Goal: Task Accomplishment & Management: Manage account settings

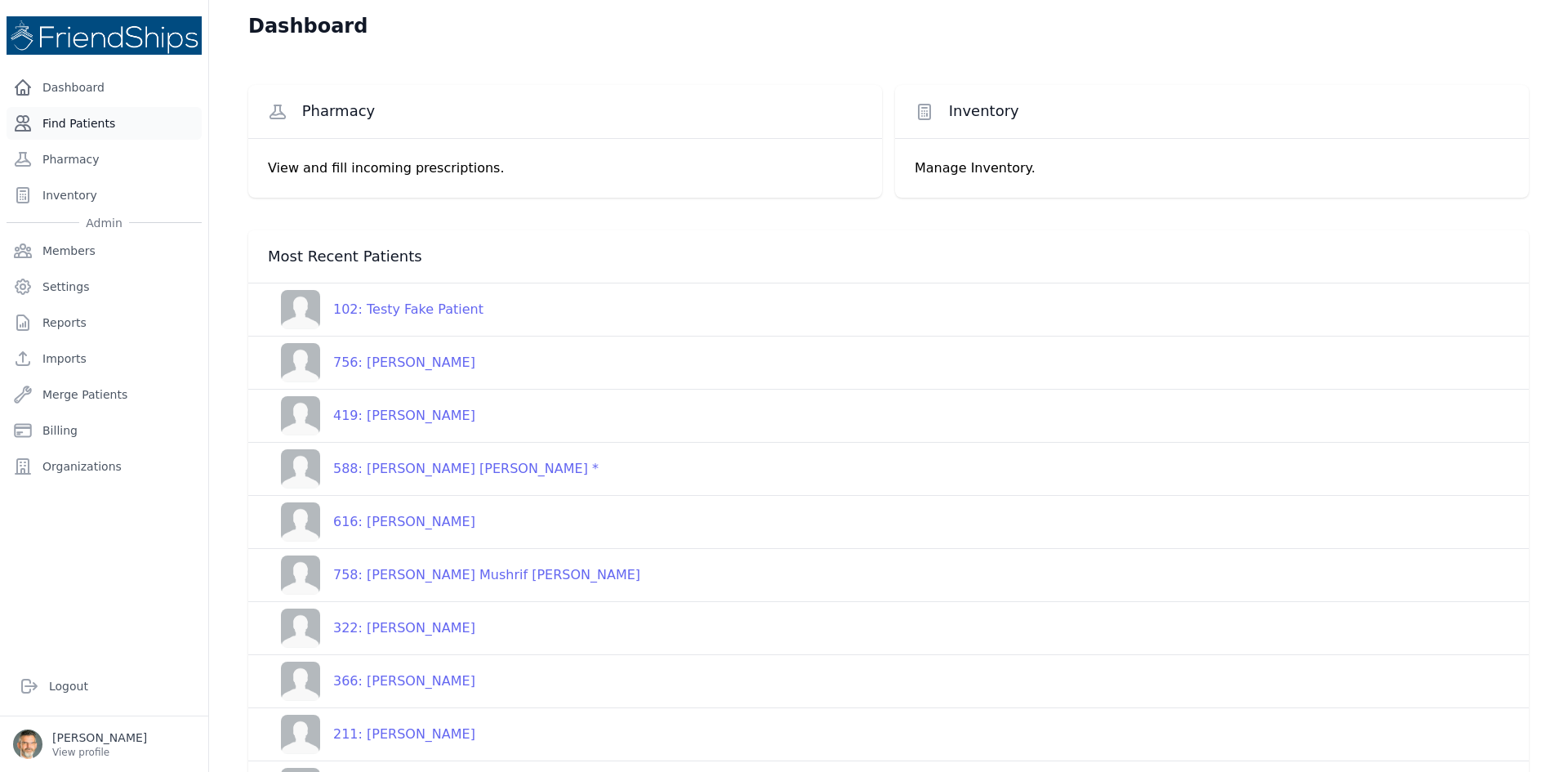
click at [93, 136] on link "Find Patients" at bounding box center [104, 123] width 195 height 33
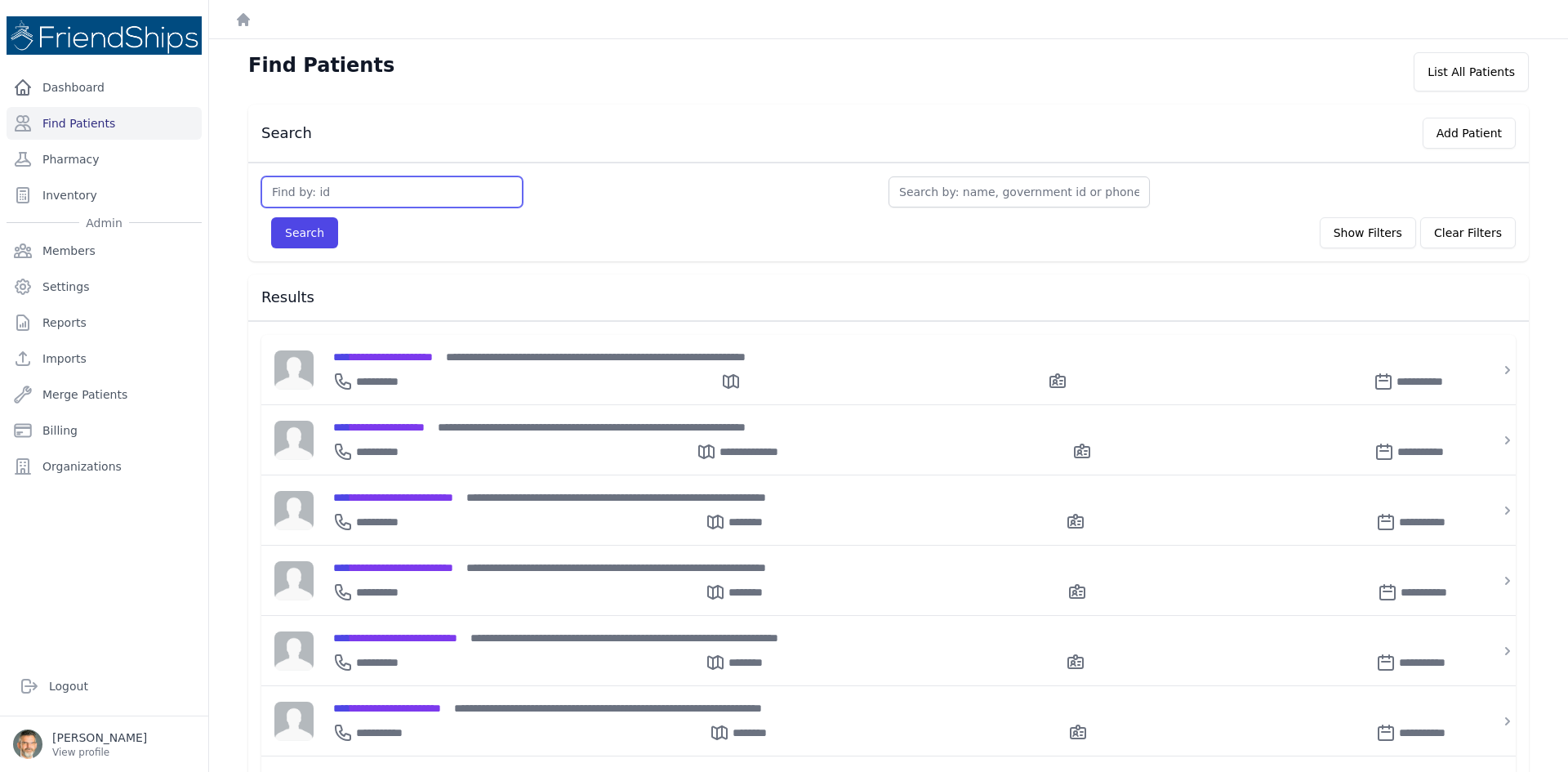
click at [353, 197] on input "text" at bounding box center [392, 192] width 261 height 31
type input "25"
click at [295, 234] on button "Search" at bounding box center [304, 233] width 67 height 31
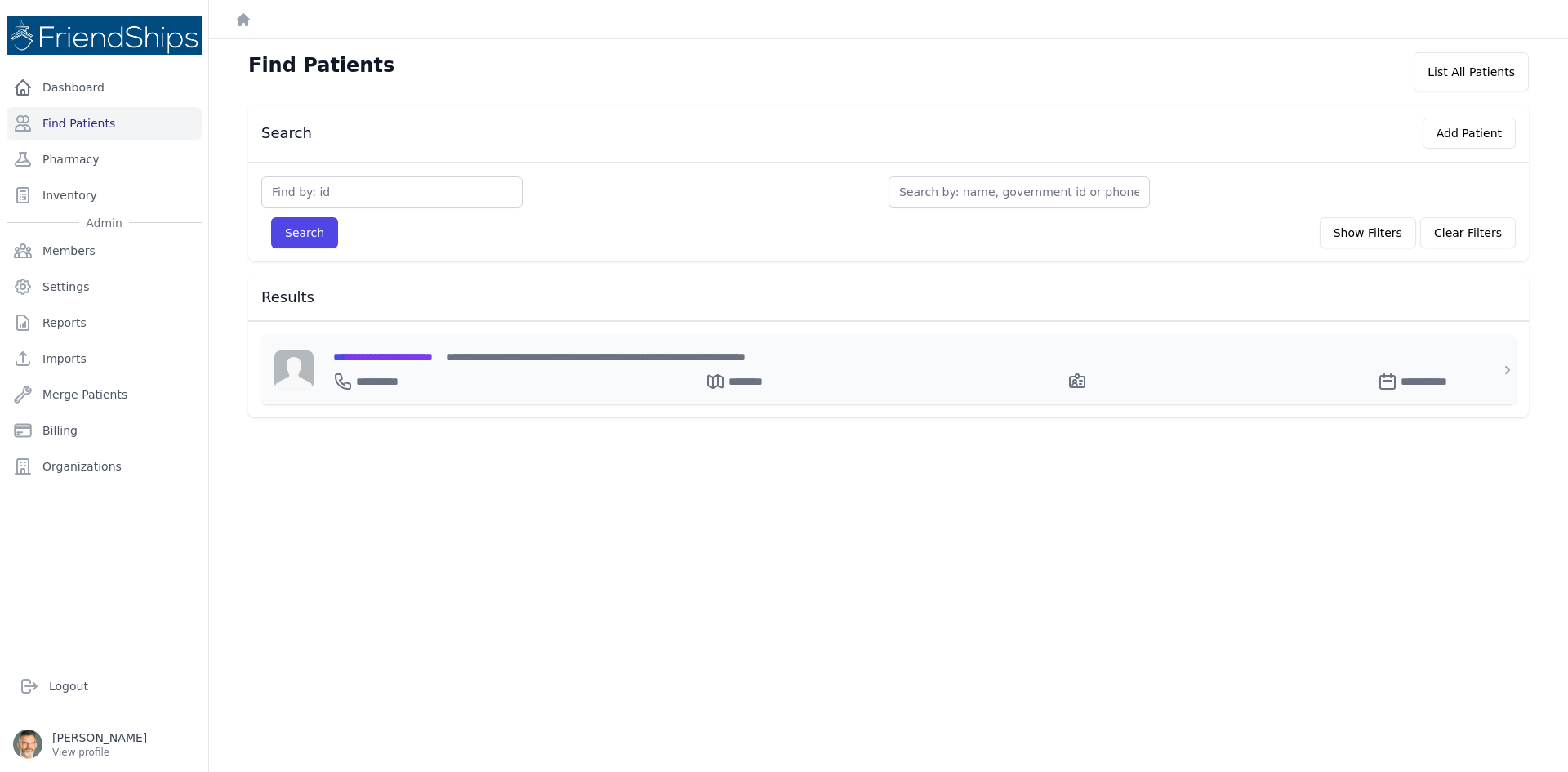
click at [407, 353] on span "**********" at bounding box center [383, 356] width 99 height 12
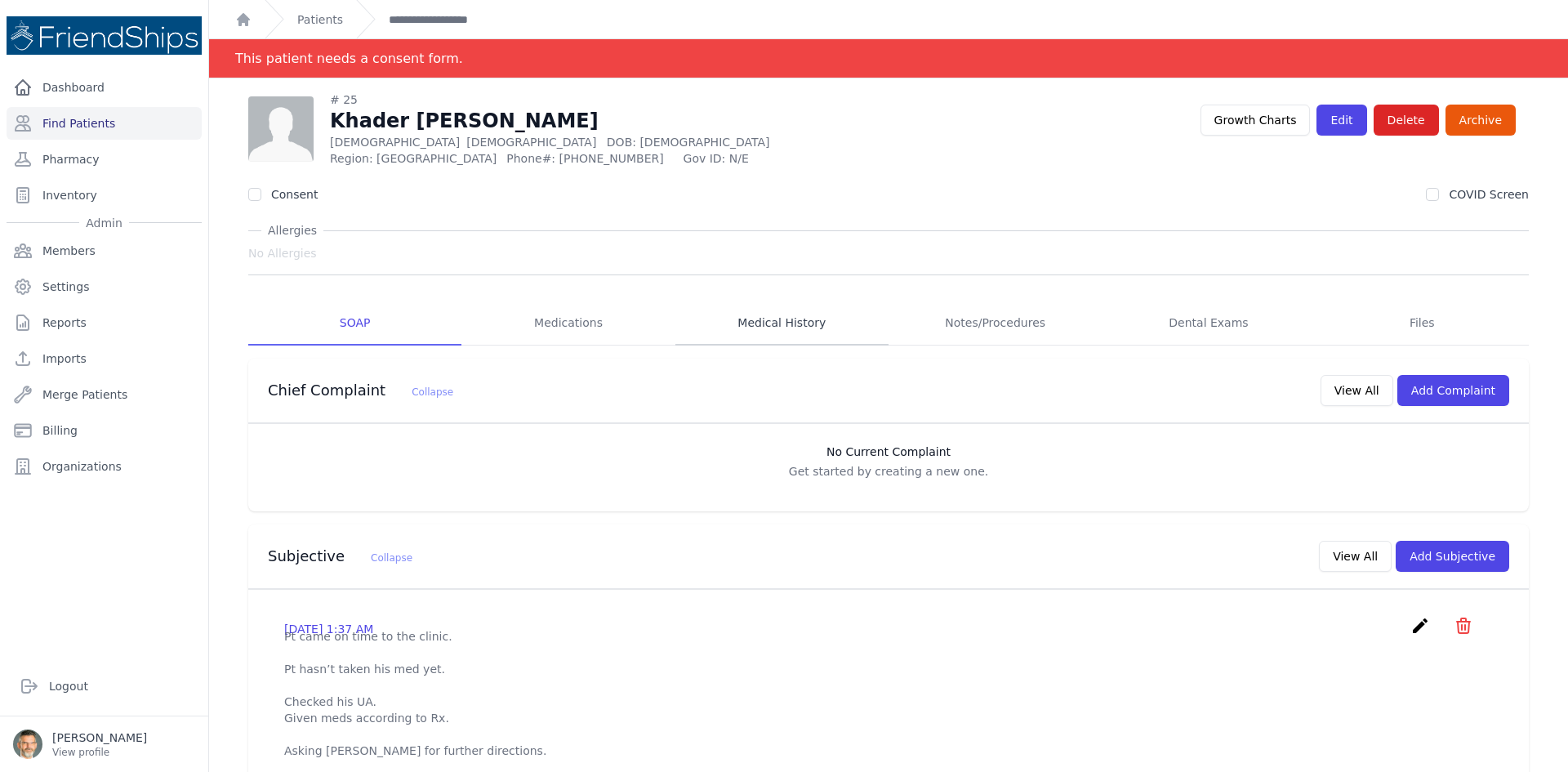
click at [762, 318] on link "Medical History" at bounding box center [782, 323] width 213 height 44
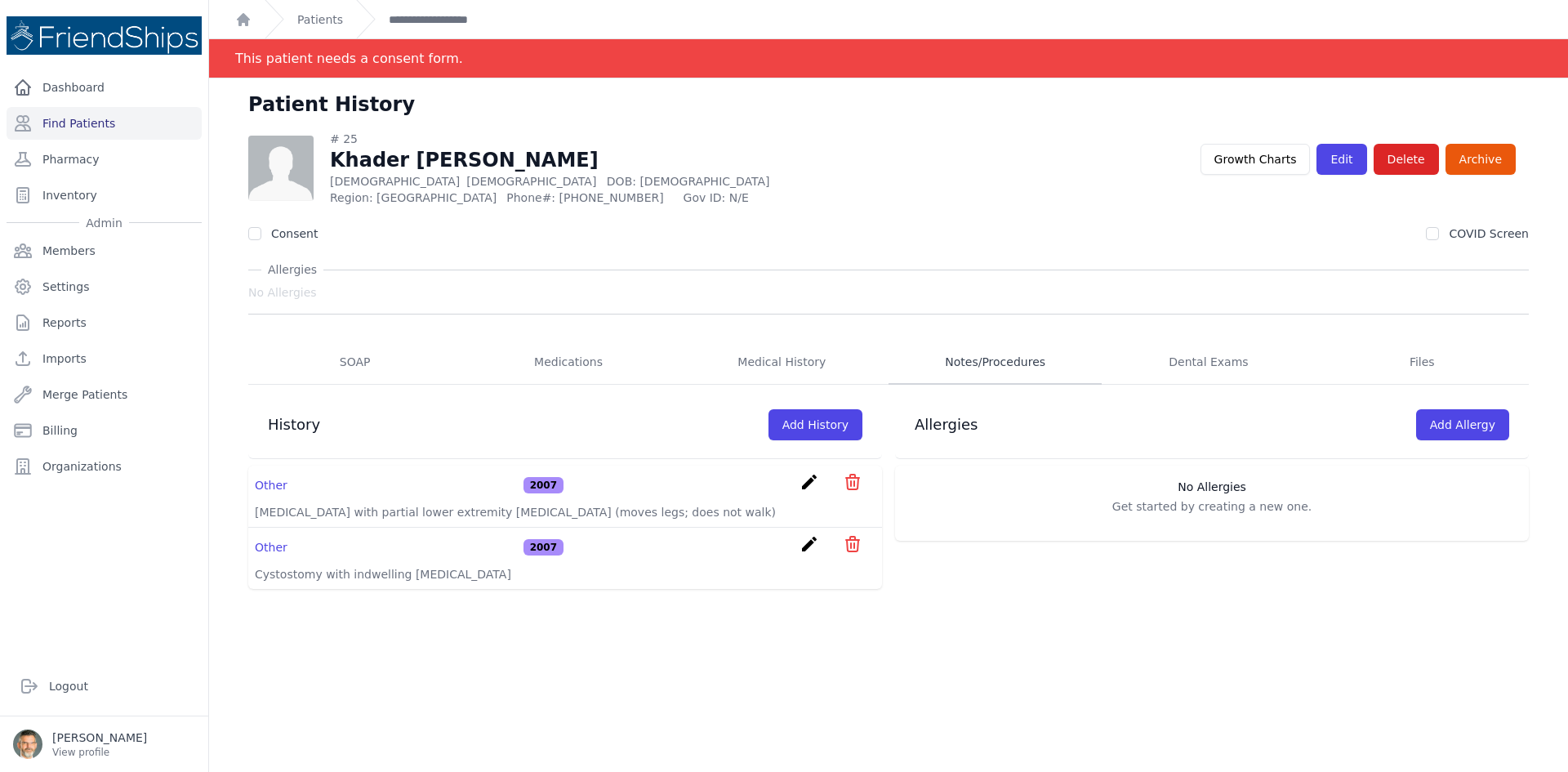
click at [975, 362] on link "Notes/Procedures" at bounding box center [995, 362] width 213 height 44
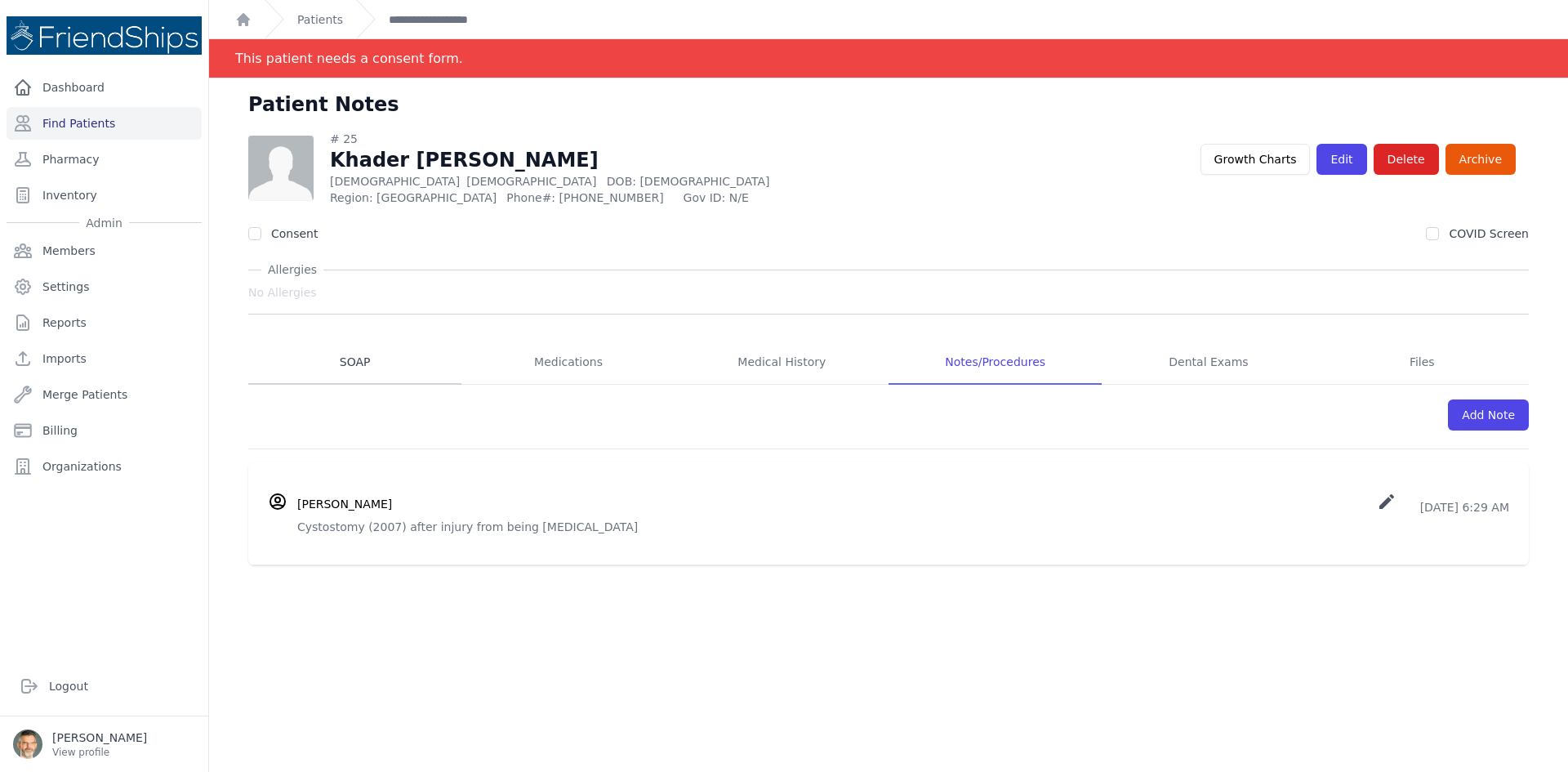
click at [349, 370] on link "SOAP" at bounding box center [354, 362] width 213 height 44
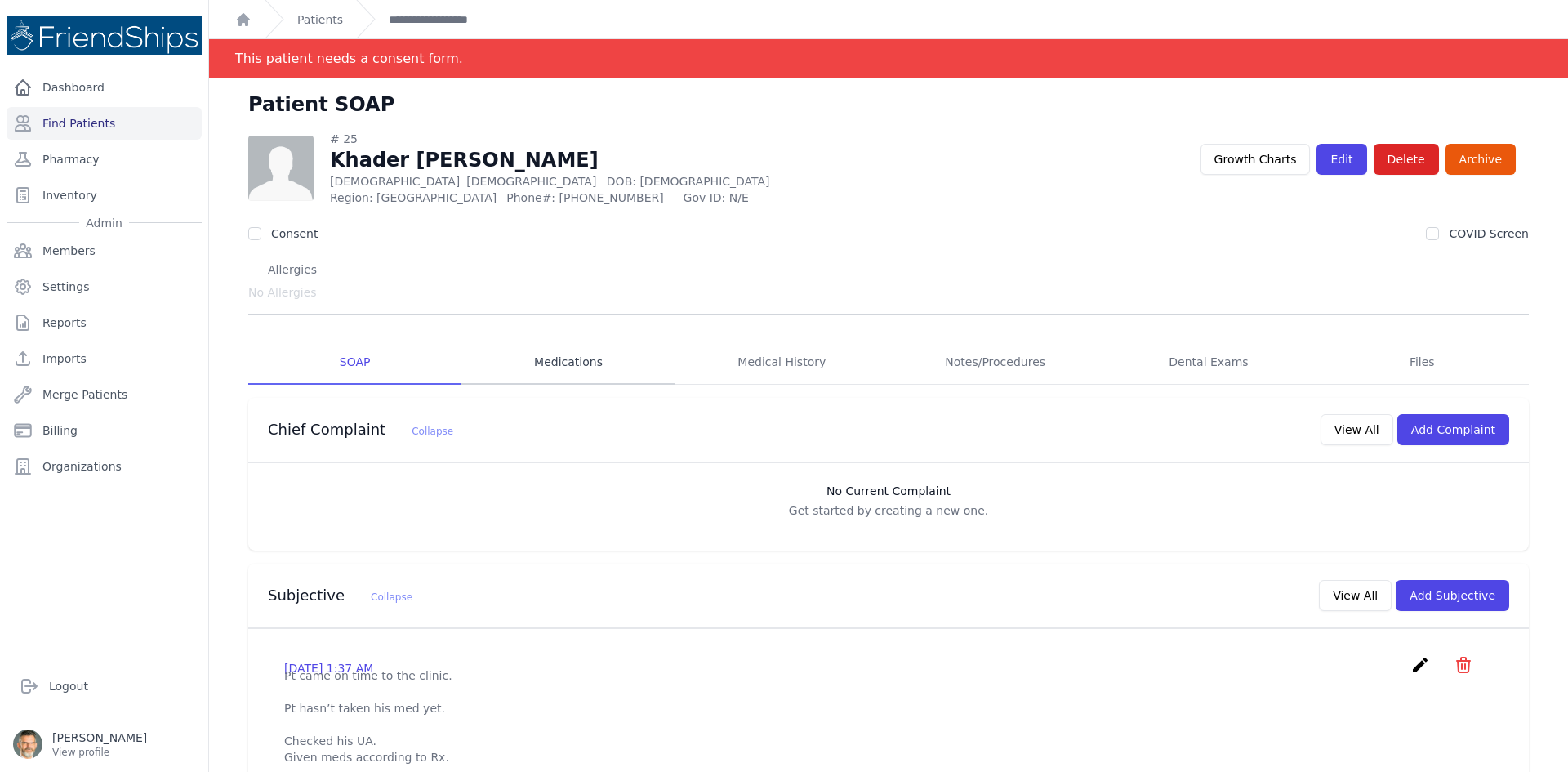
click at [565, 359] on link "Medications" at bounding box center [568, 362] width 213 height 44
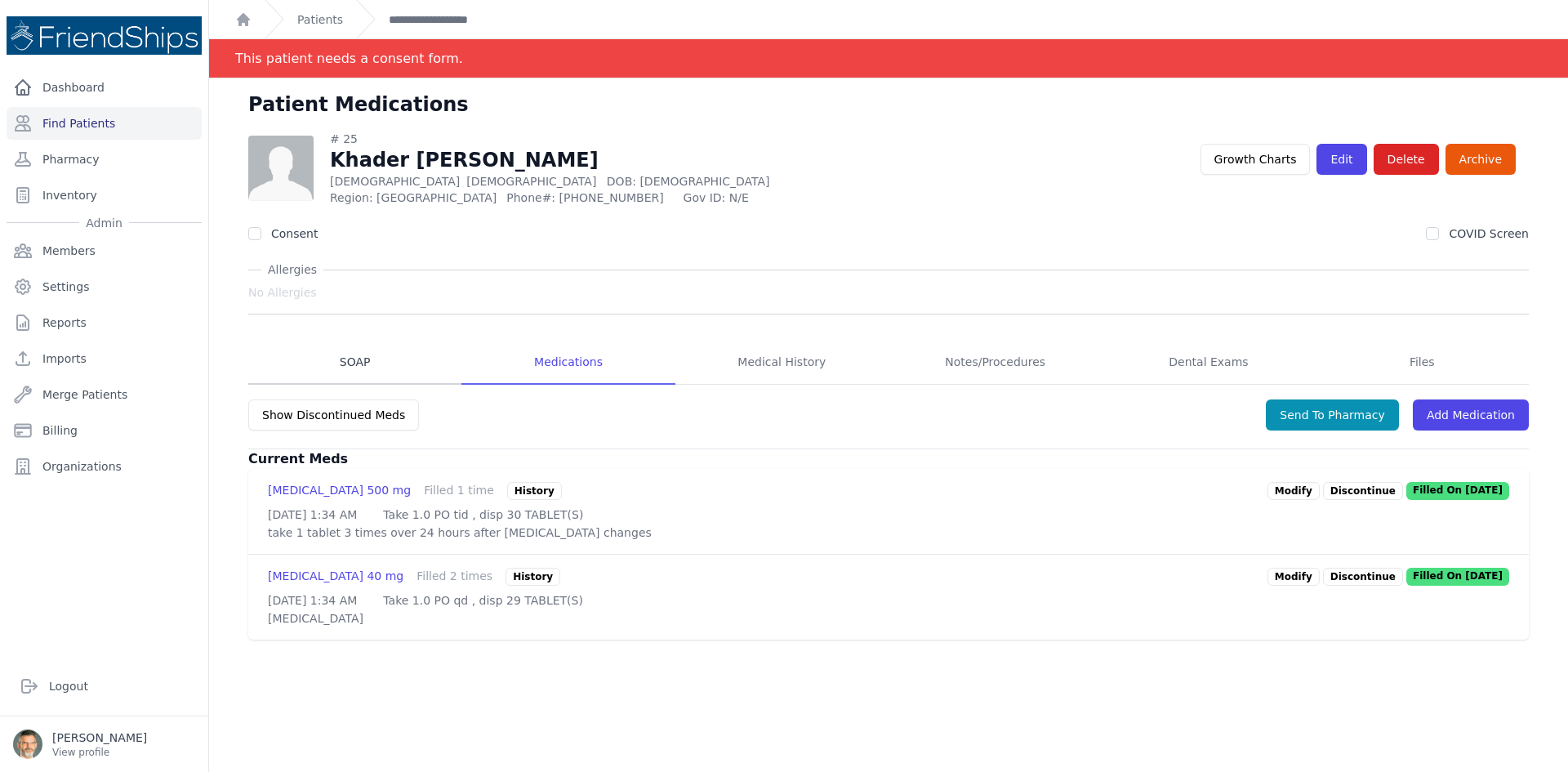
drag, startPoint x: 343, startPoint y: 352, endPoint x: 374, endPoint y: 371, distance: 36.4
click at [346, 353] on link "SOAP" at bounding box center [354, 362] width 213 height 44
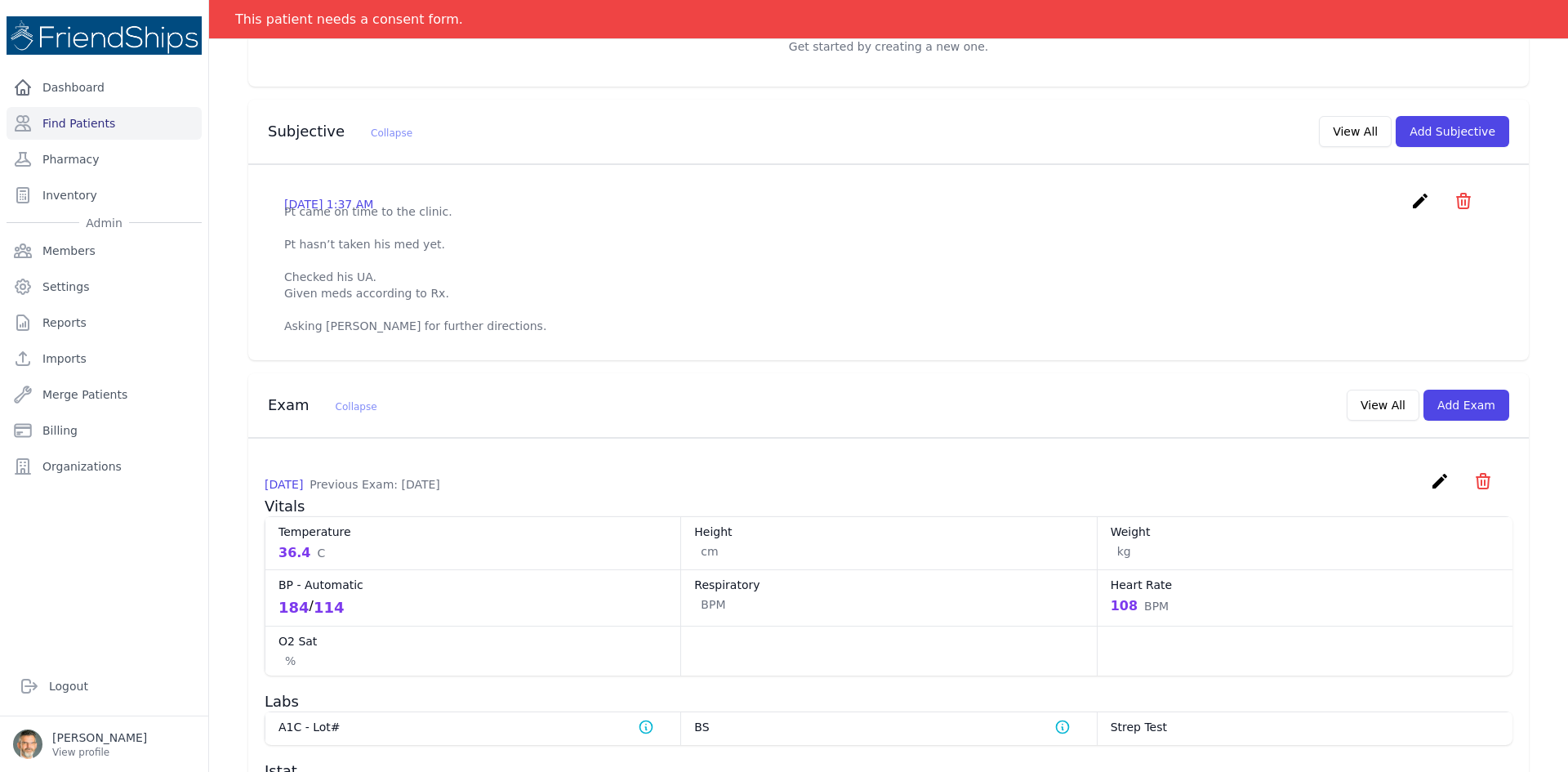
scroll to position [490, 0]
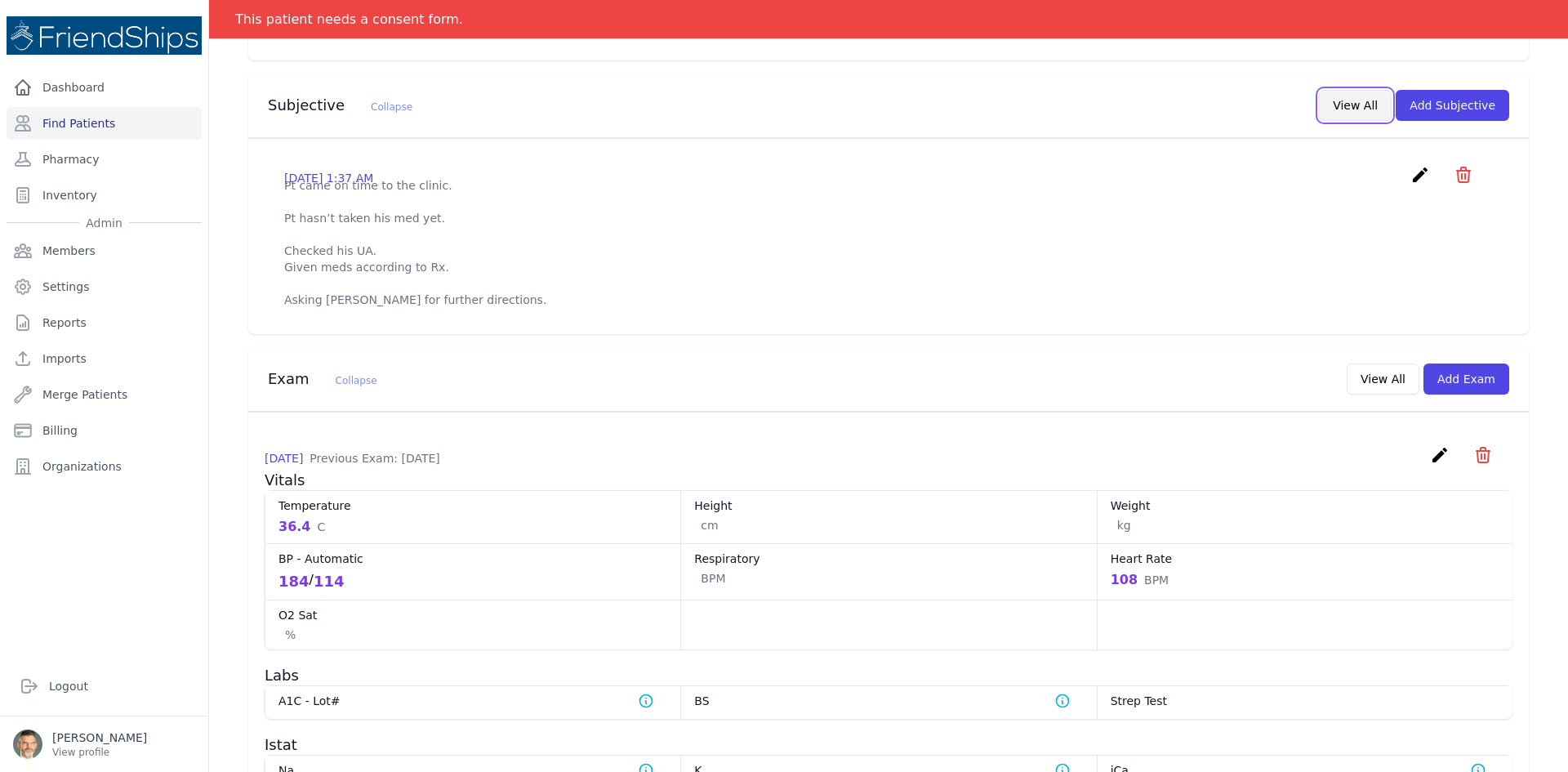
click at [1356, 105] on button "View All" at bounding box center [1356, 105] width 73 height 31
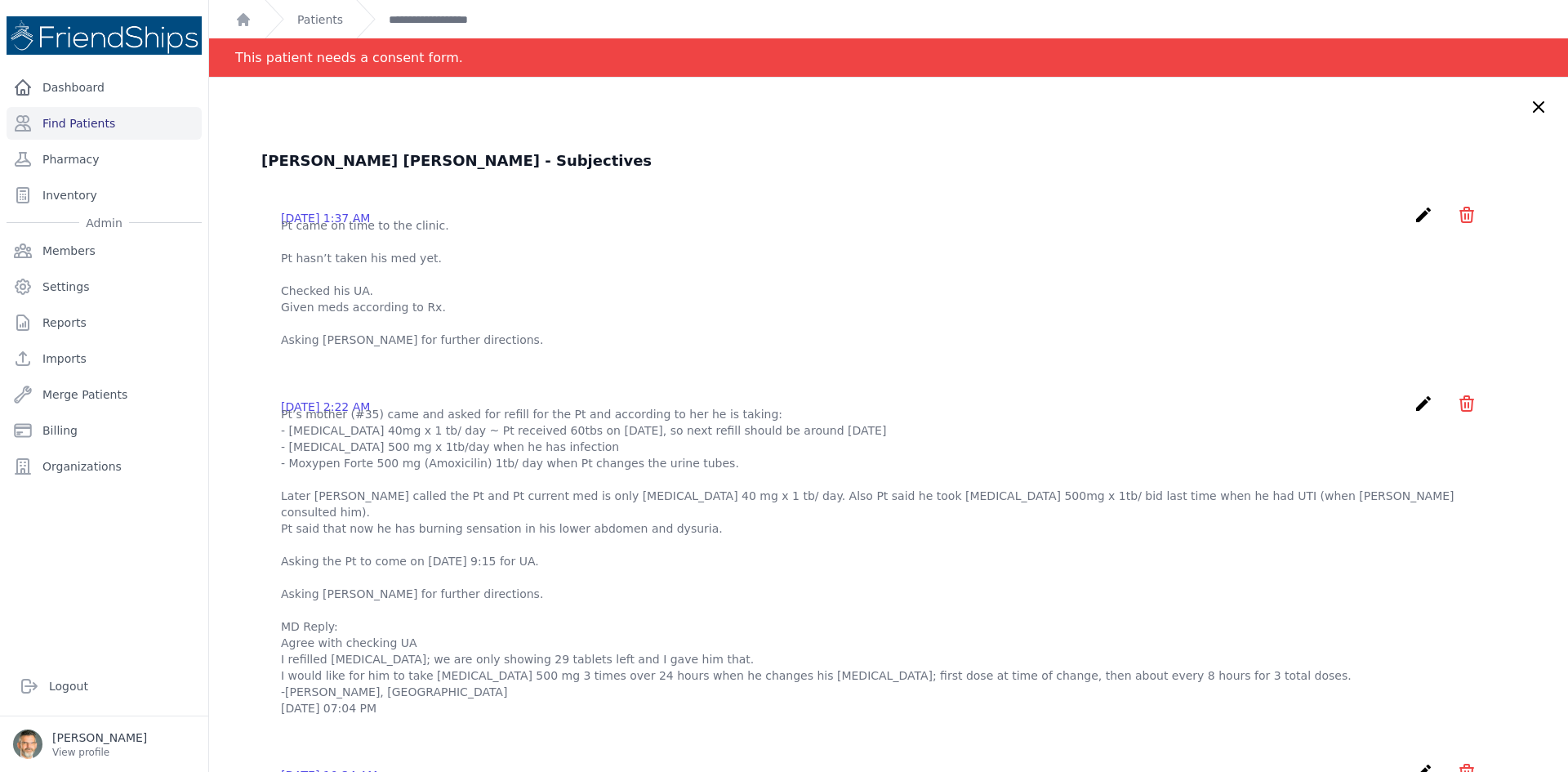
scroll to position [0, 0]
click at [427, 12] on link "**********" at bounding box center [443, 20] width 109 height 16
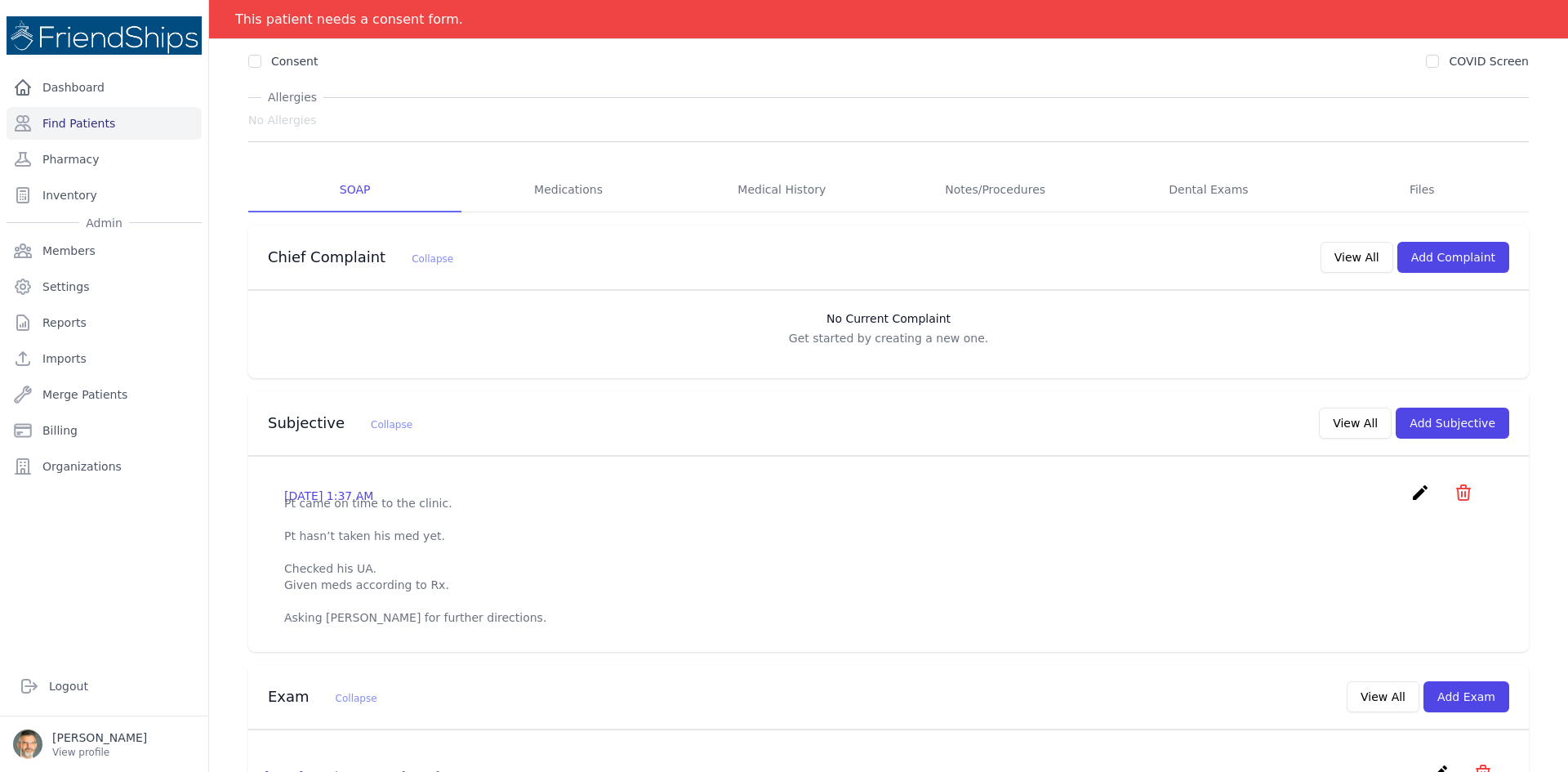
scroll to position [117, 0]
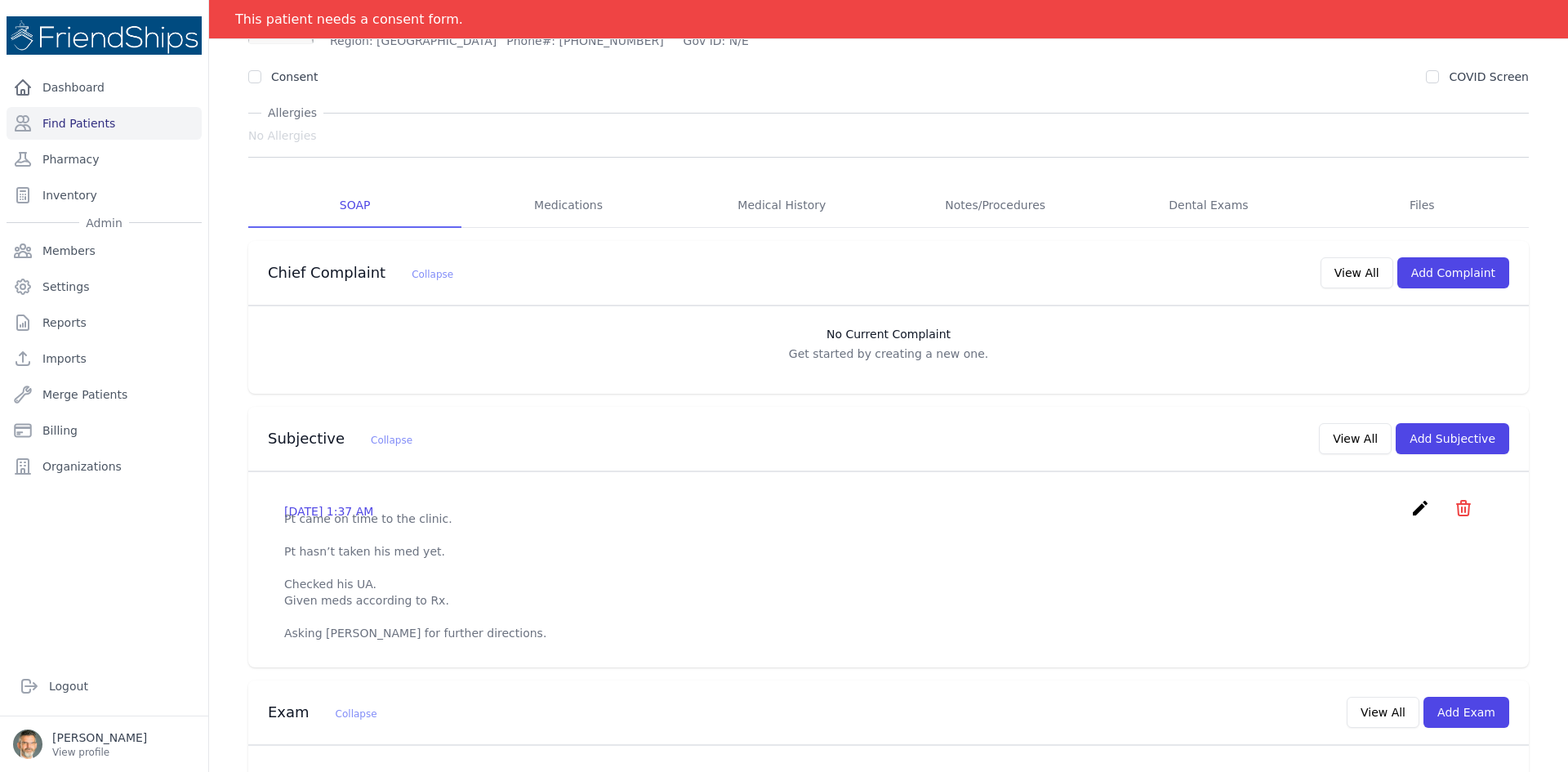
click at [1411, 511] on icon "create" at bounding box center [1421, 508] width 20 height 20
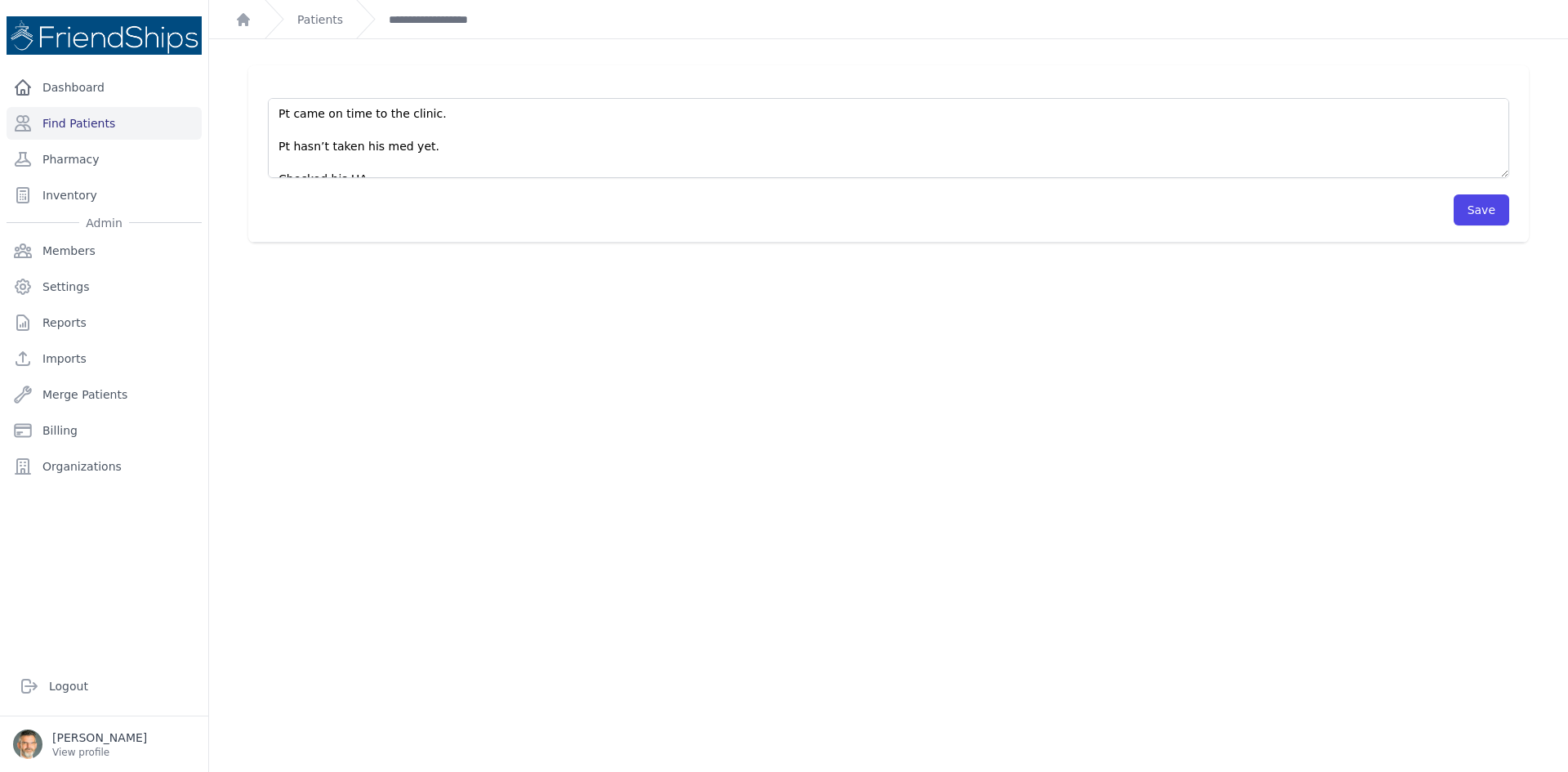
scroll to position [66, 0]
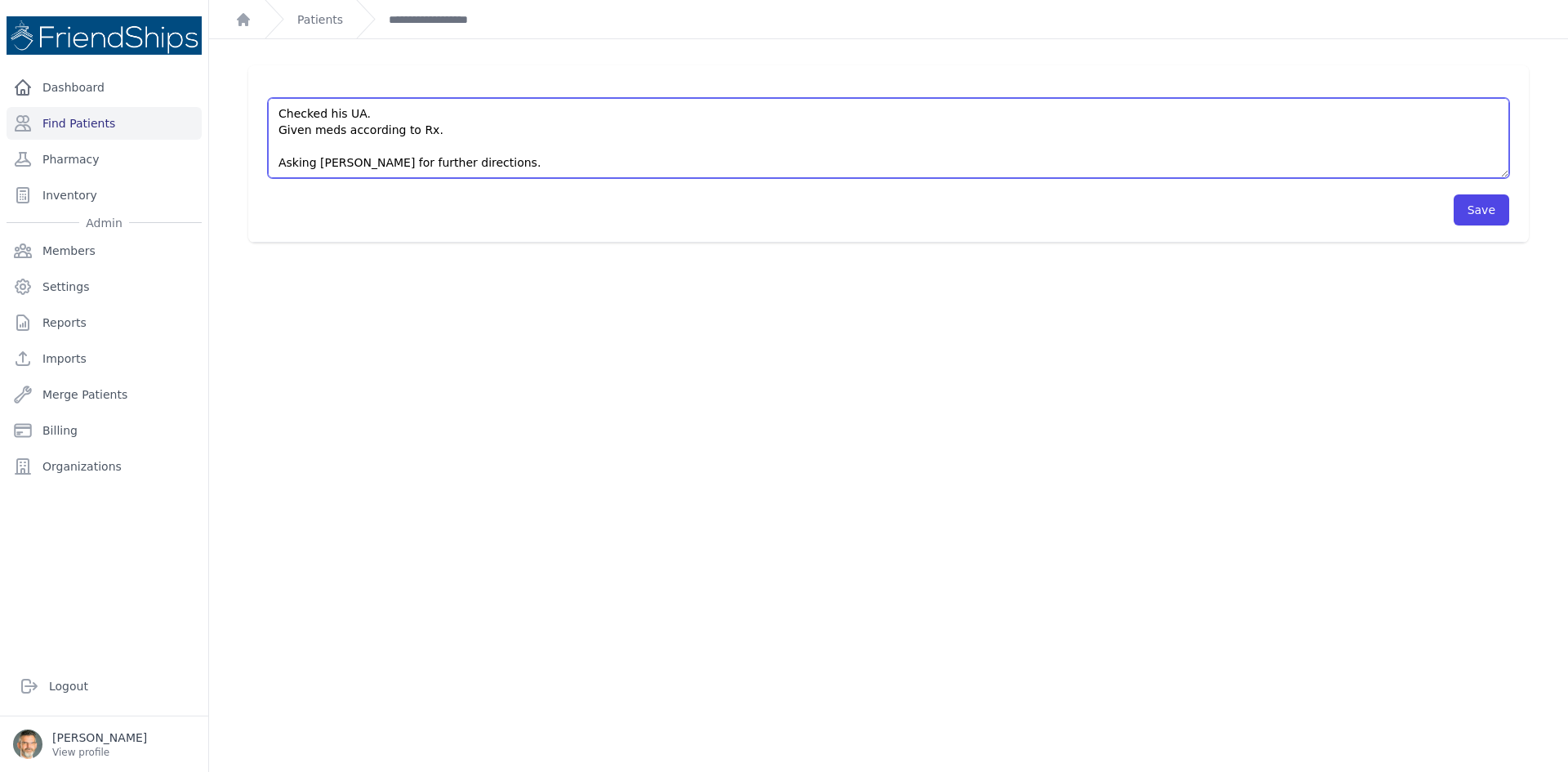
click at [474, 156] on textarea "Pt came on time to the clinic. Pt hasn’t taken his med yet. Checked his UA. Giv…" at bounding box center [888, 138] width 1241 height 80
click at [301, 131] on textarea "Pt came on time to the clinic. Pt hasn’t taken his med yet. Checked his UA. Giv…" at bounding box center [888, 138] width 1241 height 80
click at [454, 131] on textarea "Pt came on time to the clinic. Pt hasn’t taken his med yet. Checked his UA. Giv…" at bounding box center [888, 138] width 1241 height 80
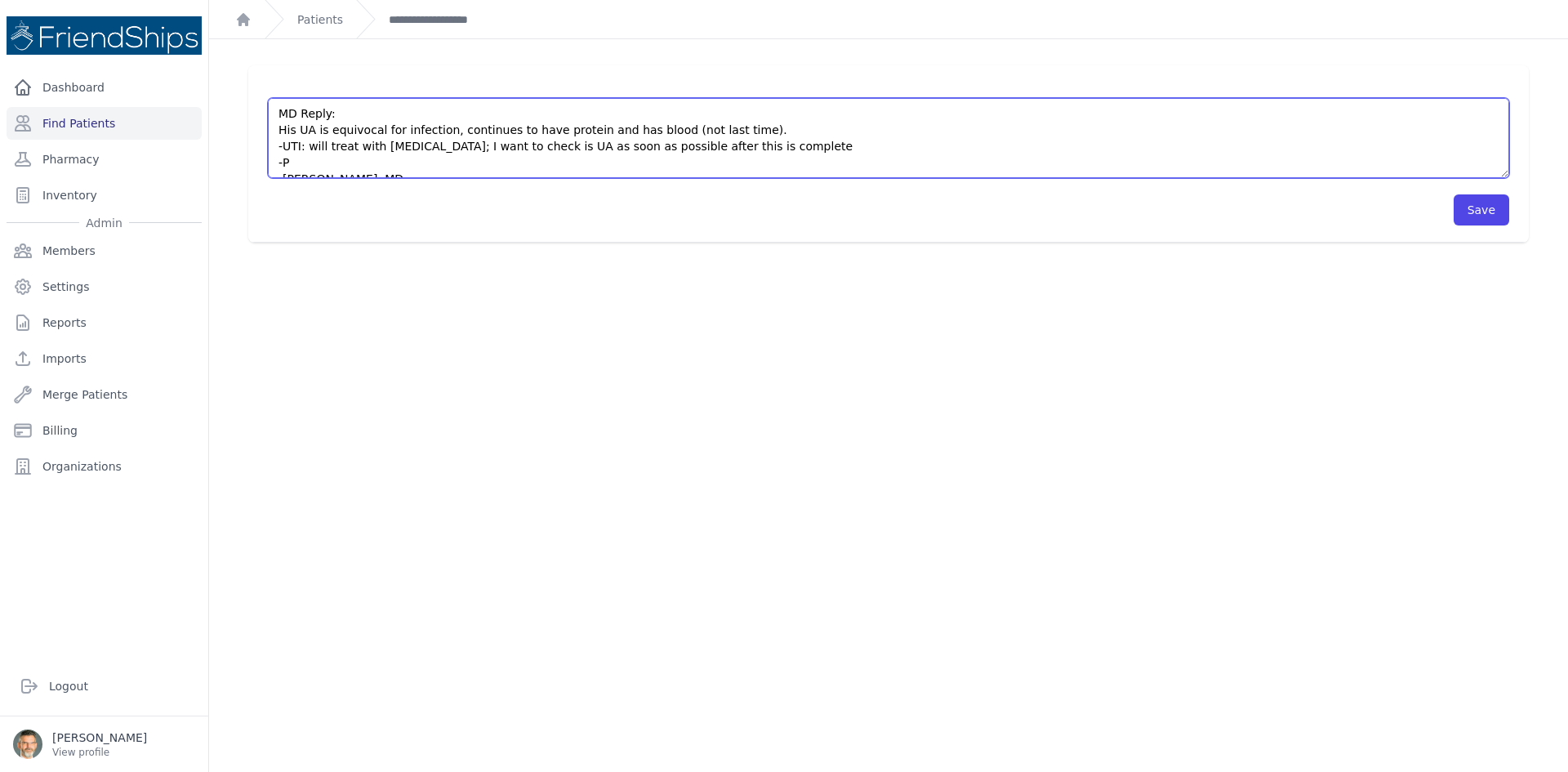
click at [754, 124] on textarea "Pt came on time to the clinic. Pt hasn’t taken his med yet. Checked his UA. Giv…" at bounding box center [888, 138] width 1241 height 80
click at [296, 162] on textarea "Pt came on time to the clinic. Pt hasn’t taken his med yet. Checked his UA. Giv…" at bounding box center [888, 138] width 1241 height 80
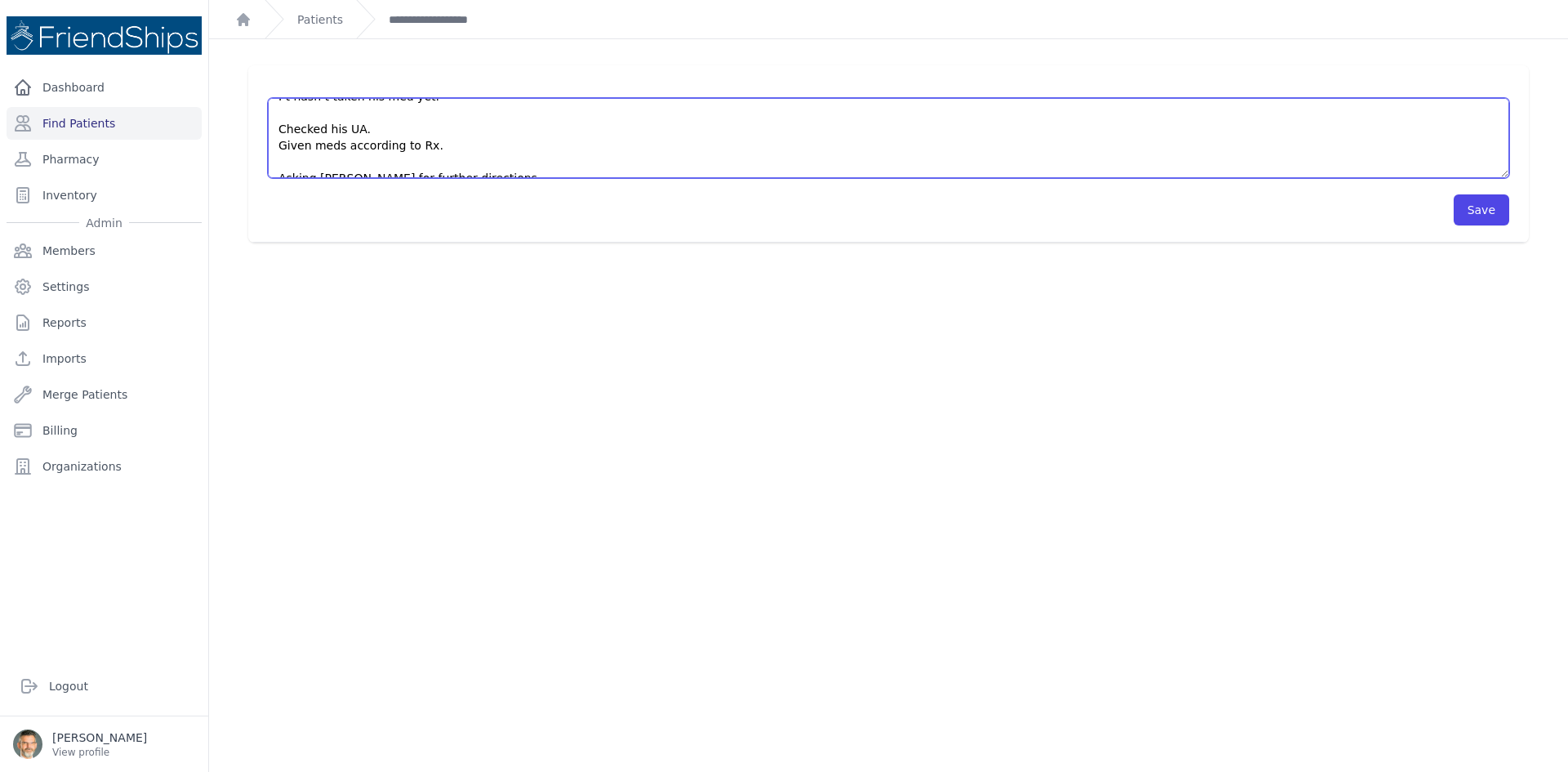
scroll to position [163, 0]
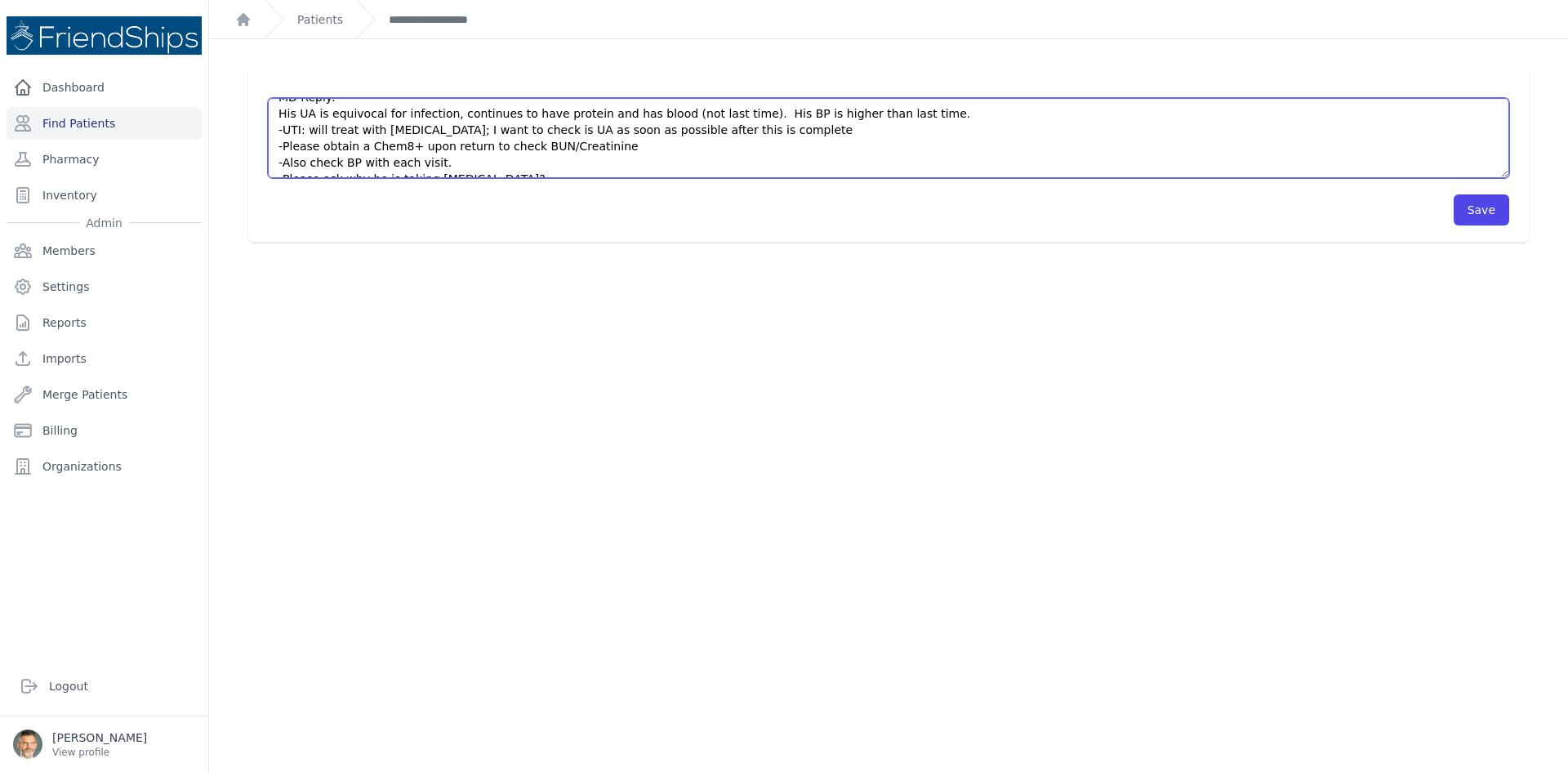
click at [435, 159] on textarea "Pt came on time to the clinic. Pt hasn’t taken his med yet. Checked his UA. Giv…" at bounding box center [888, 138] width 1241 height 80
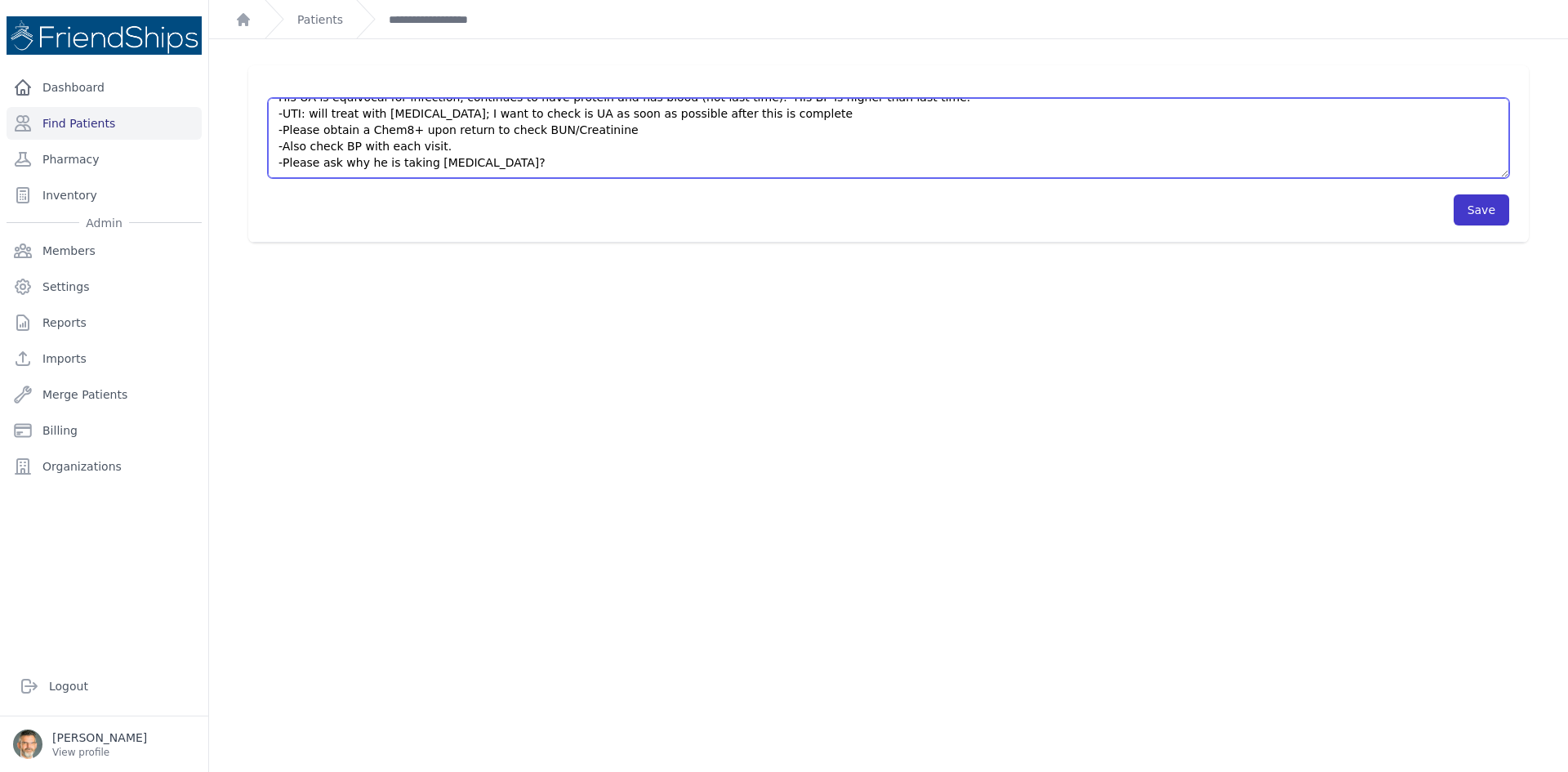
type textarea "Pt came on time to the clinic. Pt hasn’t taken his med yet. Checked his UA. Giv…"
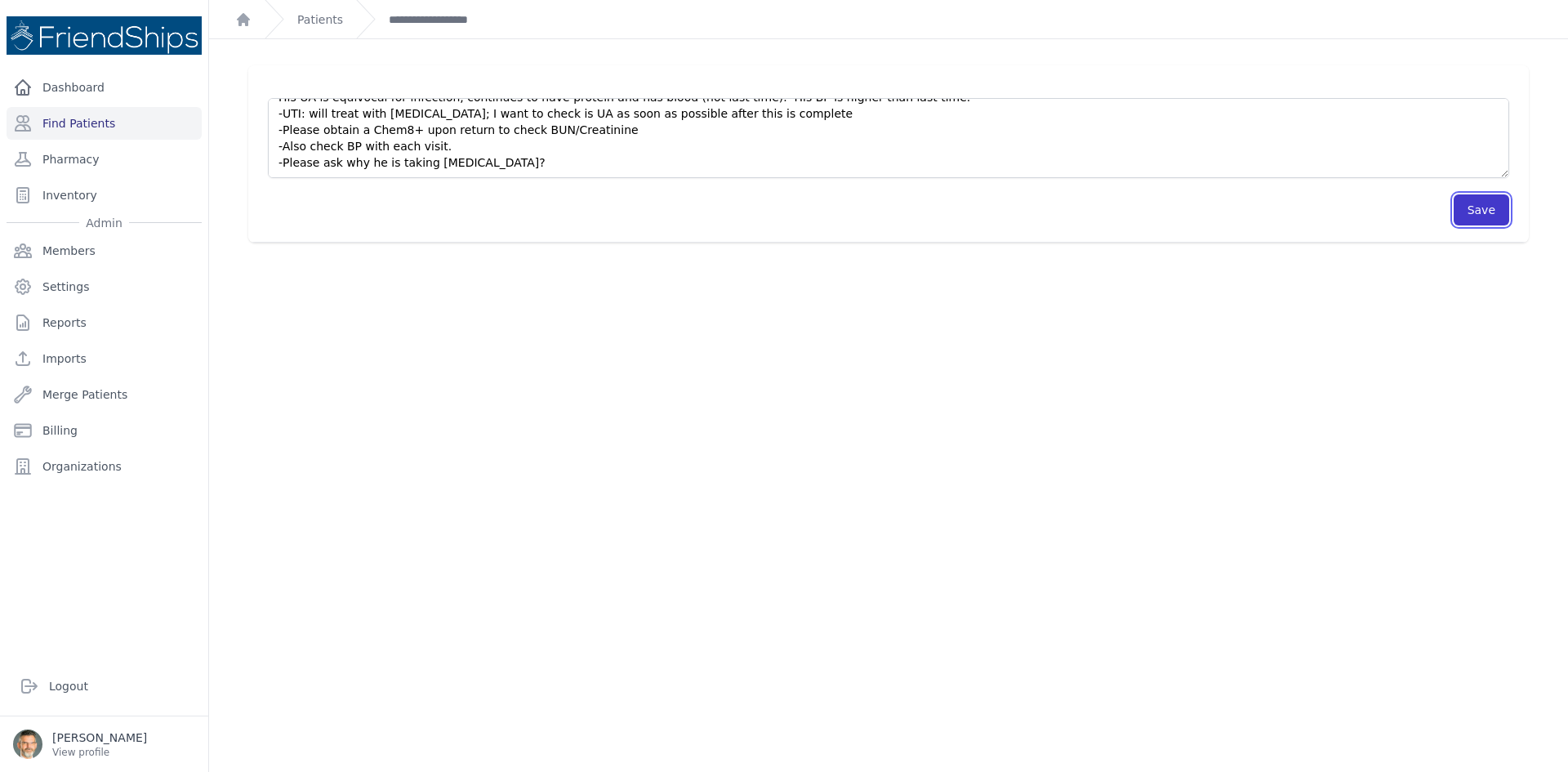
click at [1458, 214] on button "Save" at bounding box center [1481, 210] width 56 height 31
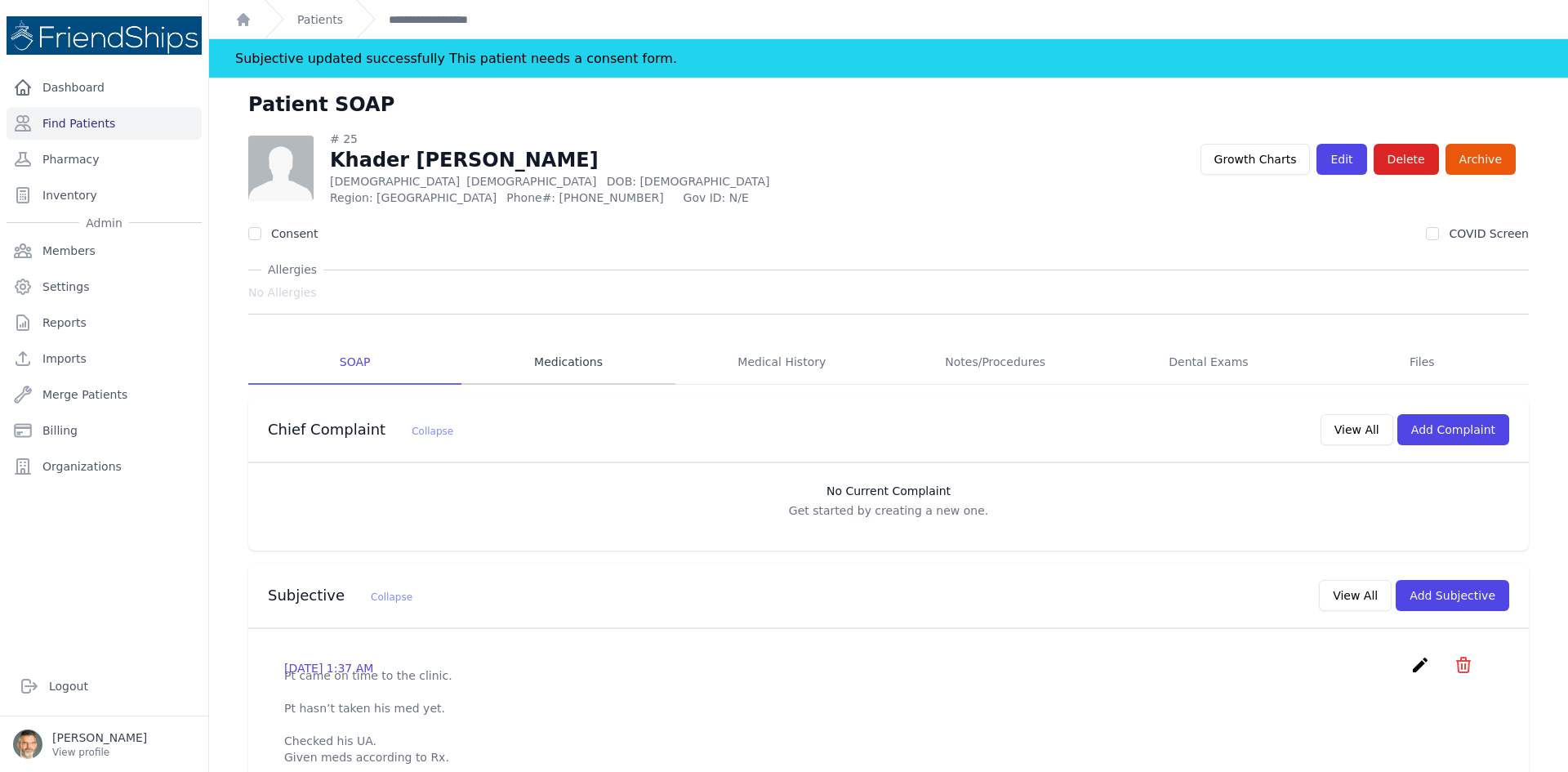
click at [570, 362] on link "Medications" at bounding box center [568, 362] width 213 height 44
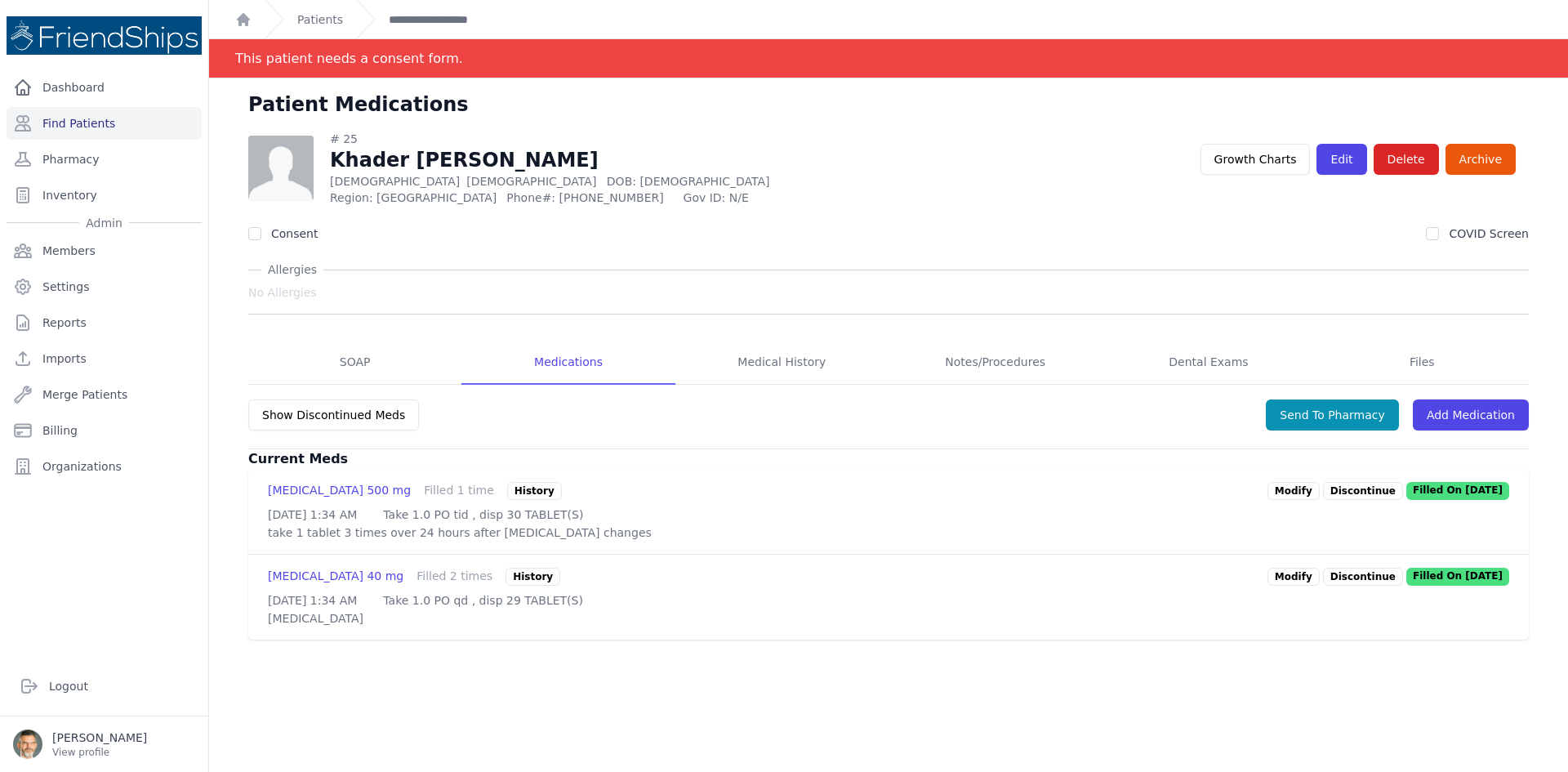
scroll to position [78, 0]
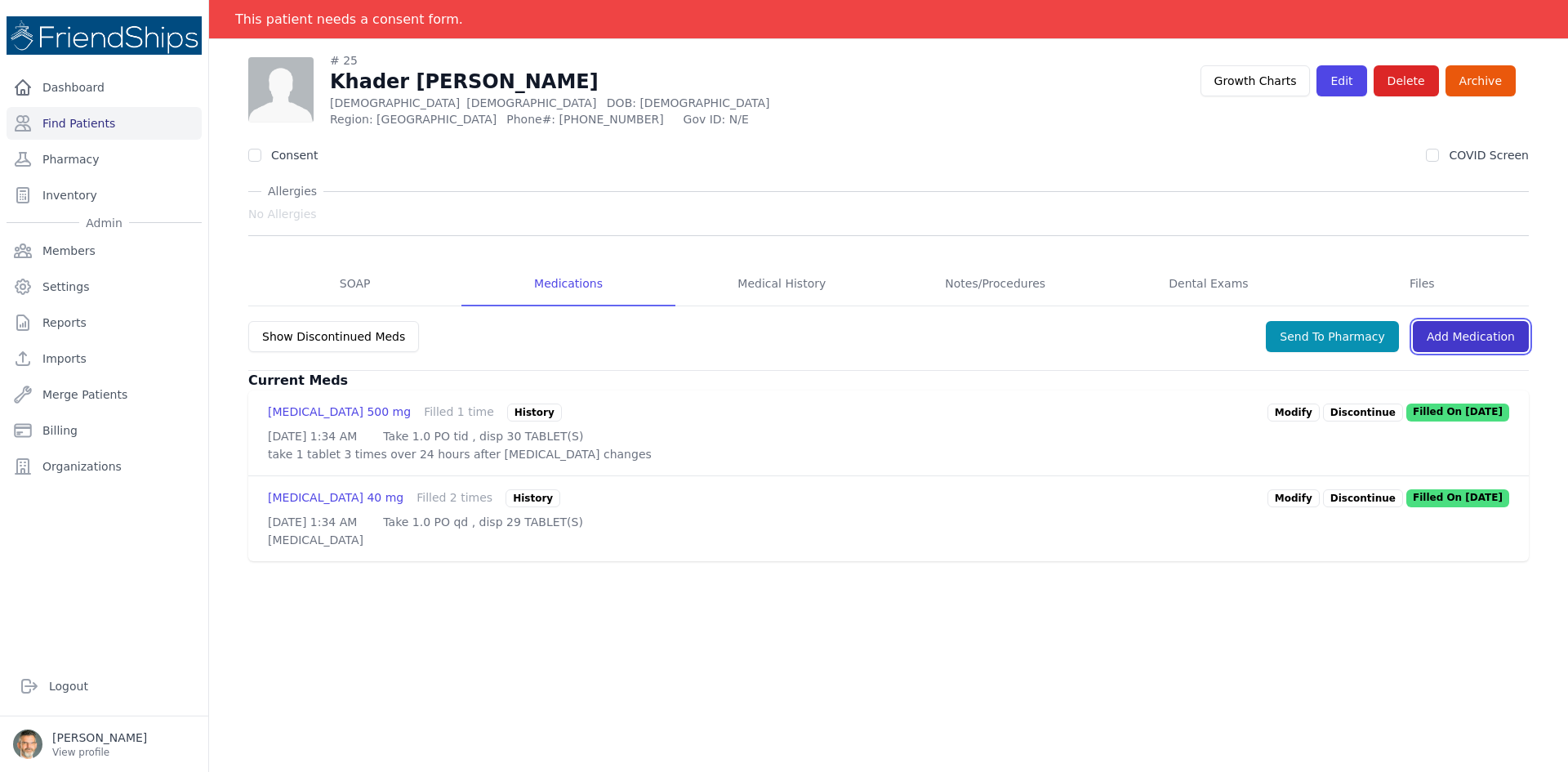
click at [1452, 337] on link "Add Medication" at bounding box center [1470, 336] width 116 height 31
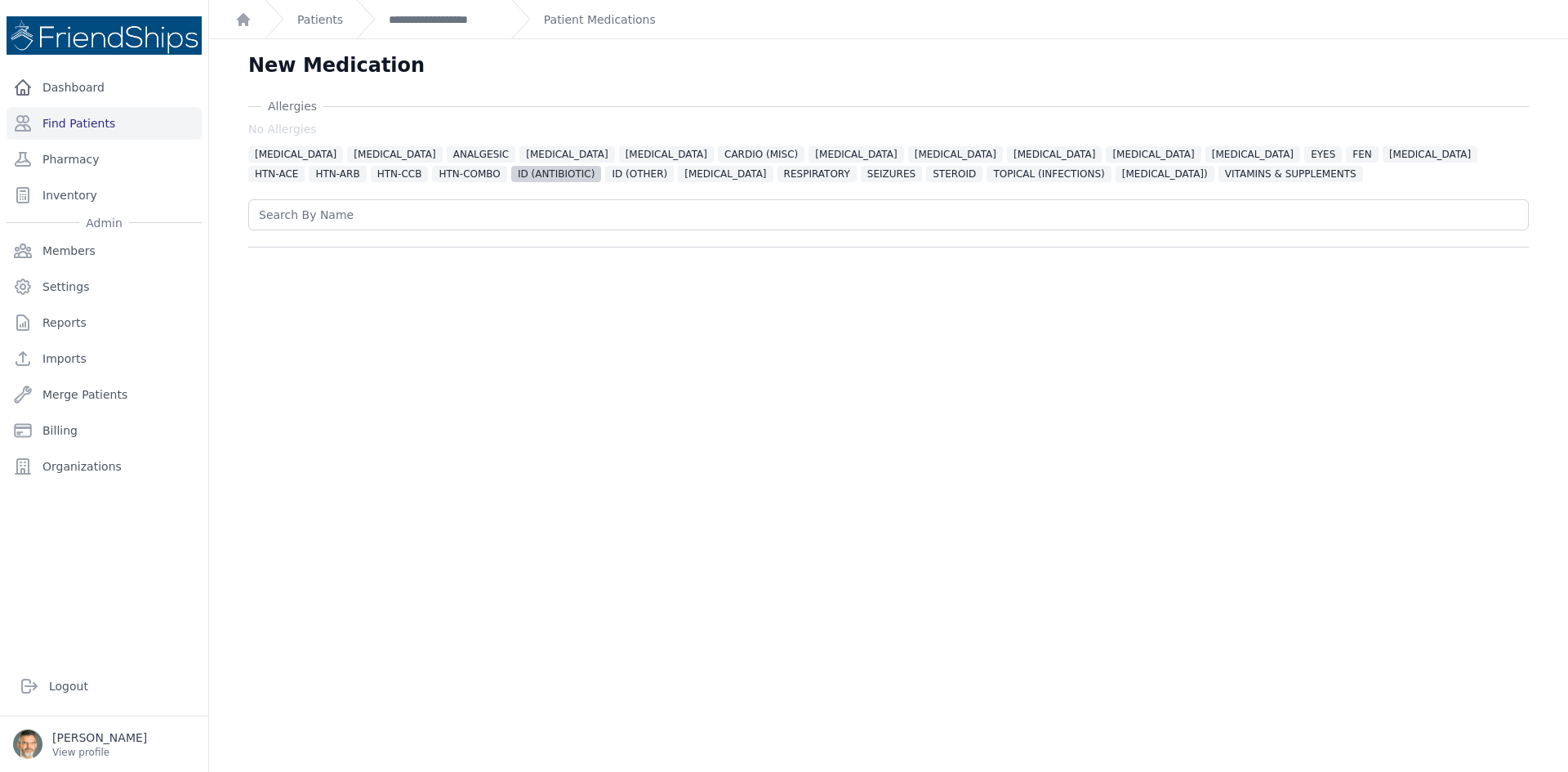
click at [511, 174] on span "ID (ANTIBIOTIC)" at bounding box center [555, 174] width 90 height 16
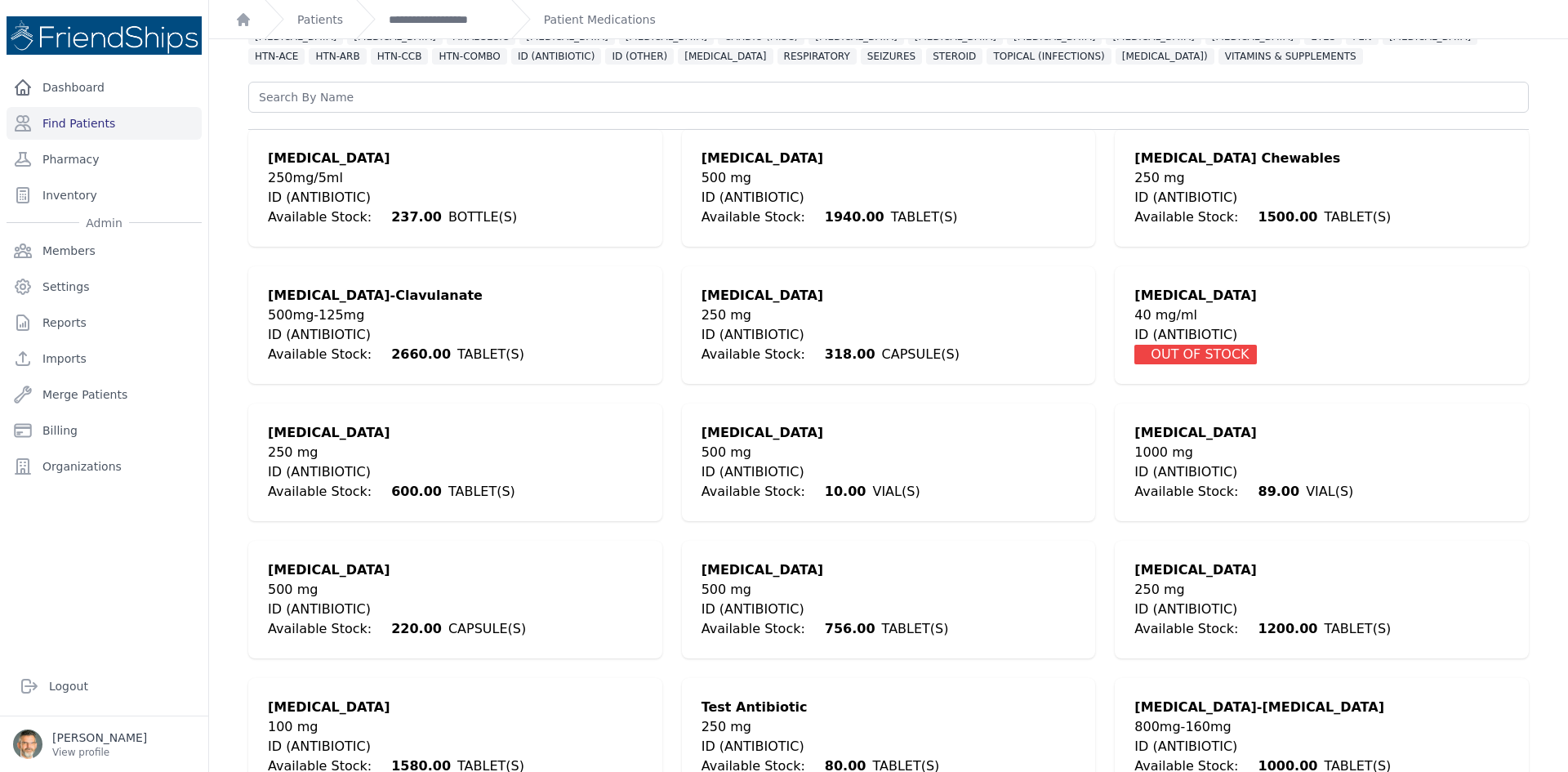
scroll to position [155, 0]
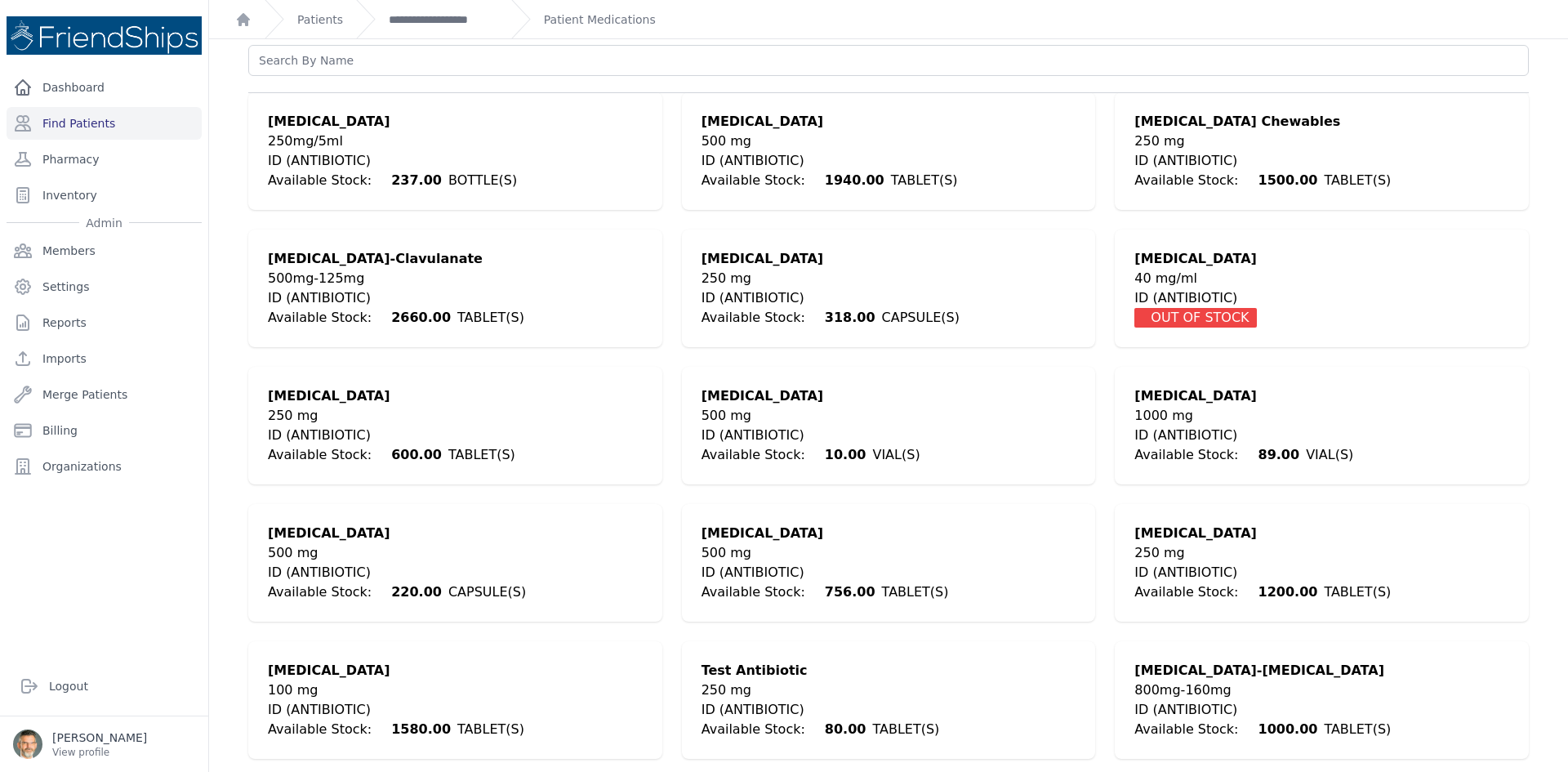
click at [740, 559] on div "500 mg" at bounding box center [825, 553] width 248 height 20
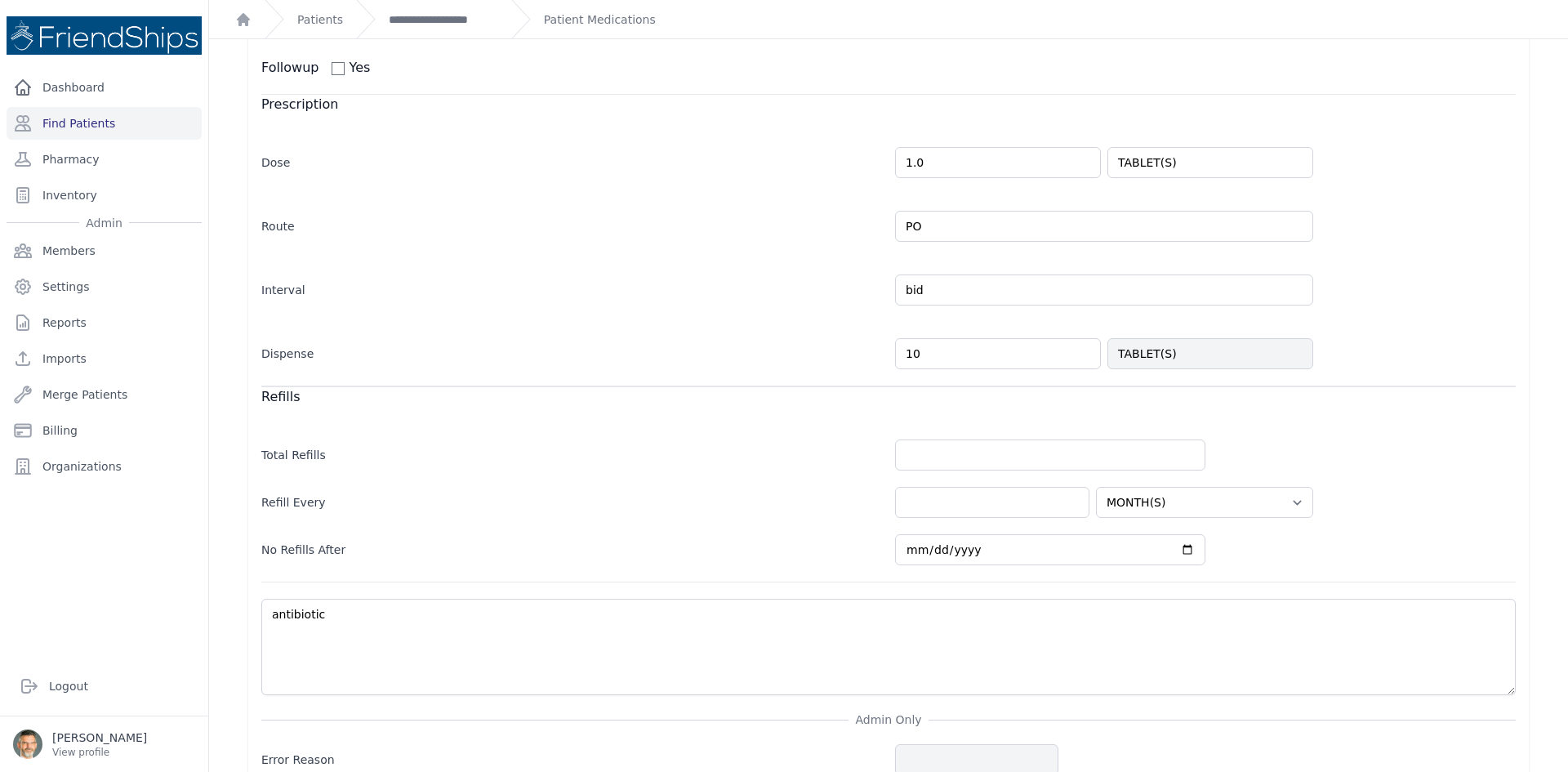
scroll to position [318, 0]
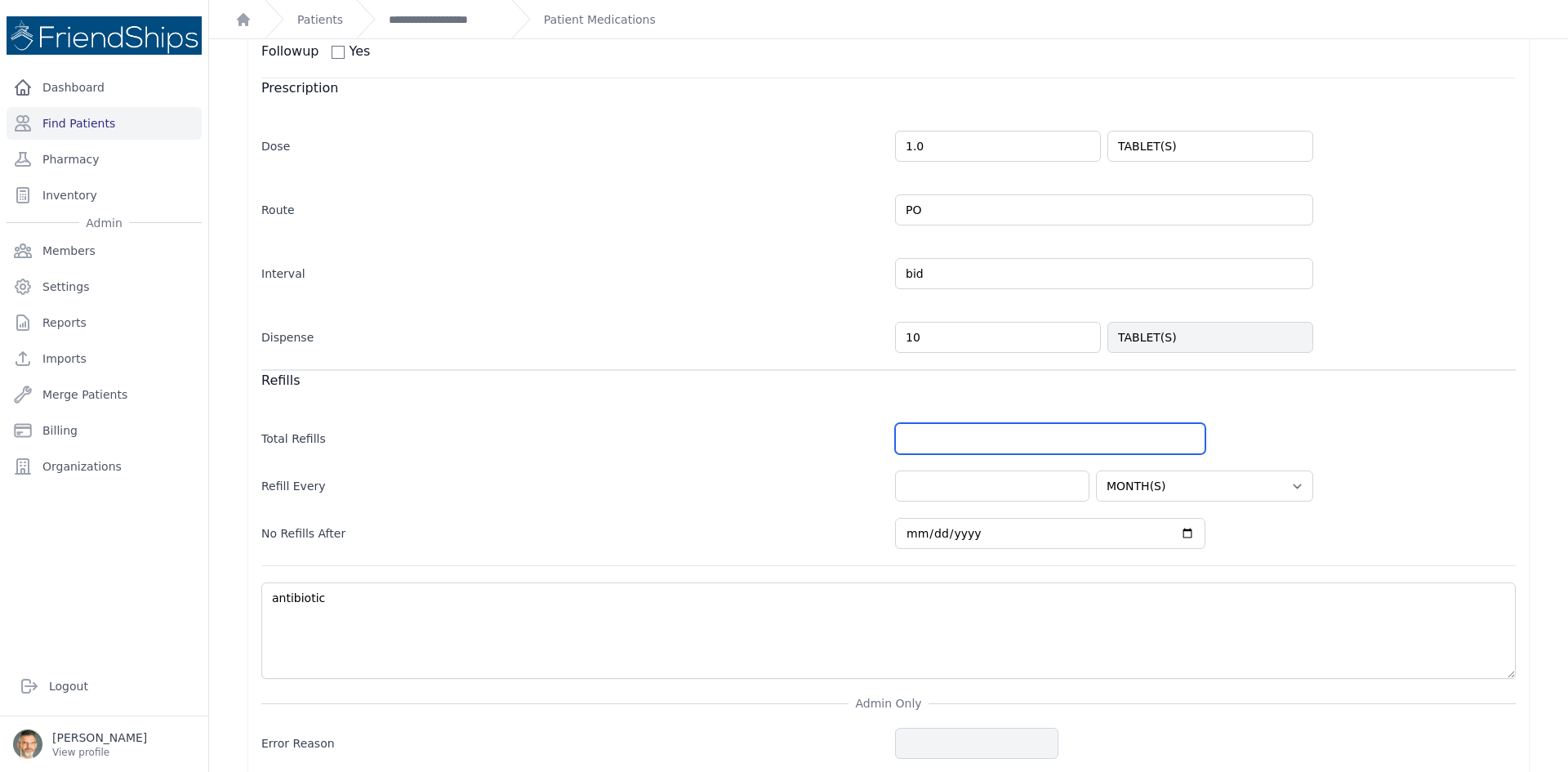
click at [908, 441] on input "number" at bounding box center [1050, 438] width 310 height 31
type input "0"
click at [638, 510] on div "No Refills After 2025-12-26" at bounding box center [888, 524] width 1254 height 47
select select "MONTH(S)"
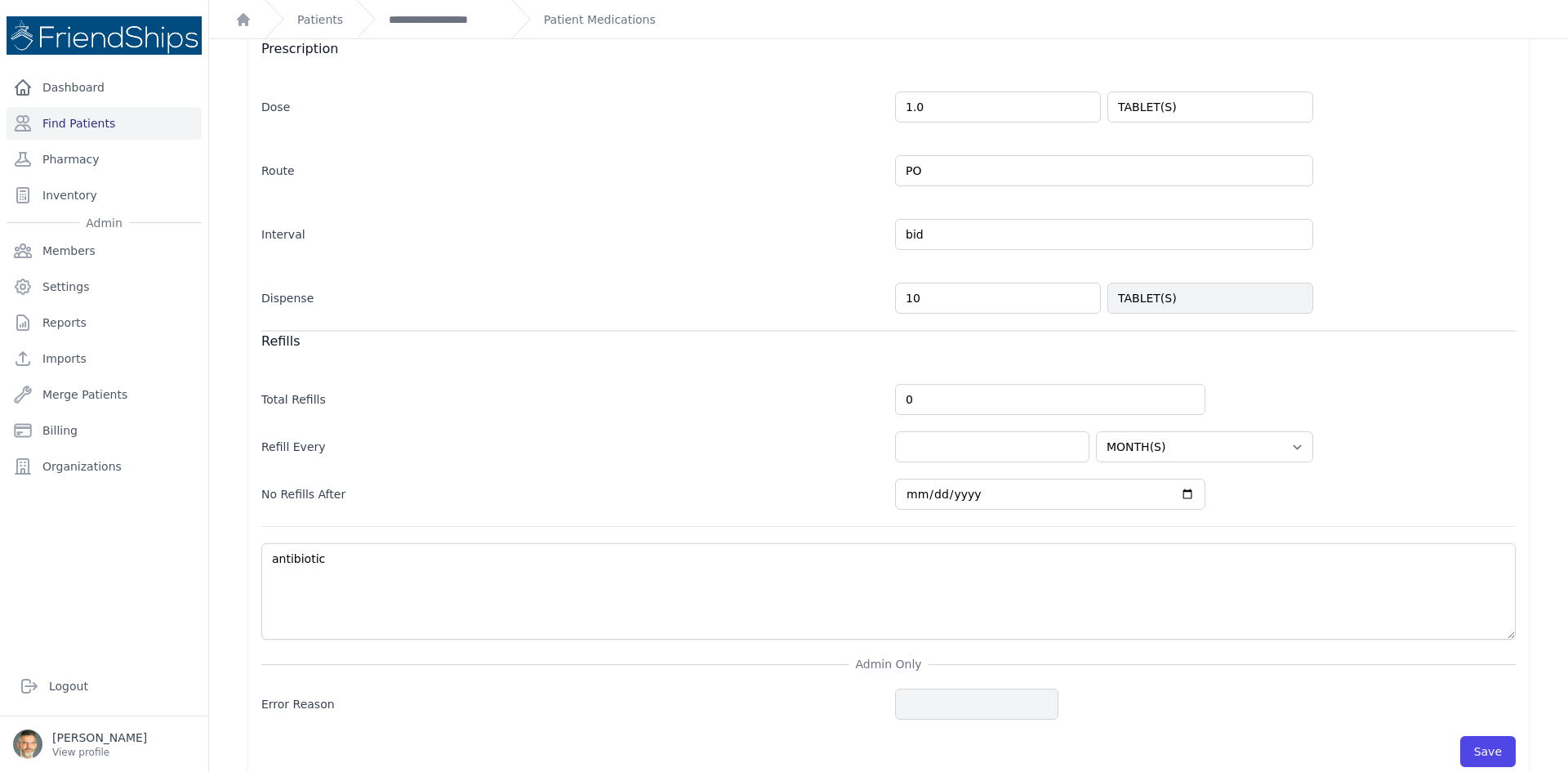
scroll to position [378, 0]
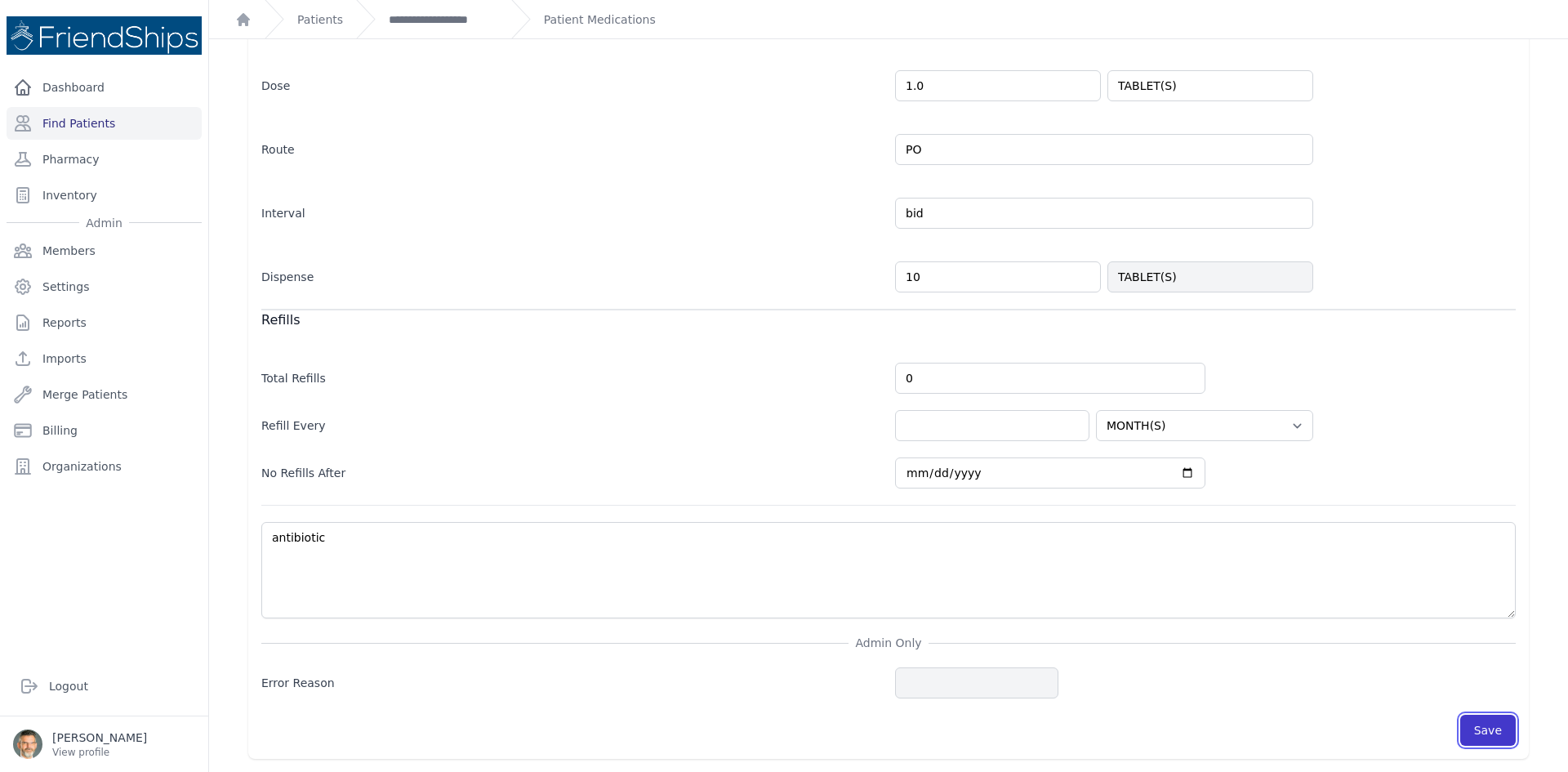
click at [1477, 736] on button "Save" at bounding box center [1488, 729] width 56 height 31
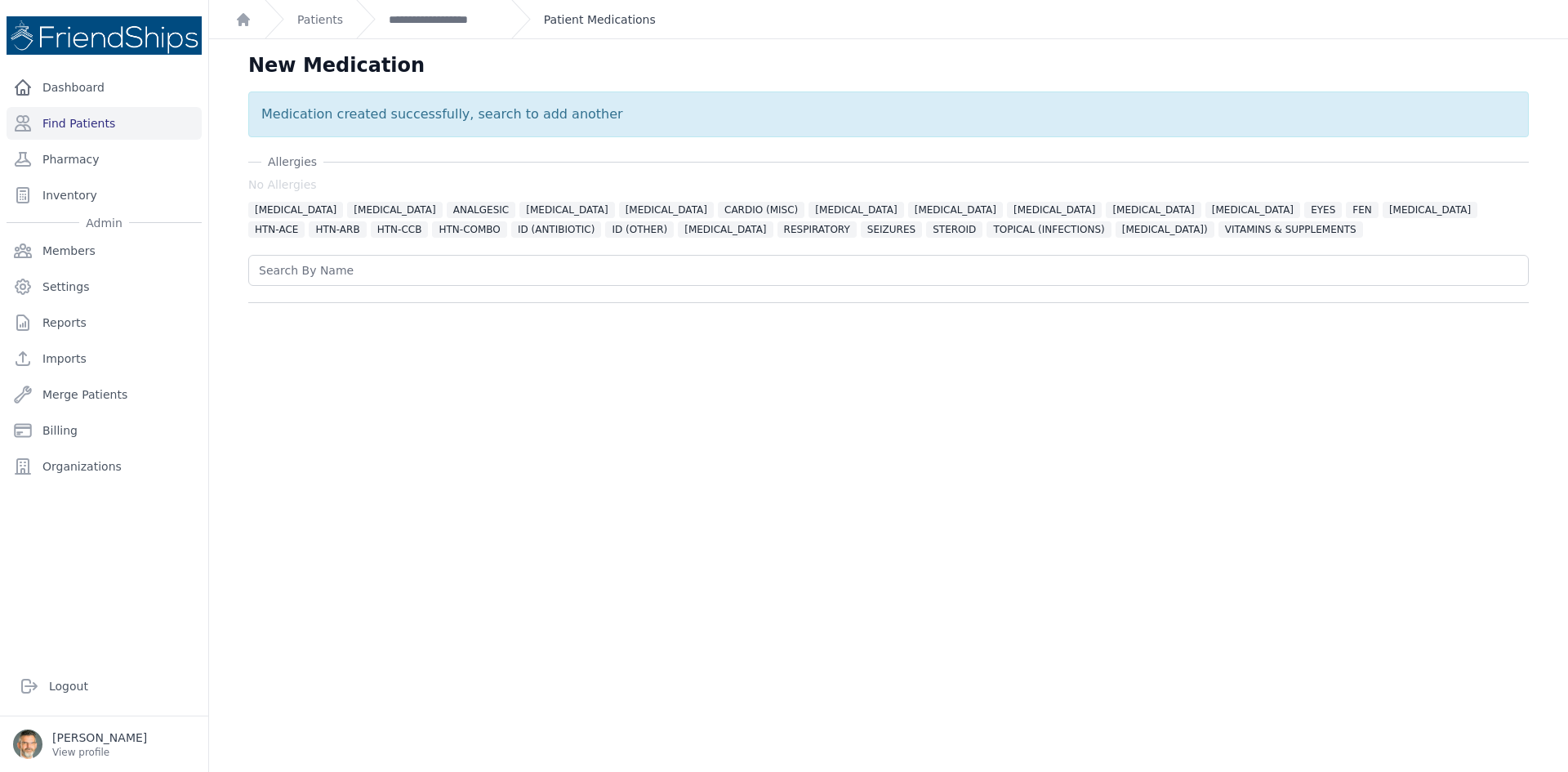
click at [553, 22] on link "Patient Medications" at bounding box center [600, 20] width 112 height 16
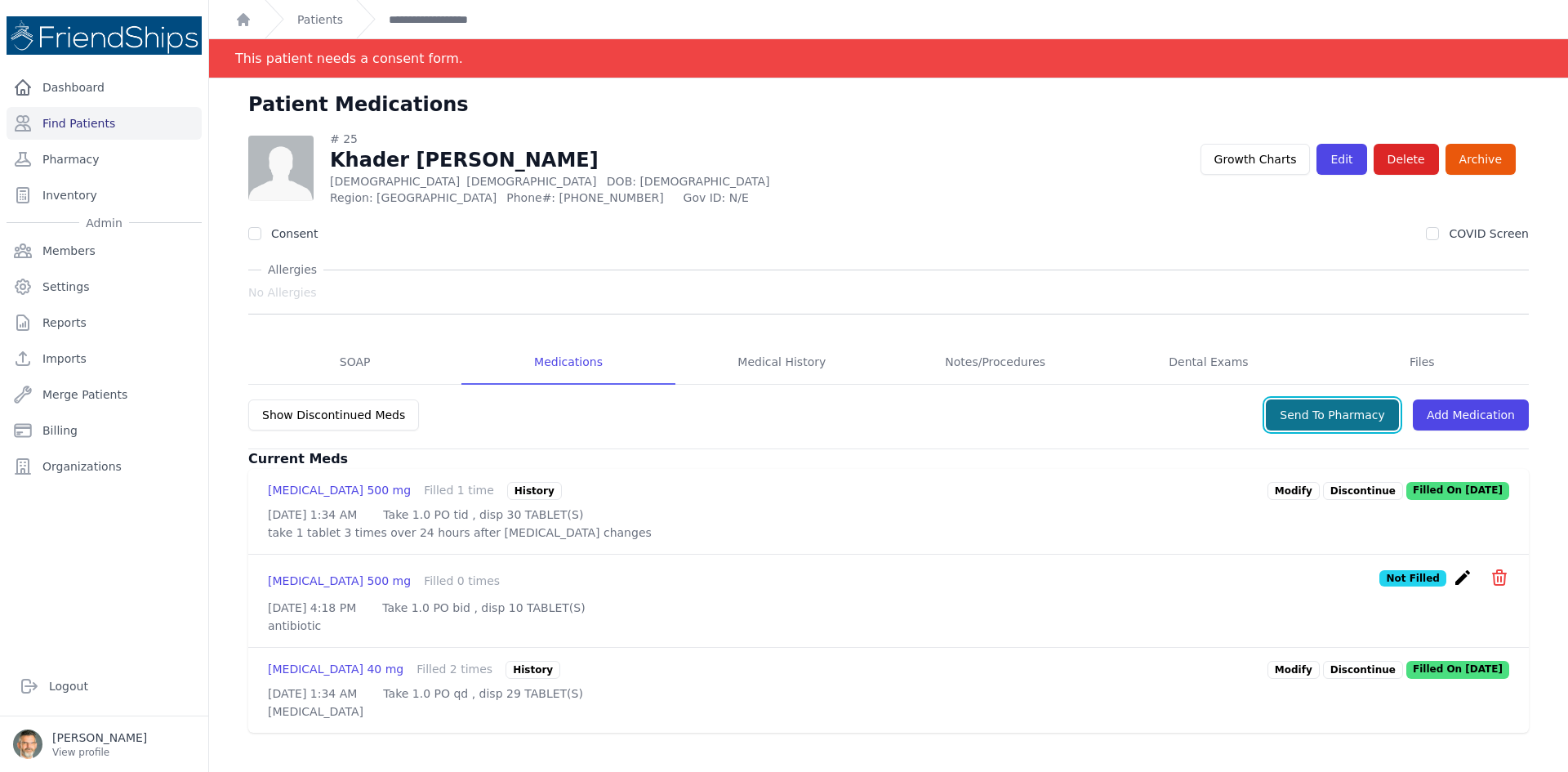
click at [1292, 404] on button "Send To Pharmacy" at bounding box center [1333, 415] width 133 height 31
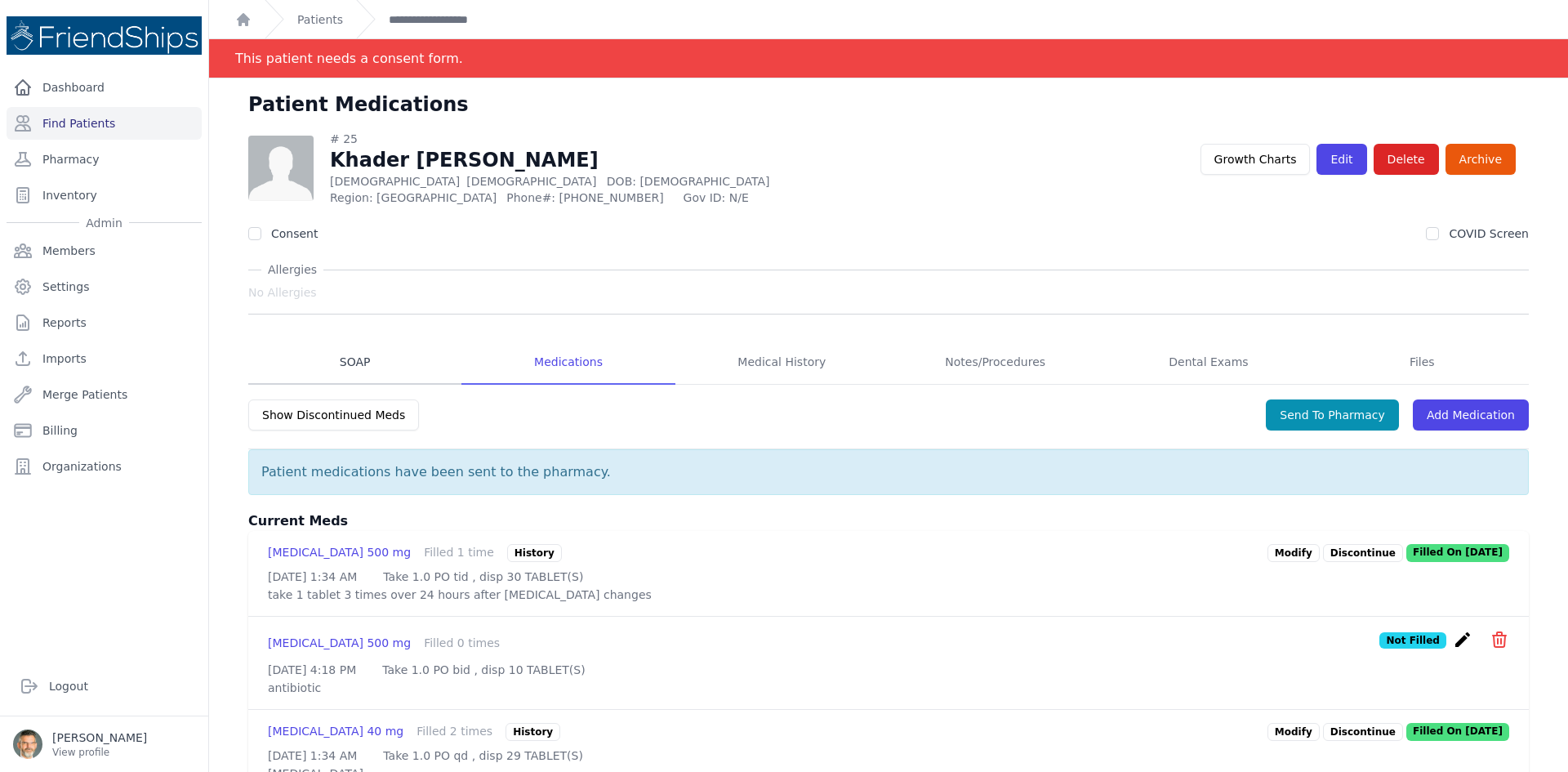
click at [351, 367] on link "SOAP" at bounding box center [354, 362] width 213 height 44
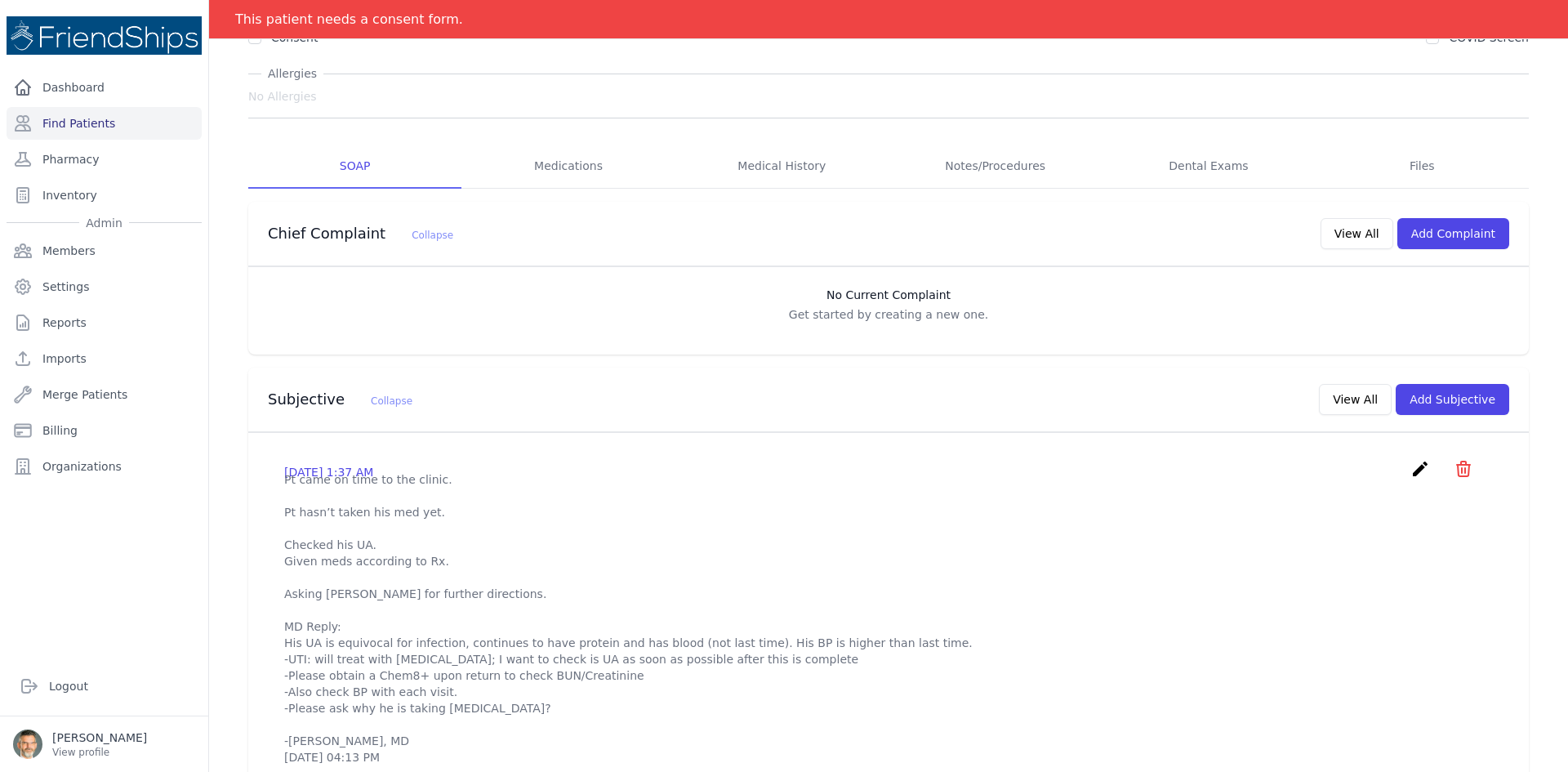
scroll to position [163, 0]
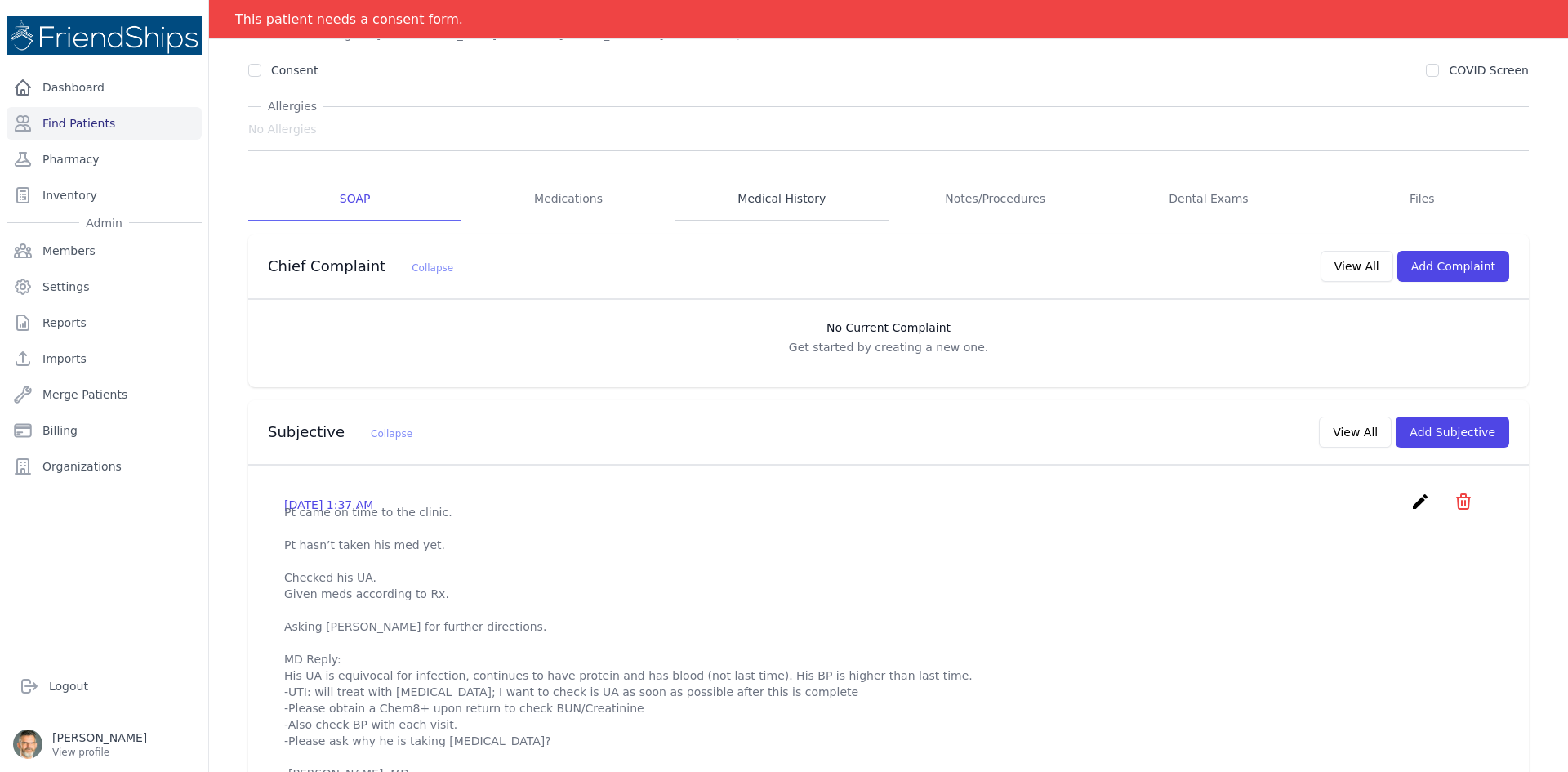
click at [768, 207] on link "Medical History" at bounding box center [782, 199] width 213 height 44
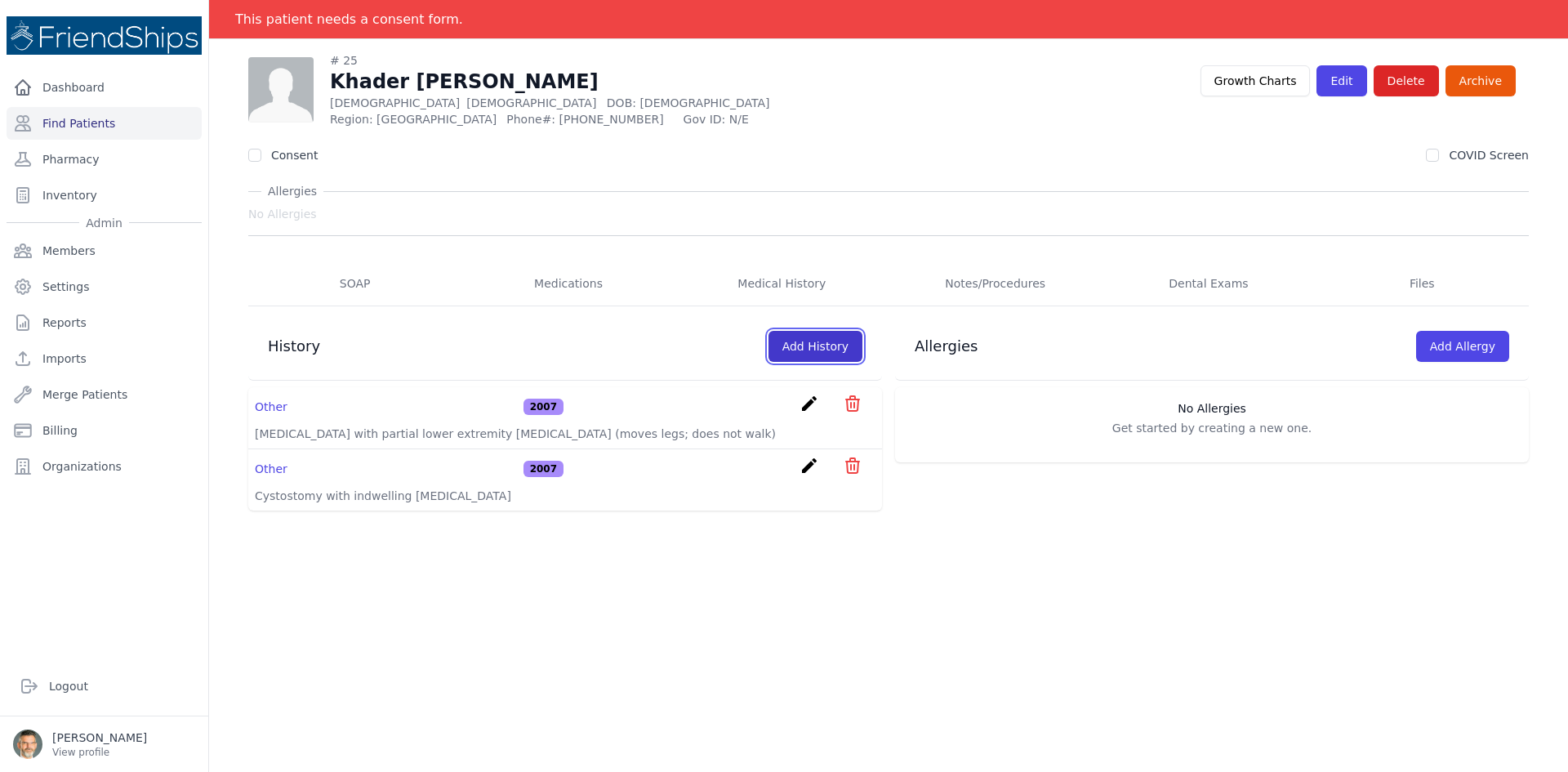
click at [799, 346] on link "Add History" at bounding box center [816, 346] width 94 height 31
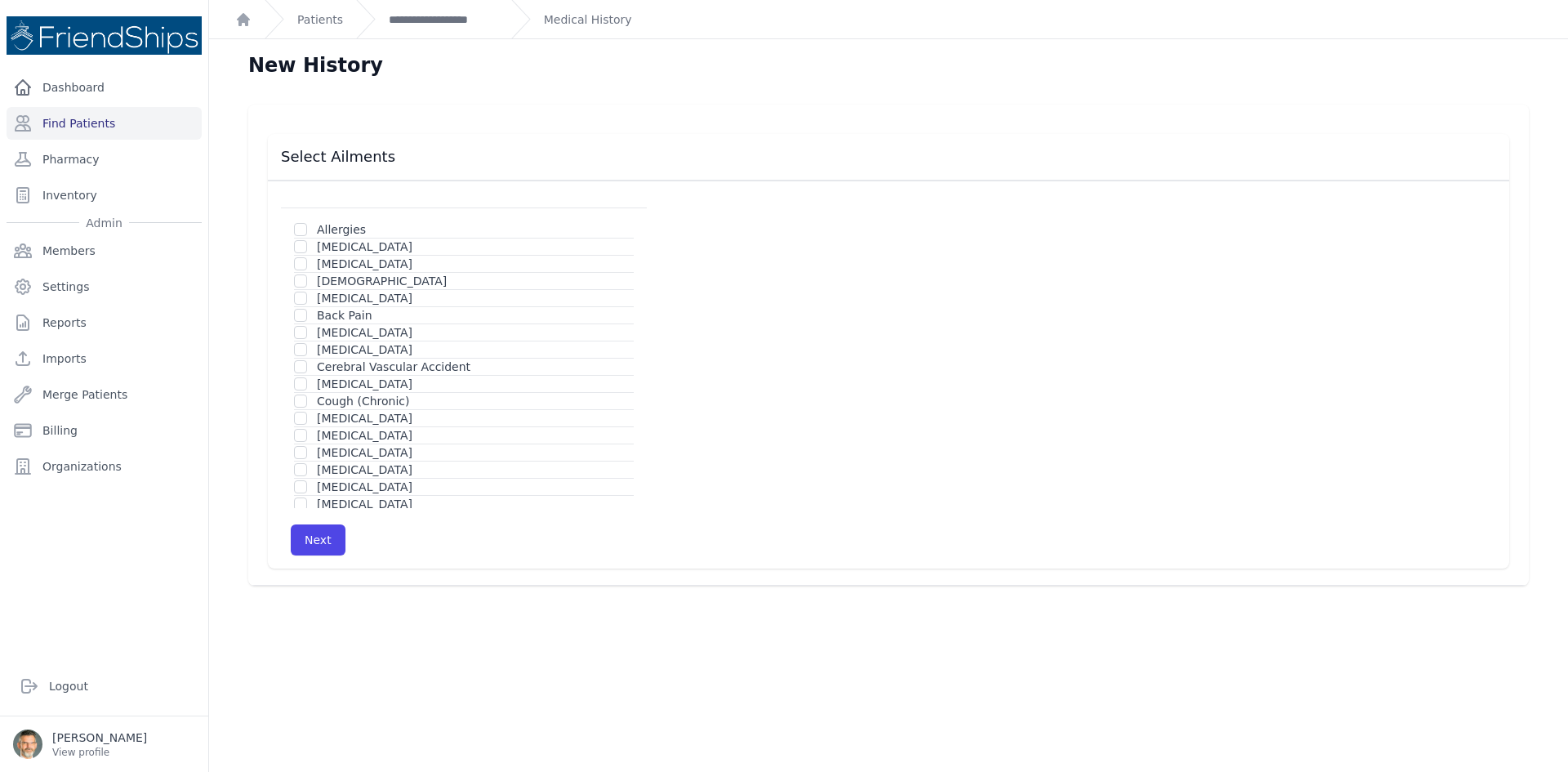
scroll to position [82, 0]
click at [300, 455] on input "checkbox" at bounding box center [300, 457] width 13 height 13
checkbox input "true"
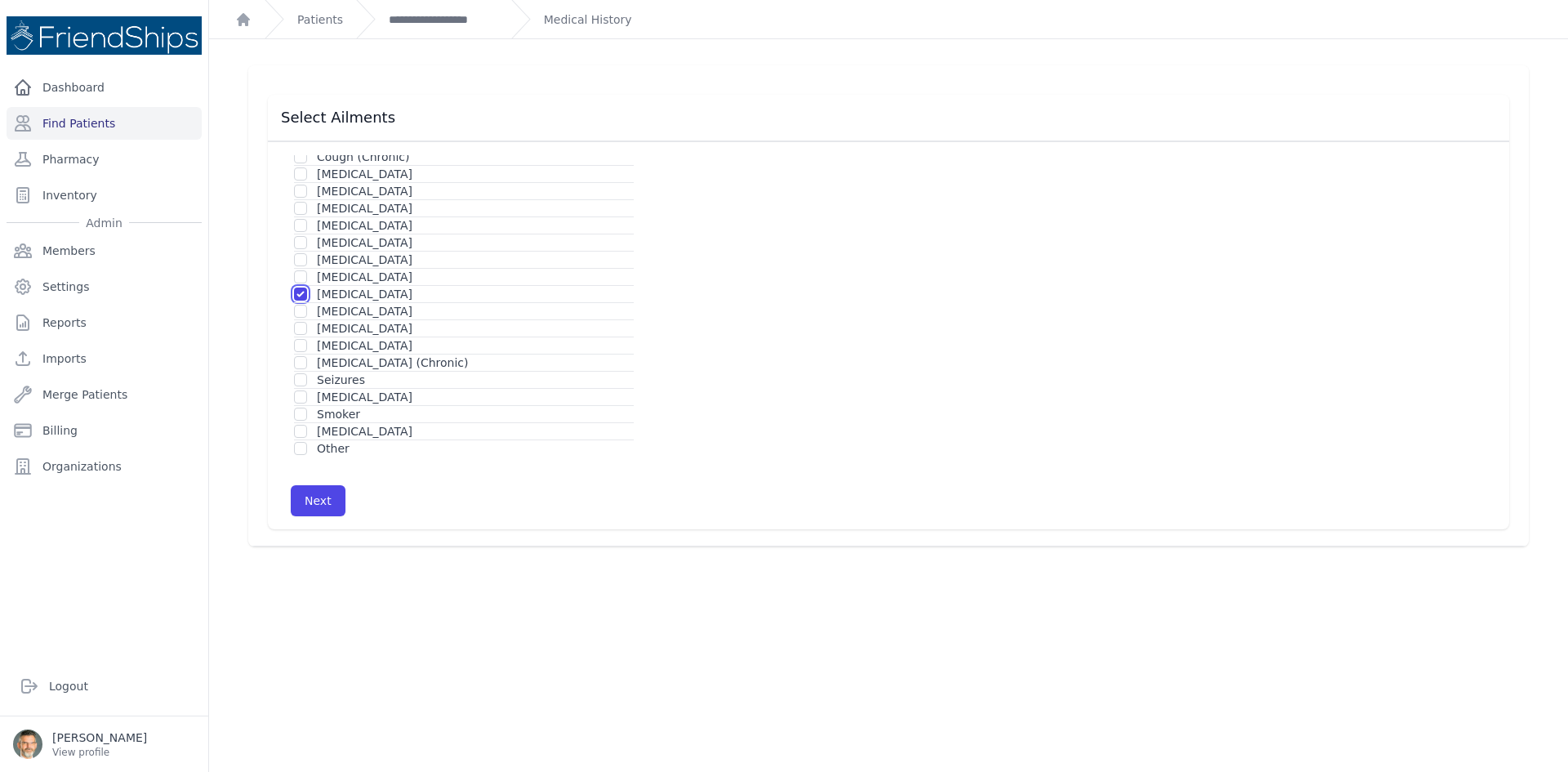
scroll to position [207, 0]
click at [308, 494] on button "Next" at bounding box center [318, 500] width 55 height 31
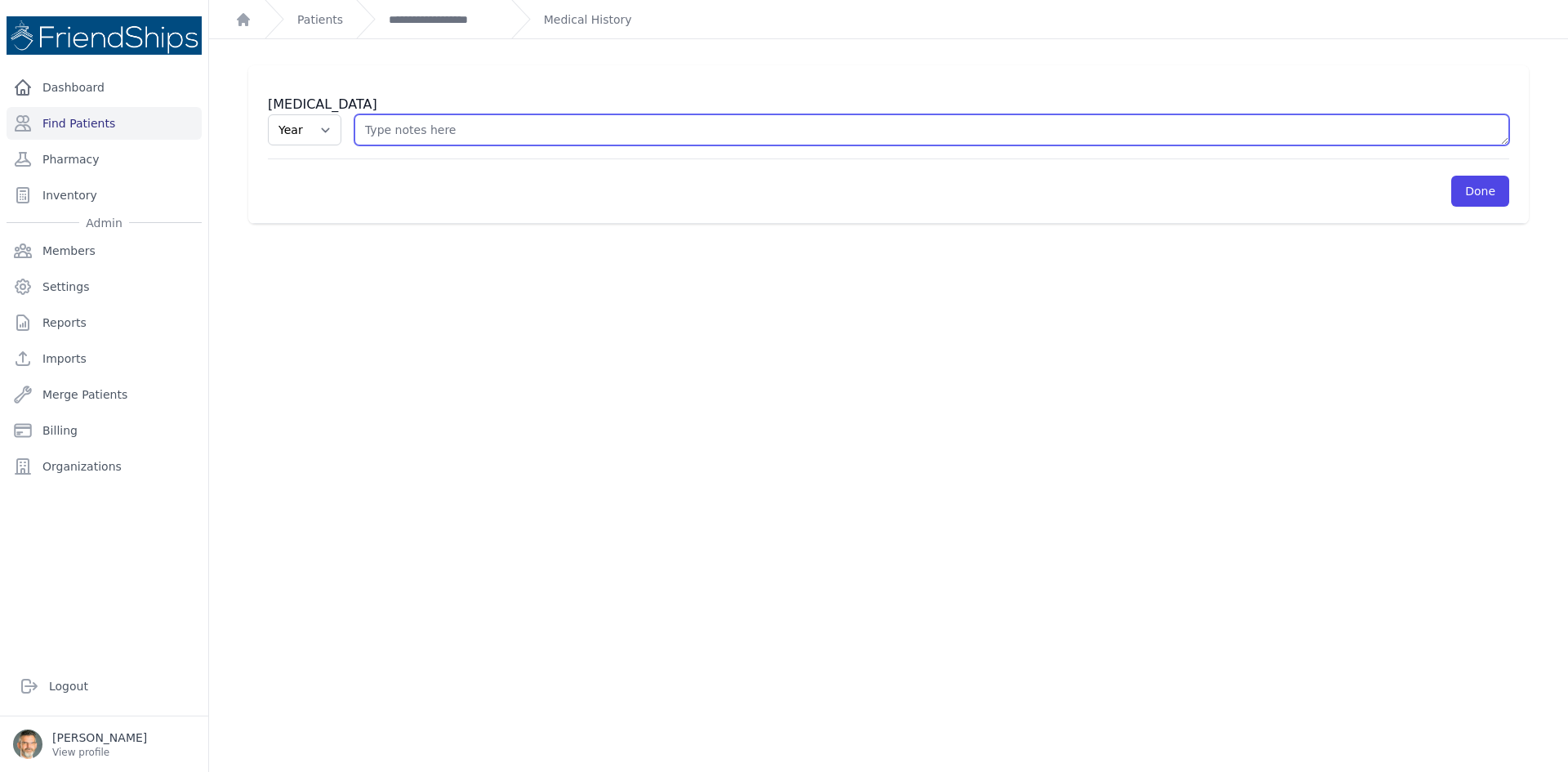
click at [404, 135] on textarea at bounding box center [932, 130] width 1155 height 31
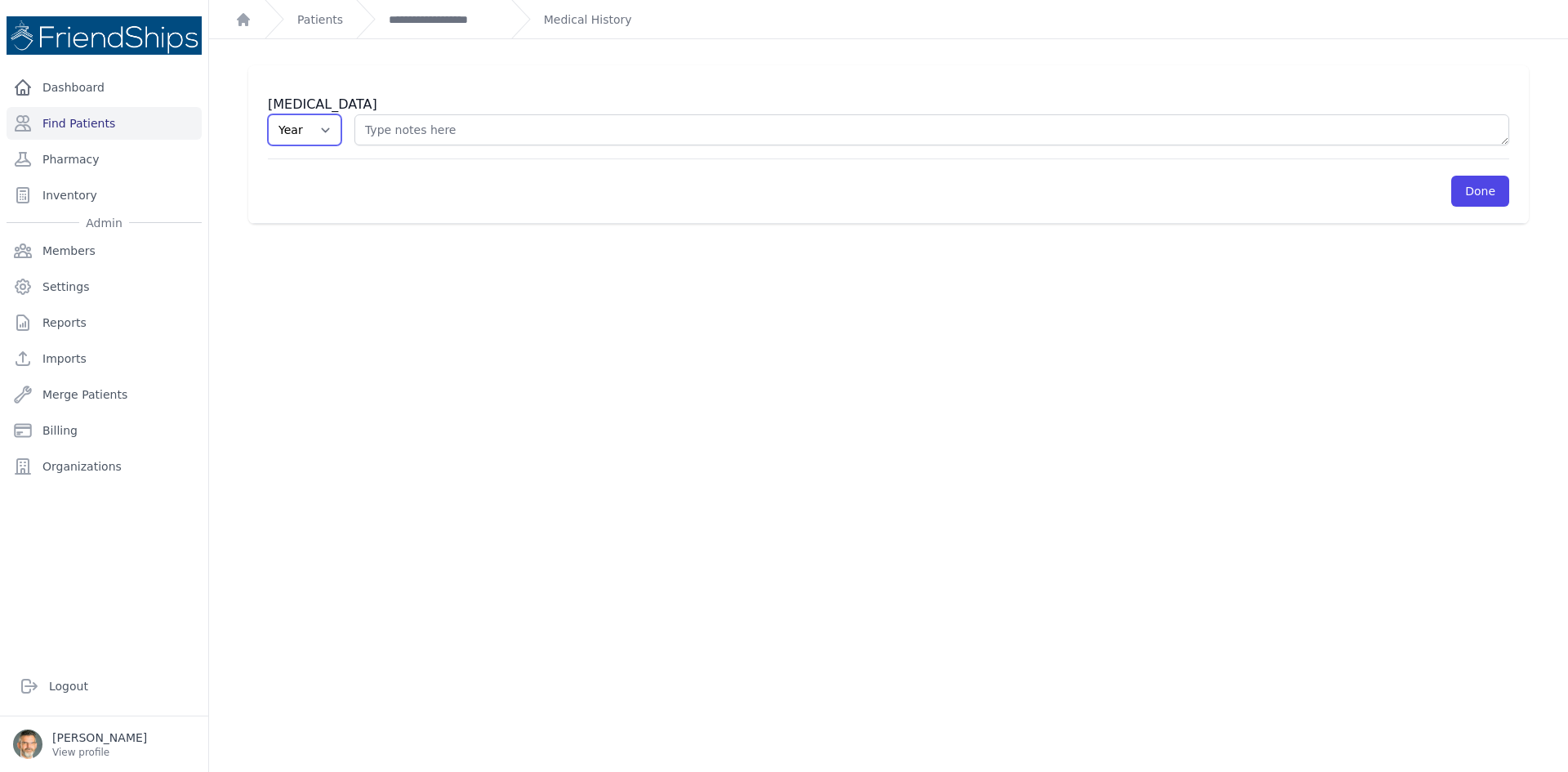
click at [316, 130] on select "Year 2025 2024 2023 2022 2021 2020 2019 2018 2017 2016 2015 2014 2013 2012 2011…" at bounding box center [305, 130] width 74 height 31
select select "2025"
click at [268, 115] on select "Year 2025 2024 2023 2022 2021 2020 2019 2018 2017 2016 2015 2014 2013 2012 2011…" at bounding box center [305, 130] width 74 height 31
click at [1461, 182] on link "Done" at bounding box center [1480, 191] width 58 height 31
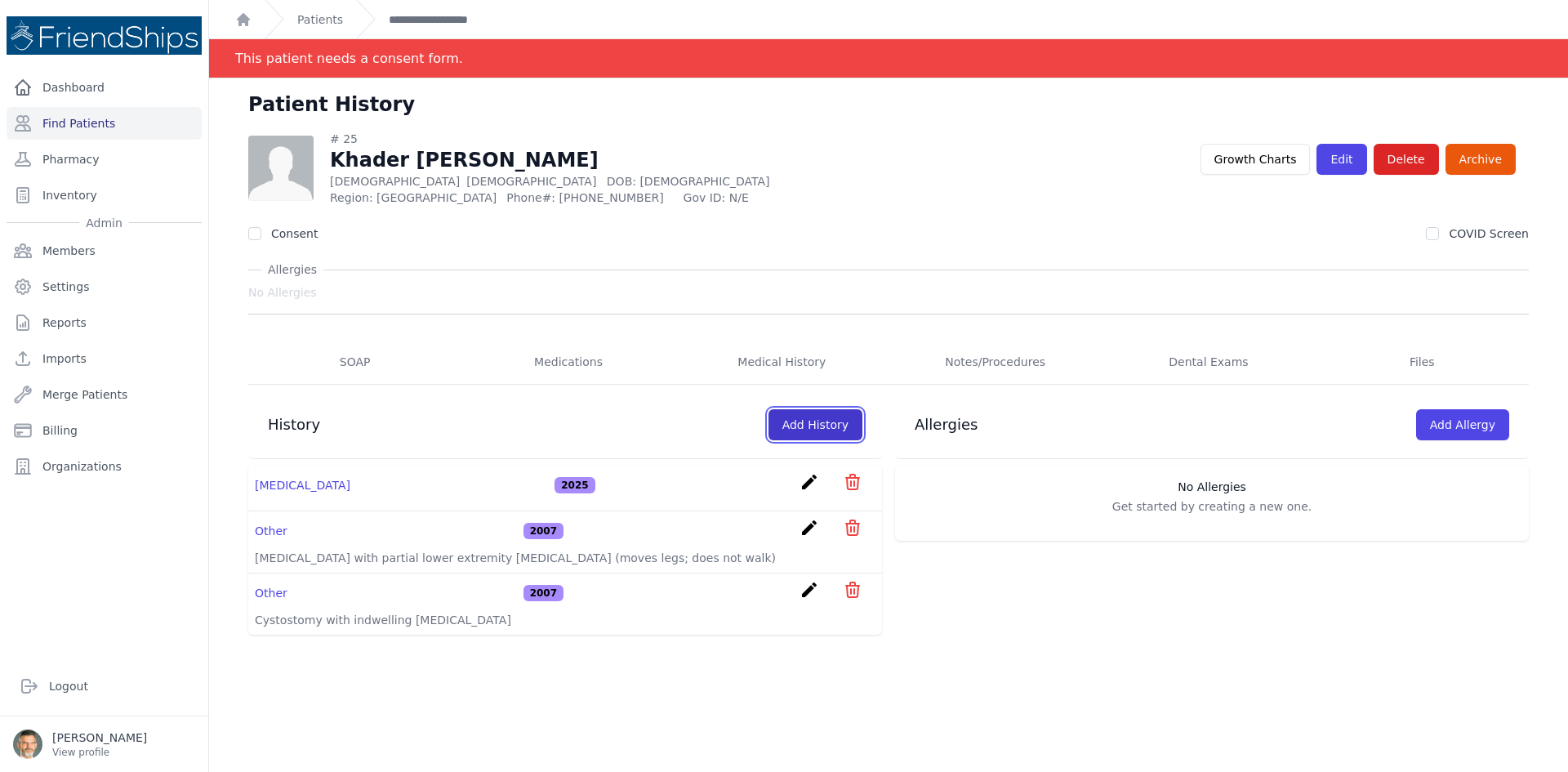
click at [805, 433] on link "Add History" at bounding box center [816, 425] width 94 height 31
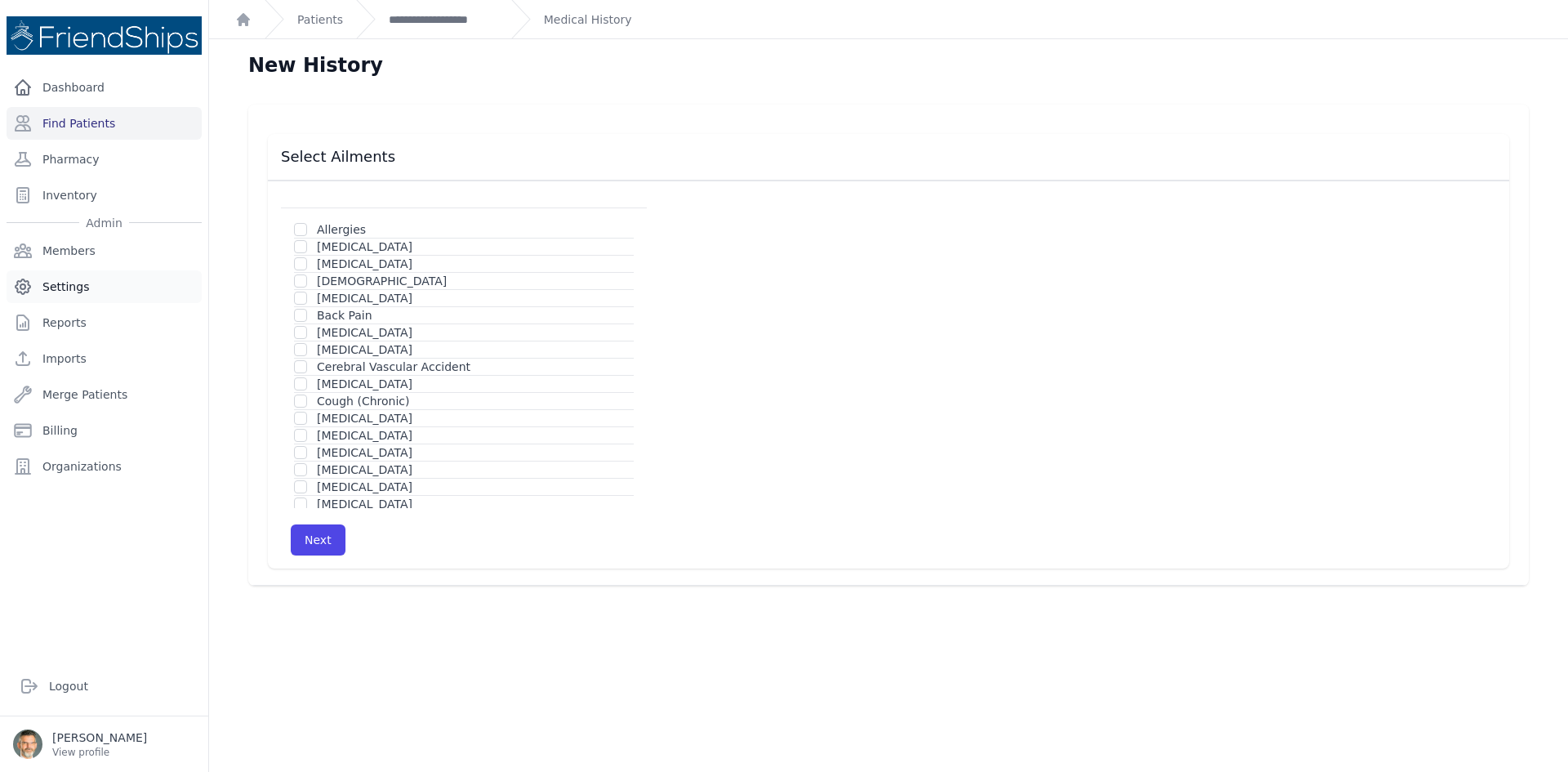
click at [48, 283] on link "Settings" at bounding box center [104, 286] width 195 height 33
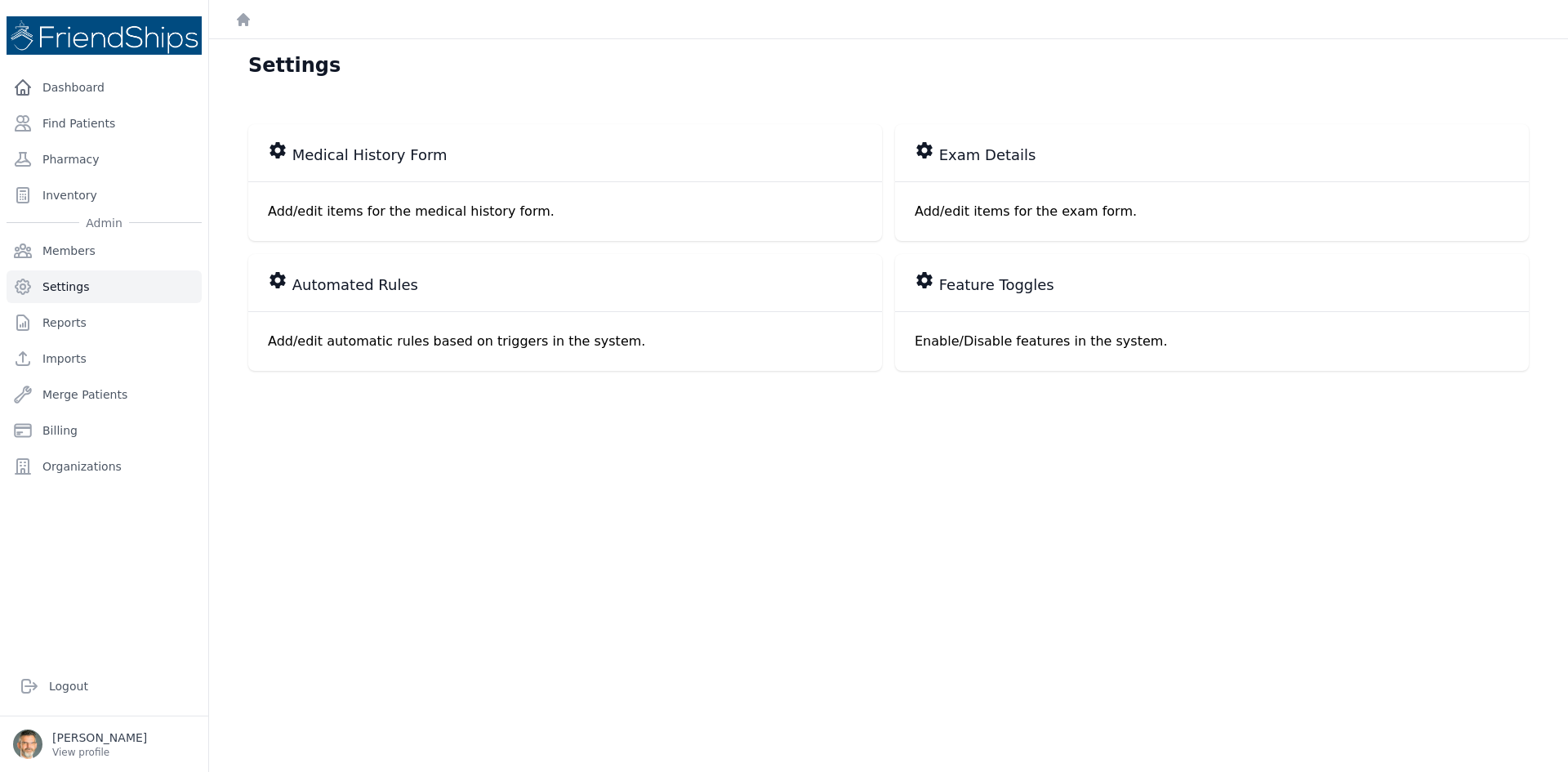
click at [358, 185] on div "Add/edit items for the medical history form." at bounding box center [564, 211] width 633 height 60
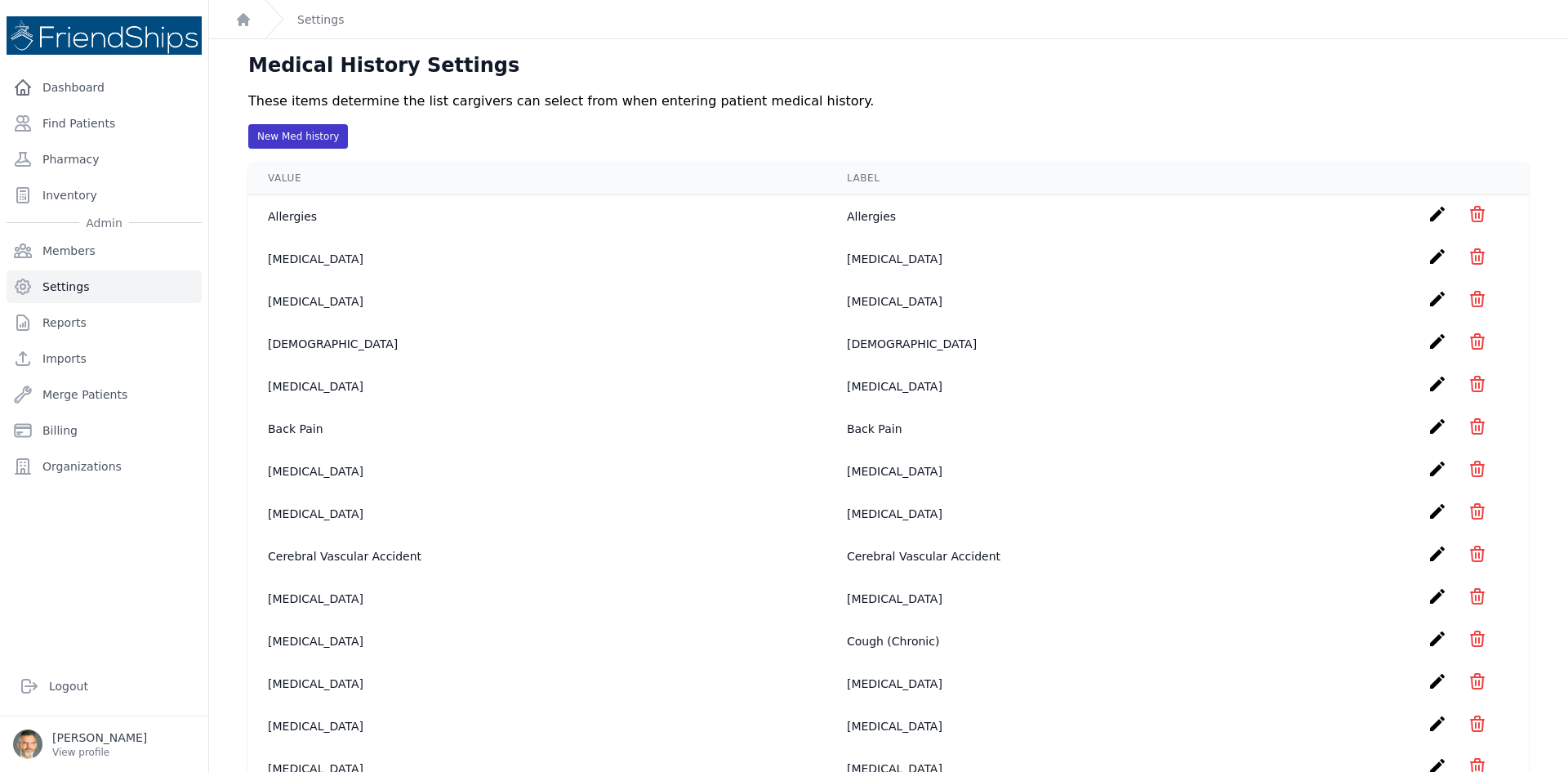
click at [307, 130] on link "New Med history" at bounding box center [298, 136] width 82 height 13
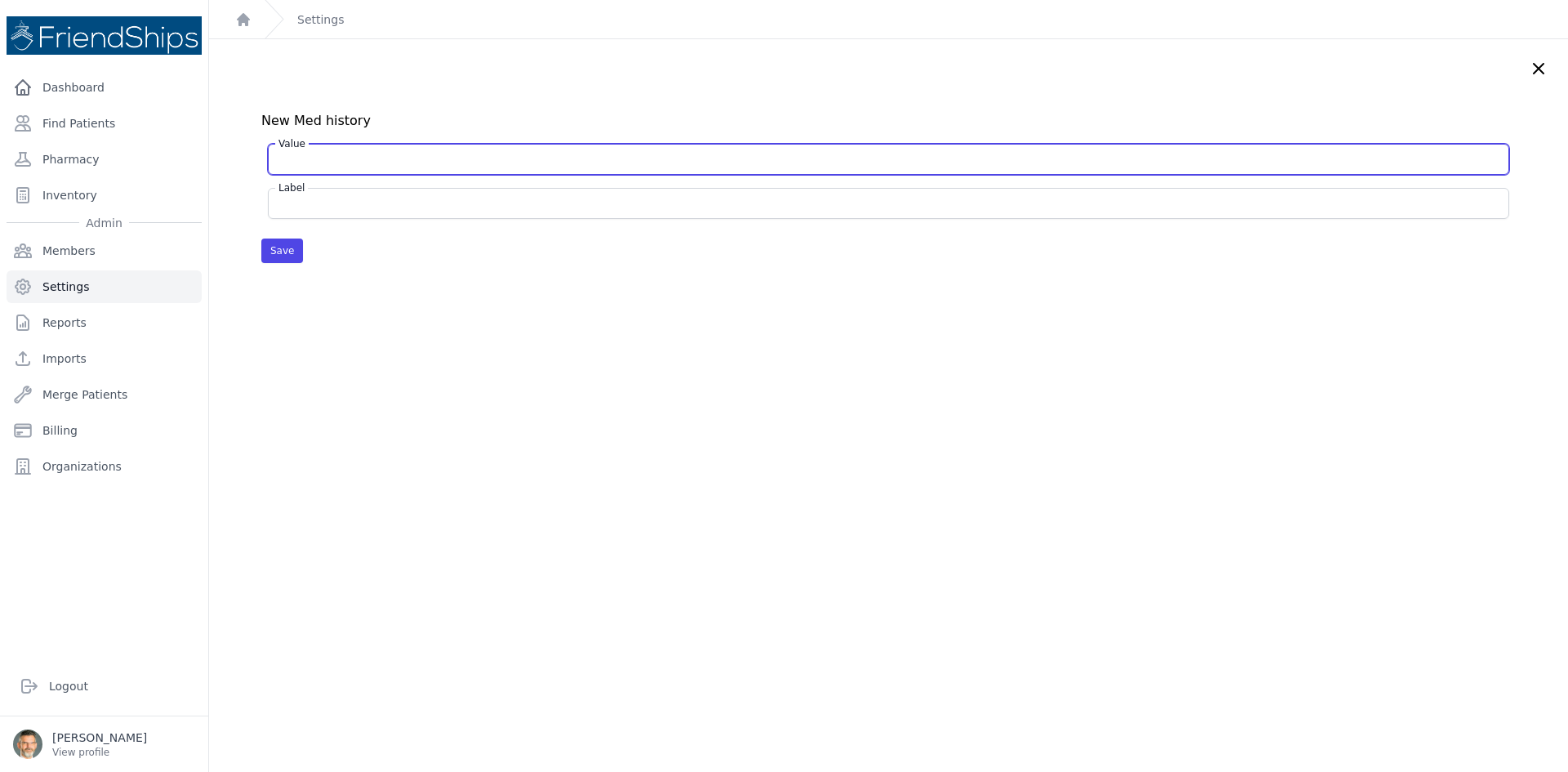
click at [303, 158] on input "Value" at bounding box center [887, 159] width 1220 height 16
type input "Proteinuria"
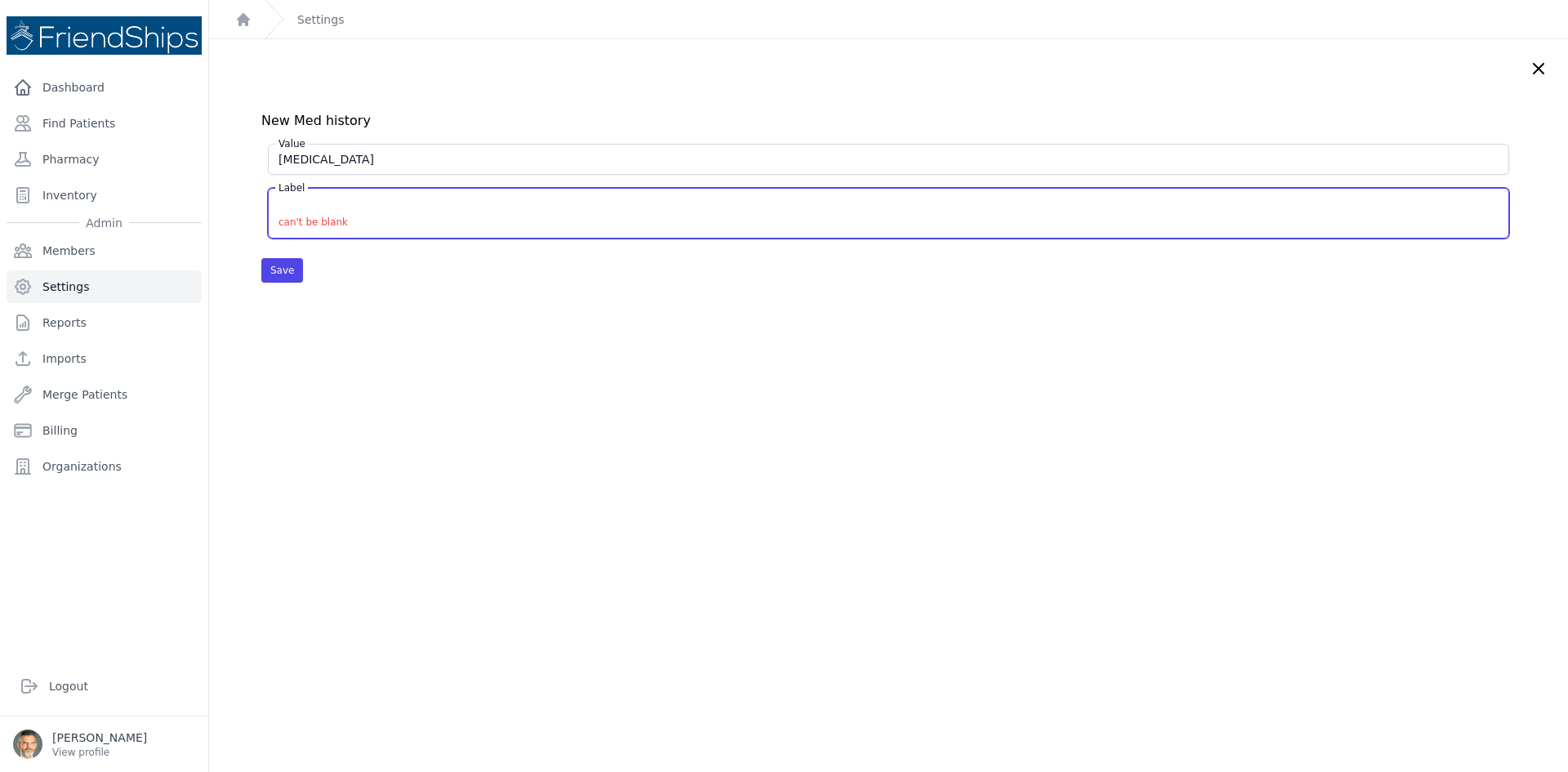
click at [301, 204] on input "Label" at bounding box center [887, 203] width 1220 height 16
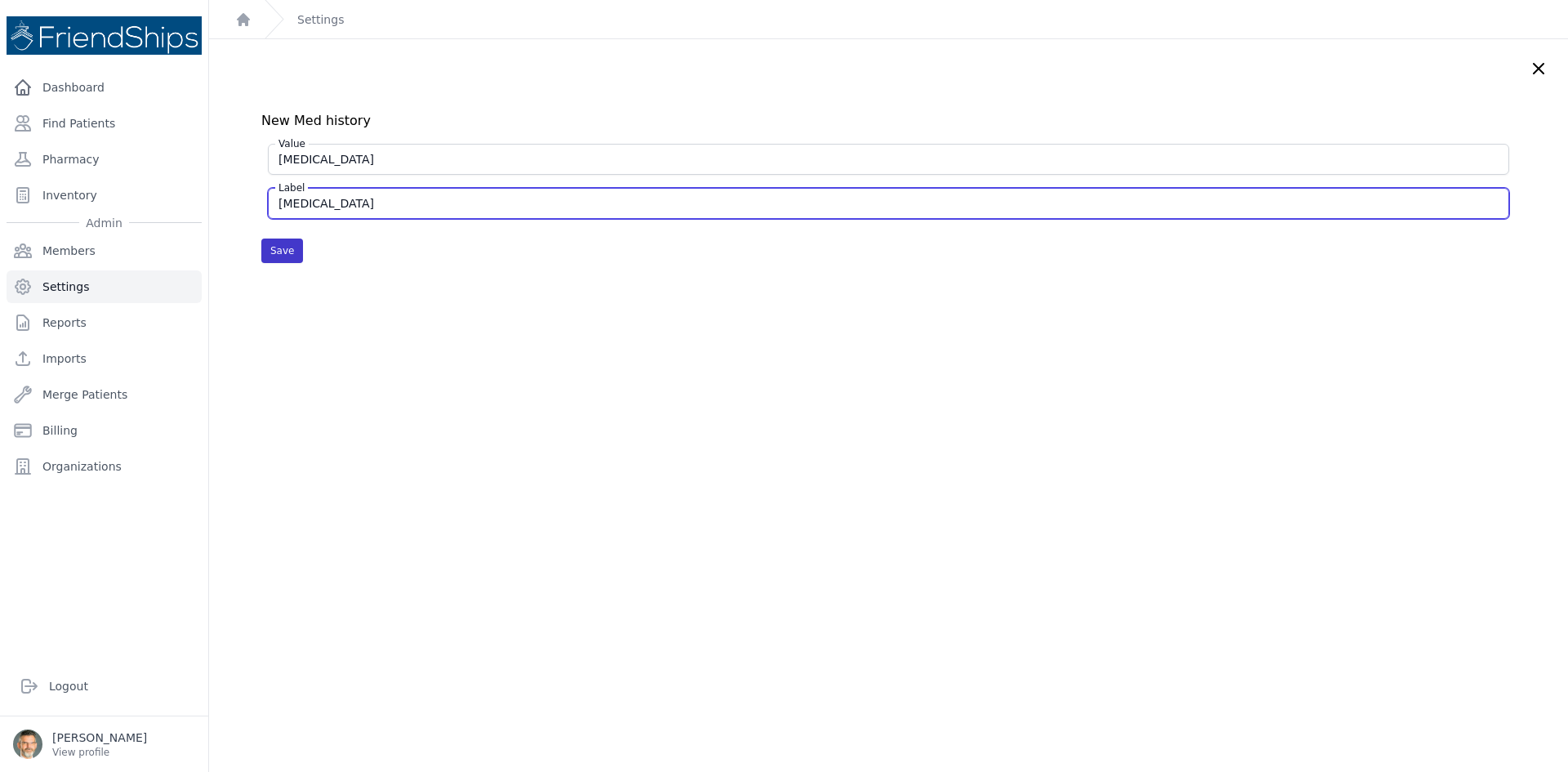
type input "Proteinuria"
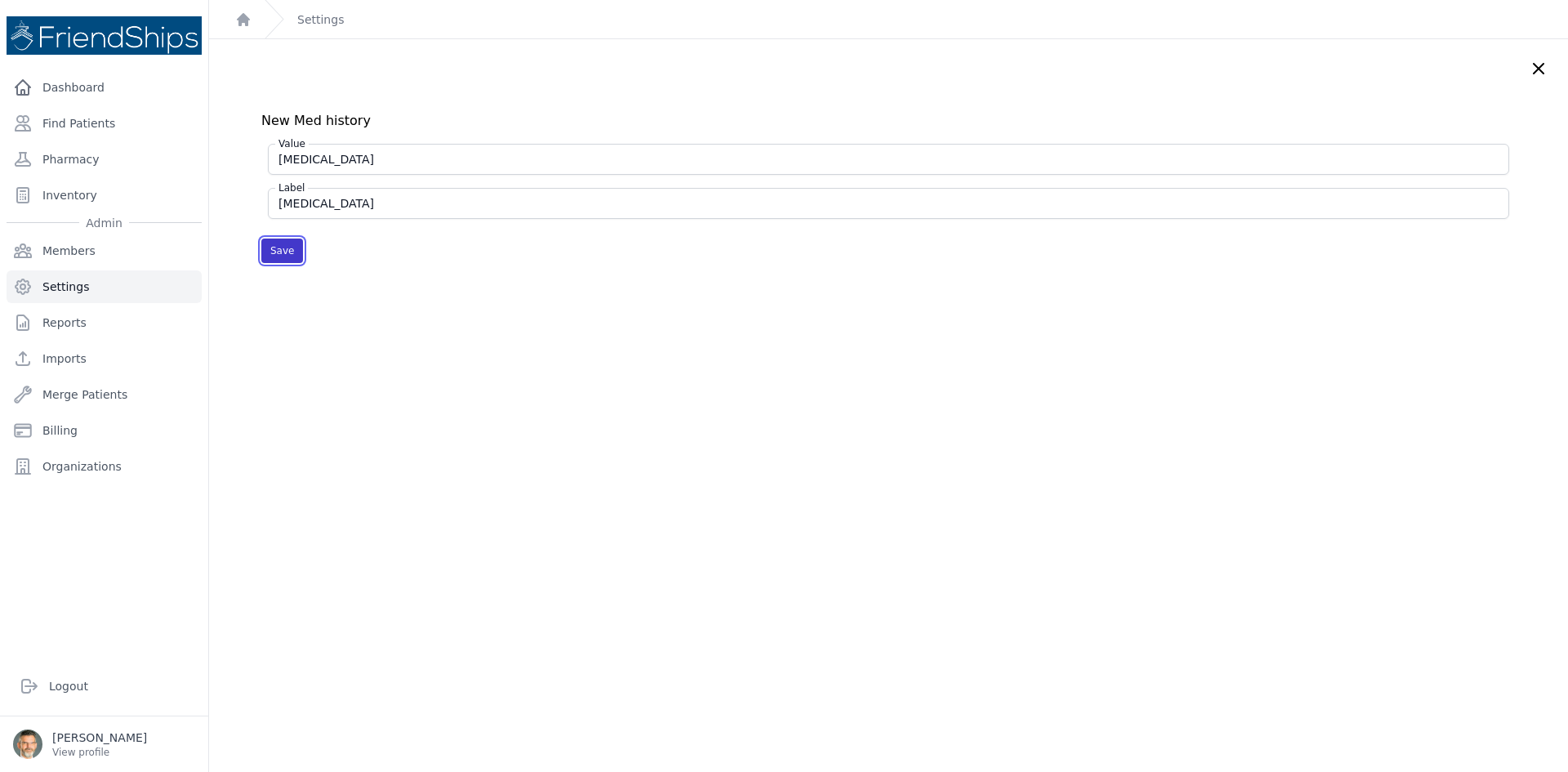
click at [278, 252] on button "Save" at bounding box center [282, 251] width 42 height 25
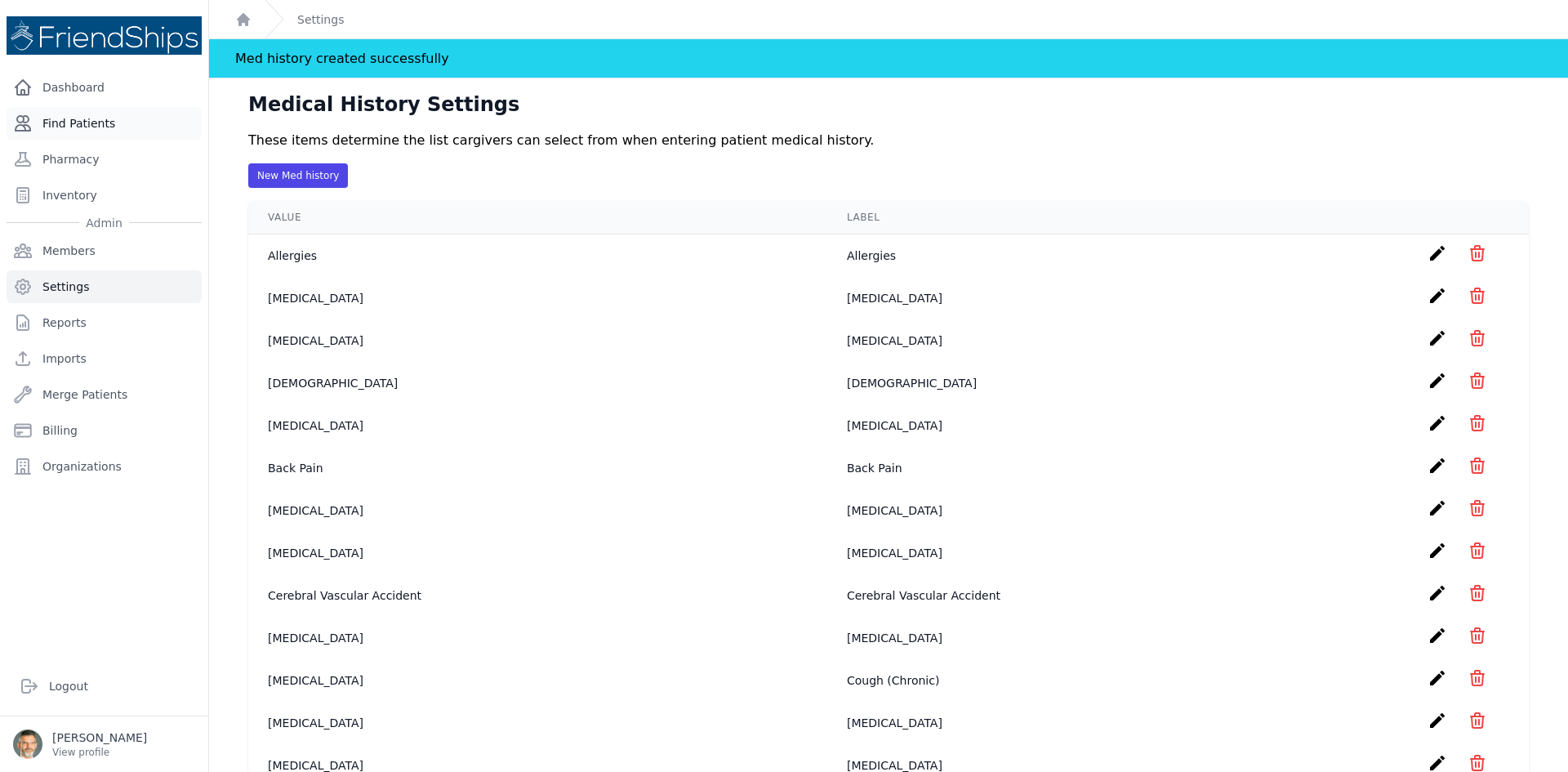
click at [66, 116] on link "Find Patients" at bounding box center [104, 123] width 195 height 33
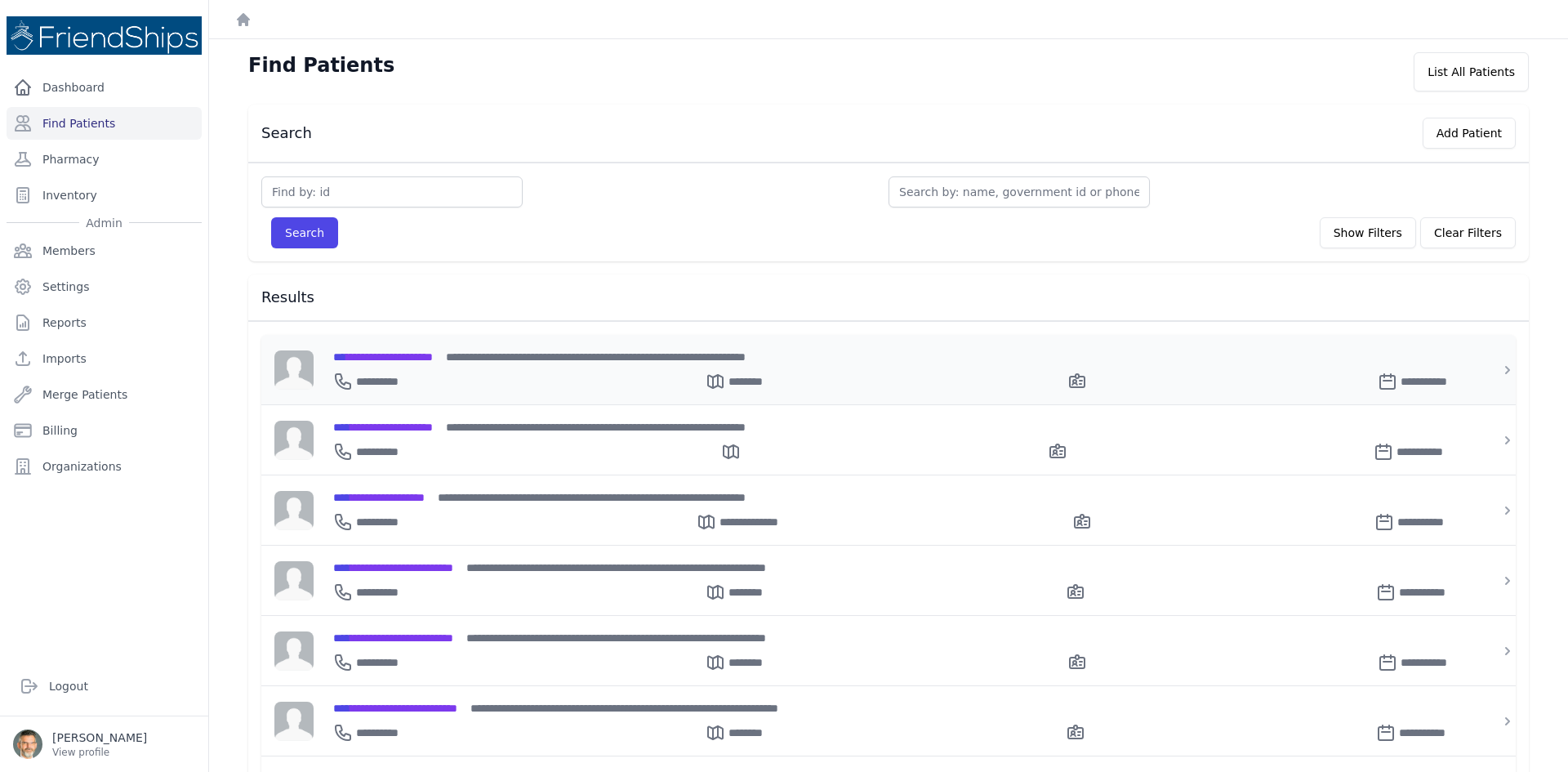
click at [382, 351] on span "**********" at bounding box center [383, 356] width 99 height 12
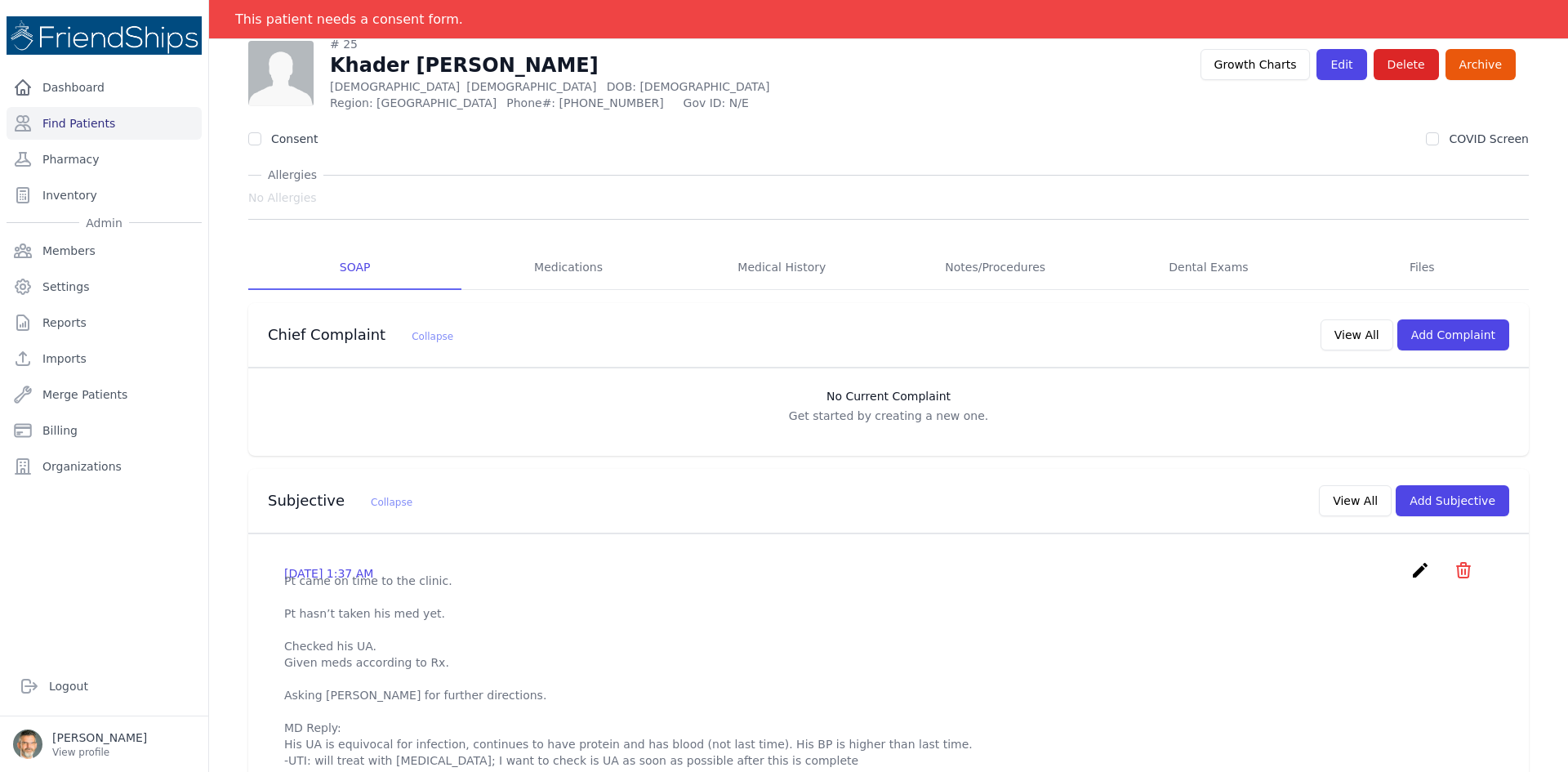
scroll to position [163, 0]
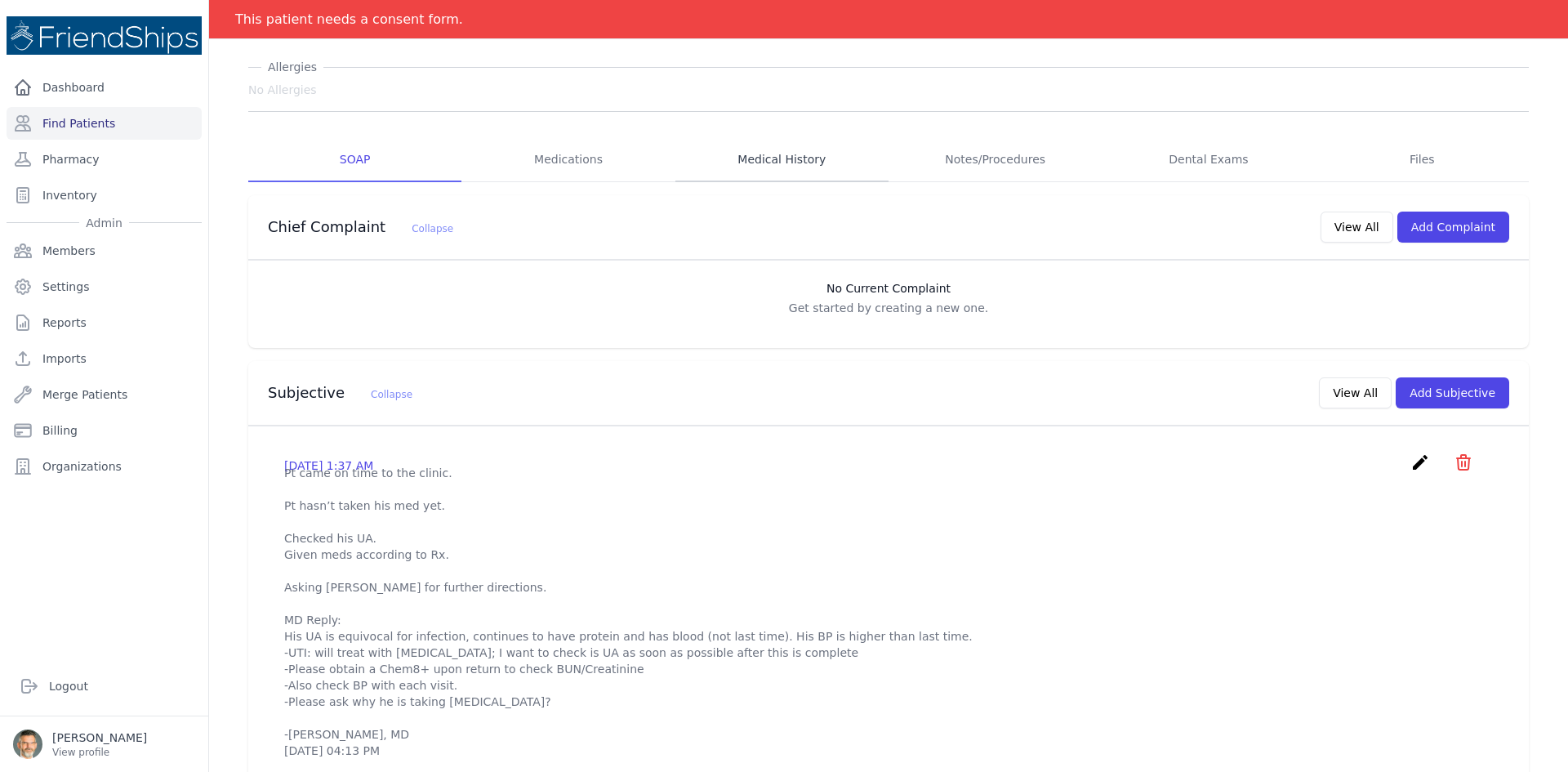
click at [761, 154] on link "Medical History" at bounding box center [782, 160] width 213 height 44
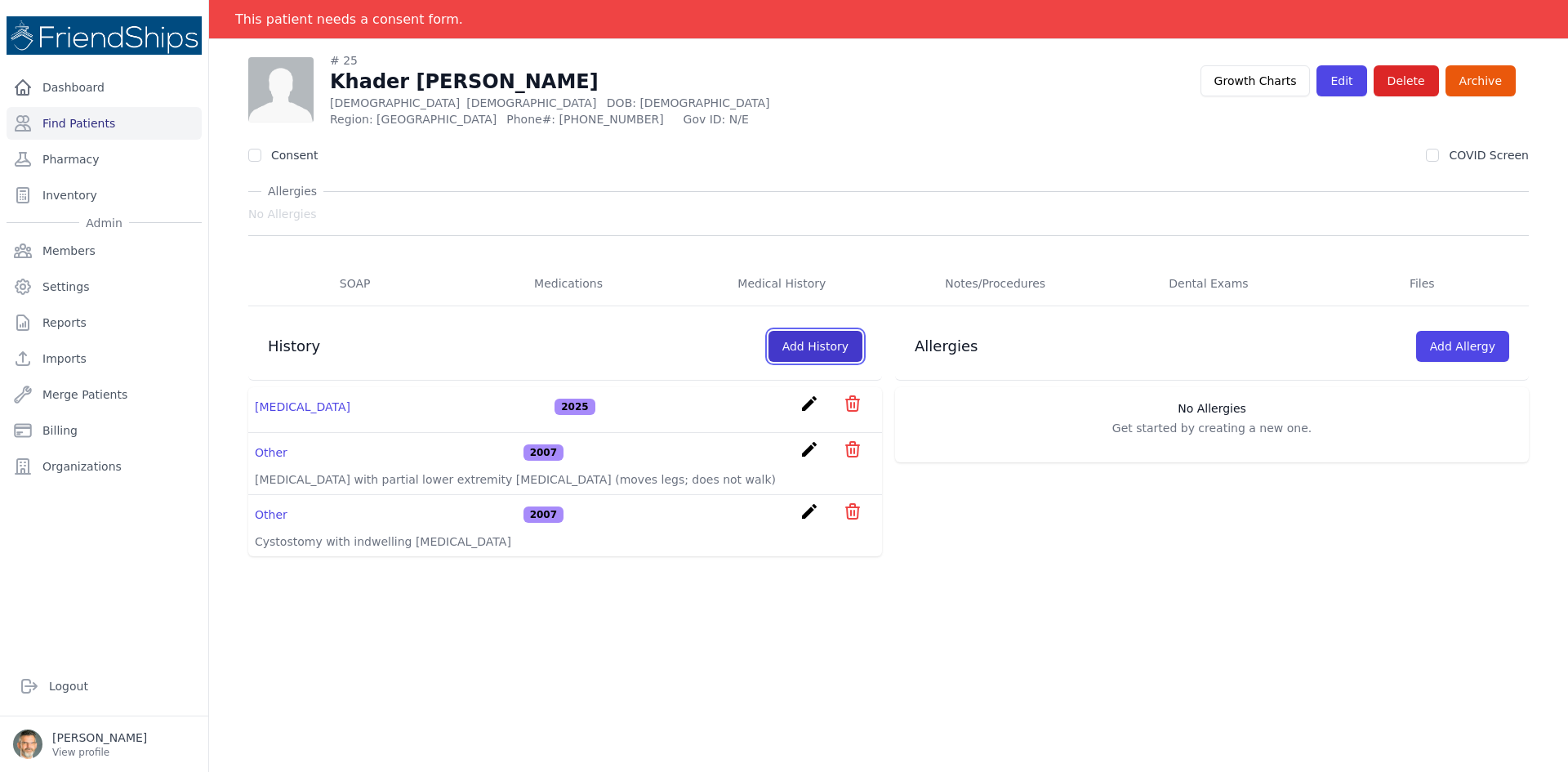
click at [814, 338] on link "Add History" at bounding box center [816, 346] width 94 height 31
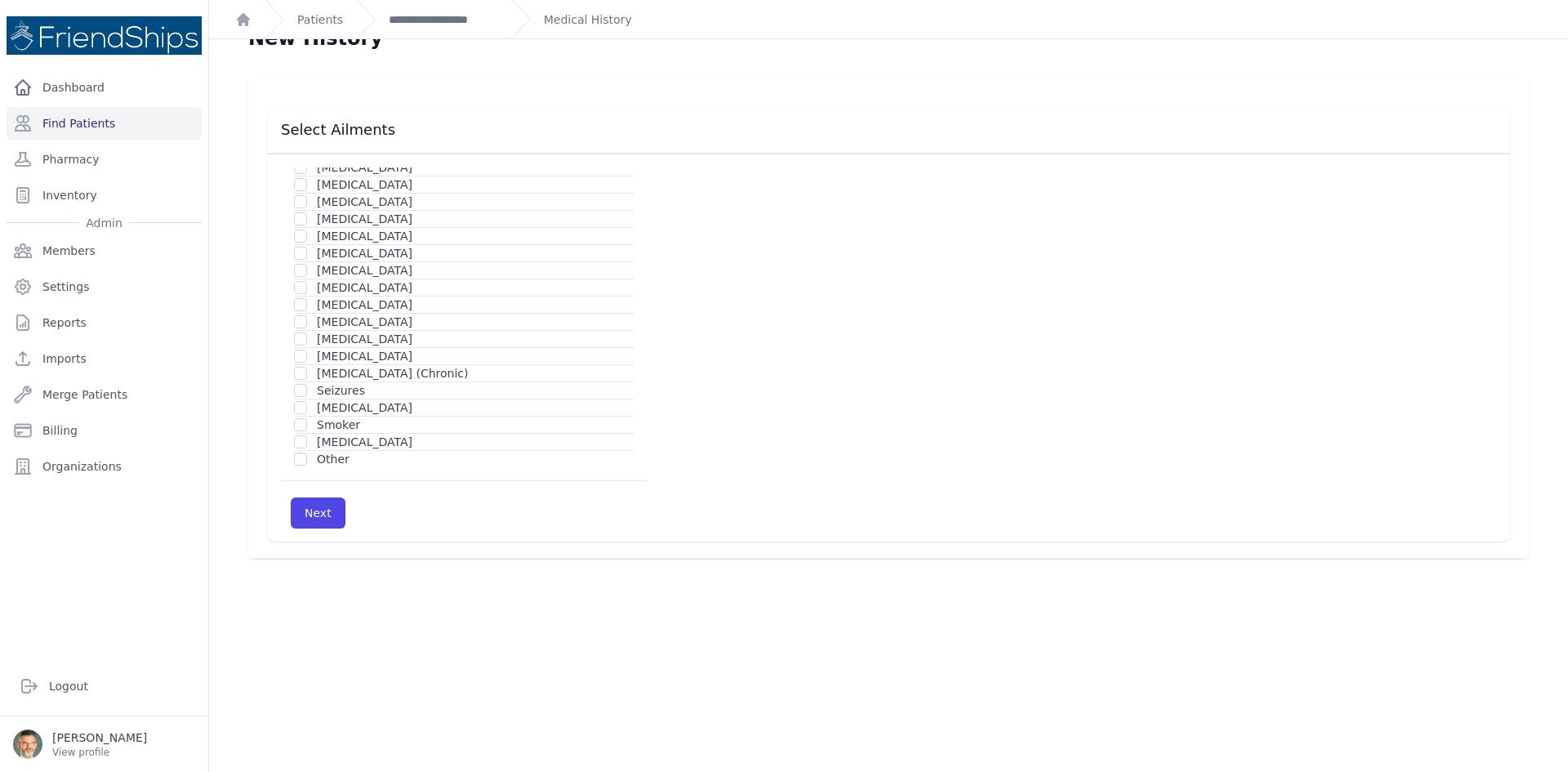
scroll to position [39, 0]
click at [298, 348] on input "checkbox" at bounding box center [300, 344] width 13 height 13
checkbox input "true"
click at [318, 508] on button "Next" at bounding box center [318, 500] width 55 height 31
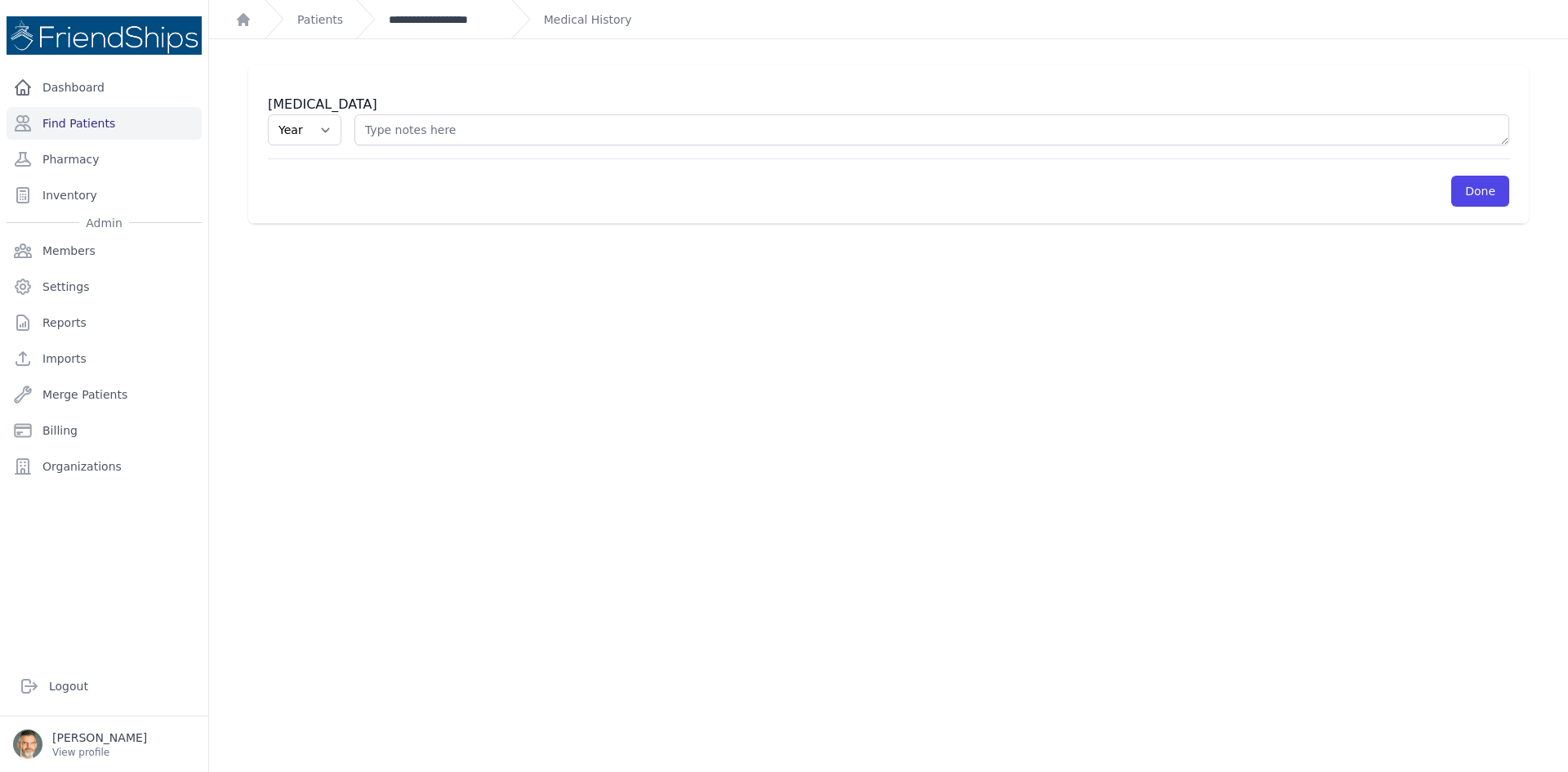
click at [416, 25] on link "**********" at bounding box center [443, 20] width 109 height 16
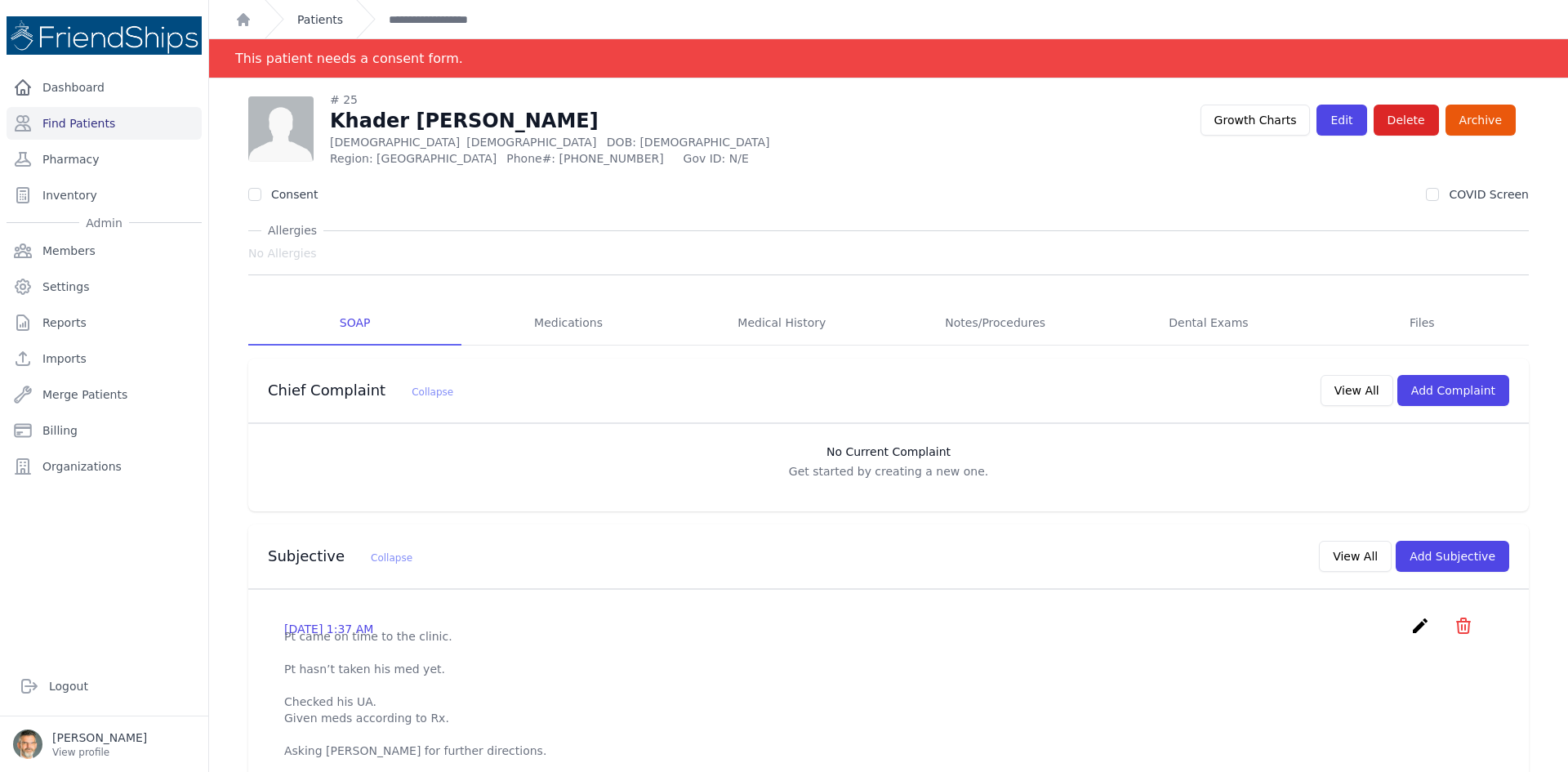
click at [314, 18] on link "Patients" at bounding box center [320, 20] width 45 height 16
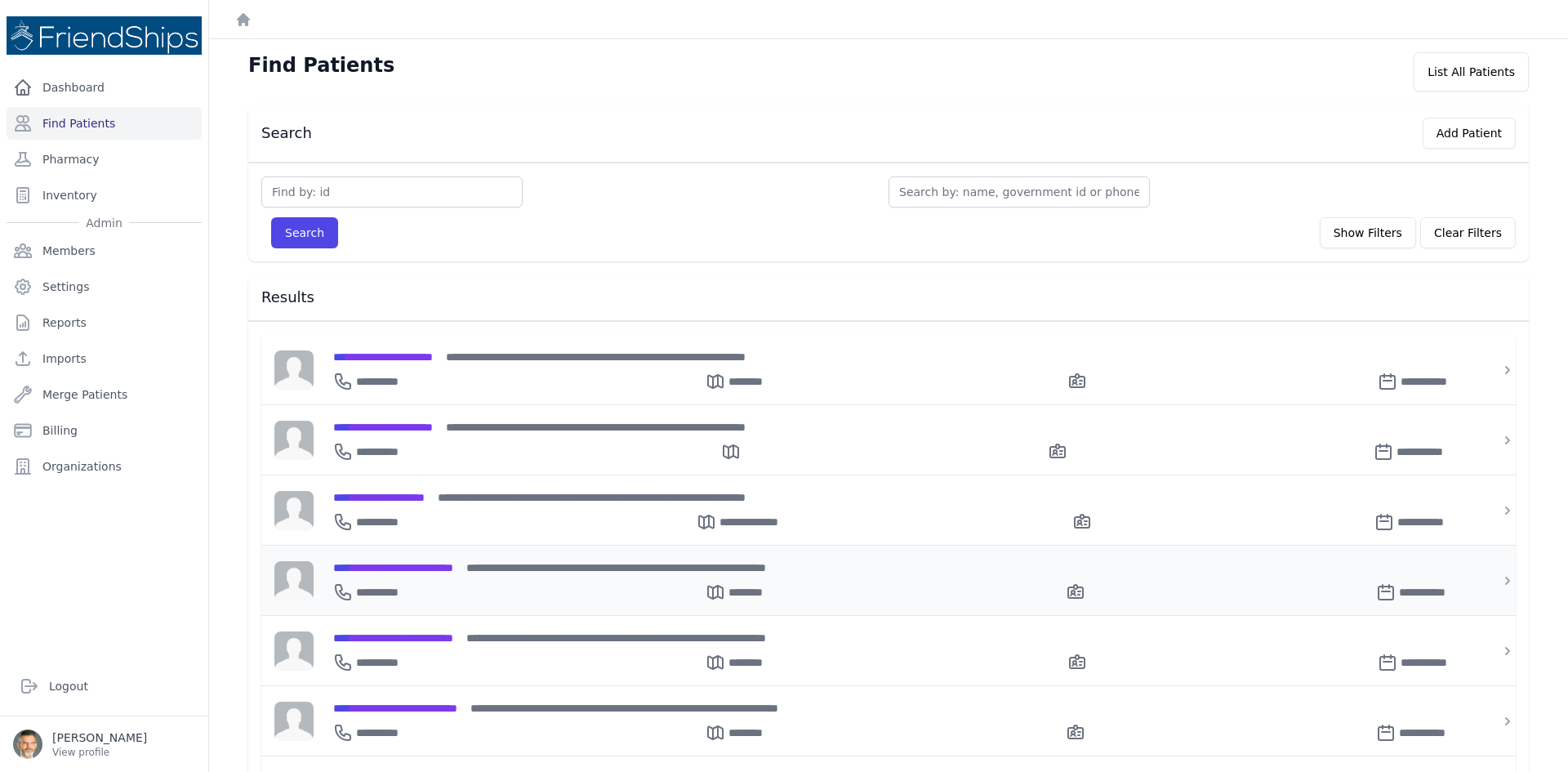
click at [419, 563] on span "**********" at bounding box center [393, 567] width 120 height 12
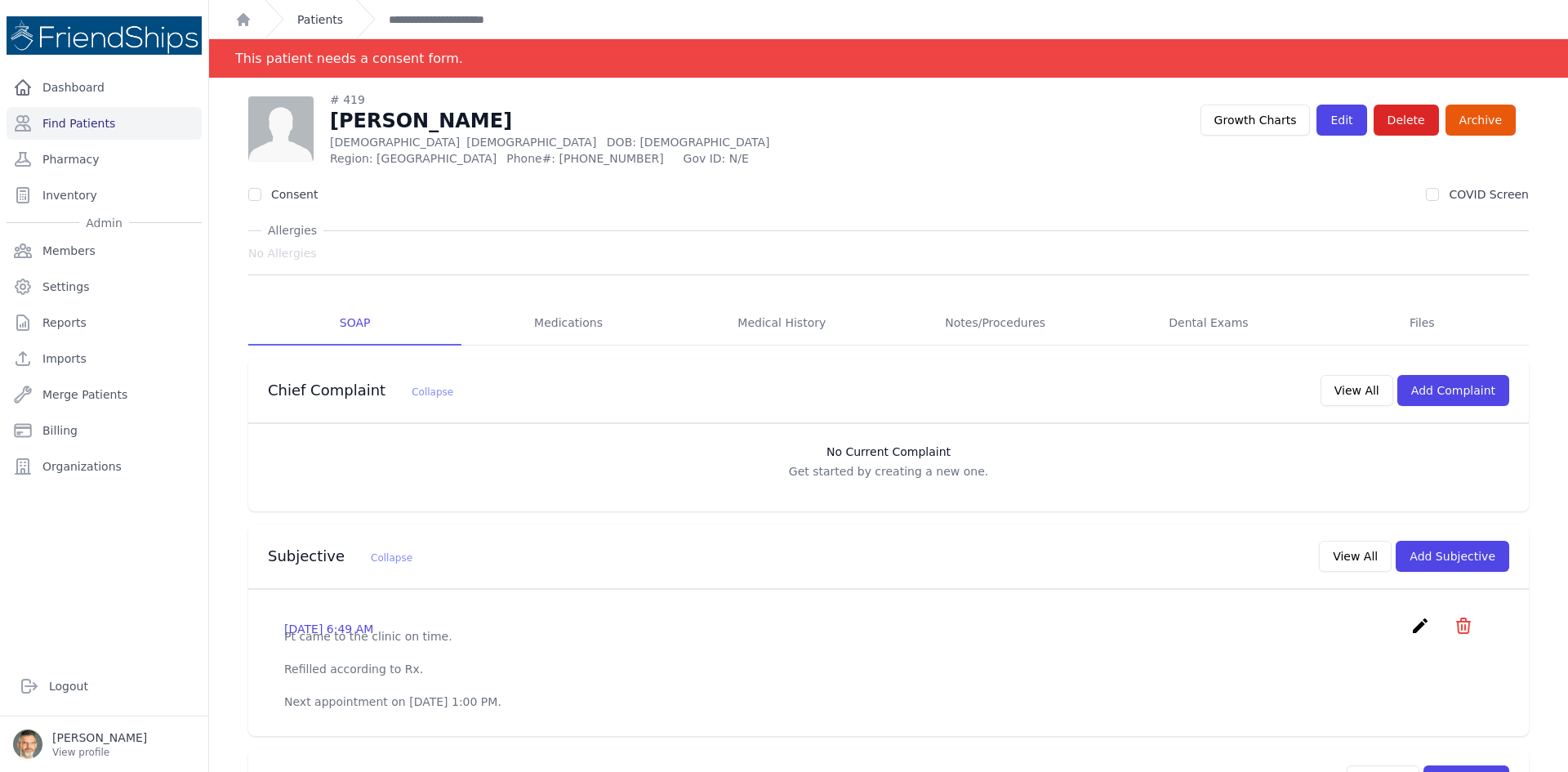
click at [320, 19] on link "Patients" at bounding box center [320, 20] width 45 height 16
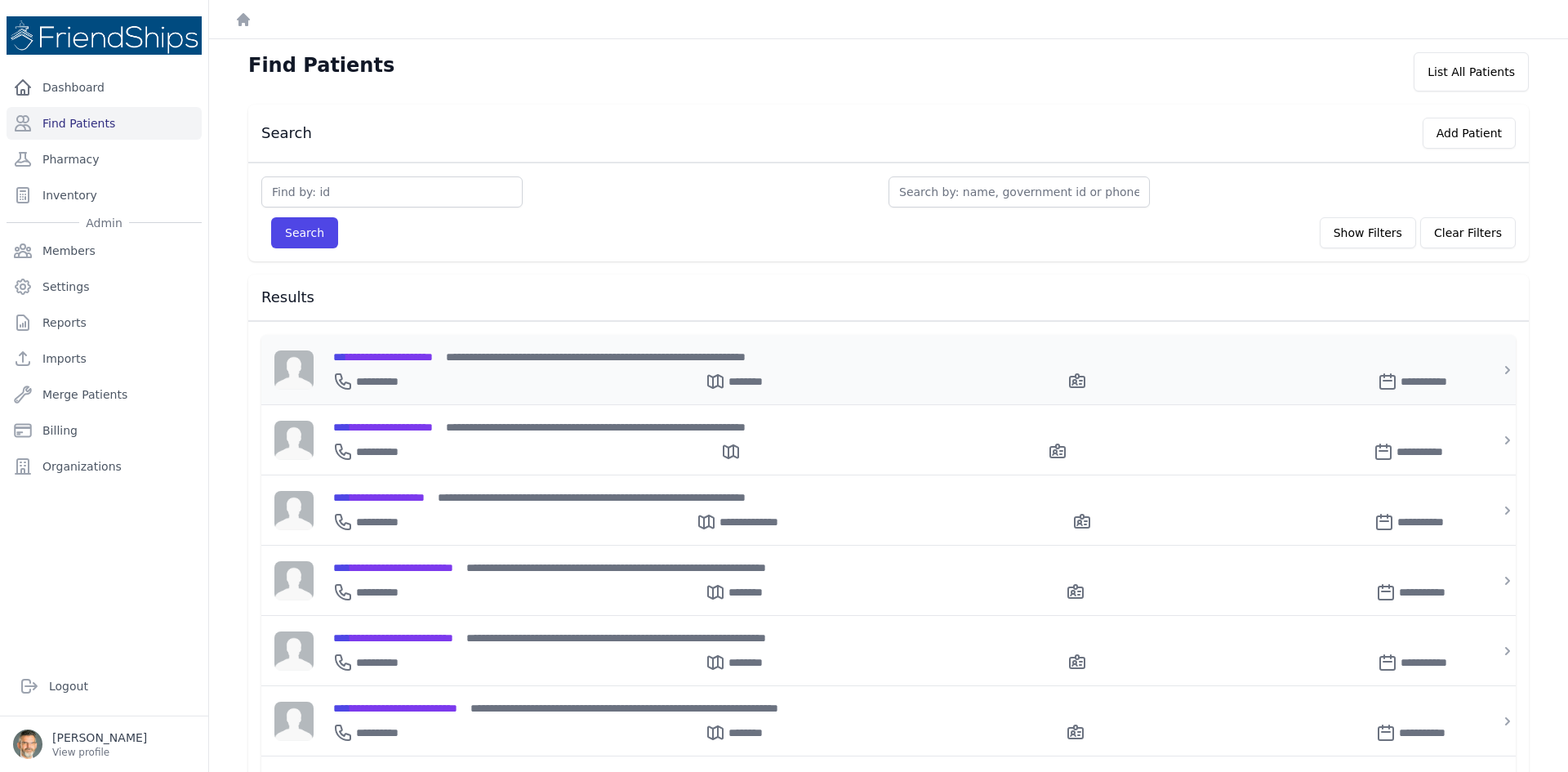
click at [393, 351] on span "**********" at bounding box center [383, 356] width 99 height 12
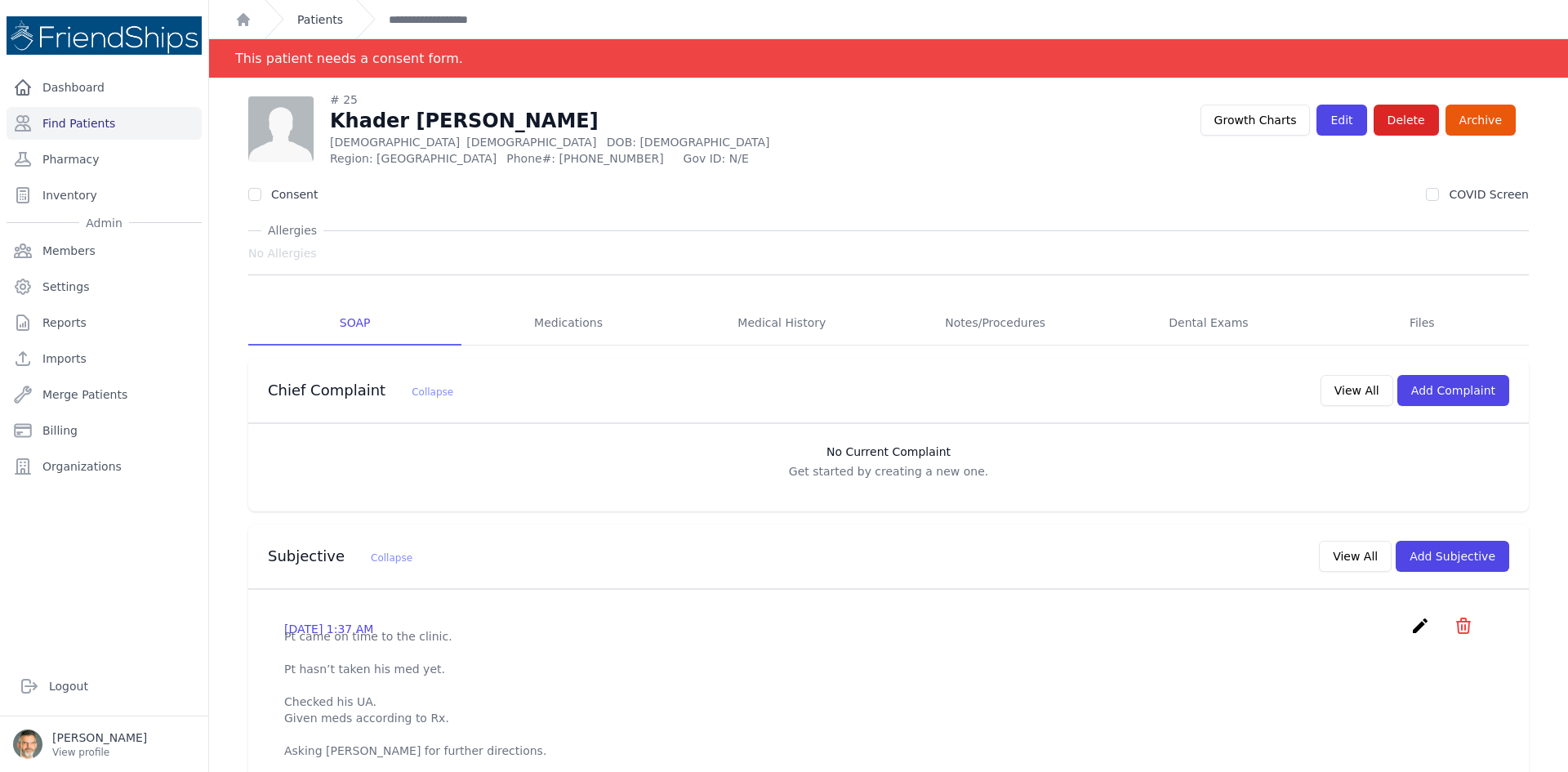
click at [331, 16] on link "Patients" at bounding box center [320, 20] width 45 height 16
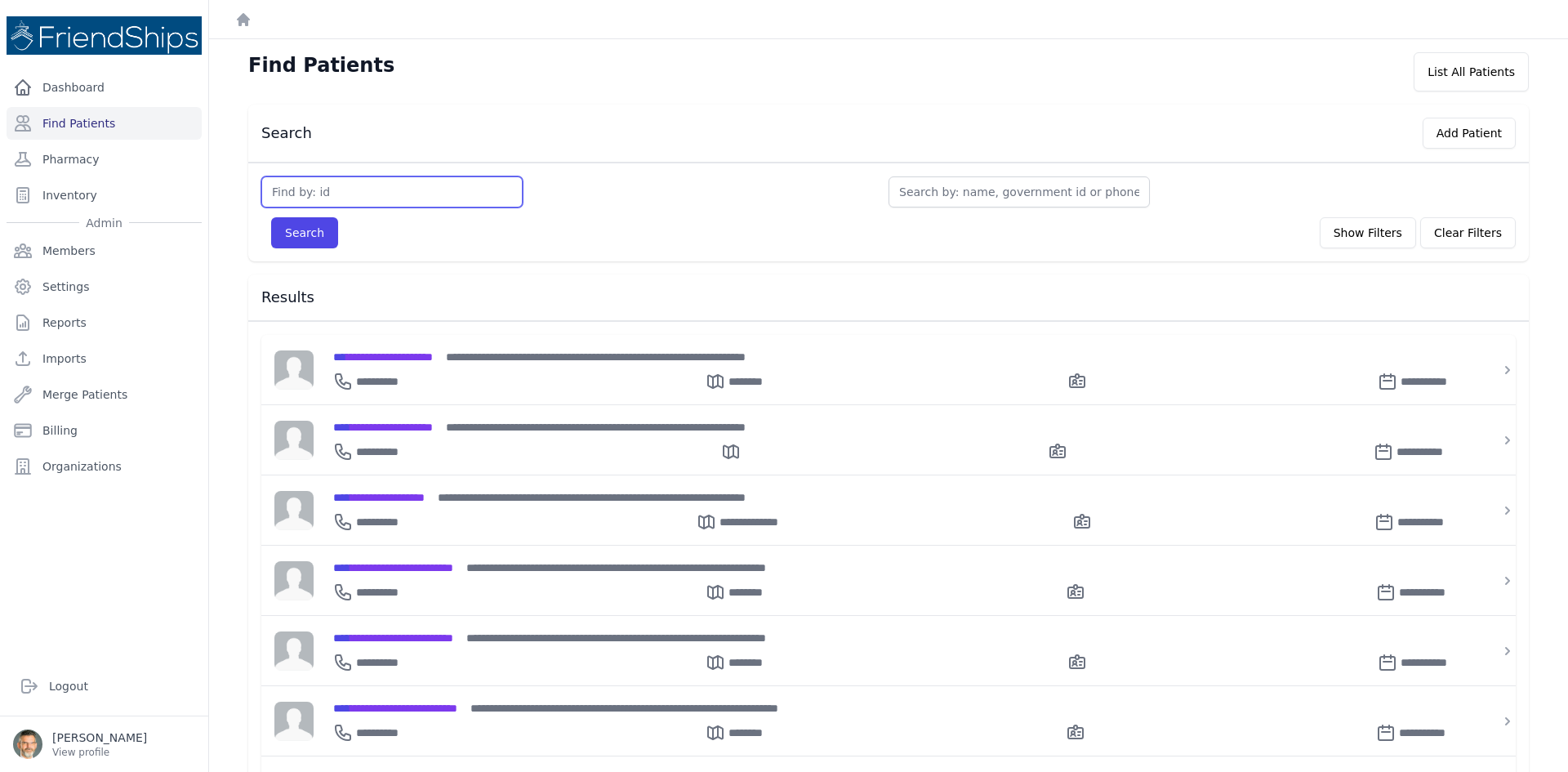
click at [363, 182] on input "text" at bounding box center [392, 192] width 261 height 31
type input "320"
click at [305, 228] on button "Search" at bounding box center [304, 233] width 67 height 31
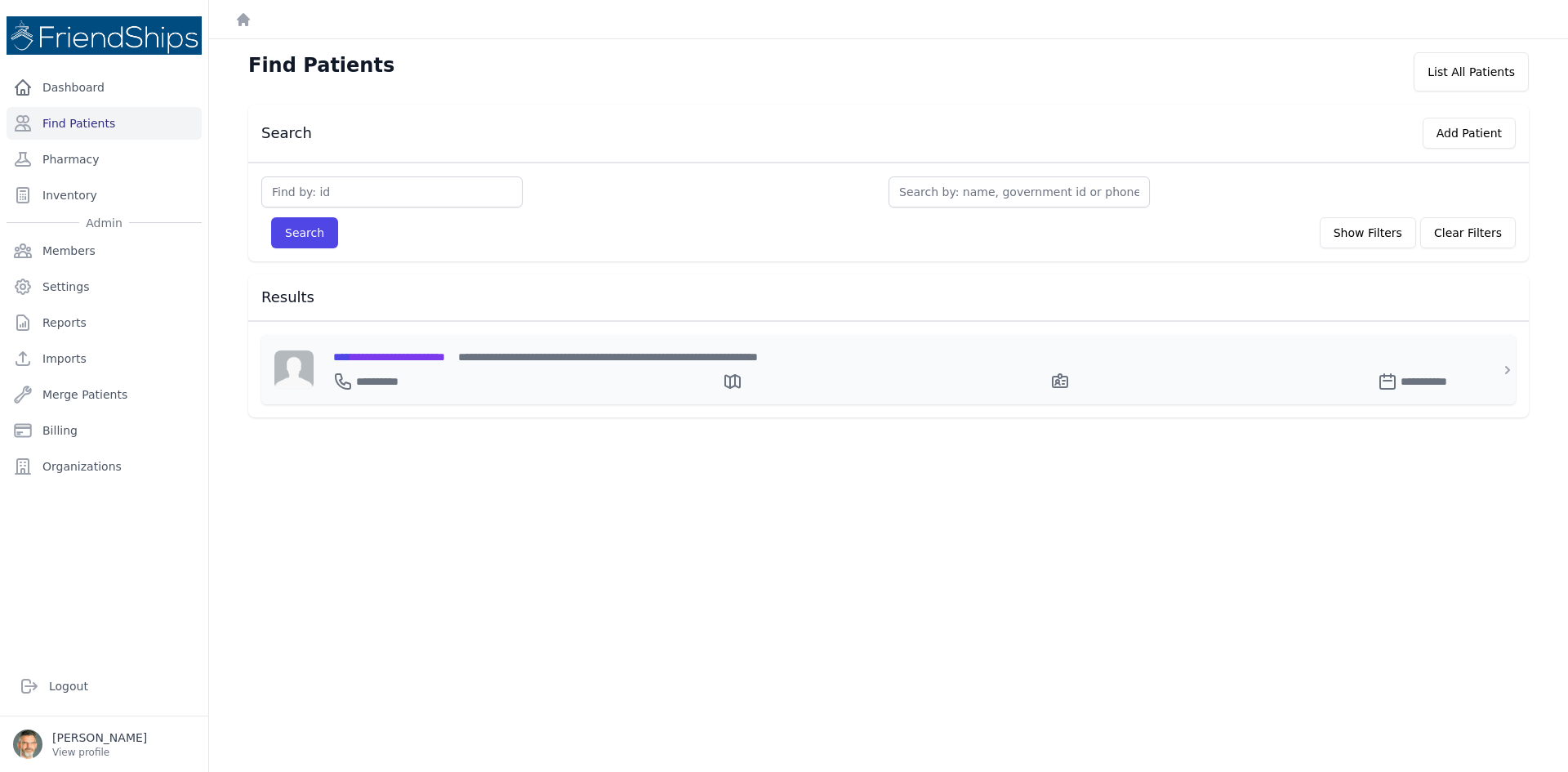
click at [445, 351] on span "**********" at bounding box center [389, 356] width 112 height 12
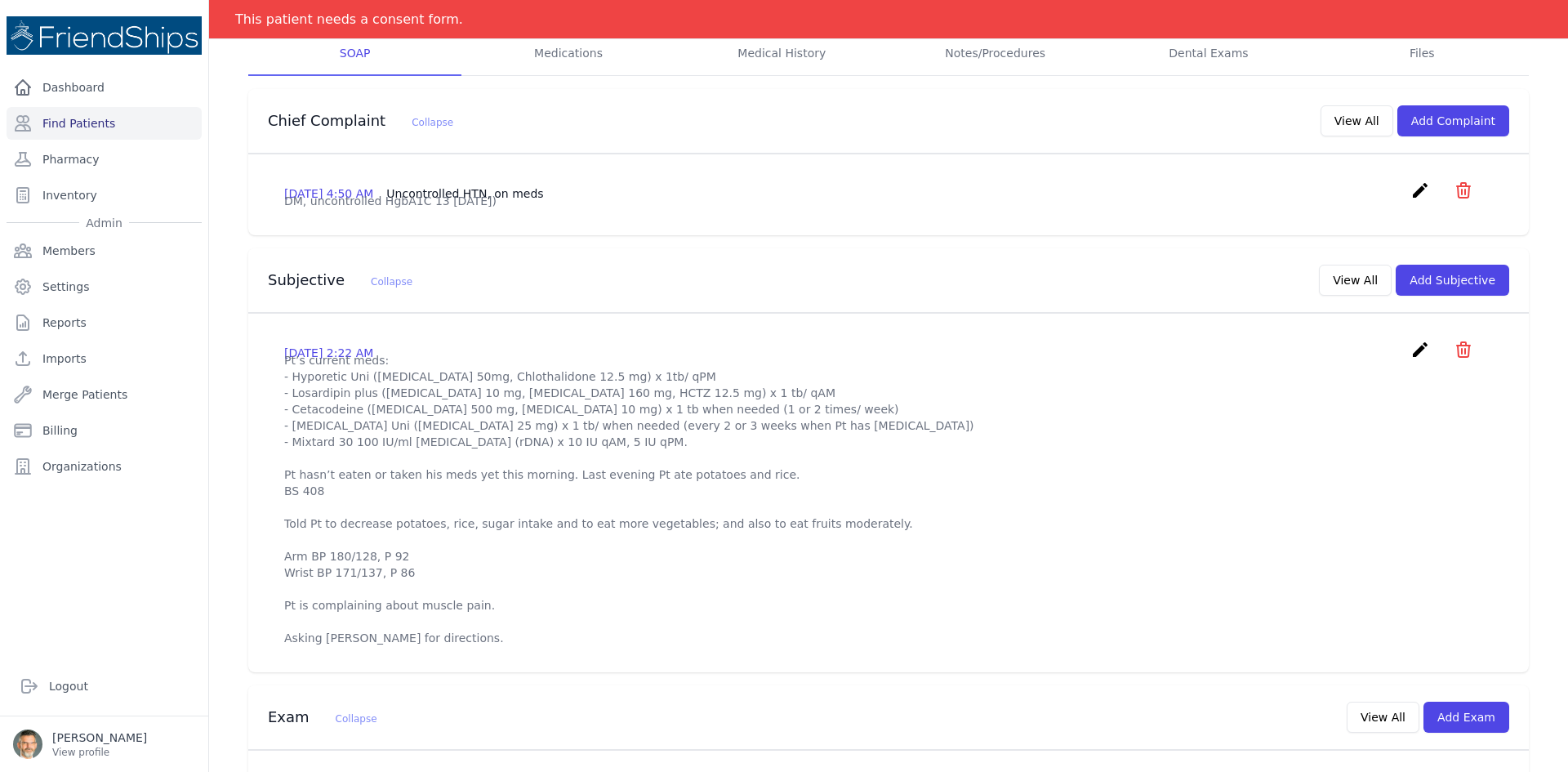
scroll to position [245, 0]
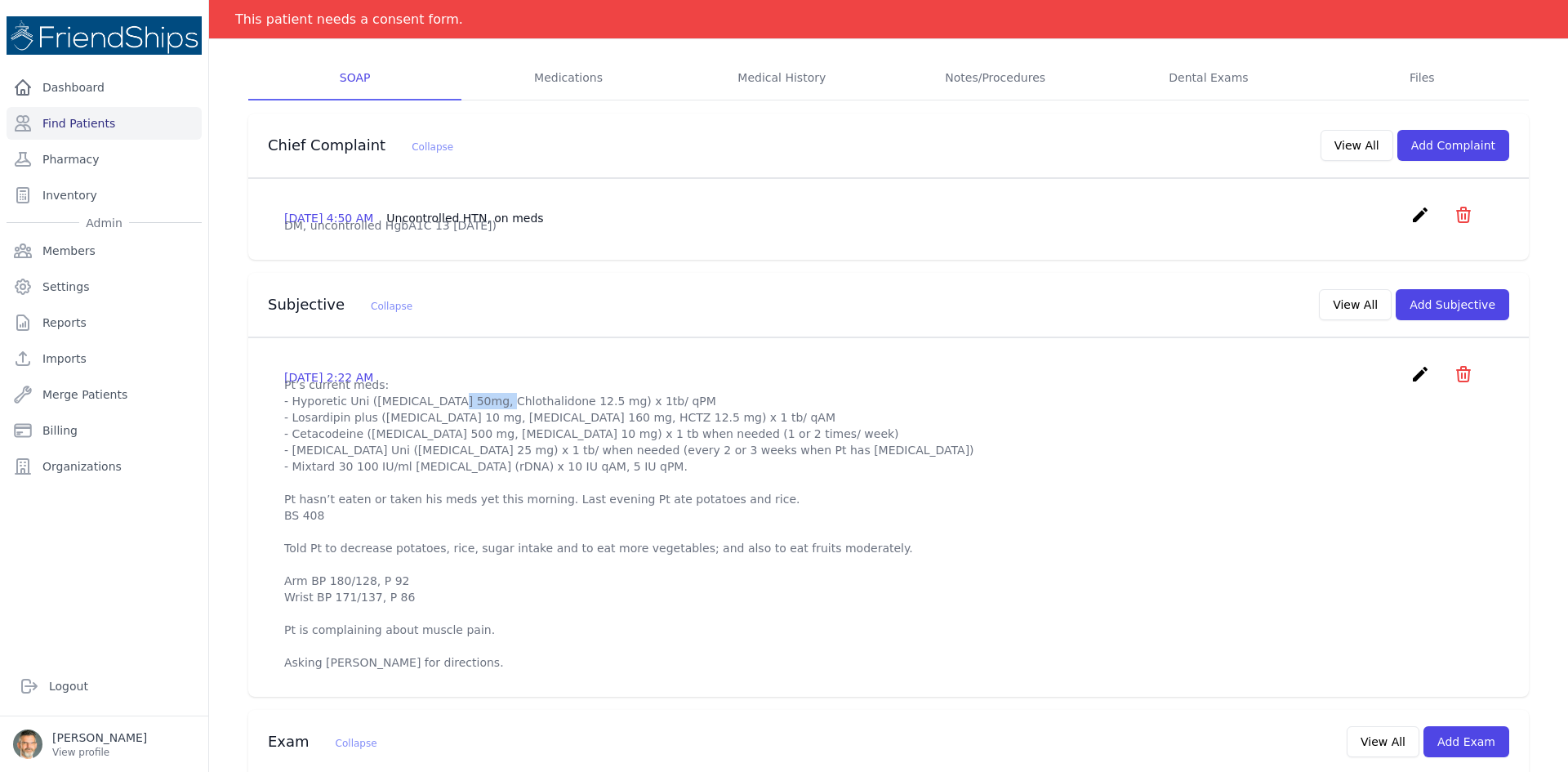
drag, startPoint x: 367, startPoint y: 450, endPoint x: 410, endPoint y: 440, distance: 44.1
click at [410, 440] on p "Pt’s current meds: - Hyporetic Uni (Atenolol 50mg, Chlothalidone 12.5 mg) x 1tb…" at bounding box center [888, 523] width 1209 height 294
copy p "Atenolol"
click at [1506, 0] on div at bounding box center [784, 0] width 1568 height 0
drag, startPoint x: 359, startPoint y: 496, endPoint x: 400, endPoint y: 494, distance: 41.0
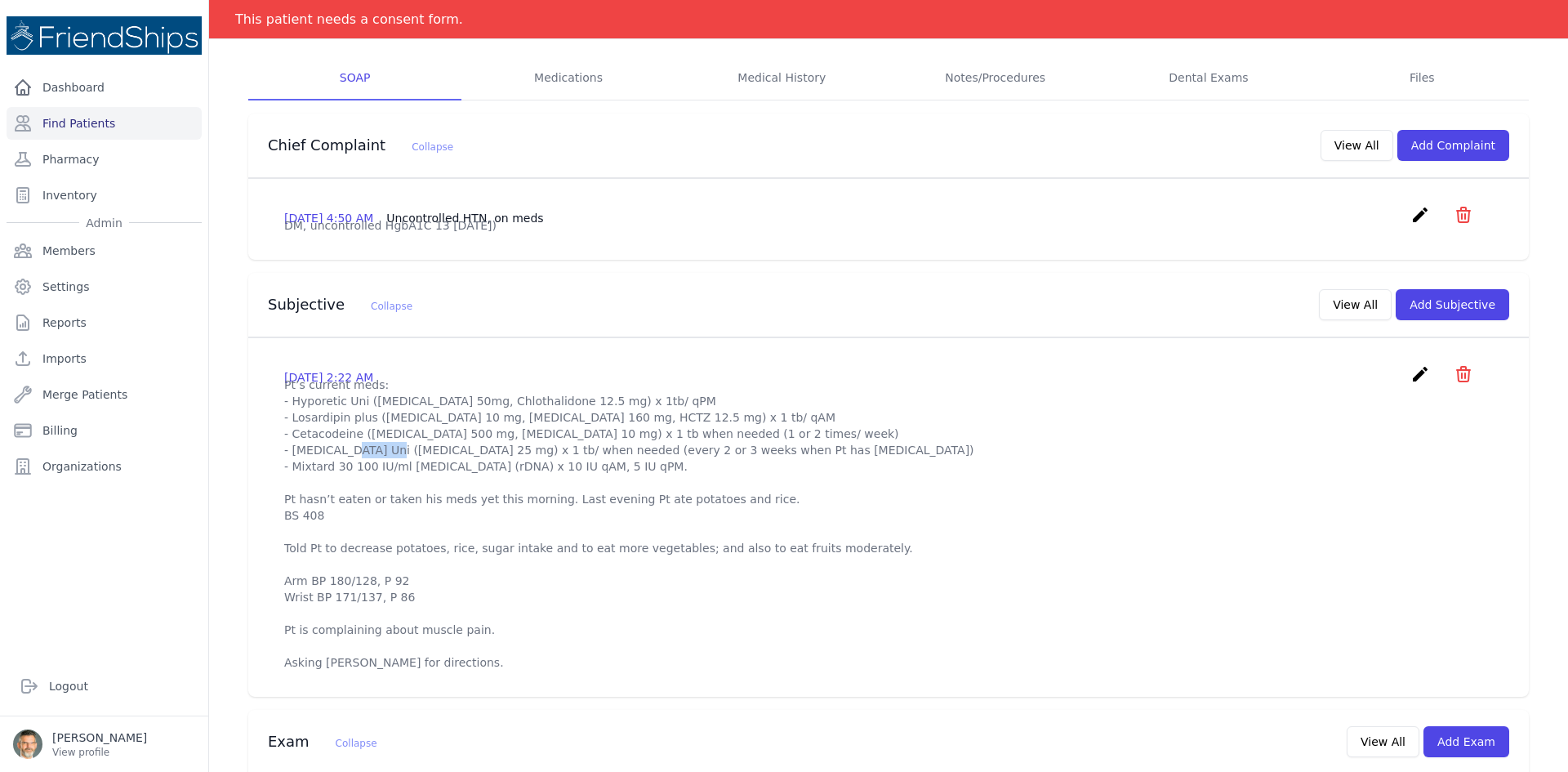
click at [400, 494] on p "Pt’s current meds: - Hyporetic Uni (Atenolol 50mg, Chlothalidone 12.5 mg) x 1tb…" at bounding box center [888, 523] width 1209 height 294
drag, startPoint x: 408, startPoint y: 491, endPoint x: 362, endPoint y: 504, distance: 47.8
click at [362, 504] on p "Pt’s current meds: - Hyporetic Uni (Atenolol 50mg, Chlothalidone 12.5 mg) x 1tb…" at bounding box center [888, 523] width 1209 height 294
copy p "Captopril"
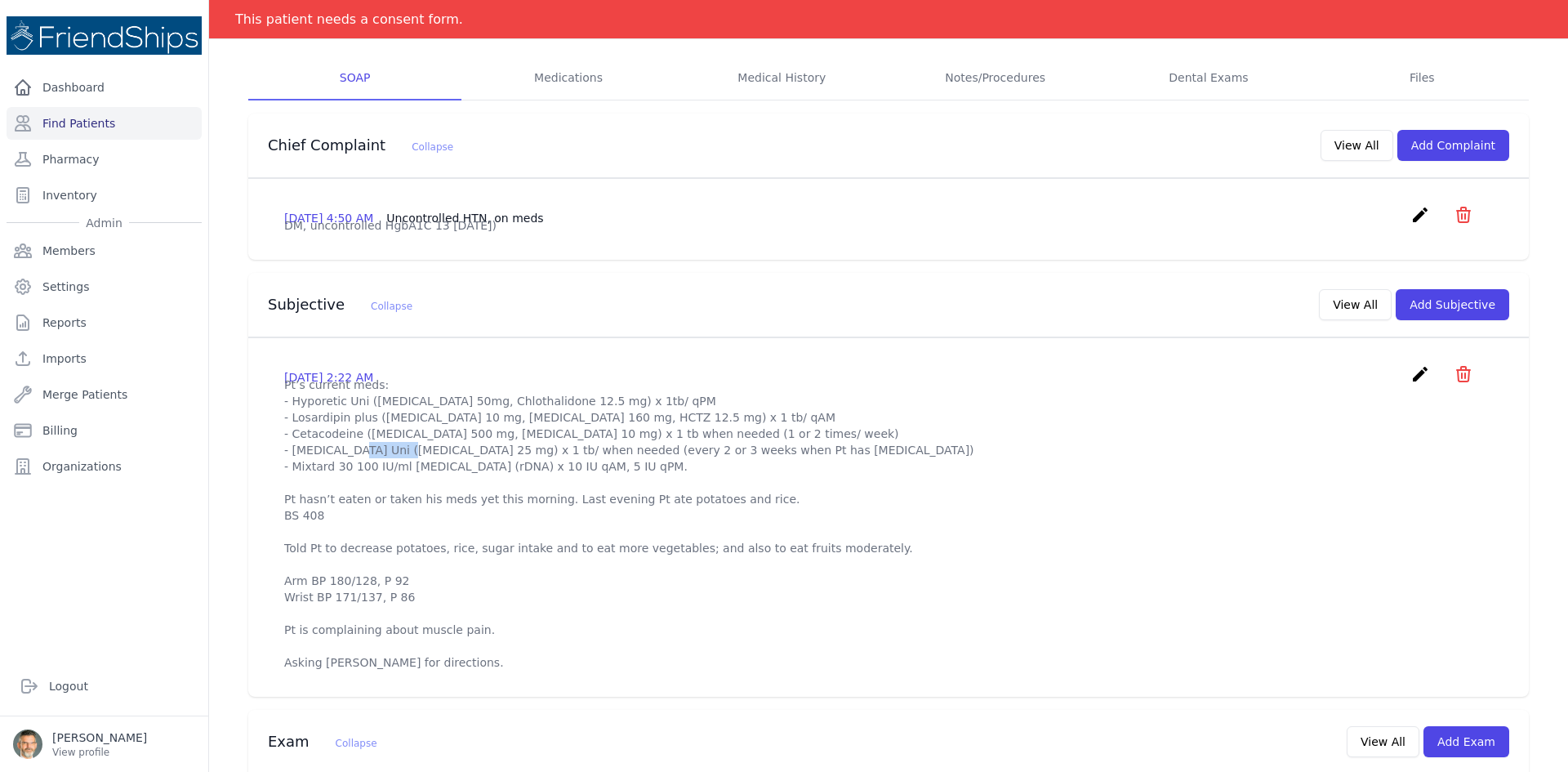
click at [1494, 0] on div at bounding box center [784, 0] width 1568 height 0
click at [1339, 320] on button "View All" at bounding box center [1356, 304] width 73 height 31
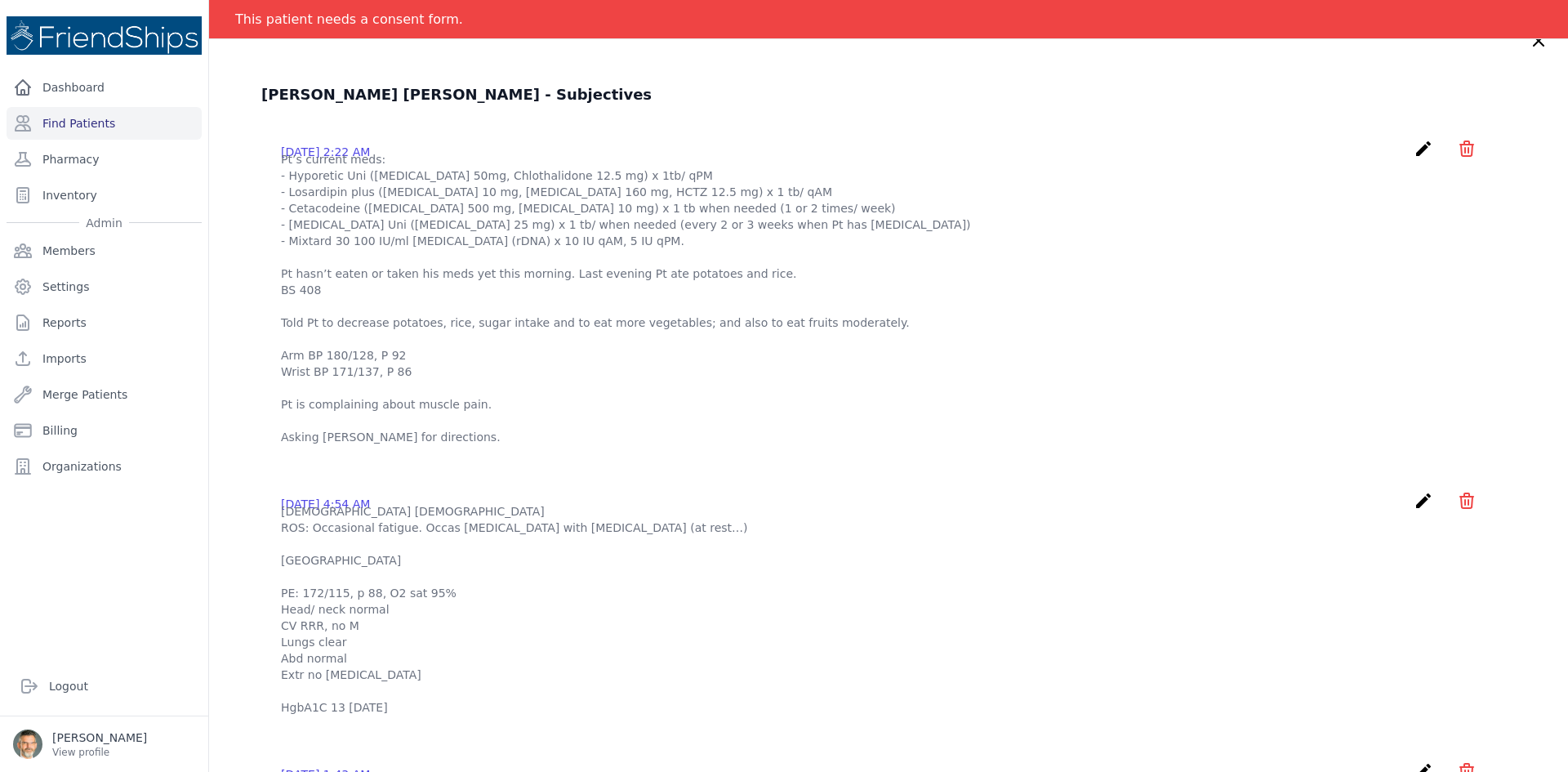
scroll to position [0, 0]
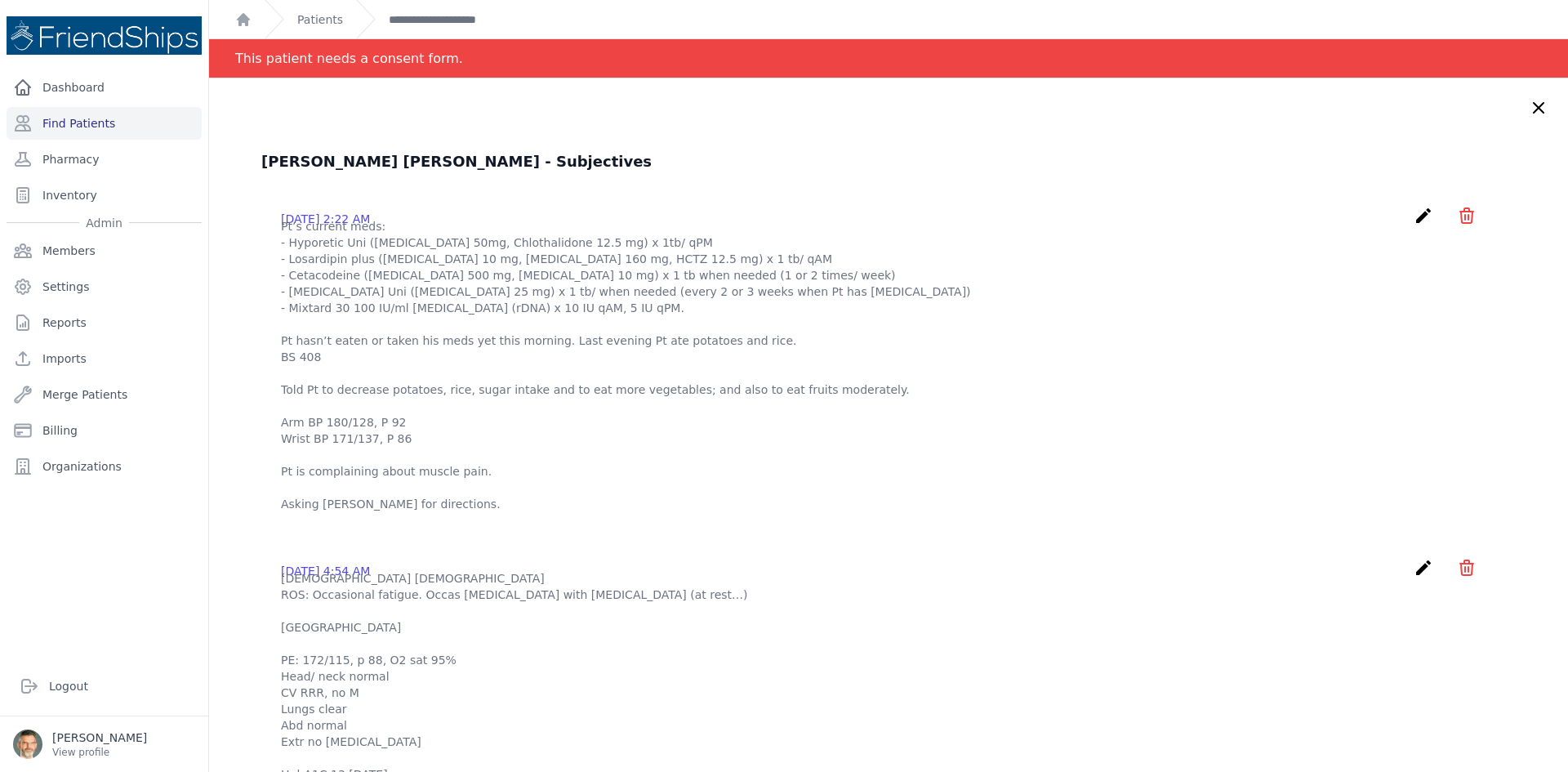
click at [1529, 104] on icon at bounding box center [1539, 107] width 20 height 20
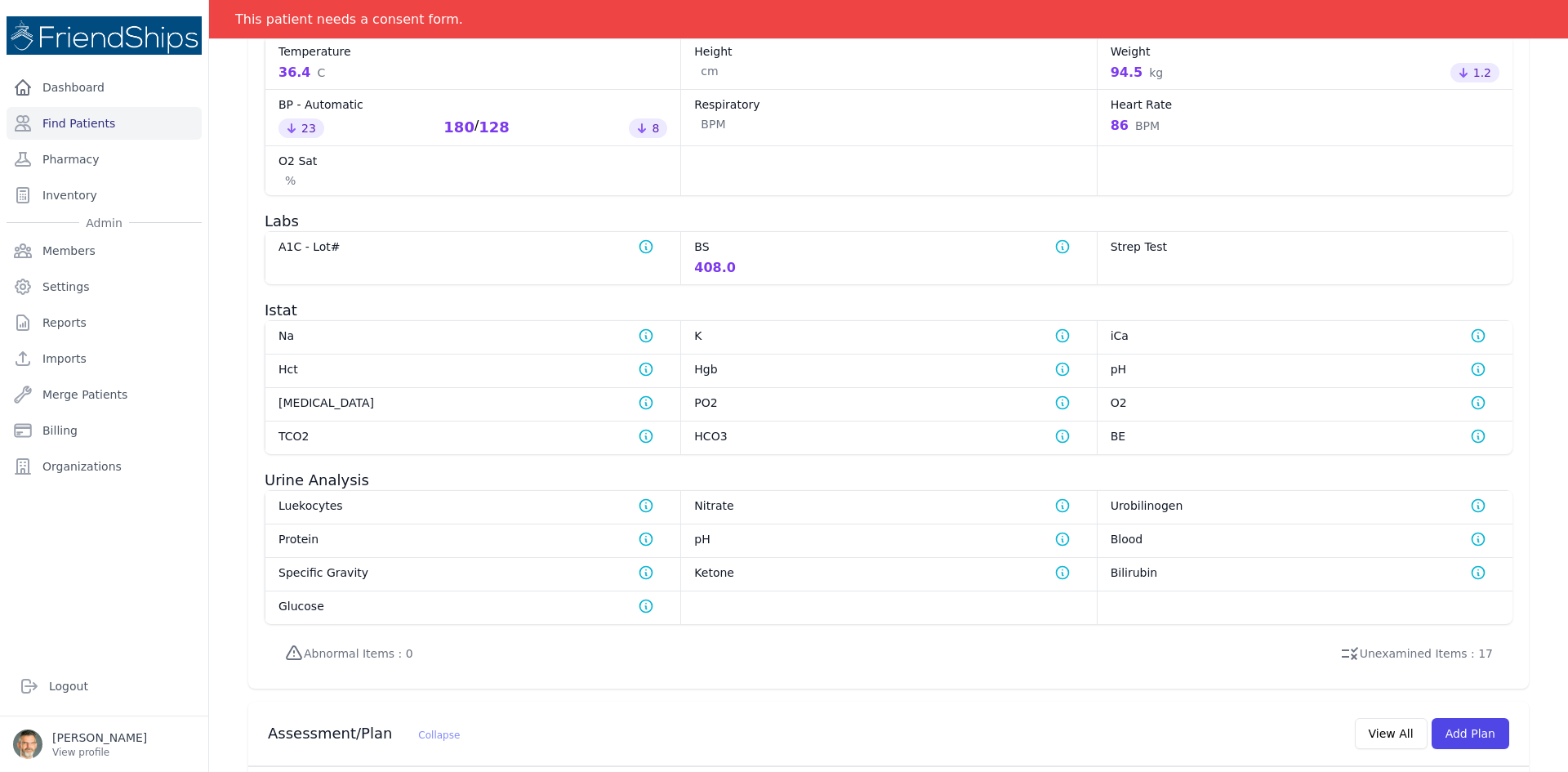
scroll to position [1358, 0]
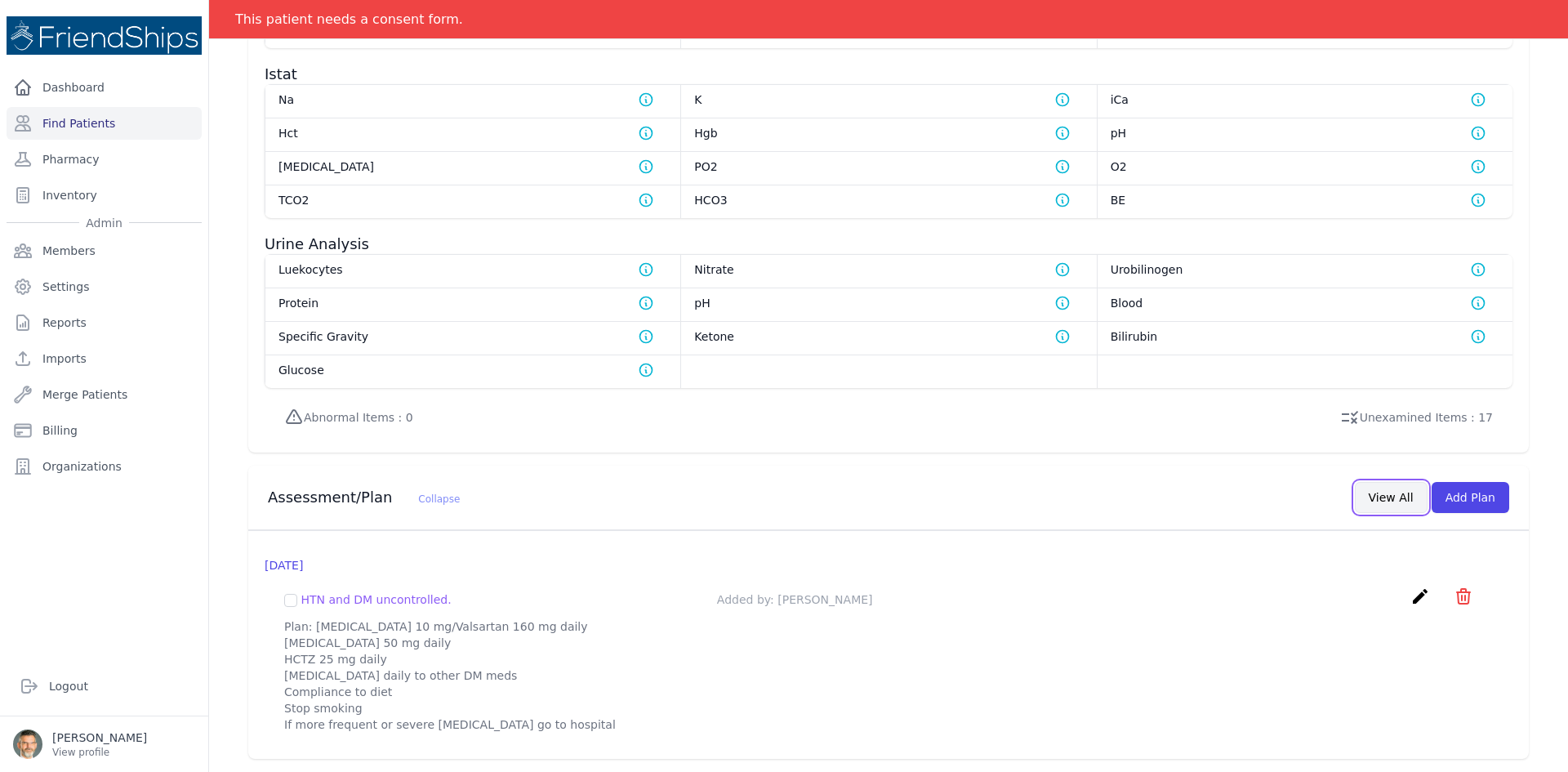
click at [1381, 493] on button "View All" at bounding box center [1391, 497] width 73 height 31
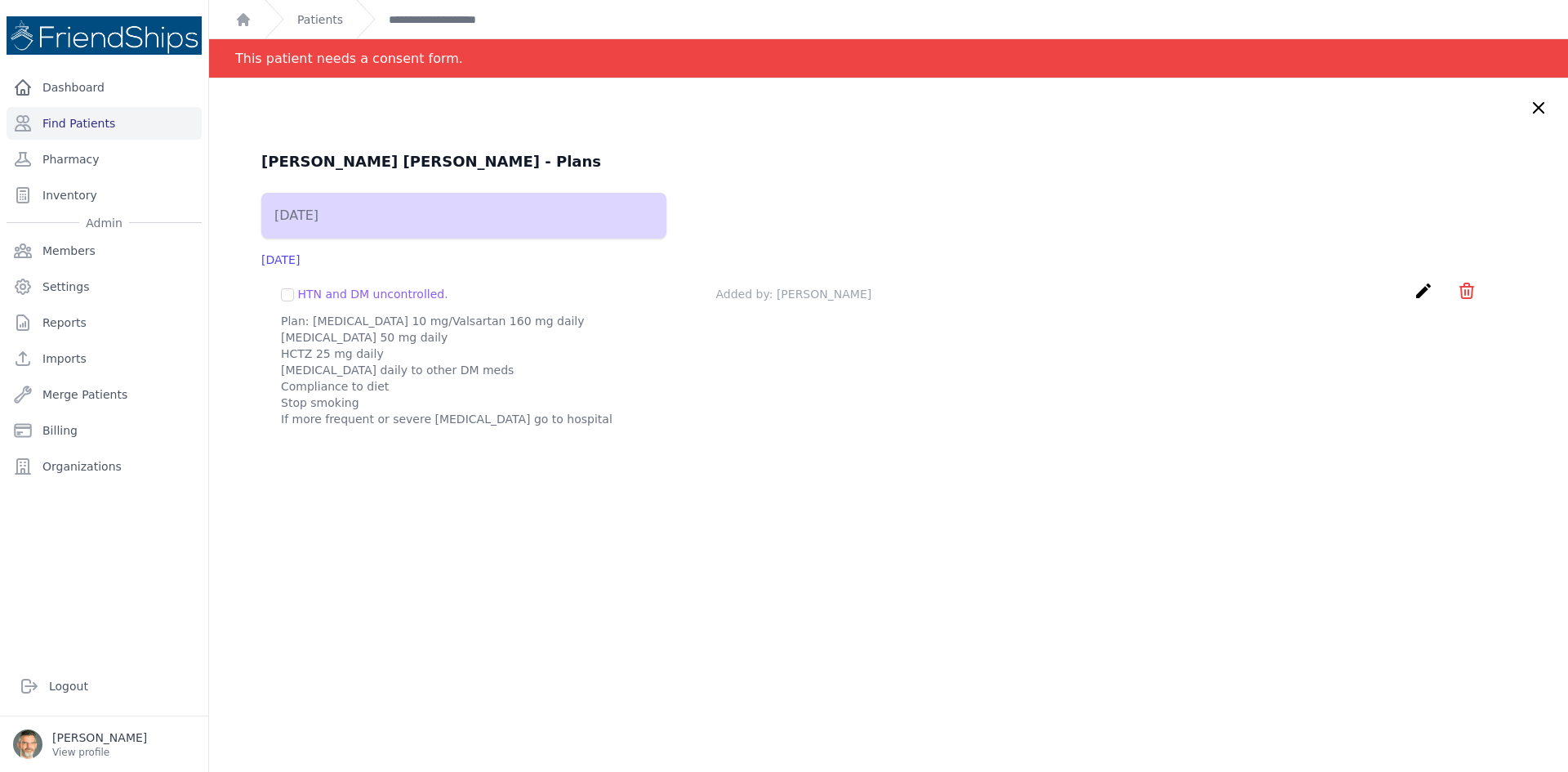
drag, startPoint x: 1507, startPoint y: 104, endPoint x: 1499, endPoint y: 107, distance: 8.5
click at [1529, 106] on icon at bounding box center [1539, 107] width 20 height 20
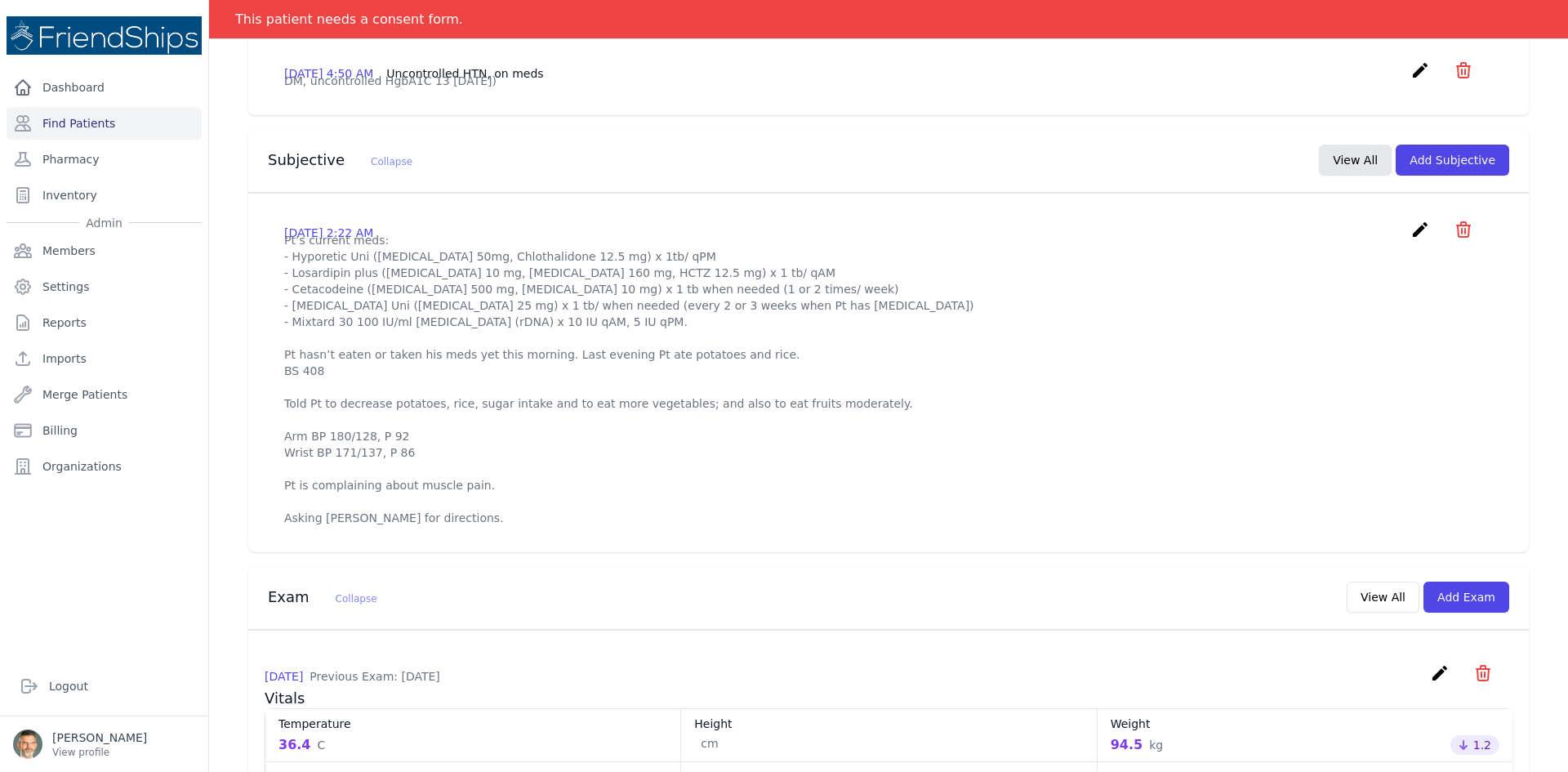
scroll to position [378, 0]
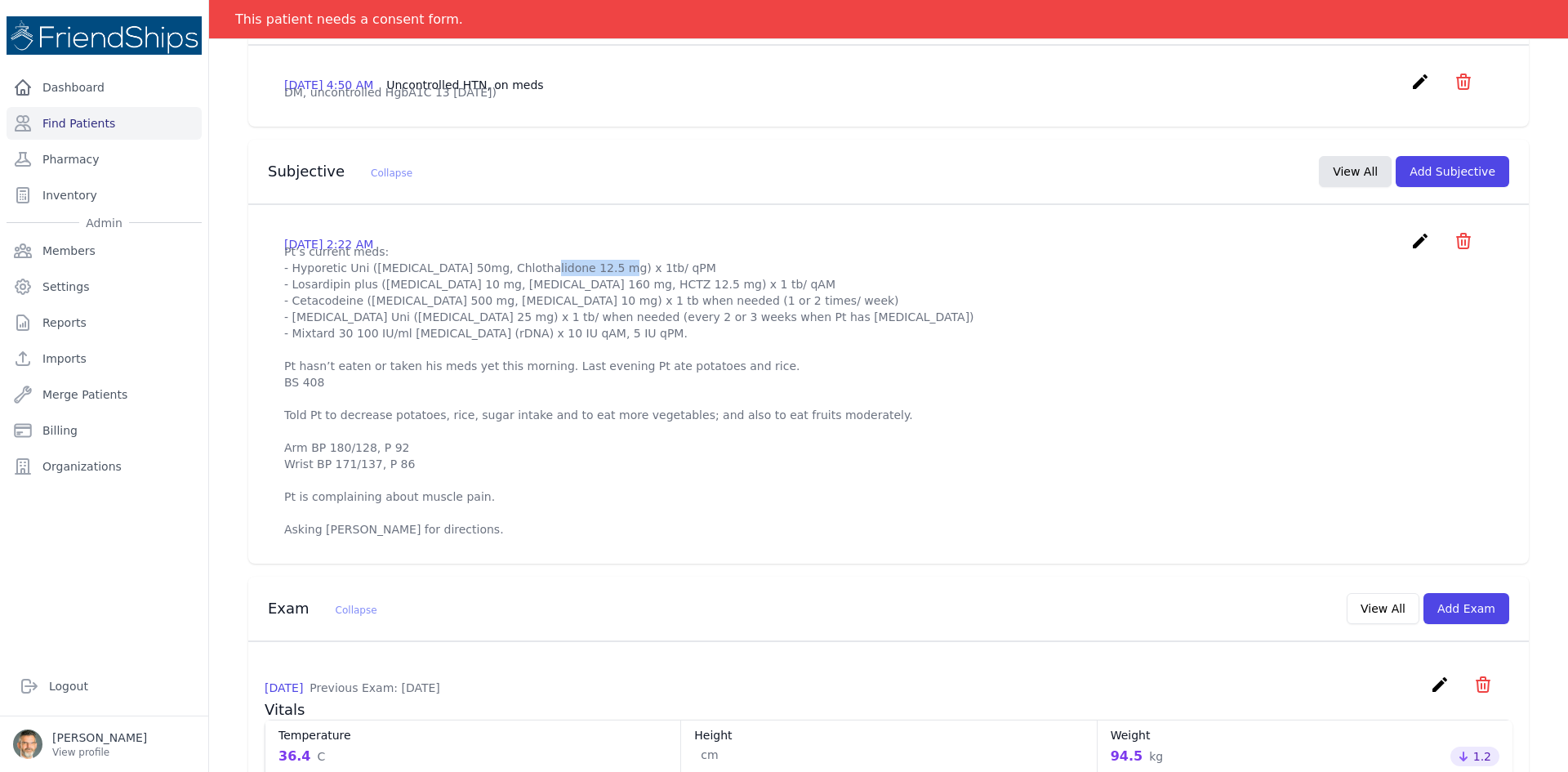
drag, startPoint x: 450, startPoint y: 311, endPoint x: 517, endPoint y: 308, distance: 67.1
click at [517, 308] on p "Pt’s current meds: - Hyporetic Uni (Atenolol 50mg, Chlothalidone 12.5 mg) x 1tb…" at bounding box center [888, 390] width 1209 height 294
copy p "Chlothalidone"
click at [1521, 0] on div at bounding box center [784, 0] width 1568 height 0
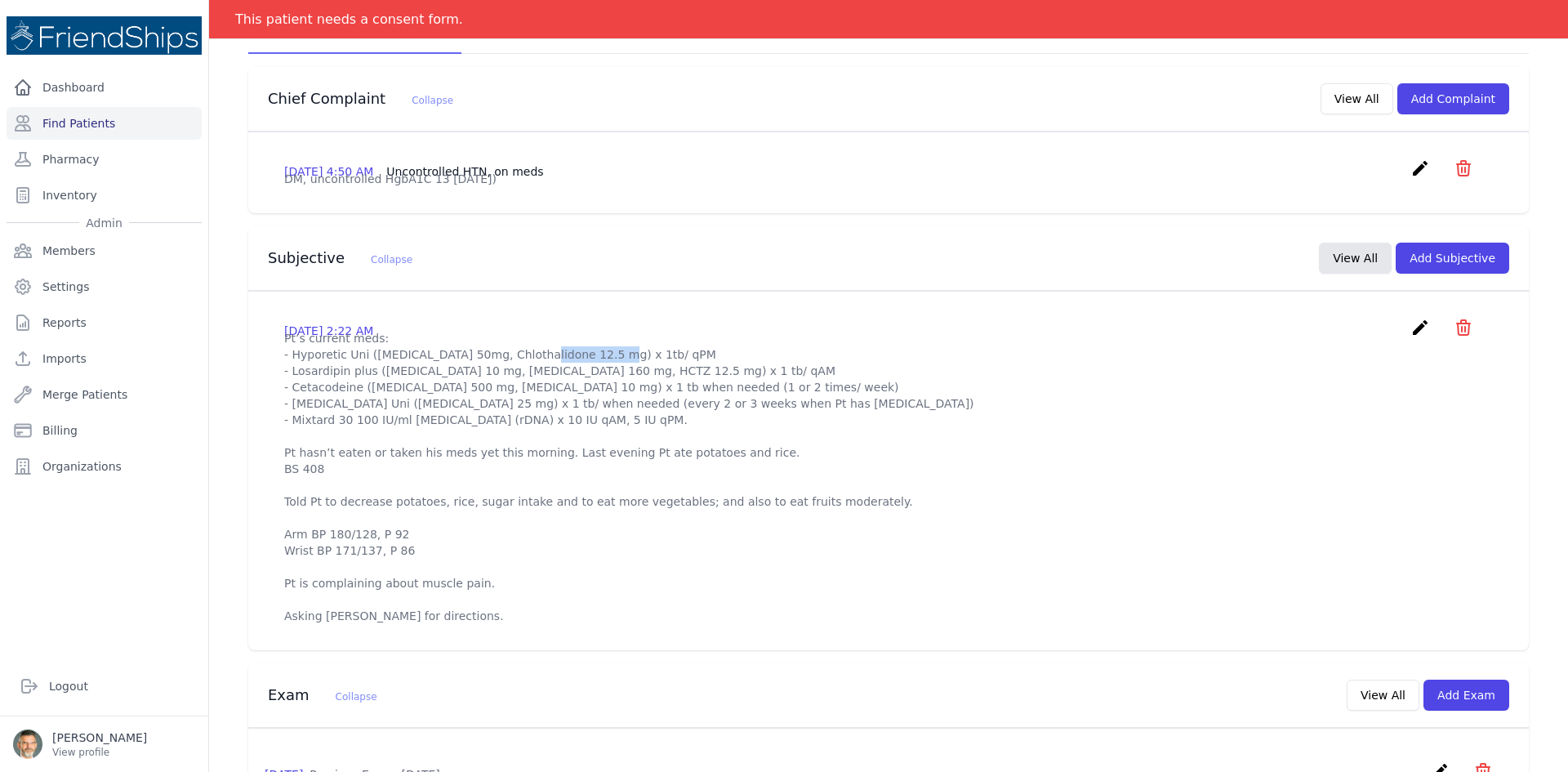
scroll to position [52, 0]
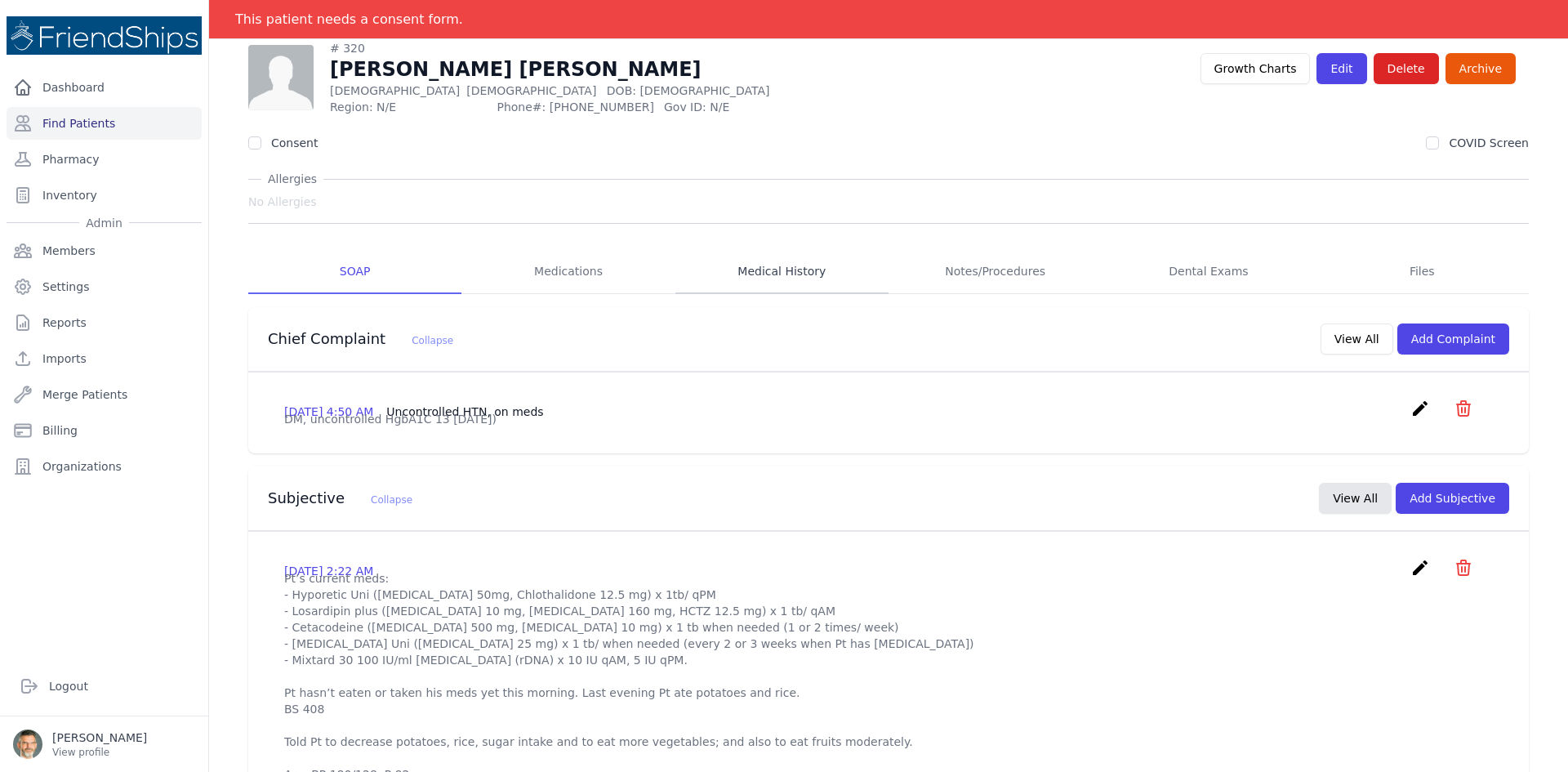
click at [749, 266] on link "Medical History" at bounding box center [782, 272] width 213 height 44
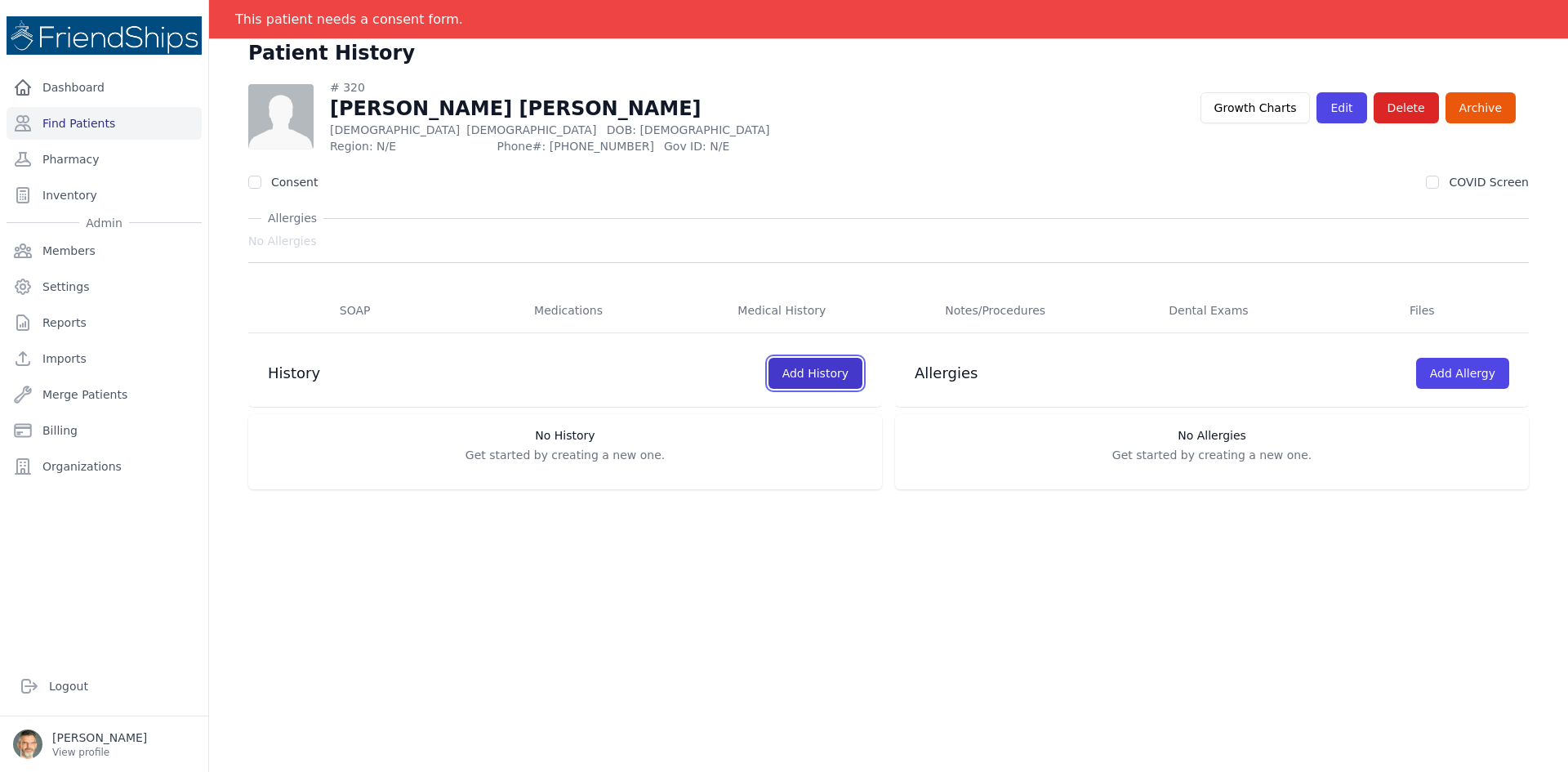
click at [784, 377] on link "Add History" at bounding box center [816, 373] width 94 height 31
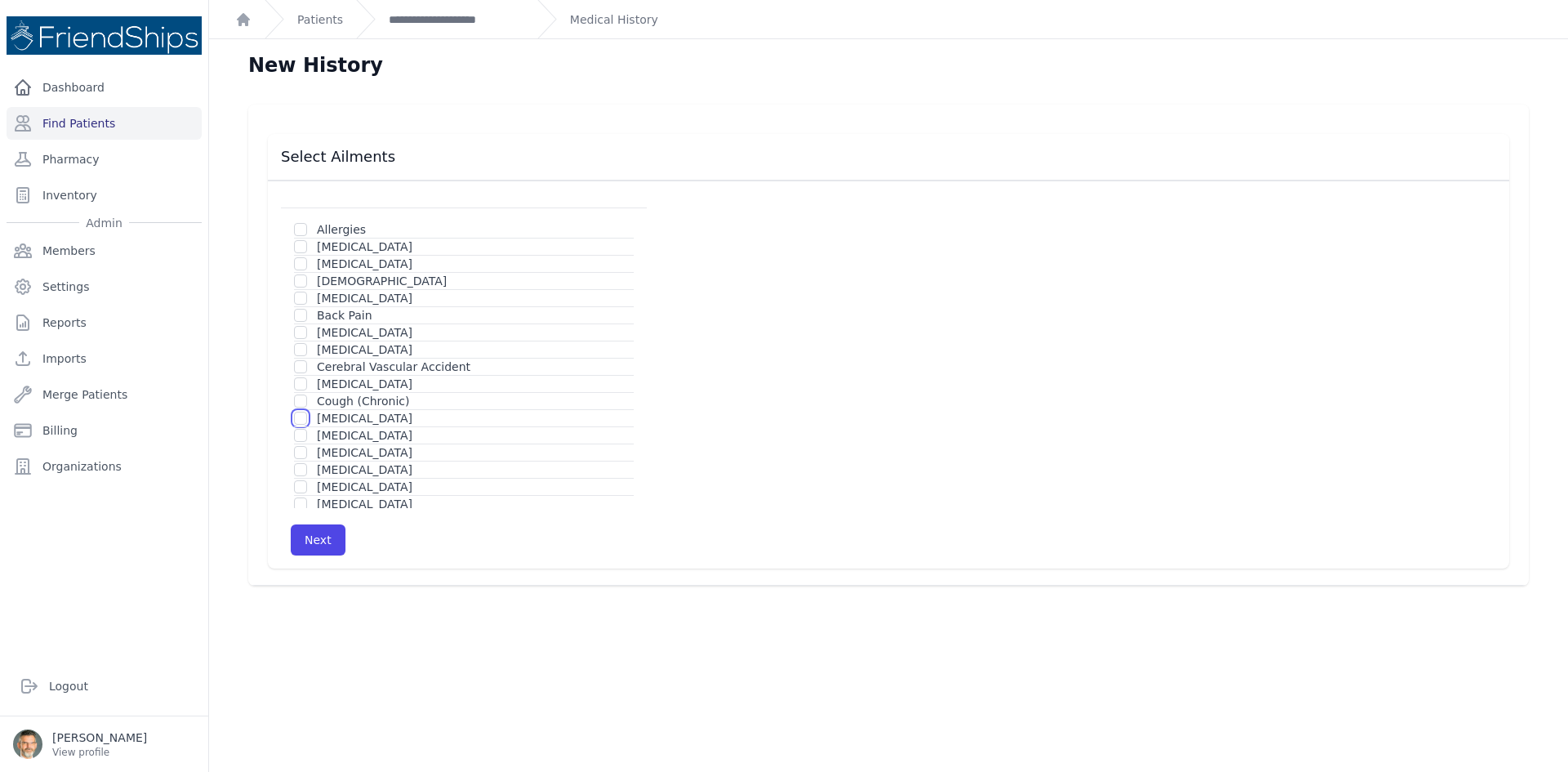
click at [304, 420] on input "checkbox" at bounding box center [300, 418] width 13 height 13
checkbox input "true"
click at [300, 370] on input "checkbox" at bounding box center [300, 375] width 13 height 13
checkbox input "true"
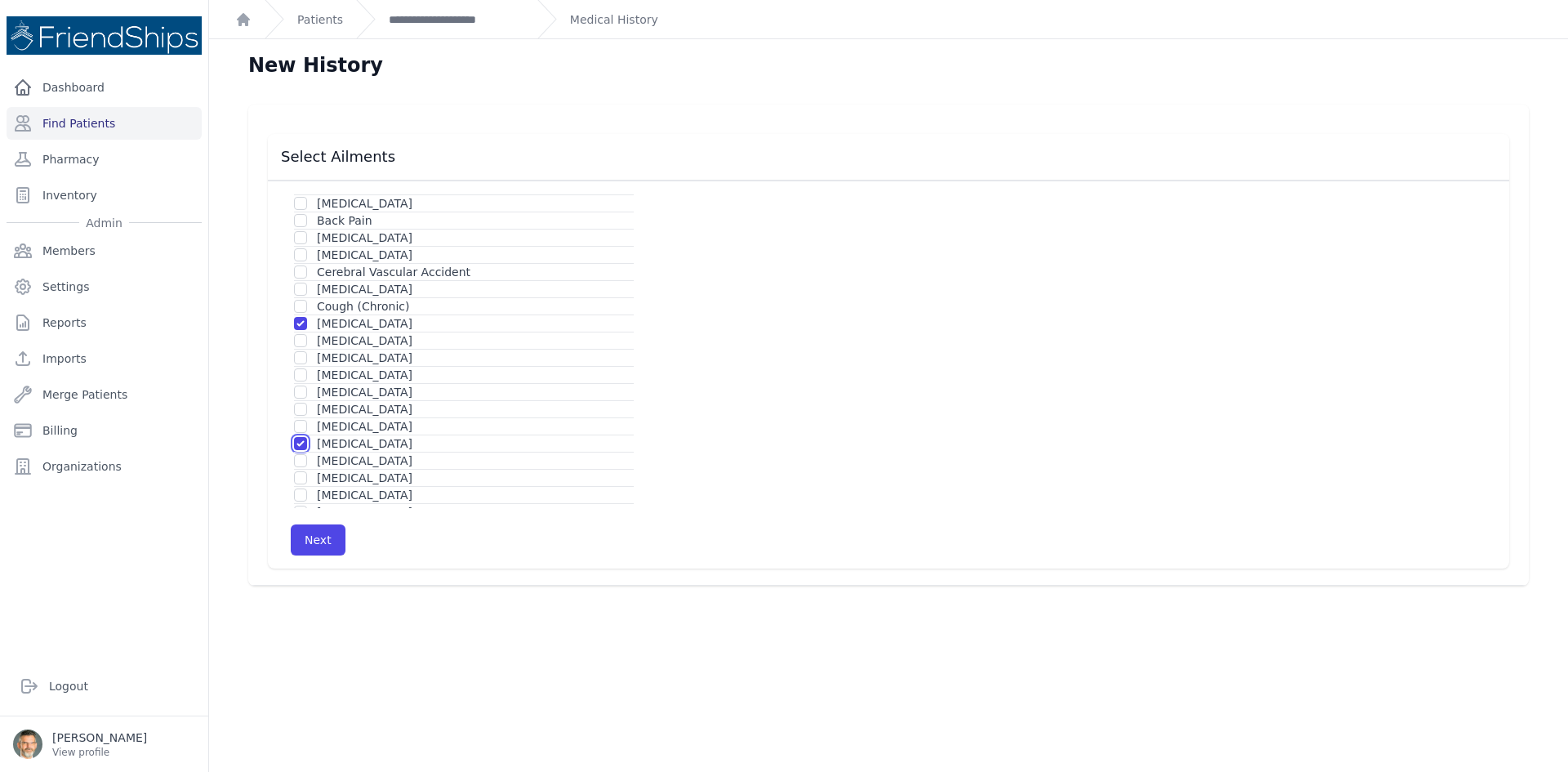
scroll to position [0, 0]
click at [301, 300] on input "checkbox" at bounding box center [300, 298] width 13 height 13
checkbox input "true"
click at [320, 541] on button "Next" at bounding box center [318, 539] width 55 height 31
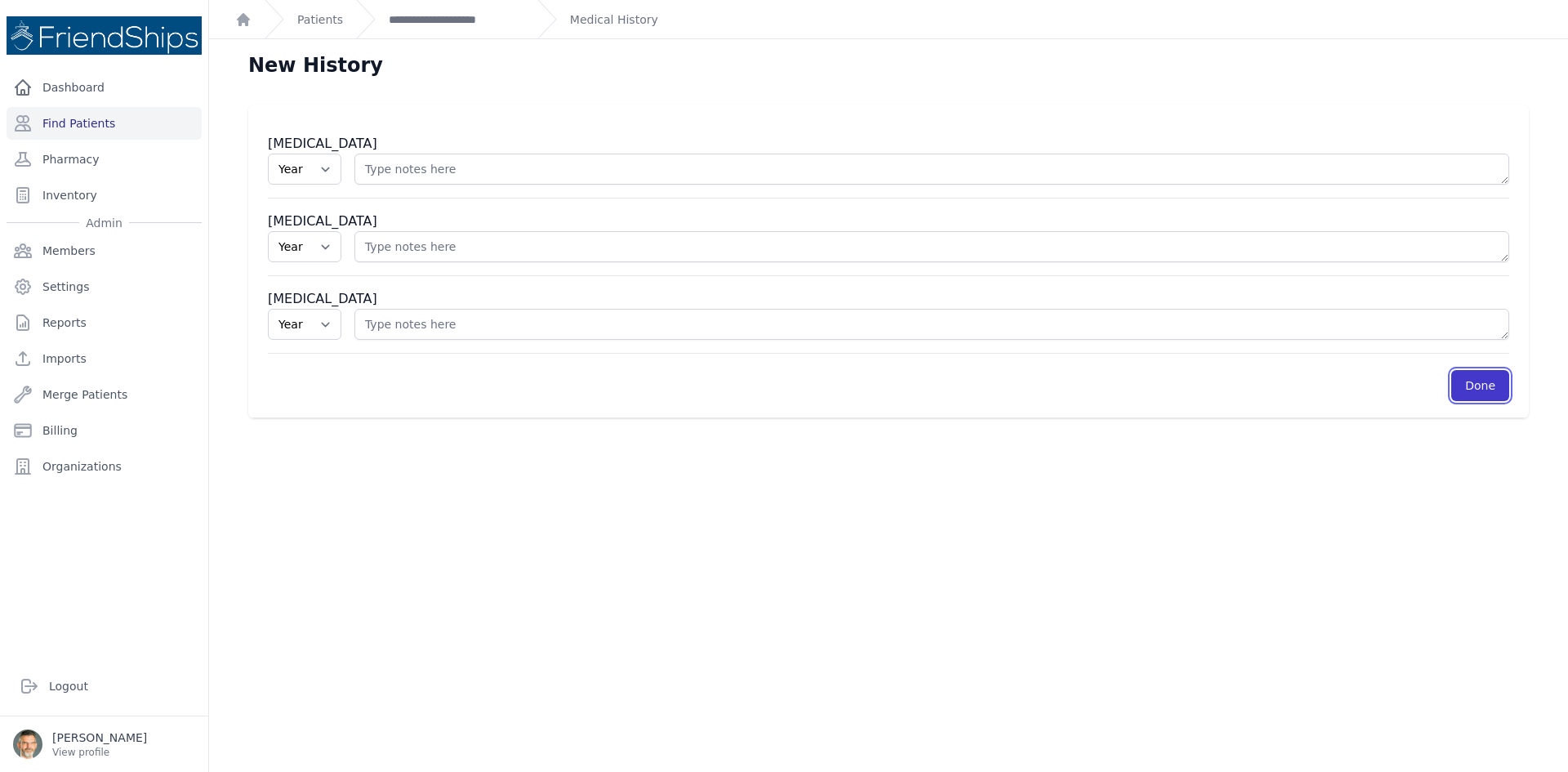
click at [1475, 386] on link "Done" at bounding box center [1480, 385] width 58 height 31
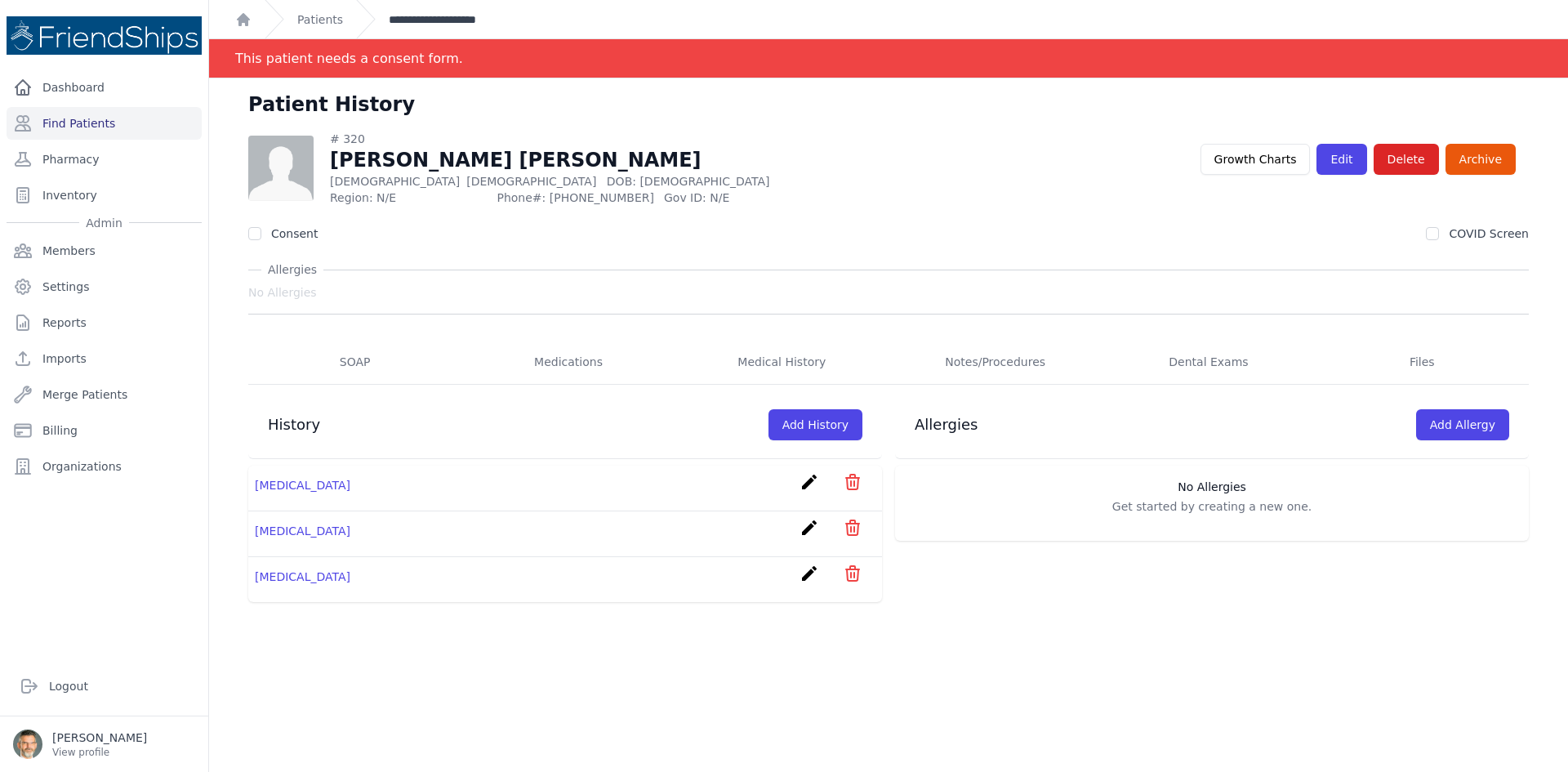
click at [429, 19] on link "**********" at bounding box center [457, 20] width 136 height 16
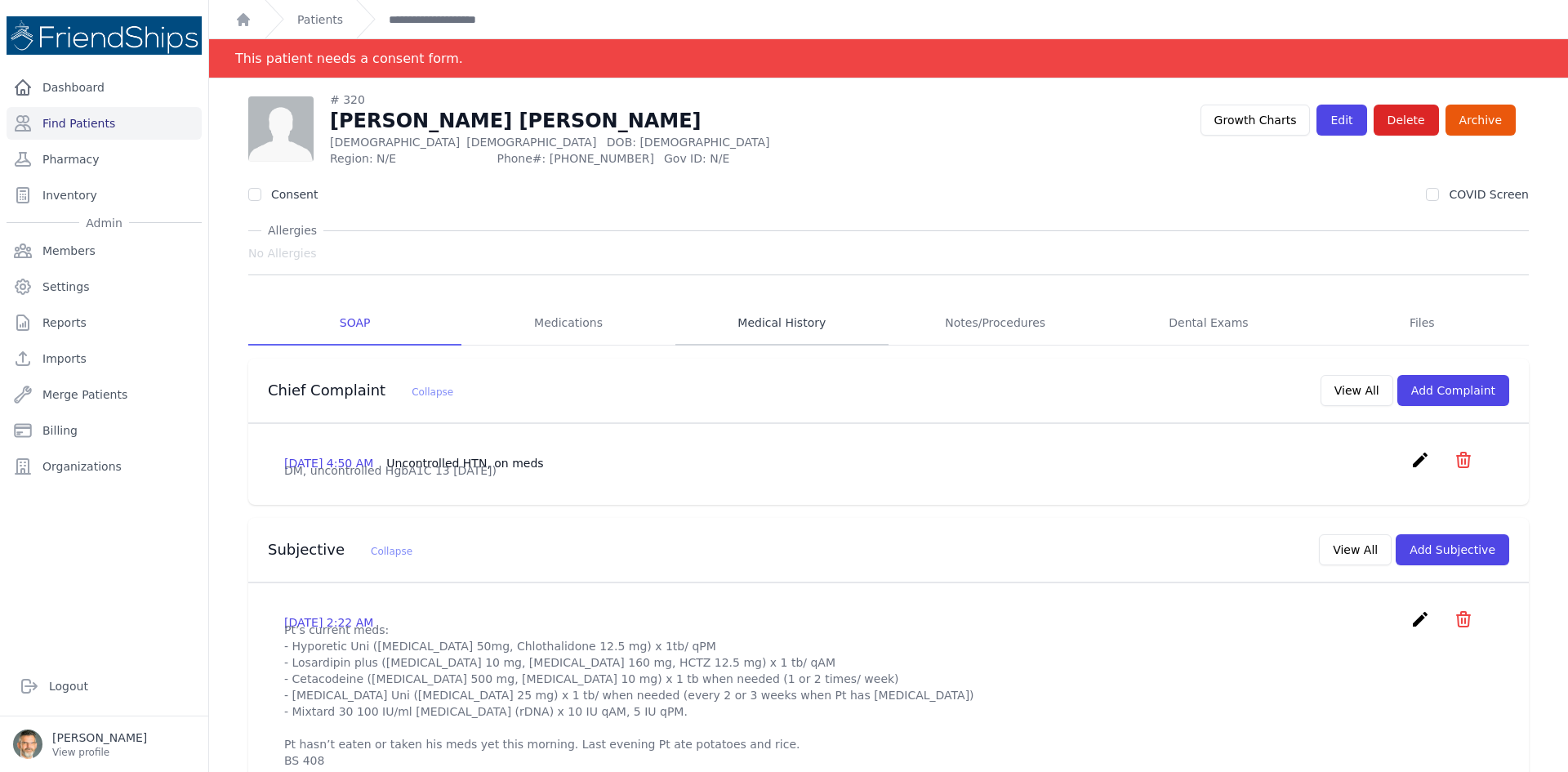
click at [758, 314] on link "Medical History" at bounding box center [782, 323] width 213 height 44
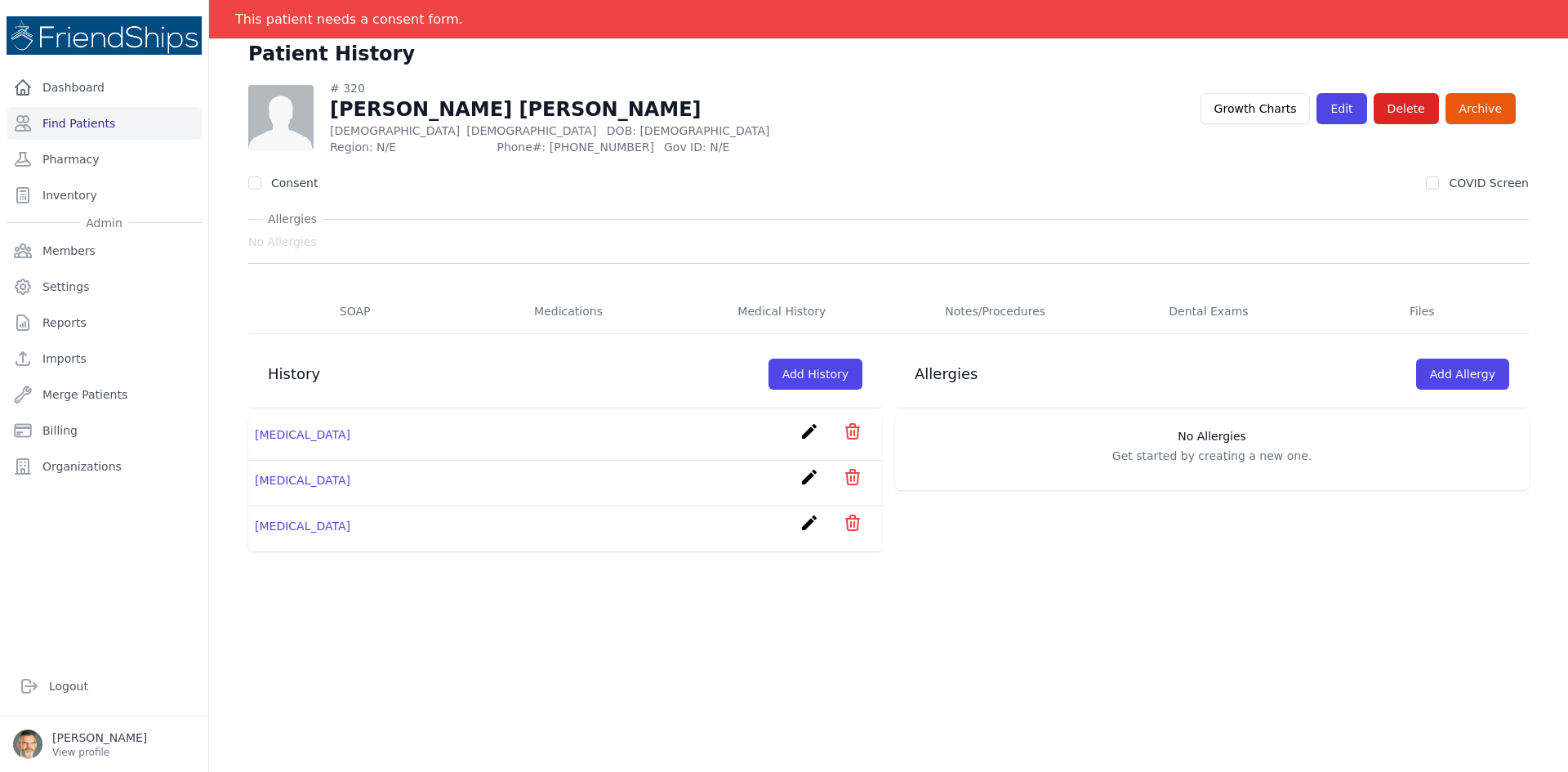
scroll to position [78, 0]
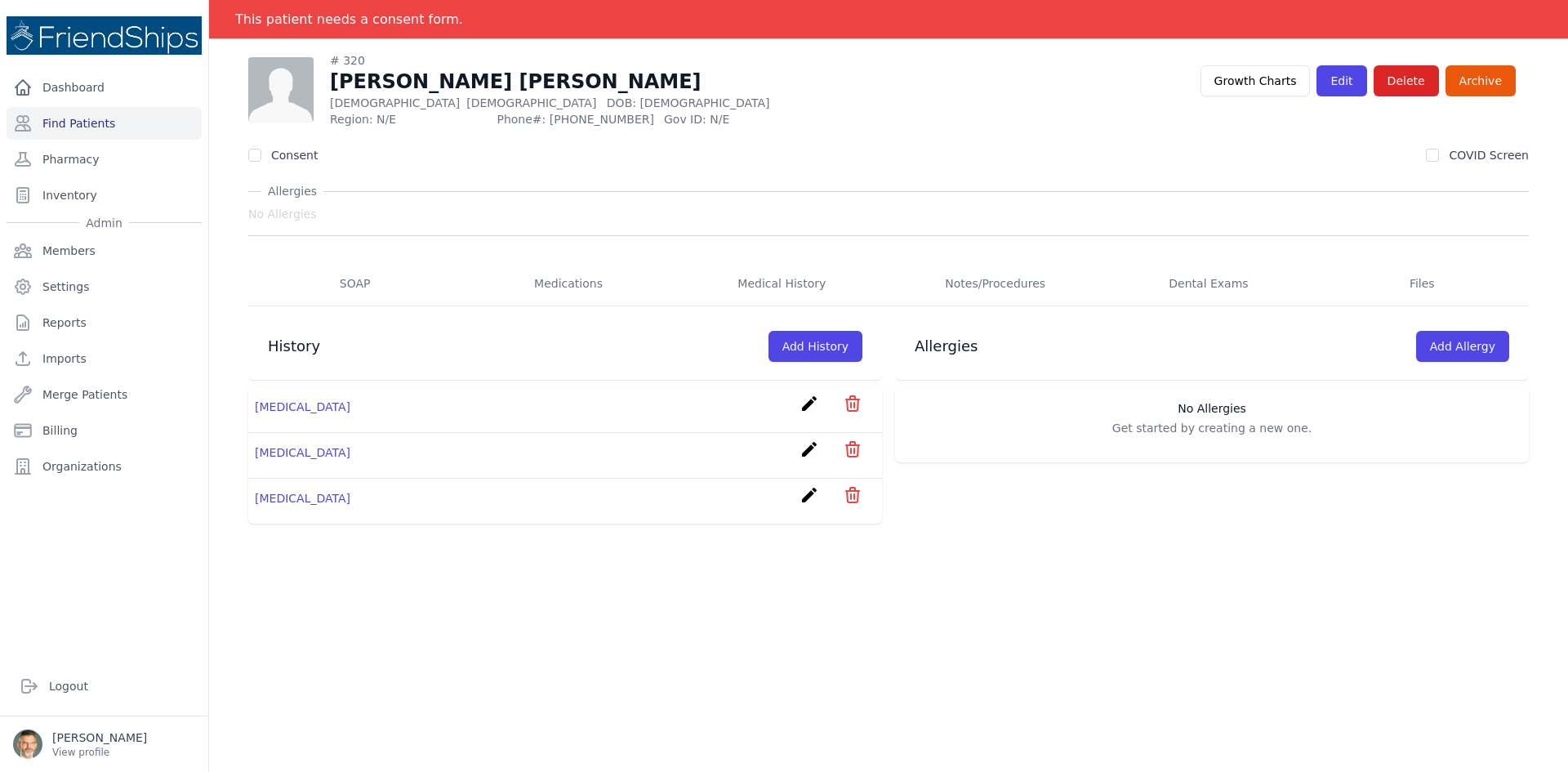
click at [802, 448] on icon "create" at bounding box center [809, 450] width 20 height 20
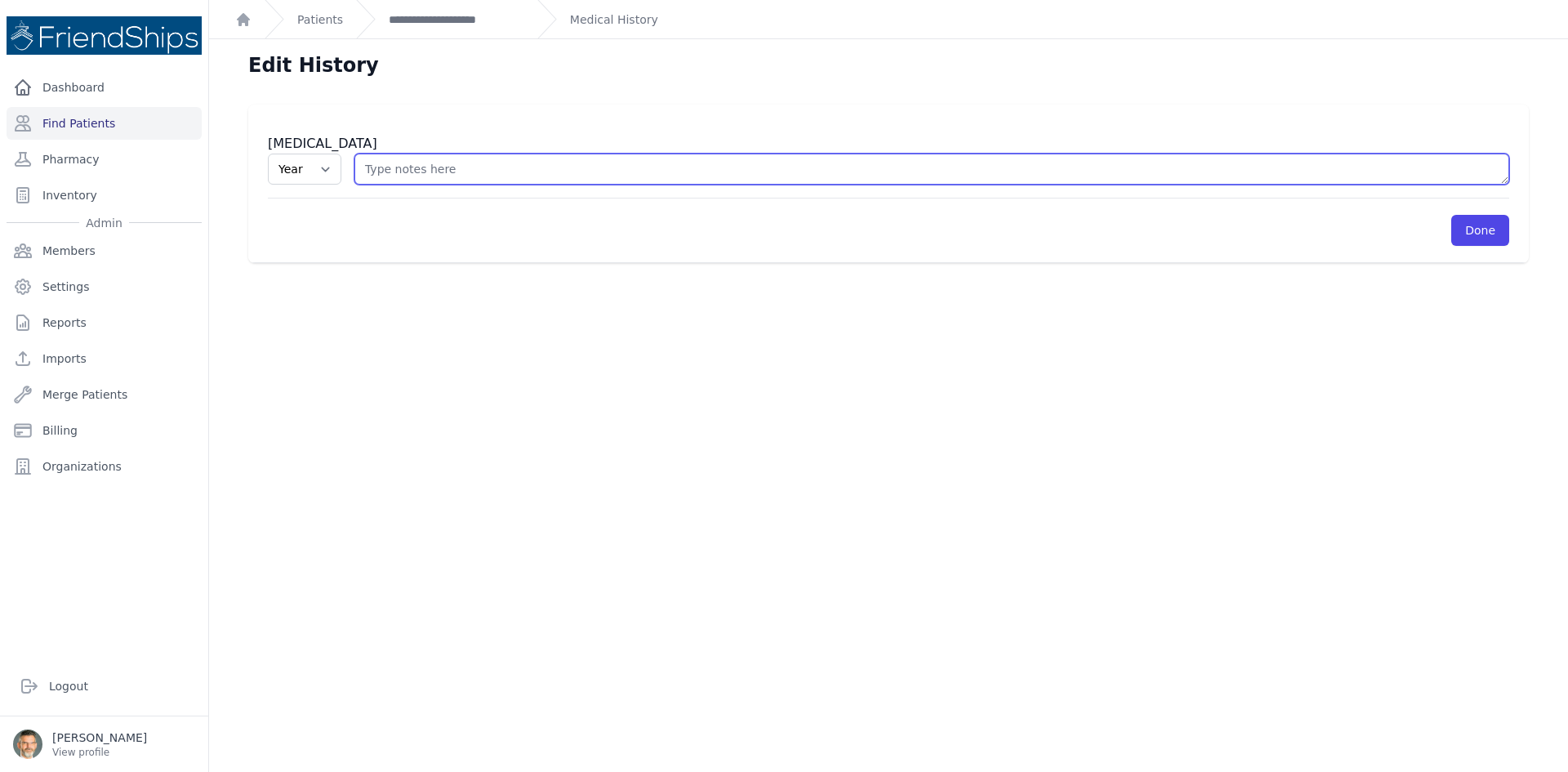
click at [372, 163] on textarea at bounding box center [932, 169] width 1155 height 31
type textarea "IDDM"
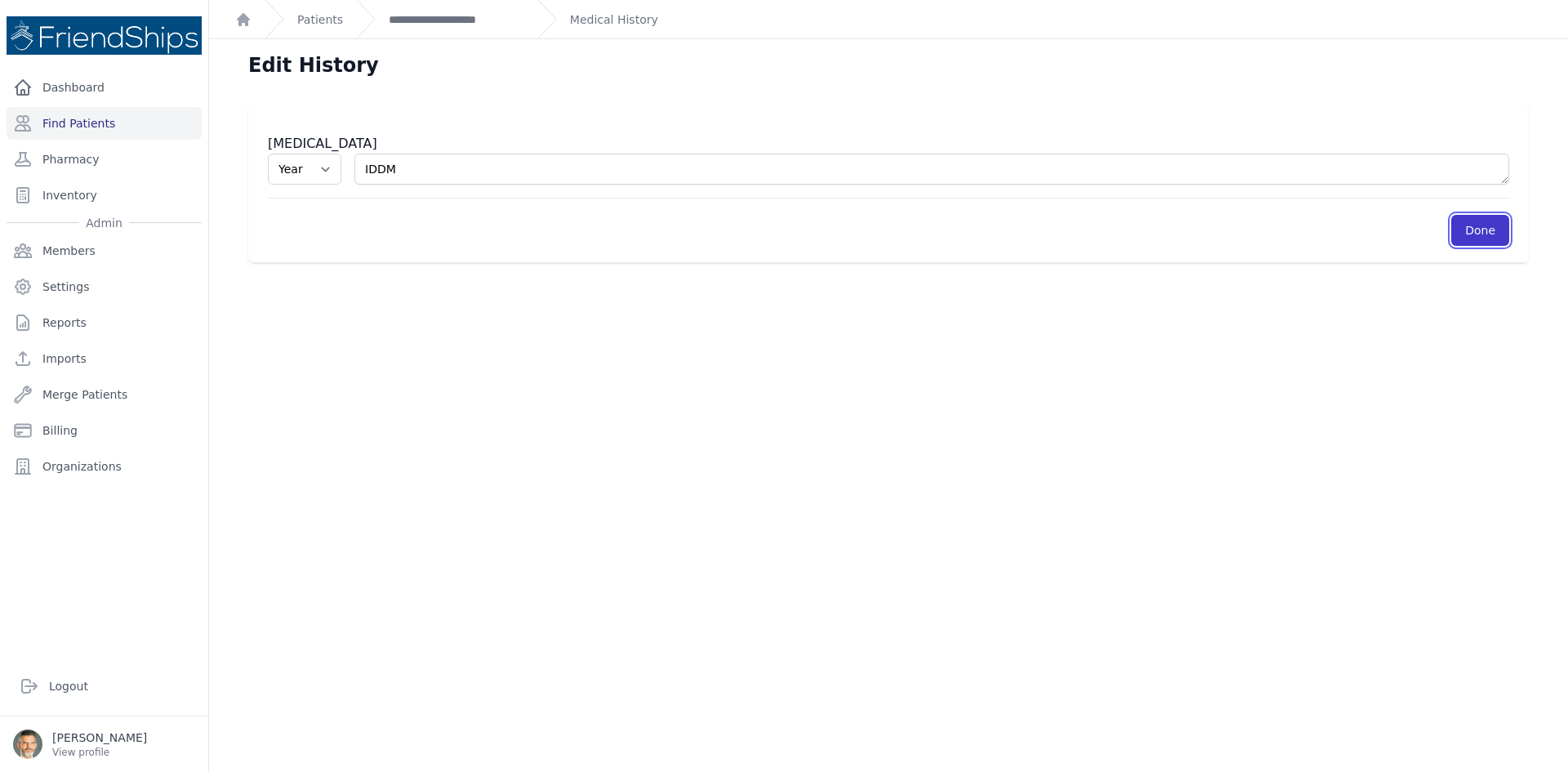
click at [1474, 229] on link "Done" at bounding box center [1480, 230] width 58 height 31
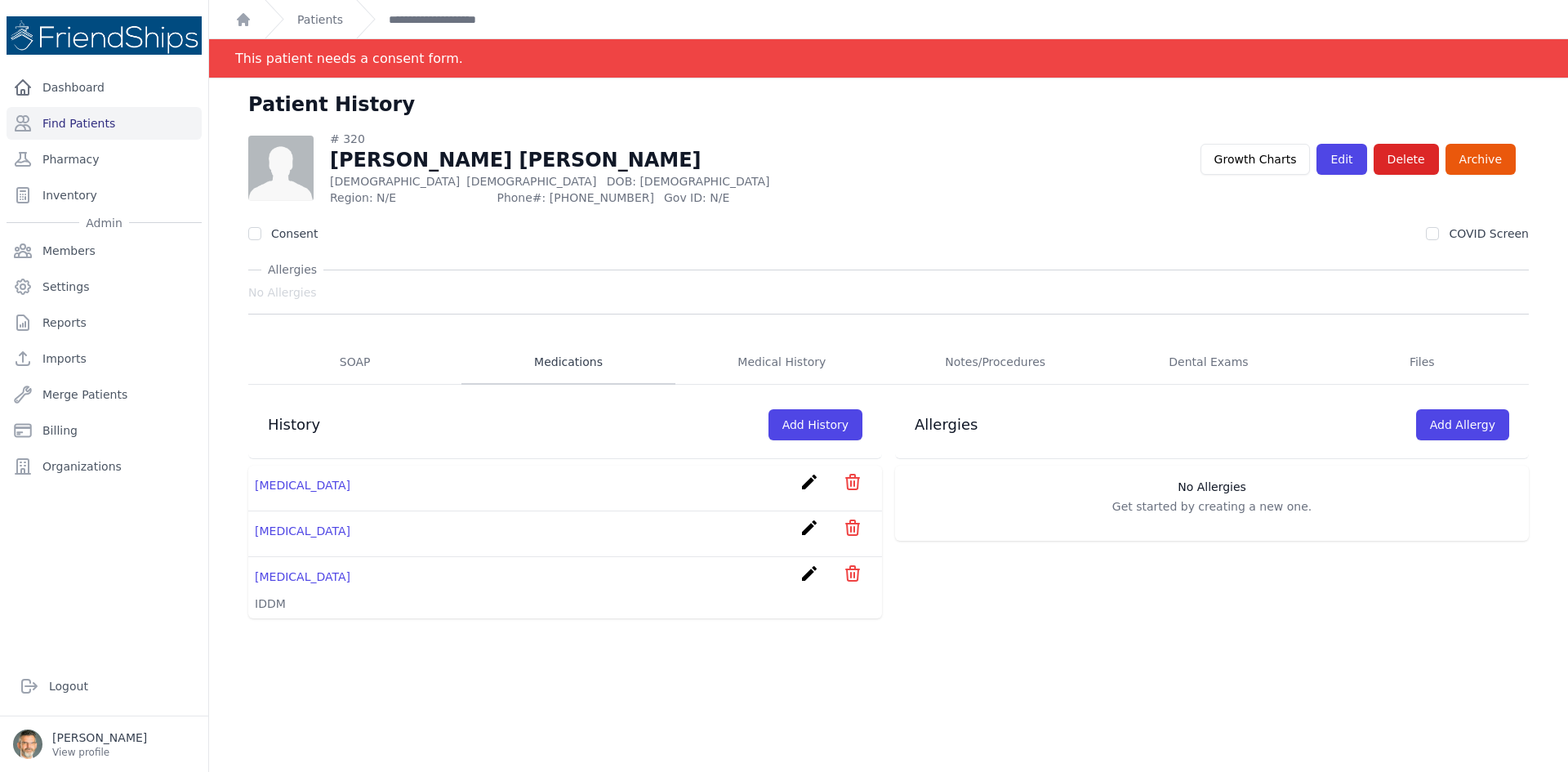
click at [561, 355] on link "Medications" at bounding box center [568, 362] width 213 height 44
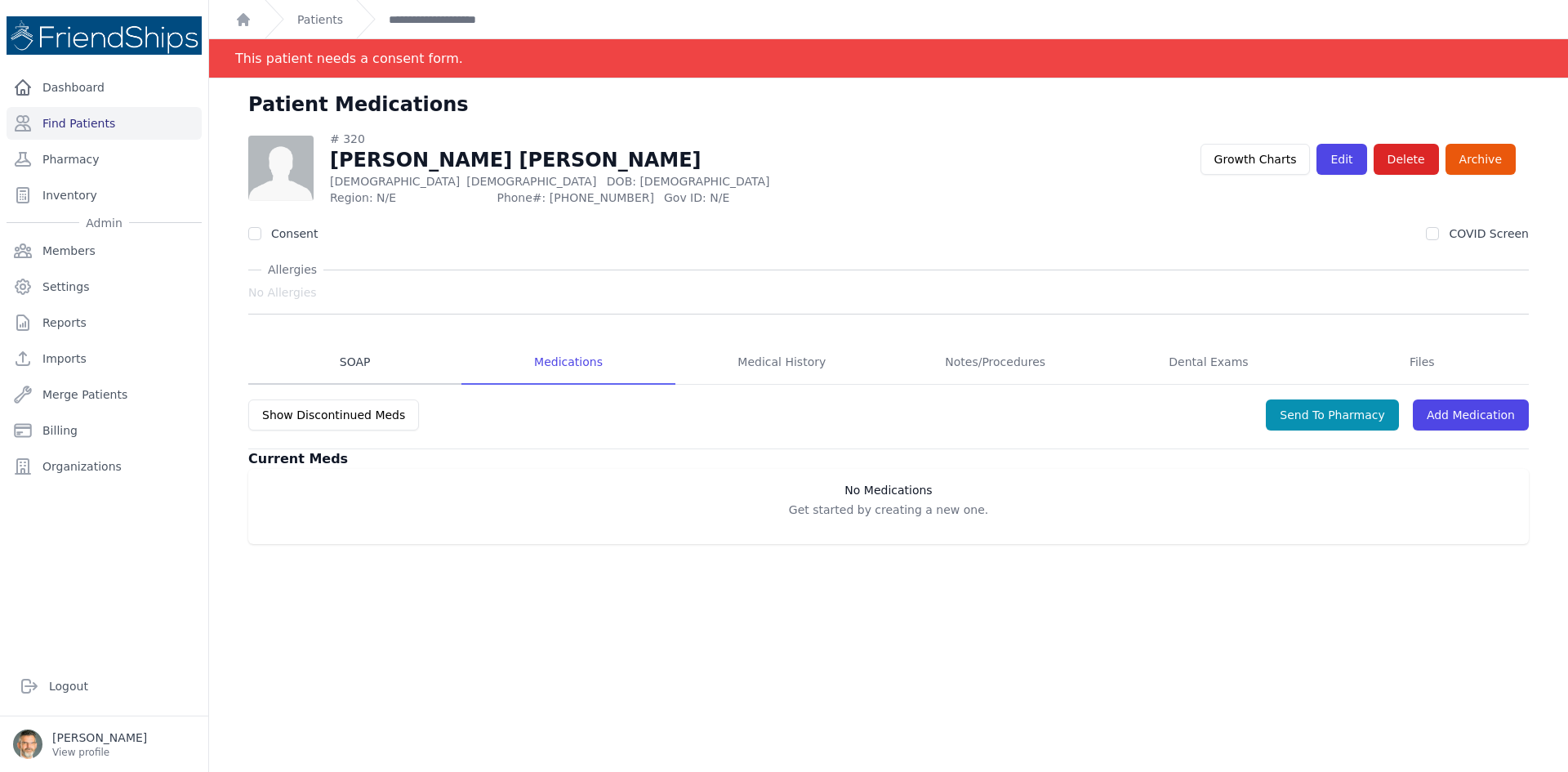
click at [350, 361] on link "SOAP" at bounding box center [354, 362] width 213 height 44
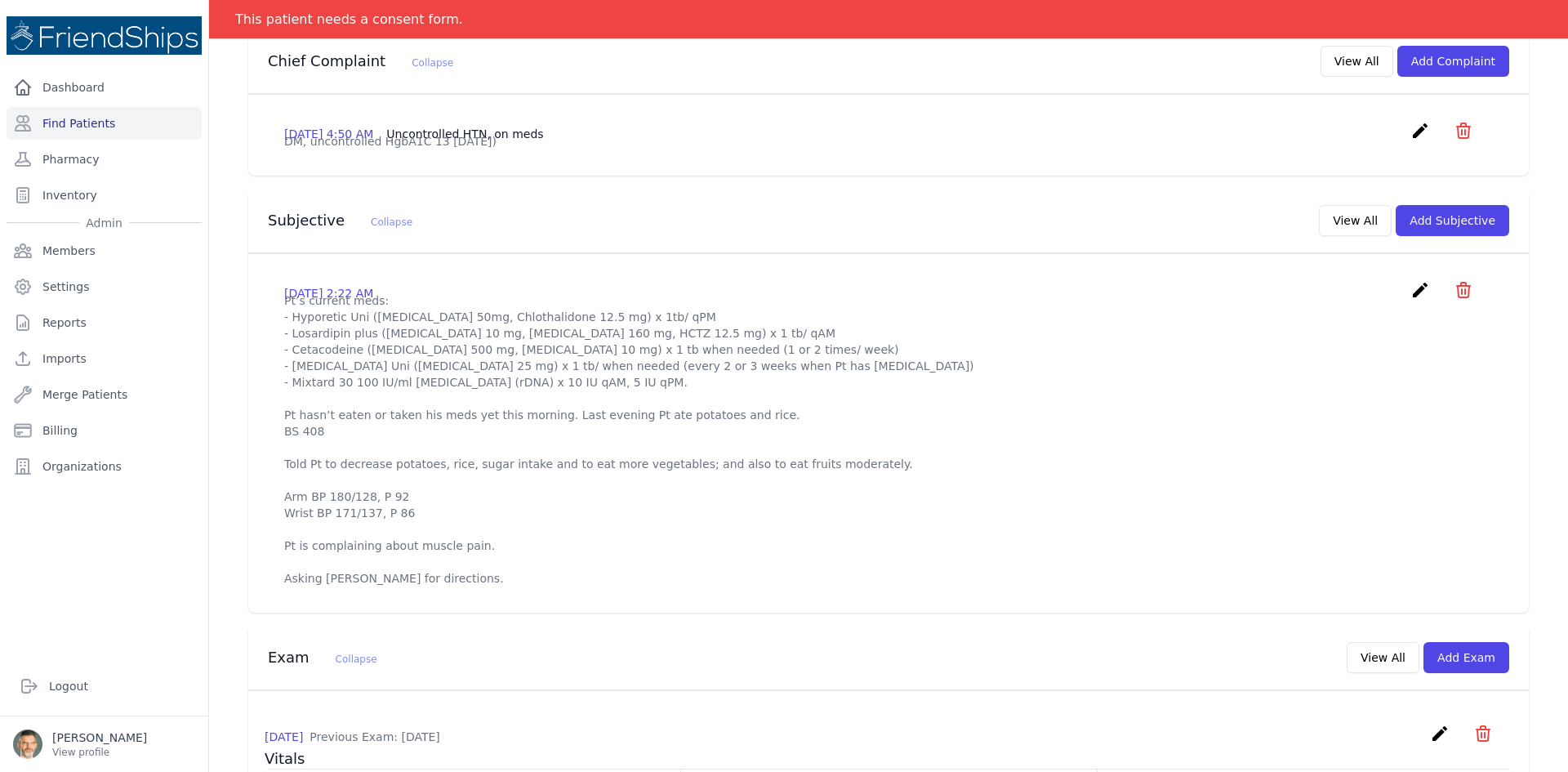
scroll to position [409, 0]
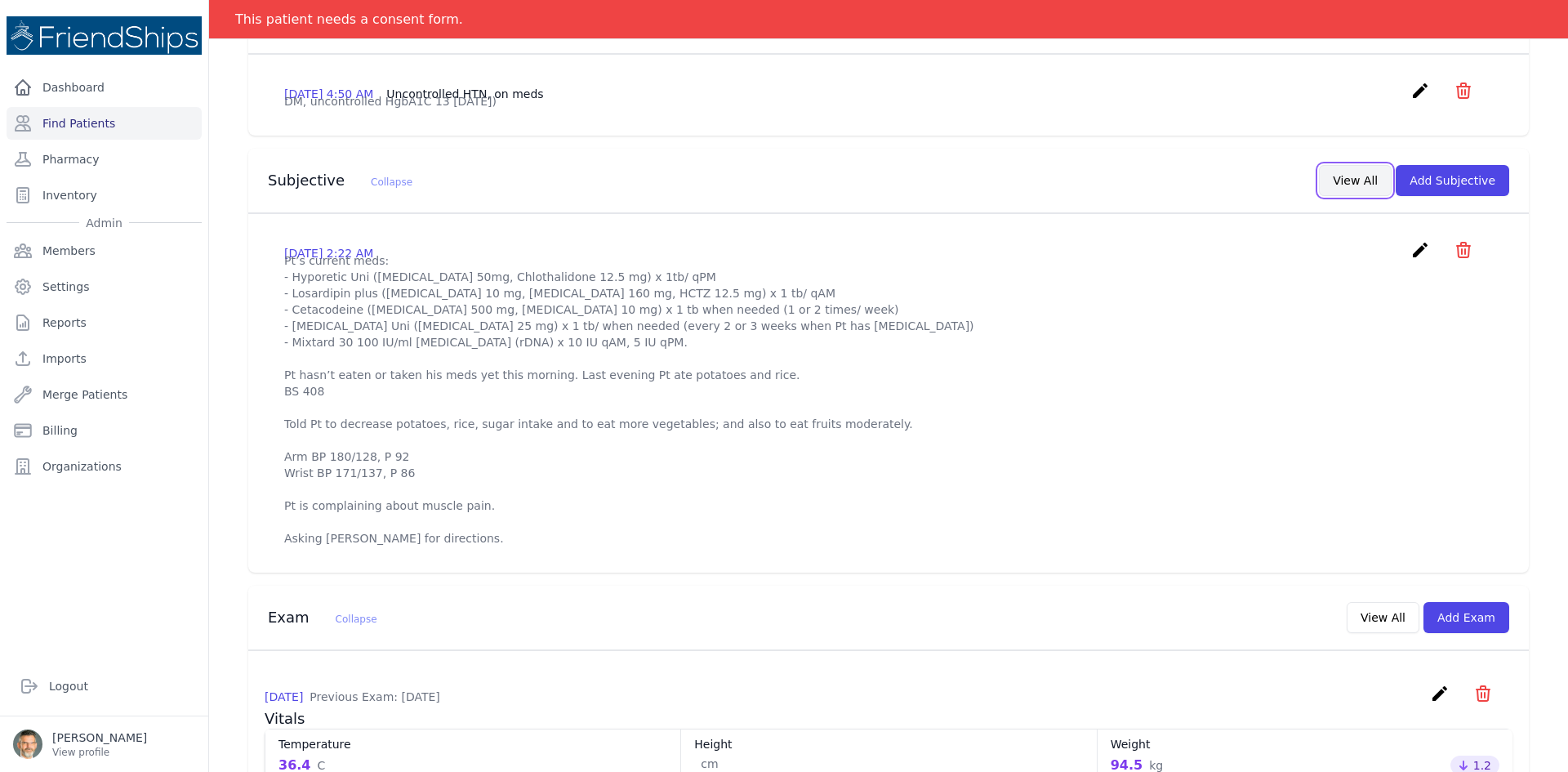
click at [1355, 196] on button "View All" at bounding box center [1356, 180] width 73 height 31
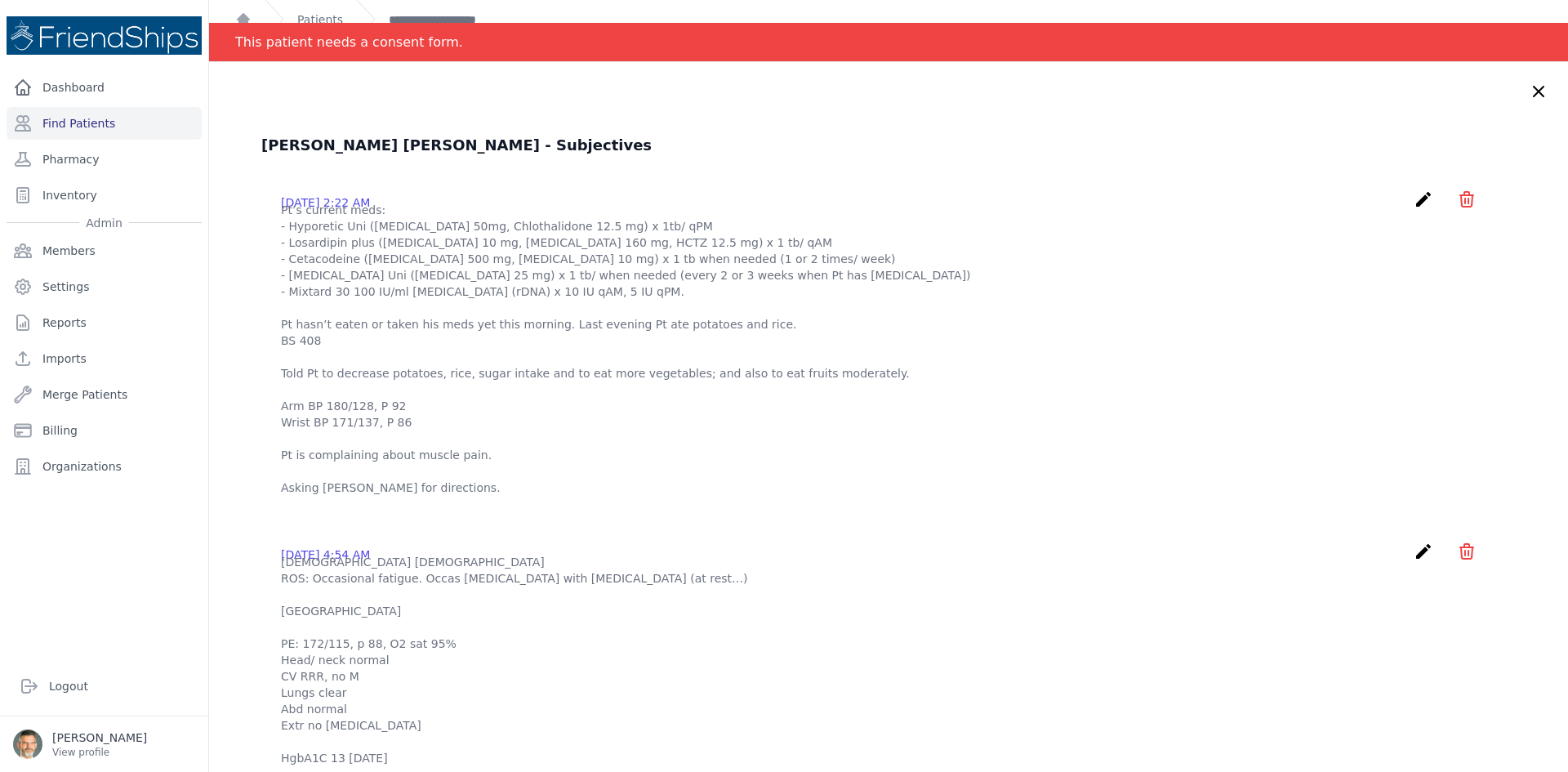
scroll to position [0, 0]
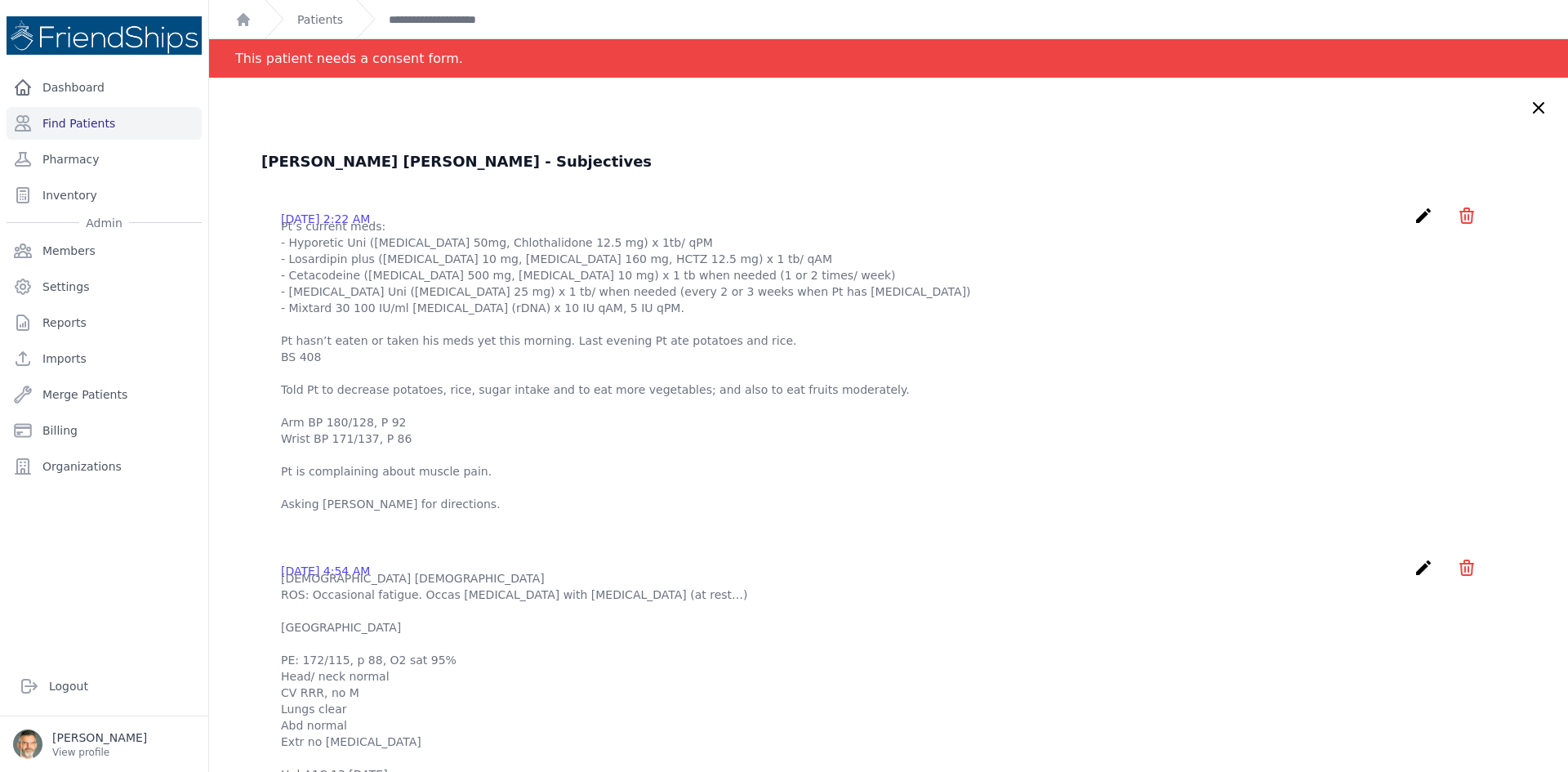
click at [1413, 210] on icon "create" at bounding box center [1423, 216] width 20 height 20
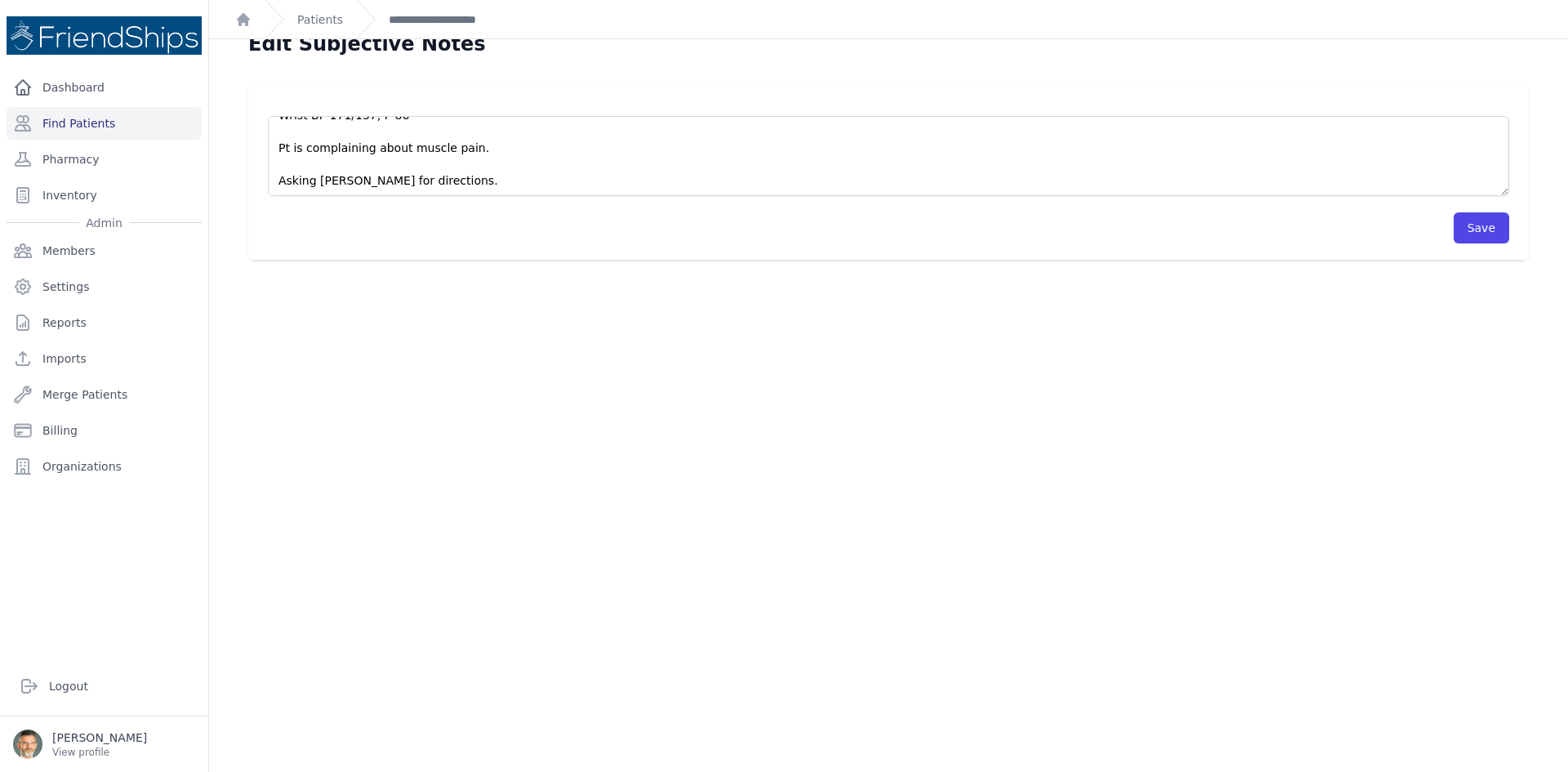
scroll to position [39, 0]
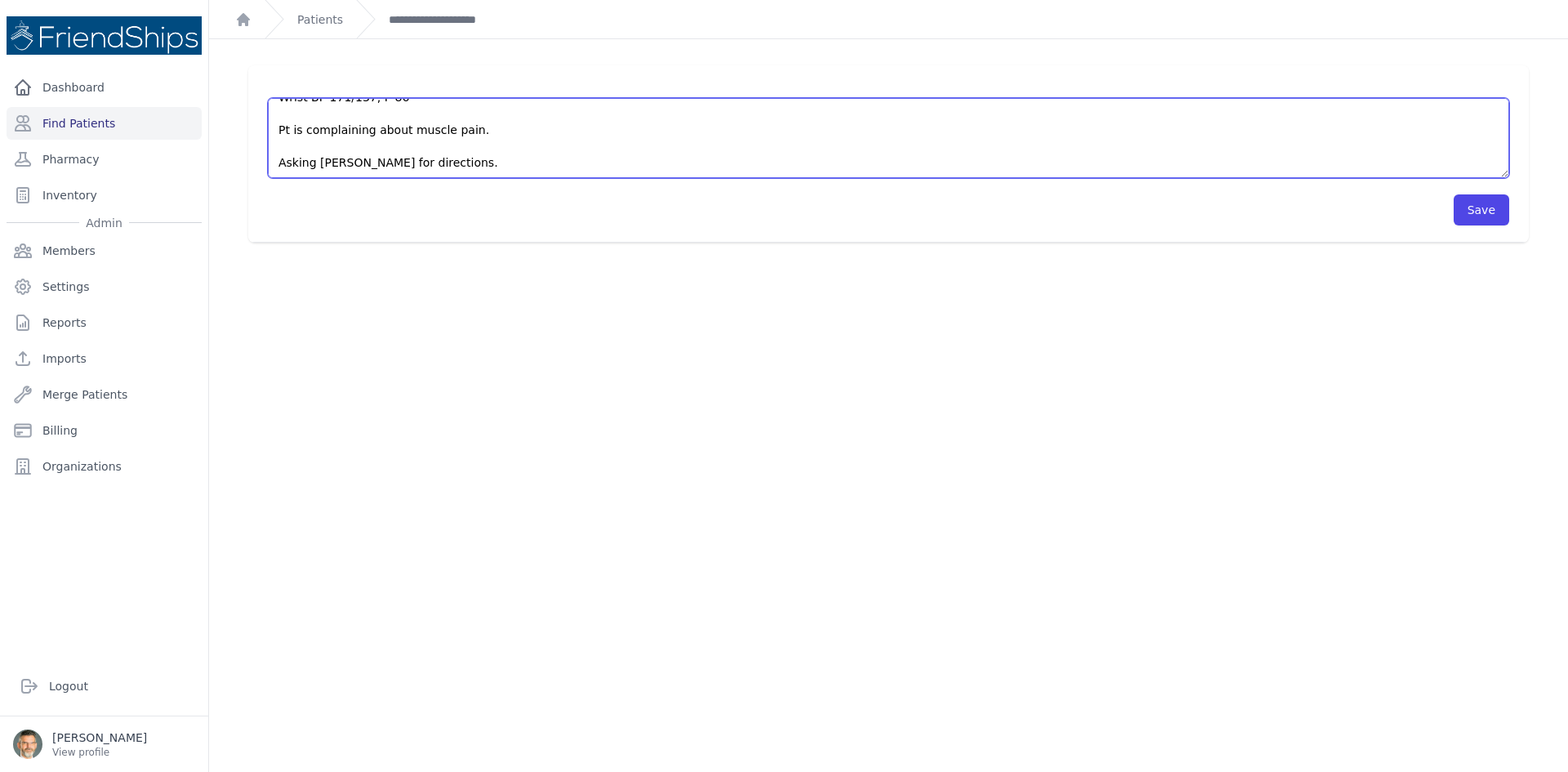
click at [476, 162] on textarea "Pt’s current meds: - Hyporetic Uni (Atenolol 50mg, Chlothalidone 12.5 mg) x 1tb…" at bounding box center [888, 138] width 1241 height 80
click at [289, 131] on textarea "Pt’s current meds: - Hyporetic Uni (Atenolol 50mg, Chlothalidone 12.5 mg) x 1tb…" at bounding box center [888, 138] width 1241 height 80
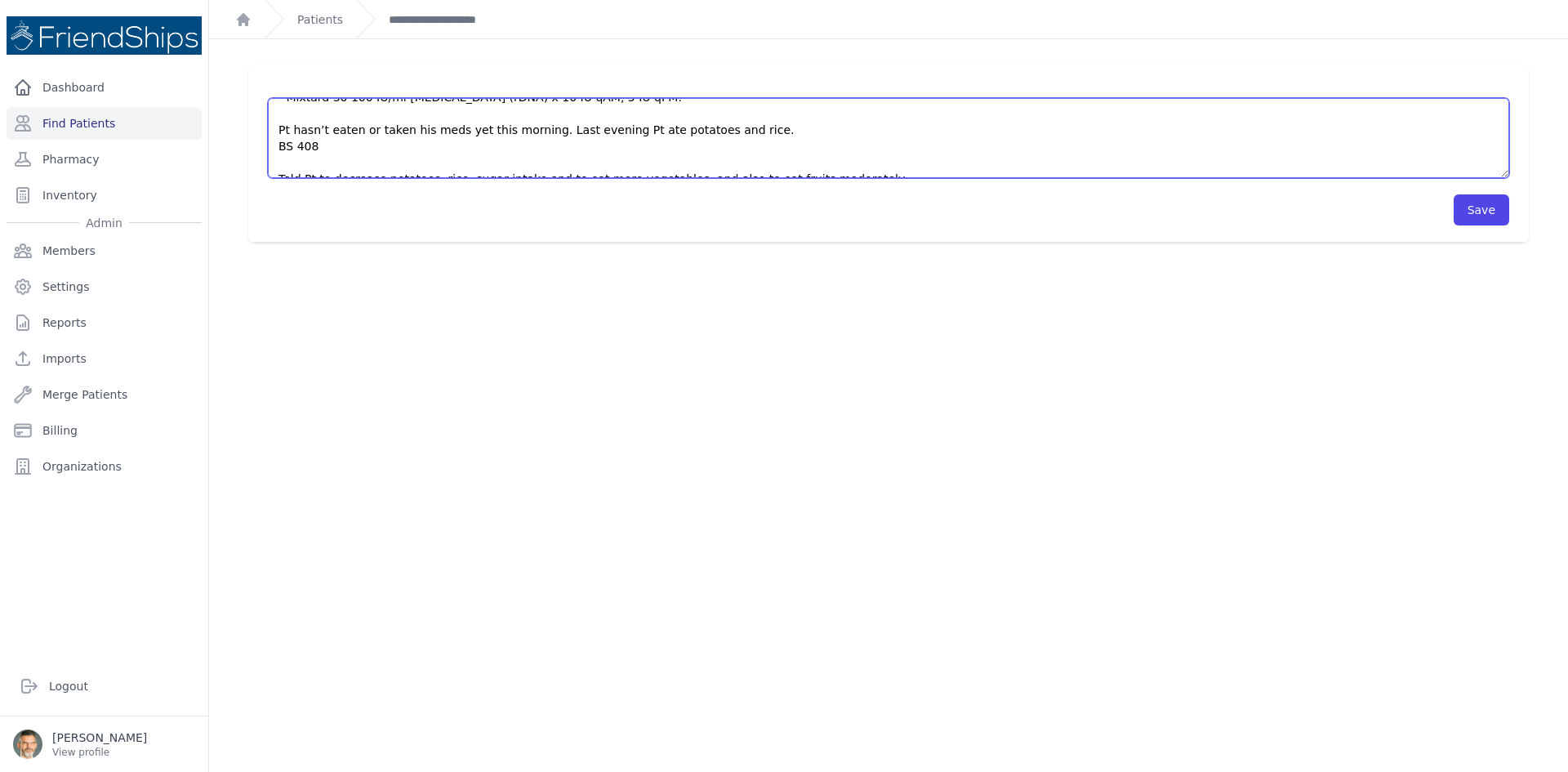
scroll to position [131, 0]
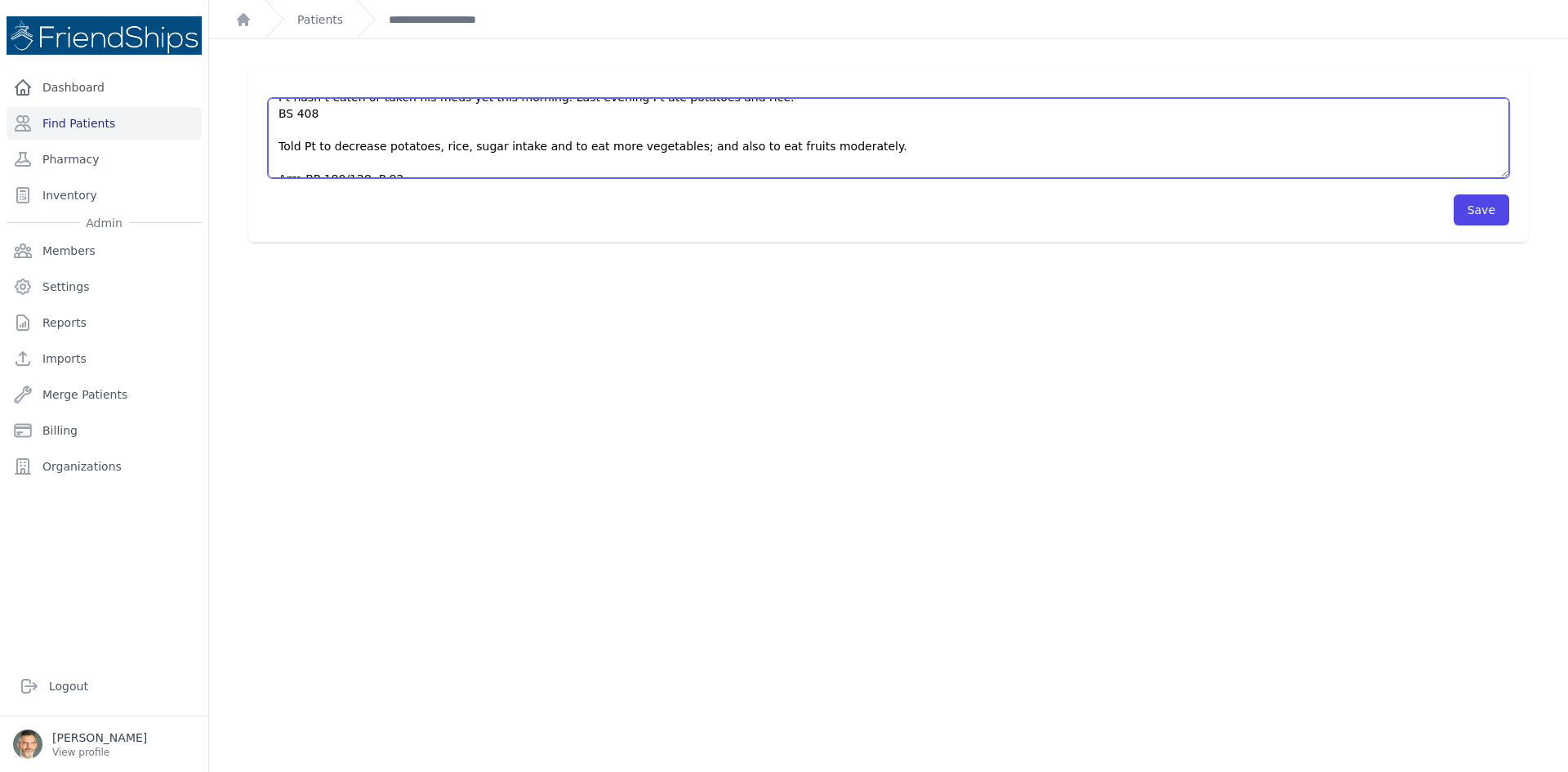
click at [828, 140] on textarea "Pt’s current meds: - Hyporetic Uni (Atenolol 50mg, Chlothalidone 12.5 mg) x 1tb…" at bounding box center [888, 138] width 1241 height 80
type textarea "Pt’s current meds: - Hyporetic Uni (Atenolol 50mg, Chlothalidone 12.5 mg) x 1tb…"
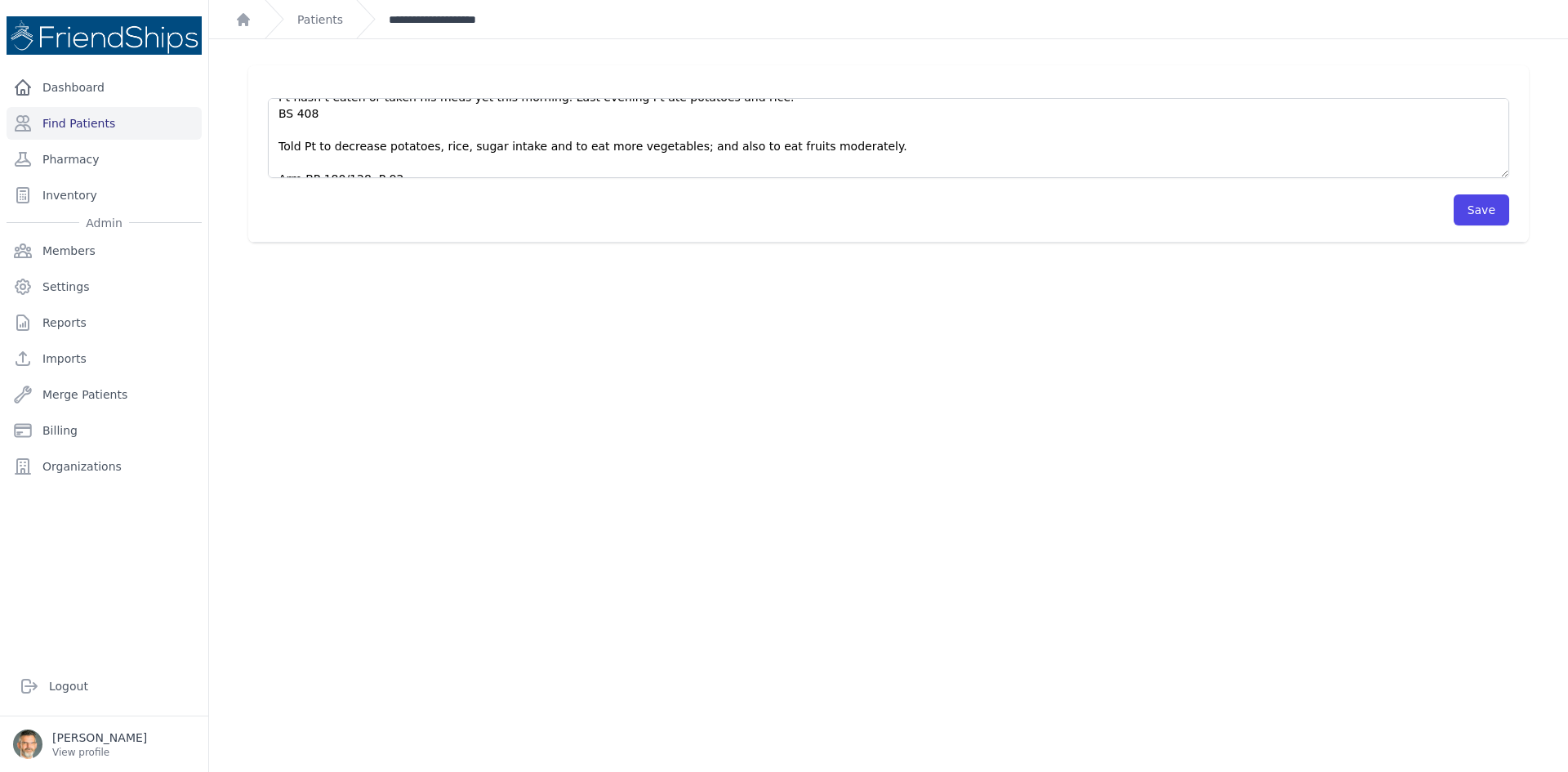
click at [426, 18] on link "**********" at bounding box center [457, 20] width 136 height 16
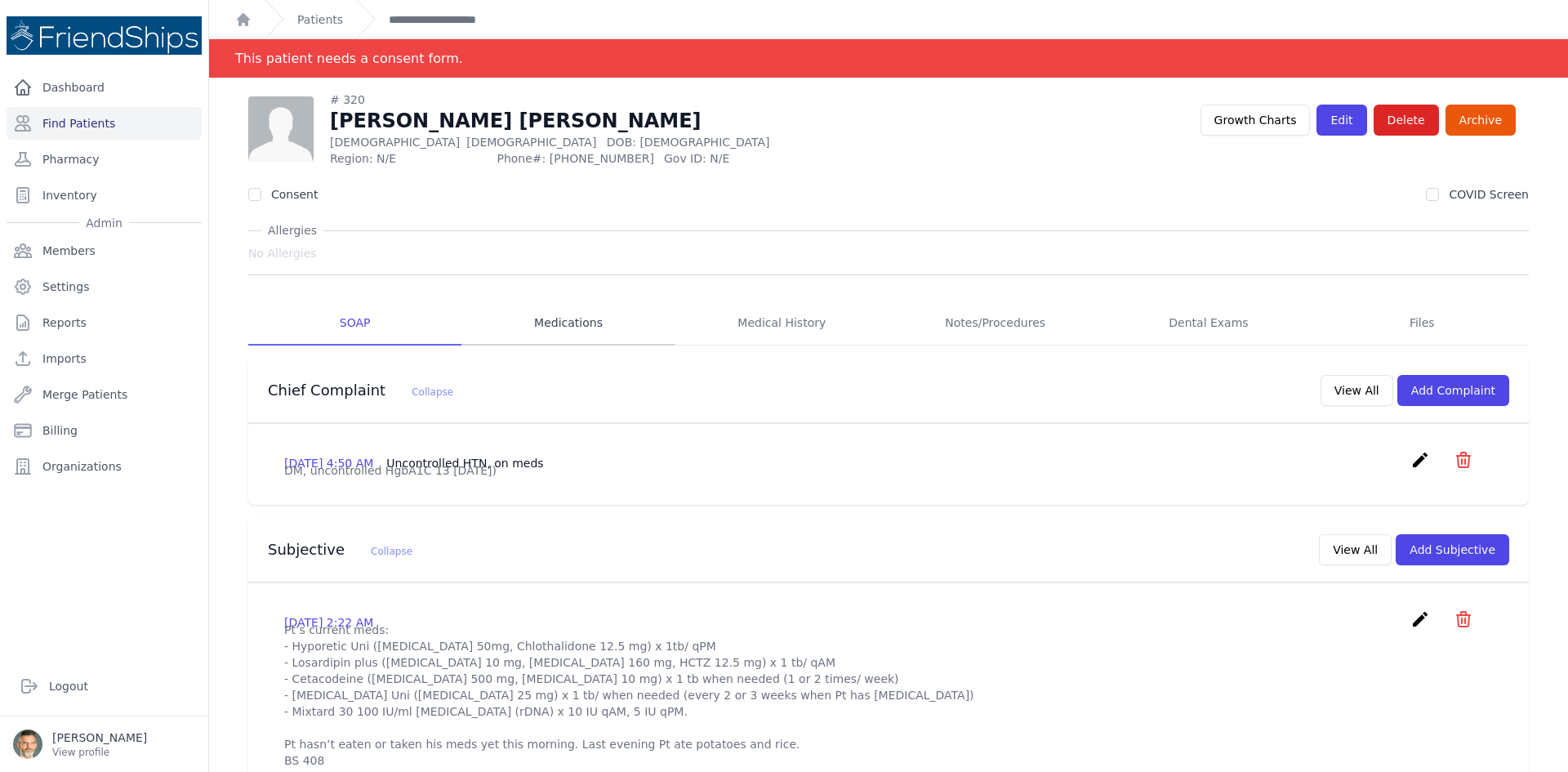
click at [562, 319] on link "Medications" at bounding box center [568, 323] width 213 height 44
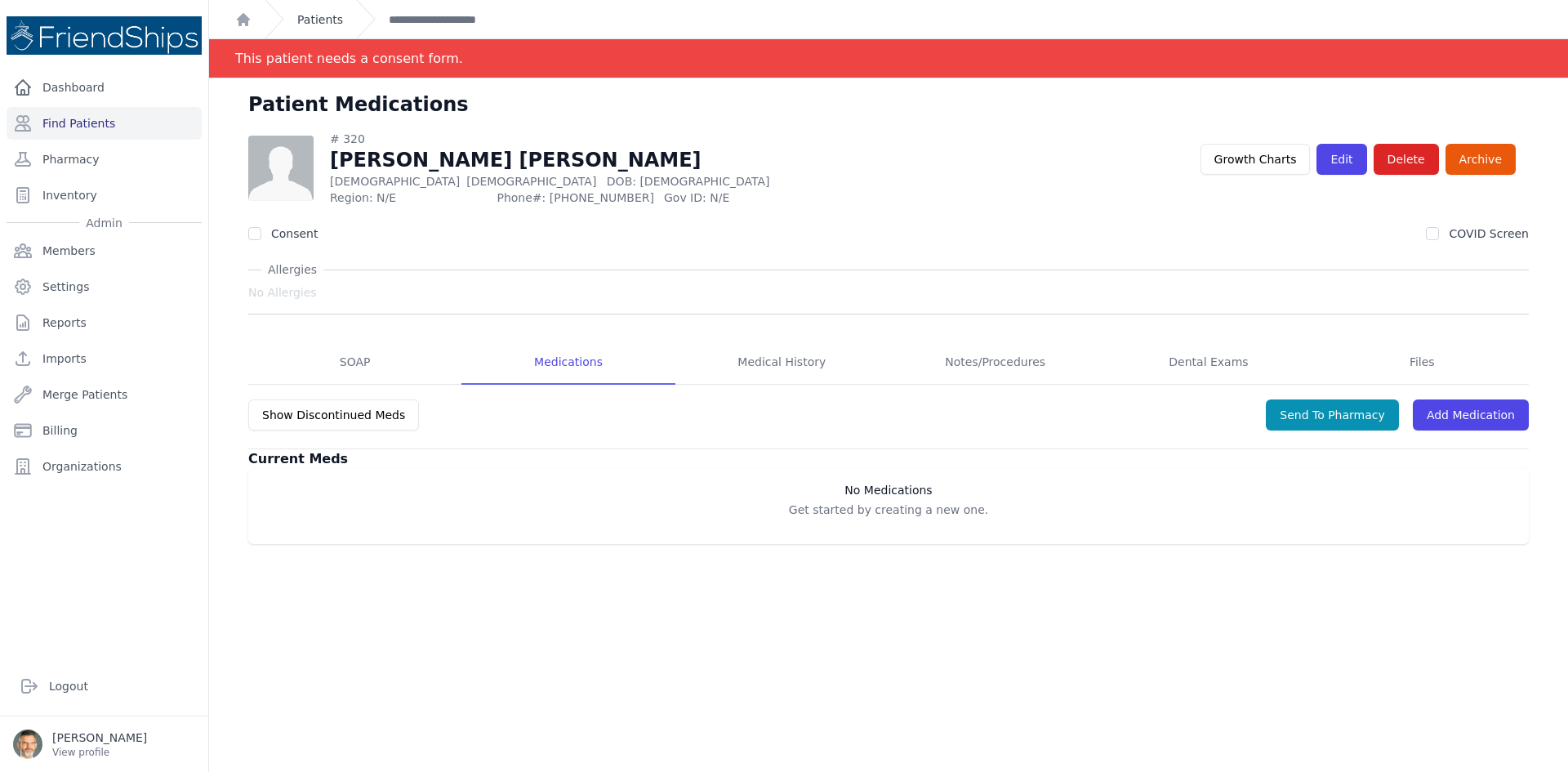
click at [306, 20] on link "Patients" at bounding box center [320, 20] width 45 height 16
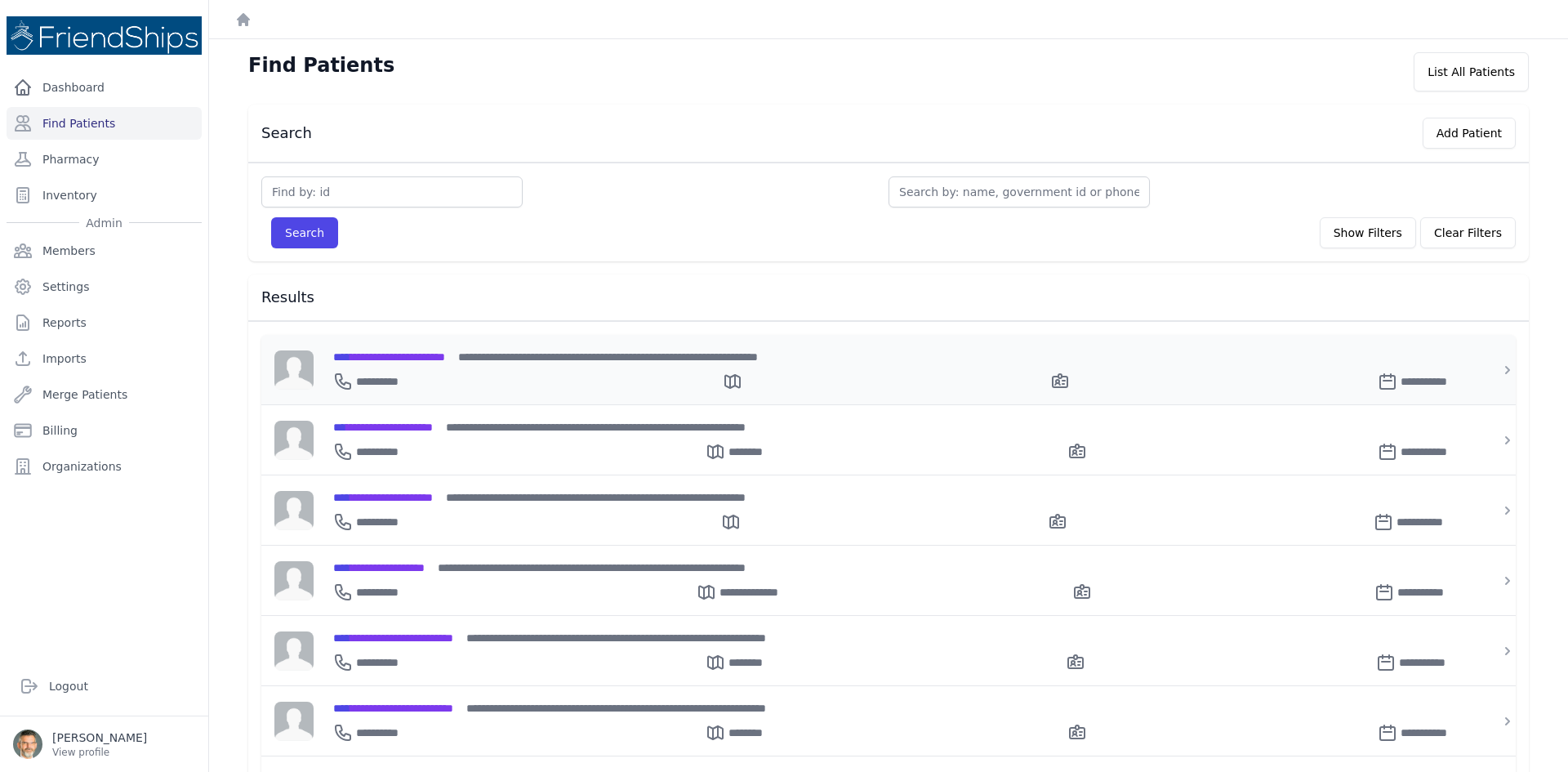
click at [417, 354] on span "**********" at bounding box center [389, 356] width 112 height 12
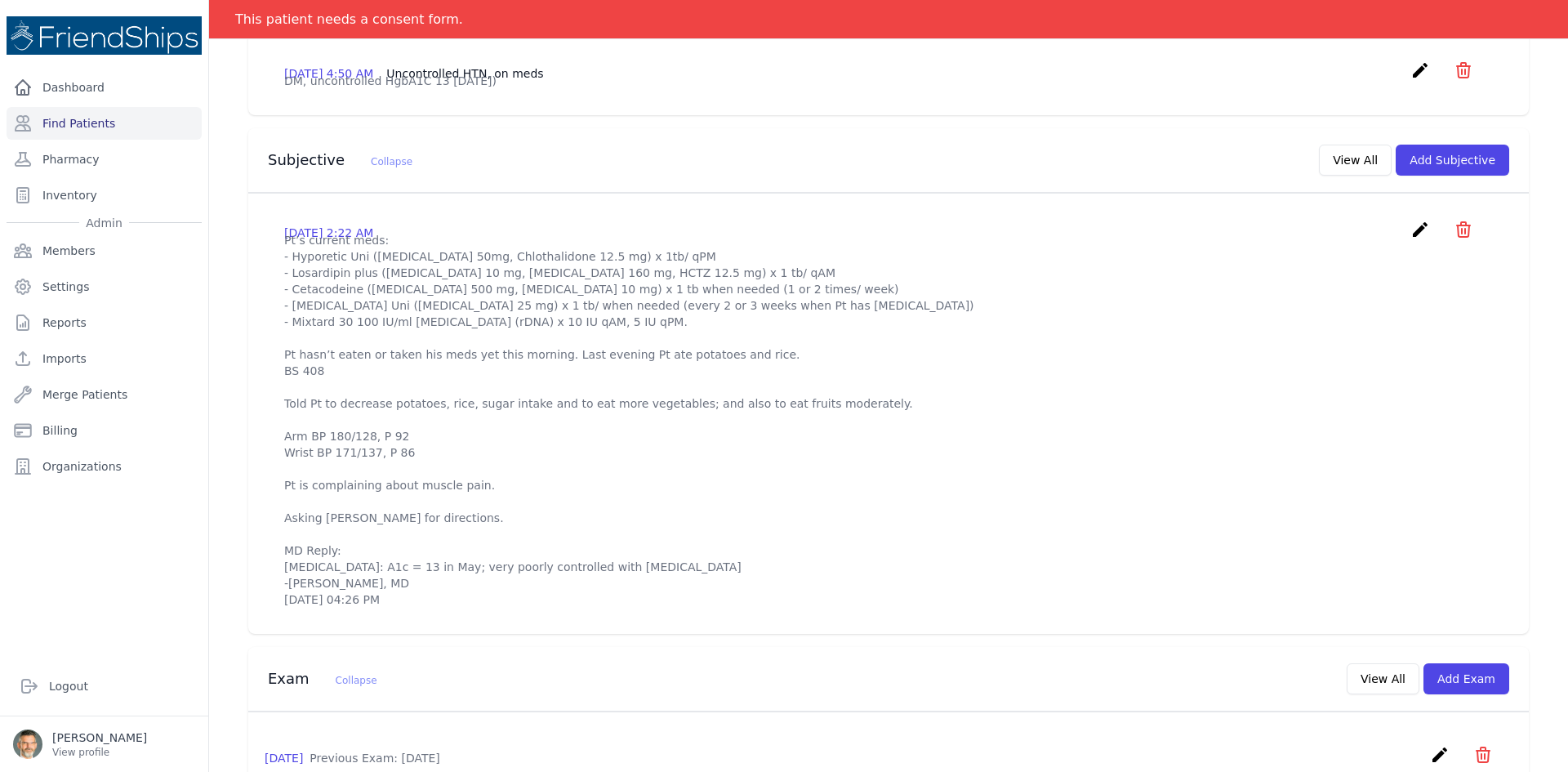
scroll to position [378, 0]
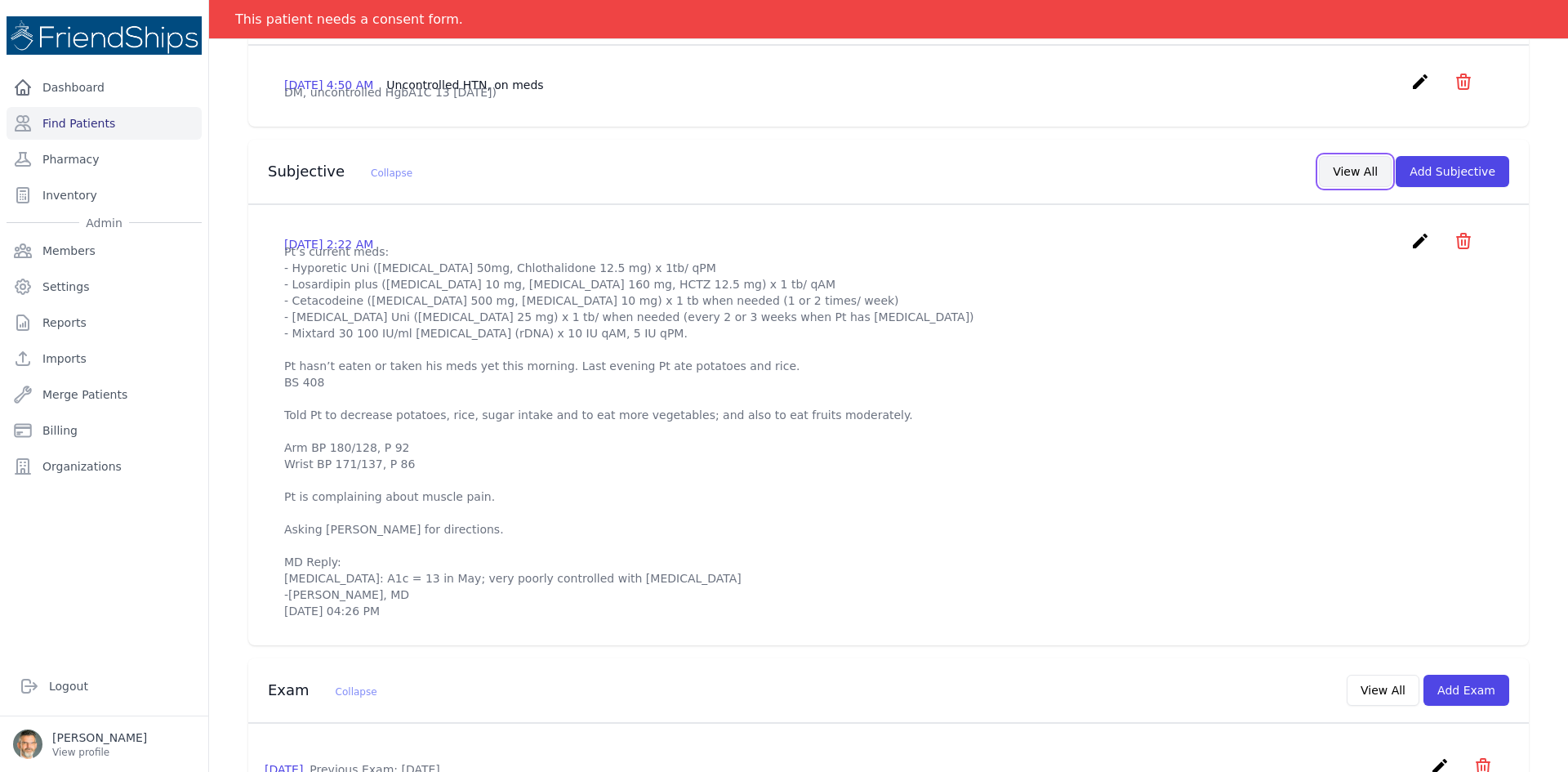
click at [1353, 187] on button "View All" at bounding box center [1356, 171] width 73 height 31
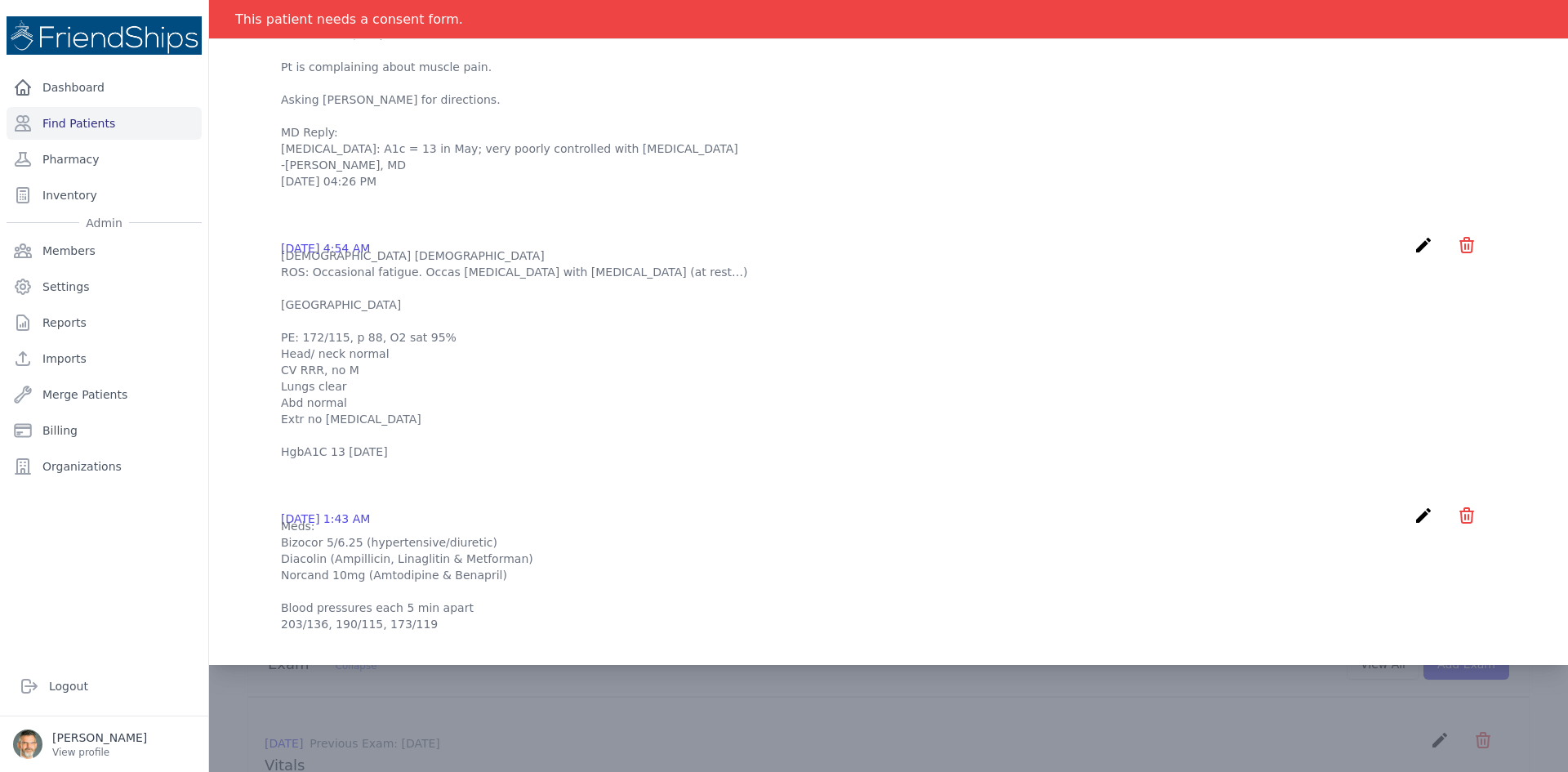
scroll to position [0, 0]
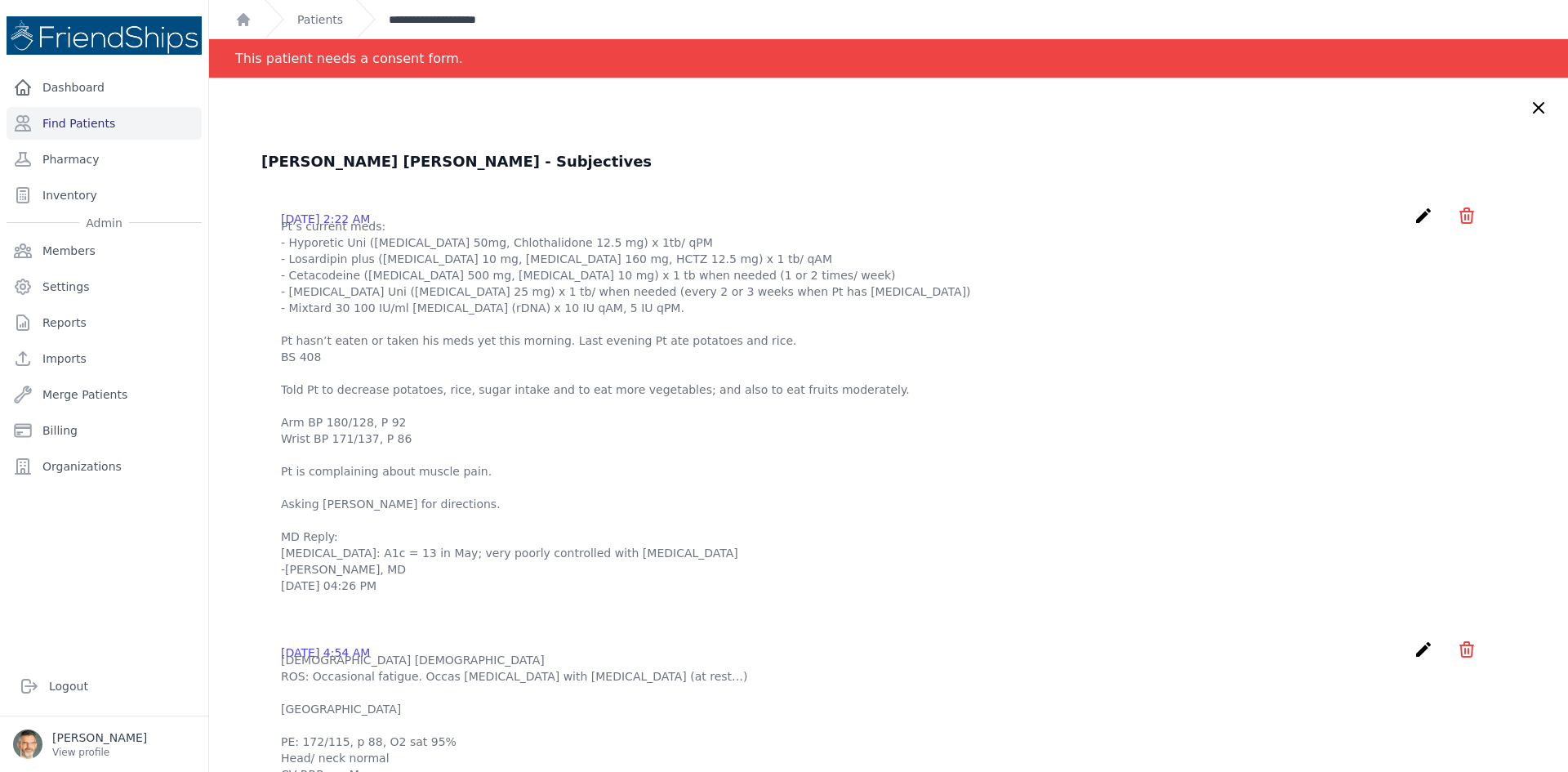
click at [441, 24] on link "**********" at bounding box center [457, 20] width 136 height 16
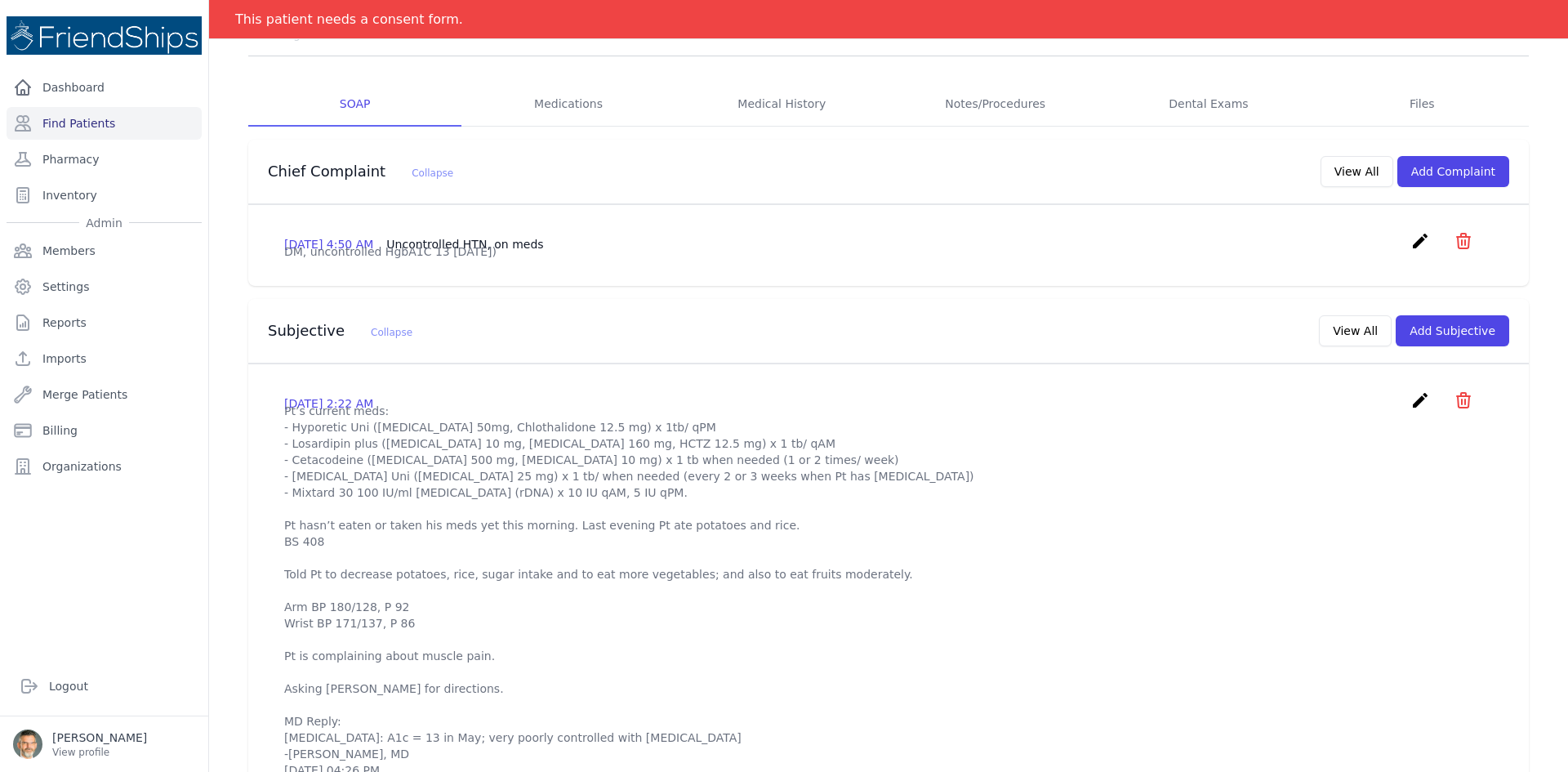
scroll to position [245, 0]
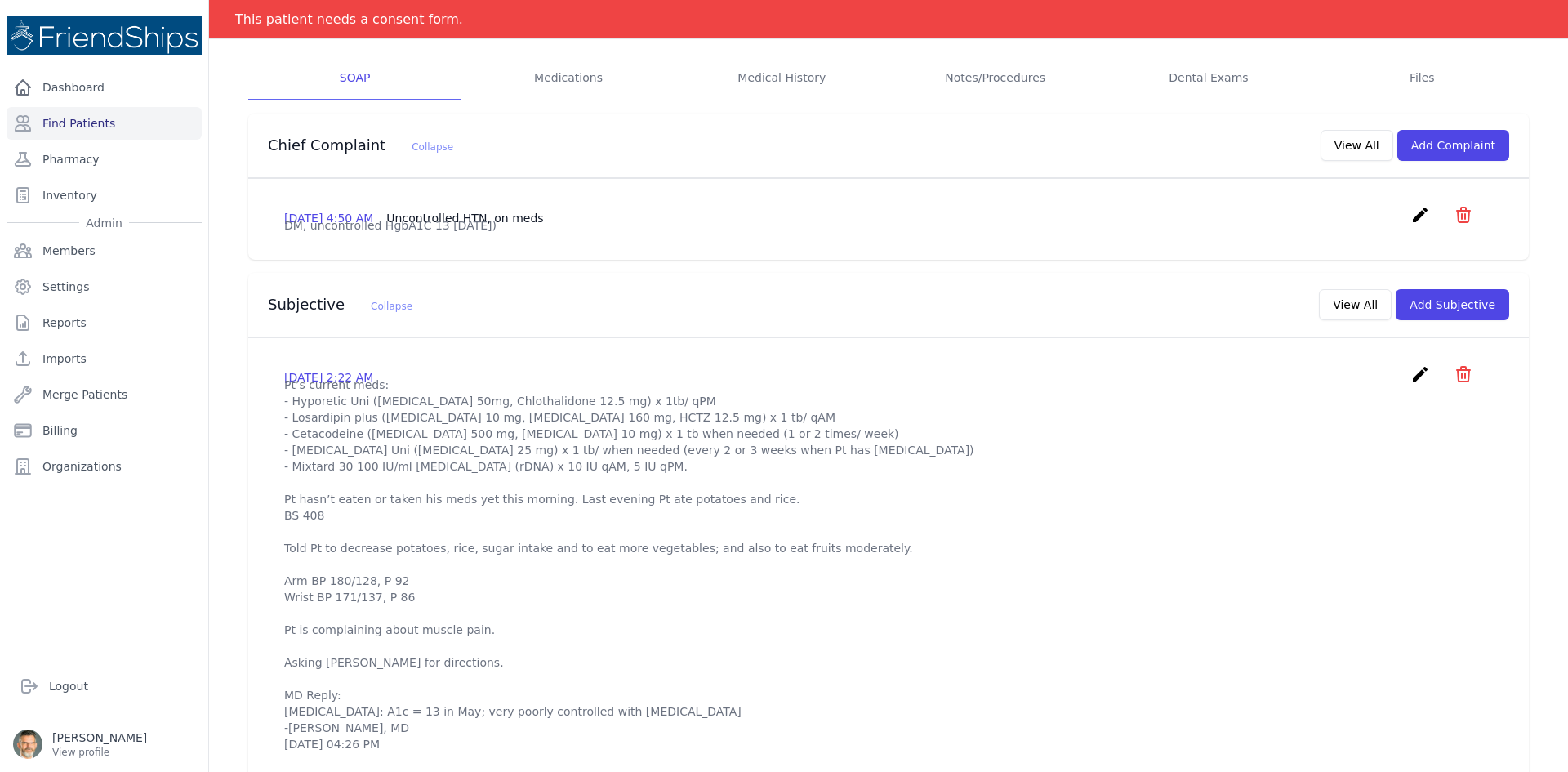
click at [1411, 384] on icon "create" at bounding box center [1421, 374] width 20 height 20
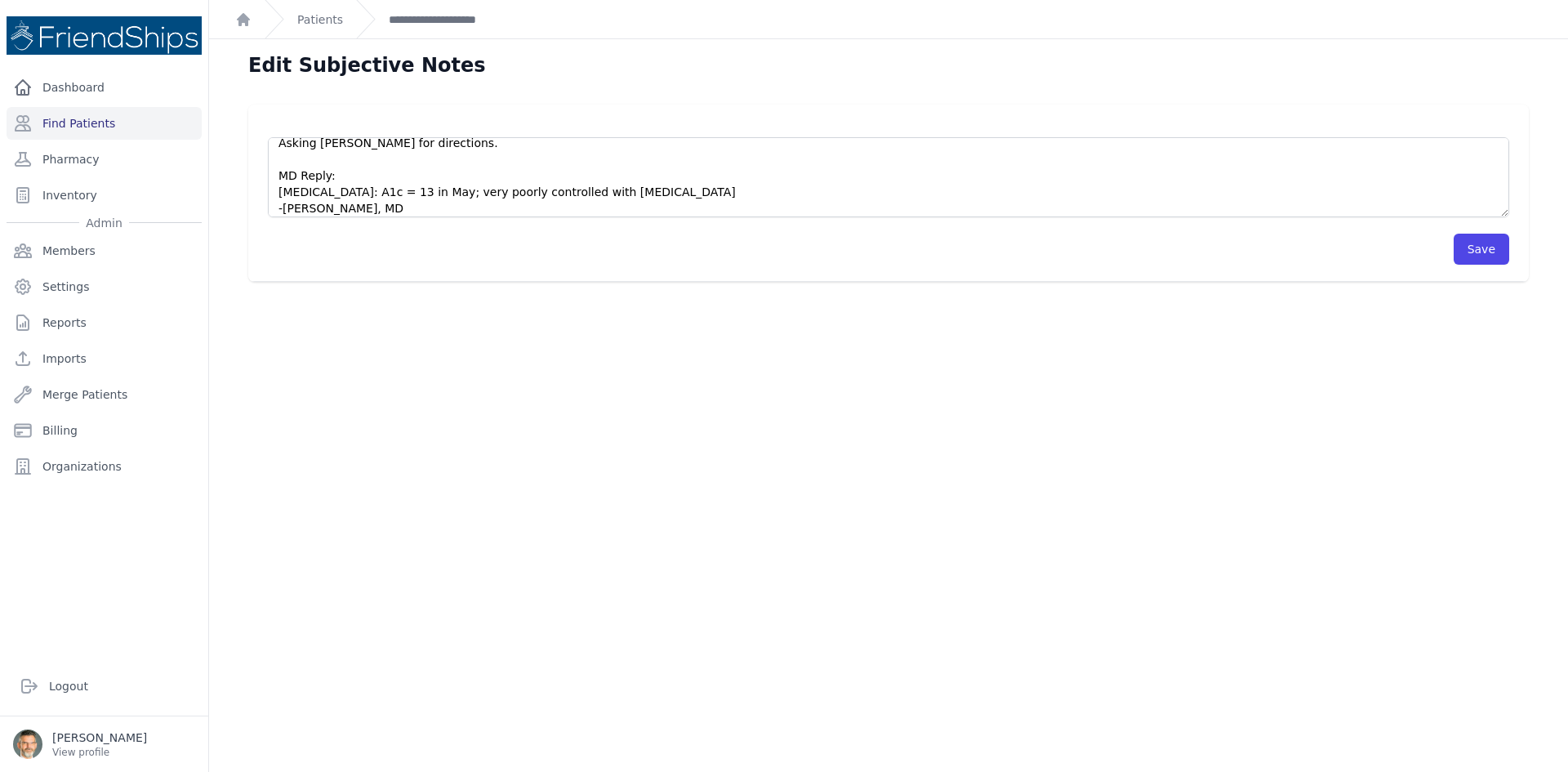
scroll to position [310, 0]
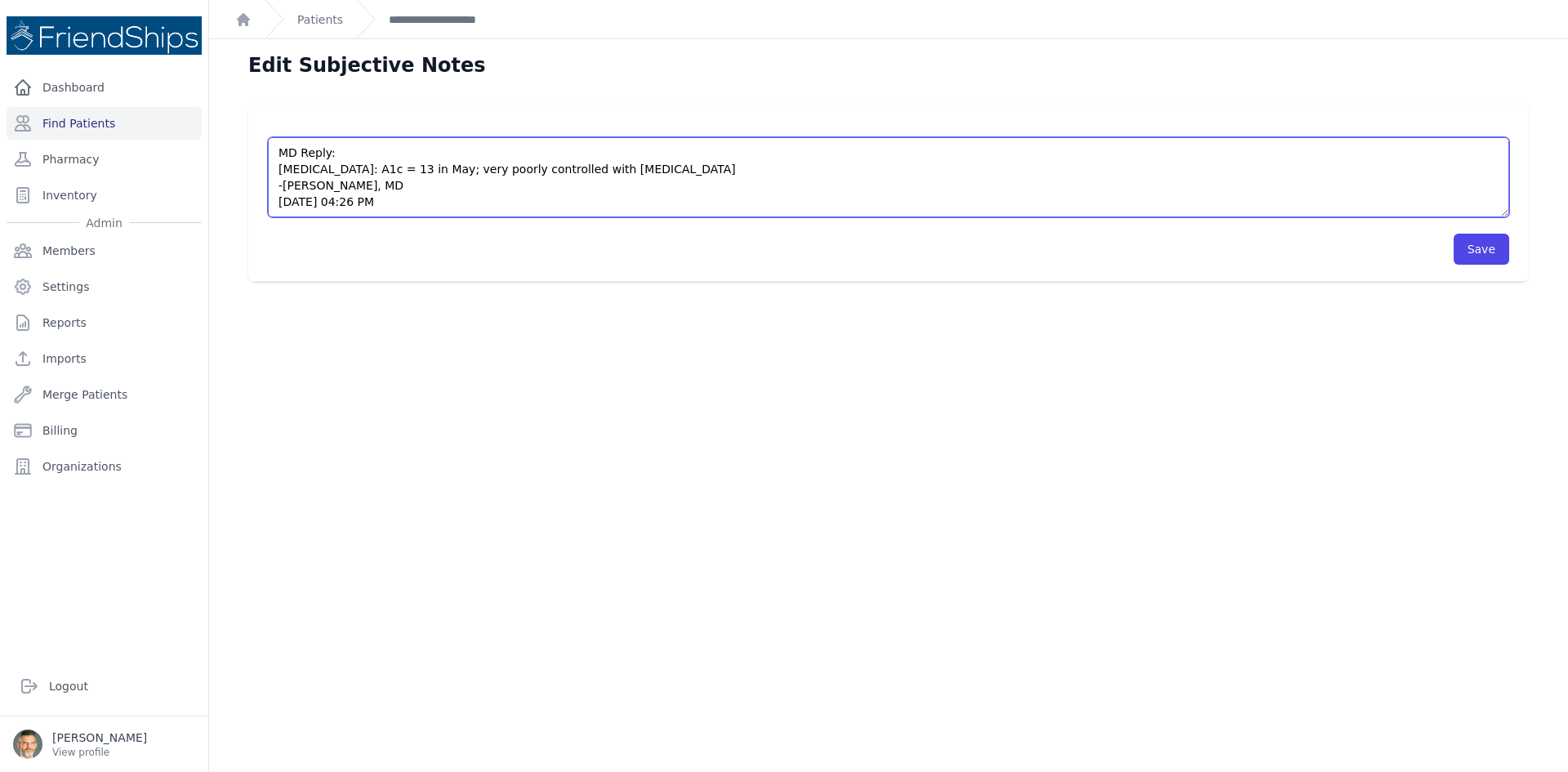
click at [612, 177] on textarea "Pt’s current meds: - Hyporetic Uni (Atenolol 50mg, Chlothalidone 12.5 mg) x 1tb…" at bounding box center [888, 177] width 1241 height 80
click at [1067, 171] on textarea "Pt’s current meds: - Hyporetic Uni (Atenolol 50mg, Chlothalidone 12.5 mg) x 1tb…" at bounding box center [888, 177] width 1241 height 80
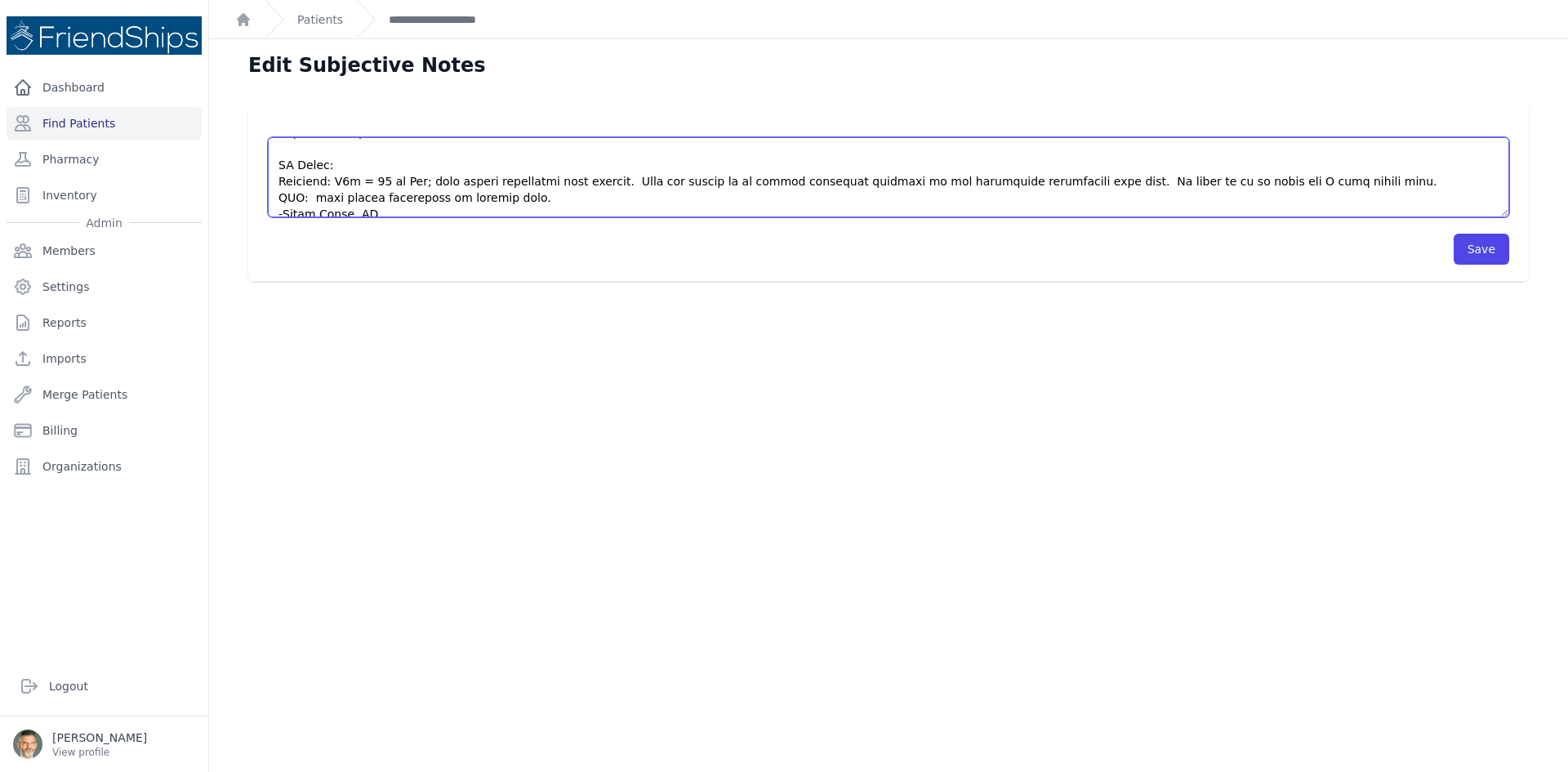
scroll to position [327, 0]
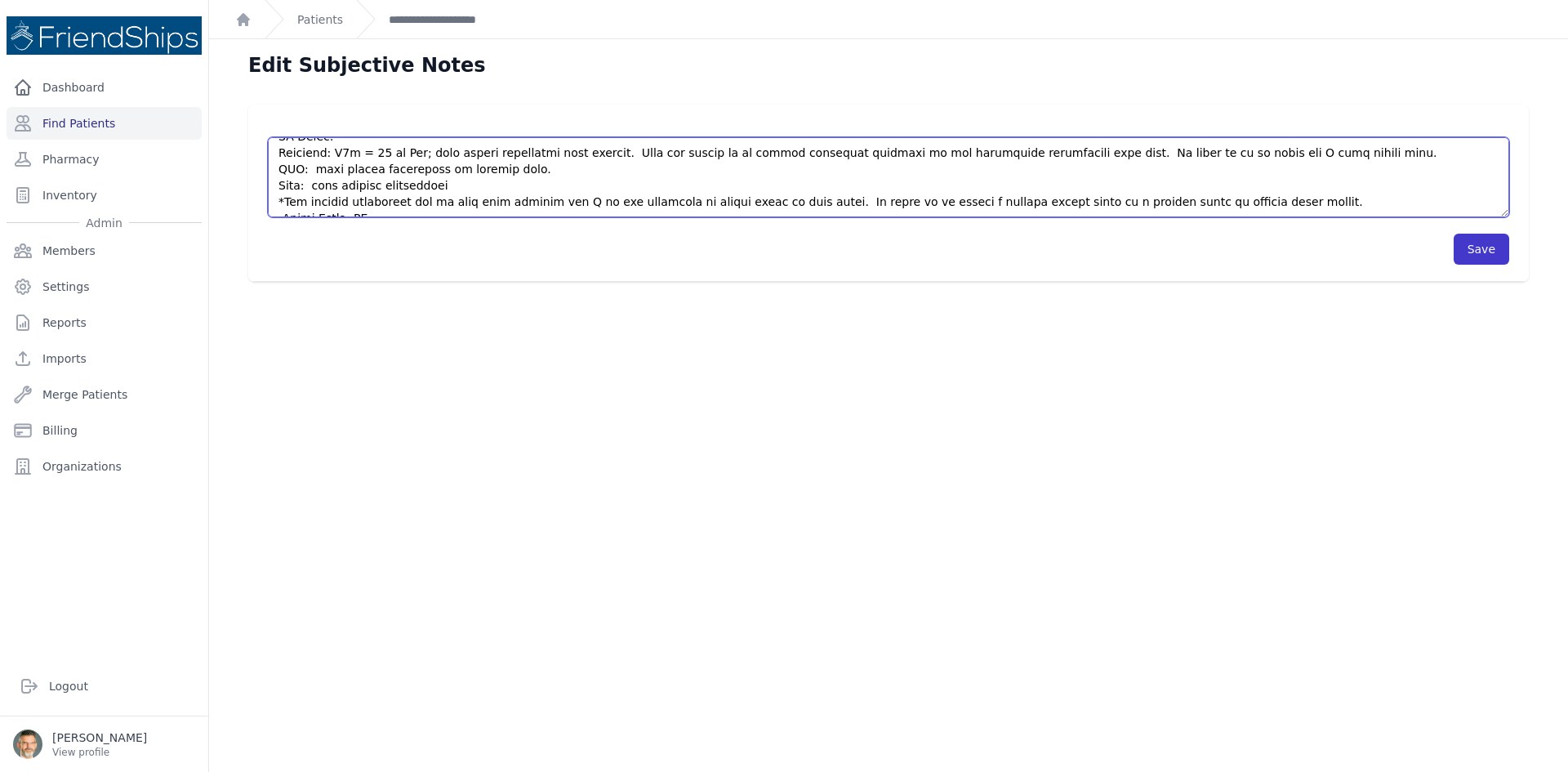
type textarea "Pt’s current meds: - Hyporetic Uni (Atenolol 50mg, Chlothalidone 12.5 mg) x 1tb…"
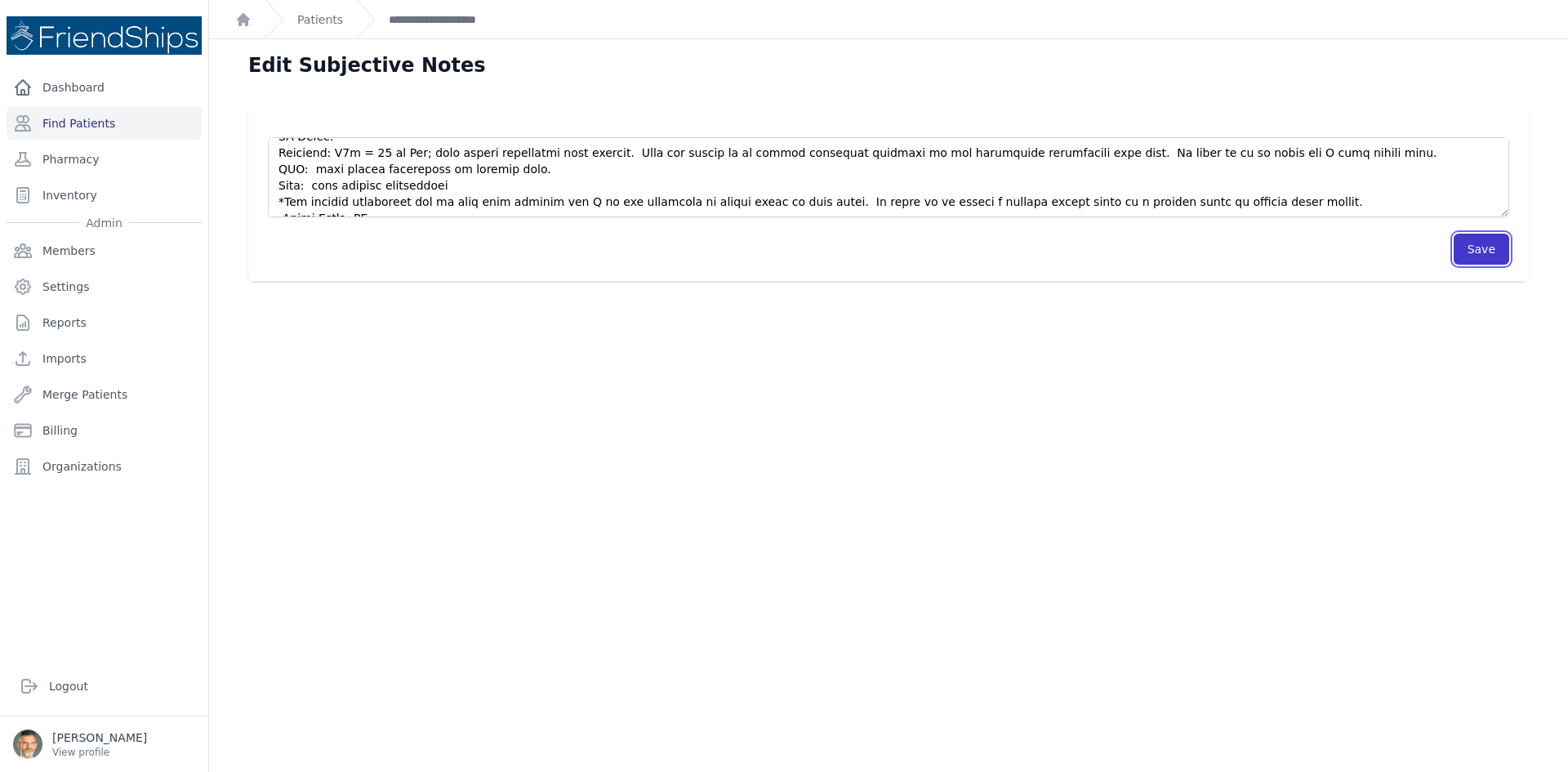
click at [1474, 248] on button "Save" at bounding box center [1481, 249] width 56 height 31
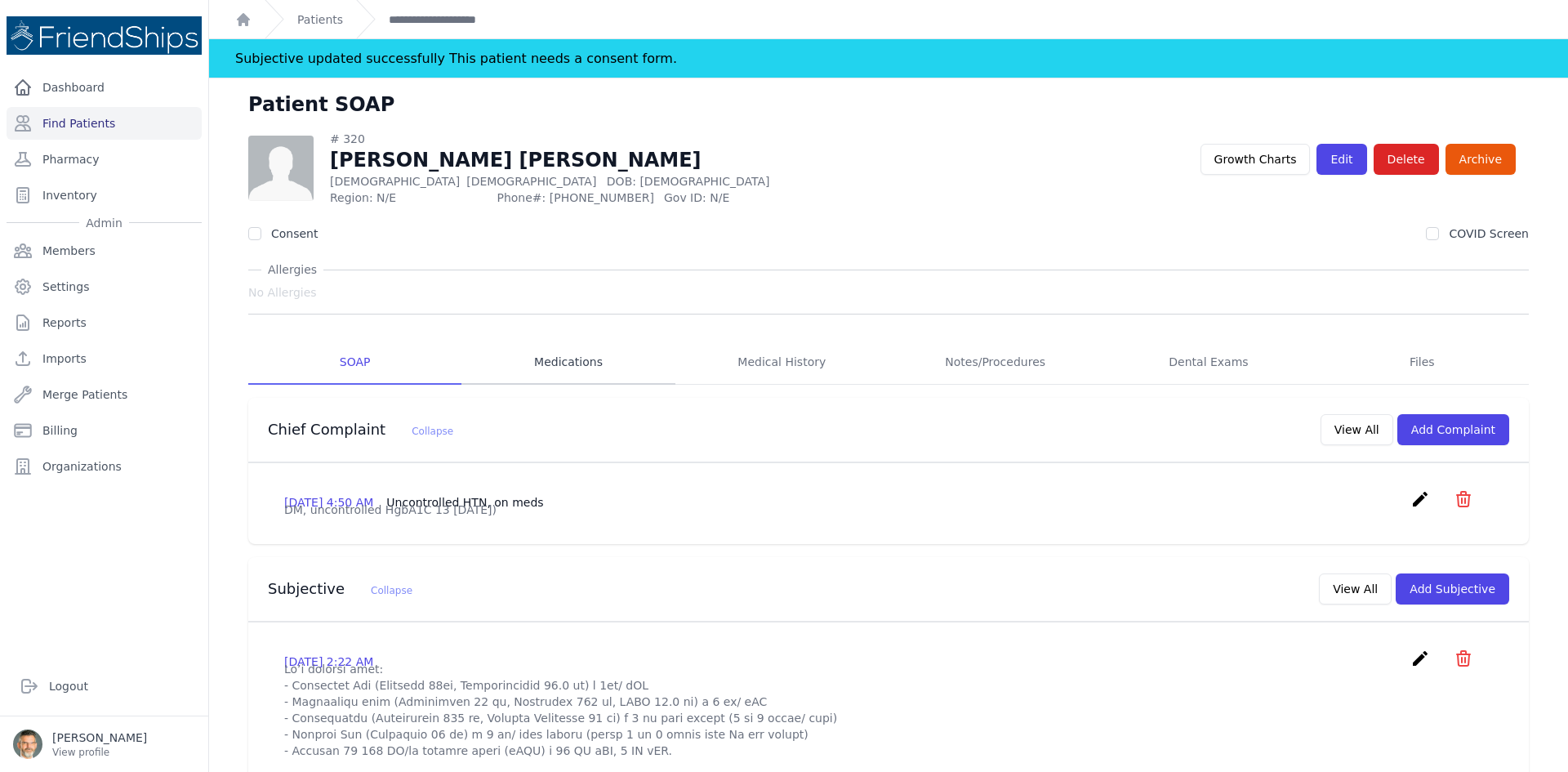
click at [561, 368] on link "Medications" at bounding box center [568, 362] width 213 height 44
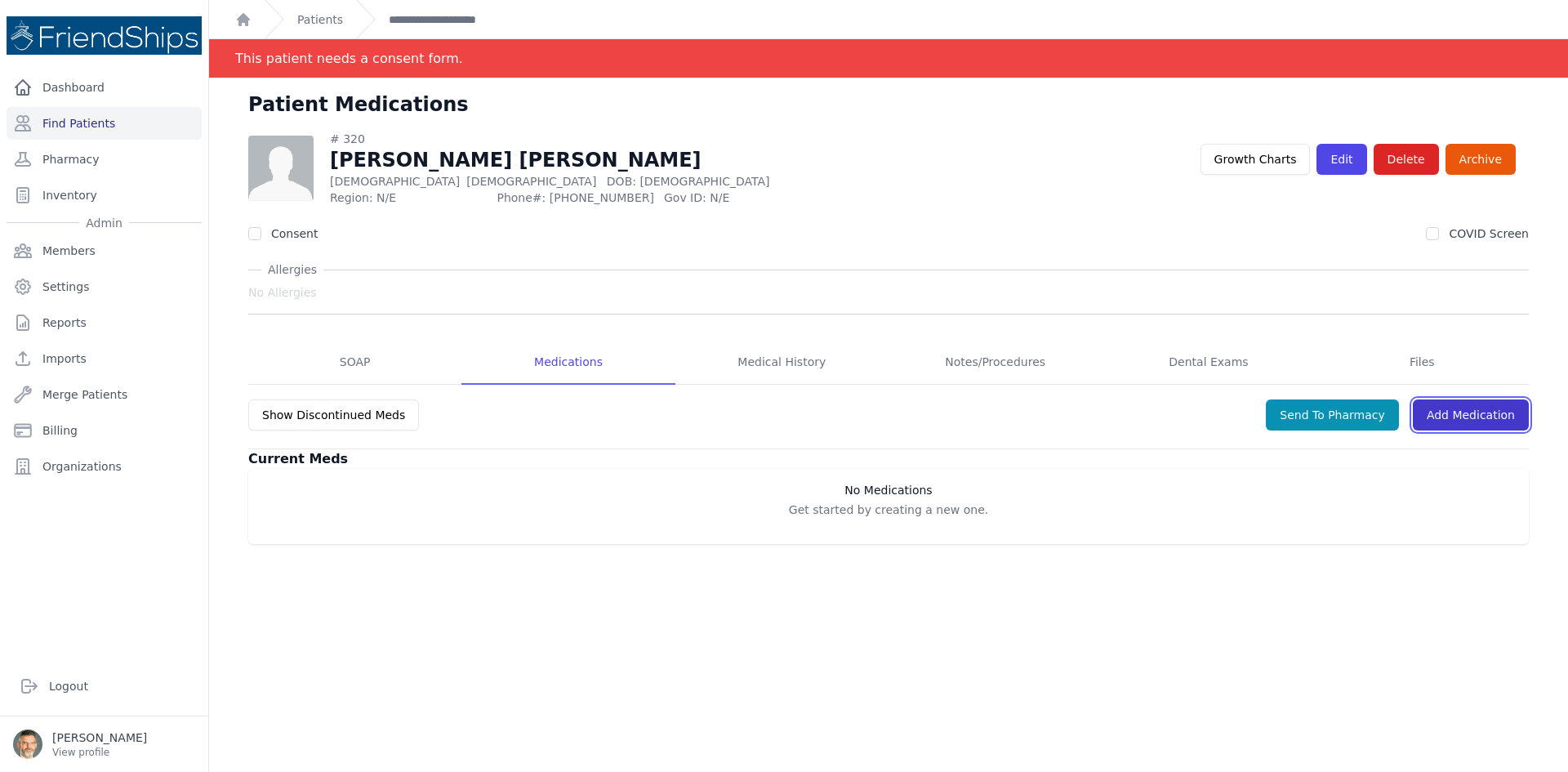
click at [1452, 410] on link "Add Medication" at bounding box center [1470, 415] width 116 height 31
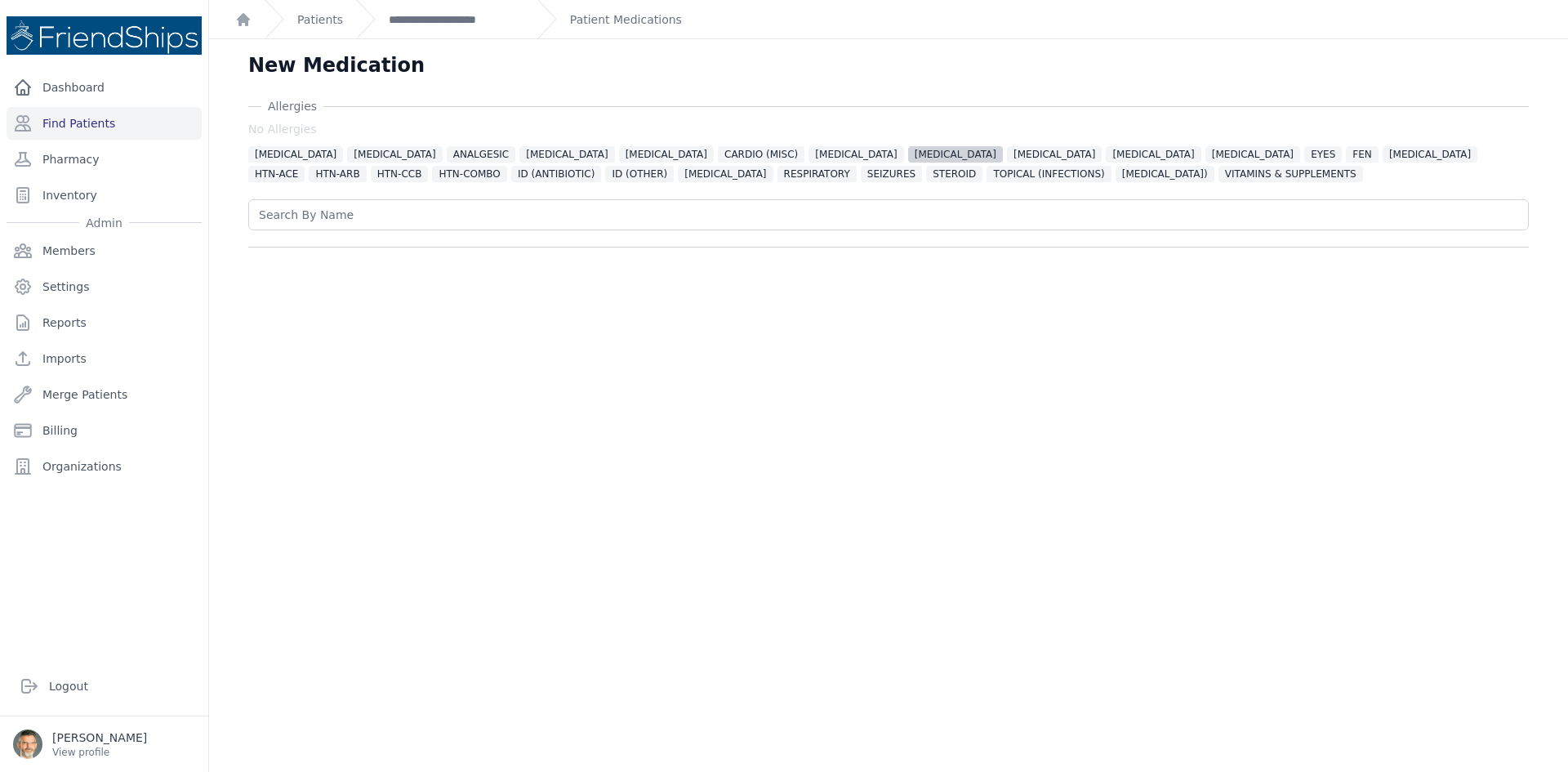
click at [908, 153] on span "[MEDICAL_DATA]" at bounding box center [955, 155] width 95 height 16
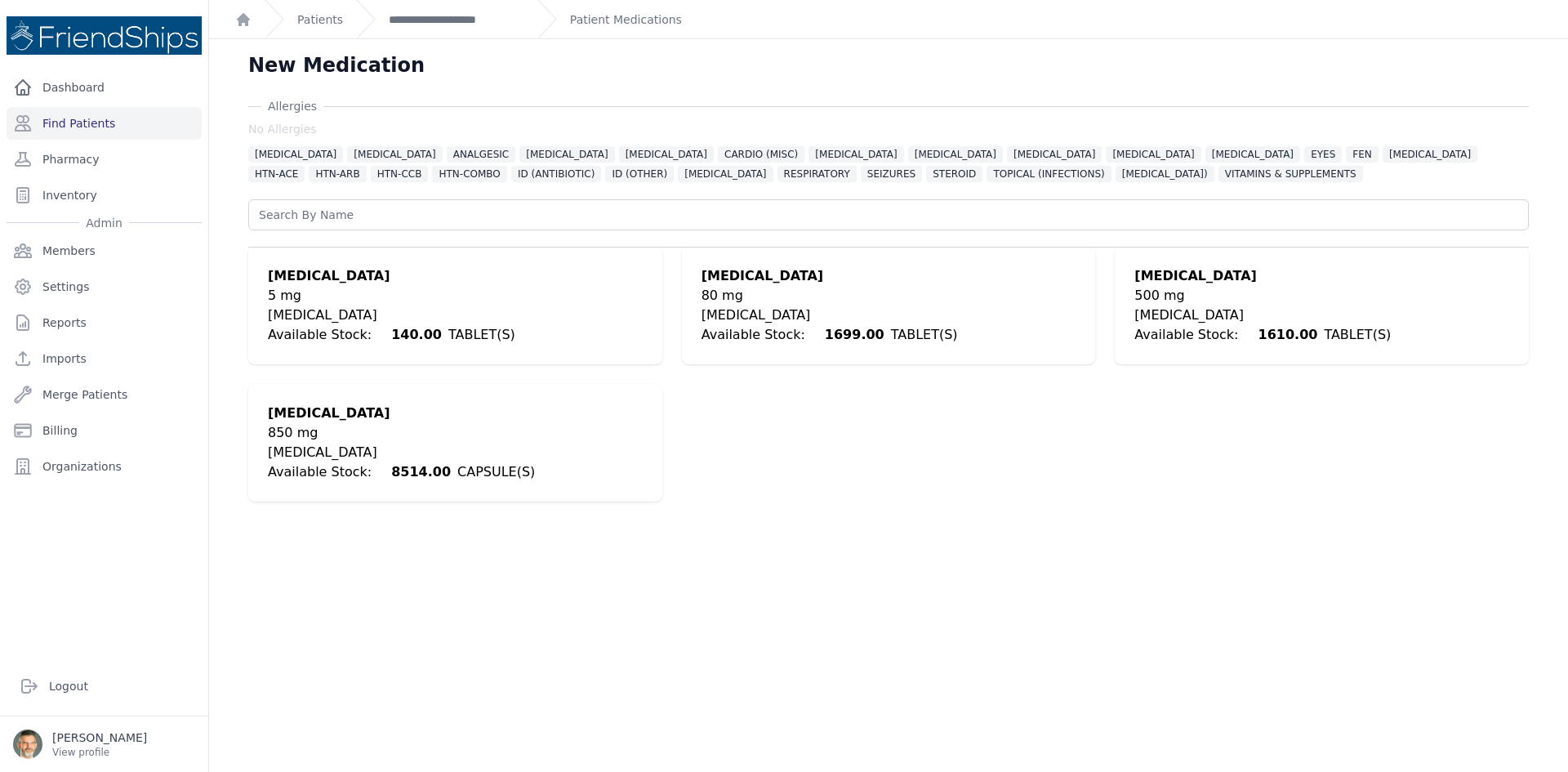
click at [742, 295] on div "80 mg" at bounding box center [830, 296] width 257 height 20
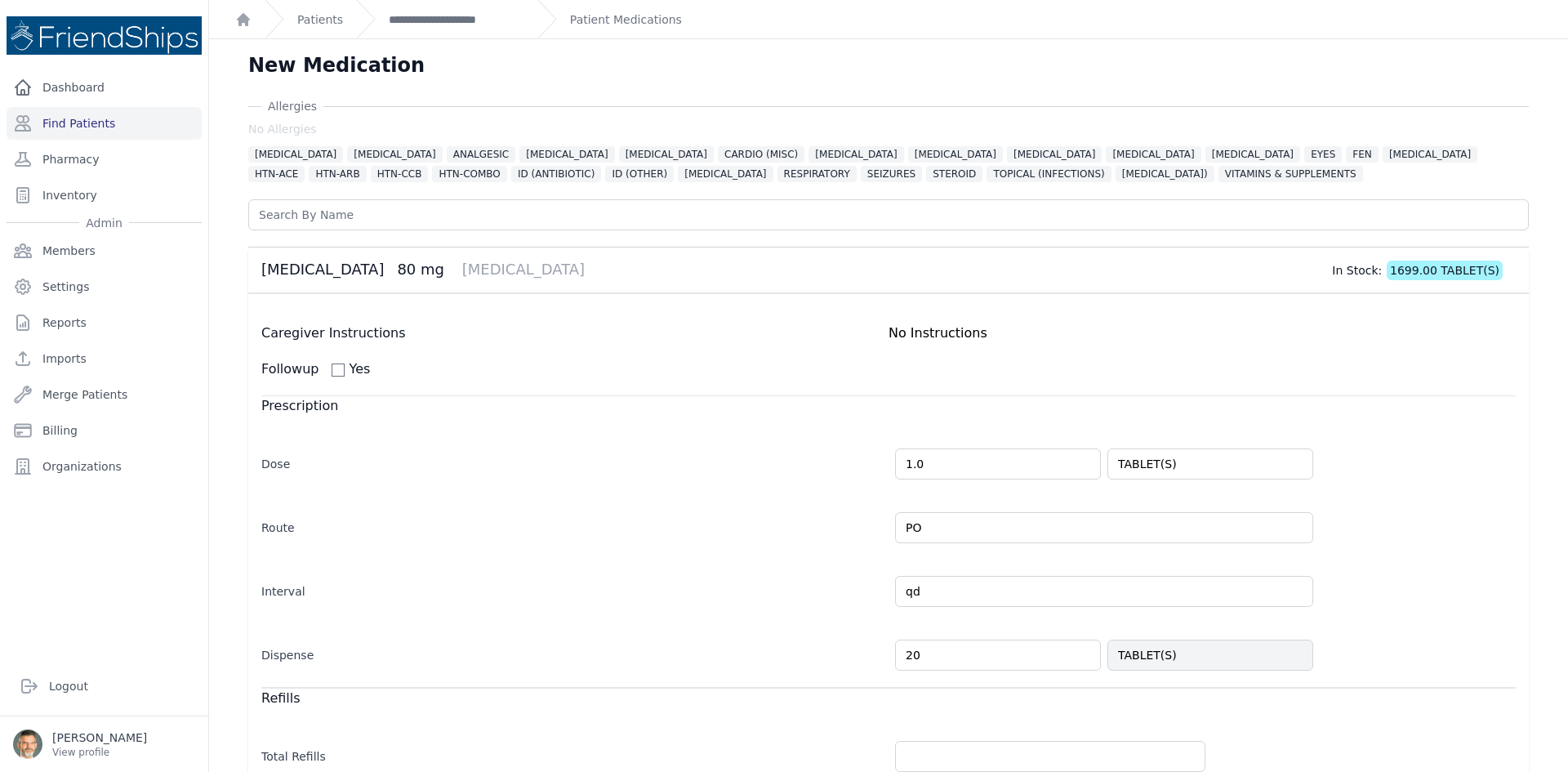
drag, startPoint x: 931, startPoint y: 654, endPoint x: 853, endPoint y: 647, distance: 78.3
click at [853, 647] on div "Dispense 20 TABLET(S)" at bounding box center [888, 646] width 1254 height 47
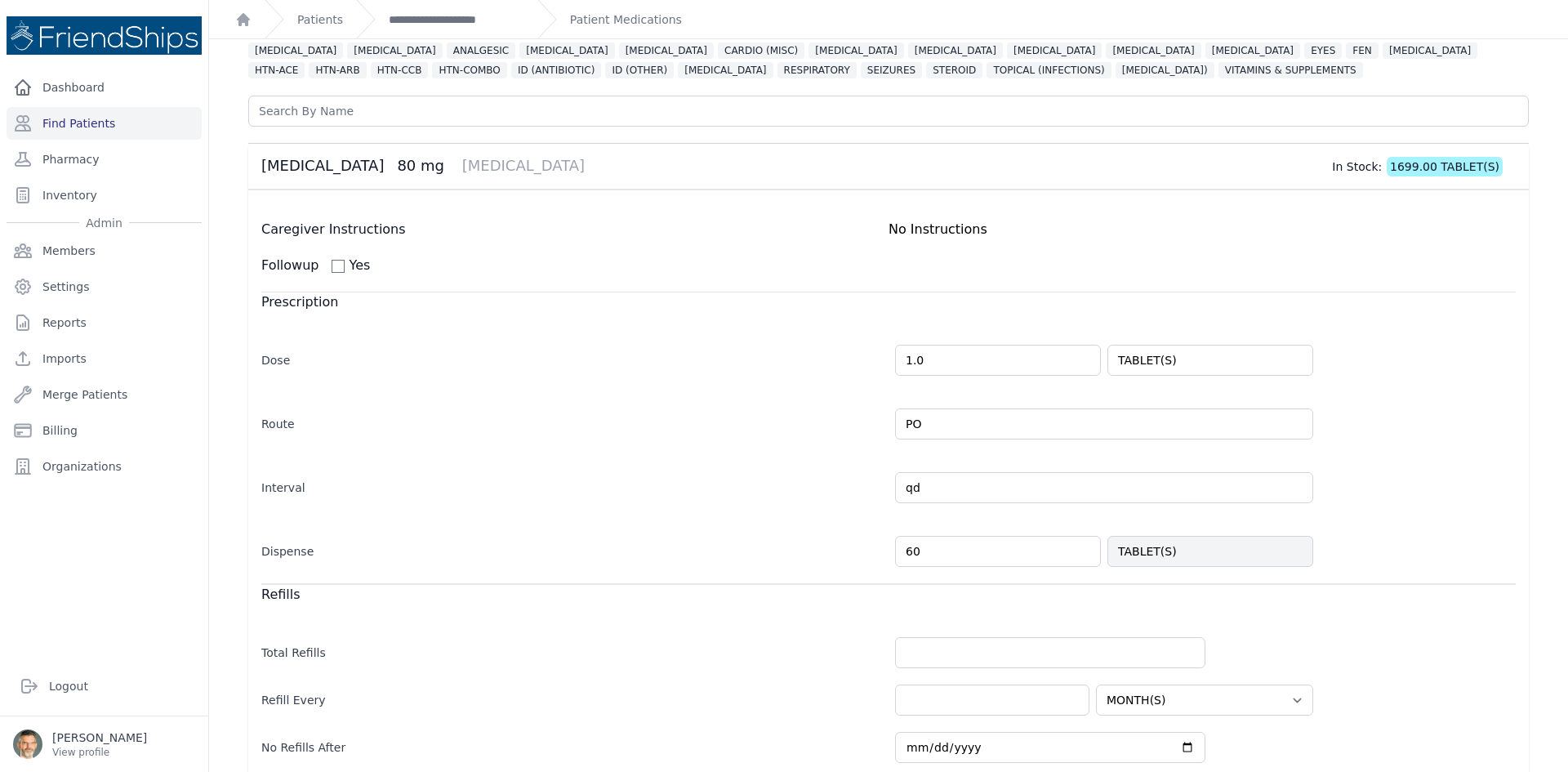
scroll to position [327, 0]
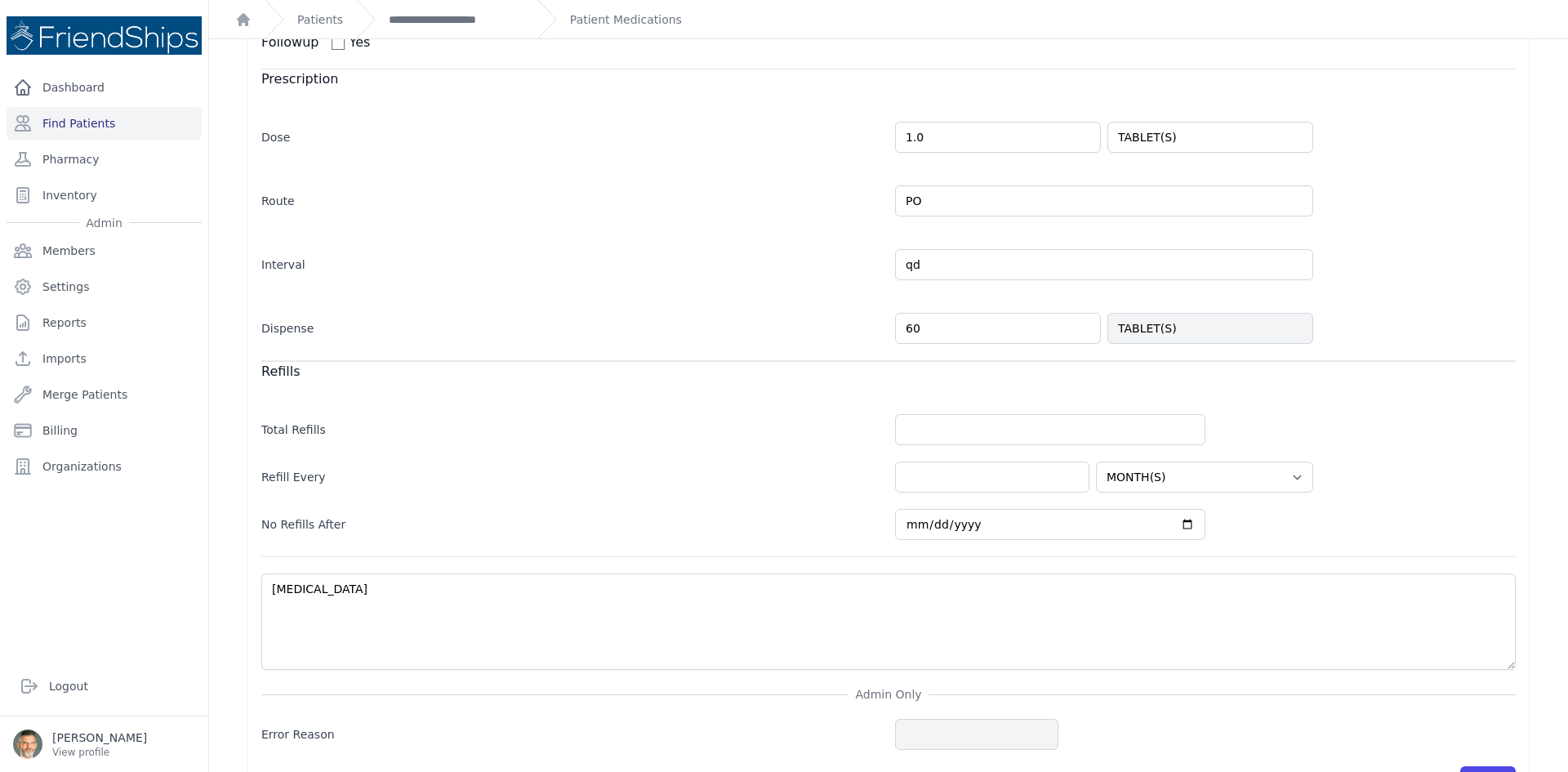
type input "60"
click at [935, 434] on input "number" at bounding box center [1050, 429] width 310 height 31
select select "MONTH(S)"
type input "2"
click at [917, 470] on input "number" at bounding box center [992, 476] width 195 height 31
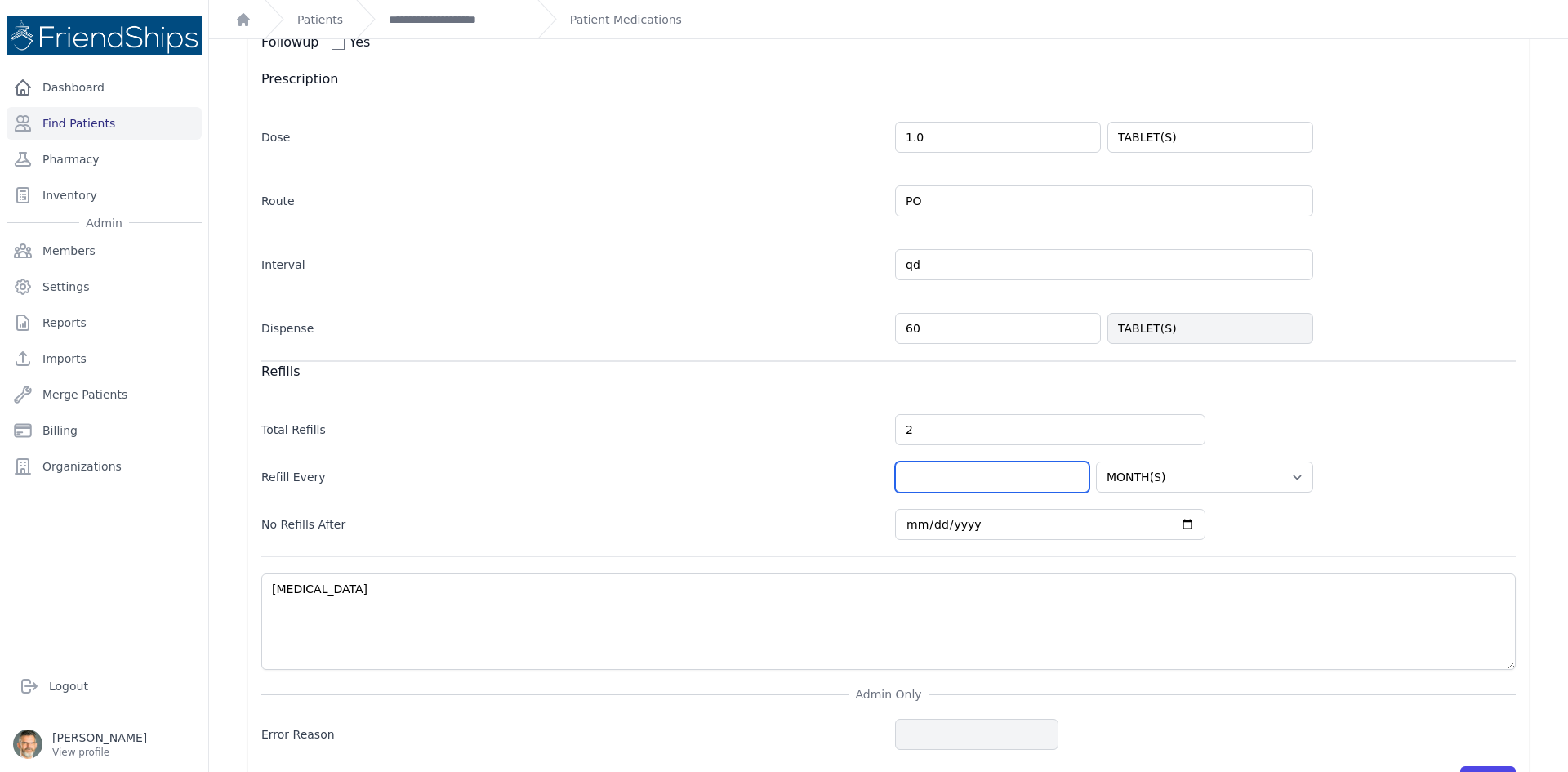
select select "MONTH(S)"
type input "2"
click at [1177, 529] on input "[DATE]" at bounding box center [1050, 524] width 310 height 31
select select "MONTH(S)"
type input "[DATE]"
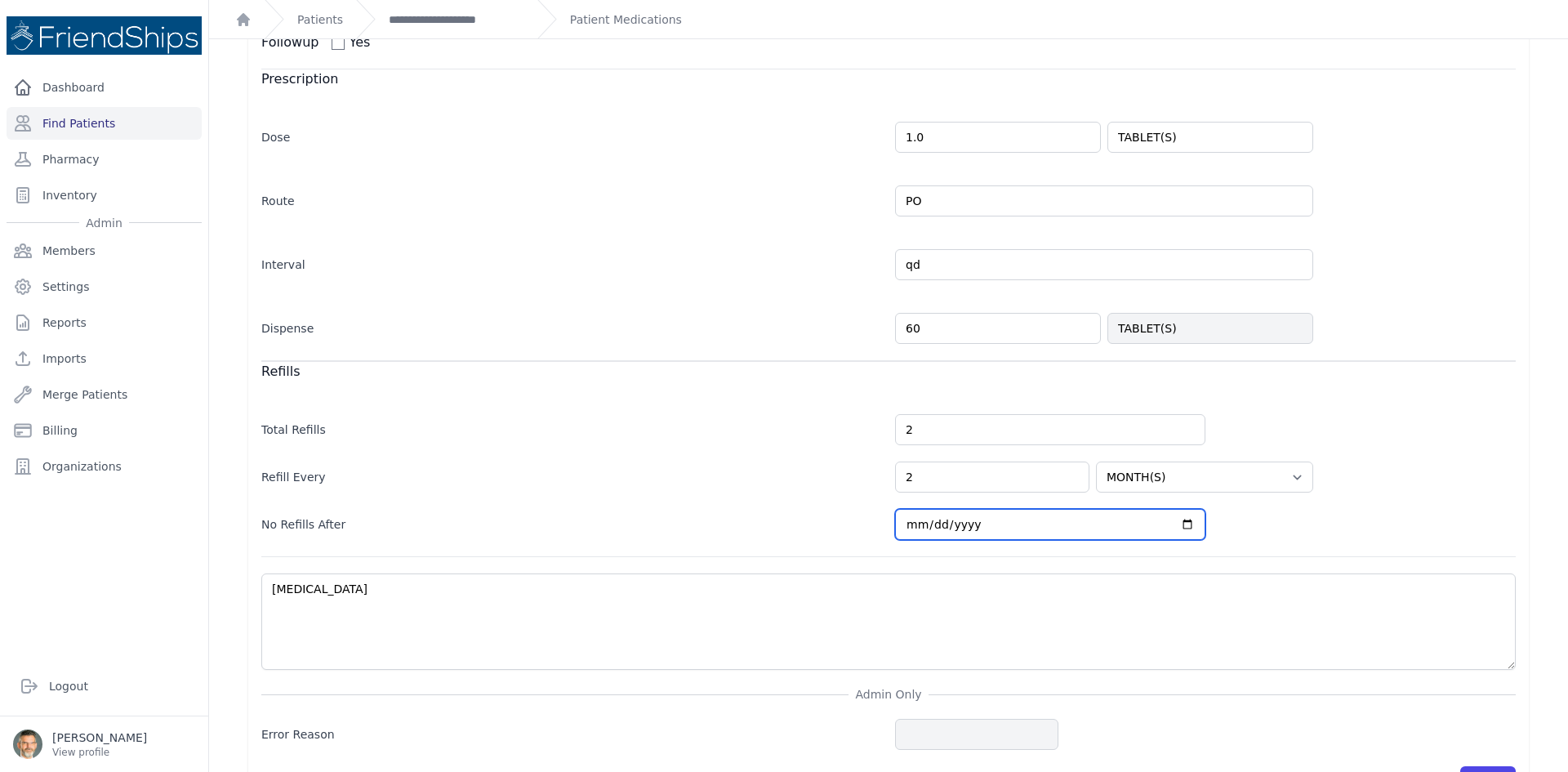
select select "MONTH(S)"
type input "[DATE]"
select select "MONTH(S)"
type input "[DATE]"
select select "MONTH(S)"
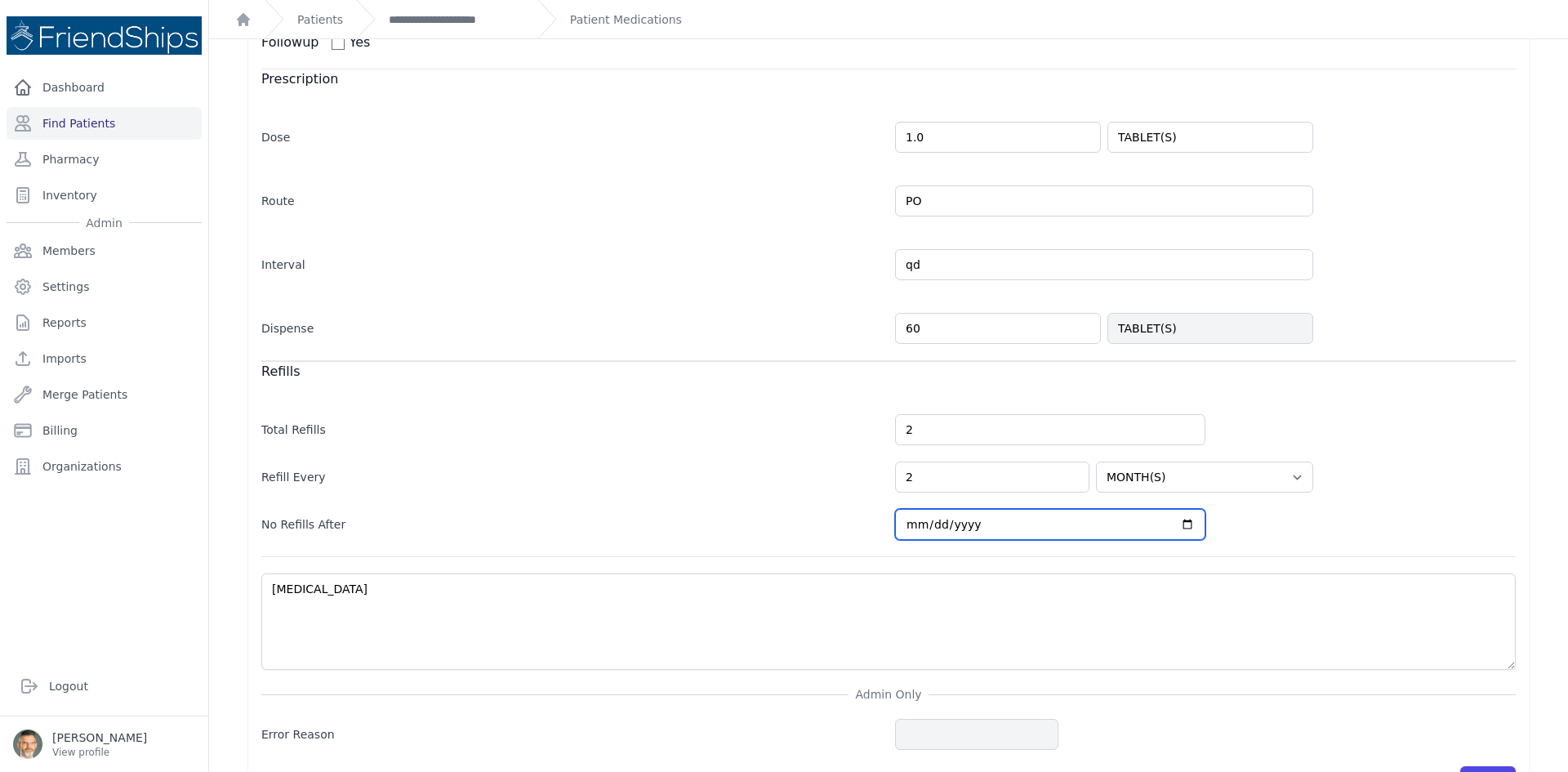
type input "[DATE]"
select select "MONTH(S)"
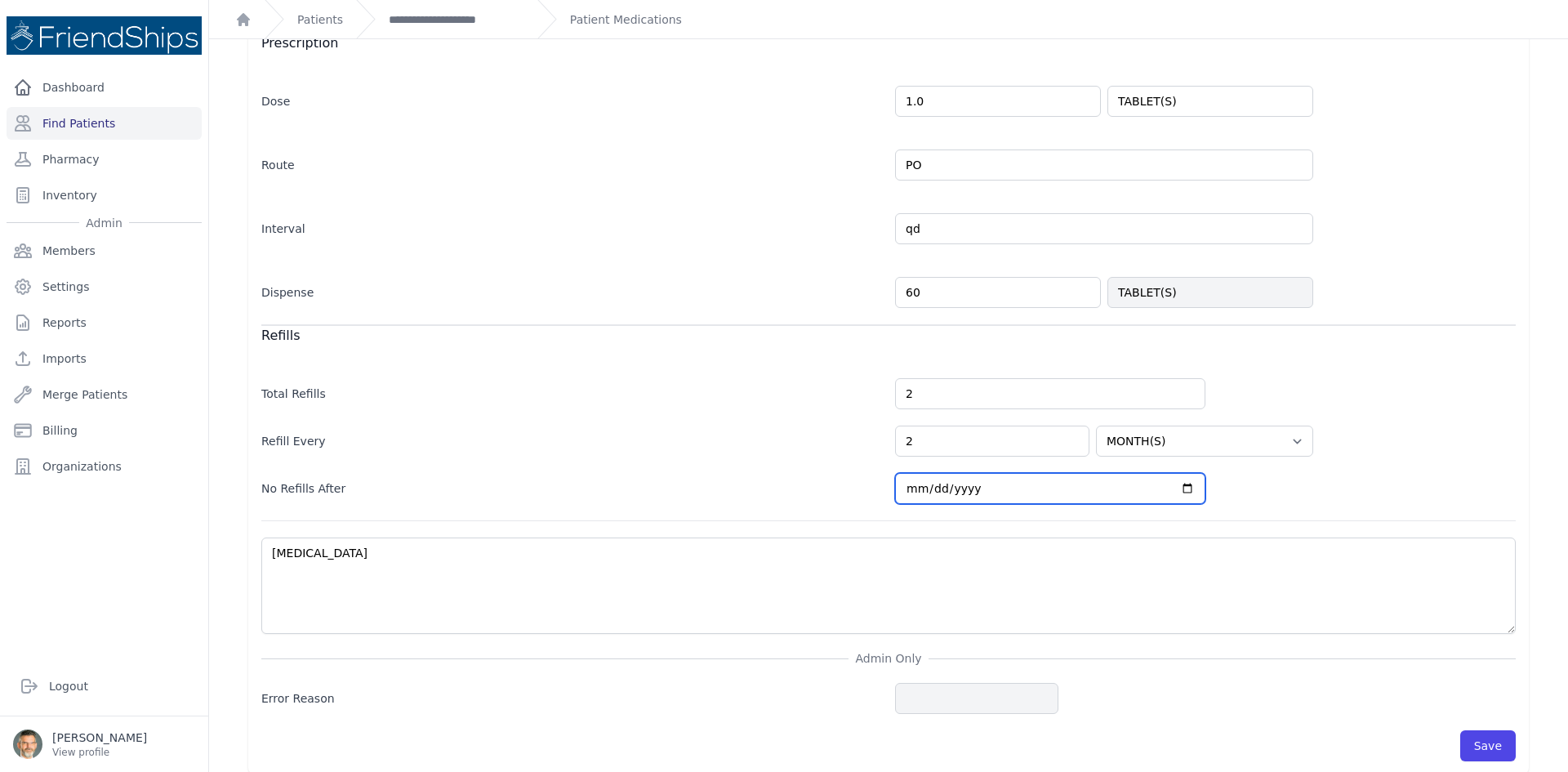
scroll to position [378, 0]
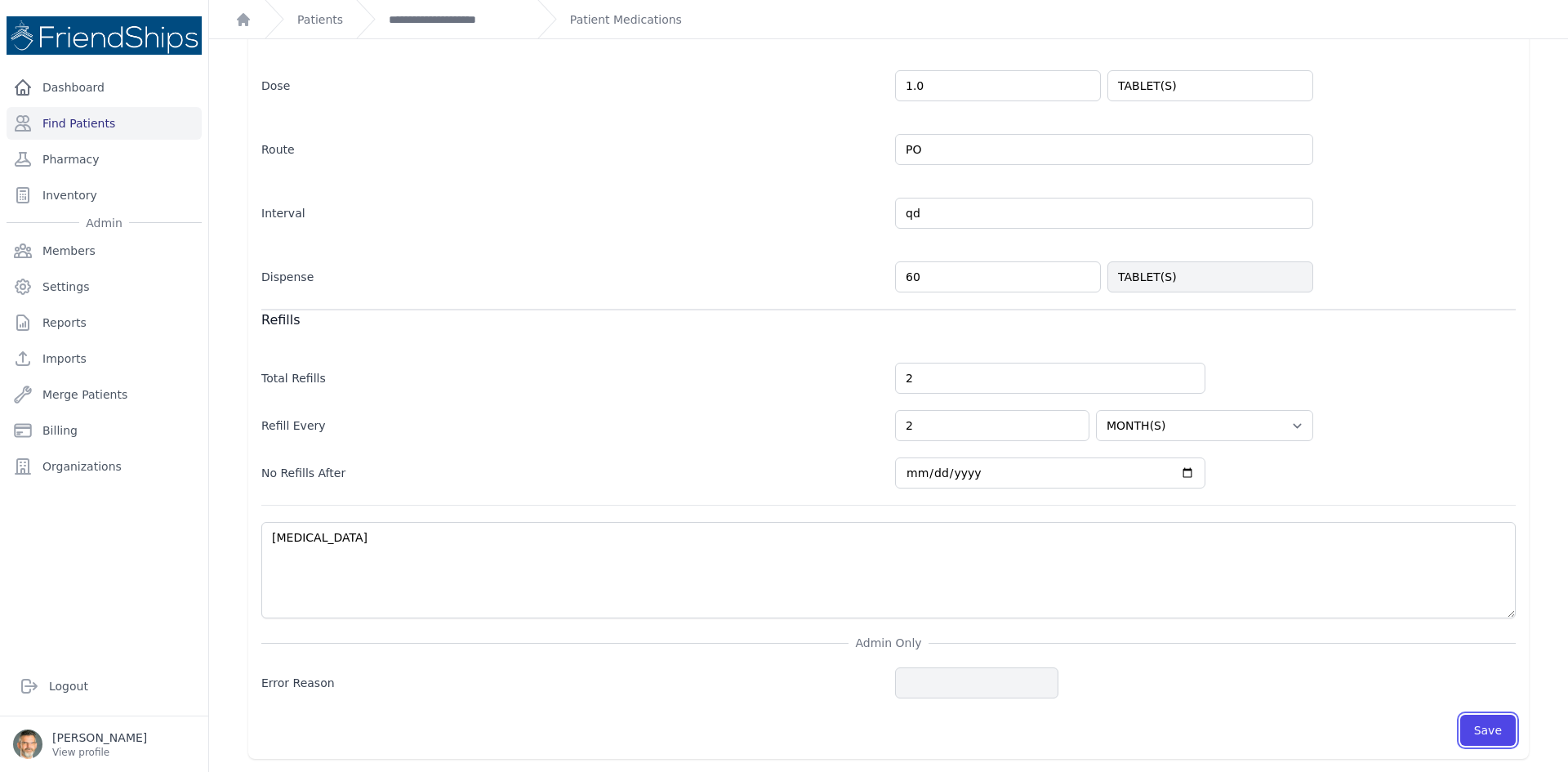
drag, startPoint x: 1471, startPoint y: 731, endPoint x: 1407, endPoint y: 711, distance: 67.1
click at [1469, 730] on button "Save" at bounding box center [1488, 729] width 56 height 31
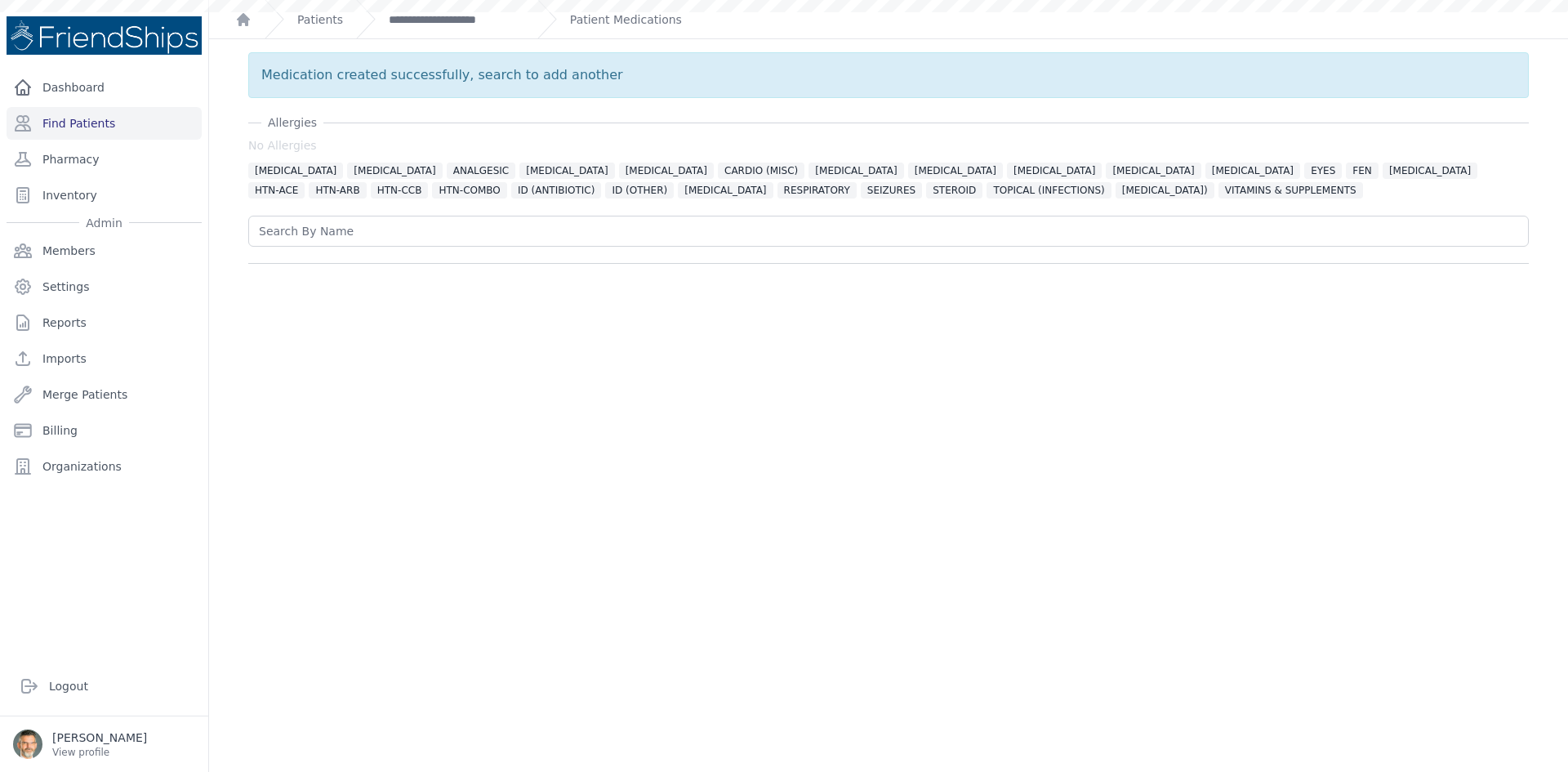
scroll to position [0, 0]
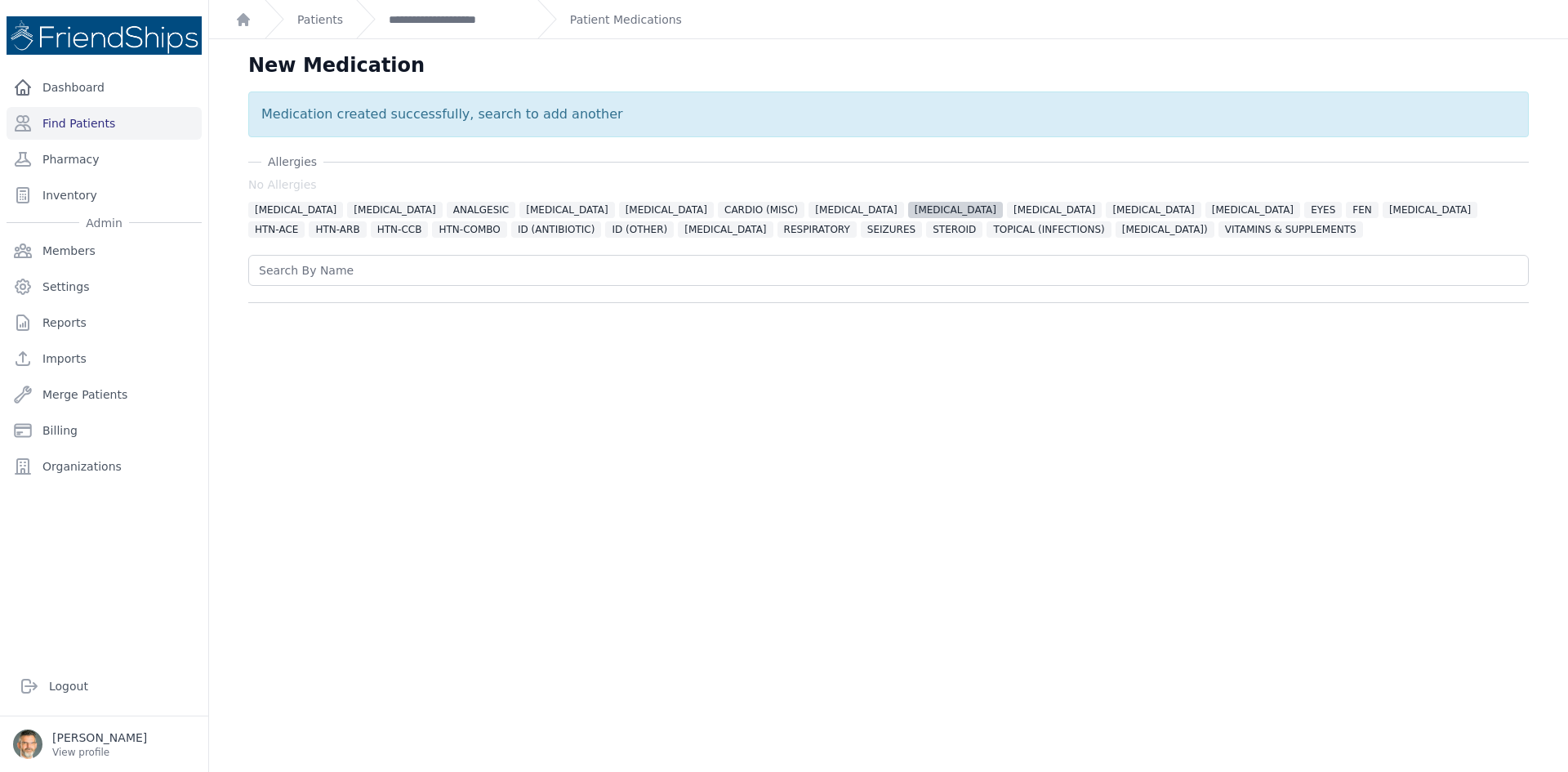
click at [908, 208] on span "[MEDICAL_DATA]" at bounding box center [955, 210] width 95 height 16
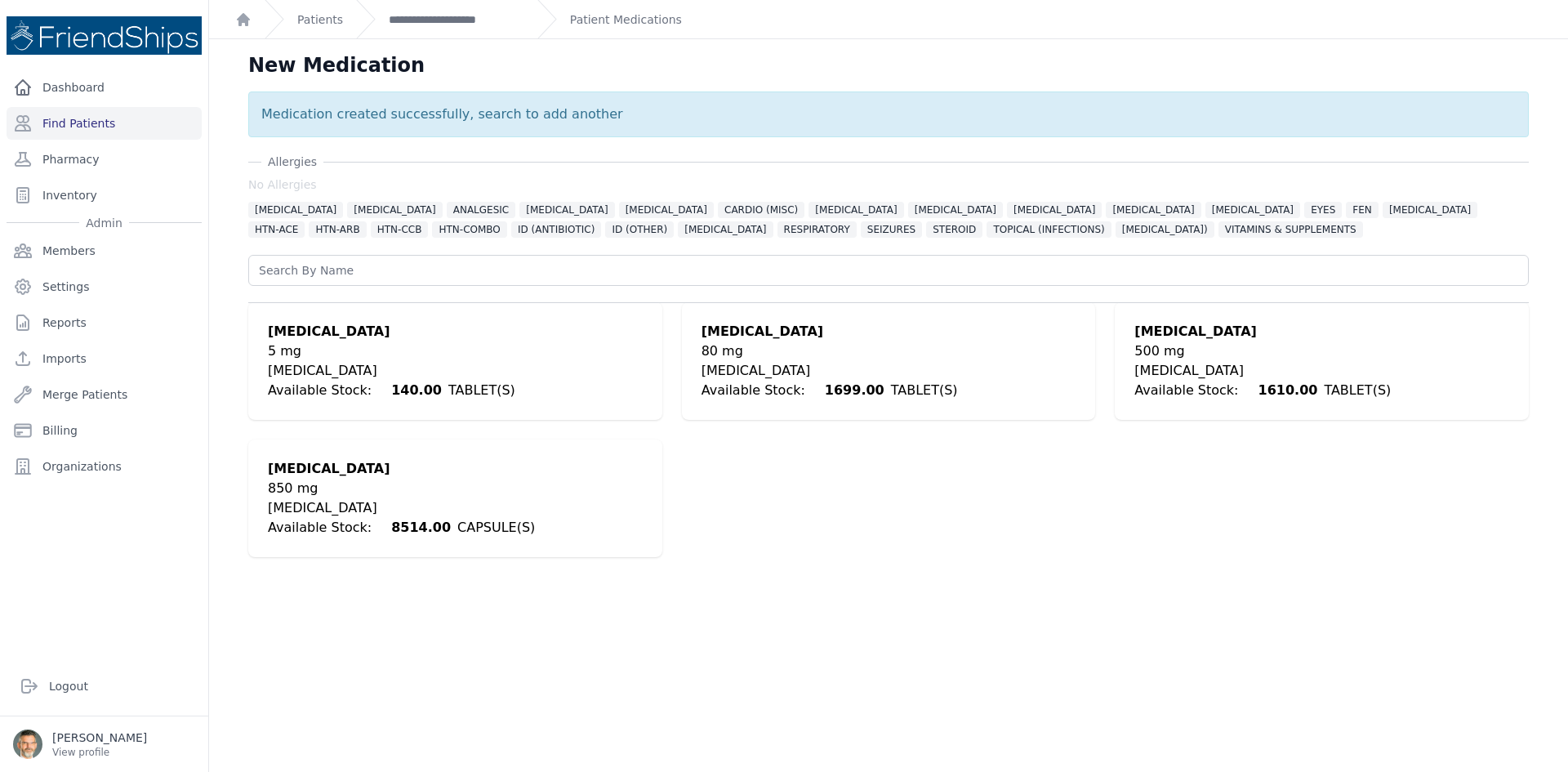
click at [284, 482] on div "850 mg" at bounding box center [402, 489] width 267 height 20
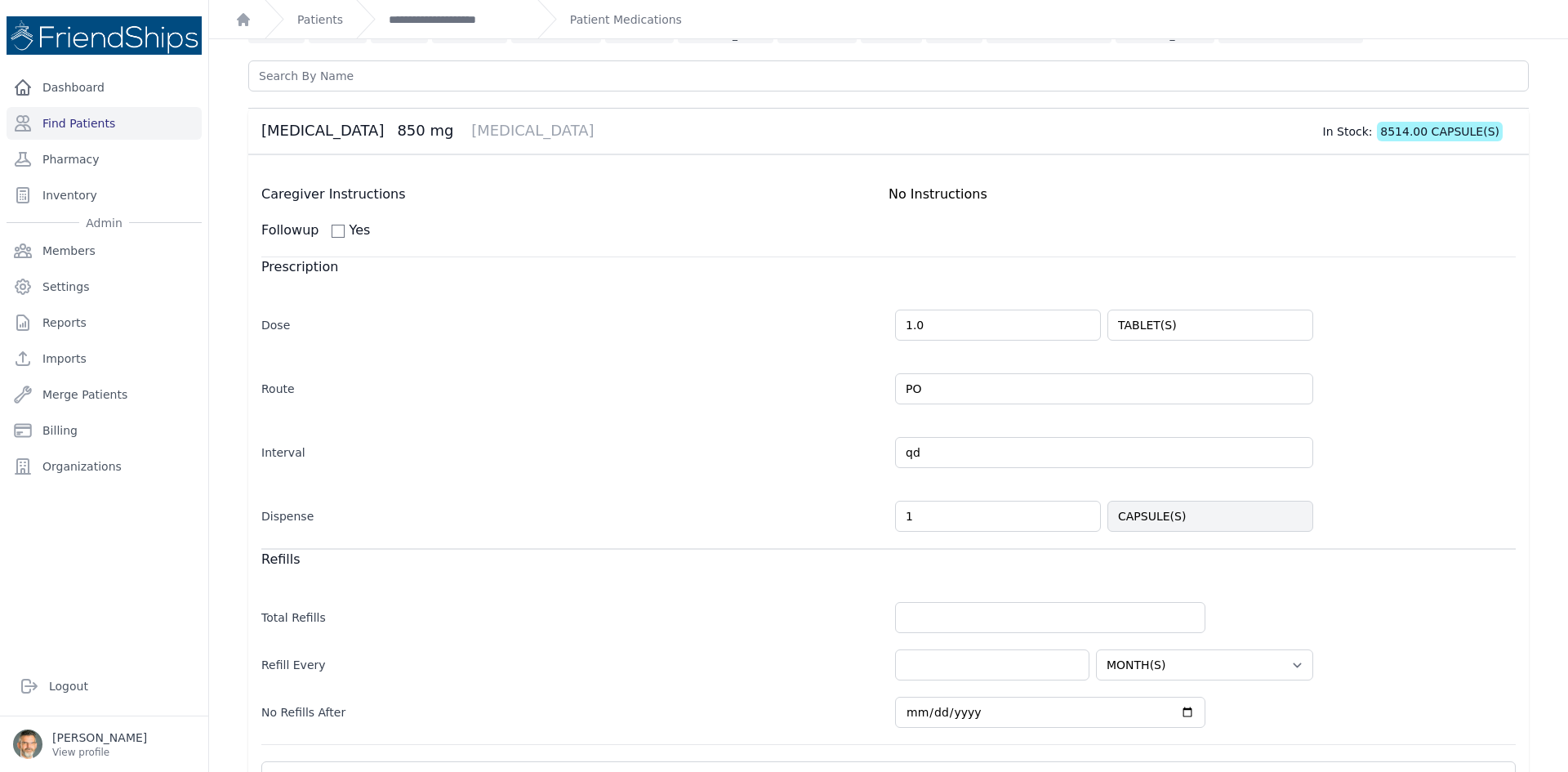
scroll to position [133, 0]
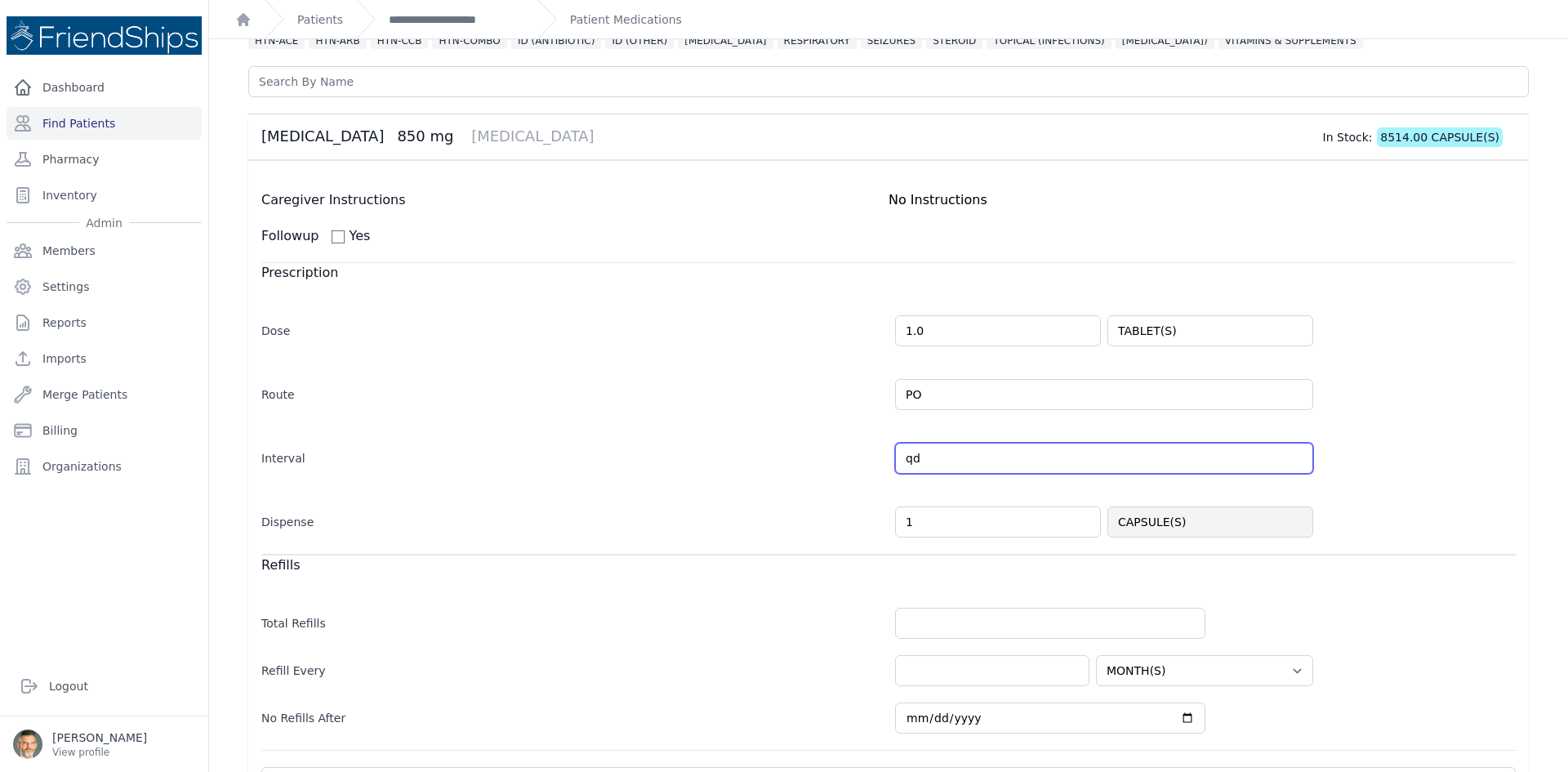
drag, startPoint x: 935, startPoint y: 462, endPoint x: 837, endPoint y: 450, distance: 98.7
click at [837, 450] on div "Interval qd Every Day Twice Daily 3 Times Daily 4 Times Daily as needed Every M…" at bounding box center [888, 450] width 1254 height 47
type input "bid"
drag, startPoint x: 751, startPoint y: 503, endPoint x: 753, endPoint y: 494, distance: 9.2
click at [751, 503] on div "Dispense 1 CAPSULE(S)" at bounding box center [888, 513] width 1254 height 47
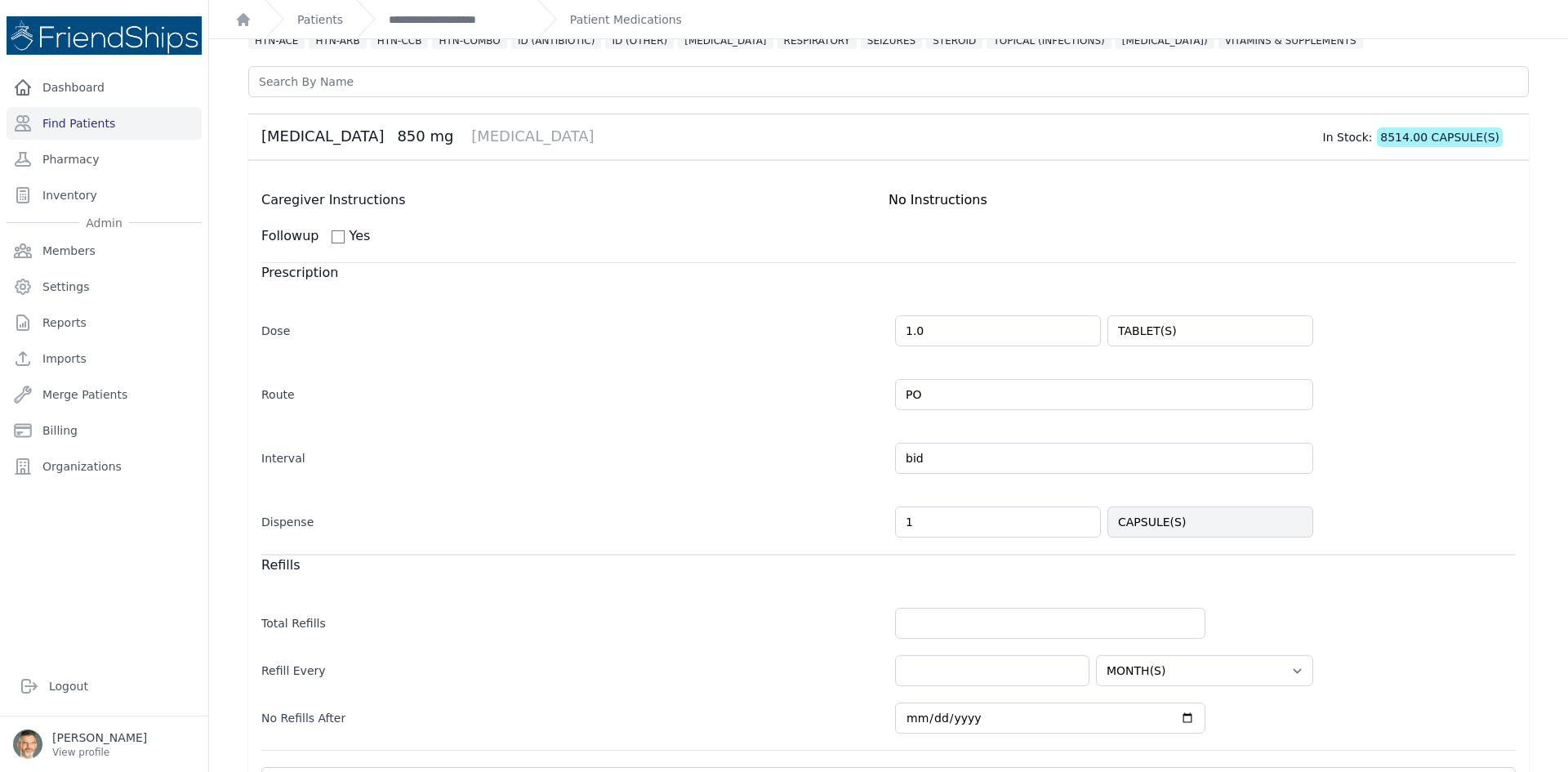
select select "MONTH(S)"
drag, startPoint x: 939, startPoint y: 521, endPoint x: 880, endPoint y: 521, distance: 59.0
click at [880, 521] on div "Dispense 1 CAPSULE(S)" at bounding box center [888, 513] width 1254 height 47
type input "60"
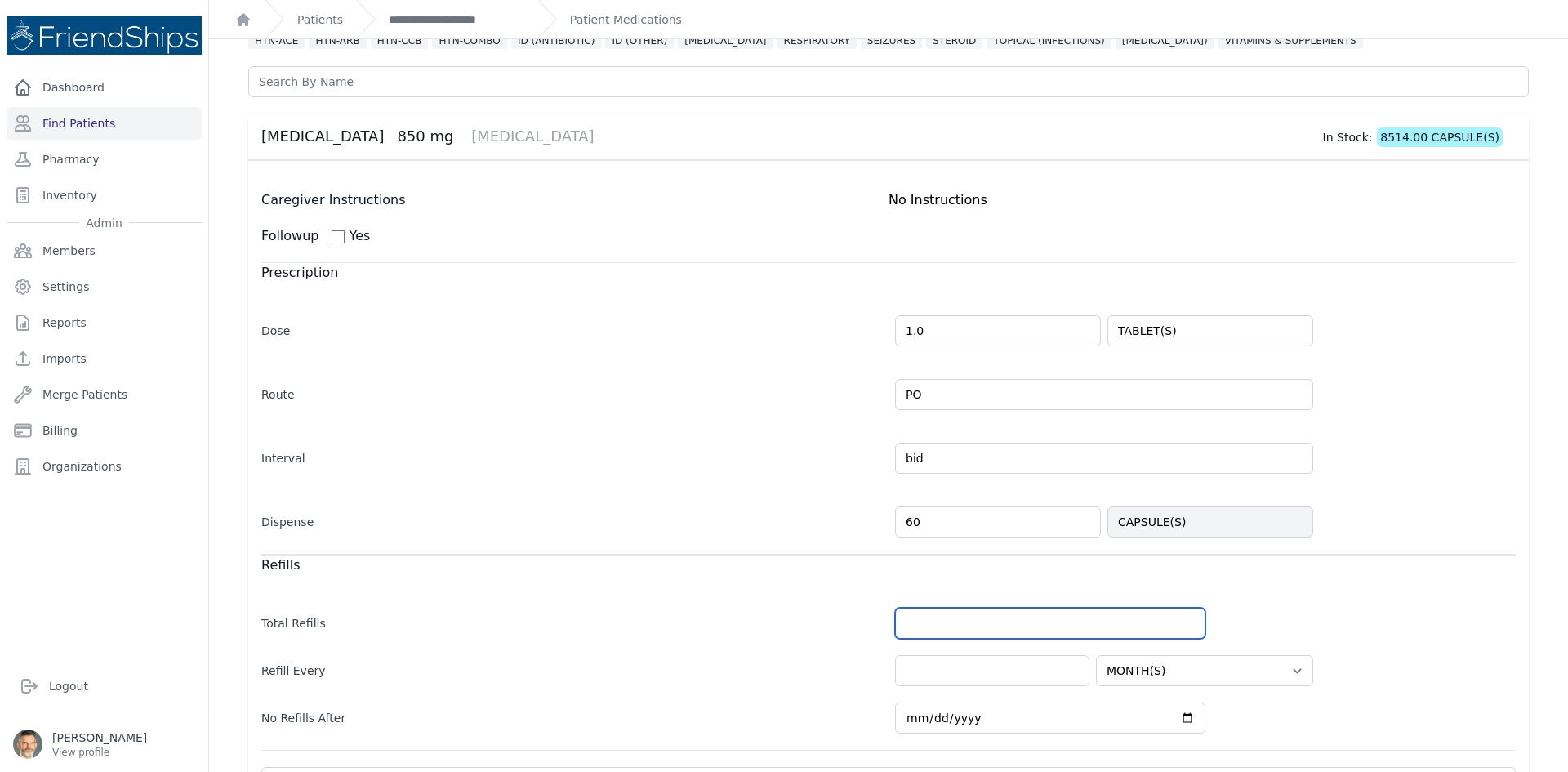
click at [948, 617] on input "number" at bounding box center [1050, 623] width 310 height 31
select select "MONTH(S)"
type input "1"
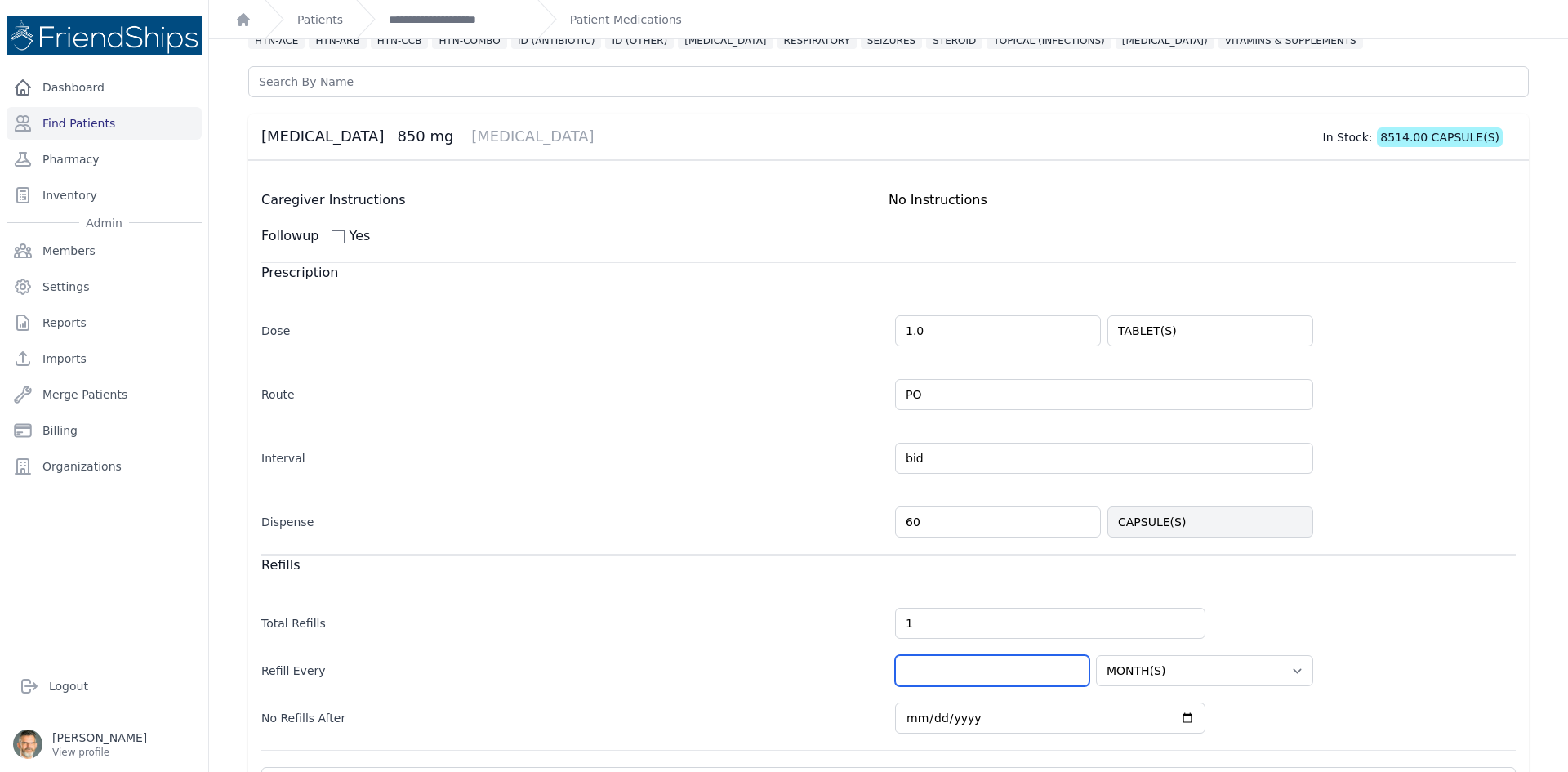
click at [909, 669] on input "number" at bounding box center [992, 670] width 195 height 31
select select "MONTH(S)"
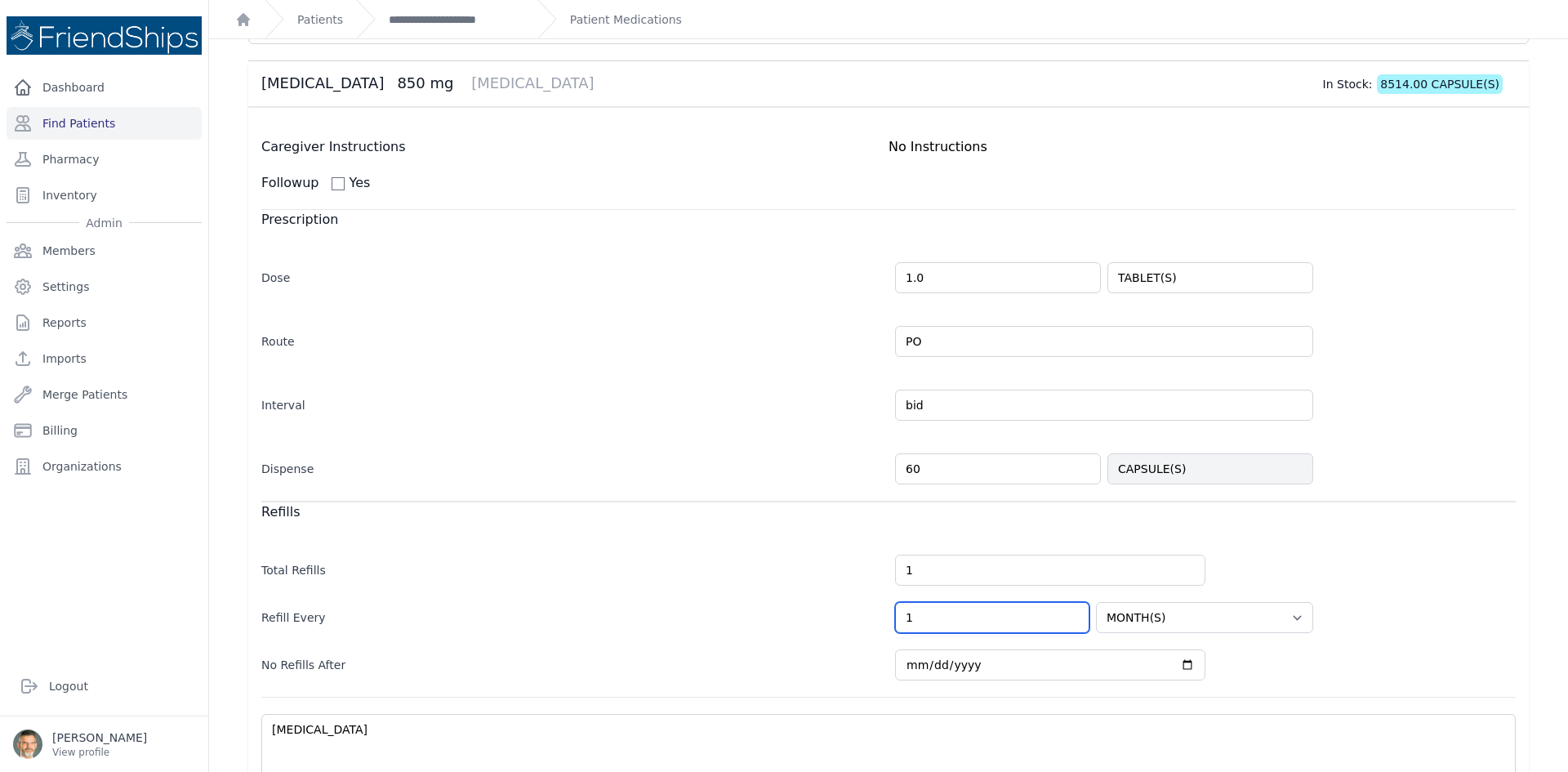
scroll to position [215, 0]
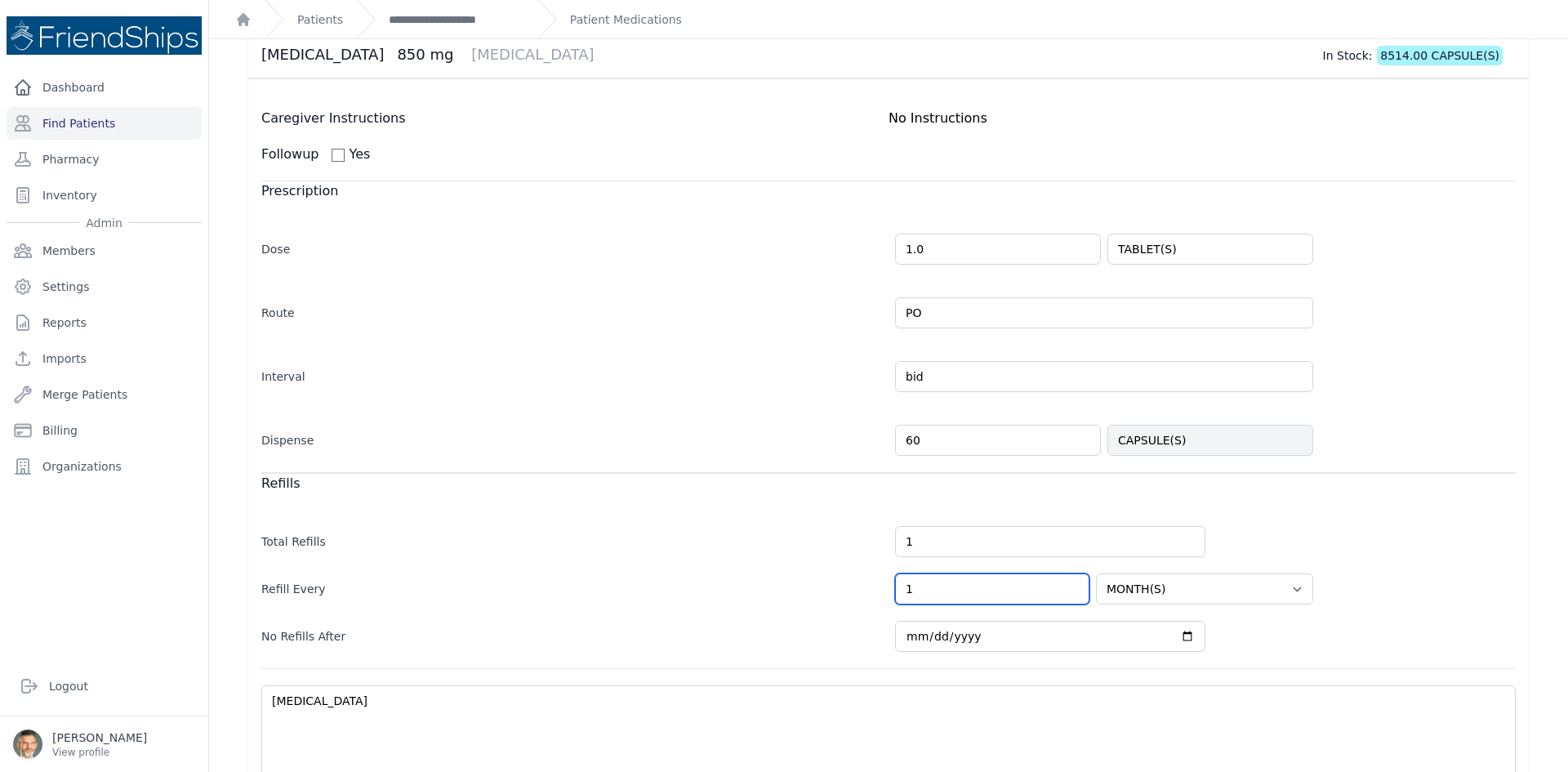
type input "1"
drag, startPoint x: 911, startPoint y: 542, endPoint x: 846, endPoint y: 529, distance: 66.3
click at [851, 531] on div "Total Refills 1" at bounding box center [888, 533] width 1254 height 47
select select "MONTH(S)"
type input "5"
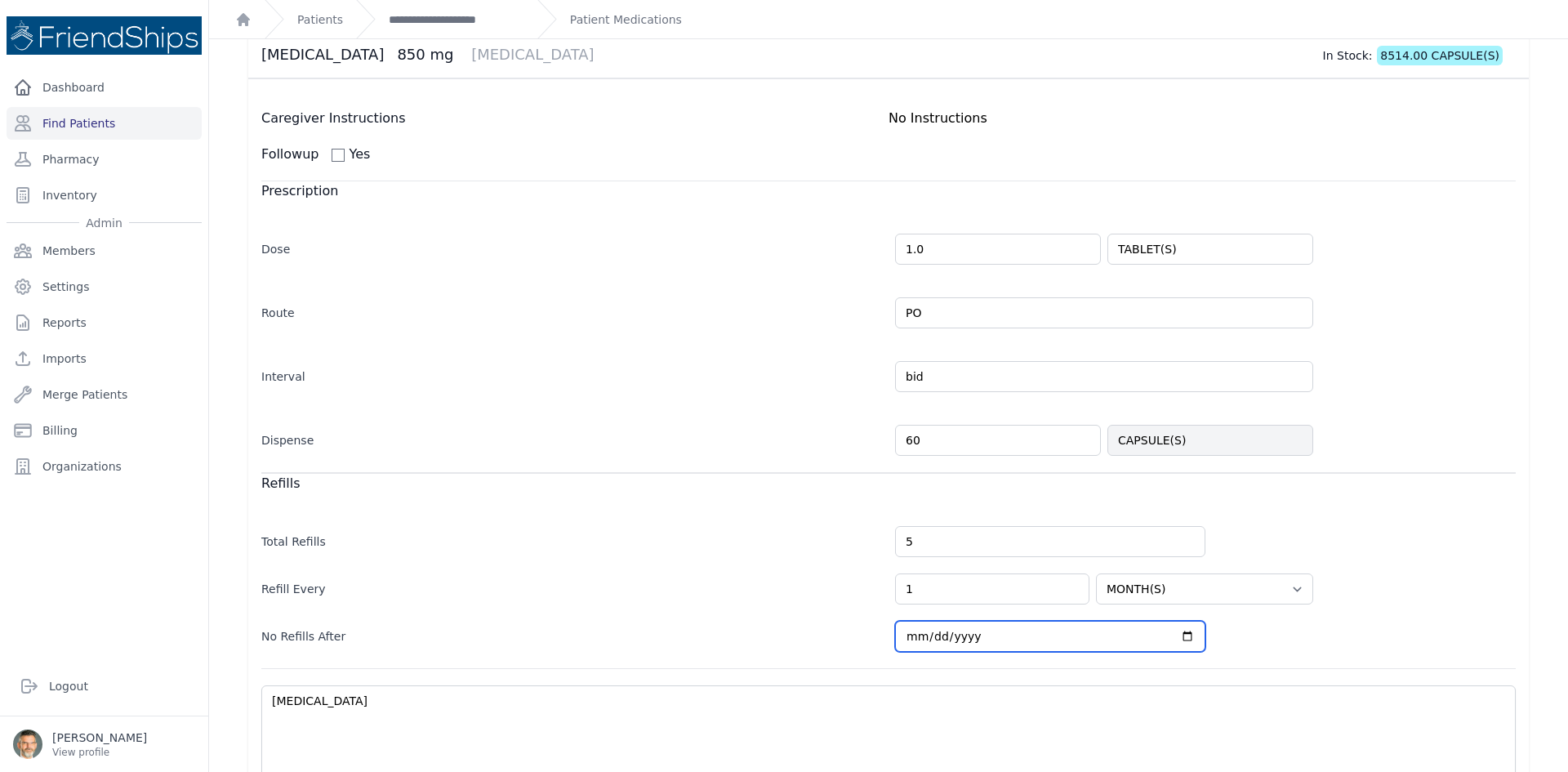
click at [1184, 638] on input "[DATE]" at bounding box center [1050, 636] width 310 height 31
select select "MONTH(S)"
type input "[DATE]"
select select "MONTH(S)"
type input "[DATE]"
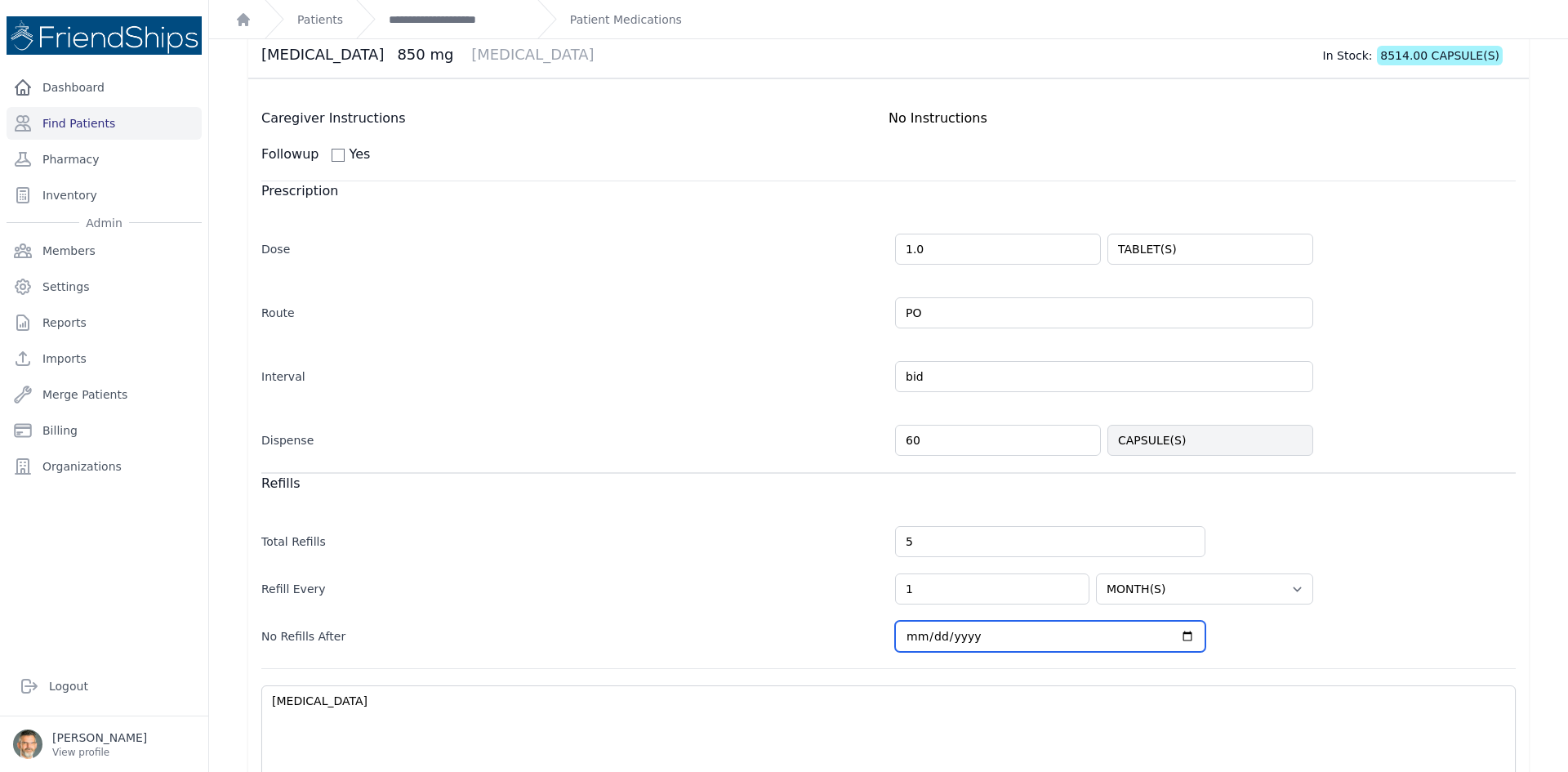
select select "MONTH(S)"
type input "[DATE]"
select select "MONTH(S)"
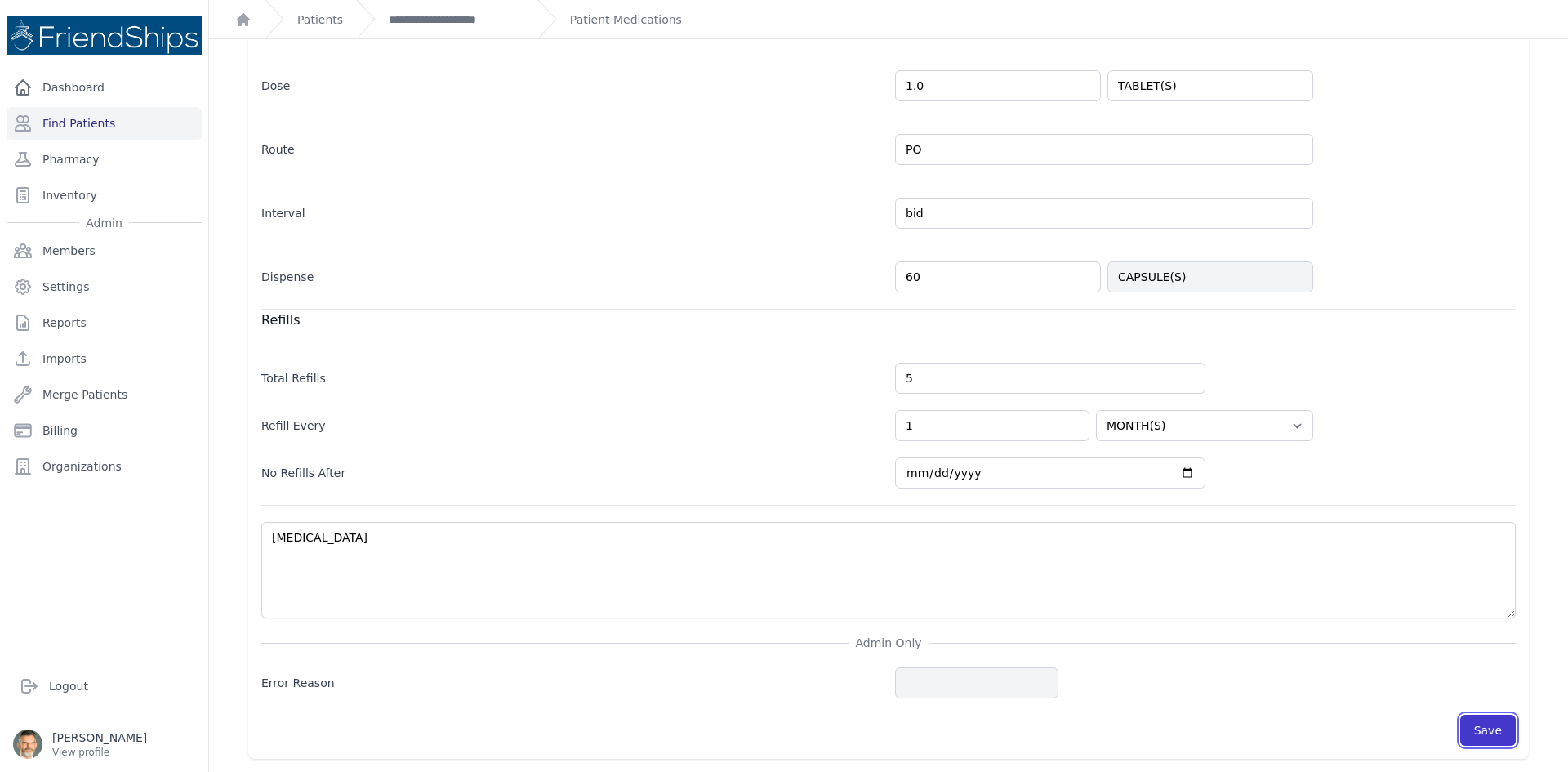
click at [1486, 736] on button "Save" at bounding box center [1488, 729] width 56 height 31
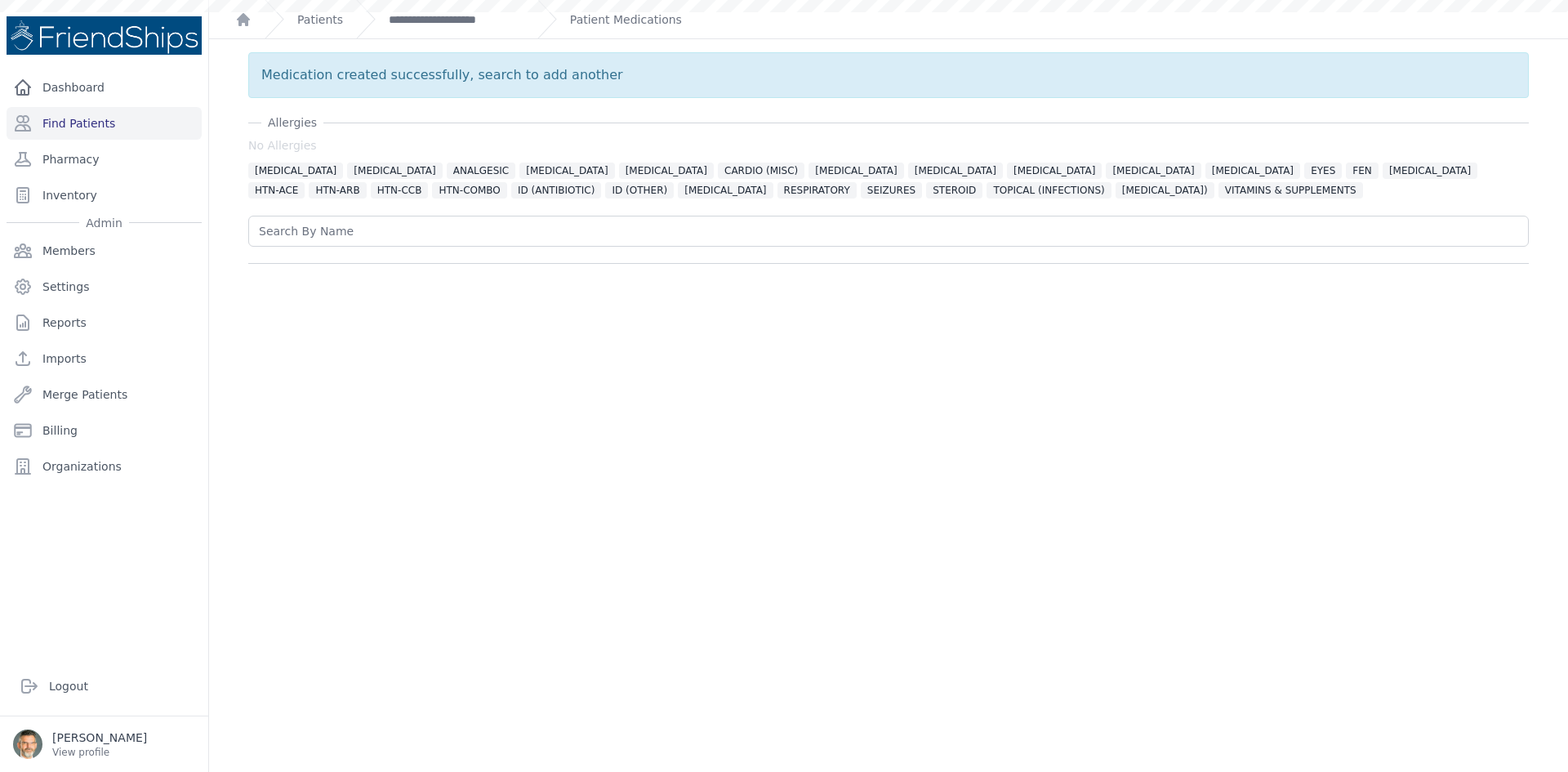
scroll to position [0, 0]
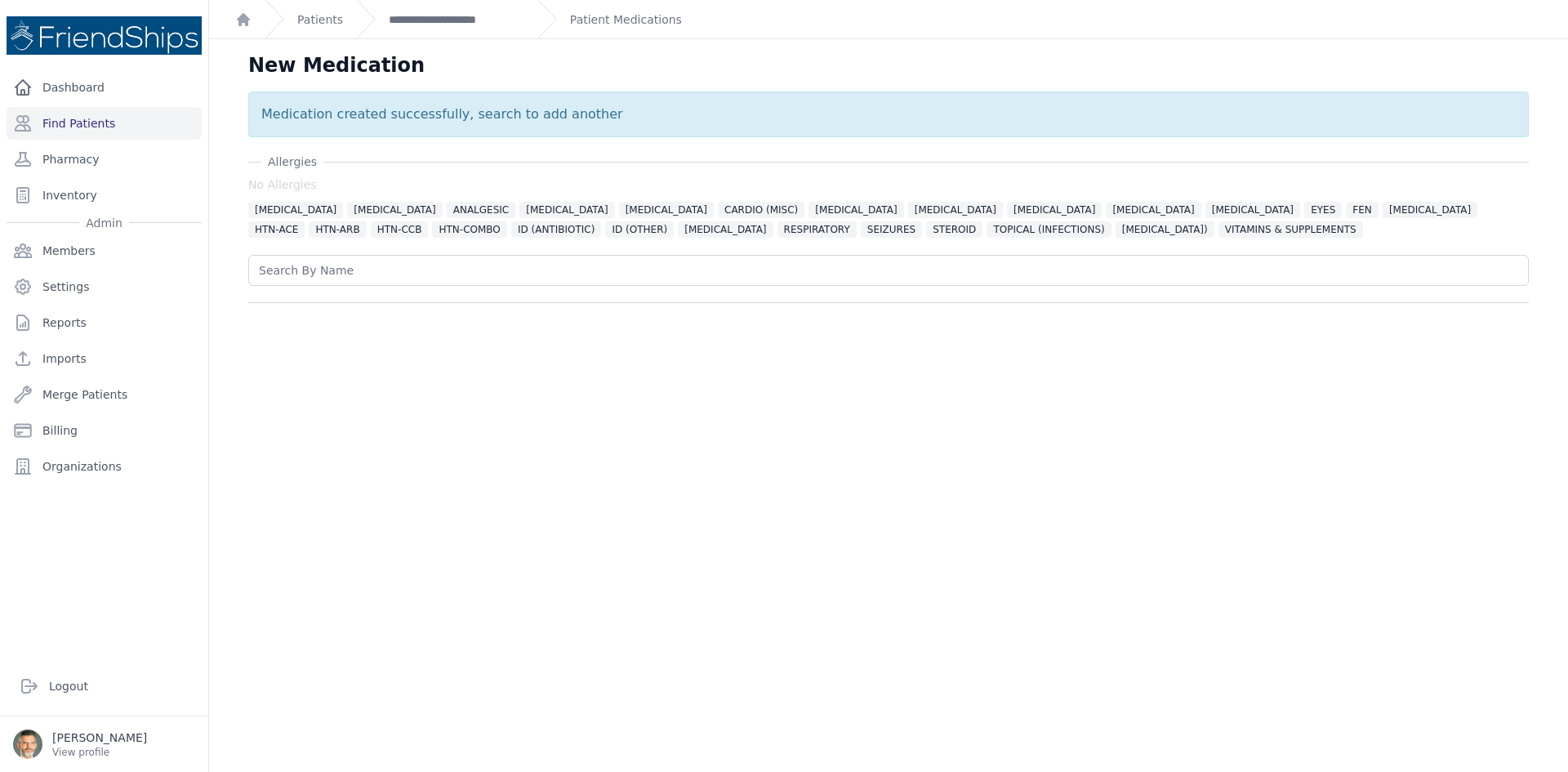
click at [582, 28] on div "Patient Medications" at bounding box center [609, 19] width 145 height 38
click at [577, 19] on link "Patient Medications" at bounding box center [626, 20] width 112 height 16
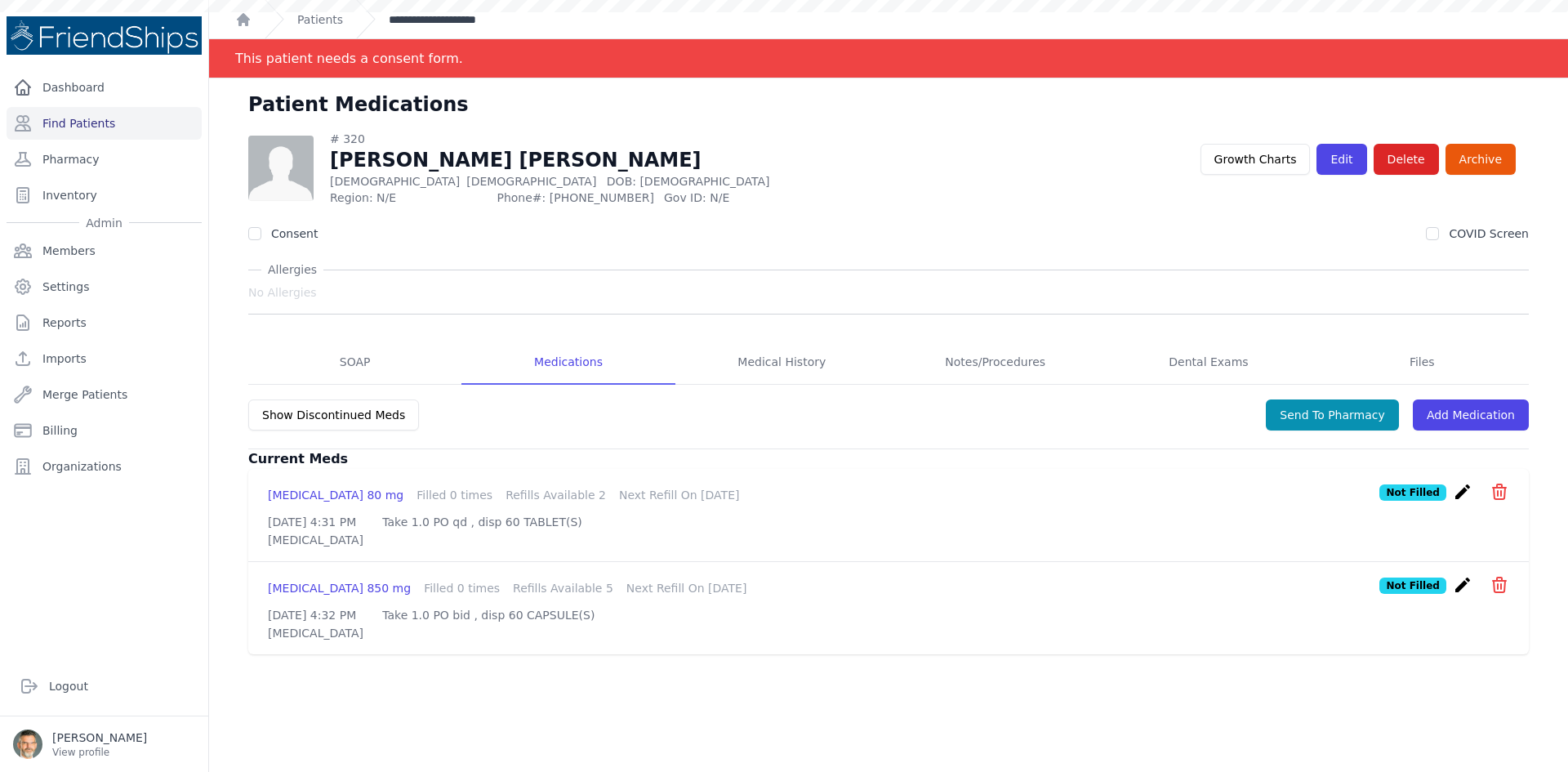
click at [432, 24] on link "**********" at bounding box center [457, 20] width 136 height 16
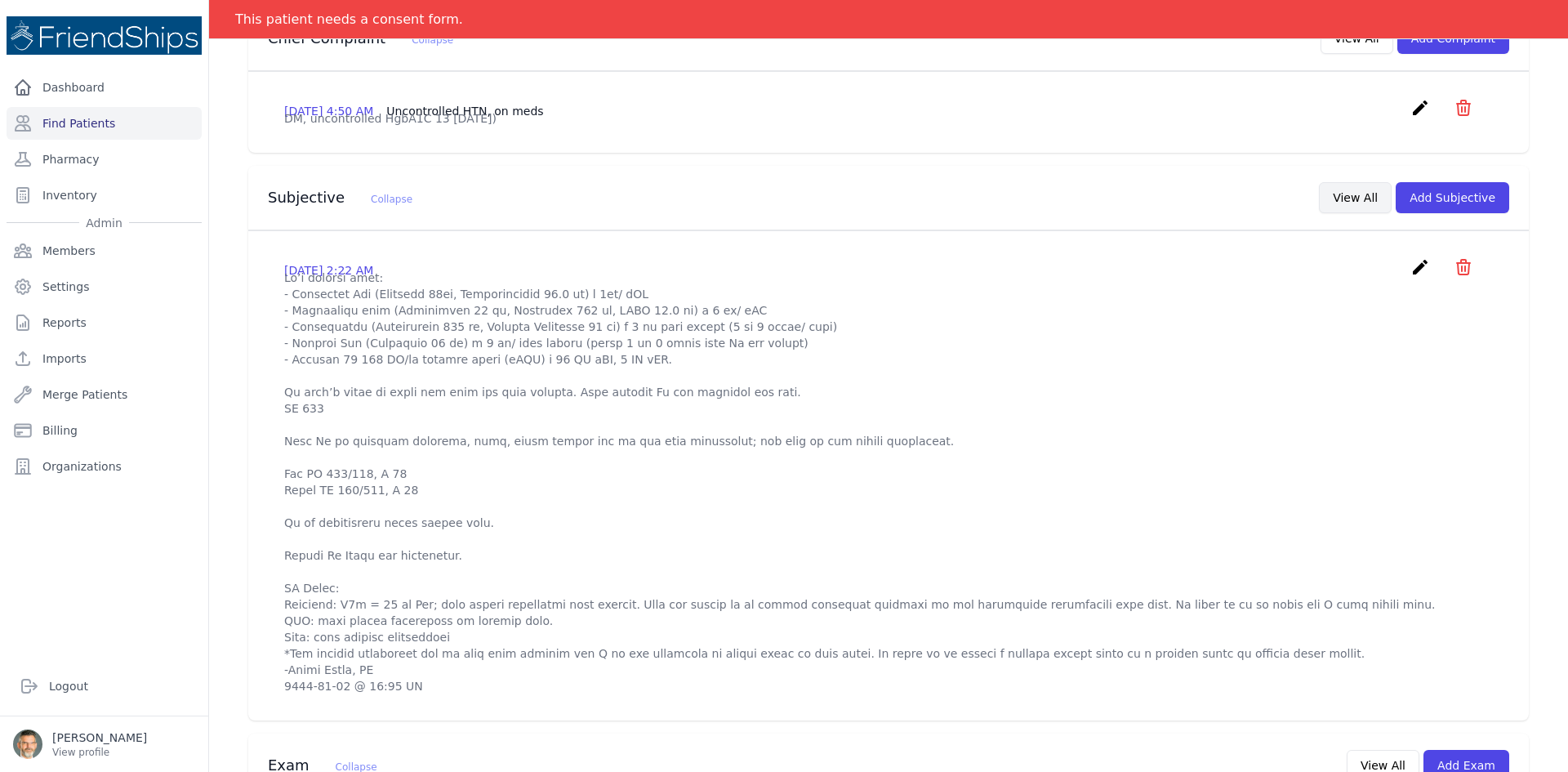
scroll to position [346, 0]
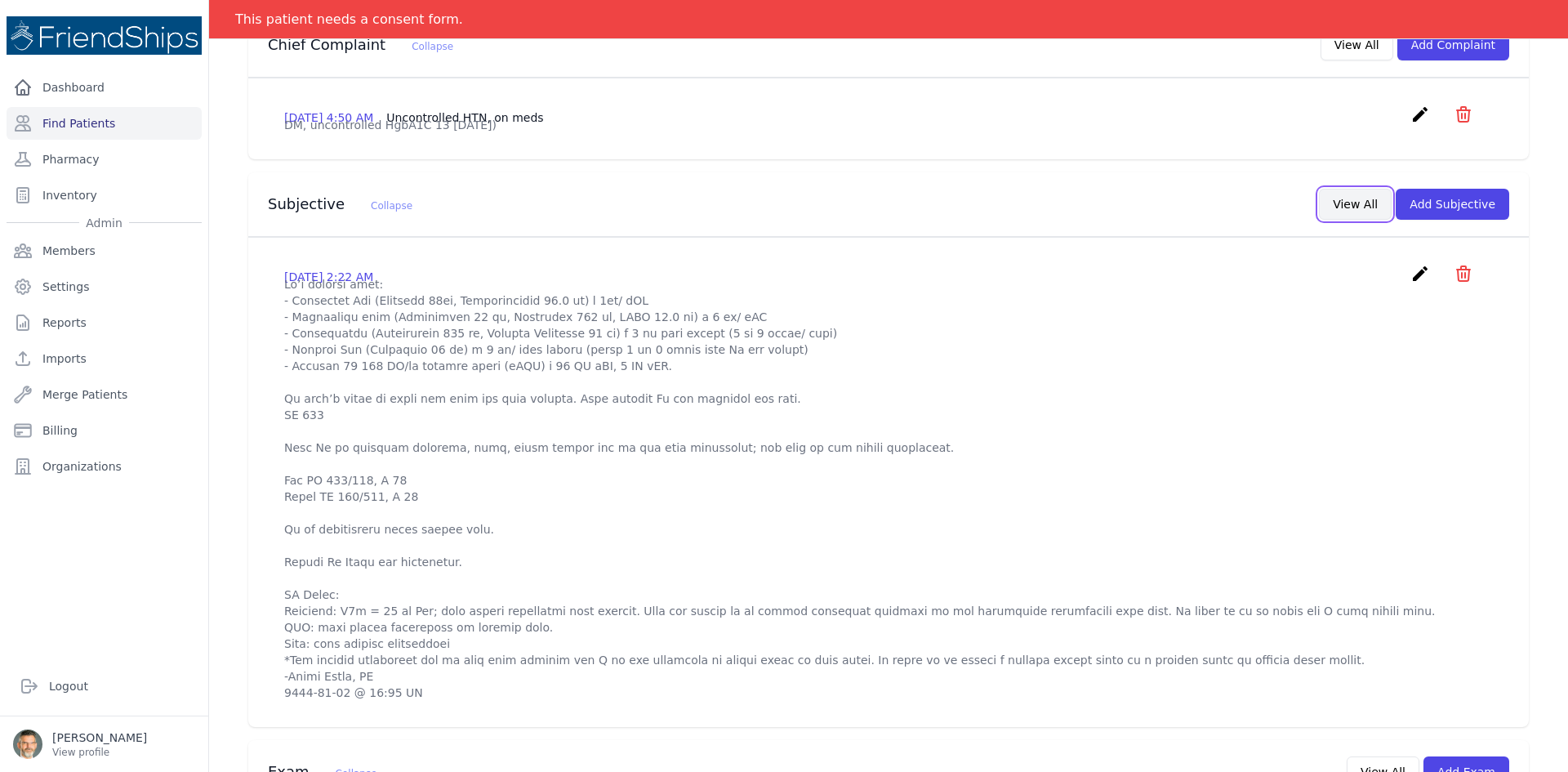
click at [1365, 219] on button "View All" at bounding box center [1356, 203] width 73 height 31
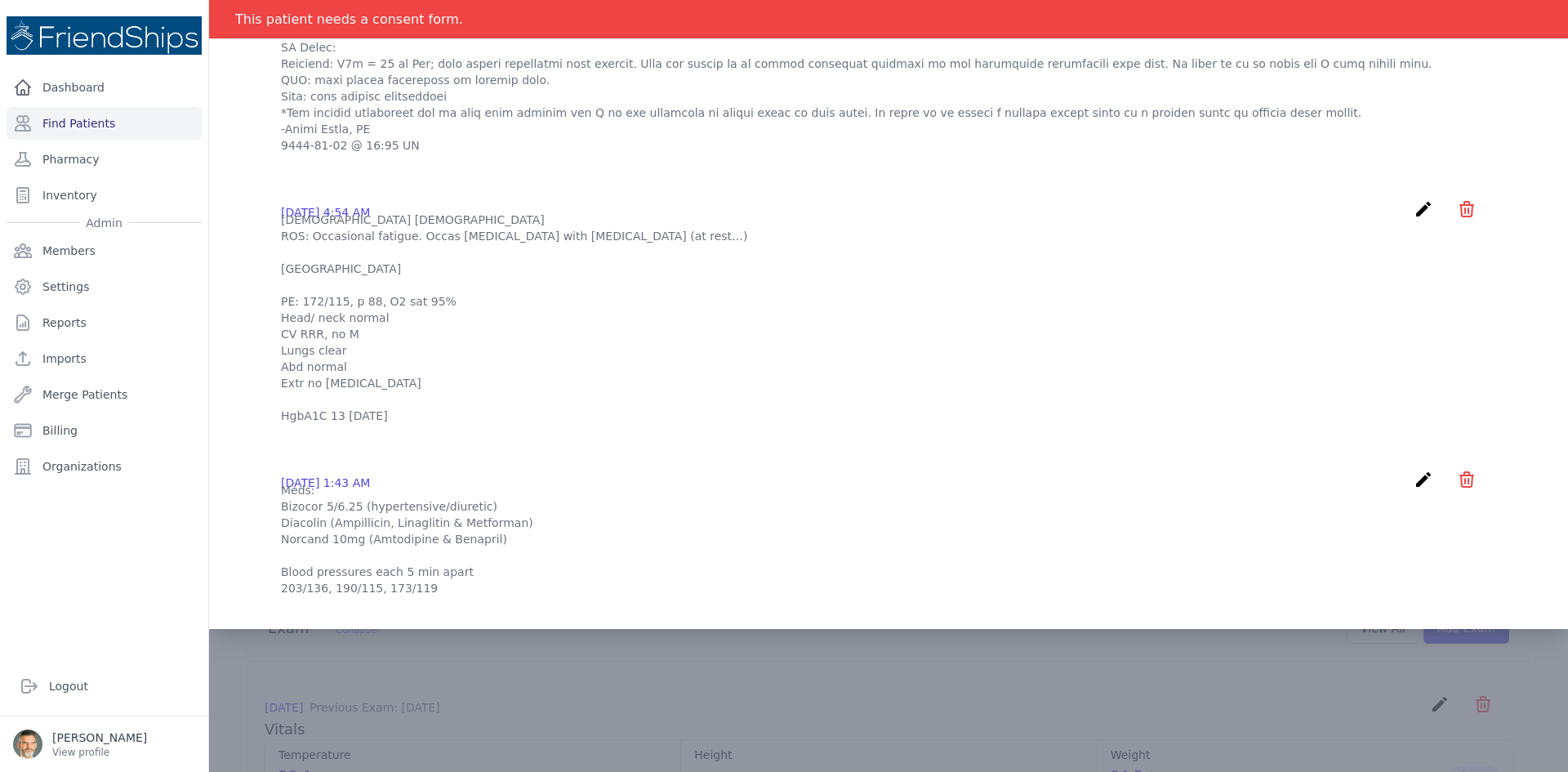
scroll to position [490, 0]
drag, startPoint x: 384, startPoint y: 603, endPoint x: 426, endPoint y: 599, distance: 42.2
click at [426, 595] on p "Meds: Bizocor 5/6.25 (hypertensive/diuretic) Diacolin (Ampillicin, Linaglitin &…" at bounding box center [888, 537] width 1215 height 115
copy p "Linaglitin"
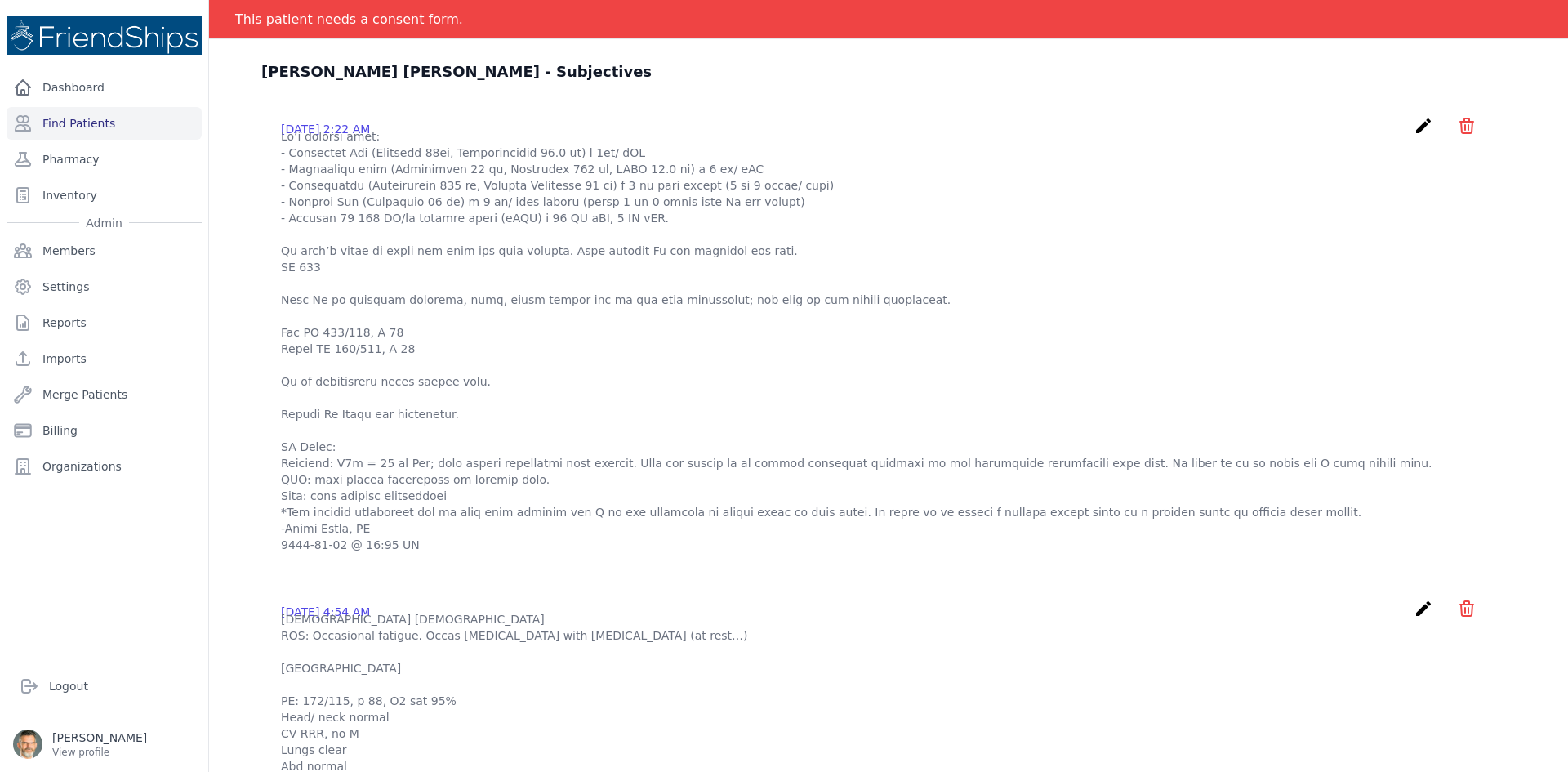
scroll to position [0, 0]
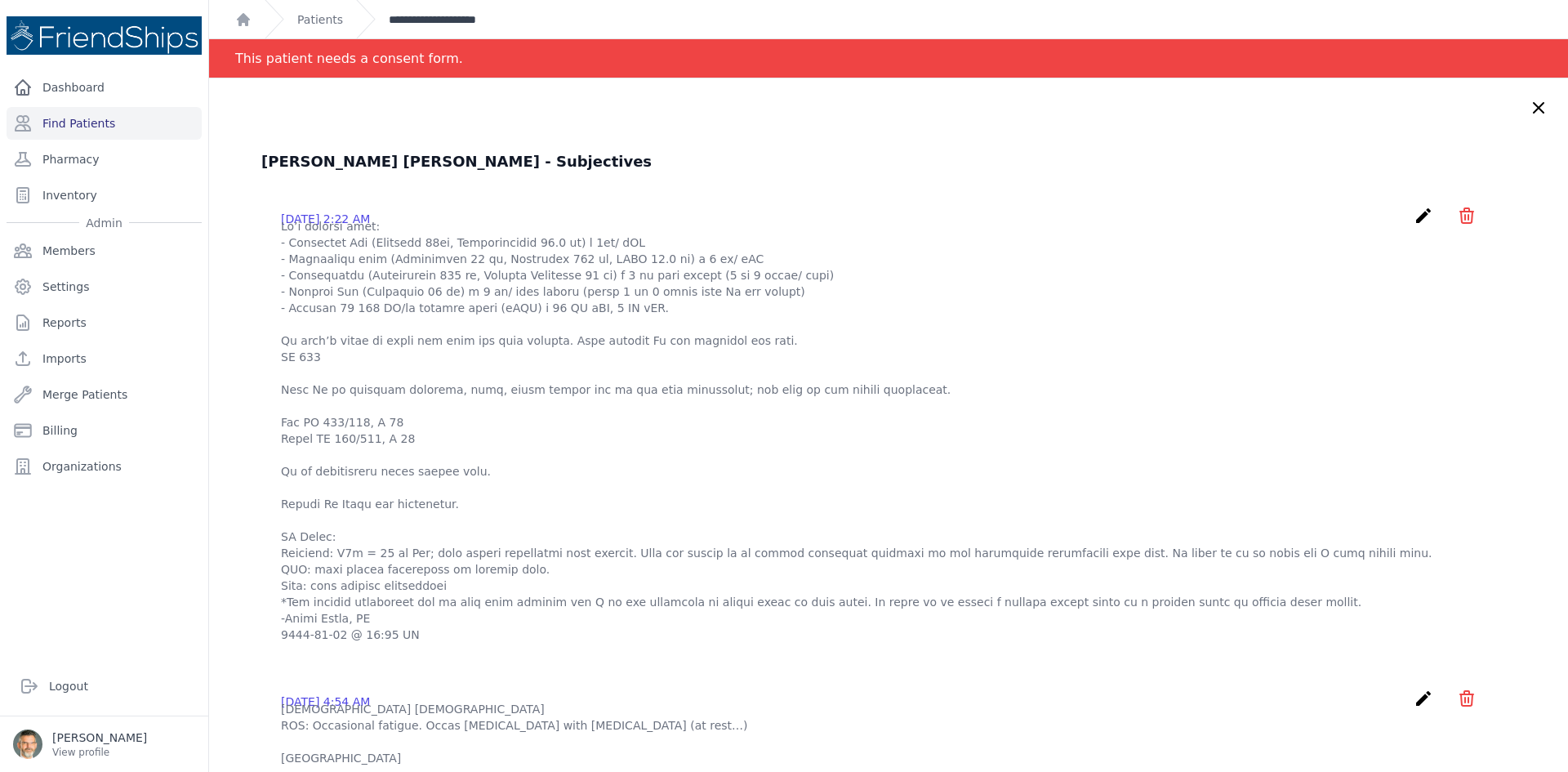
click at [434, 20] on link "**********" at bounding box center [457, 20] width 136 height 16
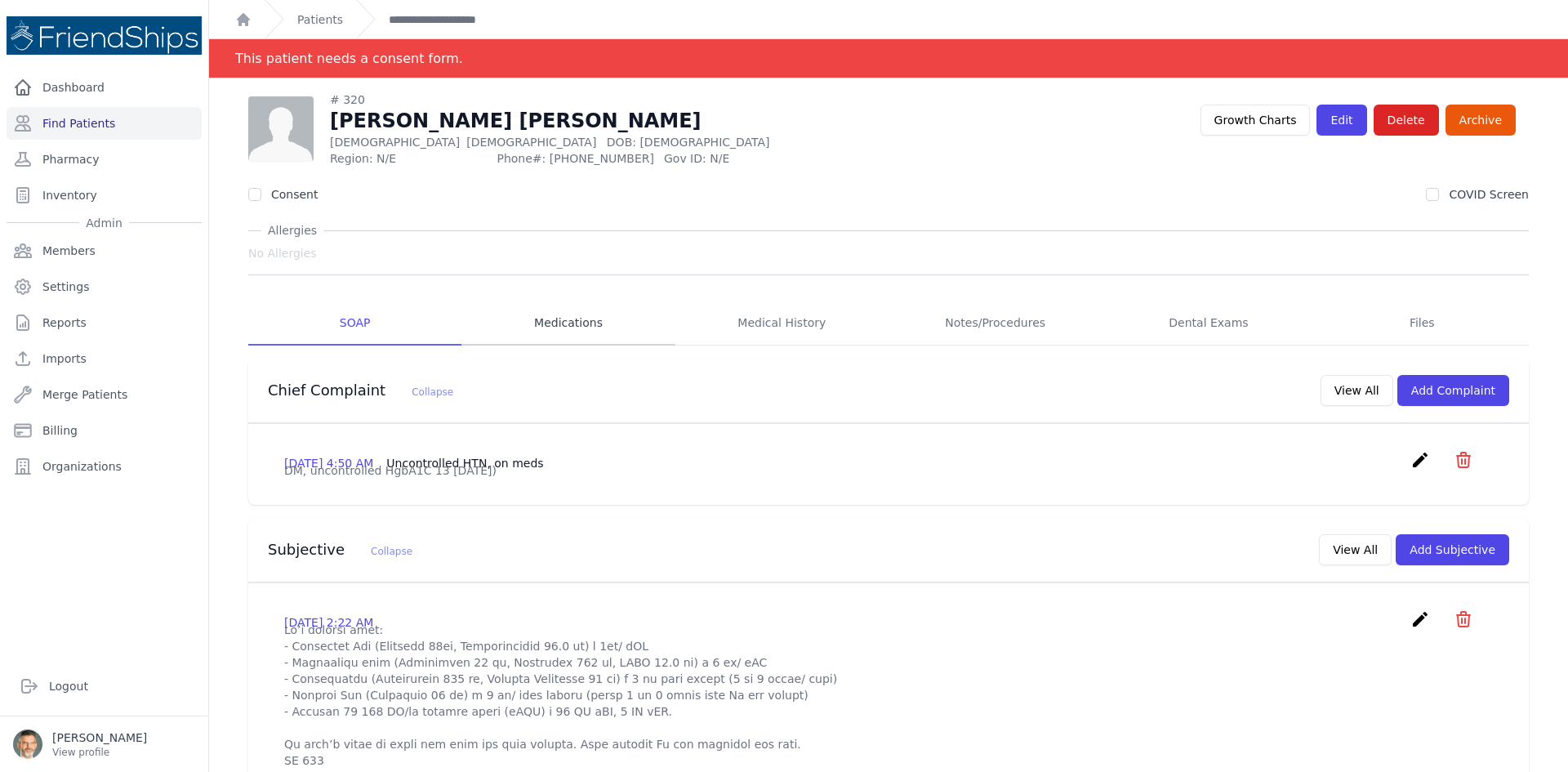
click at [572, 322] on link "Medications" at bounding box center [568, 323] width 213 height 44
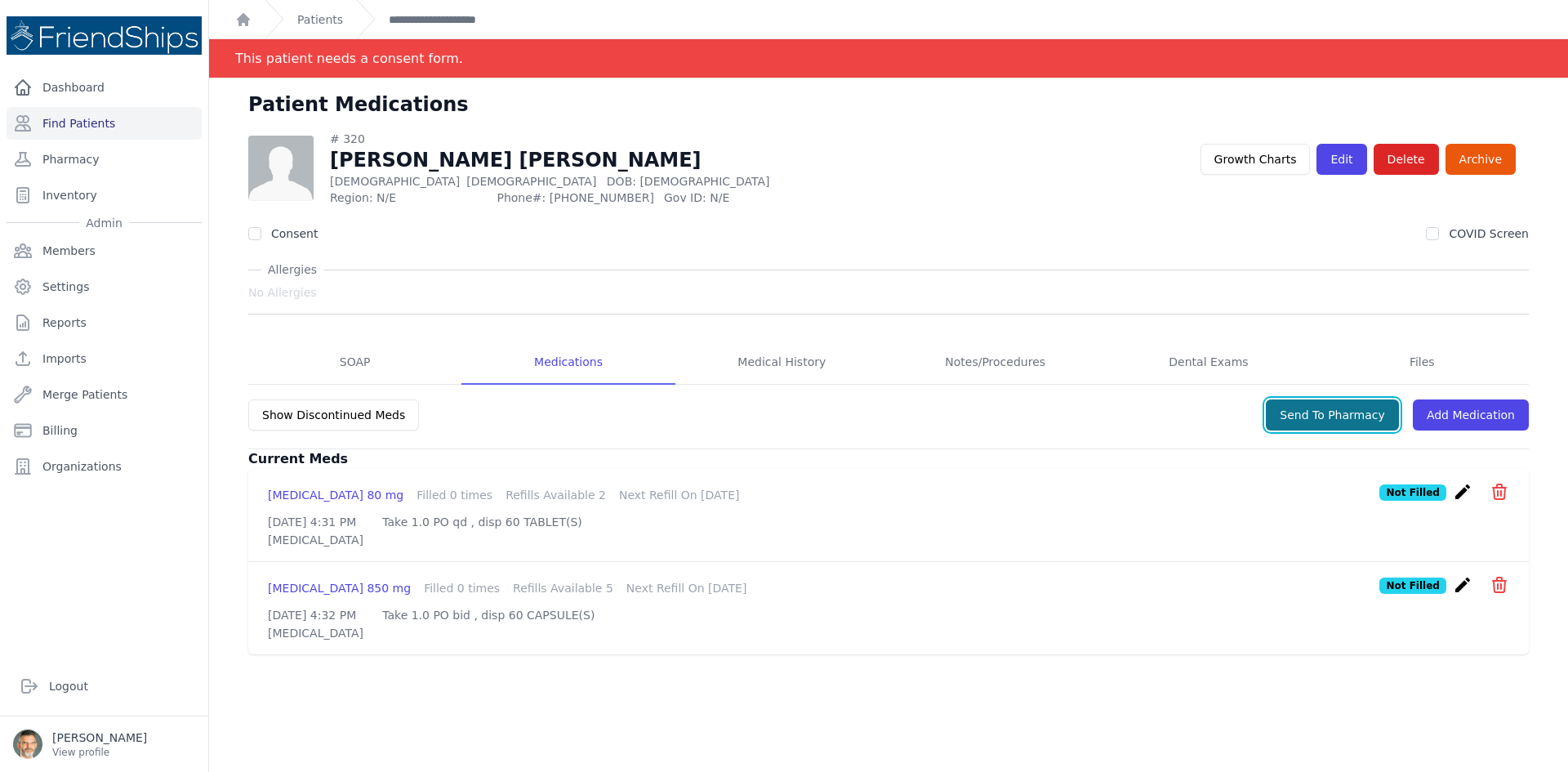
click at [1317, 412] on button "Send To Pharmacy" at bounding box center [1333, 415] width 133 height 31
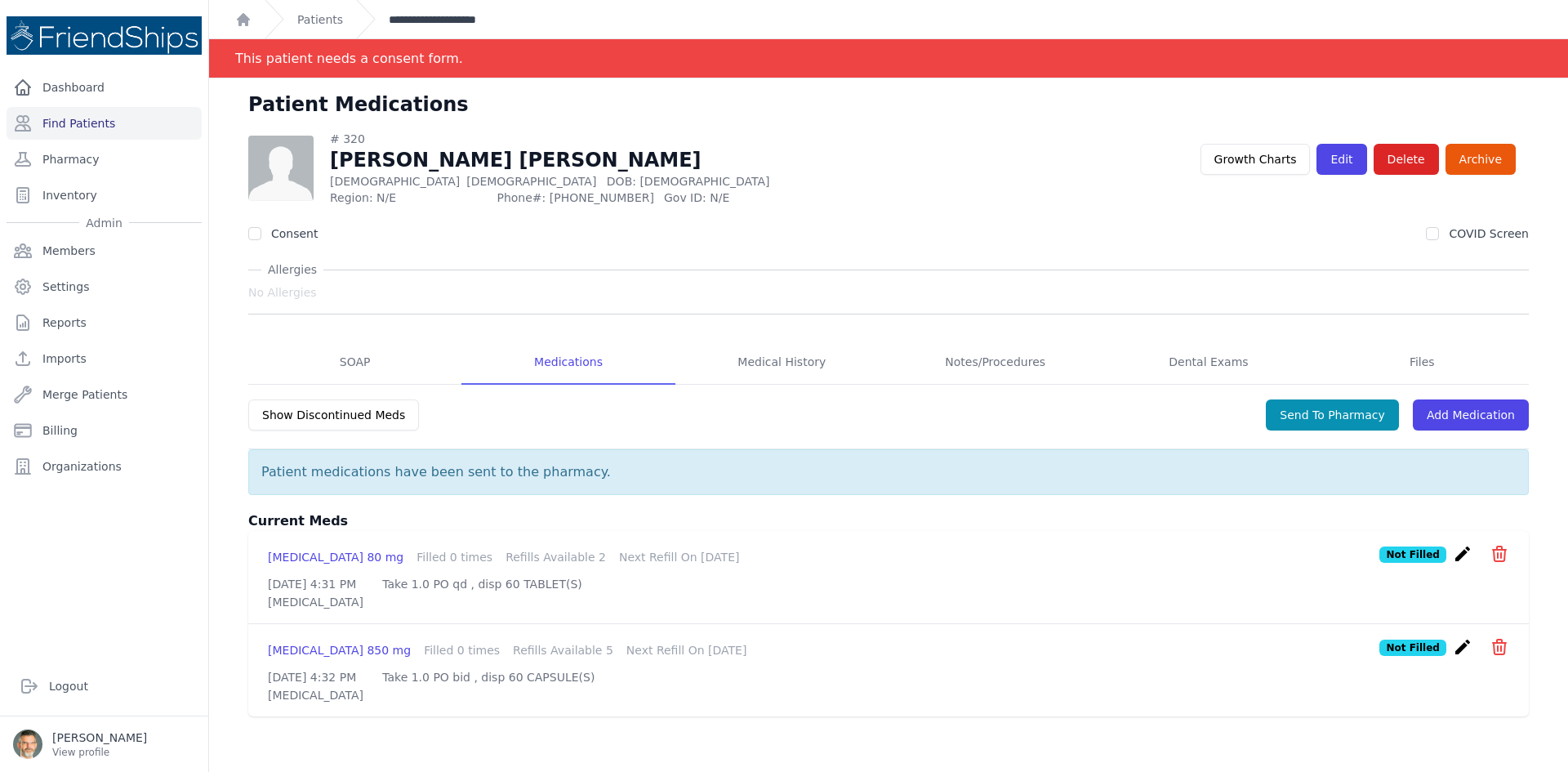
click at [424, 15] on link "**********" at bounding box center [457, 20] width 136 height 16
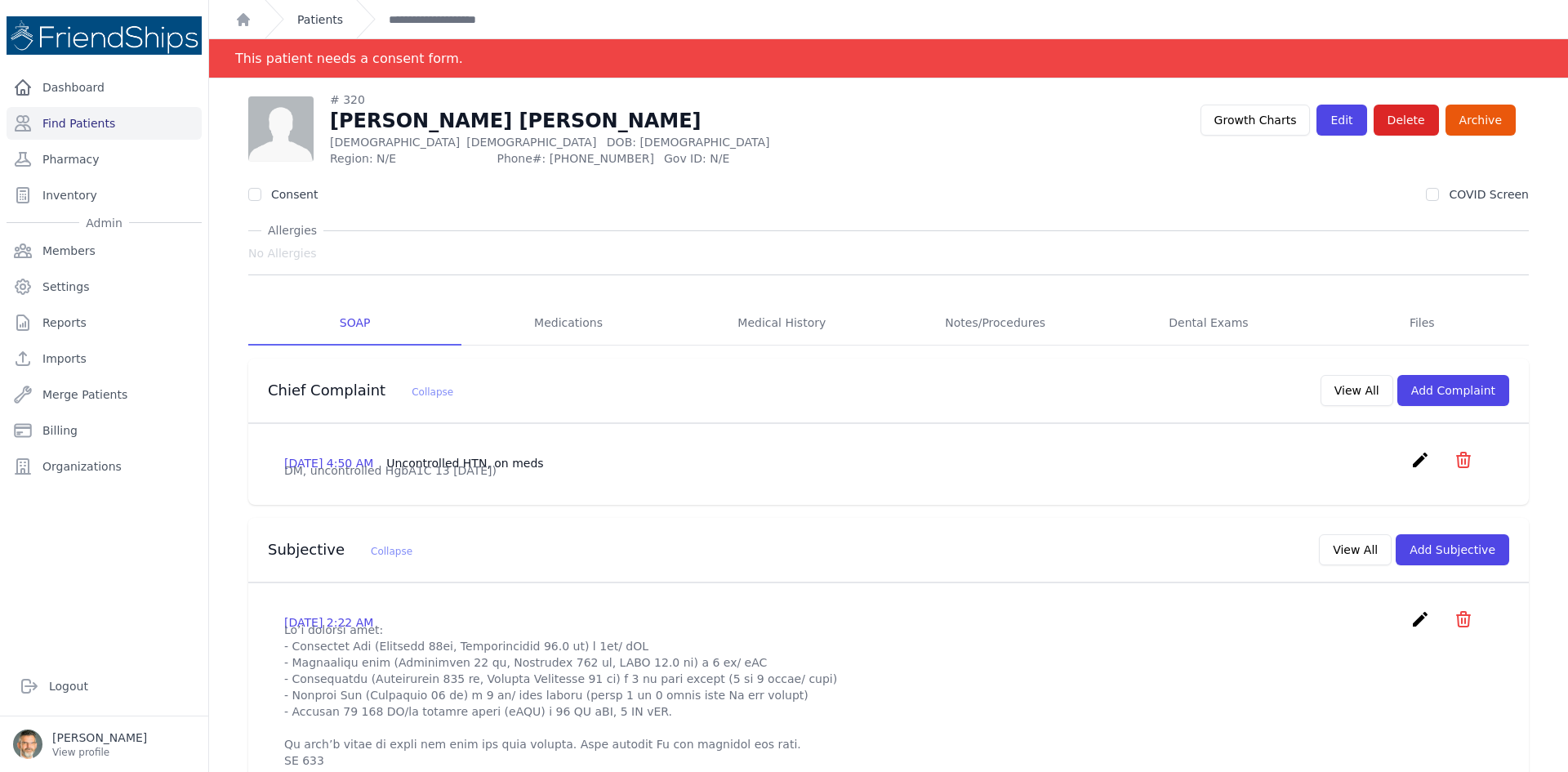
click at [308, 17] on link "Patients" at bounding box center [320, 20] width 45 height 16
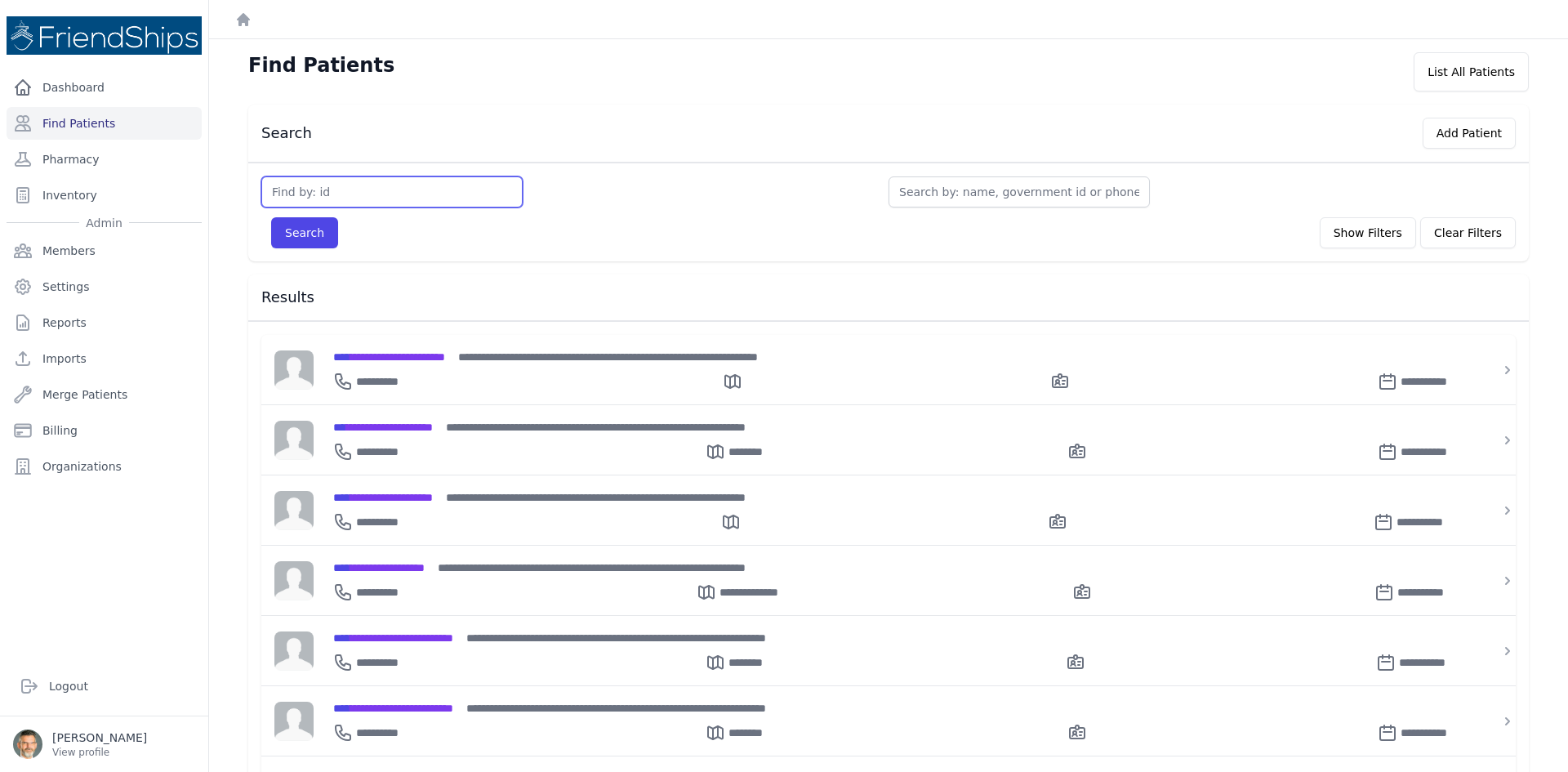
click at [326, 189] on input "text" at bounding box center [392, 192] width 261 height 31
type input "103"
click at [271, 218] on button "Search" at bounding box center [304, 233] width 67 height 31
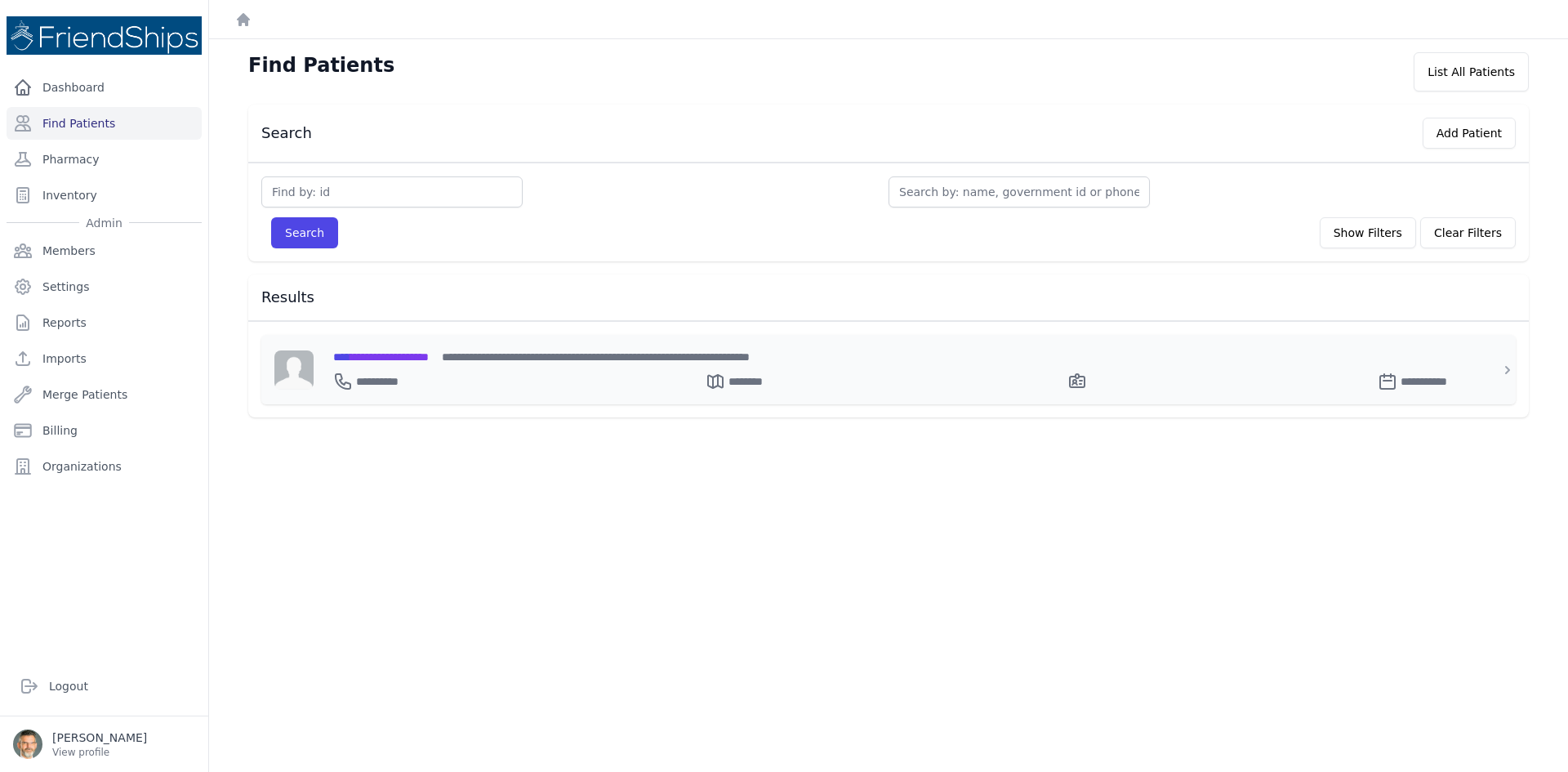
click at [389, 354] on span "**********" at bounding box center [381, 356] width 96 height 12
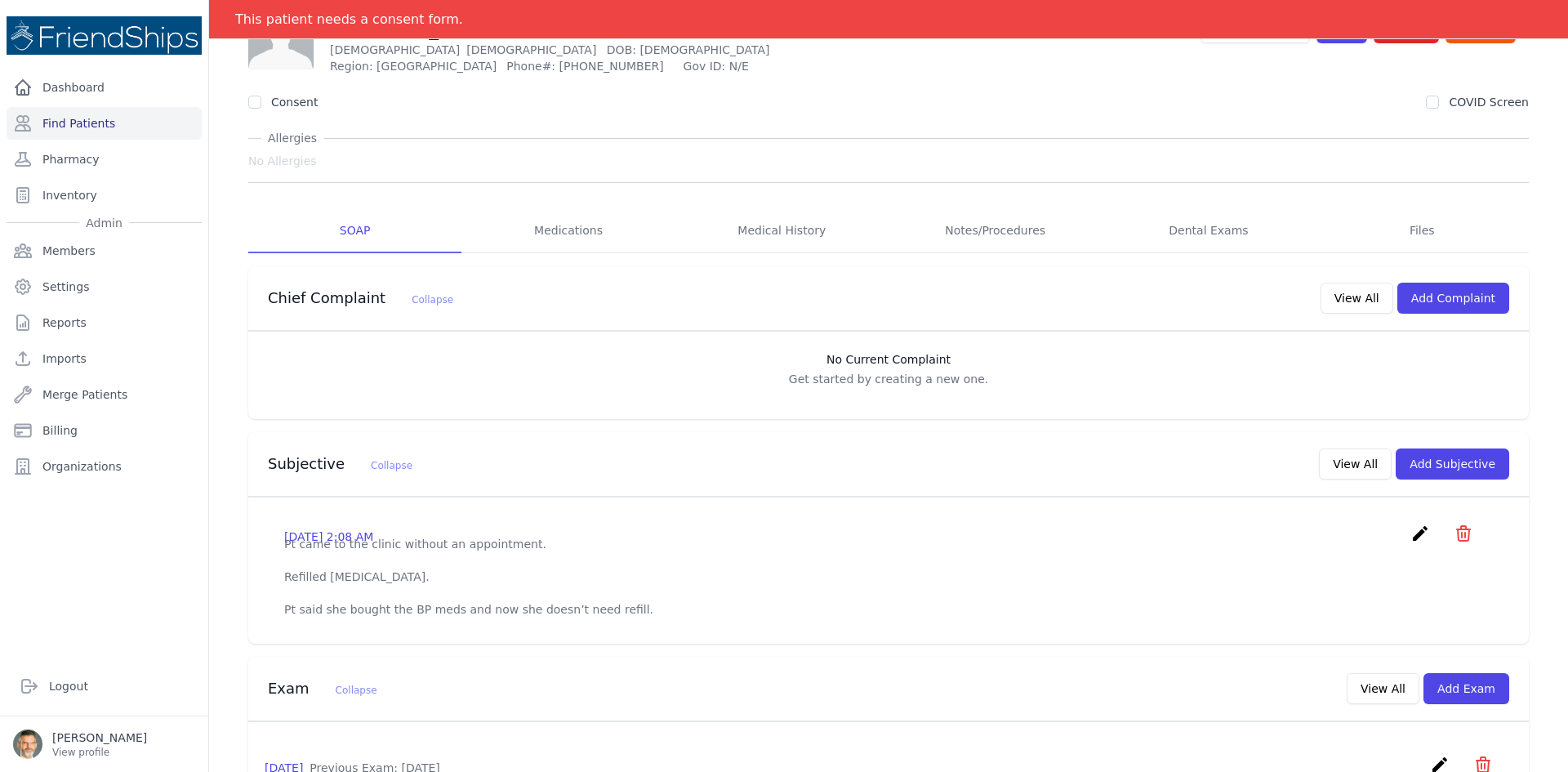
scroll to position [82, 0]
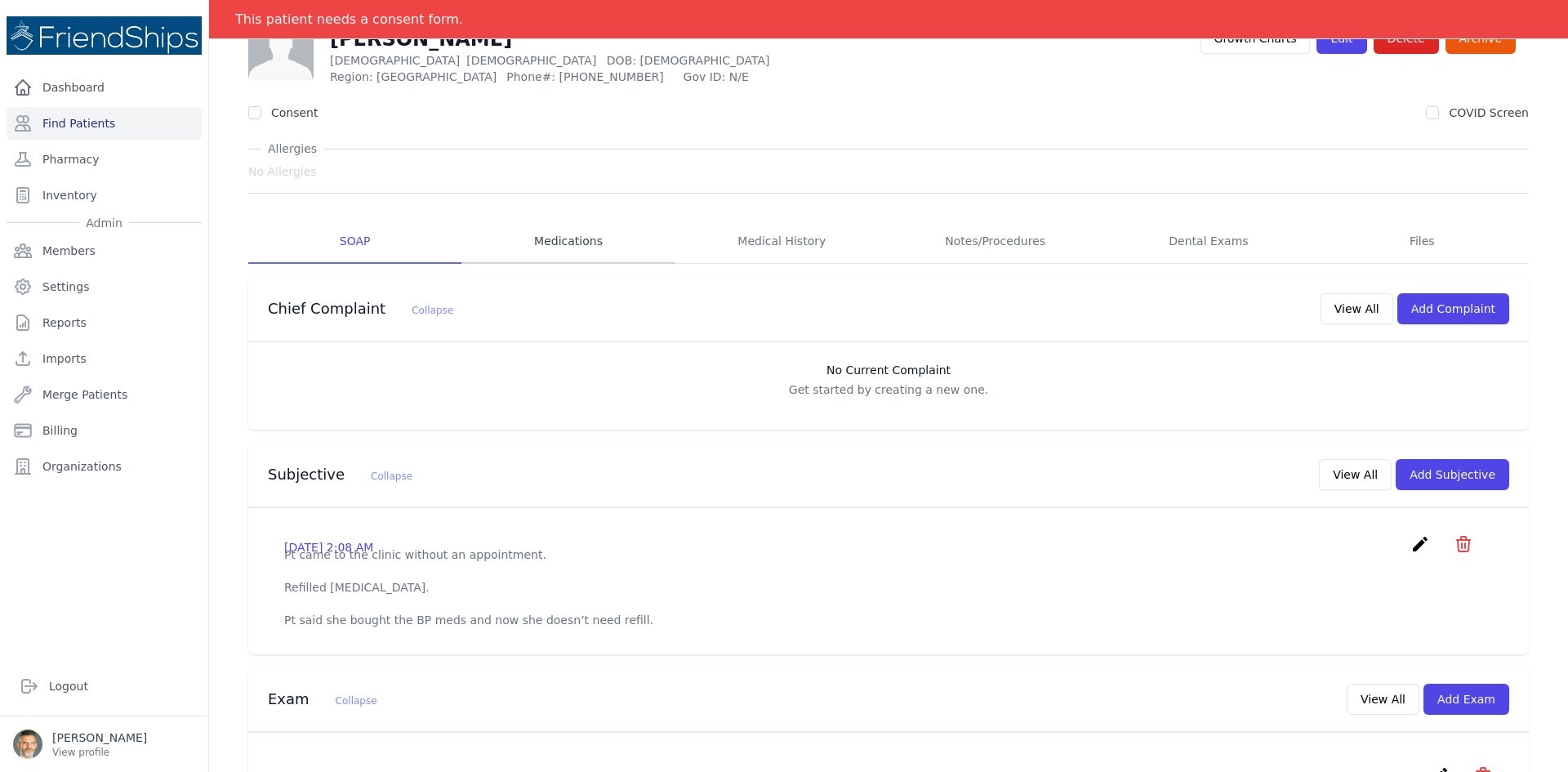
click at [557, 240] on link "Medications" at bounding box center [568, 242] width 213 height 44
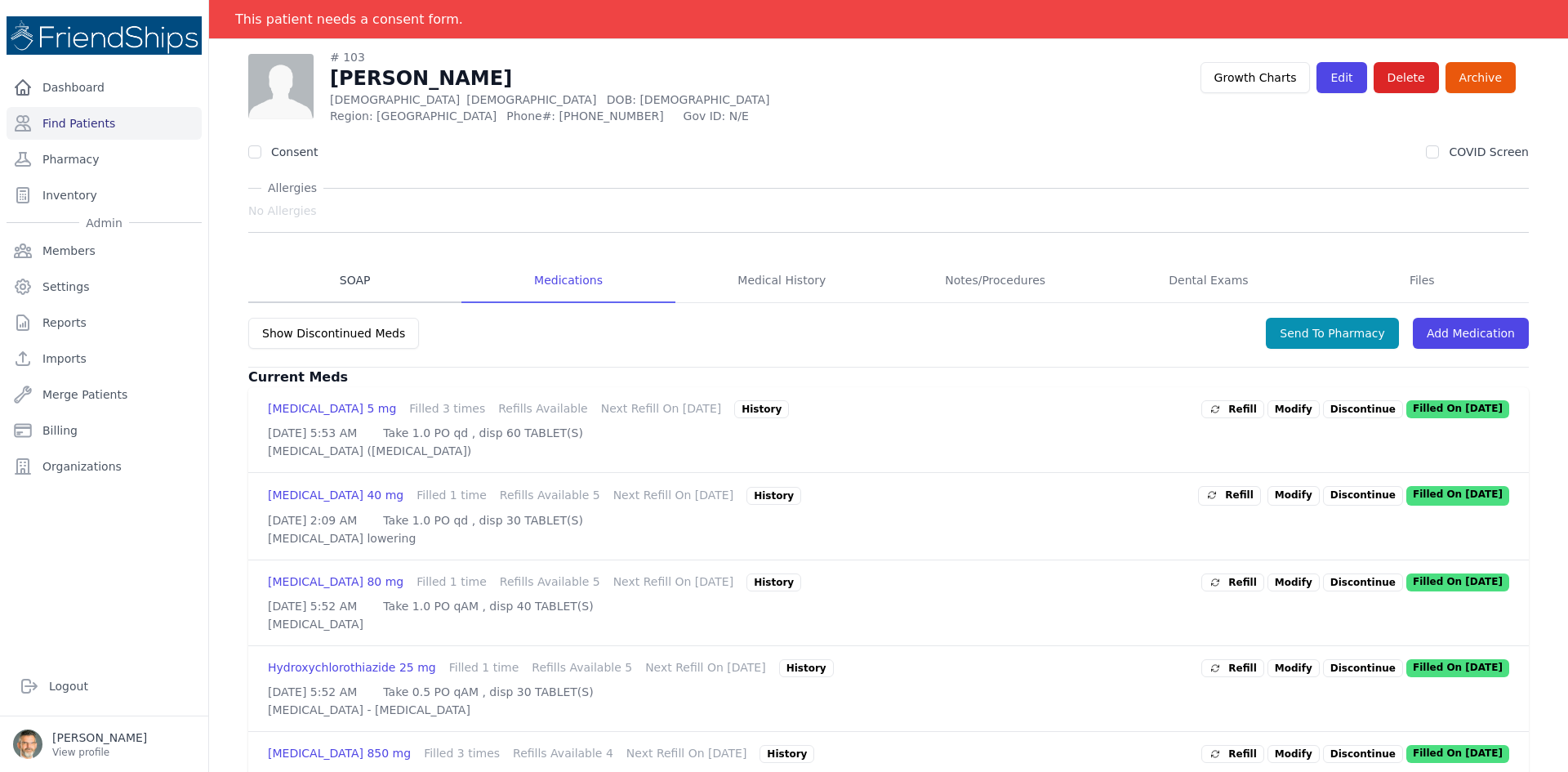
click at [349, 279] on link "SOAP" at bounding box center [354, 281] width 213 height 44
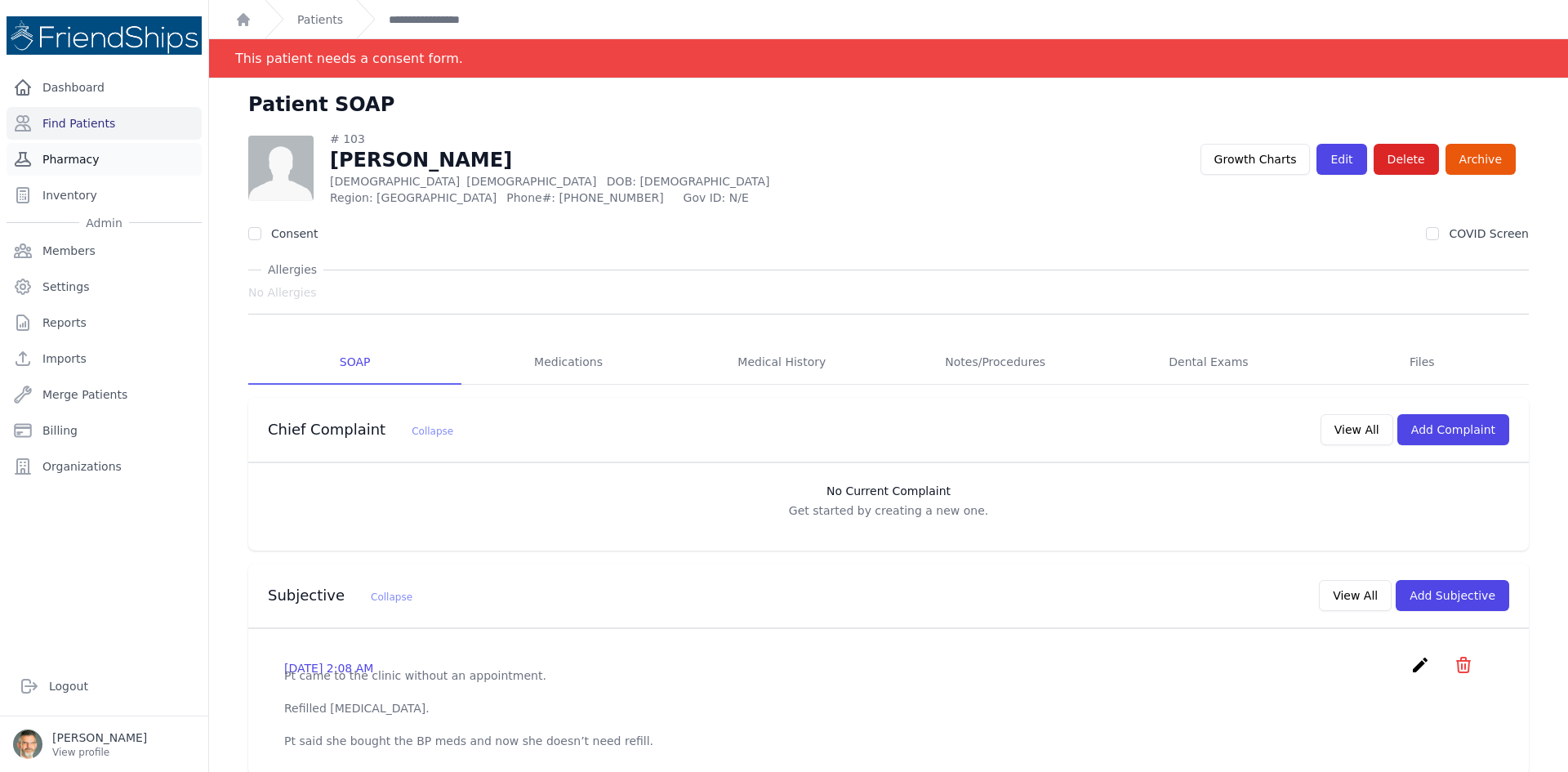
click at [68, 159] on link "Pharmacy" at bounding box center [104, 159] width 195 height 33
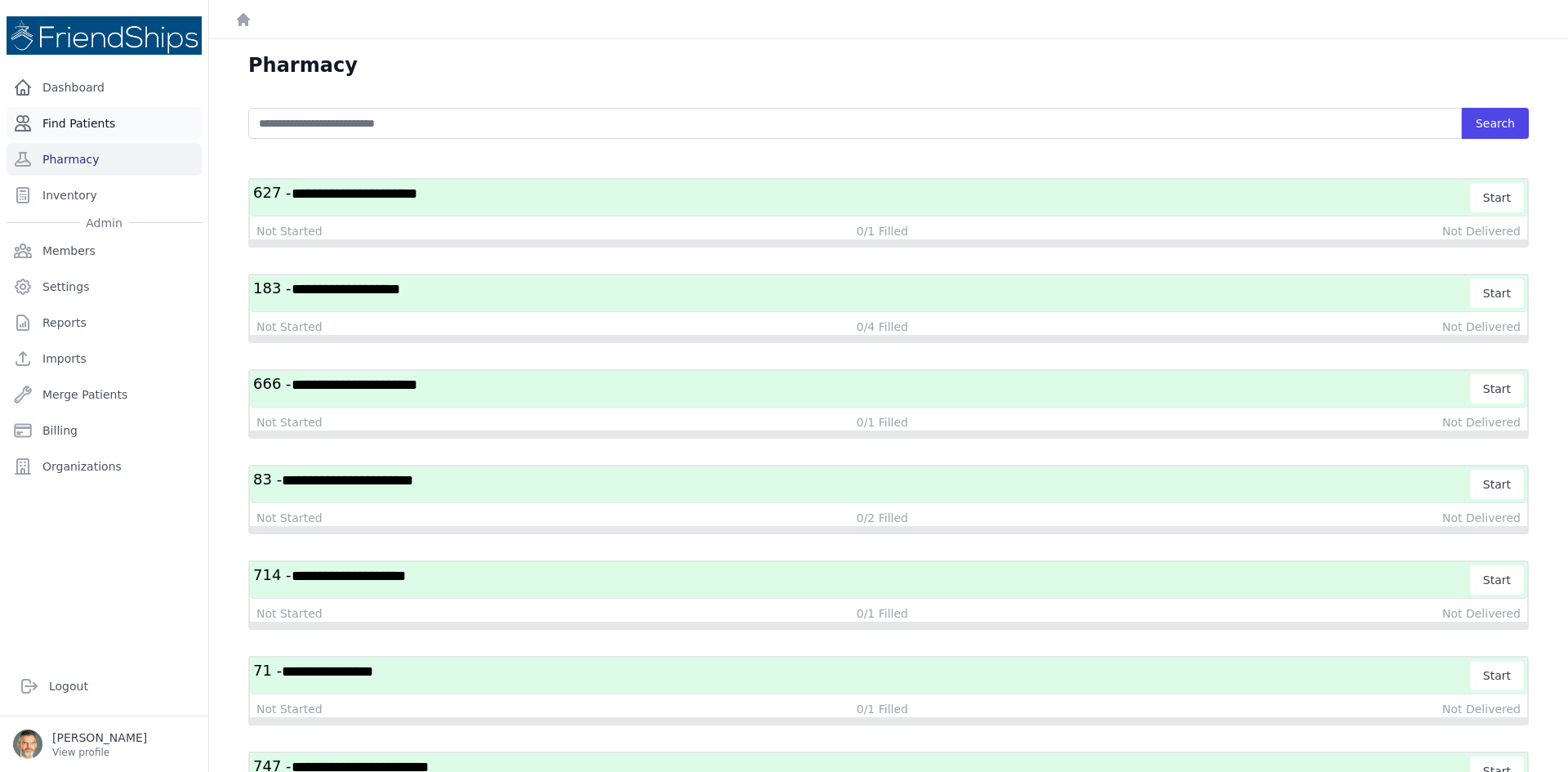
click at [58, 118] on link "Find Patients" at bounding box center [104, 123] width 195 height 33
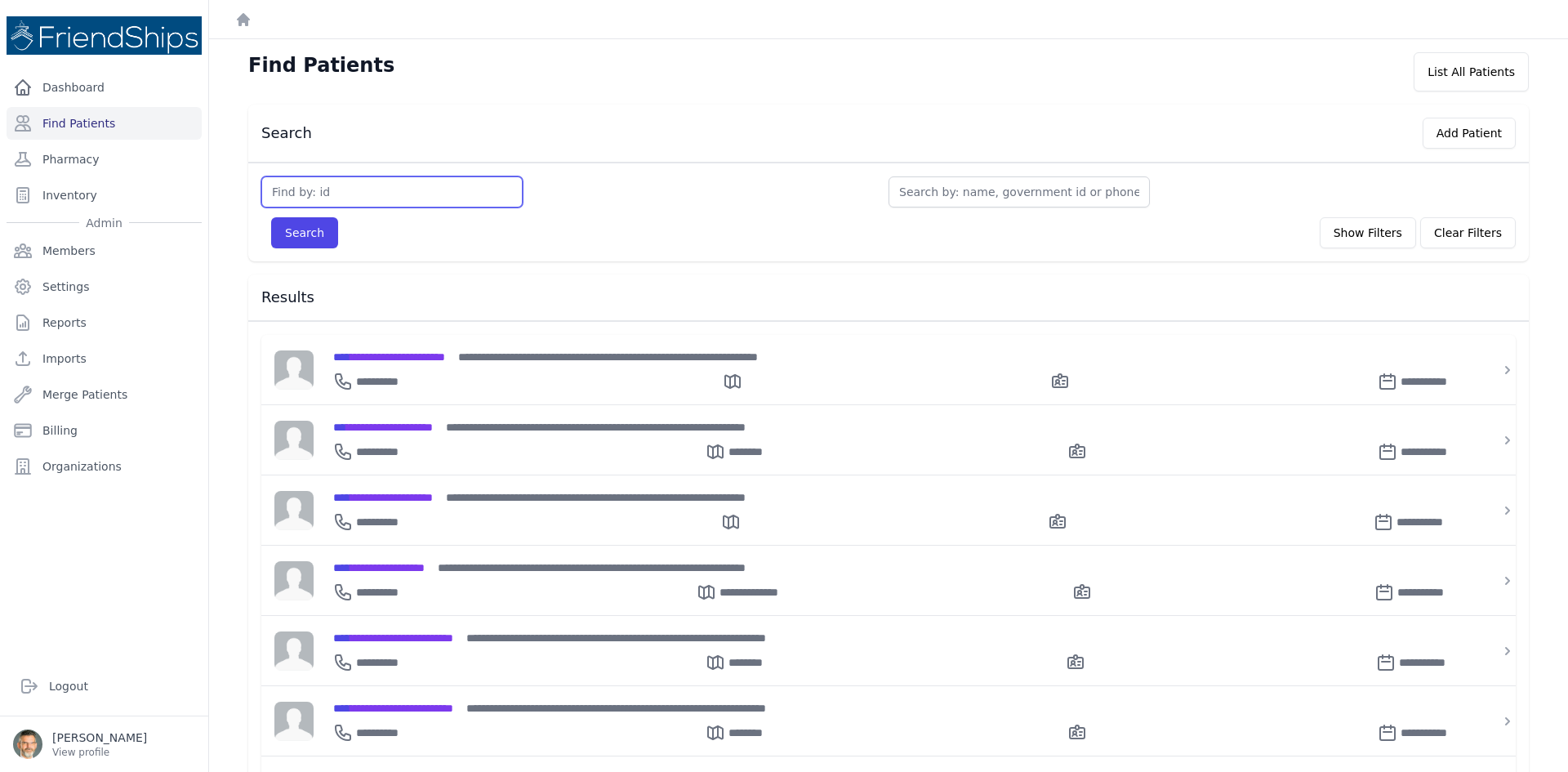
click at [346, 185] on input "text" at bounding box center [392, 192] width 261 height 31
type input "211"
click at [271, 218] on button "Search" at bounding box center [304, 233] width 67 height 31
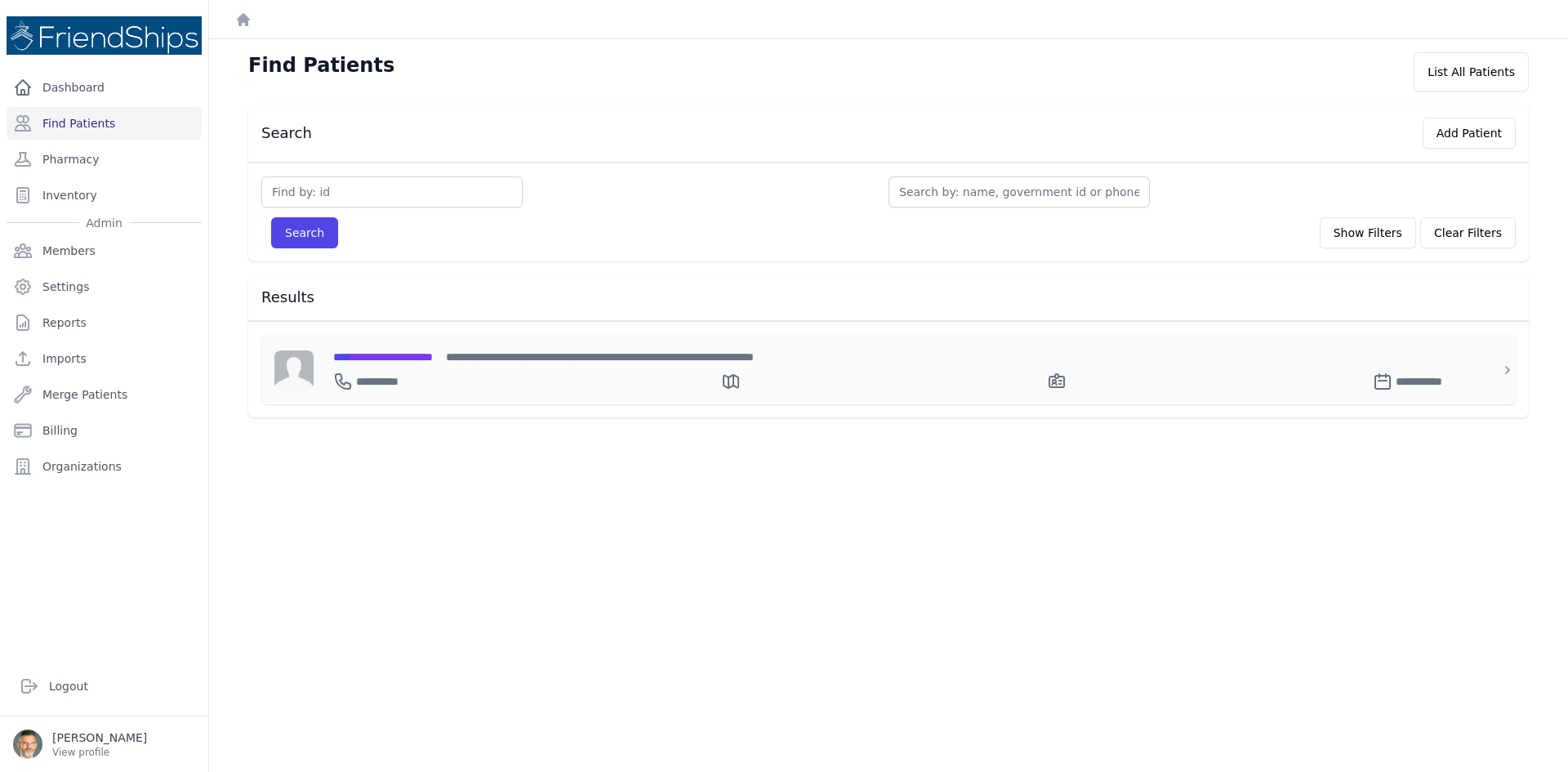
click at [390, 357] on span "**********" at bounding box center [383, 356] width 99 height 12
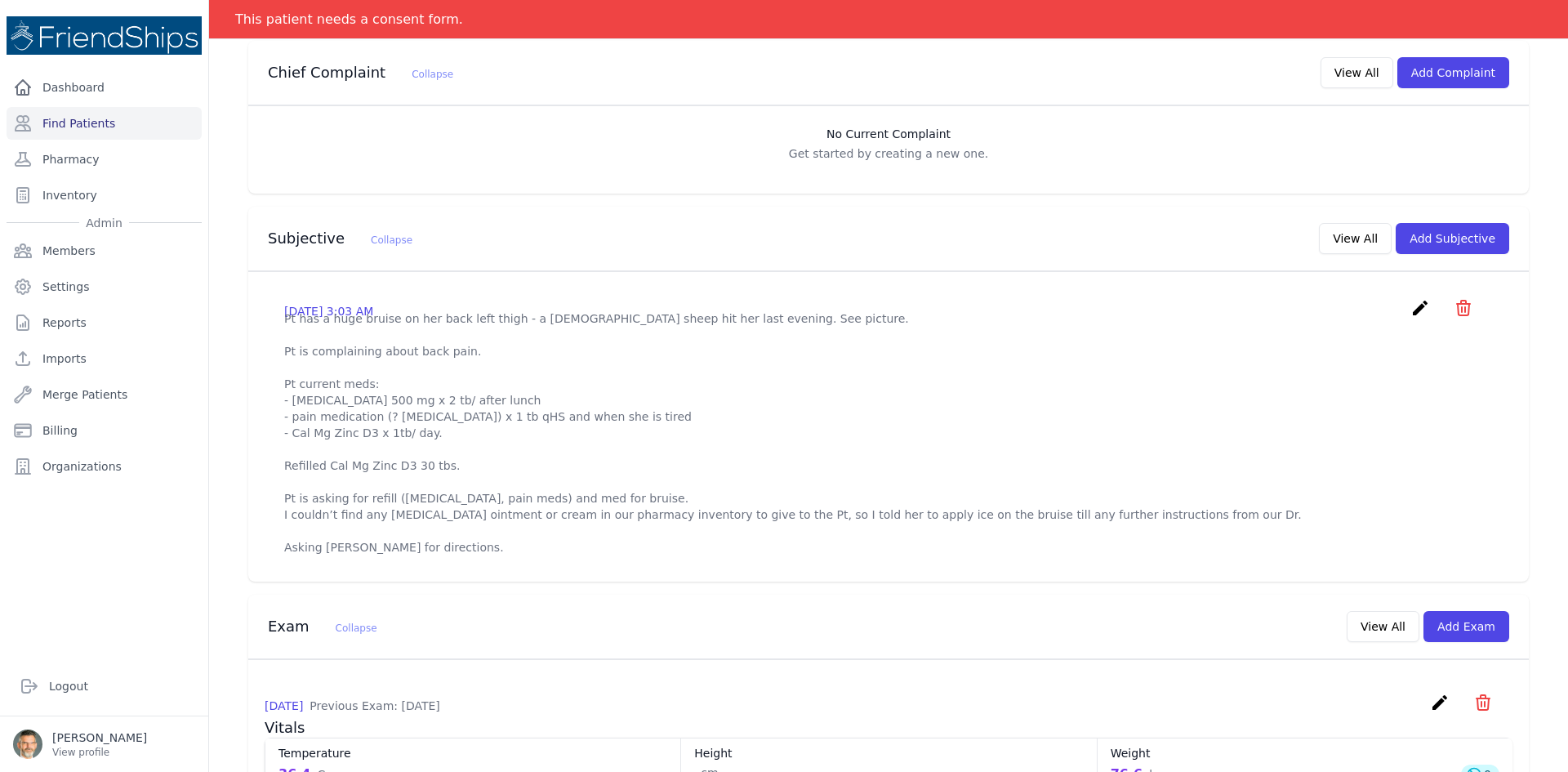
scroll to position [82, 0]
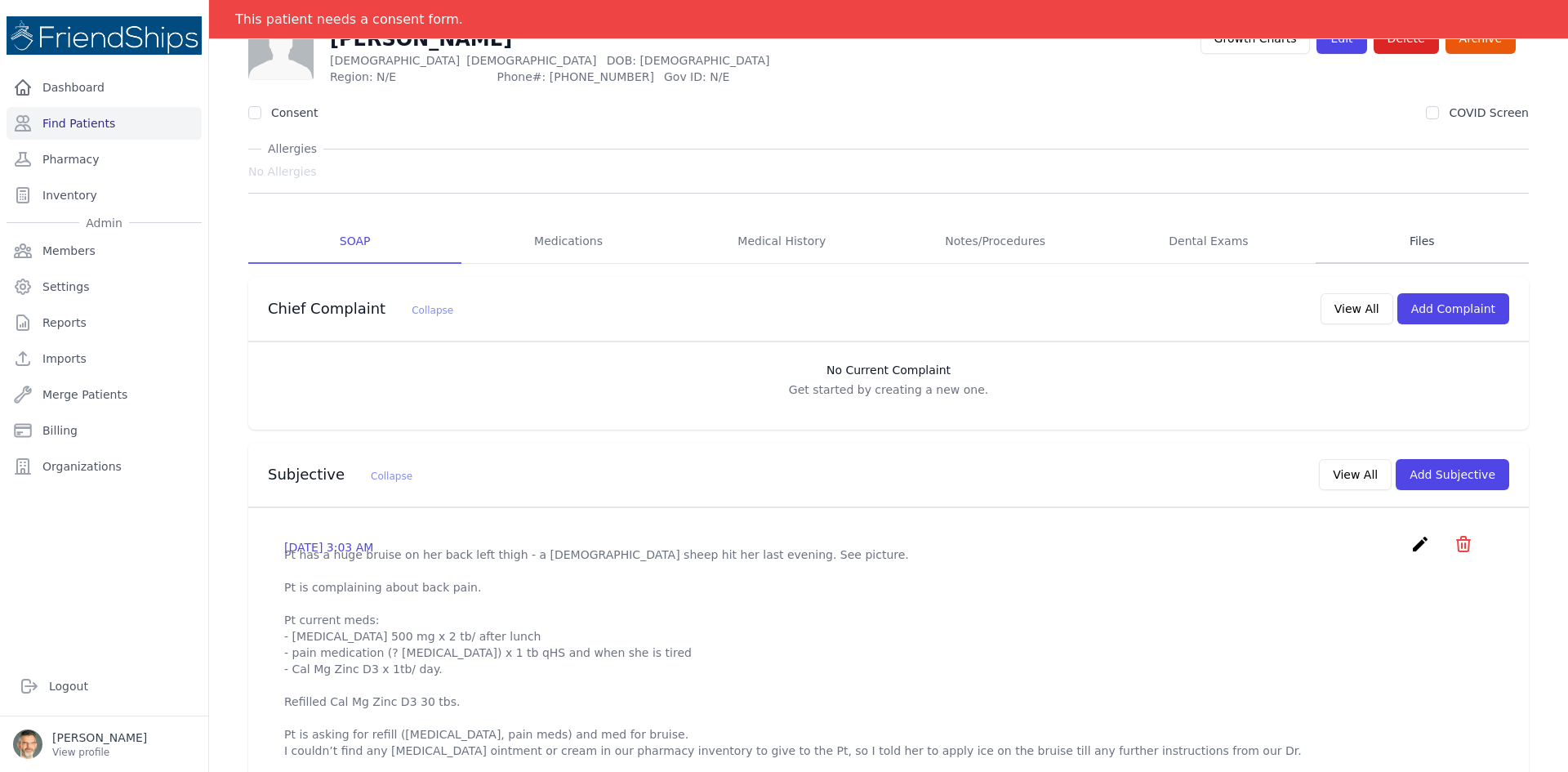
click at [1408, 232] on link "Files" at bounding box center [1422, 242] width 213 height 44
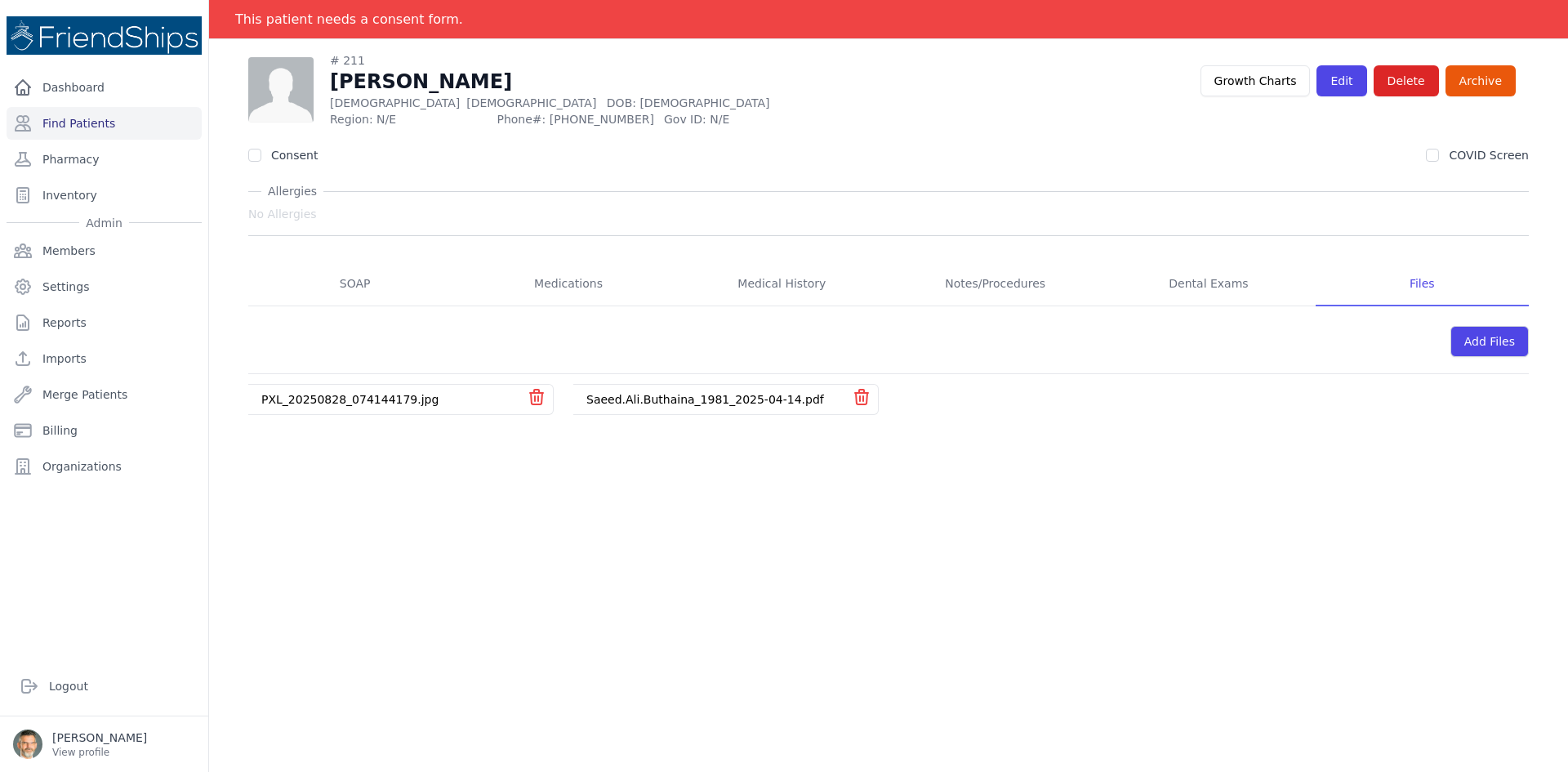
click at [633, 403] on link "Saeed.Ali.Buthaina_1981_2025-04-14.pdf" at bounding box center [705, 399] width 238 height 13
click at [332, 394] on link "PXL_20250828_074144179.jpg" at bounding box center [349, 399] width 177 height 13
click at [343, 276] on link "SOAP" at bounding box center [354, 284] width 213 height 44
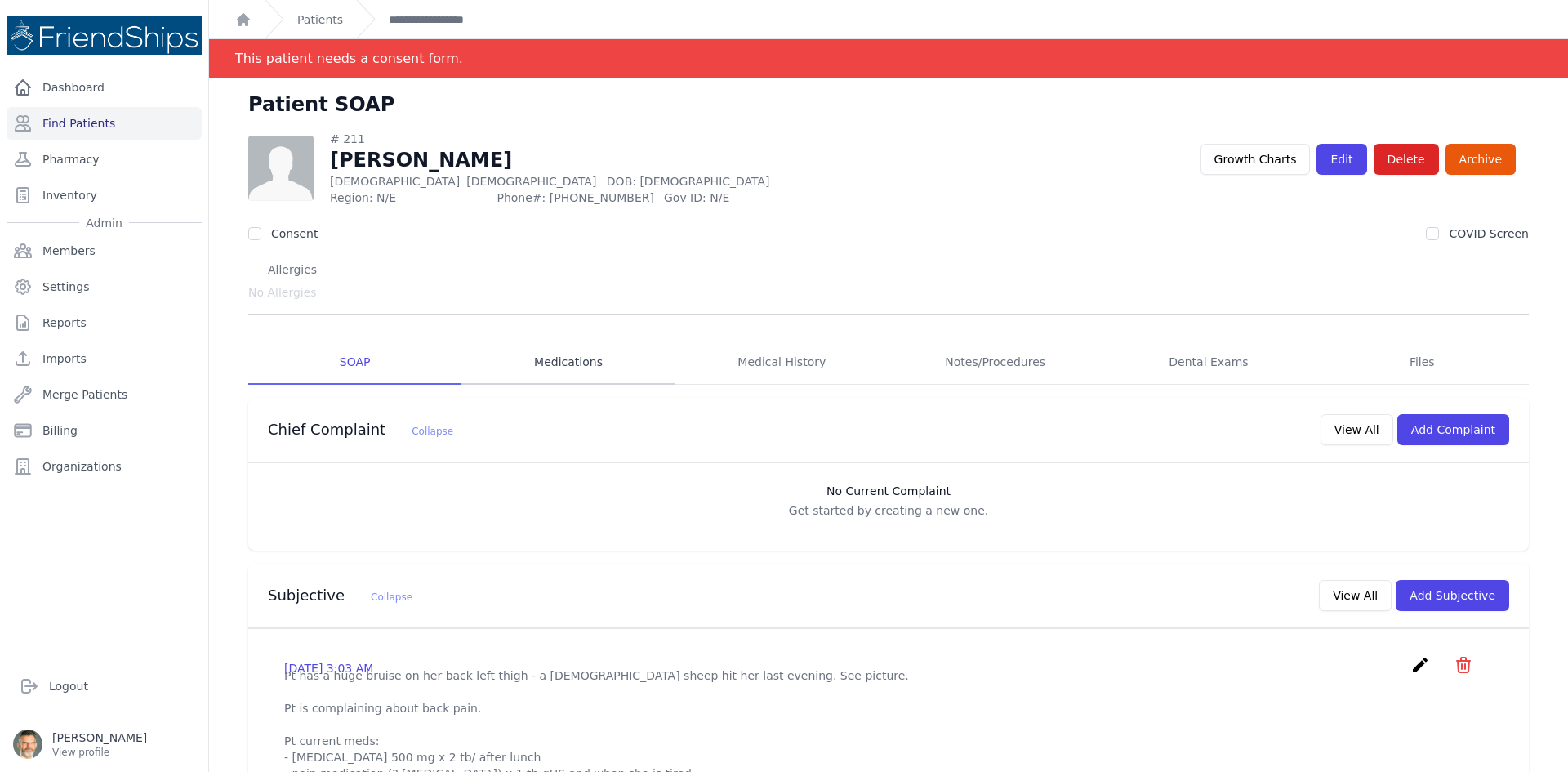
click at [559, 370] on link "Medications" at bounding box center [568, 362] width 213 height 44
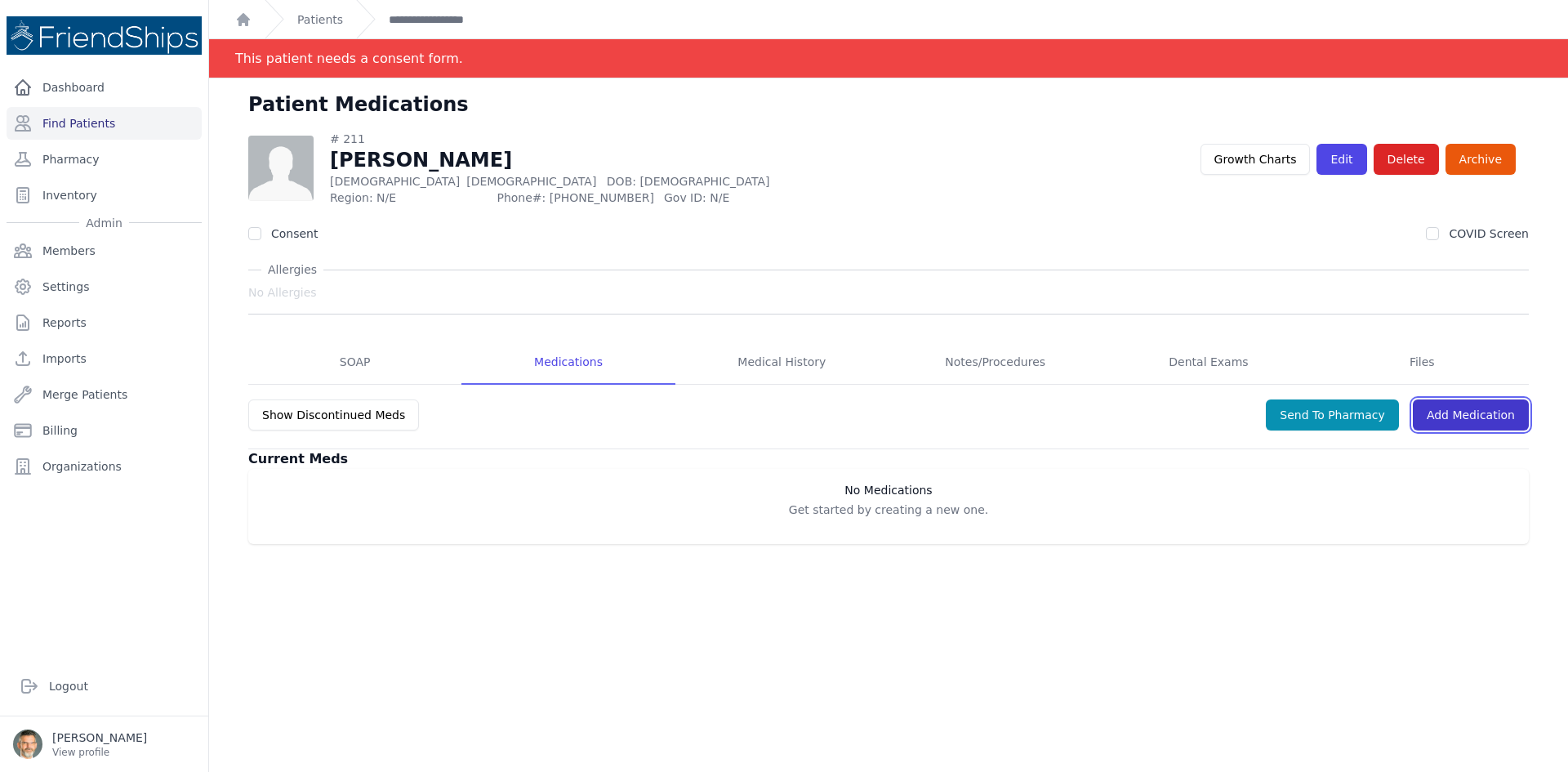
click at [1475, 417] on link "Add Medication" at bounding box center [1470, 415] width 116 height 31
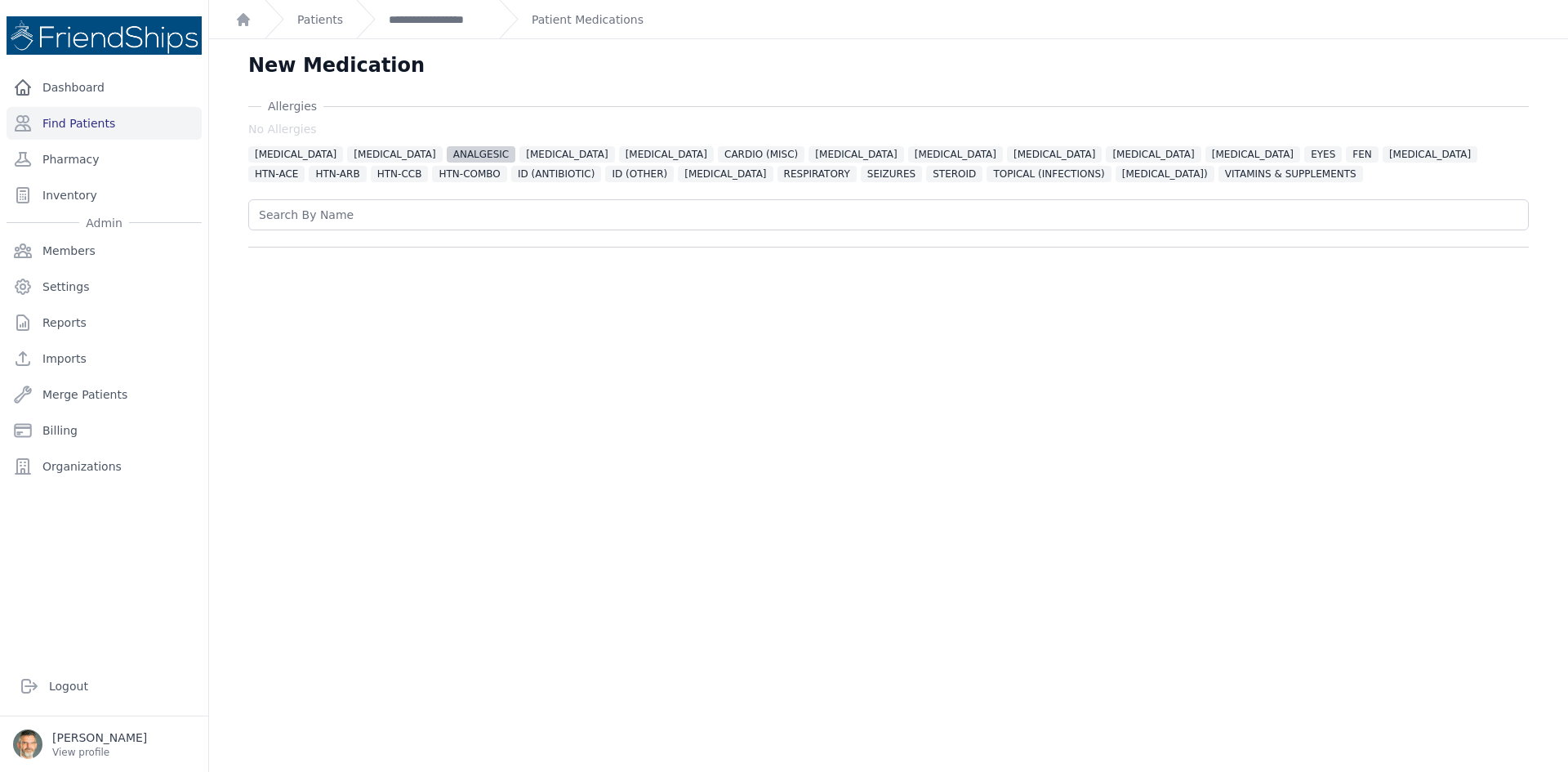
click at [447, 147] on span "ANALGESIC" at bounding box center [482, 155] width 69 height 16
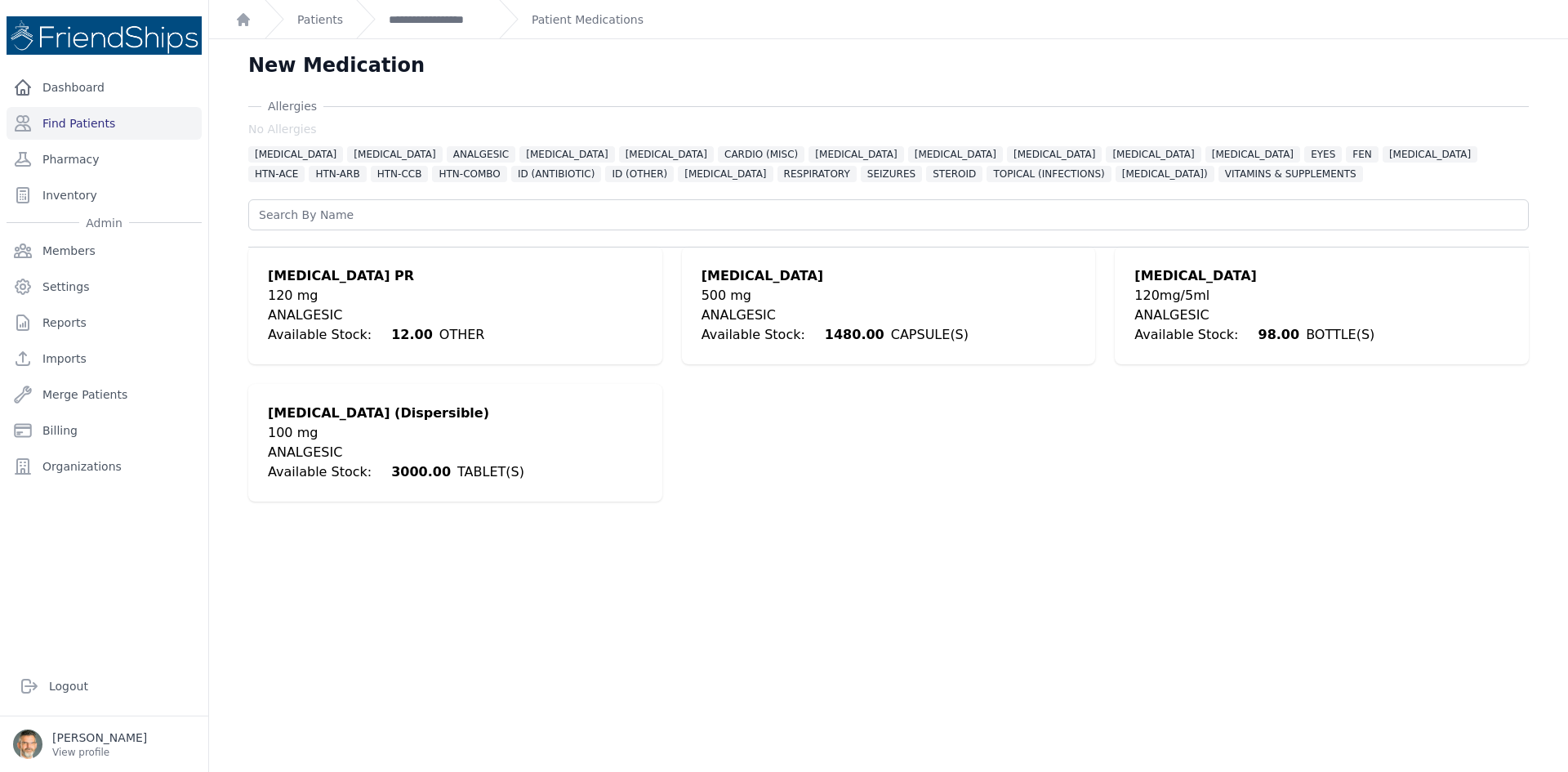
click at [742, 302] on div "500 mg" at bounding box center [835, 296] width 267 height 20
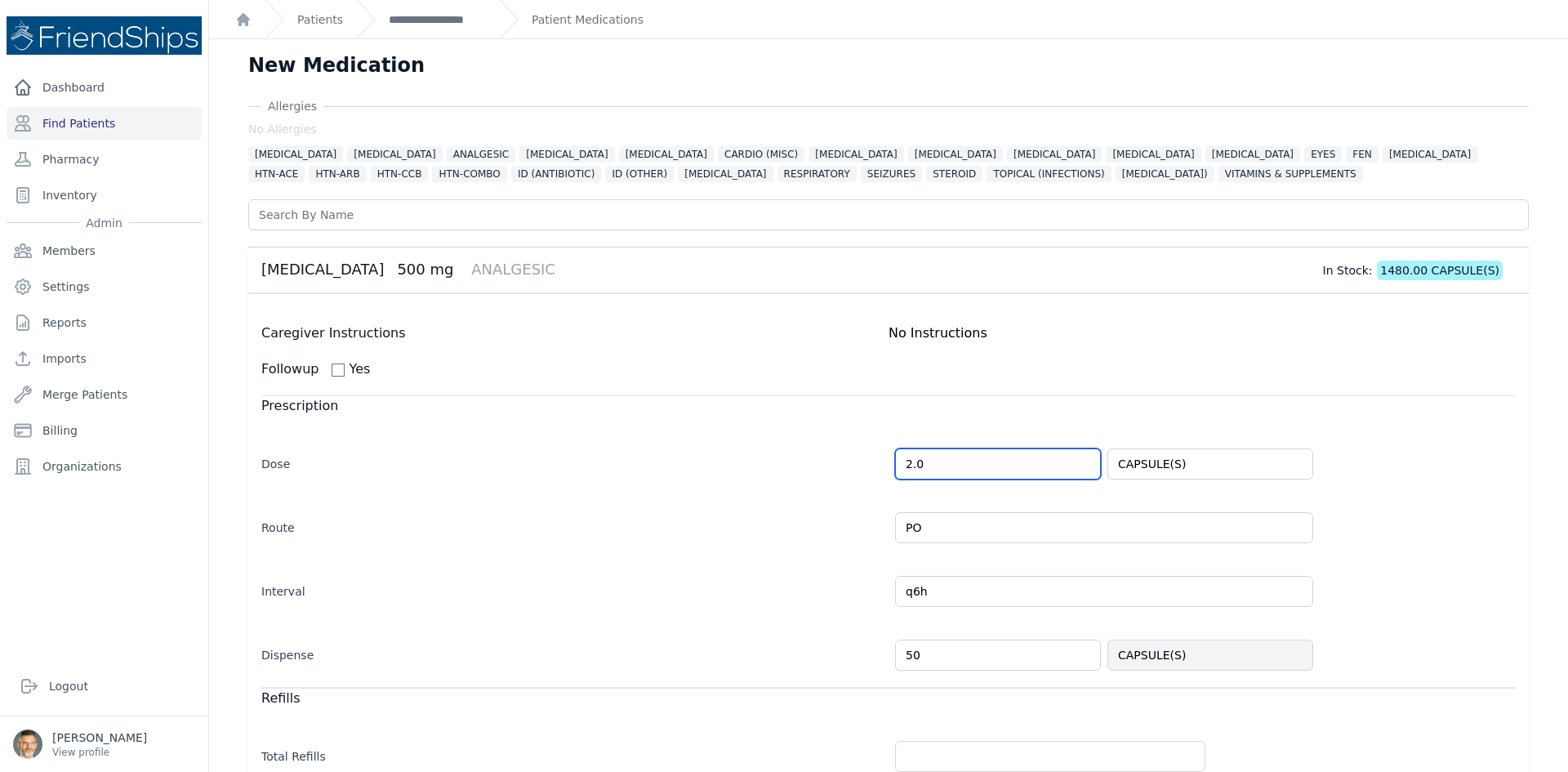
click at [878, 460] on div "Dose 2.0 CAPSULE(S)" at bounding box center [888, 455] width 1254 height 47
type input "1.0"
click at [923, 601] on input "q6h" at bounding box center [1104, 591] width 418 height 31
select select "MONTH(S)"
click at [1286, 592] on input "q6h" at bounding box center [1104, 591] width 418 height 31
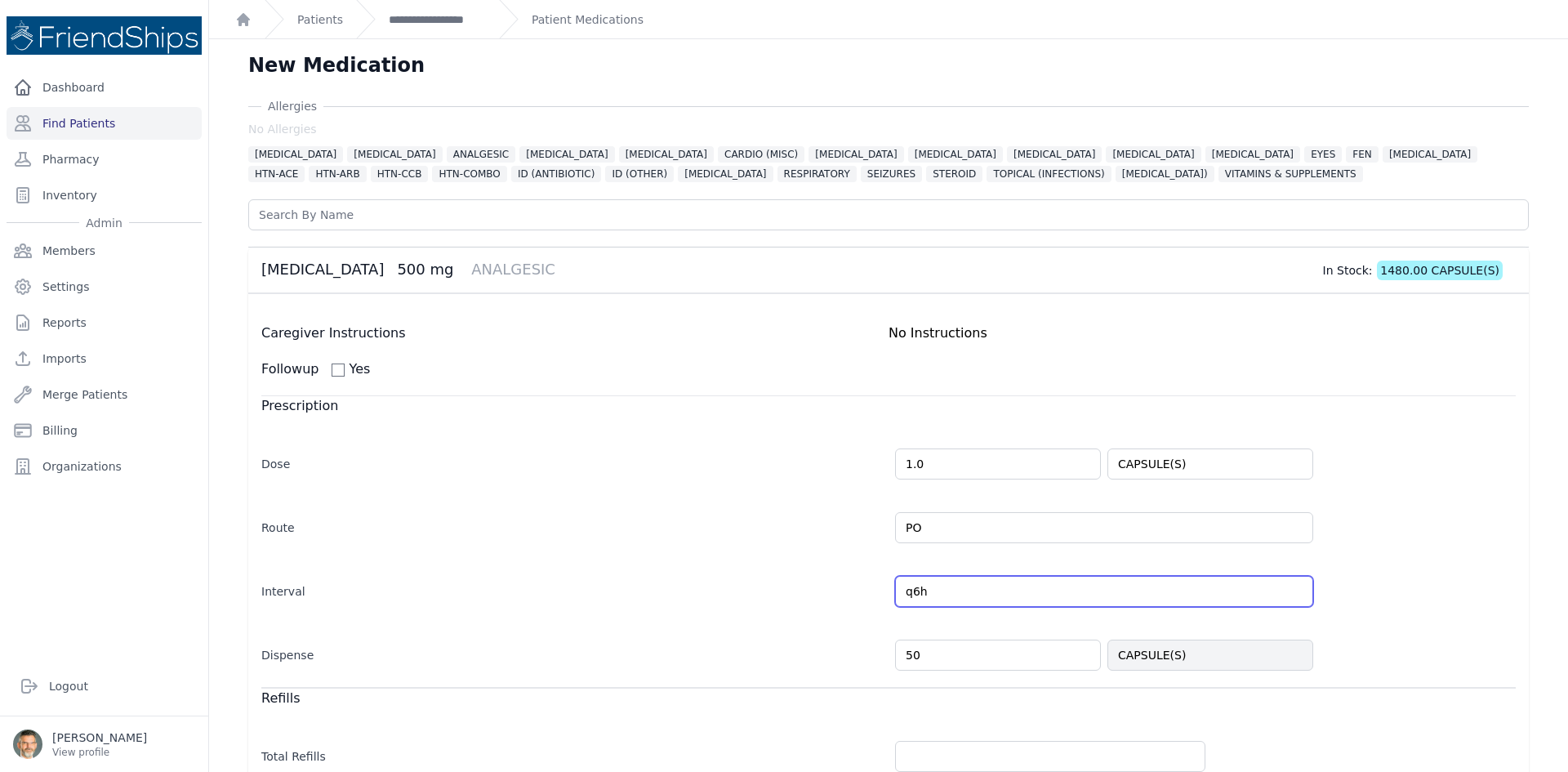
click at [1291, 593] on input "q6h" at bounding box center [1104, 591] width 418 height 31
click at [917, 591] on input "q6h" at bounding box center [1104, 591] width 418 height 31
click at [916, 589] on input "q6h" at bounding box center [1104, 591] width 418 height 31
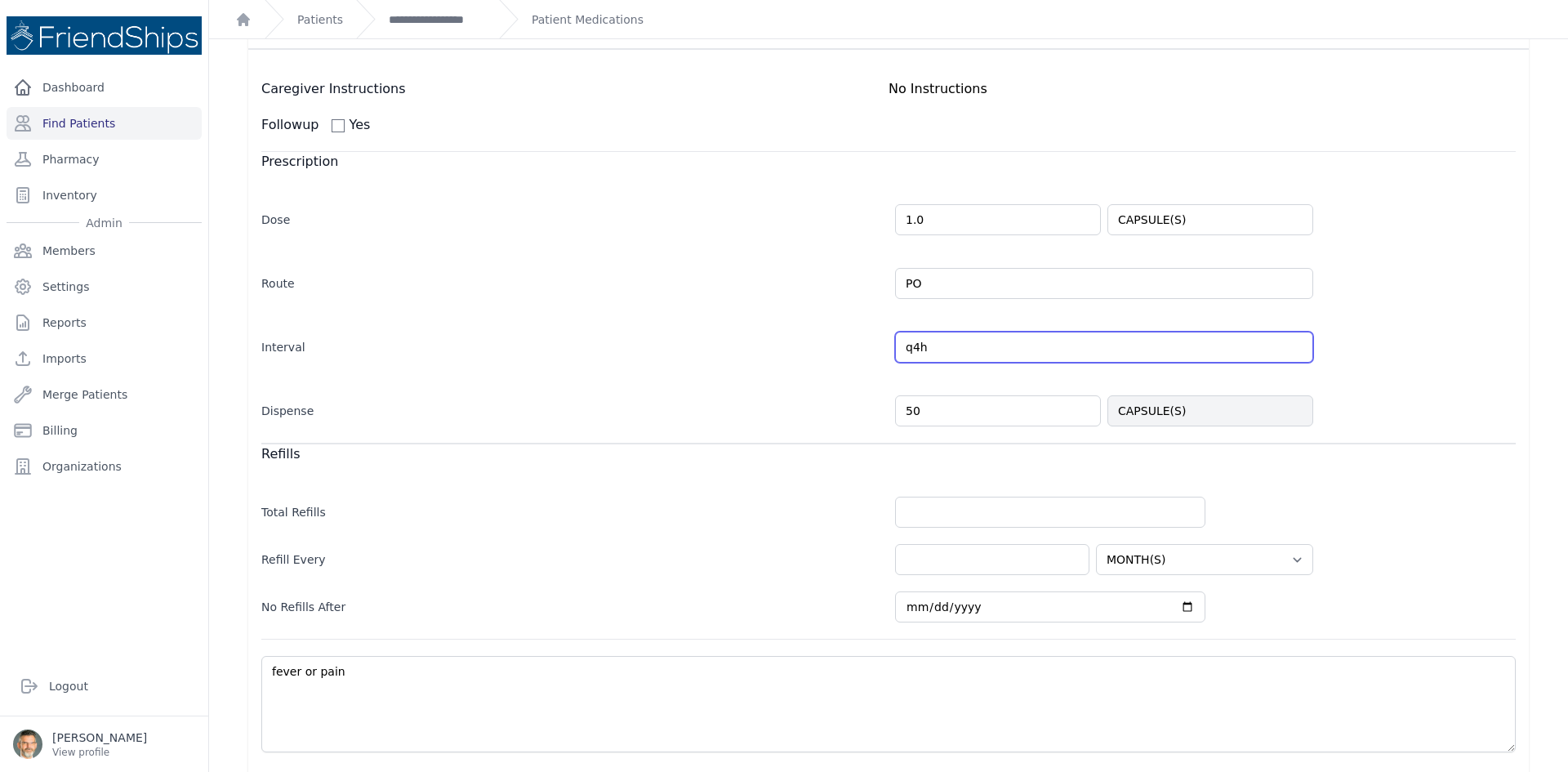
scroll to position [245, 0]
type input "q4h"
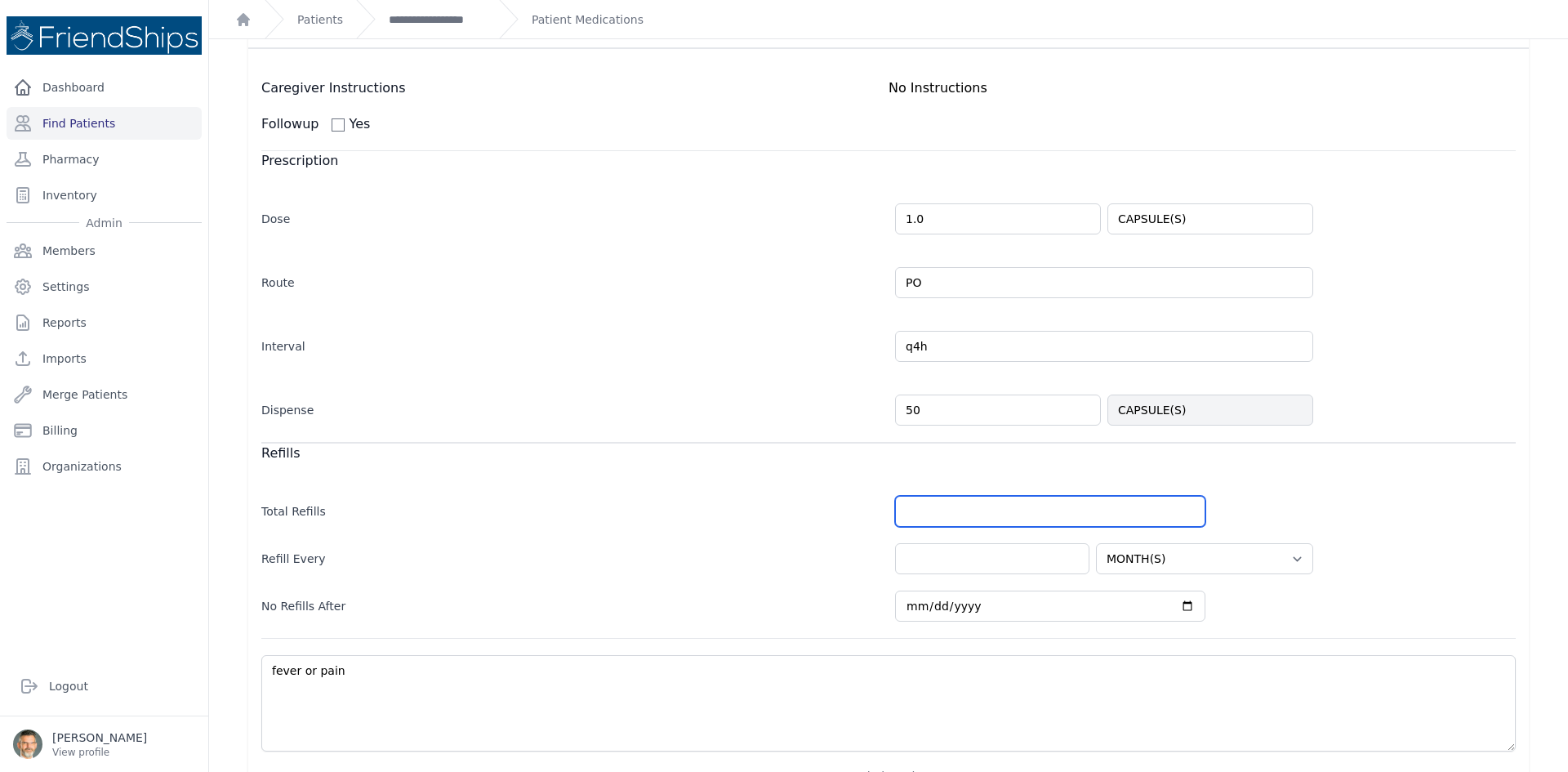
click at [939, 514] on input "number" at bounding box center [1050, 511] width 310 height 31
select select "MONTH(S)"
type input "5"
click at [979, 561] on input "number" at bounding box center [992, 558] width 195 height 31
select select "MONTH(S)"
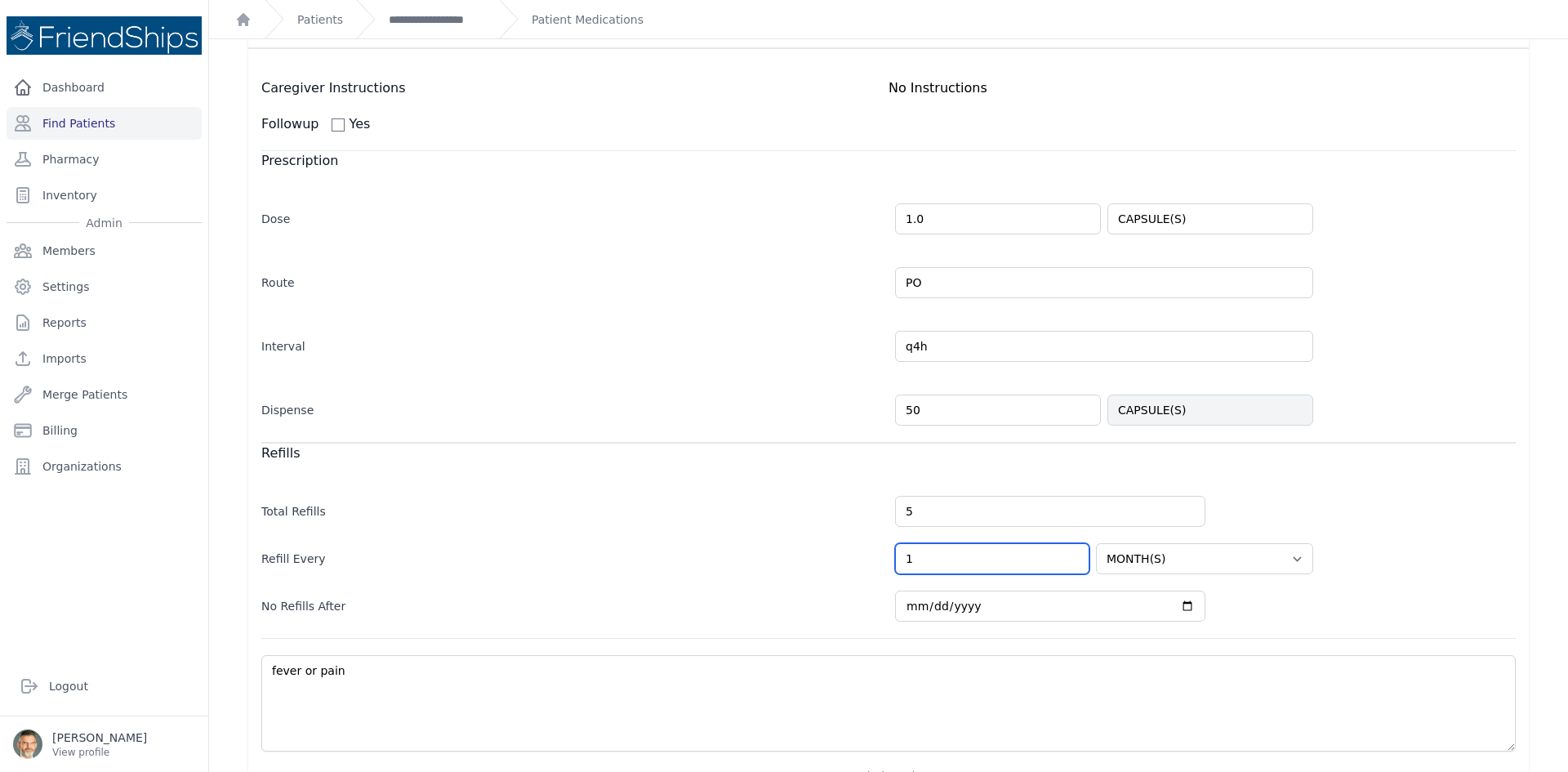
type input "1"
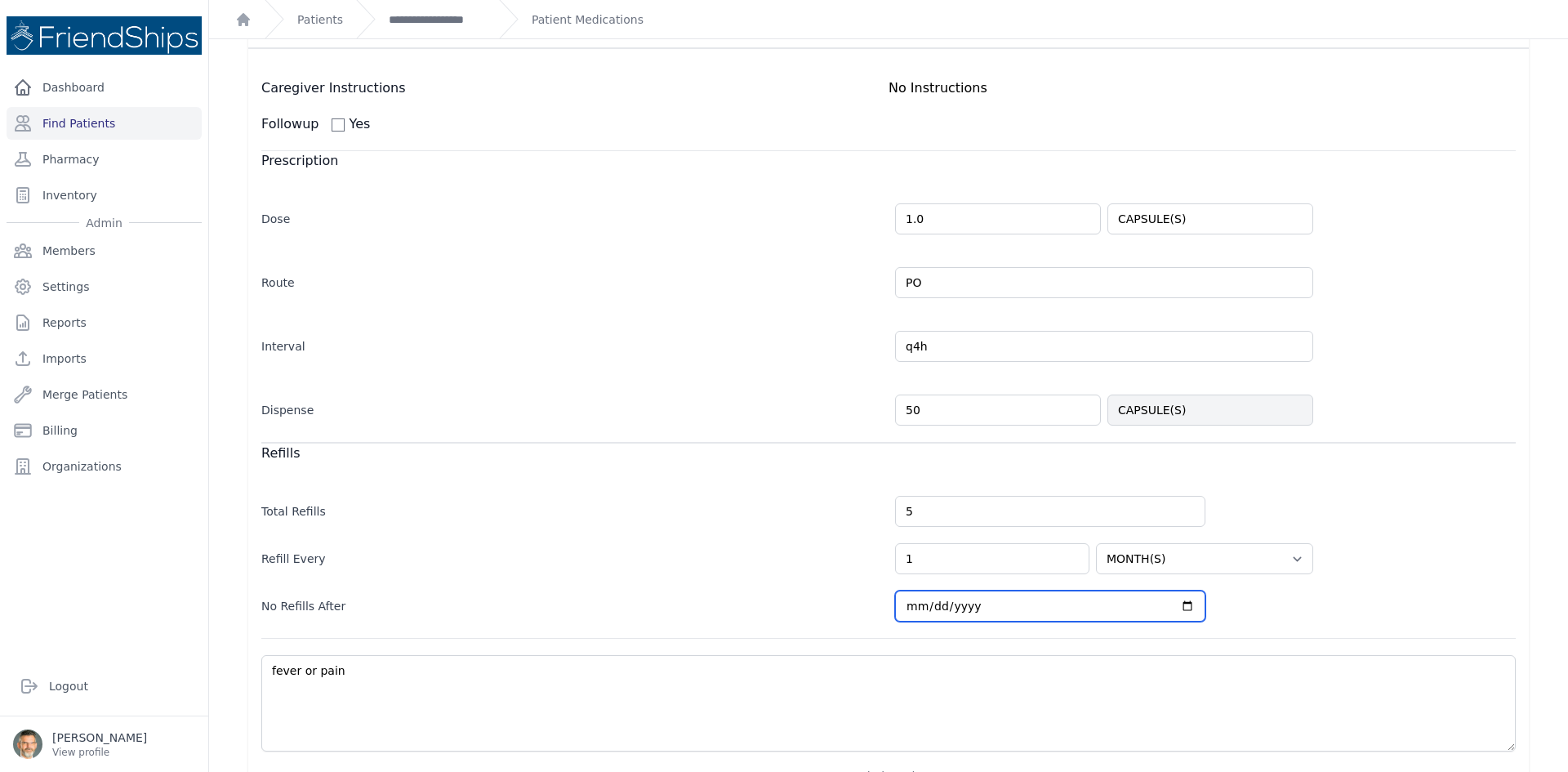
click at [1176, 610] on input "[DATE]" at bounding box center [1050, 606] width 310 height 31
select select "MONTH(S)"
type input "[DATE]"
select select "MONTH(S)"
type input "[DATE]"
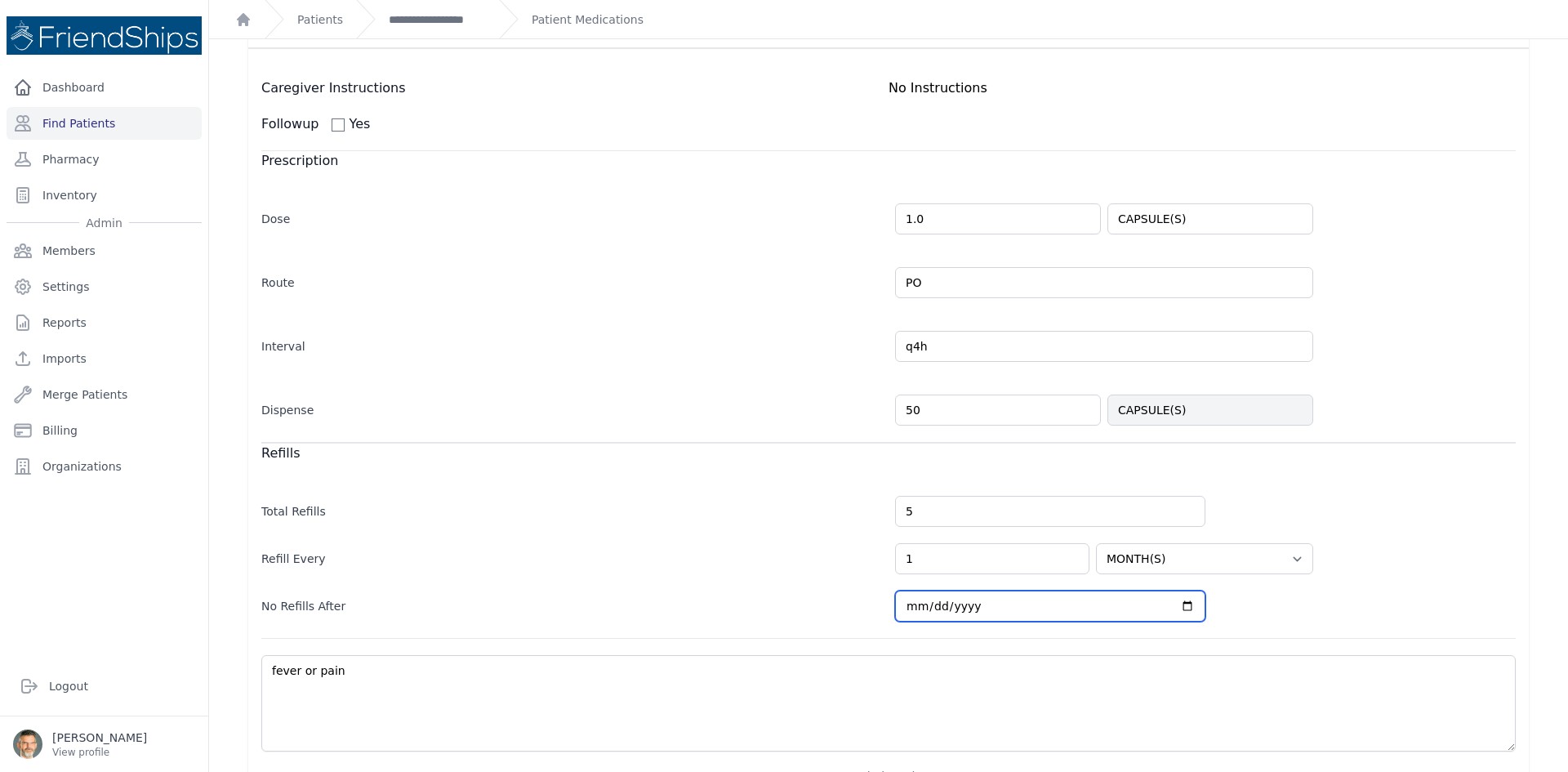
select select "MONTH(S)"
type input "[DATE]"
select select "MONTH(S)"
type input "[DATE]"
select select "MONTH(S)"
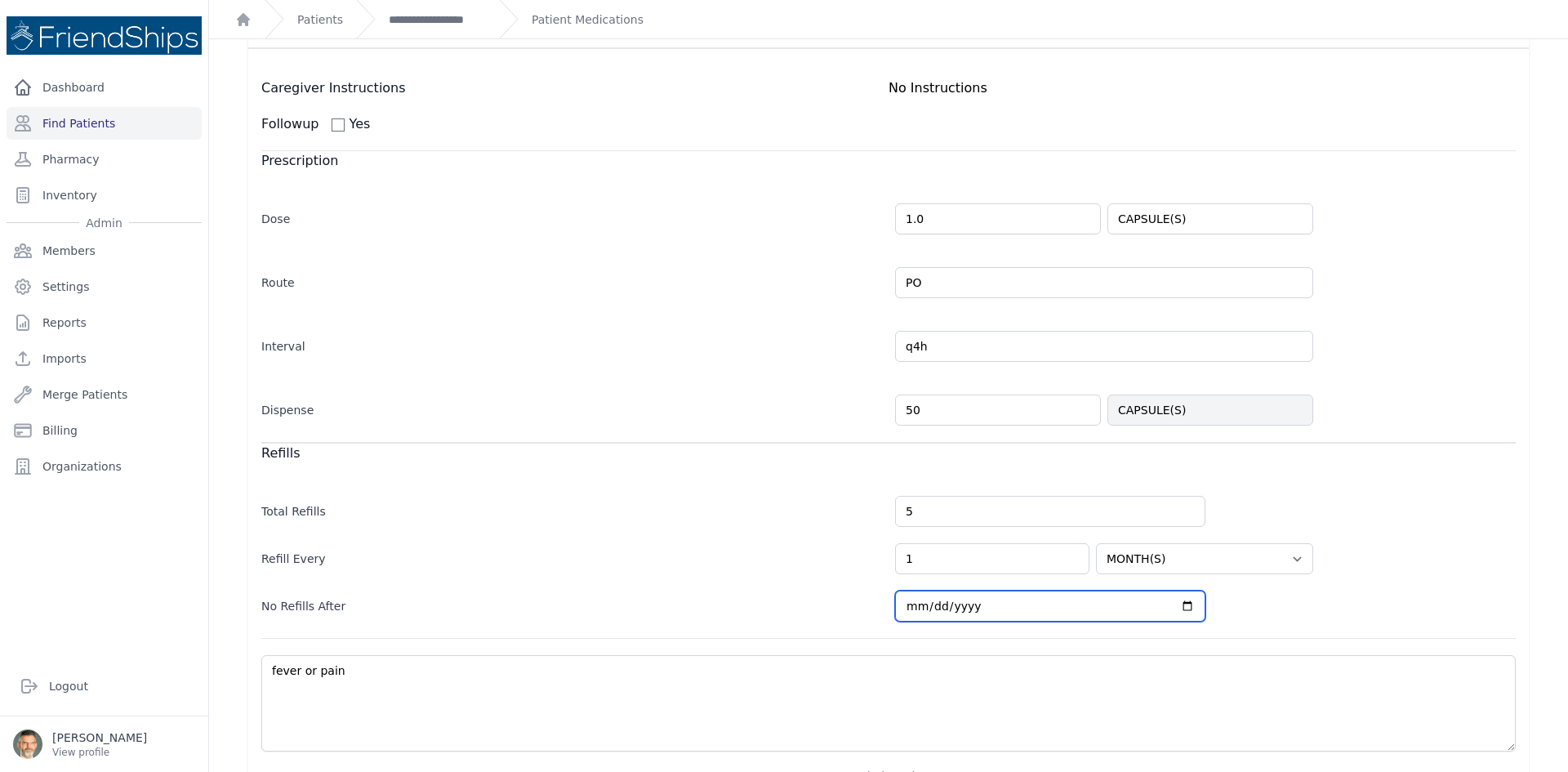
type input "[DATE]"
select select "MONTH(S)"
type input "[DATE]"
select select "MONTH(S)"
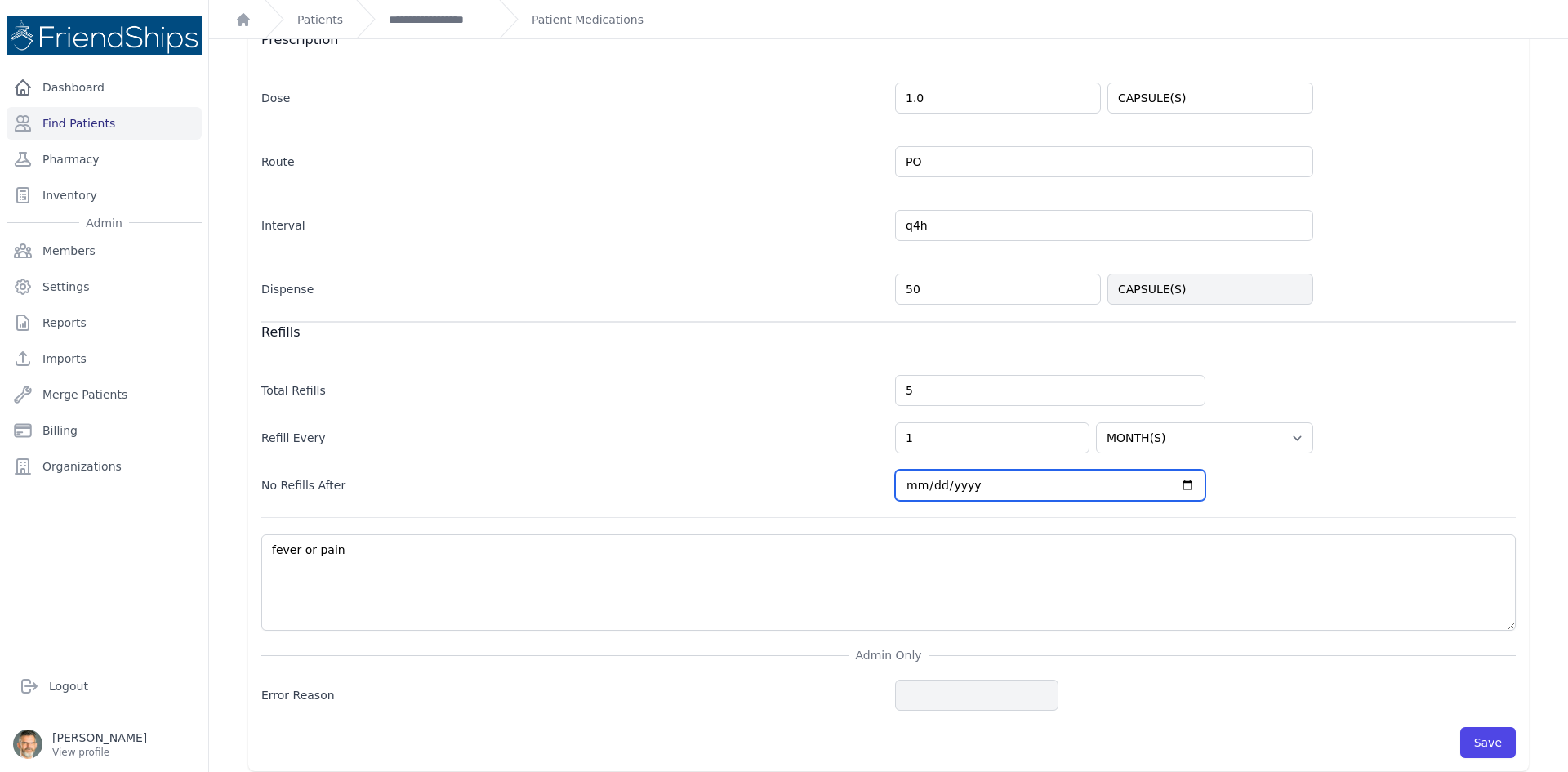
scroll to position [378, 0]
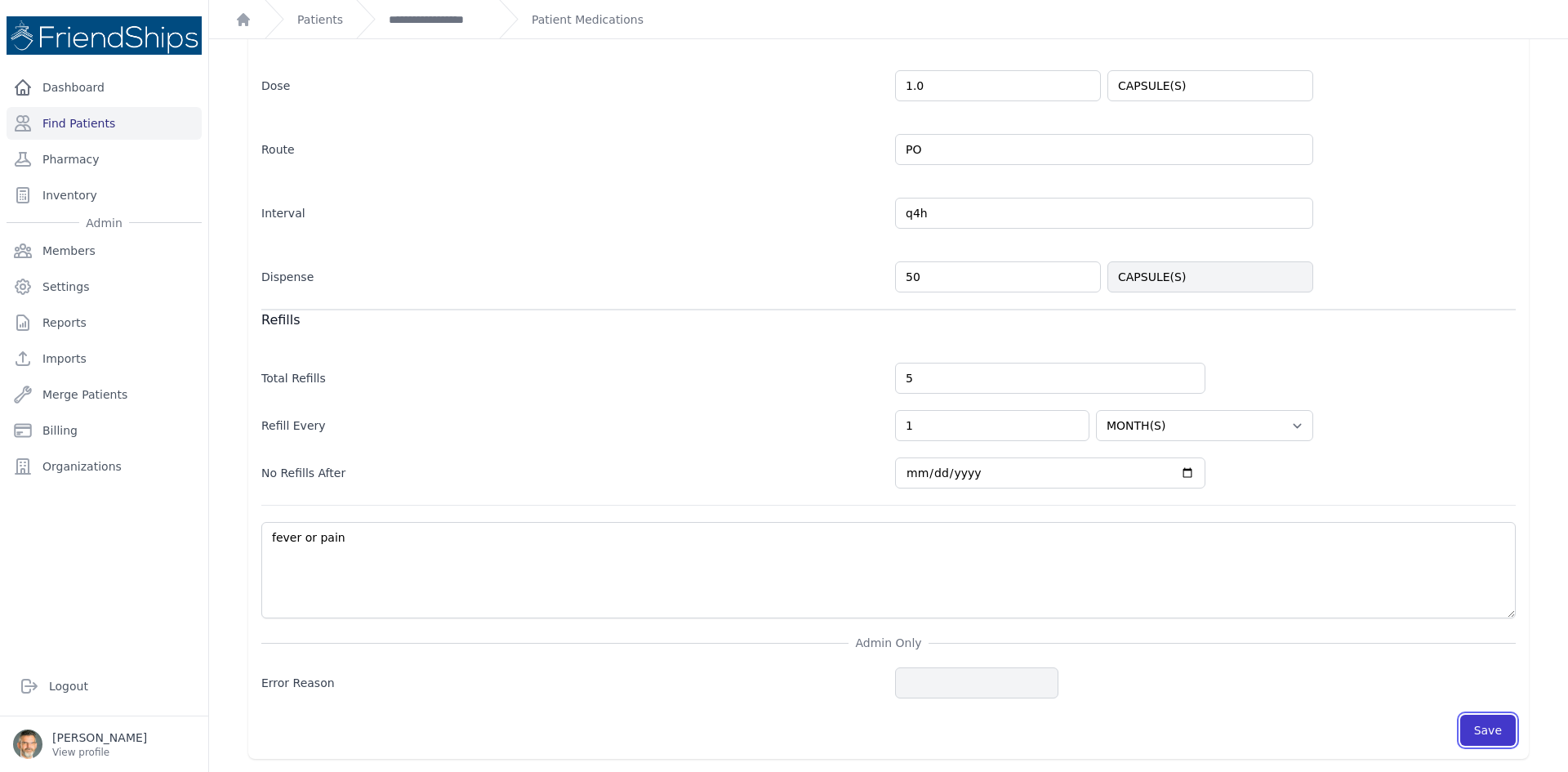
click at [1471, 735] on button "Save" at bounding box center [1488, 729] width 56 height 31
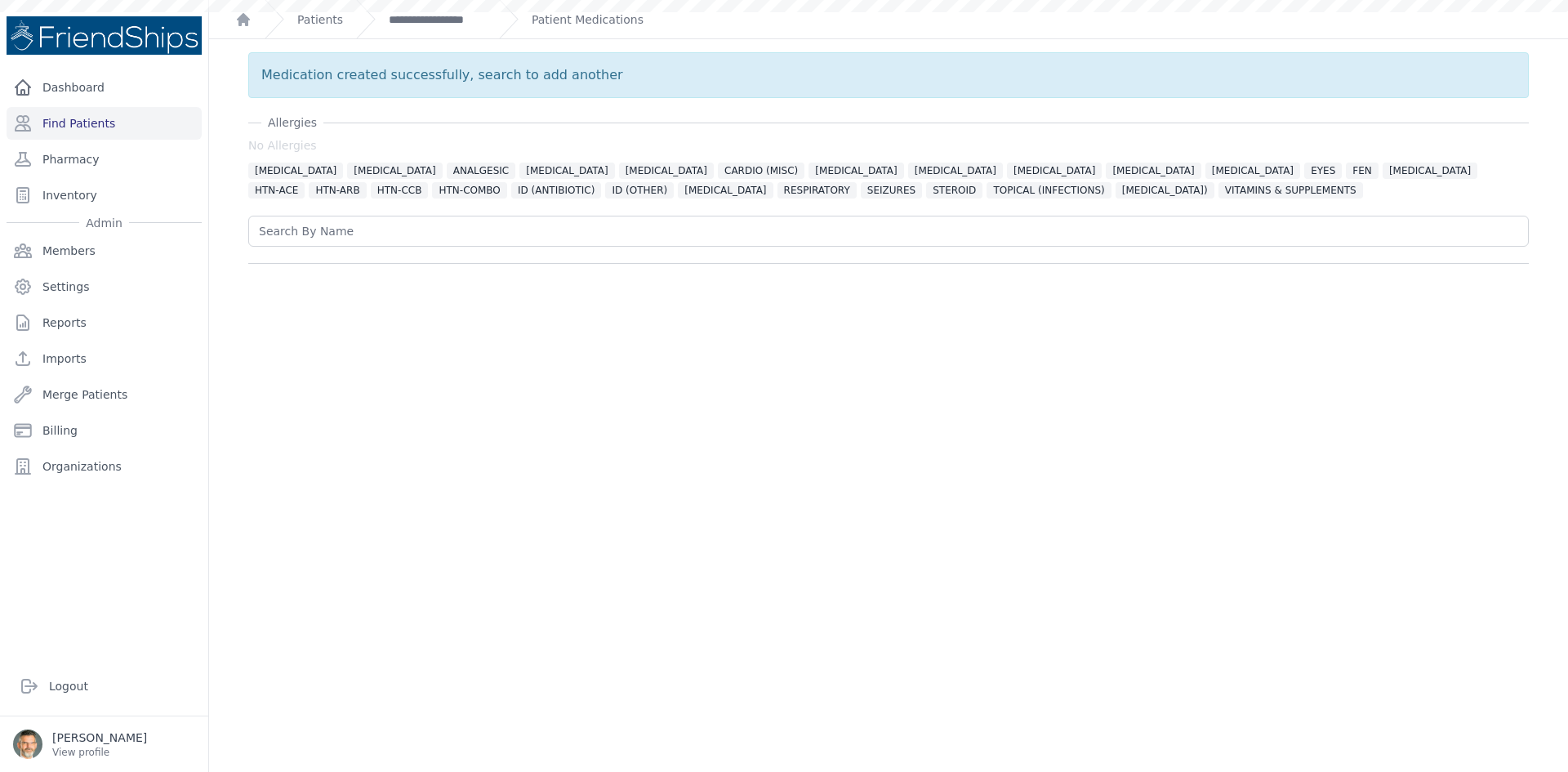
scroll to position [0, 0]
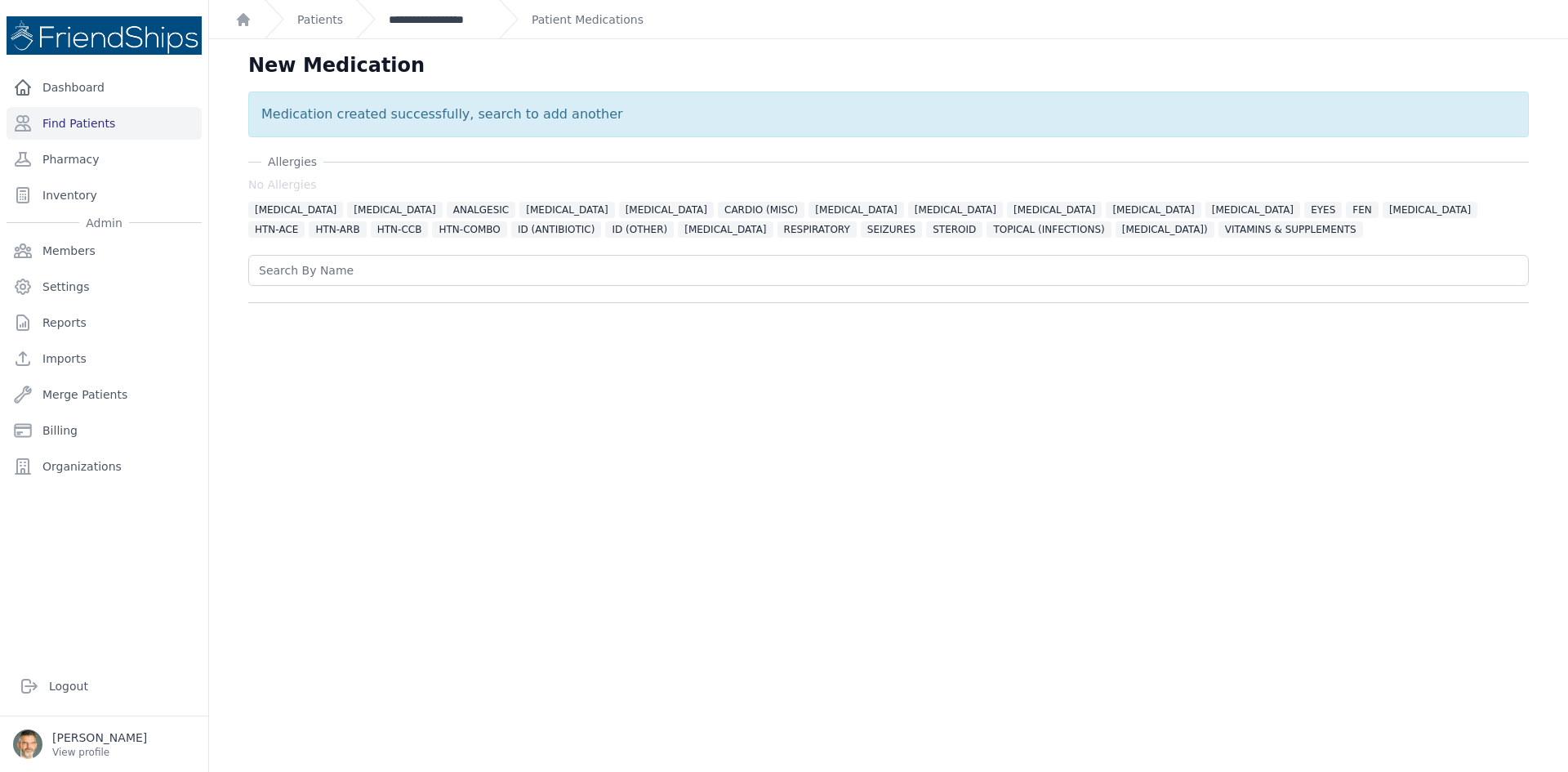
click at [412, 25] on link "**********" at bounding box center [437, 20] width 97 height 16
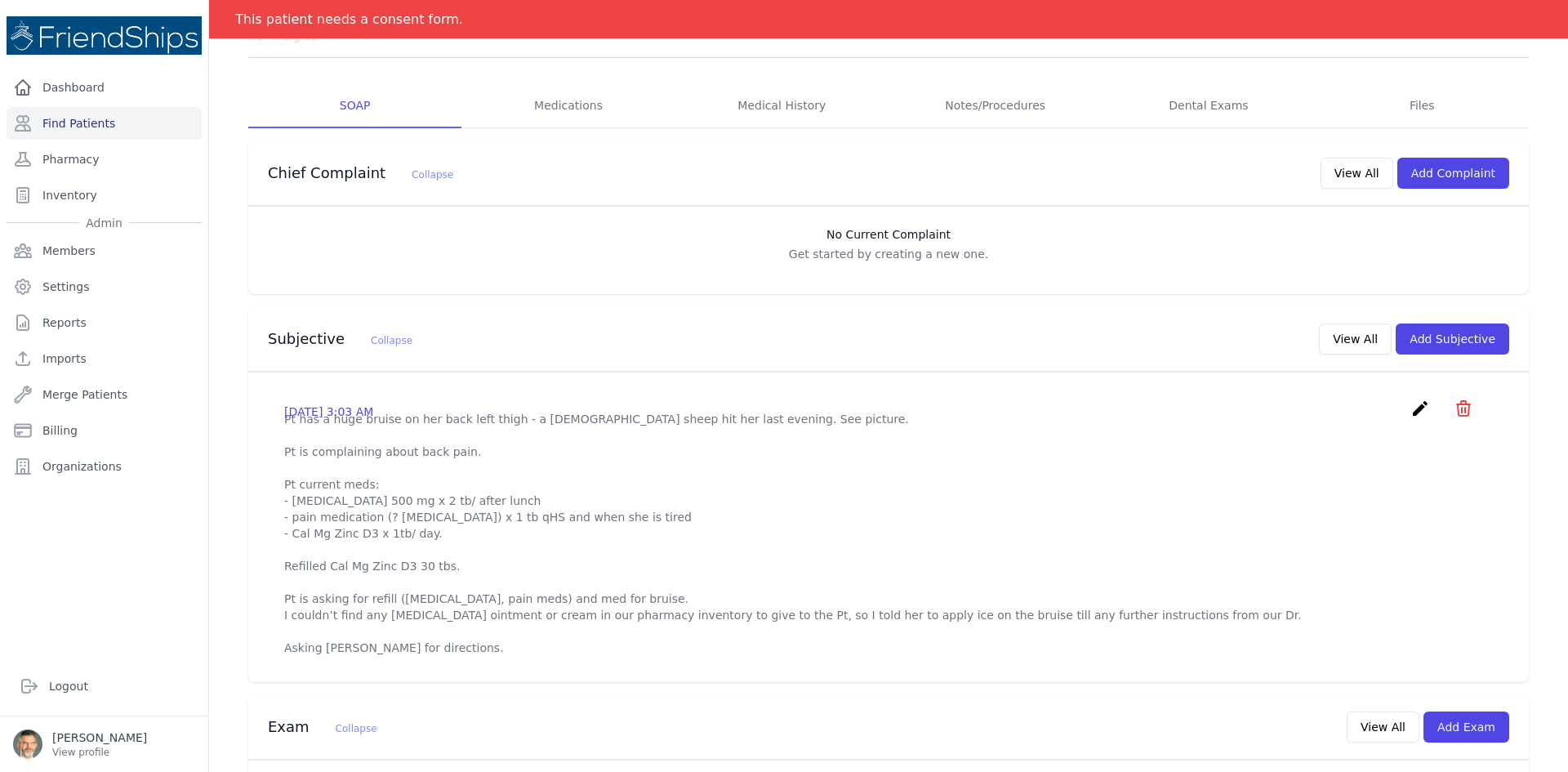
scroll to position [245, 0]
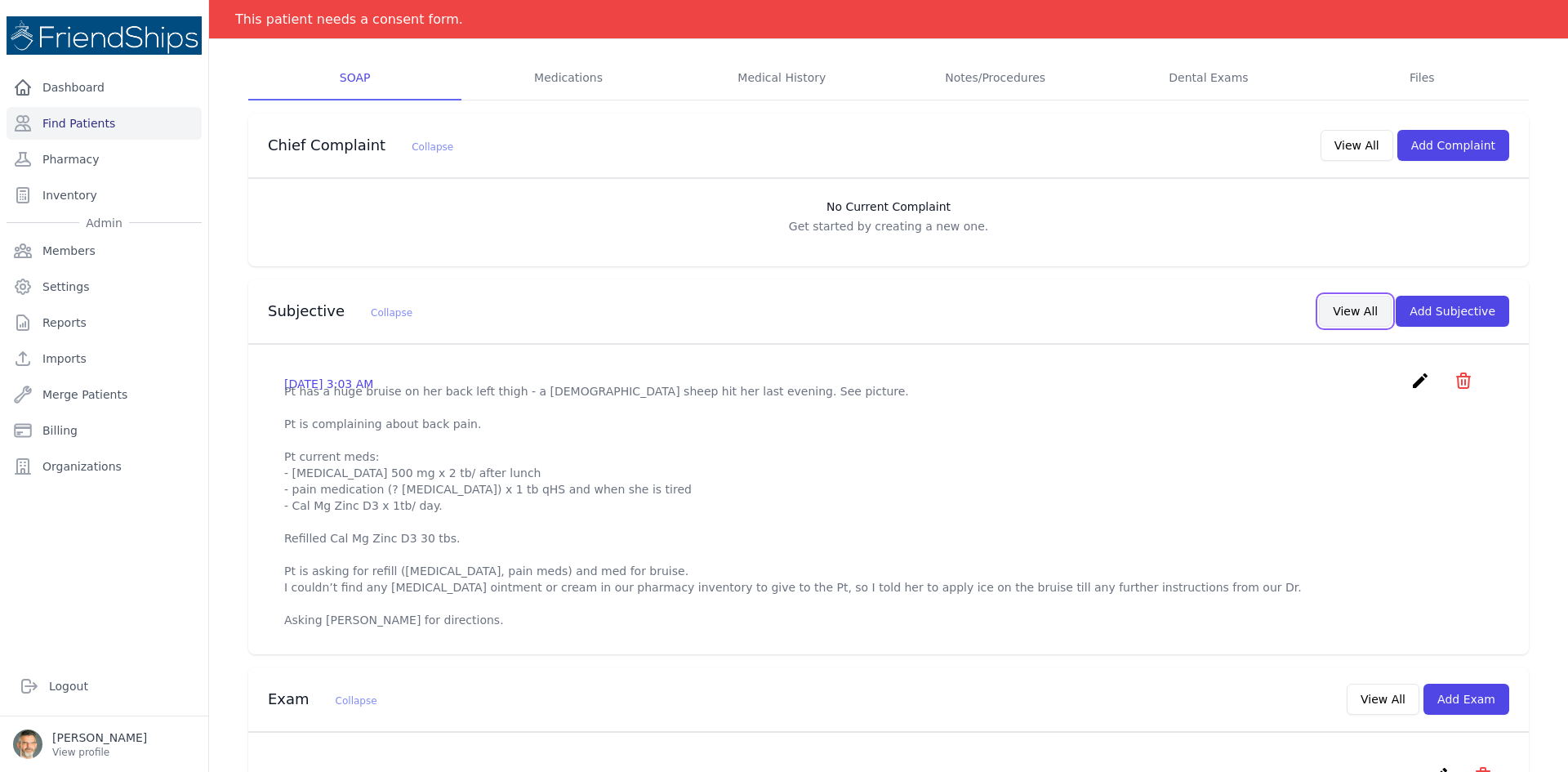
click at [1355, 314] on button "View All" at bounding box center [1356, 311] width 73 height 31
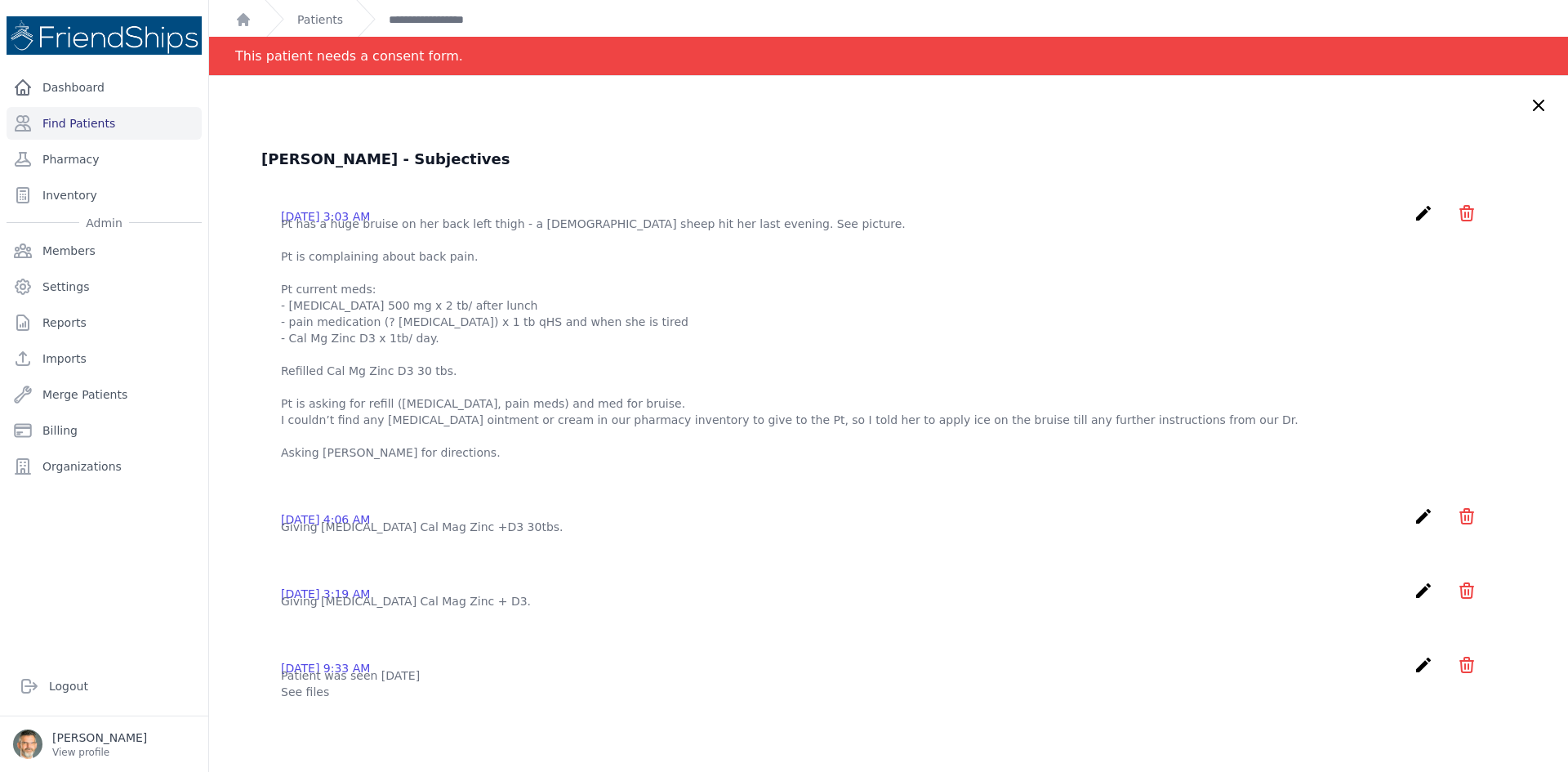
scroll to position [0, 0]
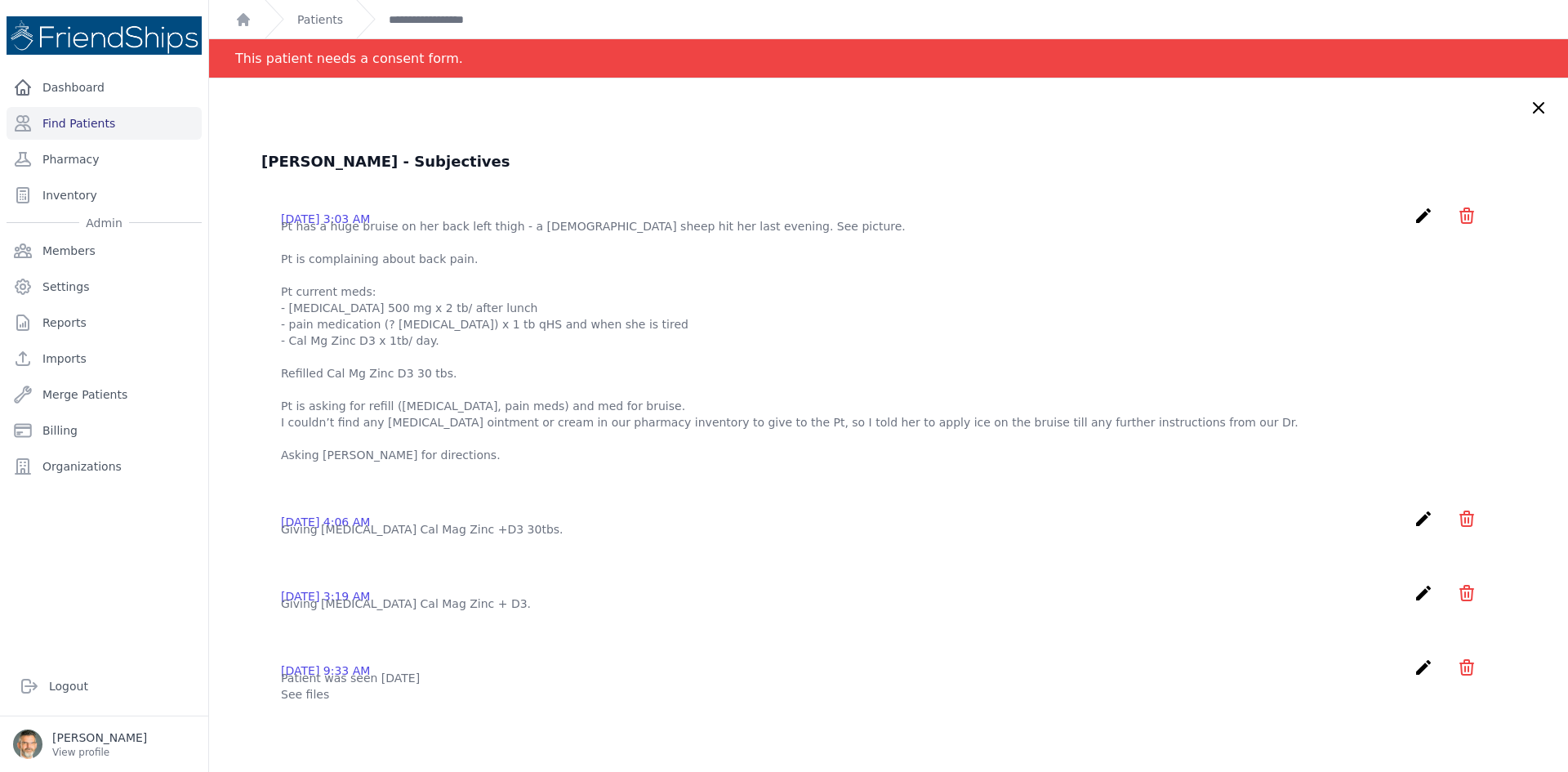
click at [1529, 109] on icon at bounding box center [1539, 107] width 20 height 20
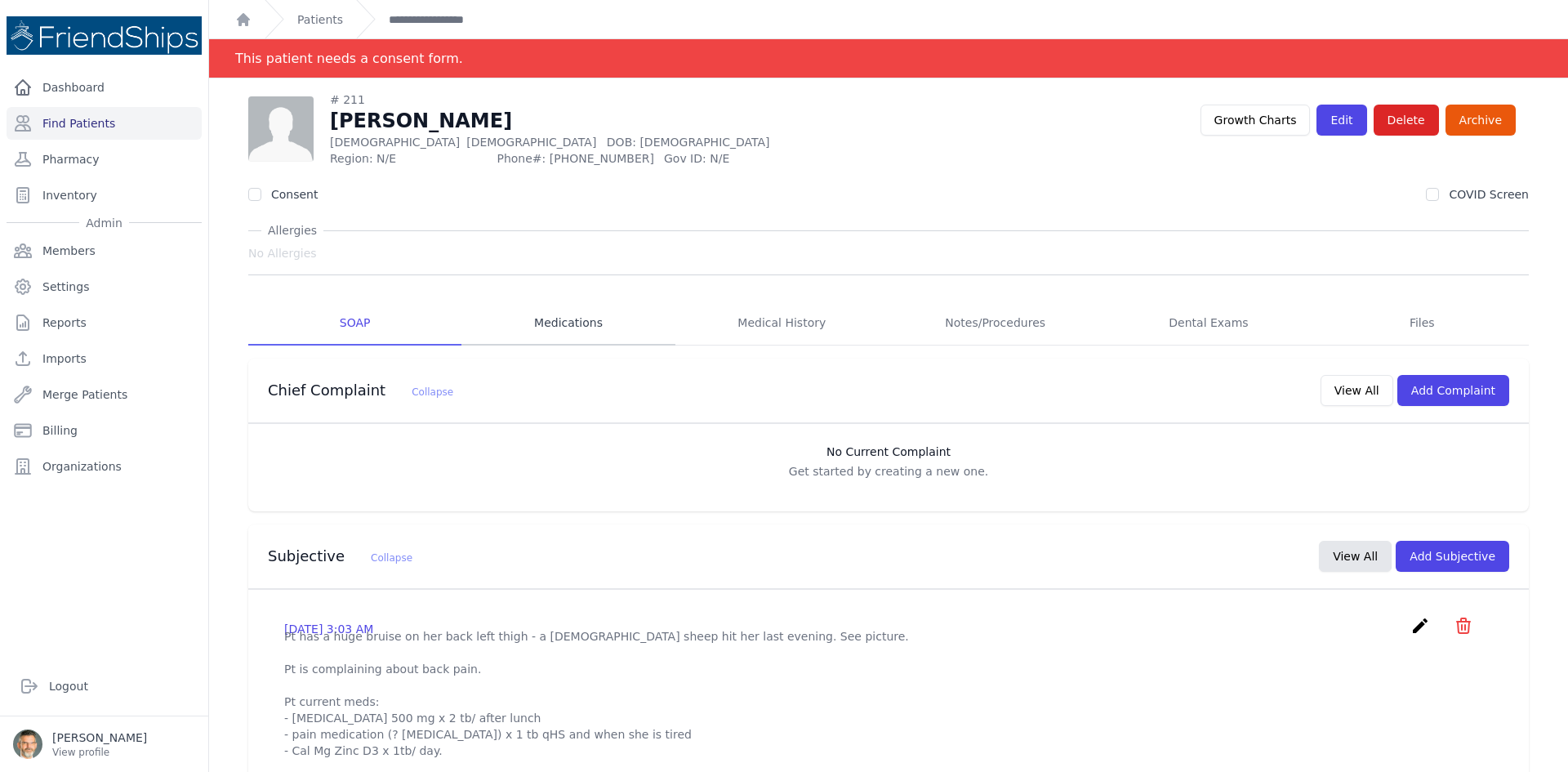
click at [573, 313] on link "Medications" at bounding box center [568, 323] width 213 height 44
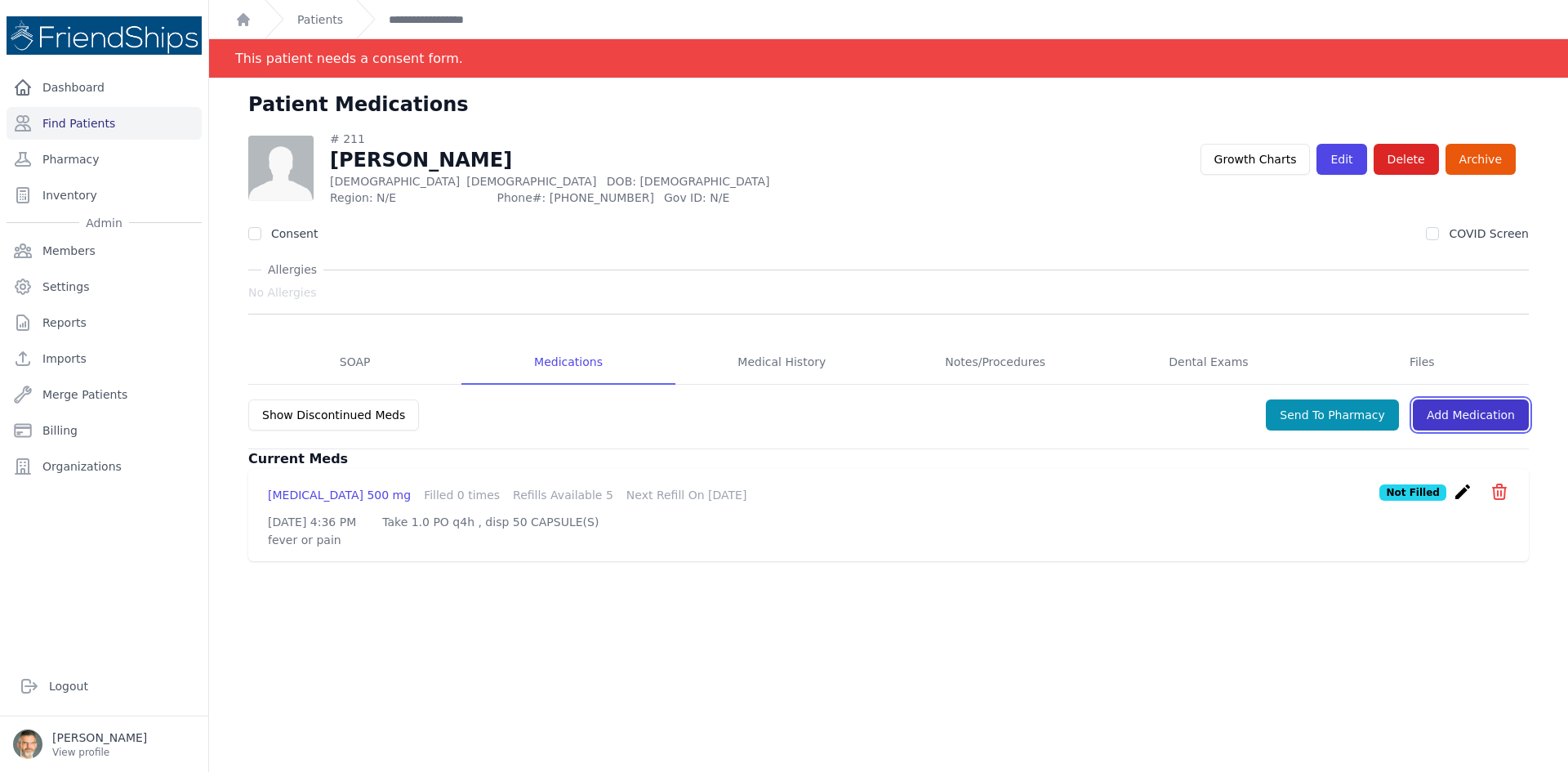
click at [1465, 410] on link "Add Medication" at bounding box center [1470, 415] width 116 height 31
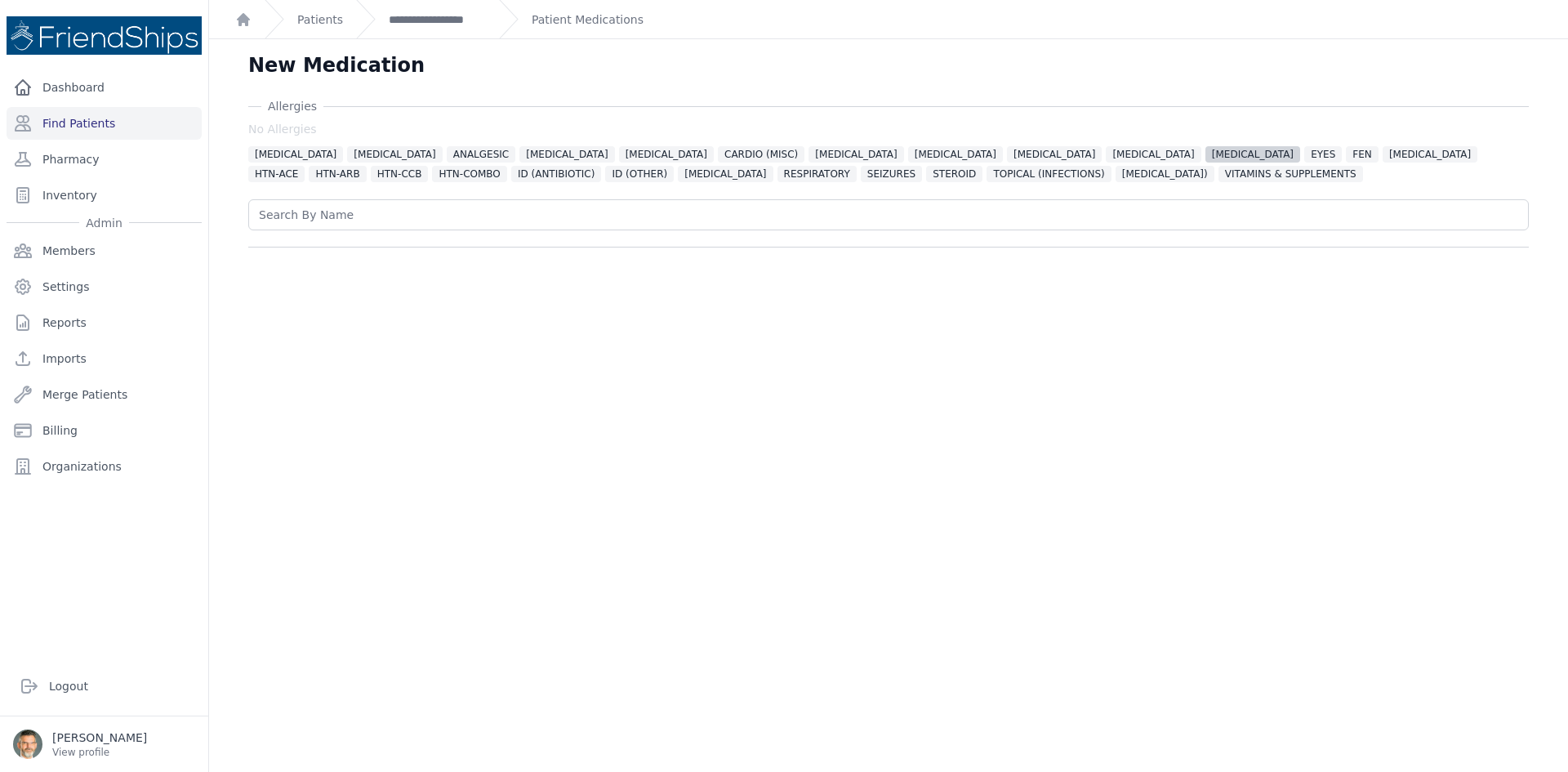
click at [1206, 152] on span "[MEDICAL_DATA]" at bounding box center [1253, 155] width 95 height 16
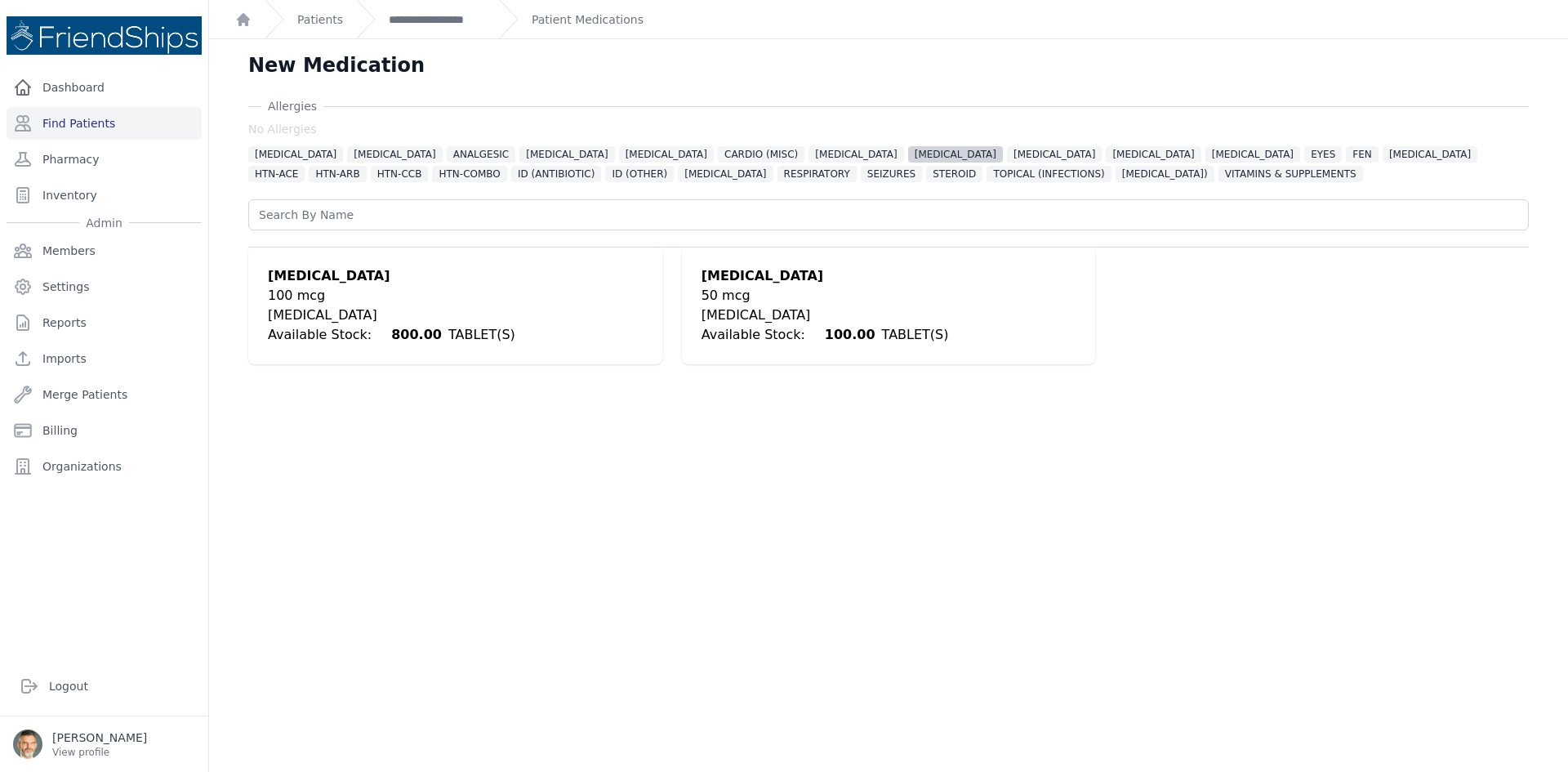
click at [908, 156] on span "[MEDICAL_DATA]" at bounding box center [955, 155] width 95 height 16
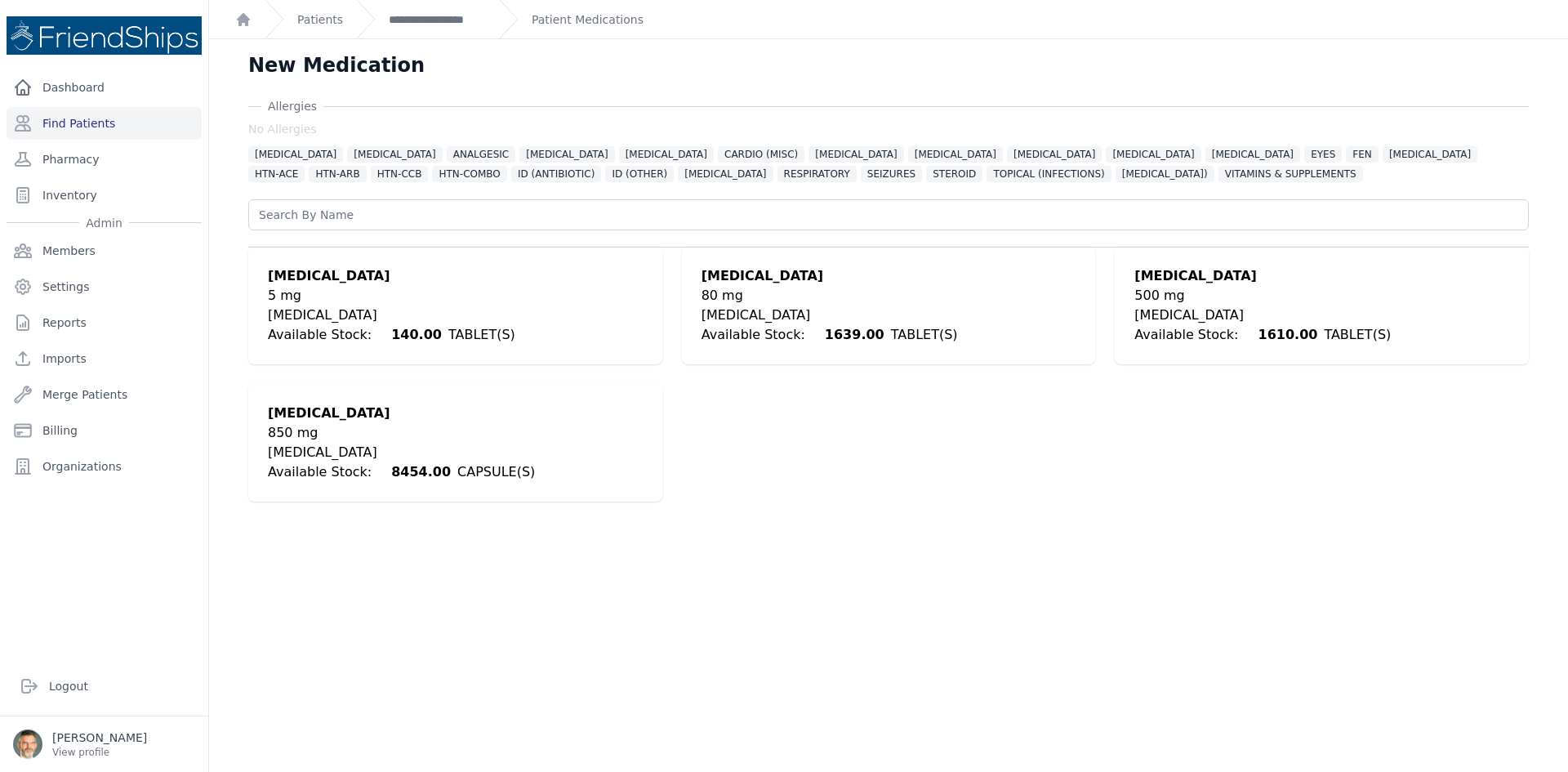
click at [1137, 302] on div "500 mg" at bounding box center [1262, 296] width 257 height 20
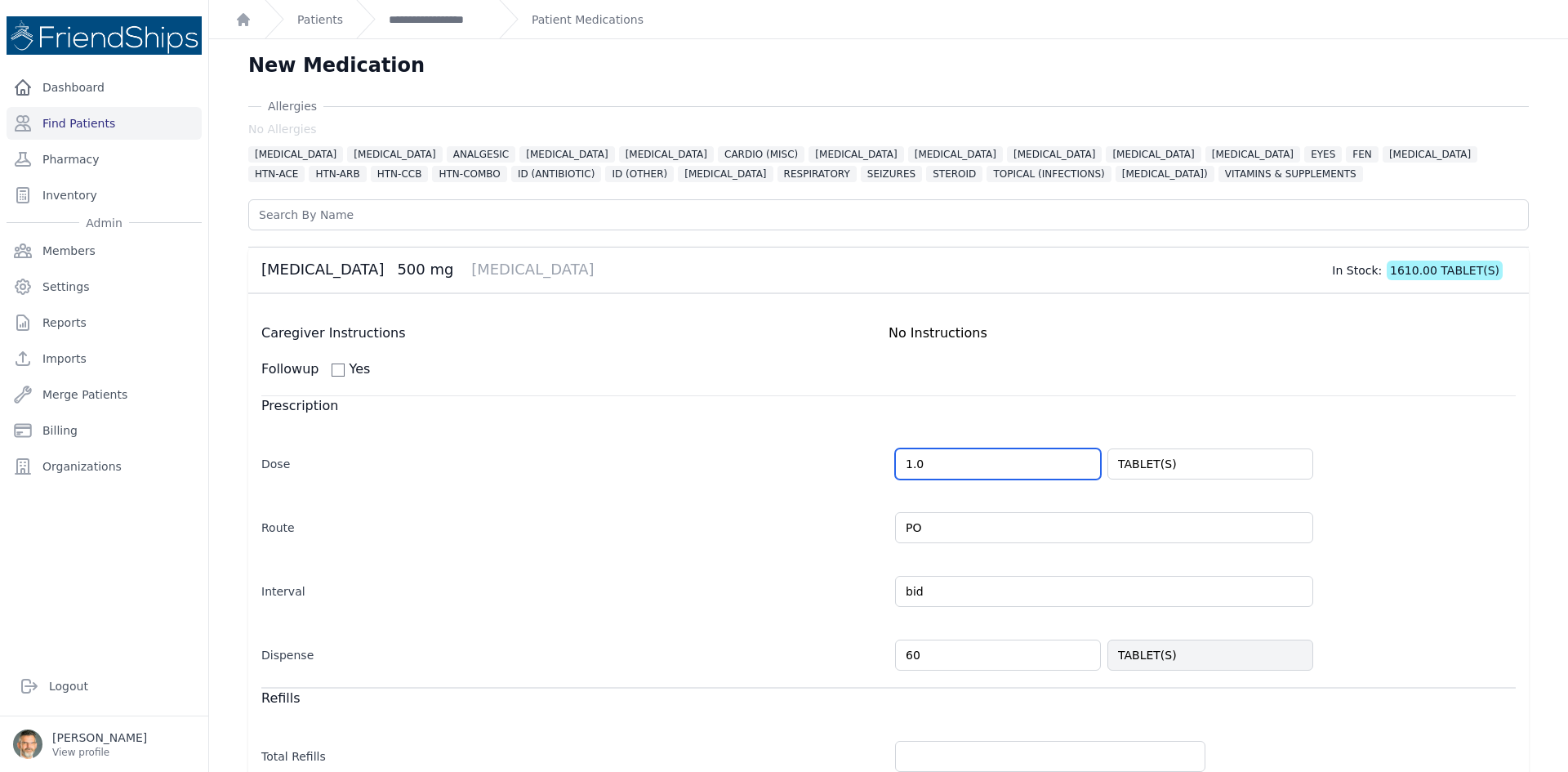
drag, startPoint x: 940, startPoint y: 466, endPoint x: 825, endPoint y: 451, distance: 116.0
click at [825, 451] on div "Dose 1.0 TABLET(S)" at bounding box center [888, 455] width 1254 height 47
drag, startPoint x: 826, startPoint y: 511, endPoint x: 885, endPoint y: 558, distance: 75.4
click at [826, 512] on div "Route PO" at bounding box center [888, 519] width 1254 height 47
type input "2.0"
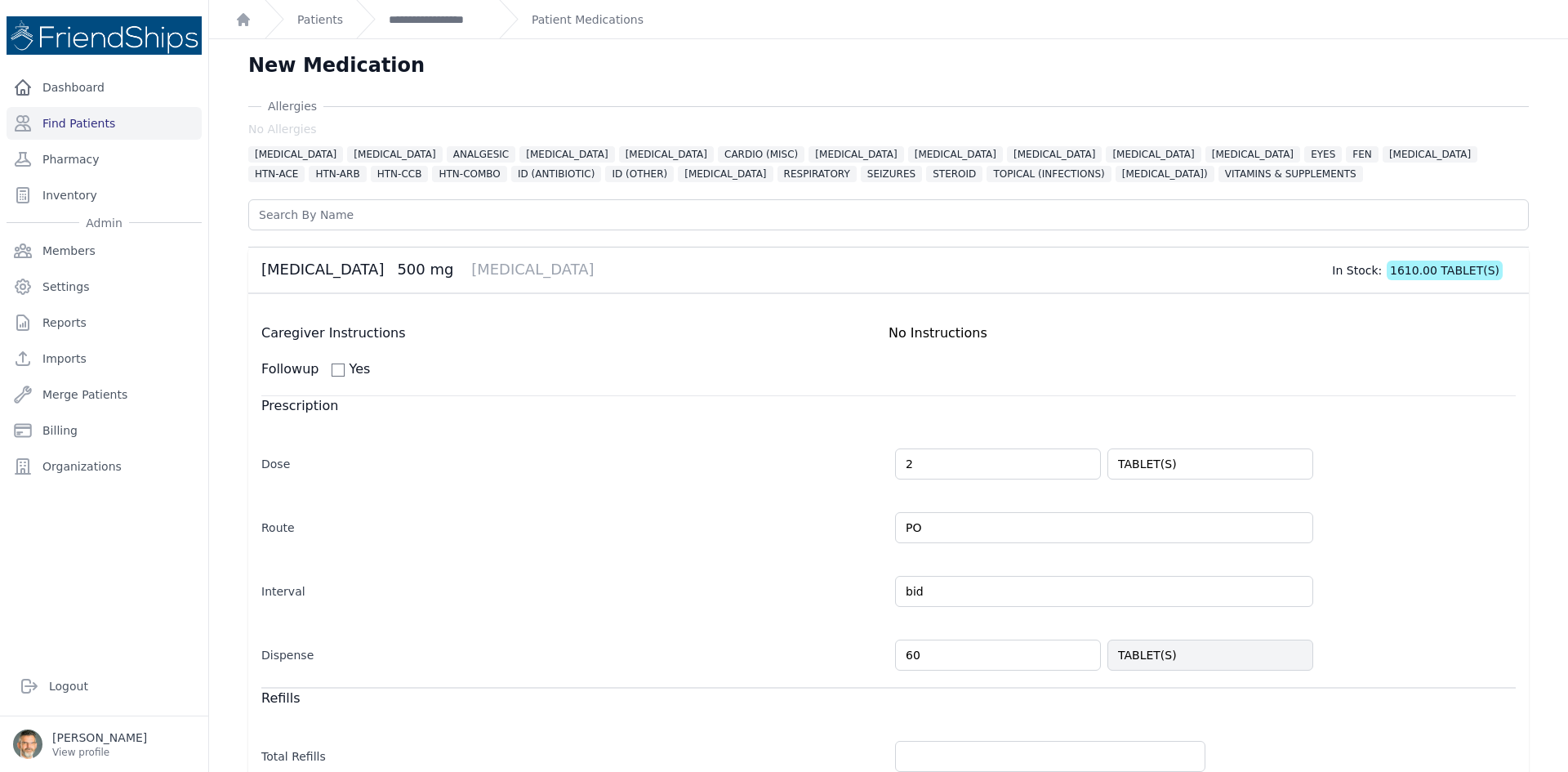
select select "MONTH(S)"
click at [932, 582] on input "bid" at bounding box center [1104, 591] width 418 height 31
drag, startPoint x: 932, startPoint y: 585, endPoint x: 852, endPoint y: 581, distance: 80.1
click at [853, 581] on div "Interval bid Every Day Twice Daily 3 Times Daily 4 Times Daily as needed Every …" at bounding box center [888, 583] width 1254 height 47
type input "qd"
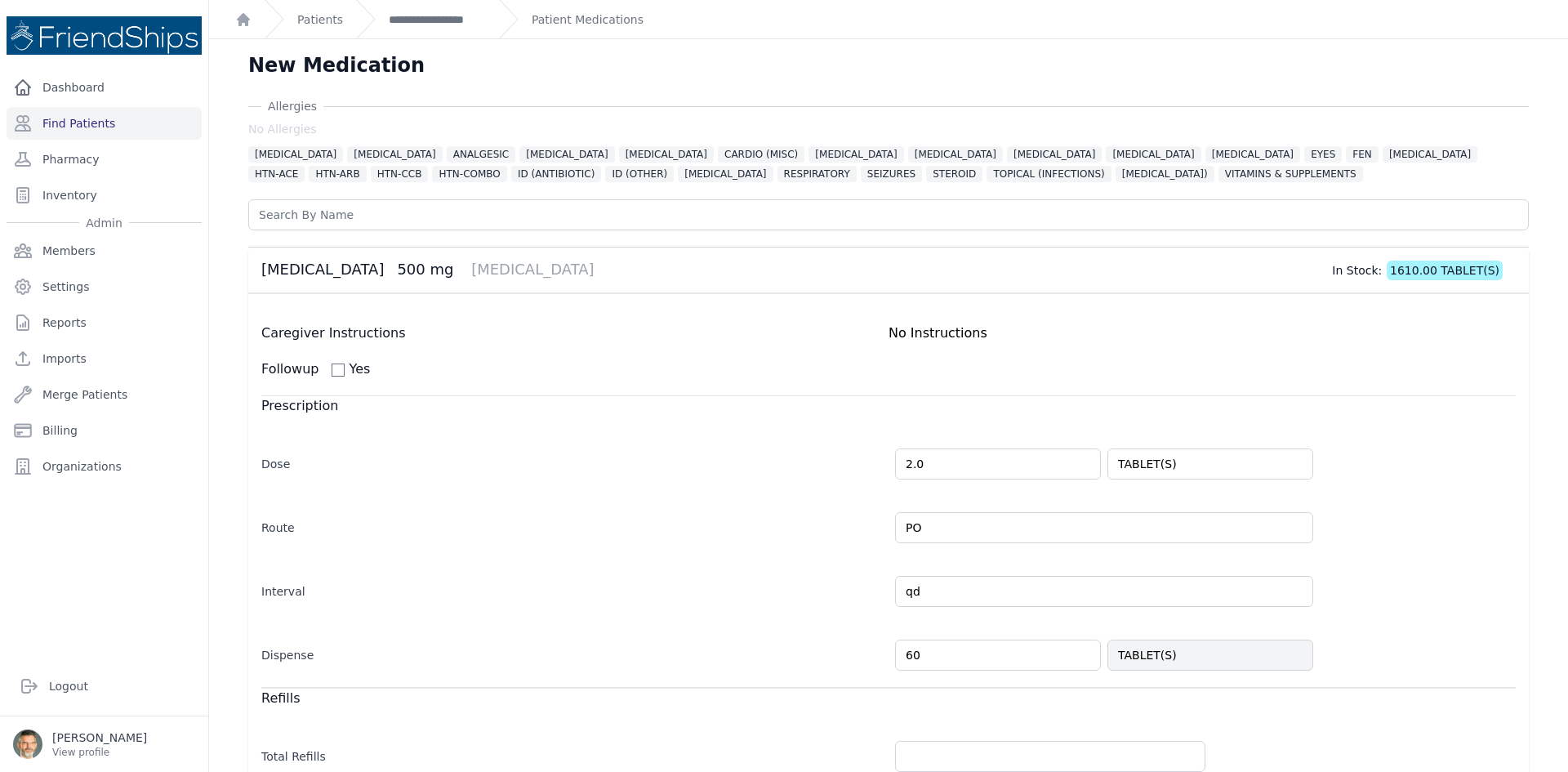
drag, startPoint x: 550, startPoint y: 509, endPoint x: 641, endPoint y: 501, distance: 91.4
click at [553, 509] on div "Route PO" at bounding box center [888, 519] width 1254 height 47
select select "MONTH(S)"
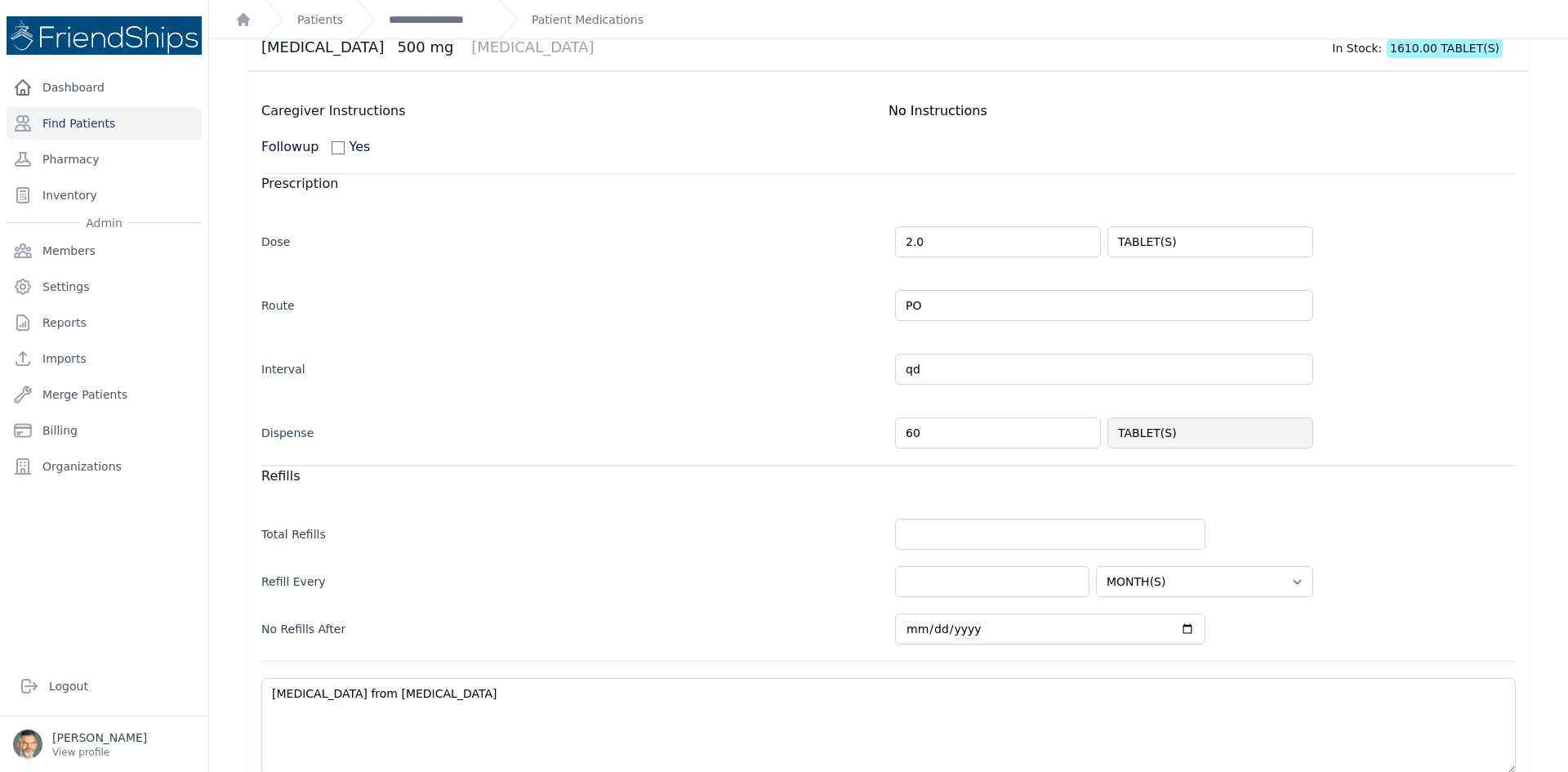
scroll to position [245, 0]
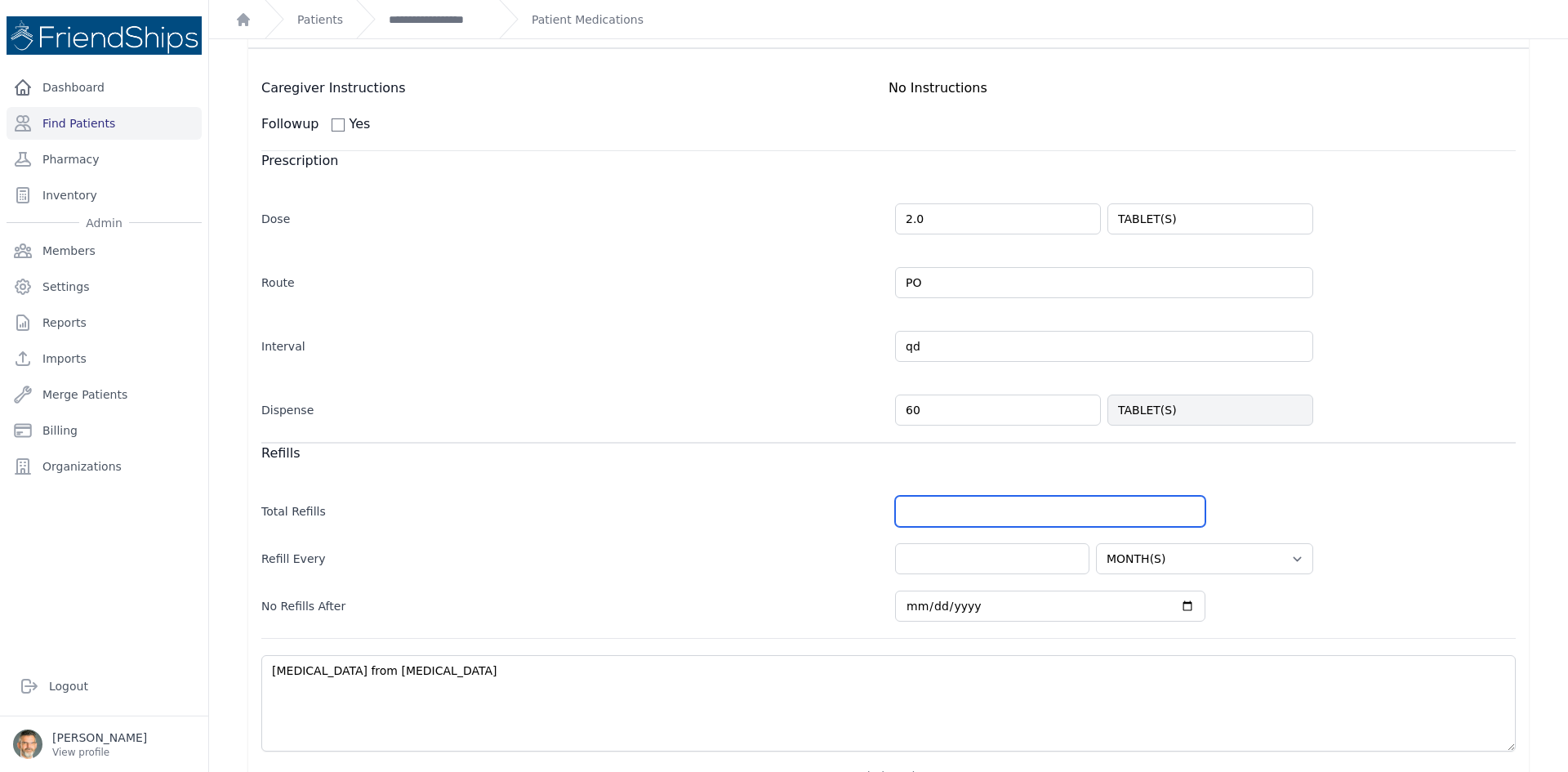
click at [923, 514] on input "number" at bounding box center [1050, 511] width 310 height 31
type input "5"
click at [918, 567] on input "number" at bounding box center [992, 558] width 195 height 31
select select "MONTH(S)"
type input "1"
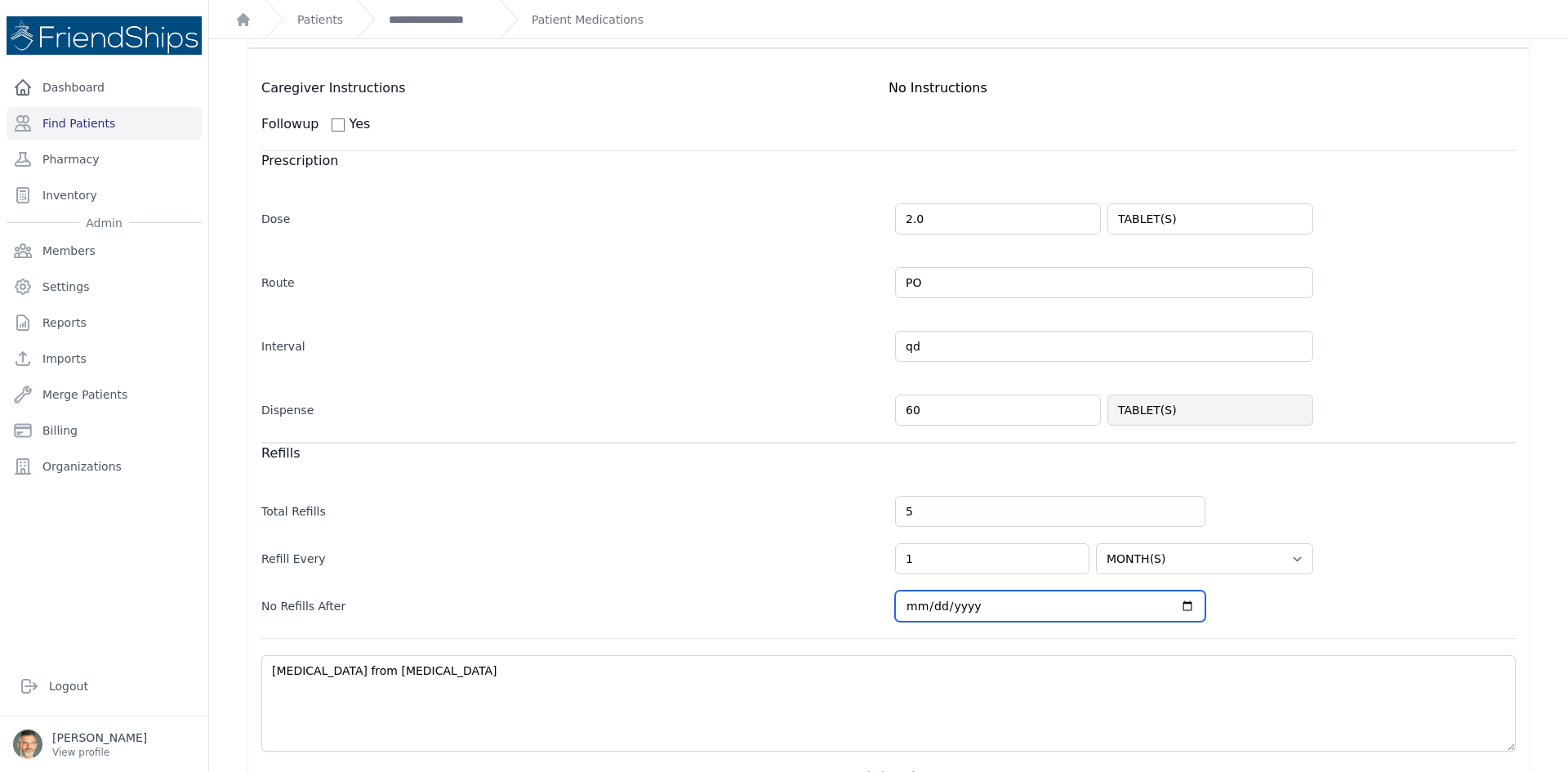
click at [1176, 608] on input "[DATE]" at bounding box center [1050, 606] width 310 height 31
select select "MONTH(S)"
type input "[DATE]"
select select "MONTH(S)"
type input "[DATE]"
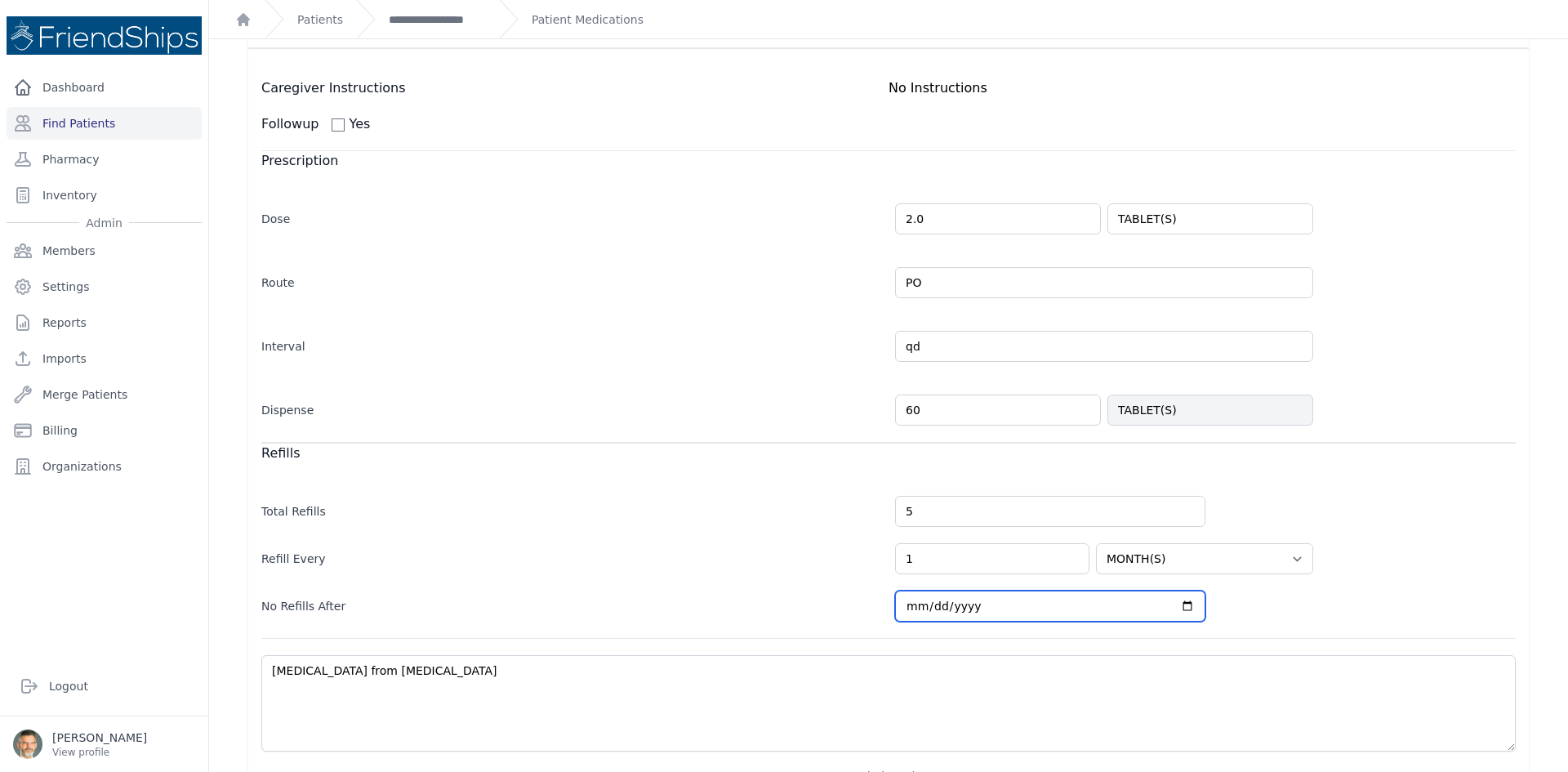
select select "MONTH(S)"
type input "[DATE]"
select select "MONTH(S)"
type input "[DATE]"
select select "MONTH(S)"
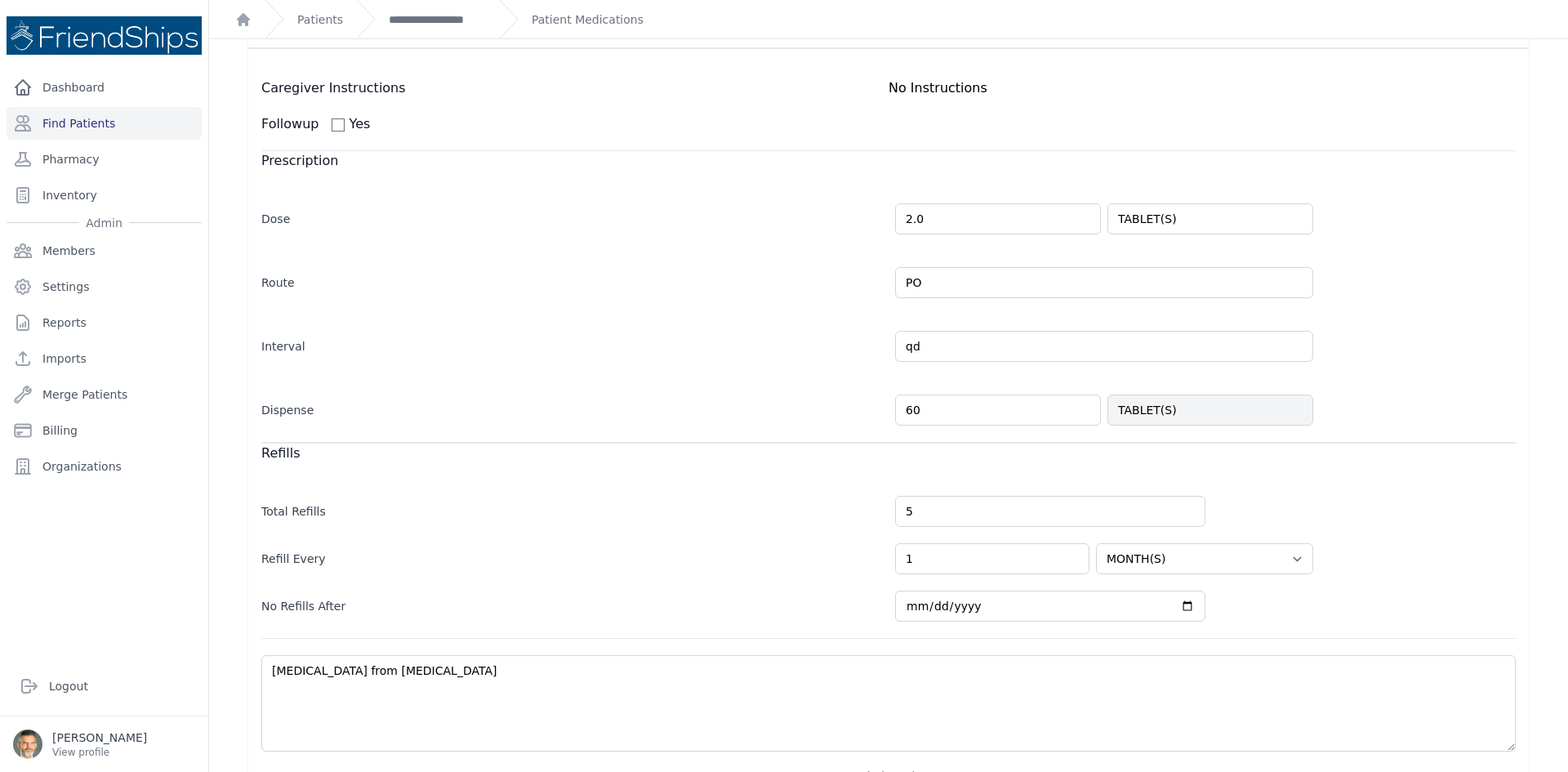
click at [1356, 625] on form "Caregiver Instructions No Instructions Followup Yes Prescription Dose 2.0 TABLE…" at bounding box center [888, 478] width 1254 height 800
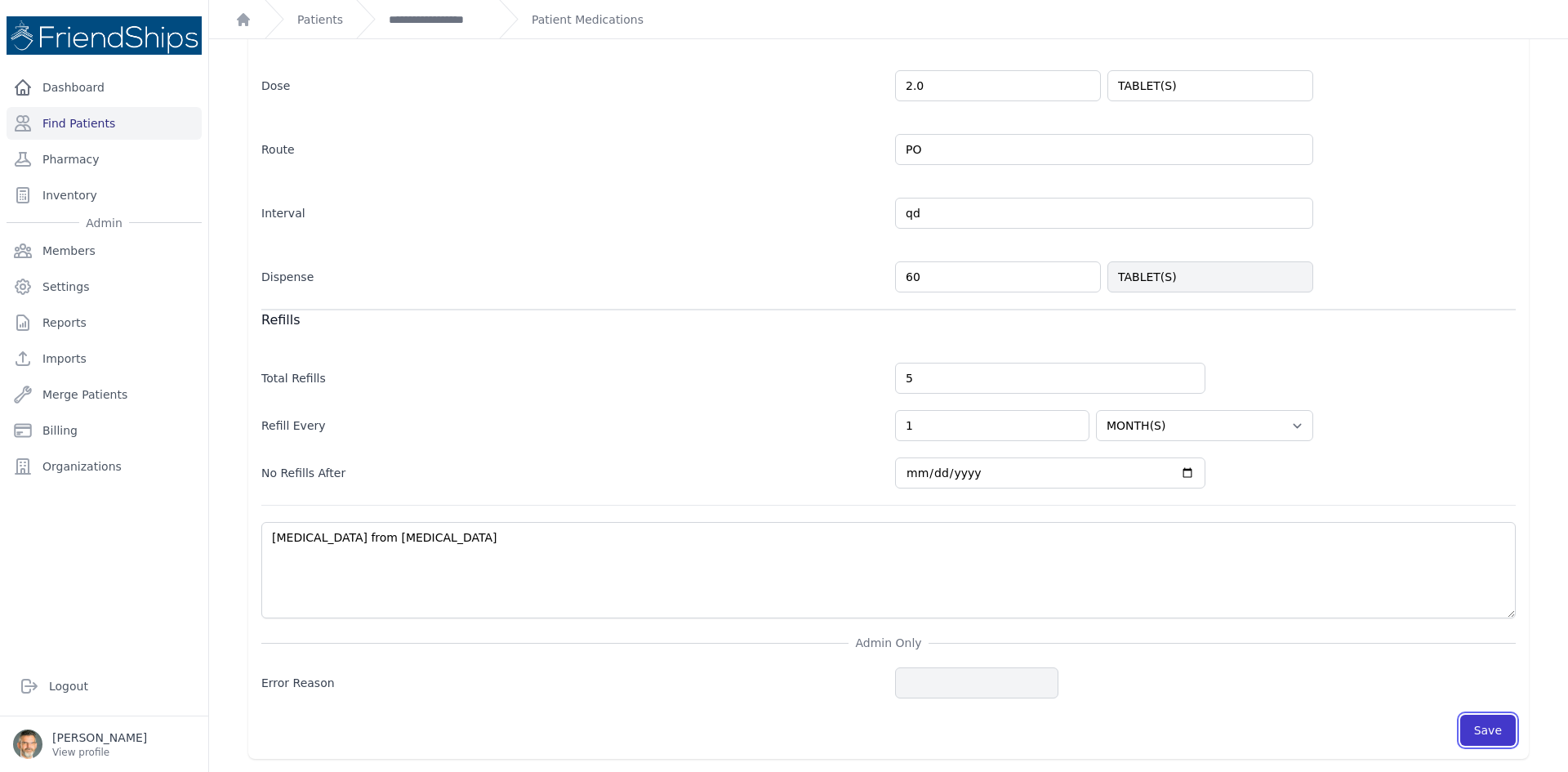
click at [1486, 733] on button "Save" at bounding box center [1488, 729] width 56 height 31
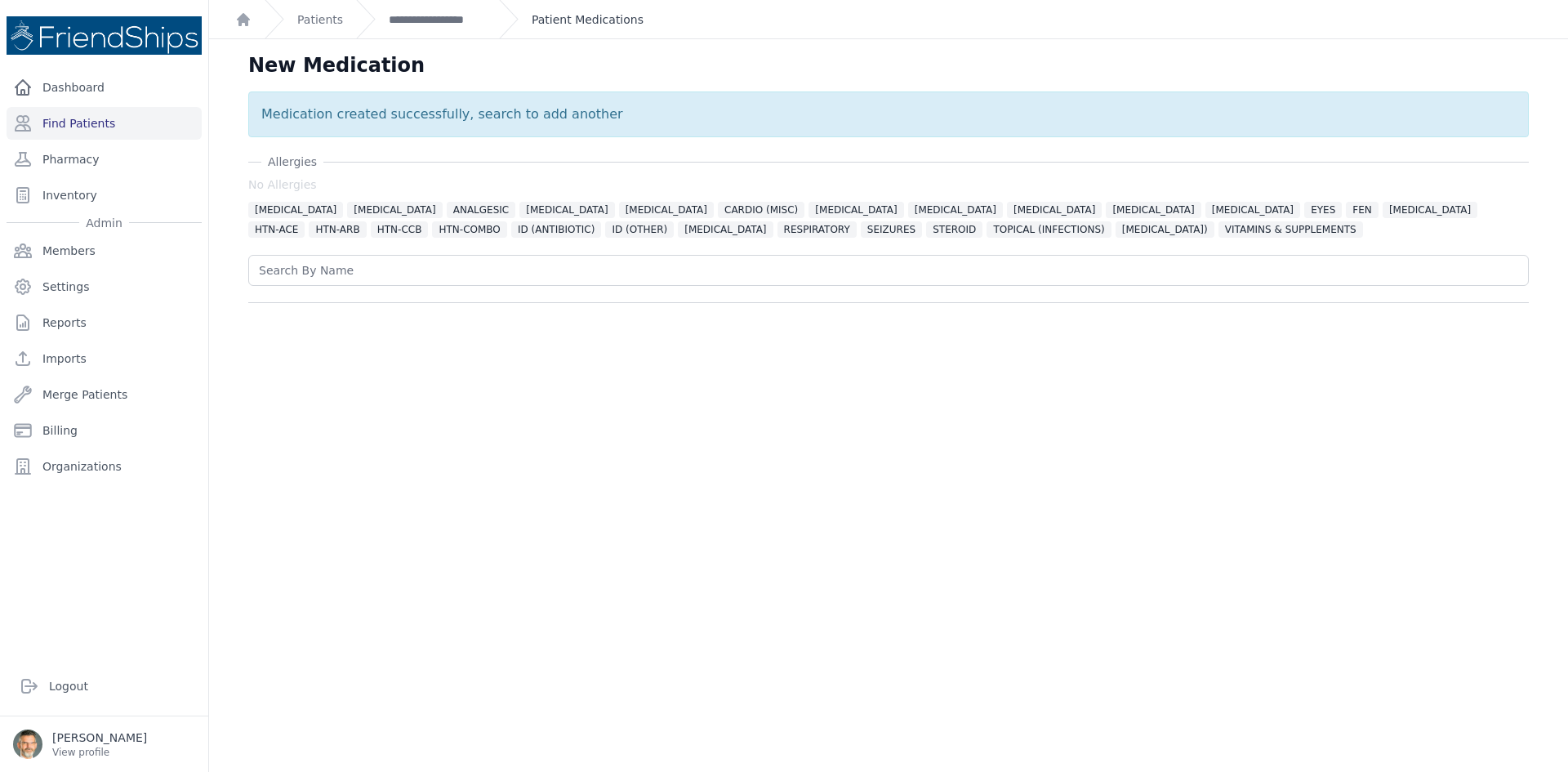
click at [541, 20] on link "Patient Medications" at bounding box center [587, 20] width 112 height 16
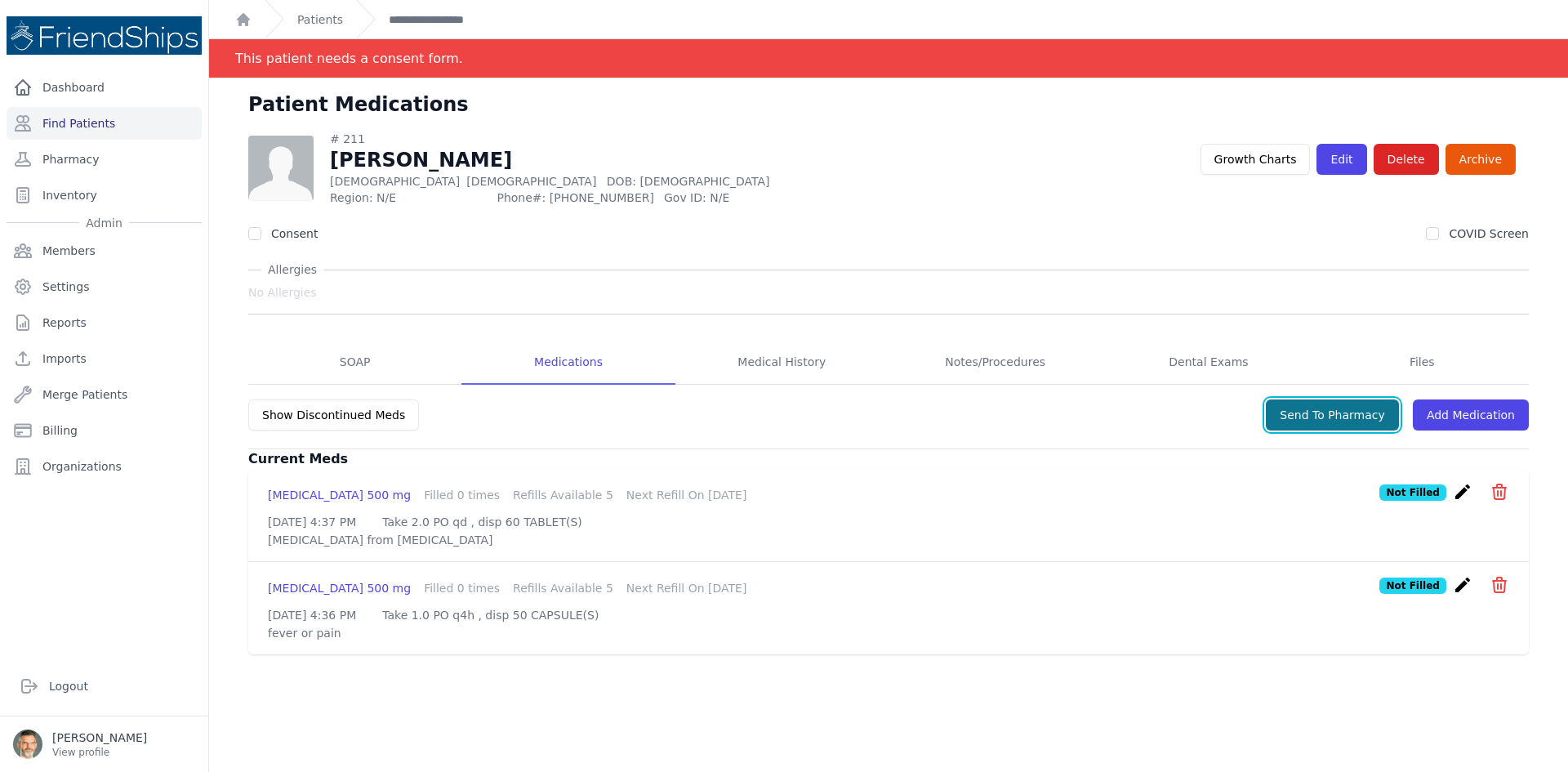
click at [1334, 415] on button "Send To Pharmacy" at bounding box center [1333, 415] width 133 height 31
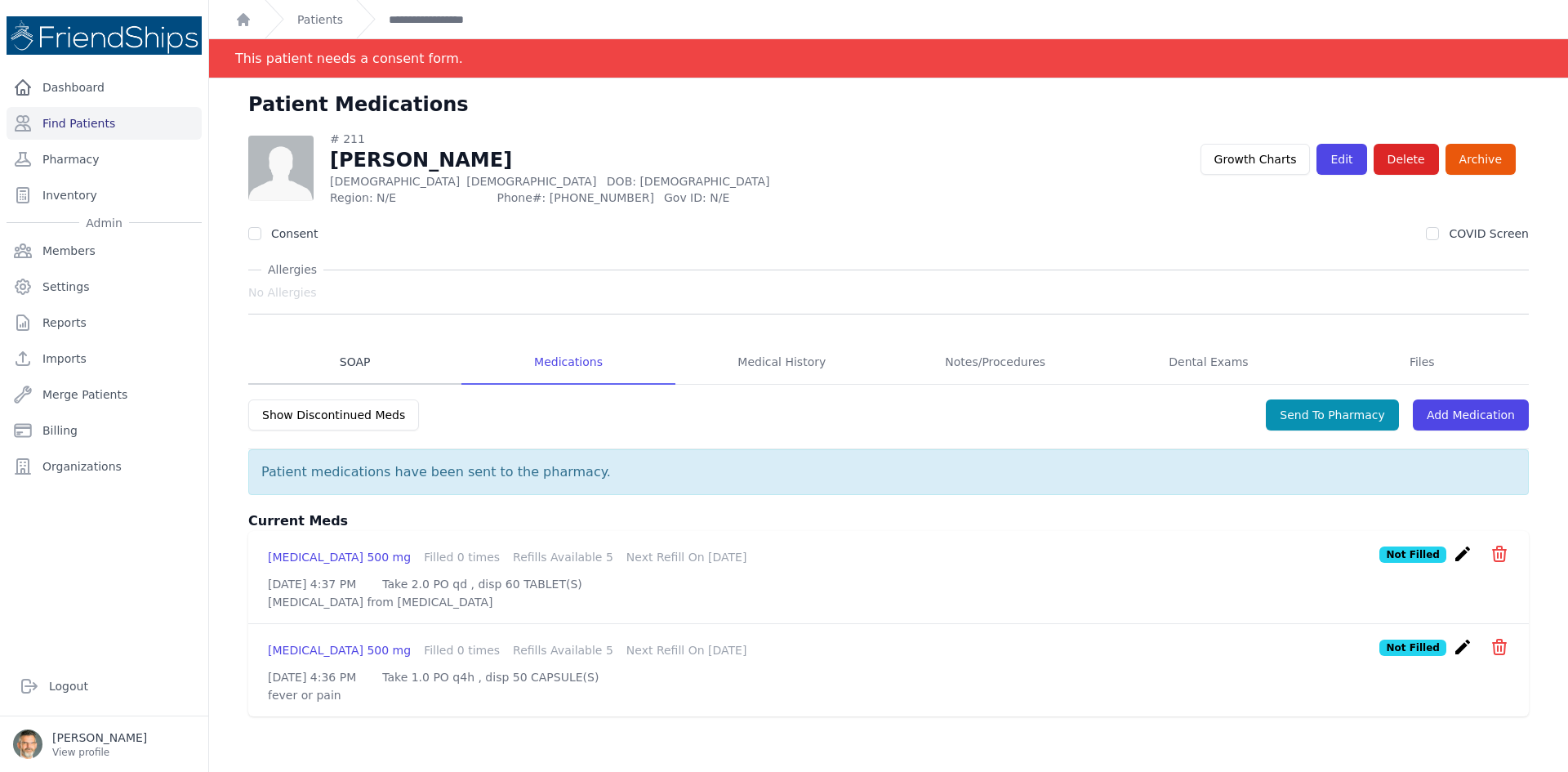
click at [348, 359] on link "SOAP" at bounding box center [354, 362] width 213 height 44
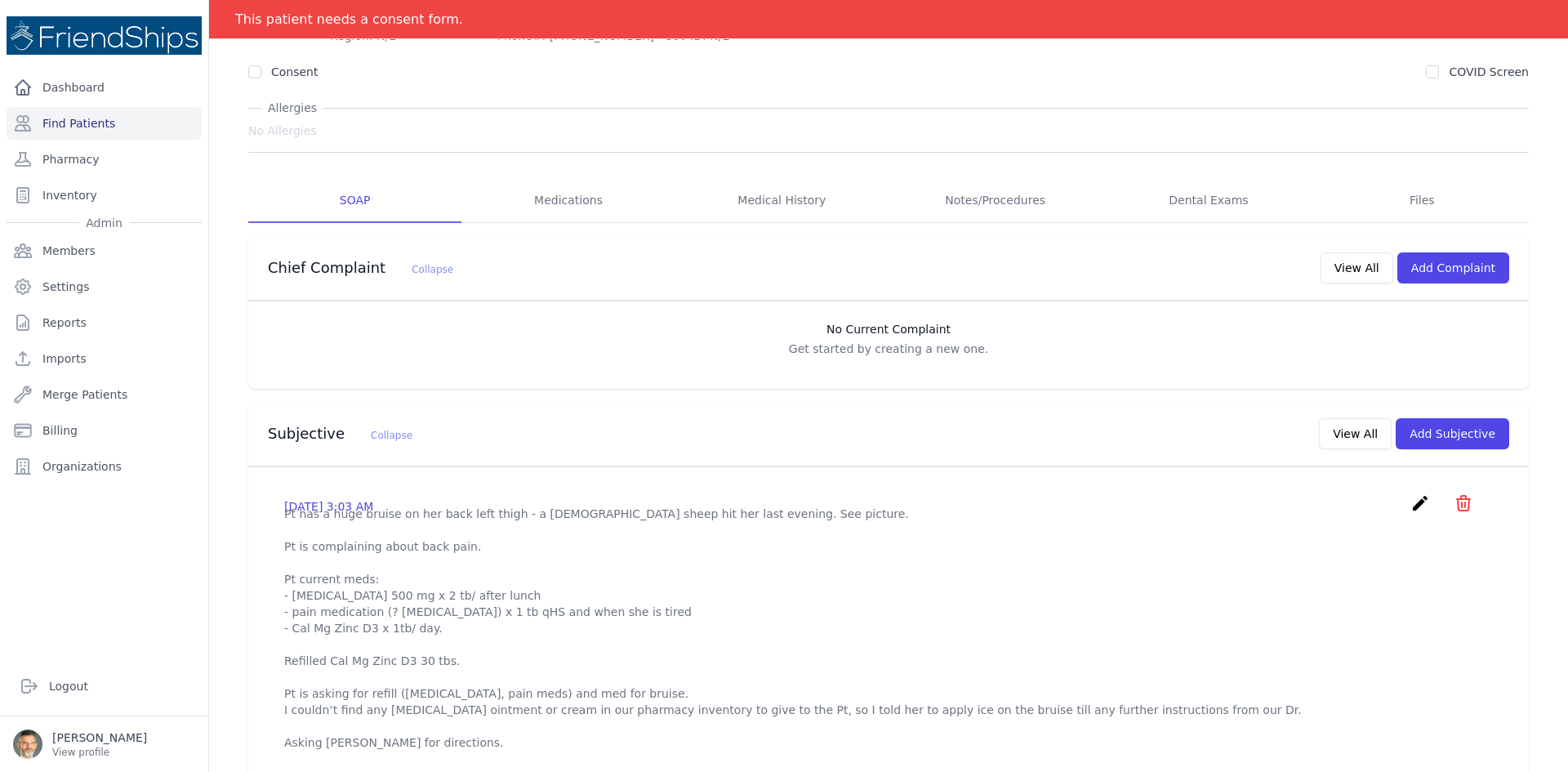
scroll to position [163, 0]
click at [1411, 501] on icon "create" at bounding box center [1421, 501] width 20 height 20
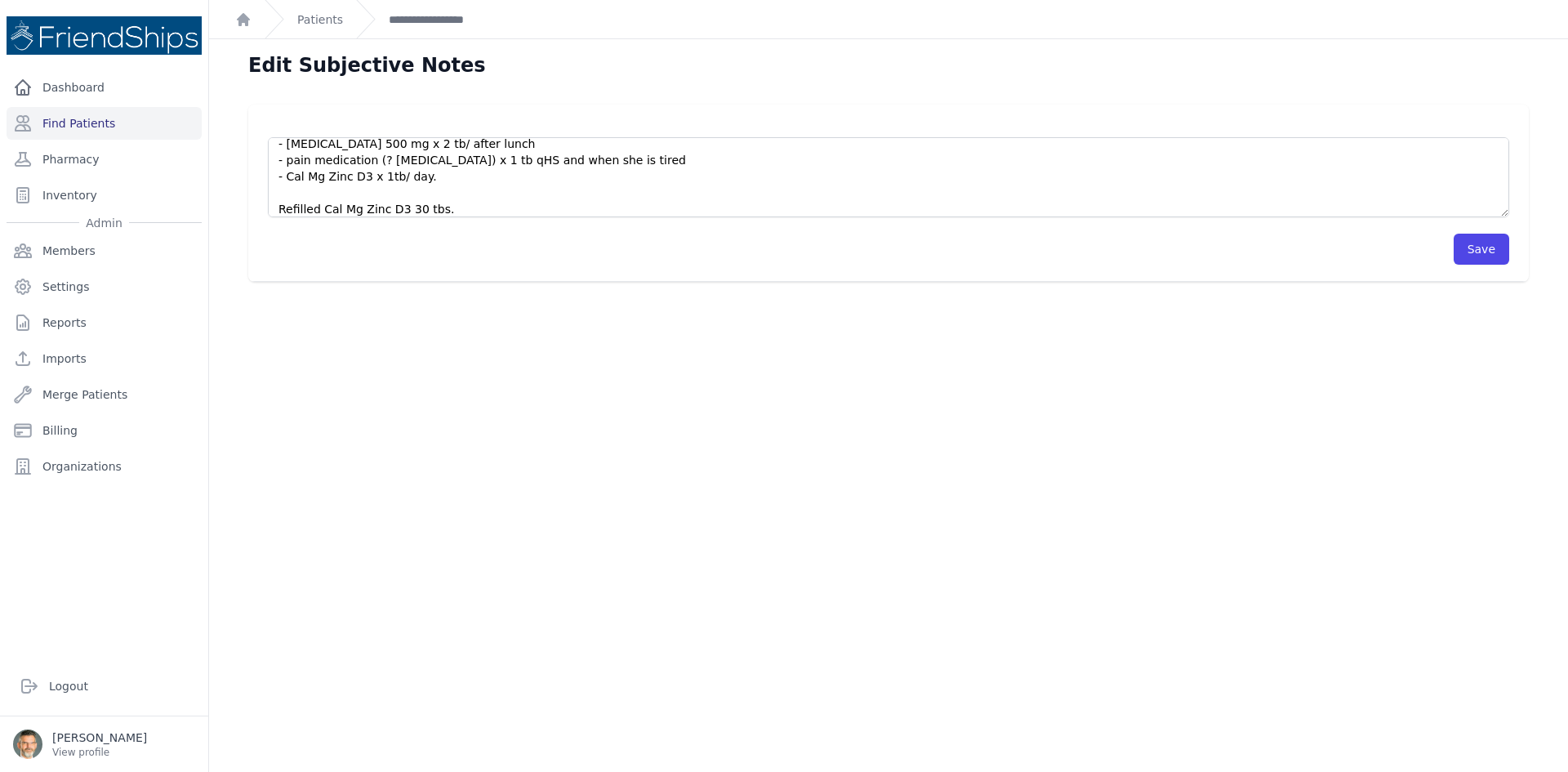
scroll to position [179, 0]
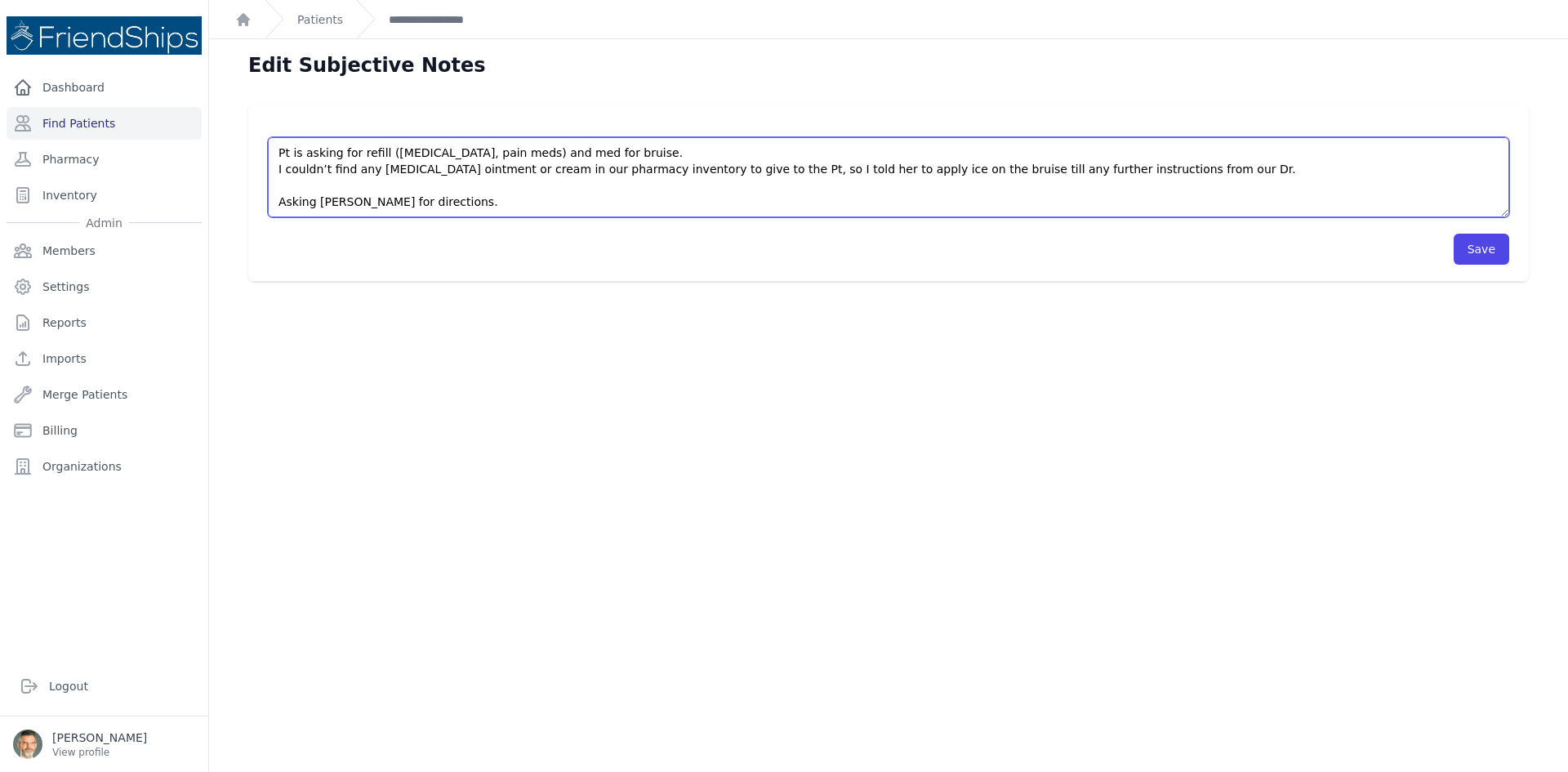
click at [450, 197] on textarea "Pt has a huge bruise on her back left thigh - a [DEMOGRAPHIC_DATA] sheep hit he…" at bounding box center [888, 177] width 1241 height 80
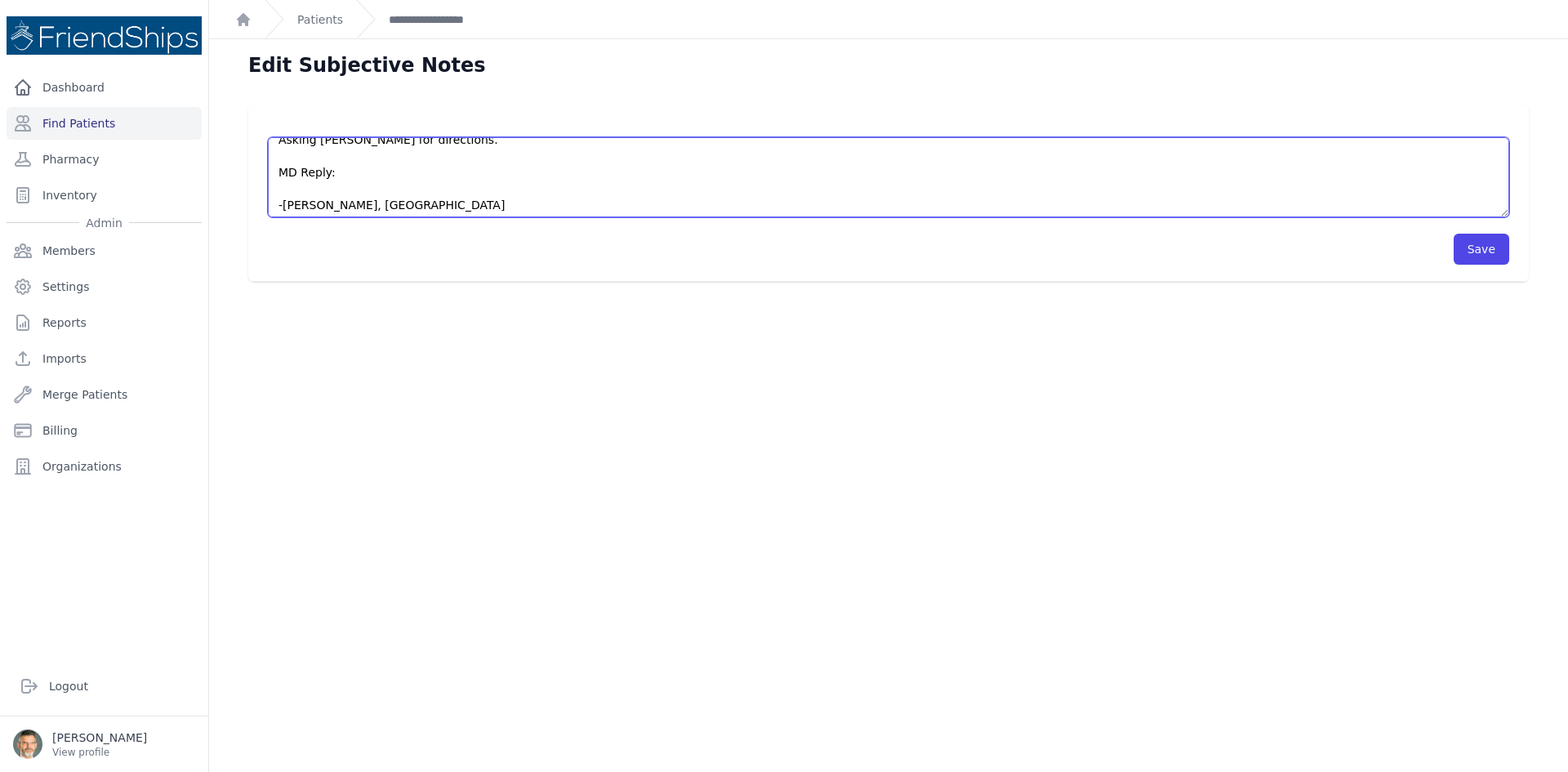
scroll to position [261, 0]
click at [275, 173] on textarea "Pt has a huge bruise on her back left thigh - a [DEMOGRAPHIC_DATA] sheep hit he…" at bounding box center [888, 177] width 1241 height 80
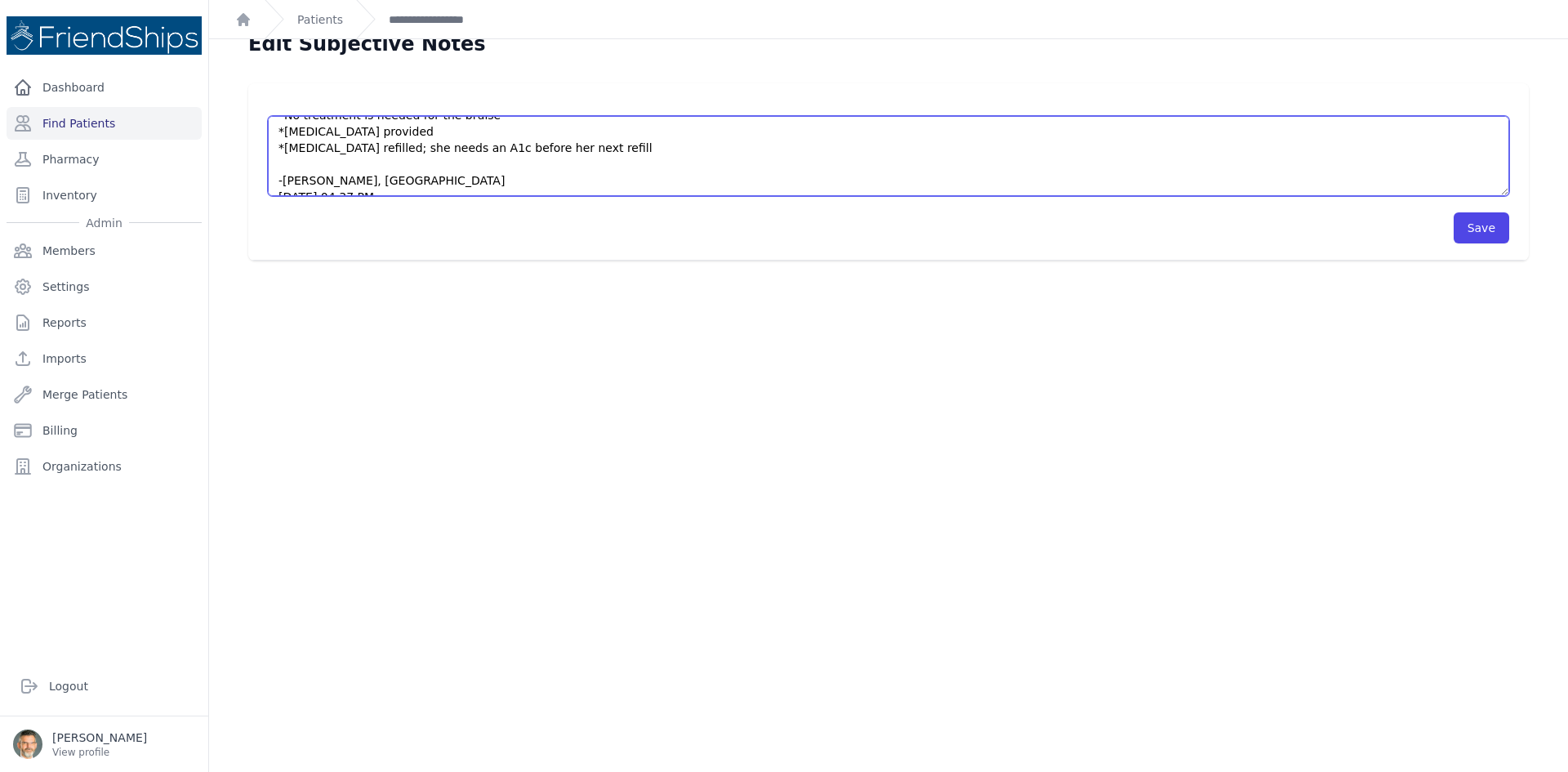
scroll to position [39, 0]
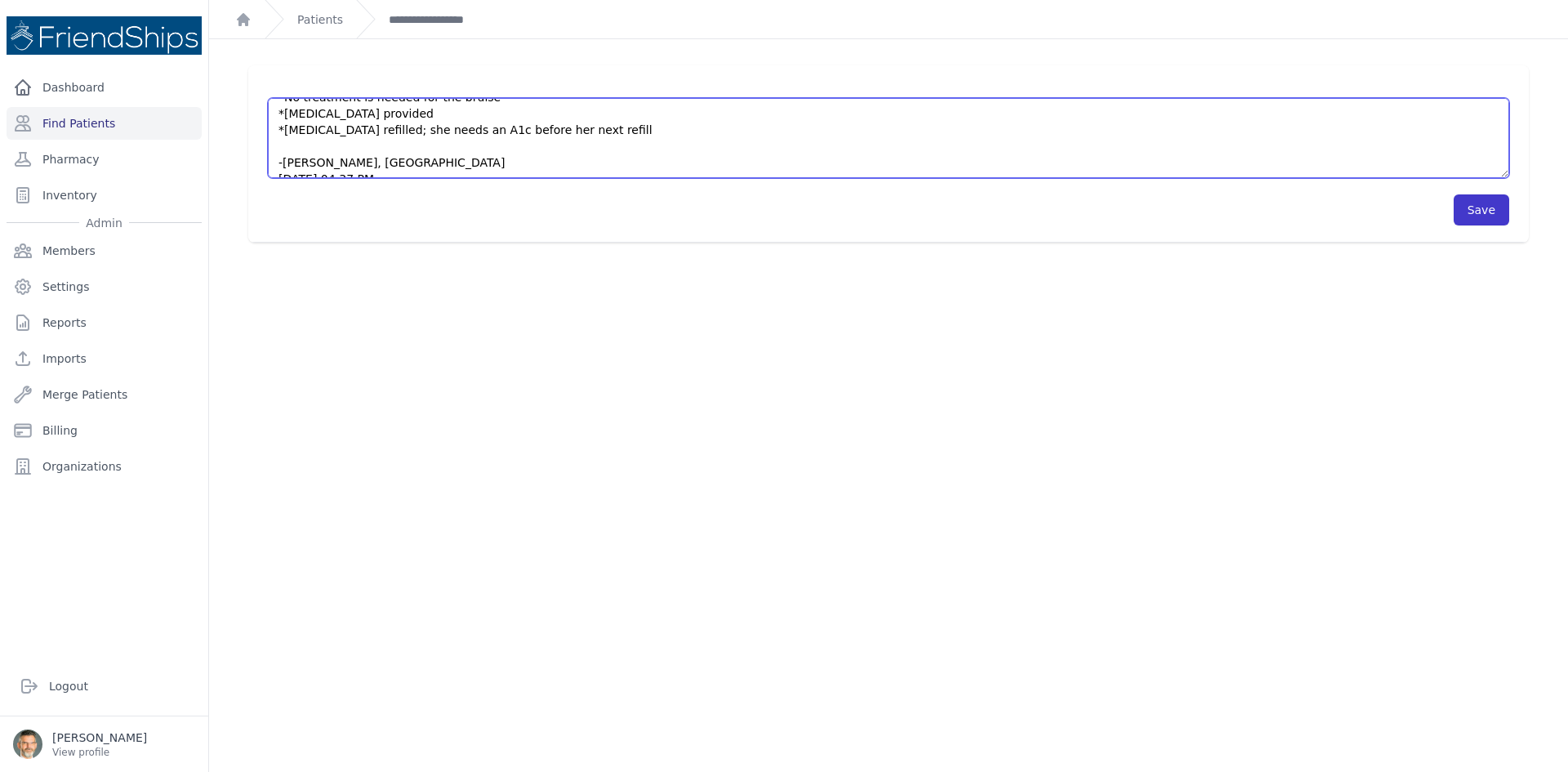
type textarea "Pt has a huge bruise on her back left thigh - a [DEMOGRAPHIC_DATA] sheep hit he…"
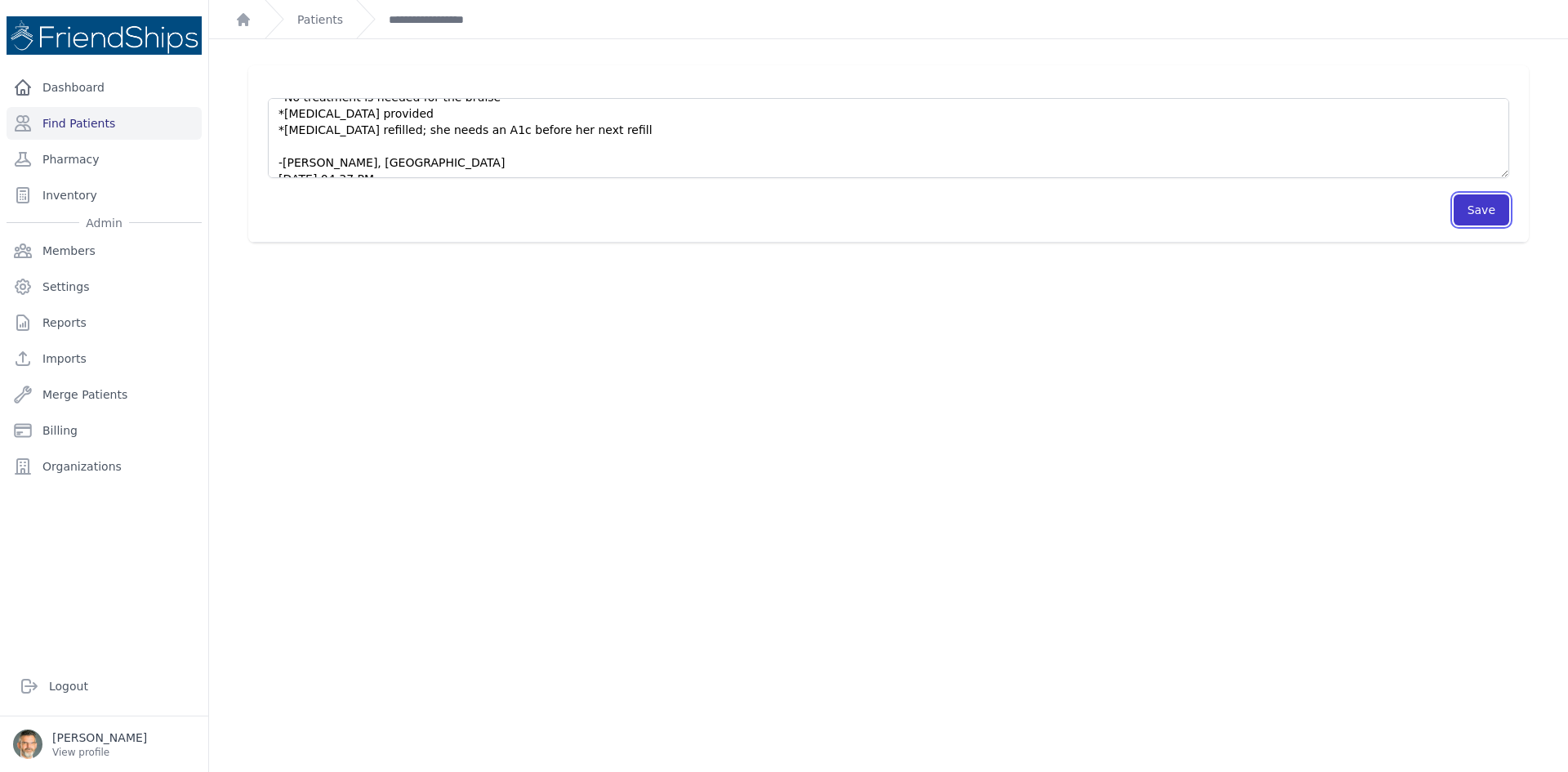
click at [1480, 207] on button "Save" at bounding box center [1481, 210] width 56 height 31
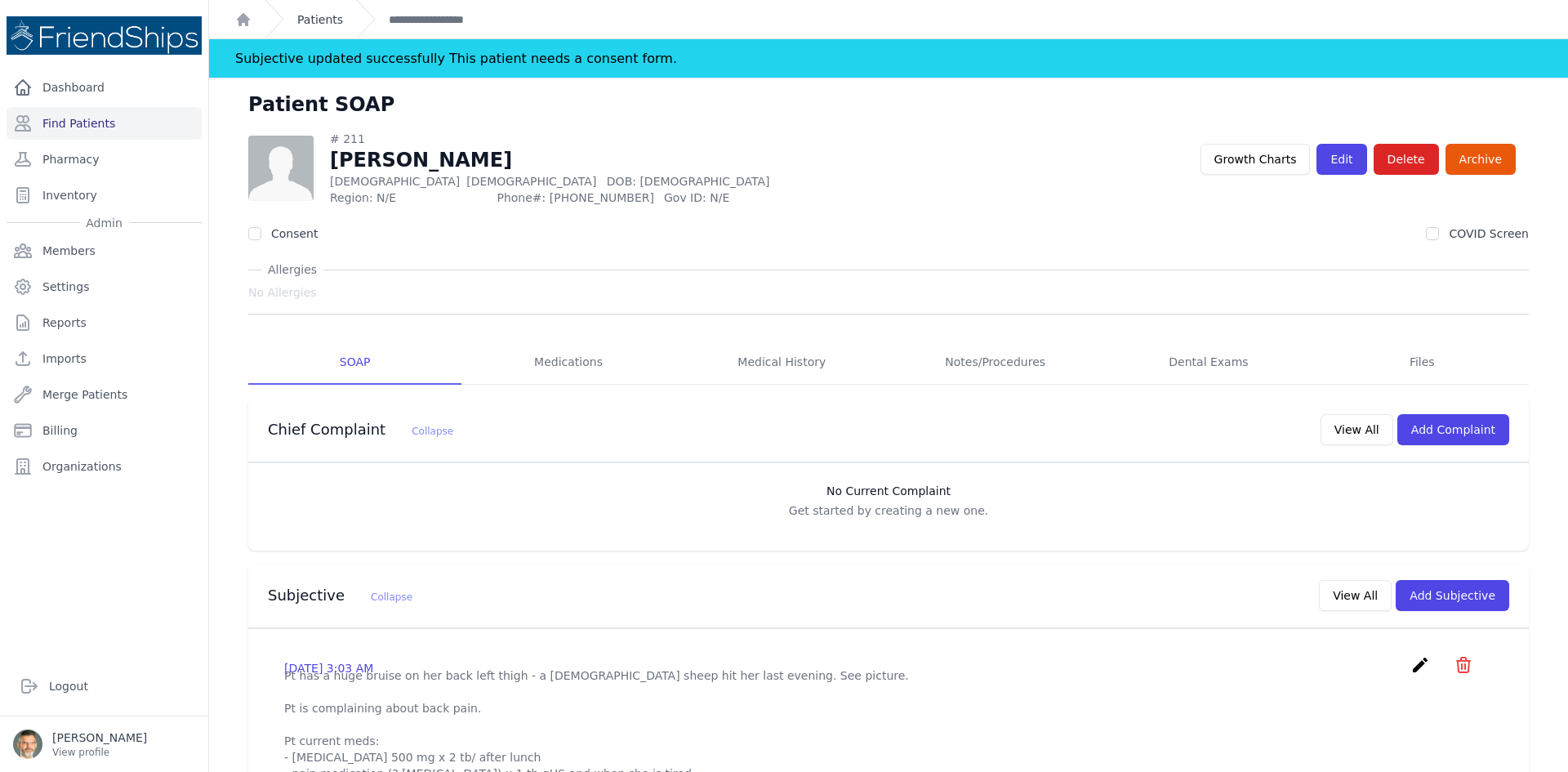
click at [311, 12] on link "Patients" at bounding box center [320, 20] width 45 height 16
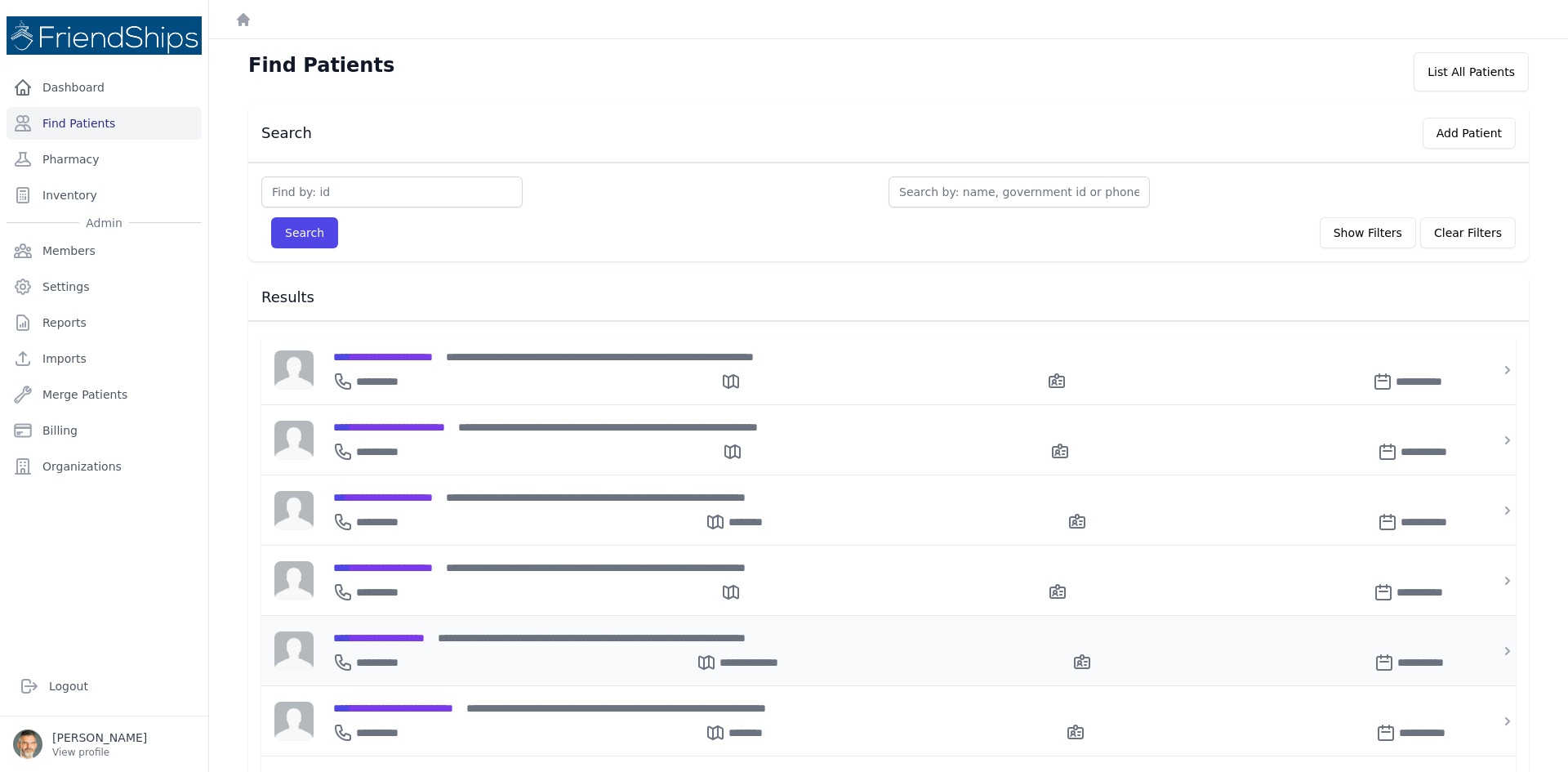
scroll to position [82, 0]
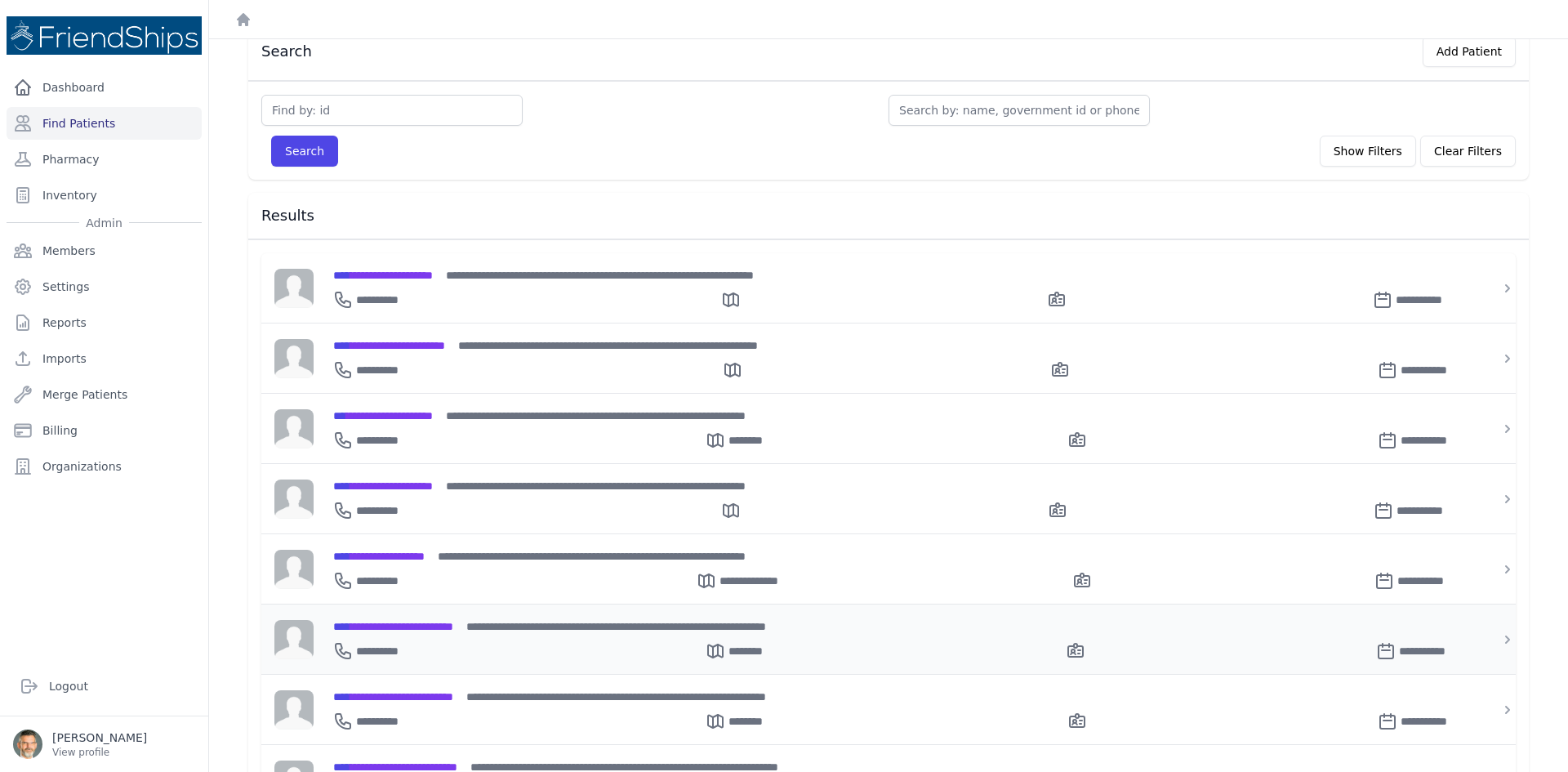
click at [409, 621] on span "**********" at bounding box center [393, 626] width 120 height 12
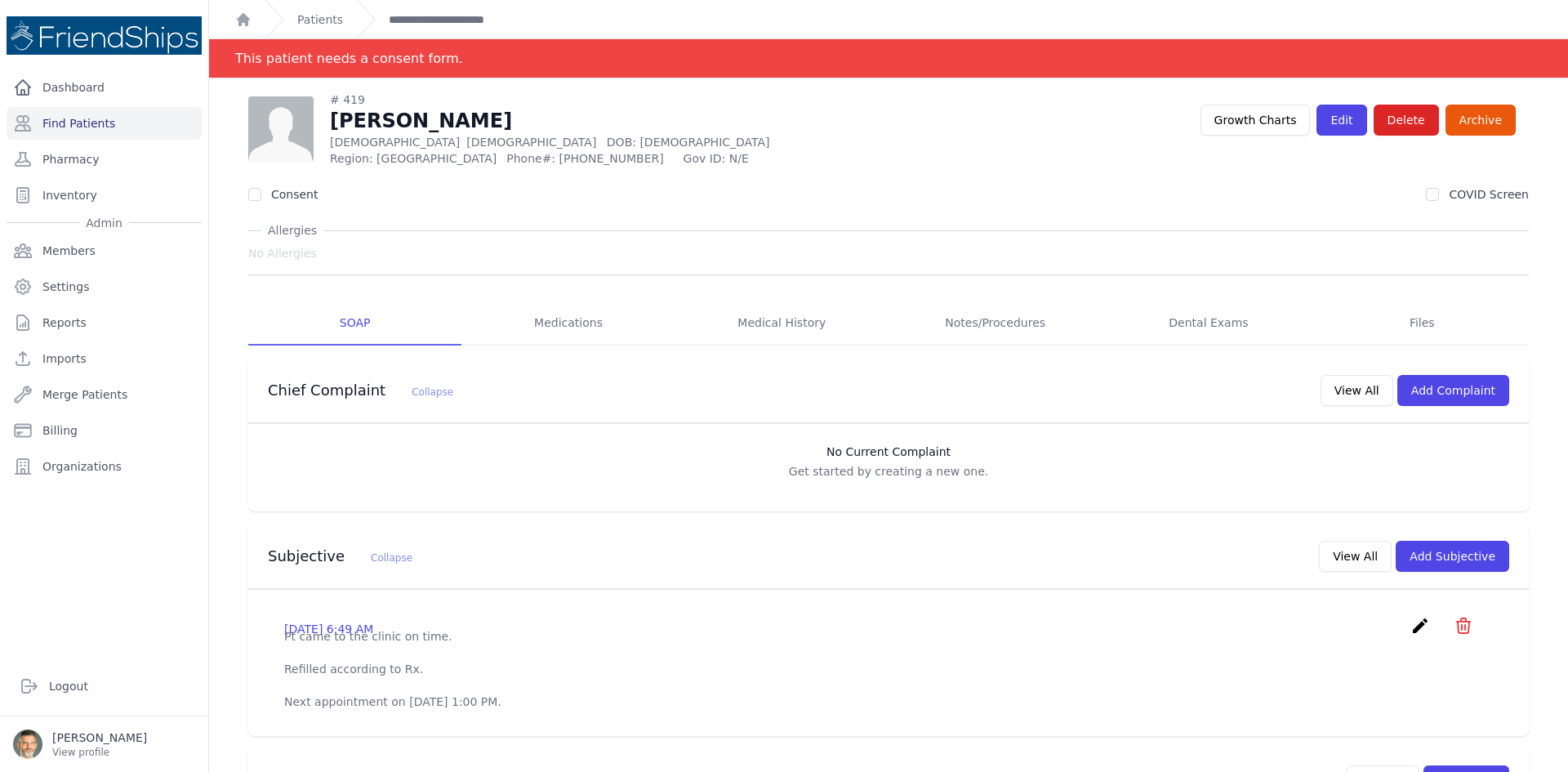
click at [318, 10] on div "Patients" at bounding box center [304, 19] width 78 height 38
click at [310, 15] on link "Patients" at bounding box center [320, 20] width 45 height 16
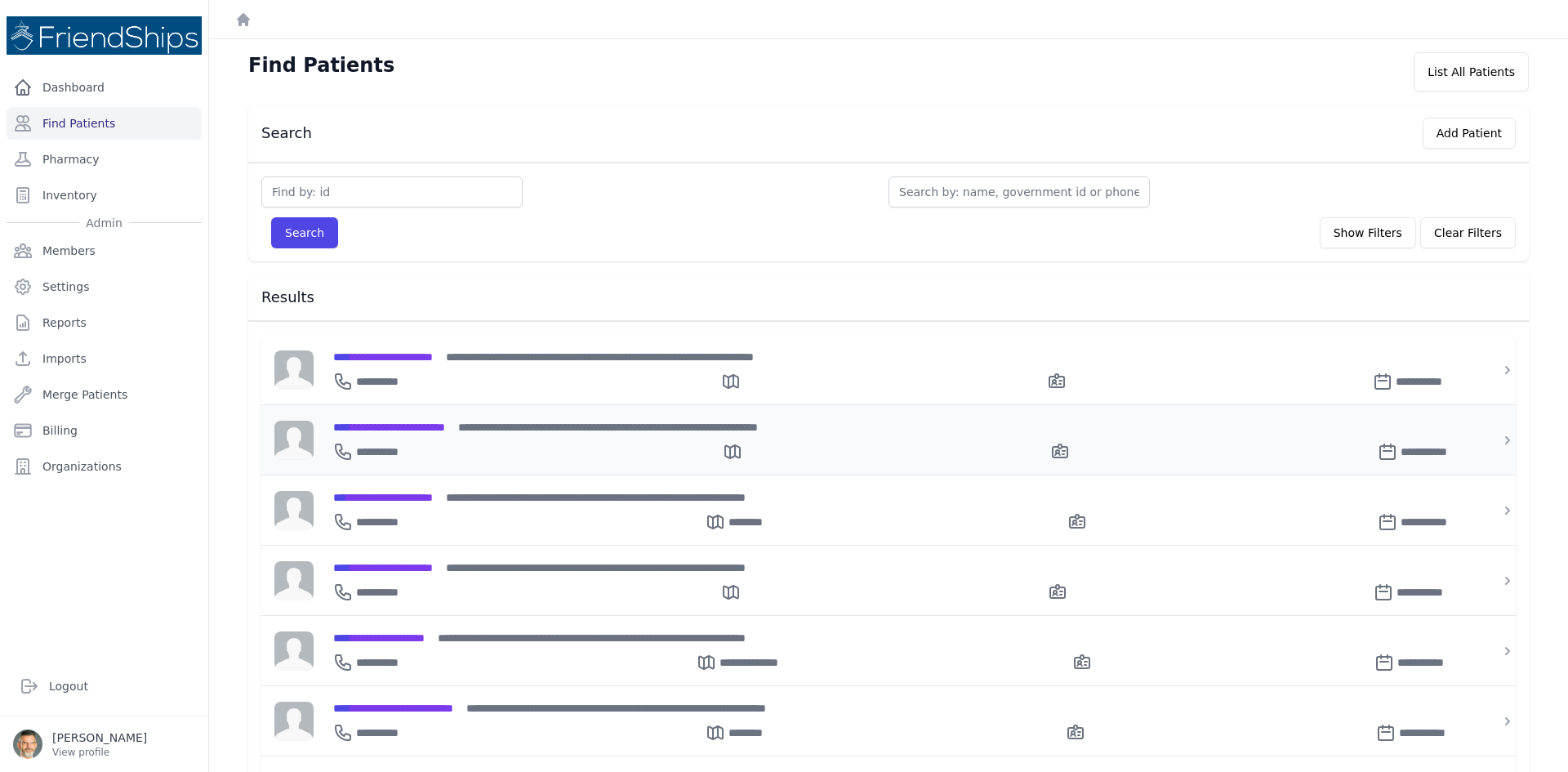
click at [402, 433] on div "**********" at bounding box center [898, 426] width 1130 height 17
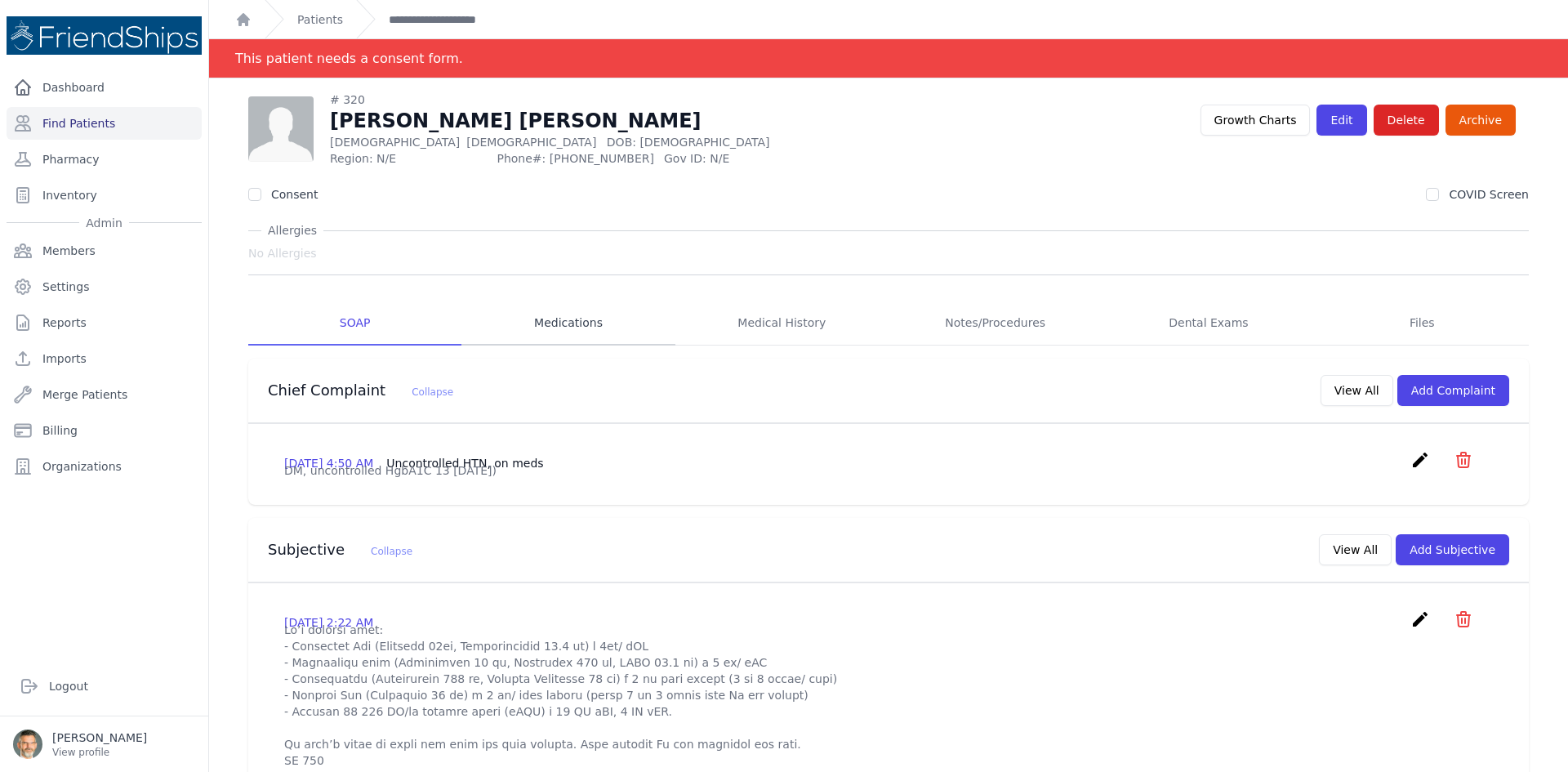
click at [562, 329] on link "Medications" at bounding box center [568, 323] width 213 height 44
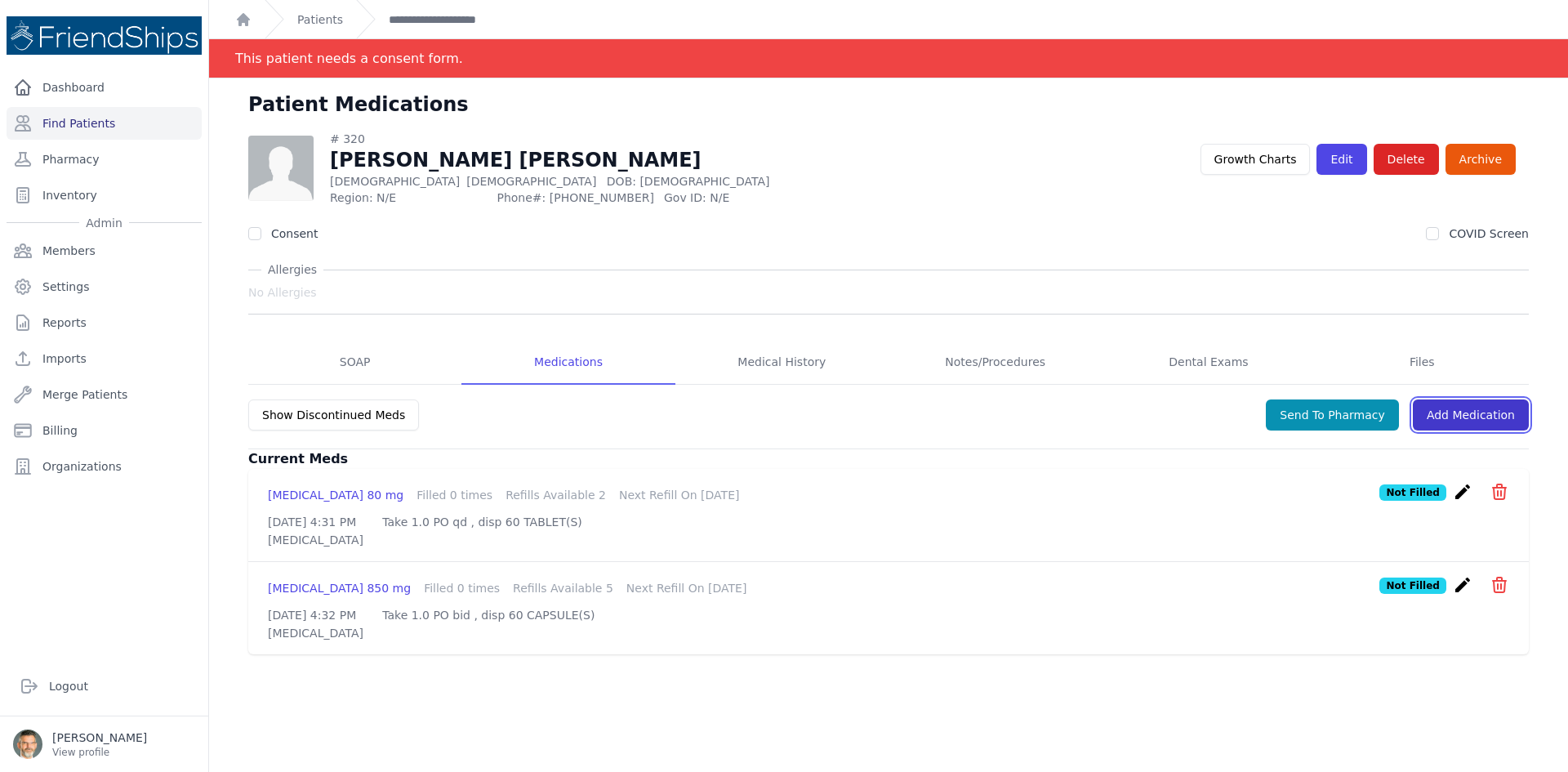
click at [1461, 418] on link "Add Medication" at bounding box center [1470, 415] width 116 height 31
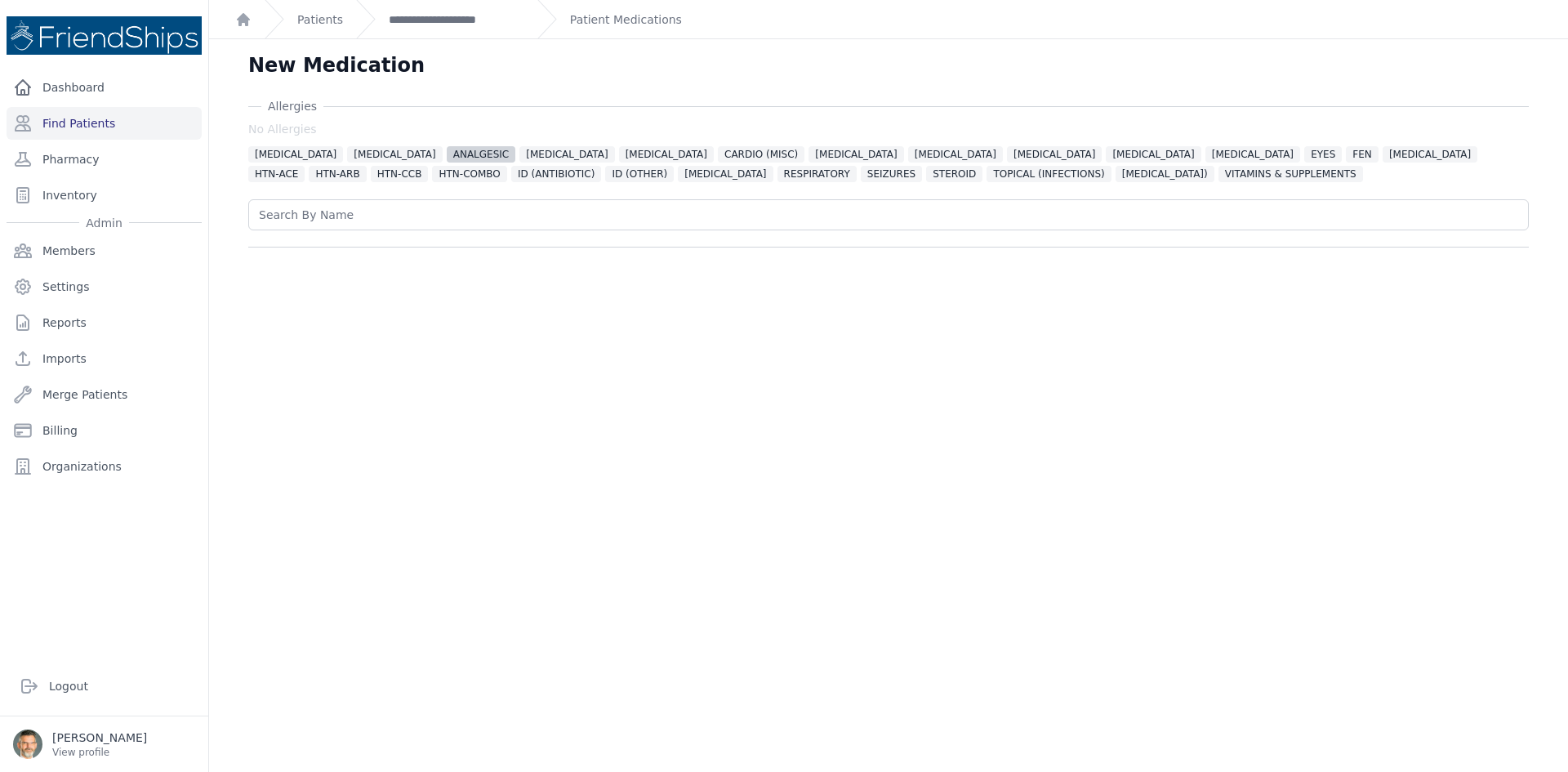
click at [447, 153] on span "ANALGESIC" at bounding box center [482, 155] width 69 height 16
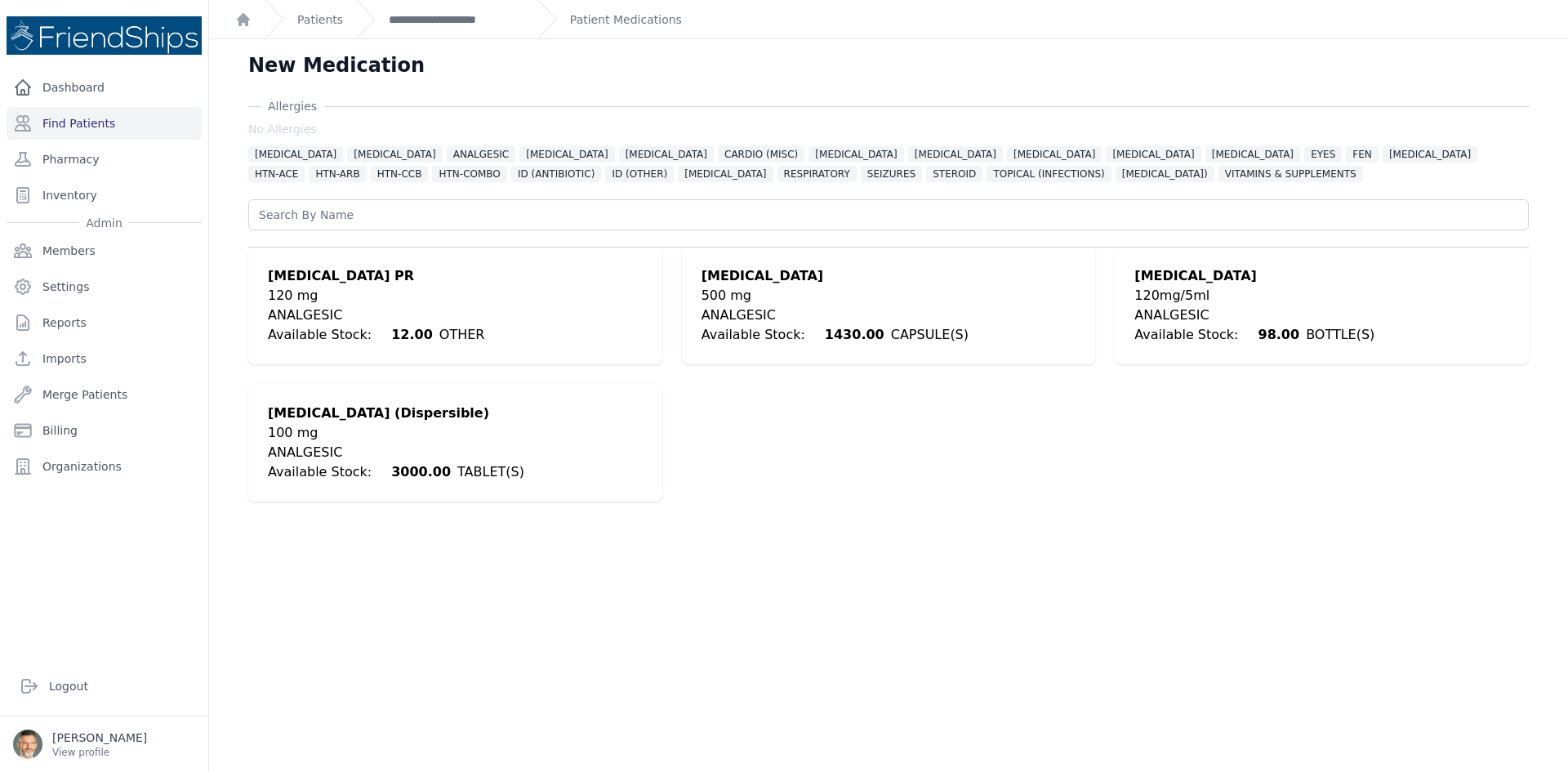
click at [752, 290] on div "500 mg" at bounding box center [835, 296] width 267 height 20
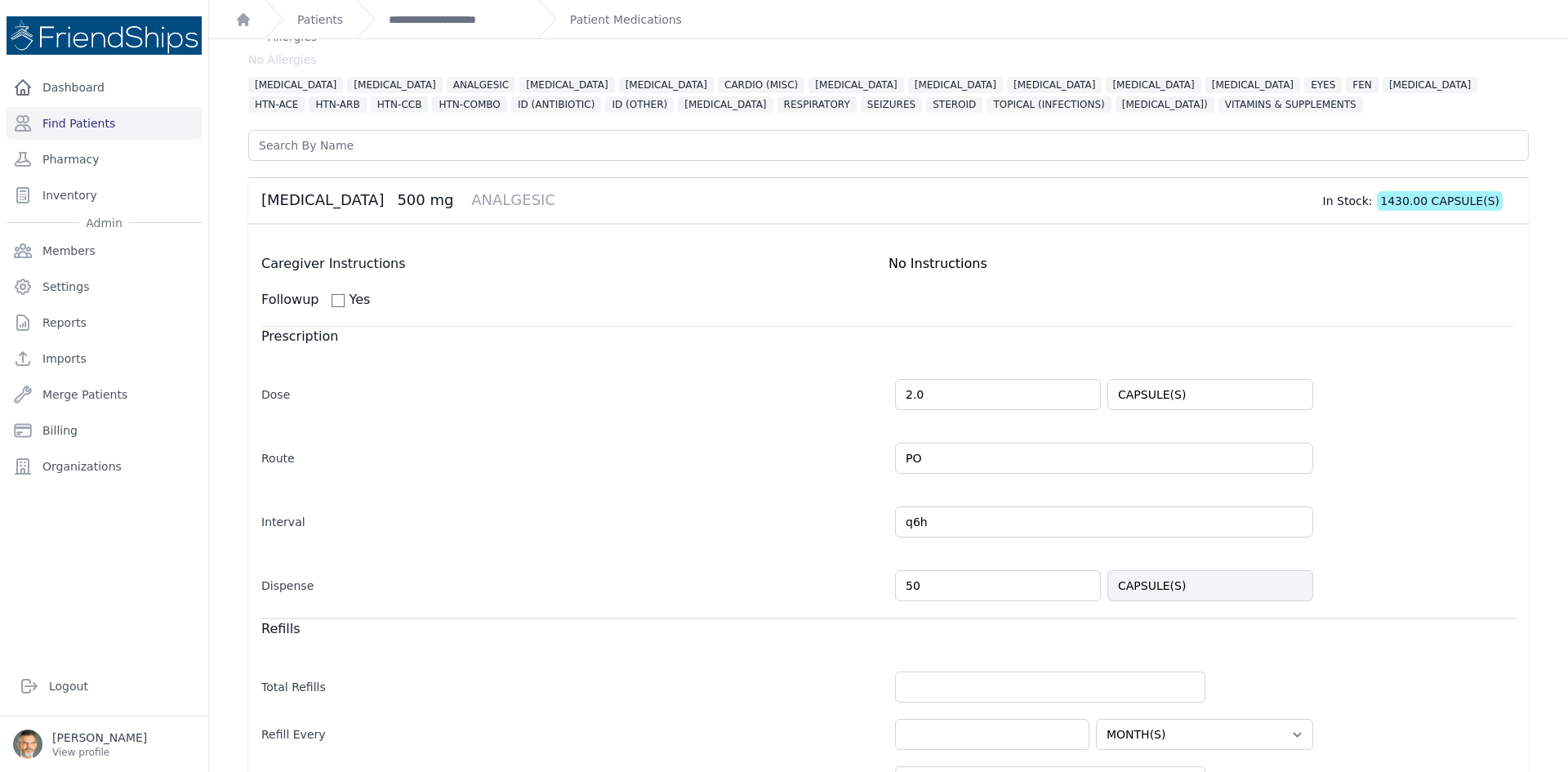
scroll to position [378, 0]
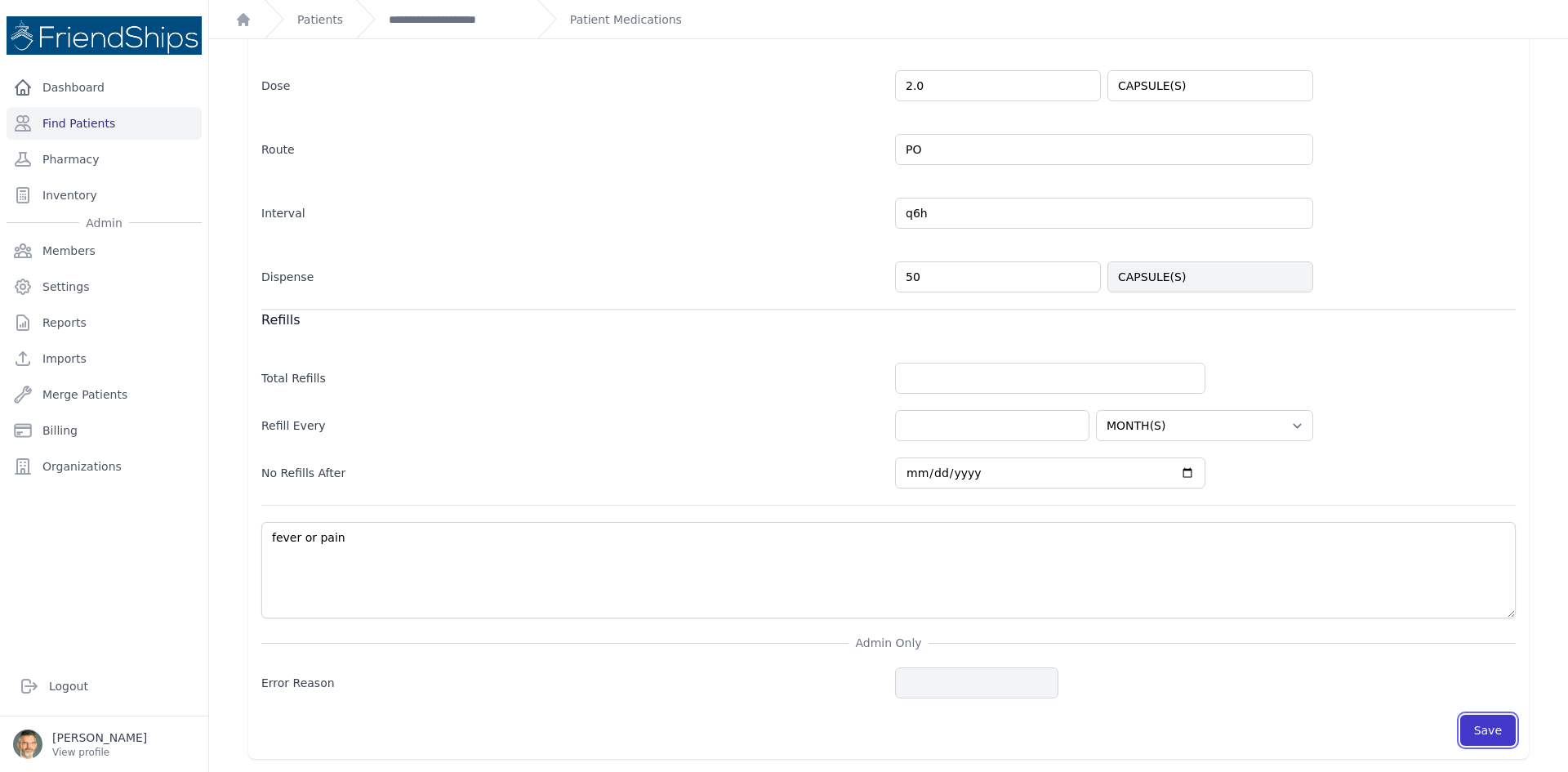
click at [1472, 732] on button "Save" at bounding box center [1488, 729] width 56 height 31
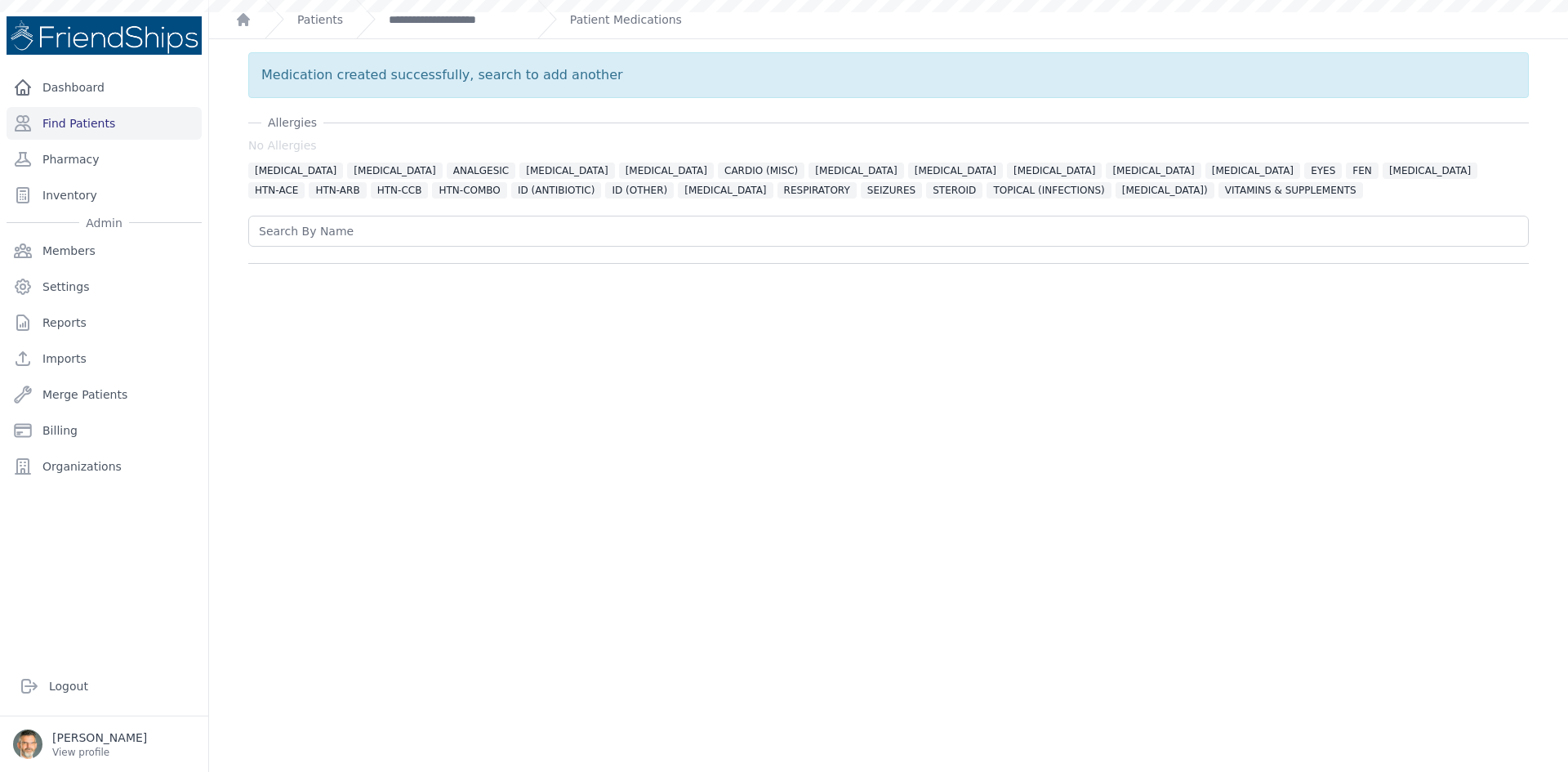
scroll to position [0, 0]
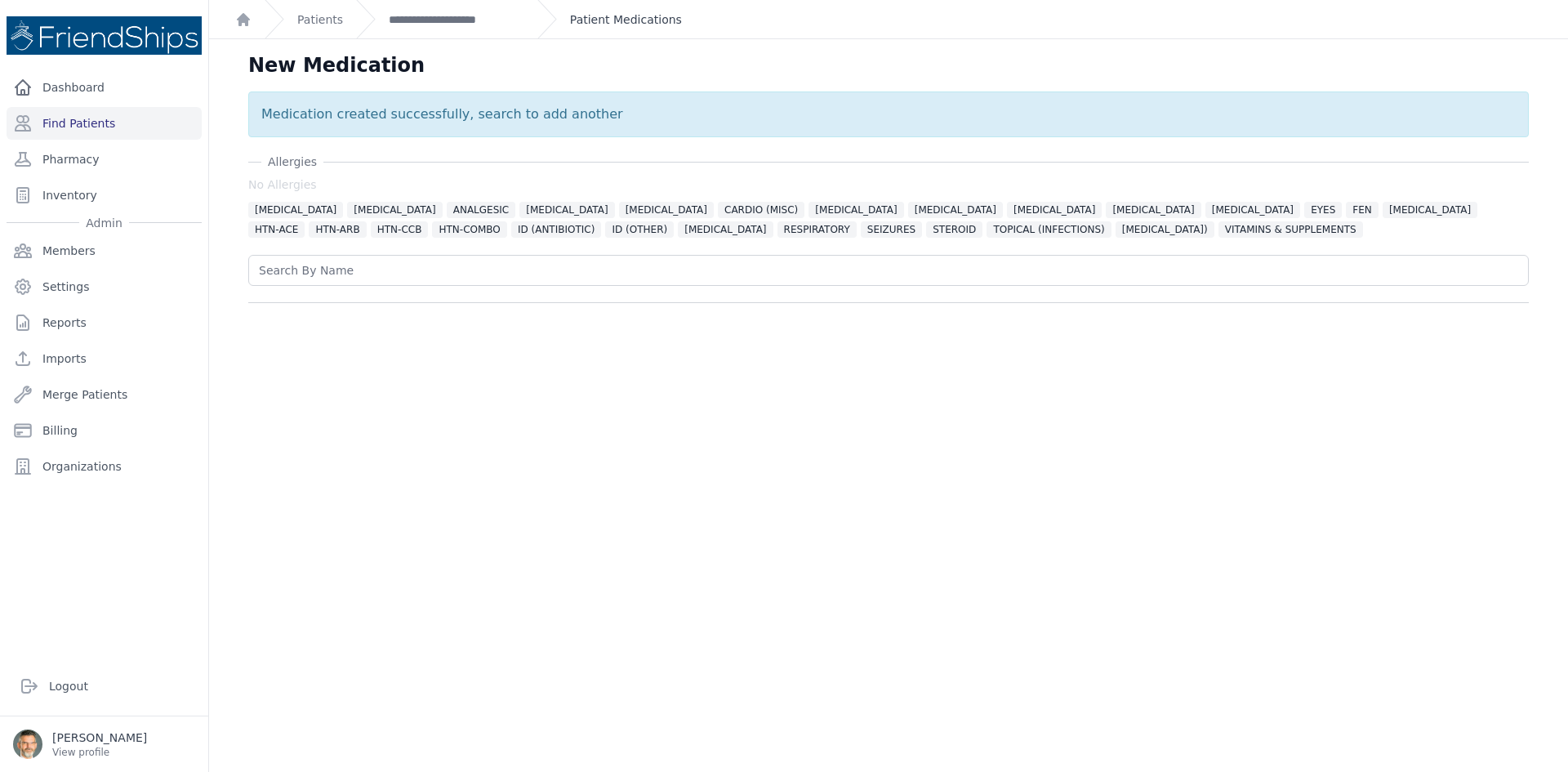
click at [589, 25] on link "Patient Medications" at bounding box center [626, 20] width 112 height 16
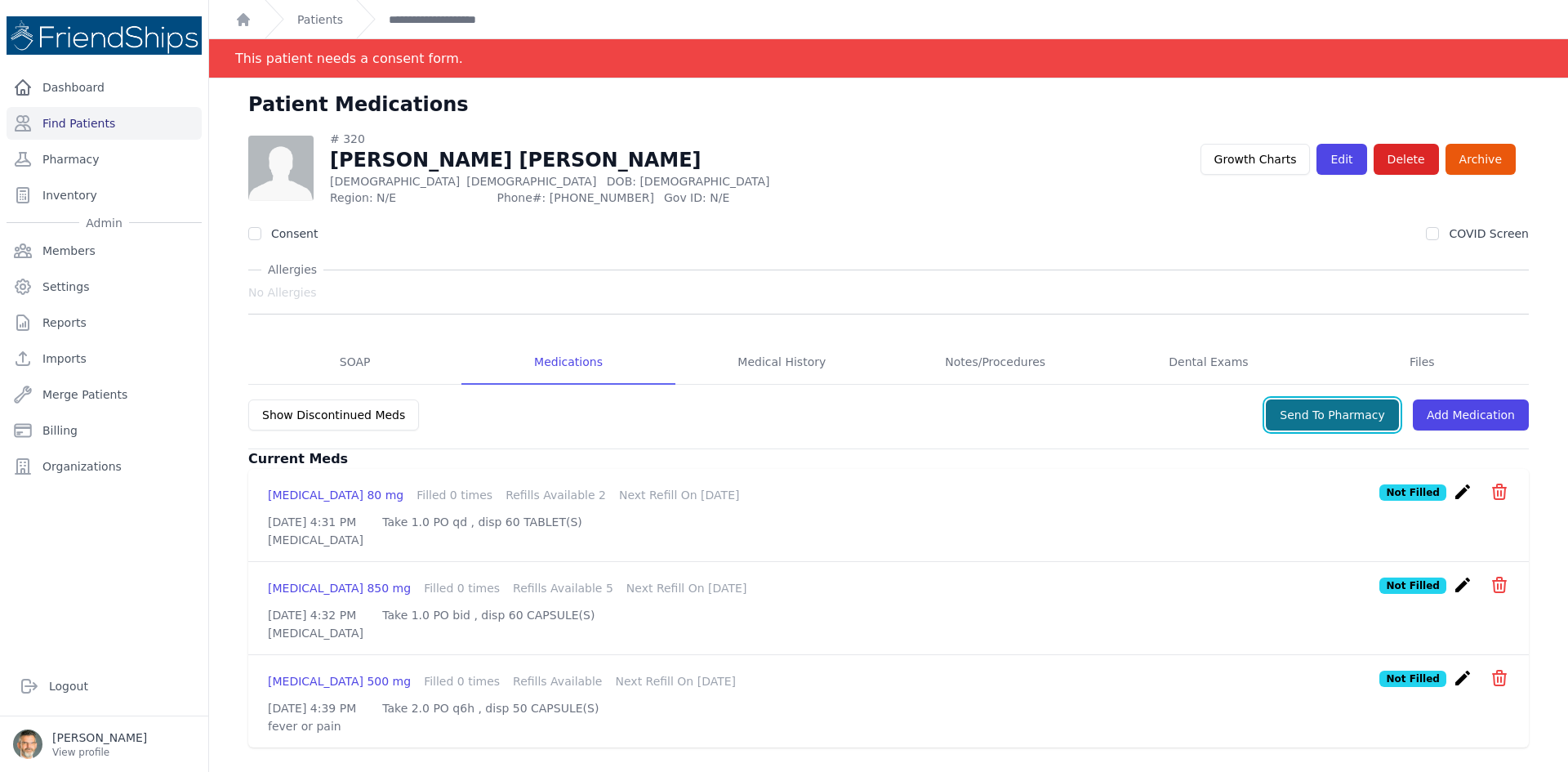
click at [1293, 419] on button "Send To Pharmacy" at bounding box center [1333, 415] width 133 height 31
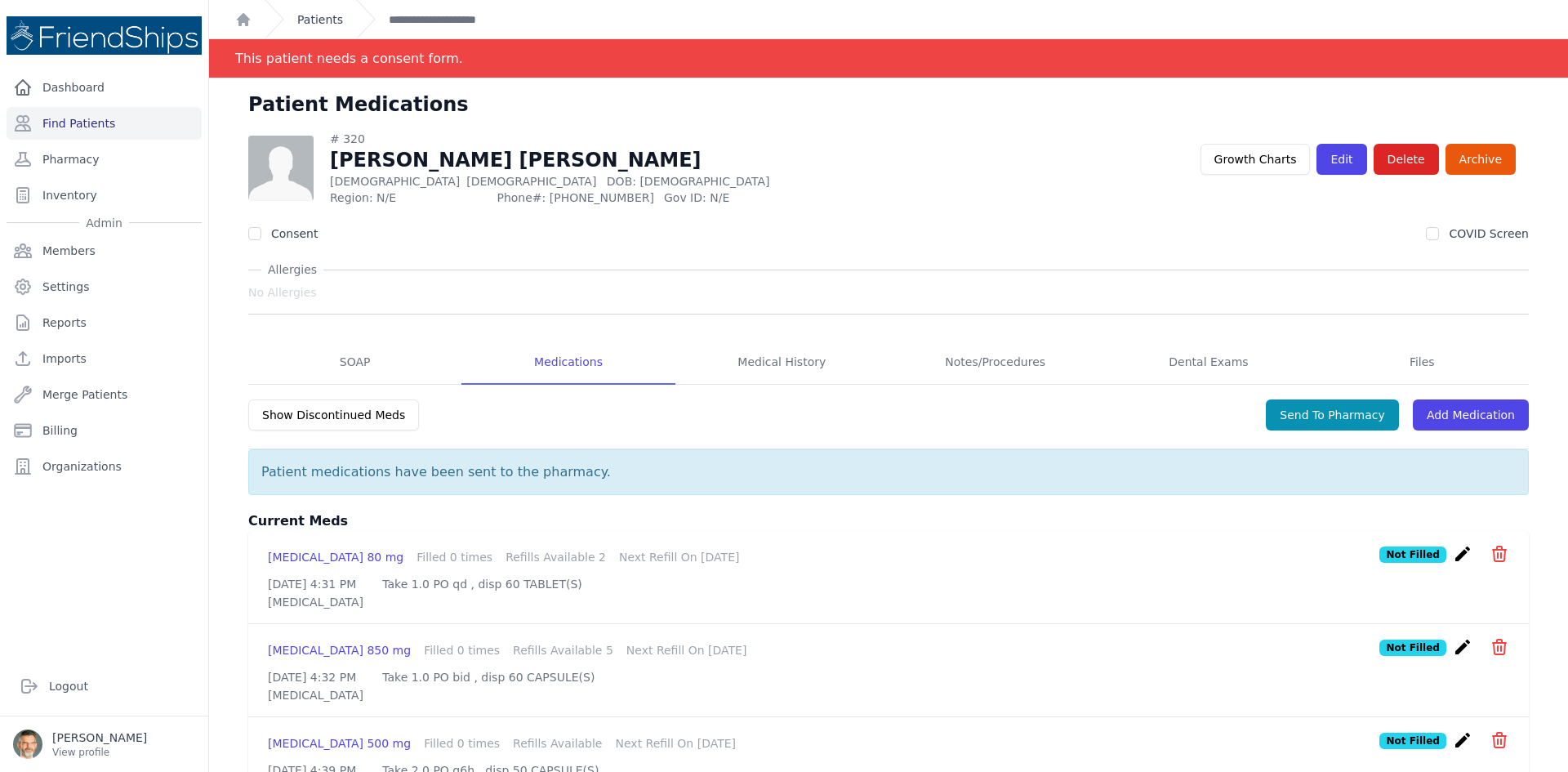
click at [313, 22] on link "Patients" at bounding box center [320, 20] width 45 height 16
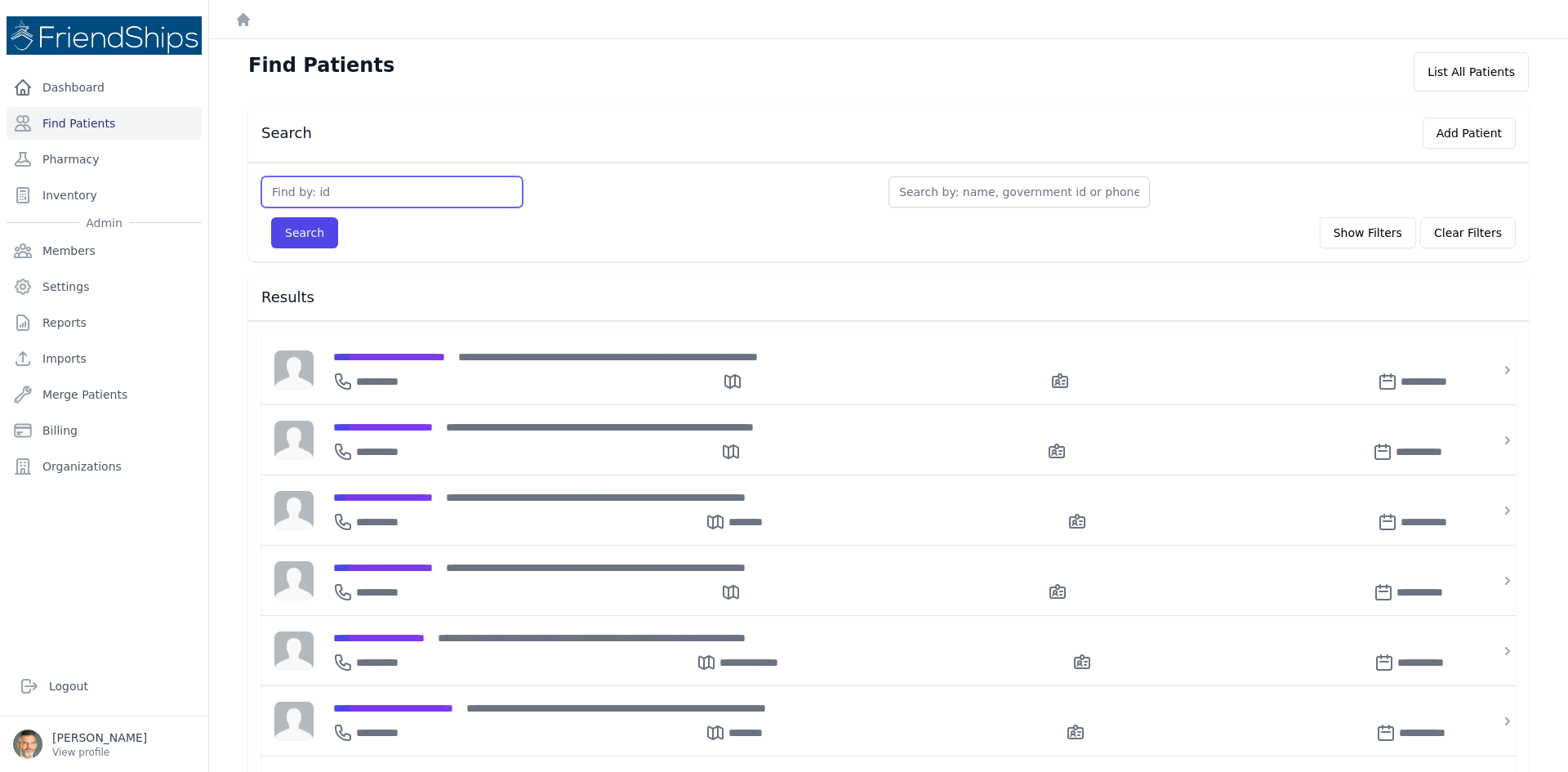
click at [291, 195] on input "text" at bounding box center [392, 192] width 261 height 31
type input "211"
click at [317, 233] on button "Search" at bounding box center [304, 233] width 67 height 31
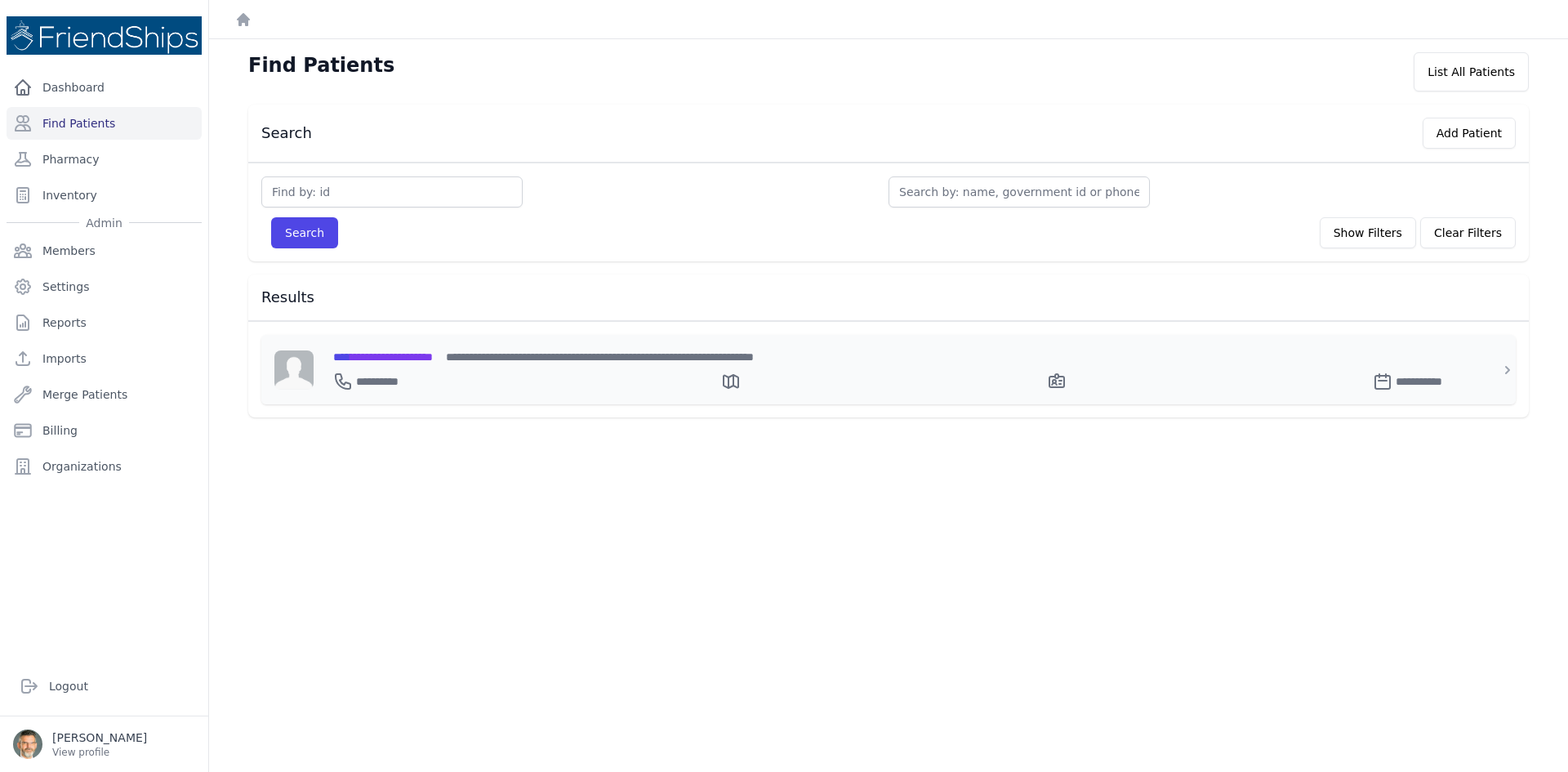
click at [391, 354] on span "**********" at bounding box center [383, 356] width 99 height 12
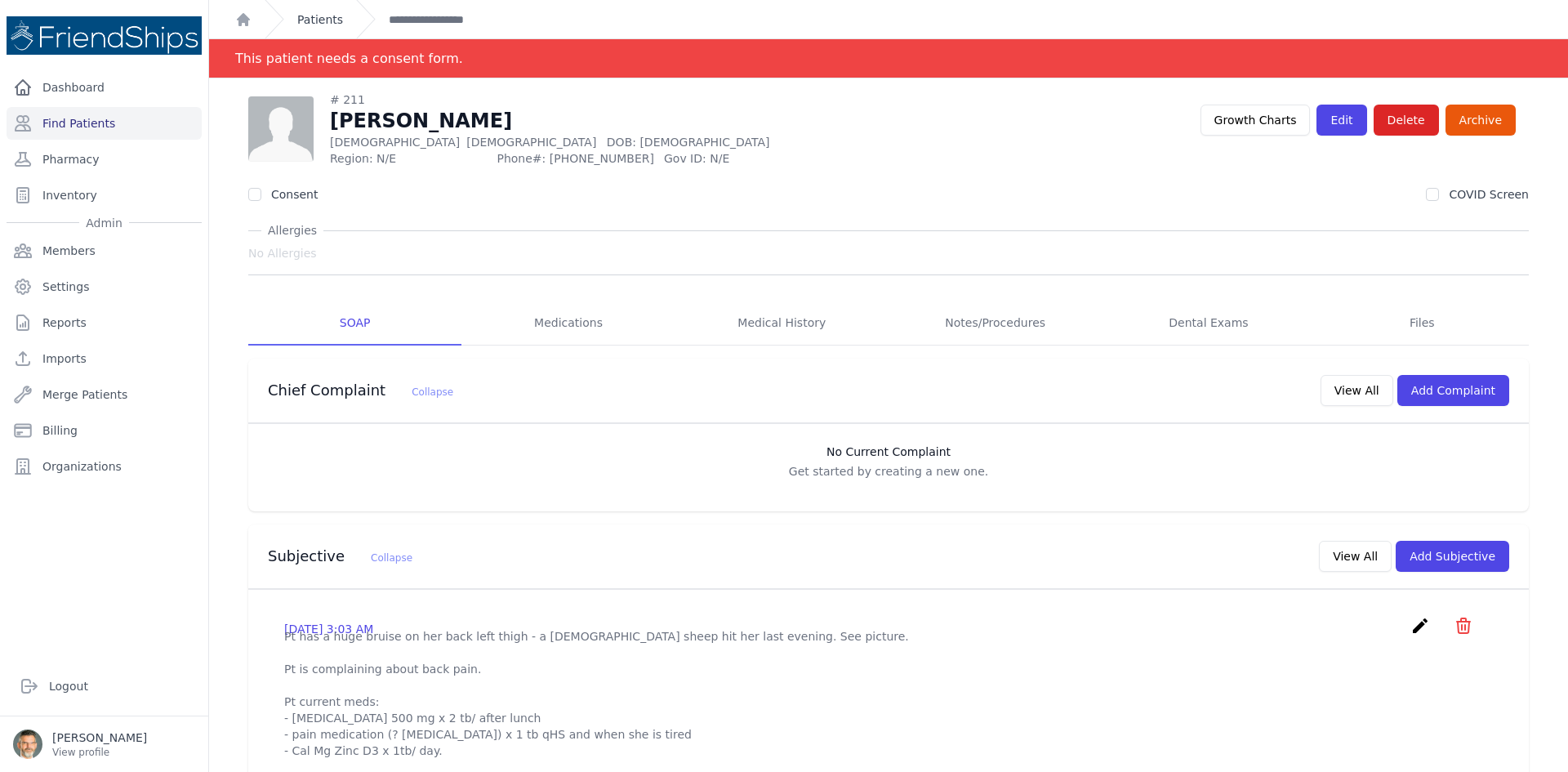
click at [319, 20] on link "Patients" at bounding box center [320, 20] width 45 height 16
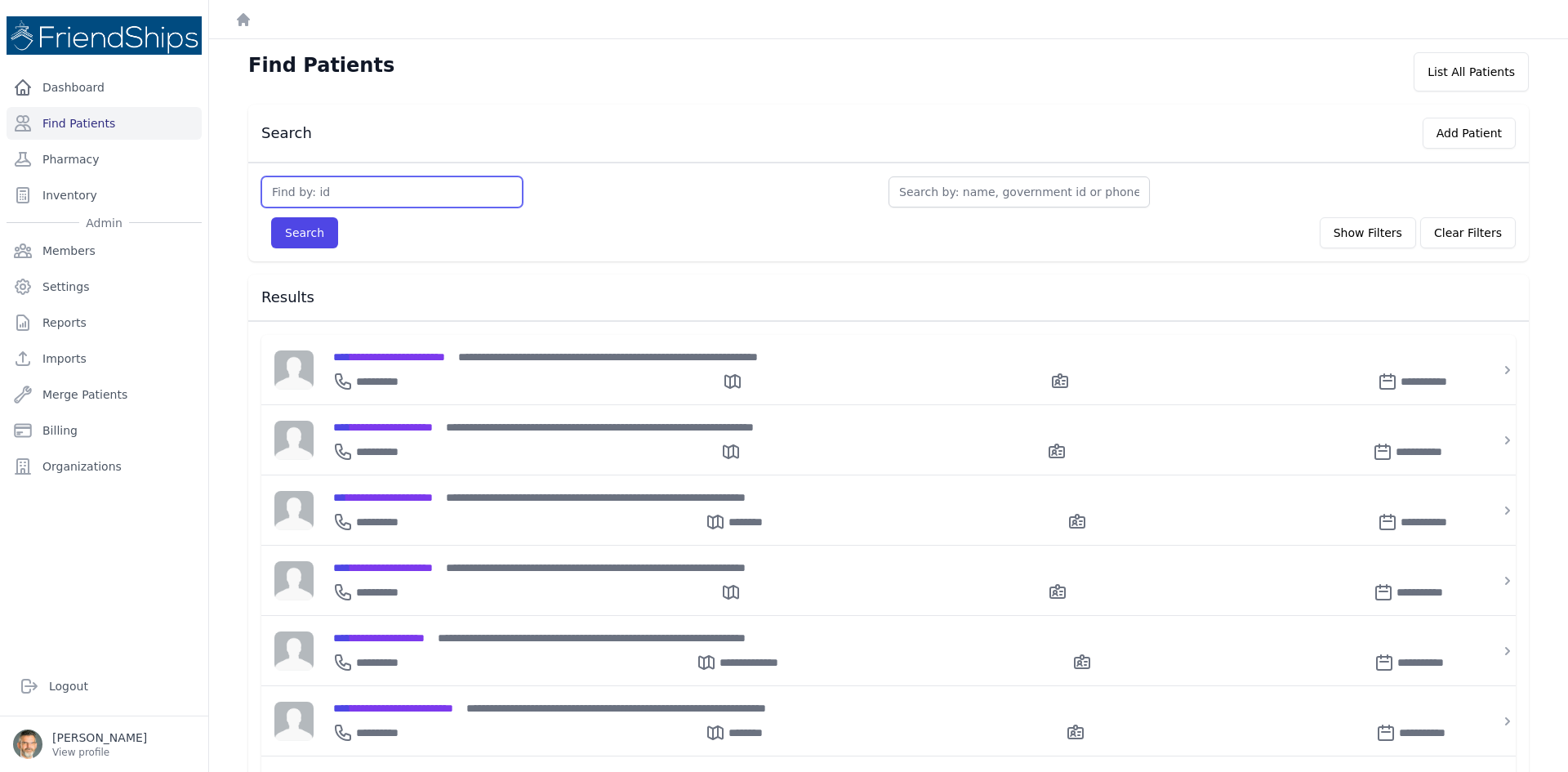
click at [285, 187] on input "text" at bounding box center [392, 192] width 261 height 31
type input "322"
click at [281, 243] on button "Search" at bounding box center [304, 233] width 67 height 31
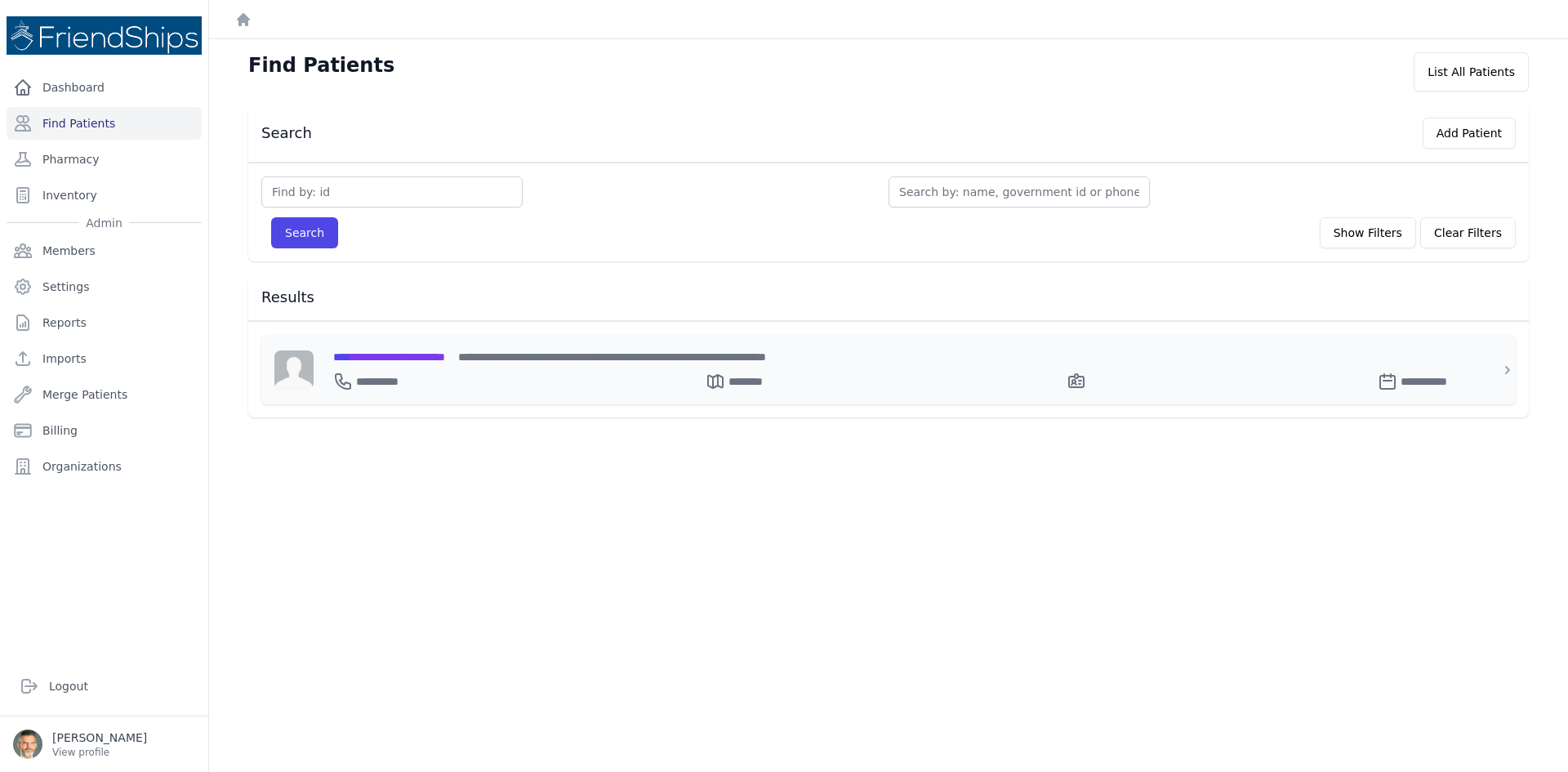
click at [380, 359] on span "**********" at bounding box center [389, 356] width 112 height 12
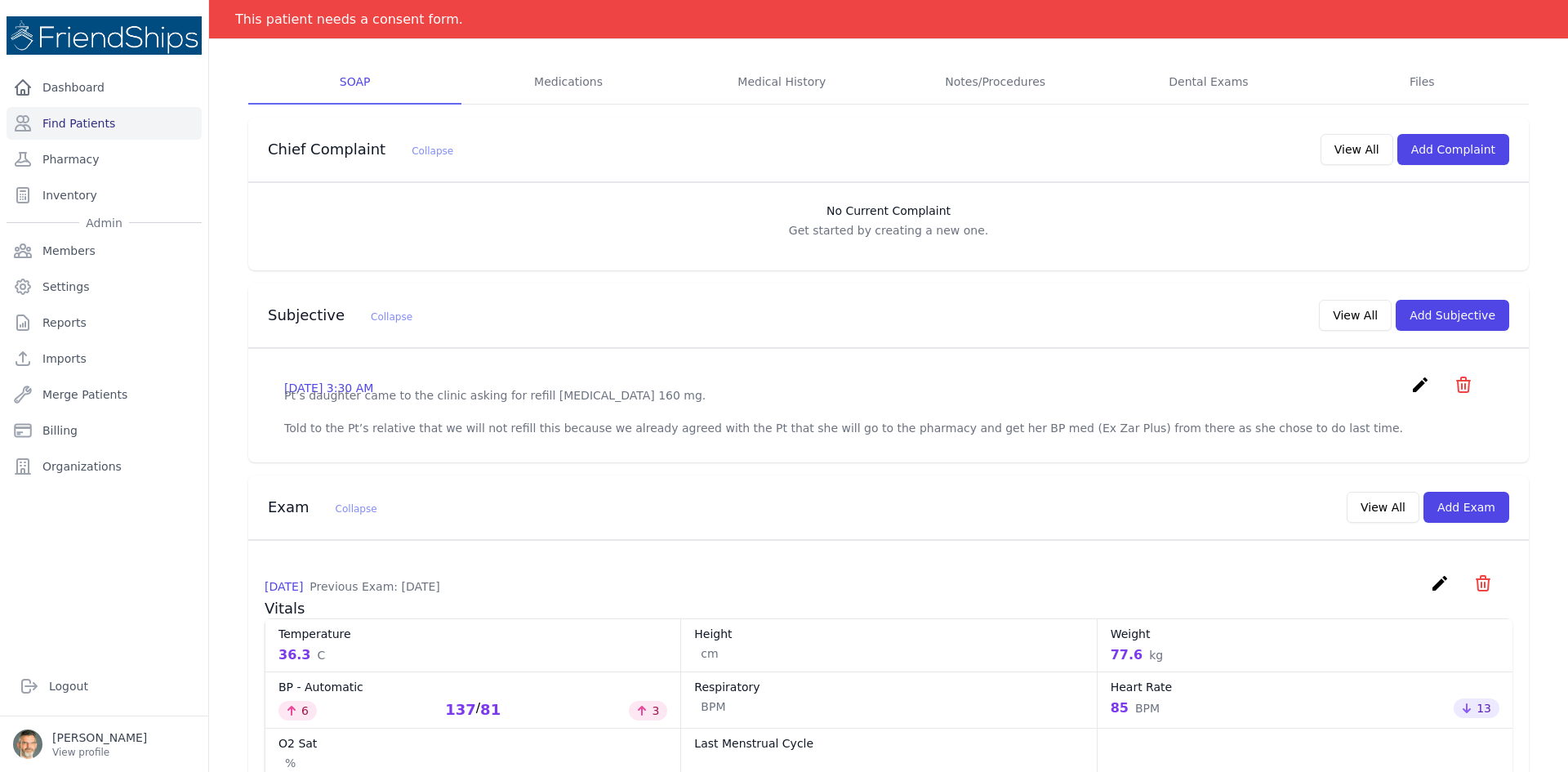
scroll to position [245, 0]
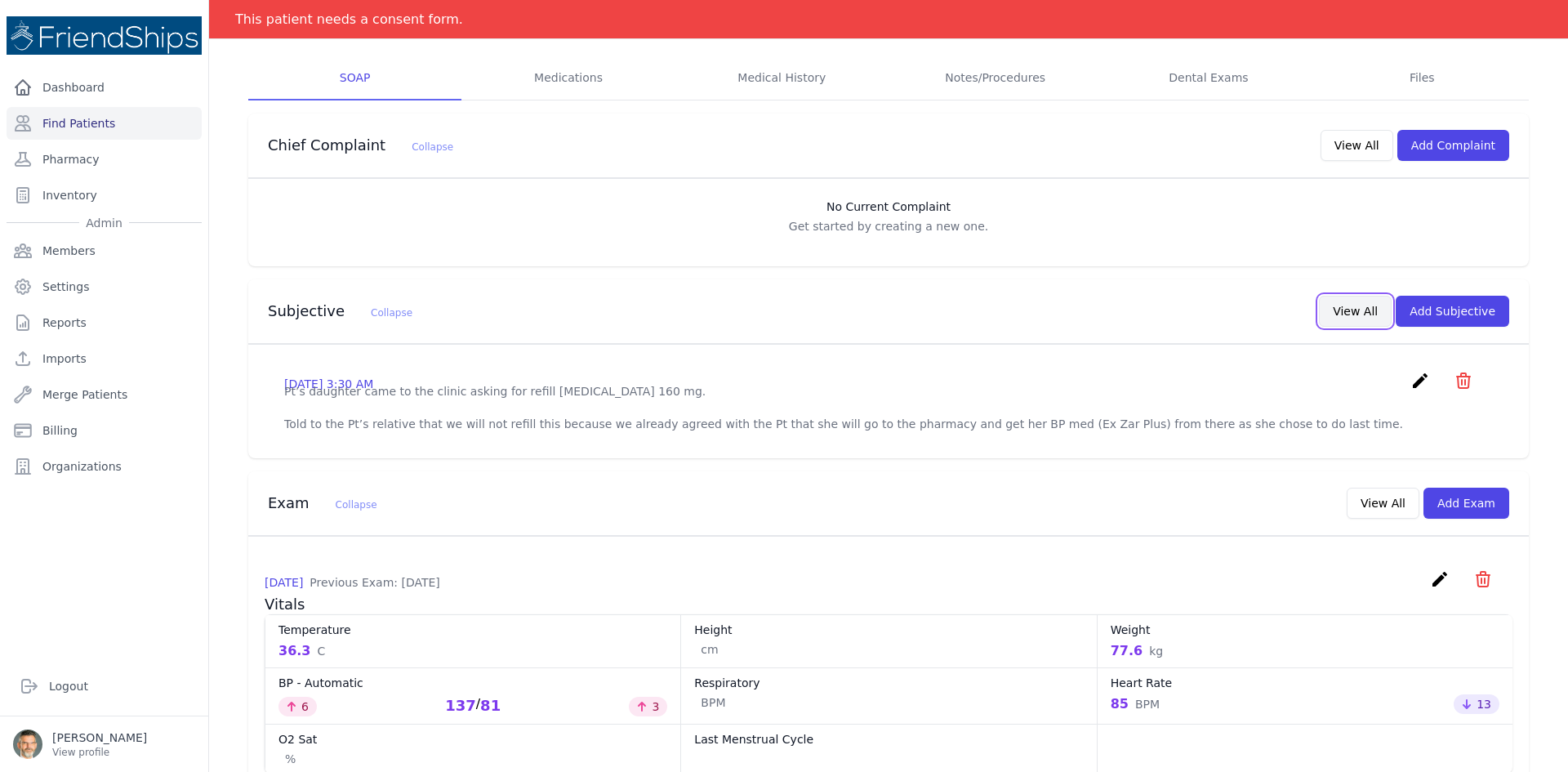
click at [1350, 319] on button "View All" at bounding box center [1356, 311] width 73 height 31
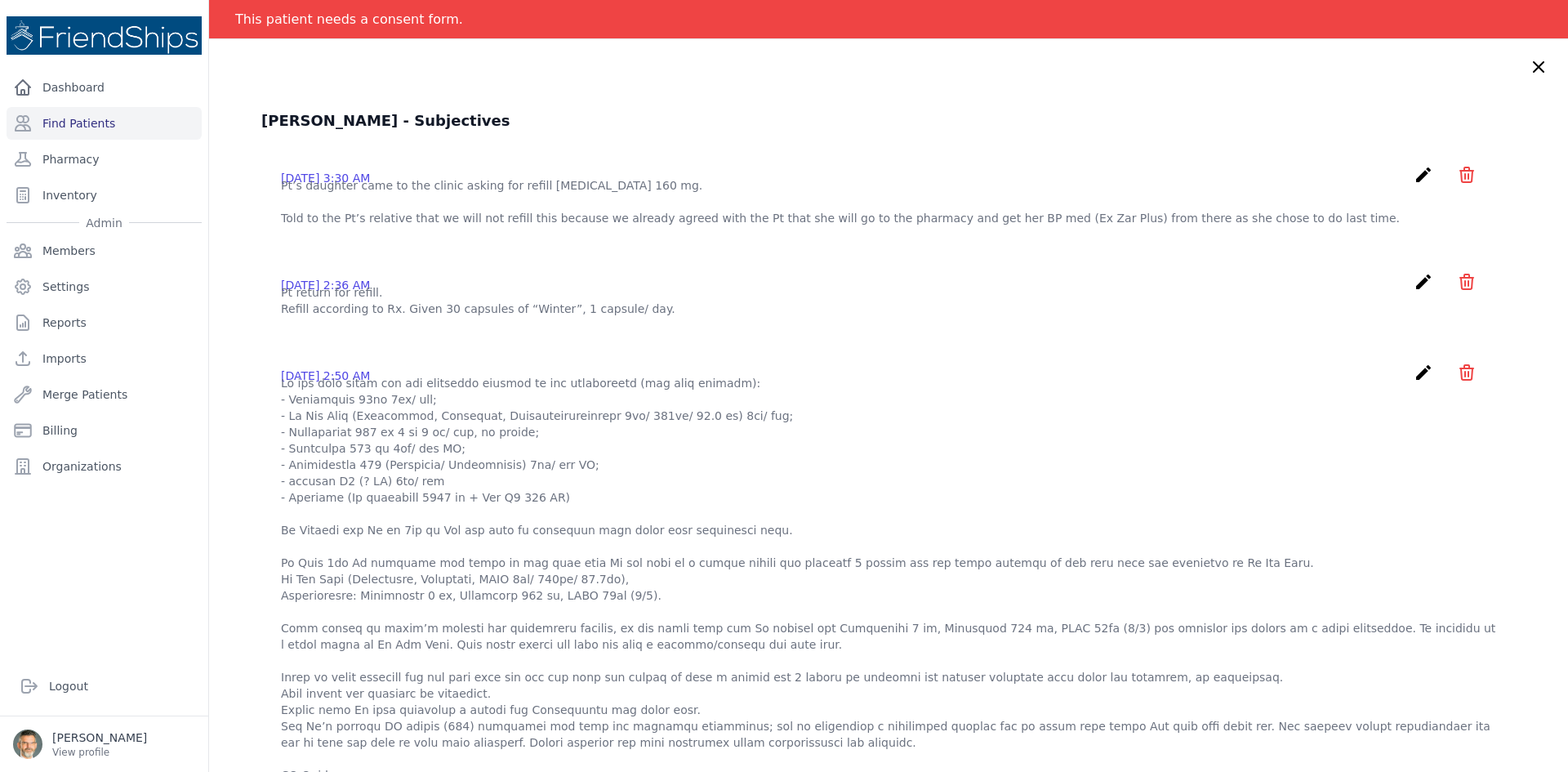
scroll to position [0, 0]
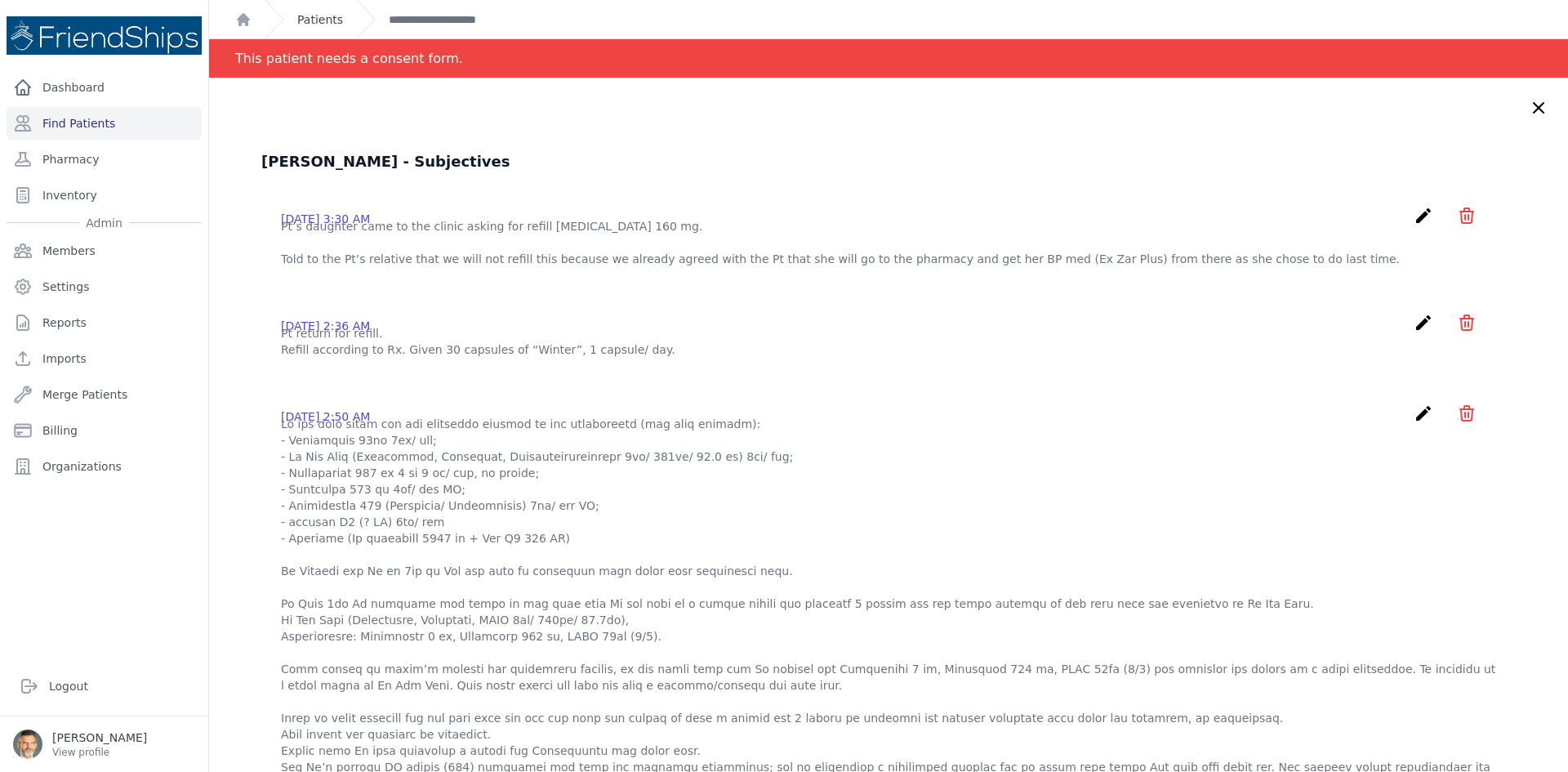
click at [310, 15] on link "Patients" at bounding box center [320, 20] width 45 height 16
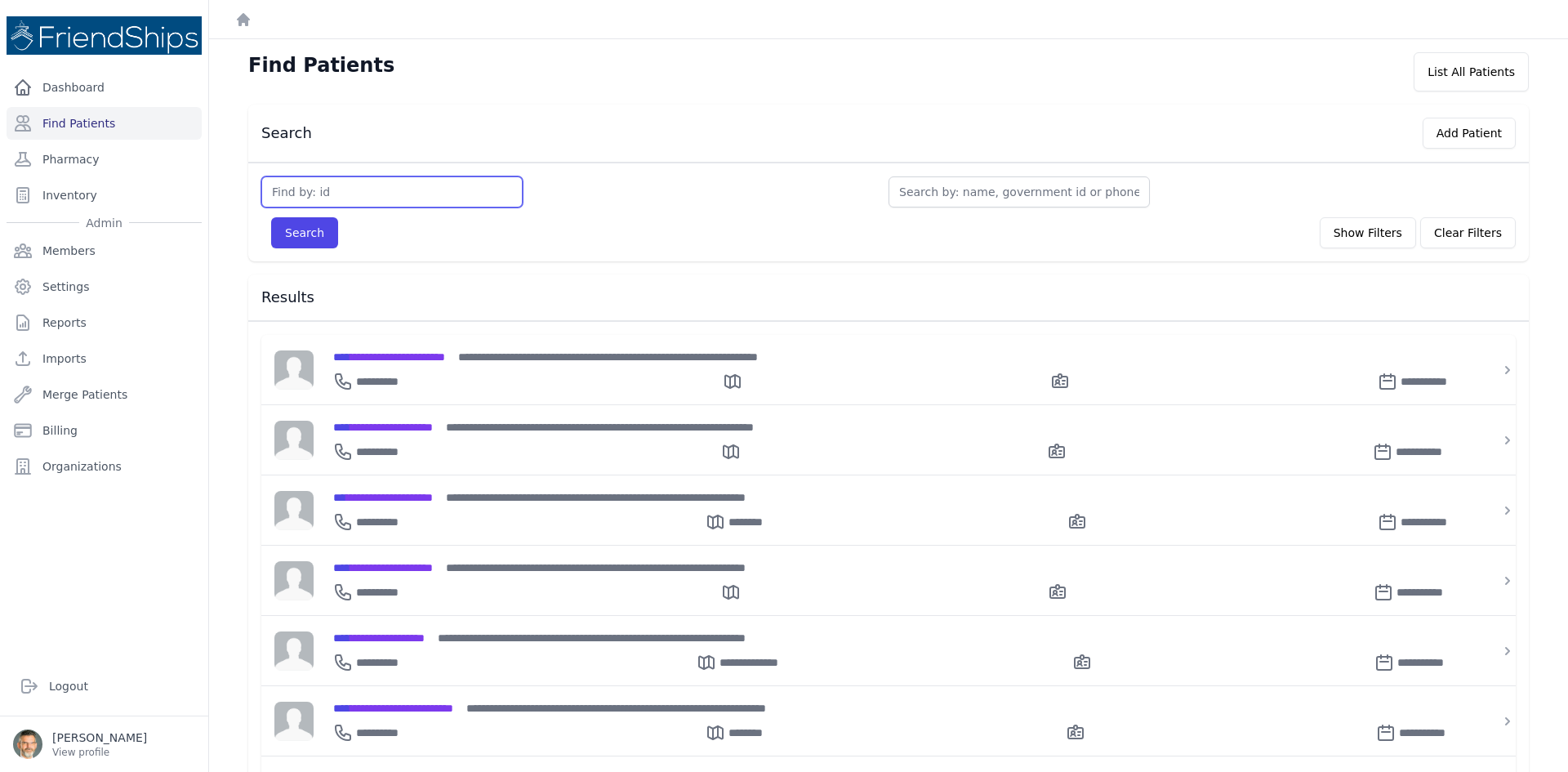
click at [346, 192] on input "text" at bounding box center [392, 192] width 261 height 31
type input "322"
click at [291, 227] on button "Search" at bounding box center [304, 233] width 67 height 31
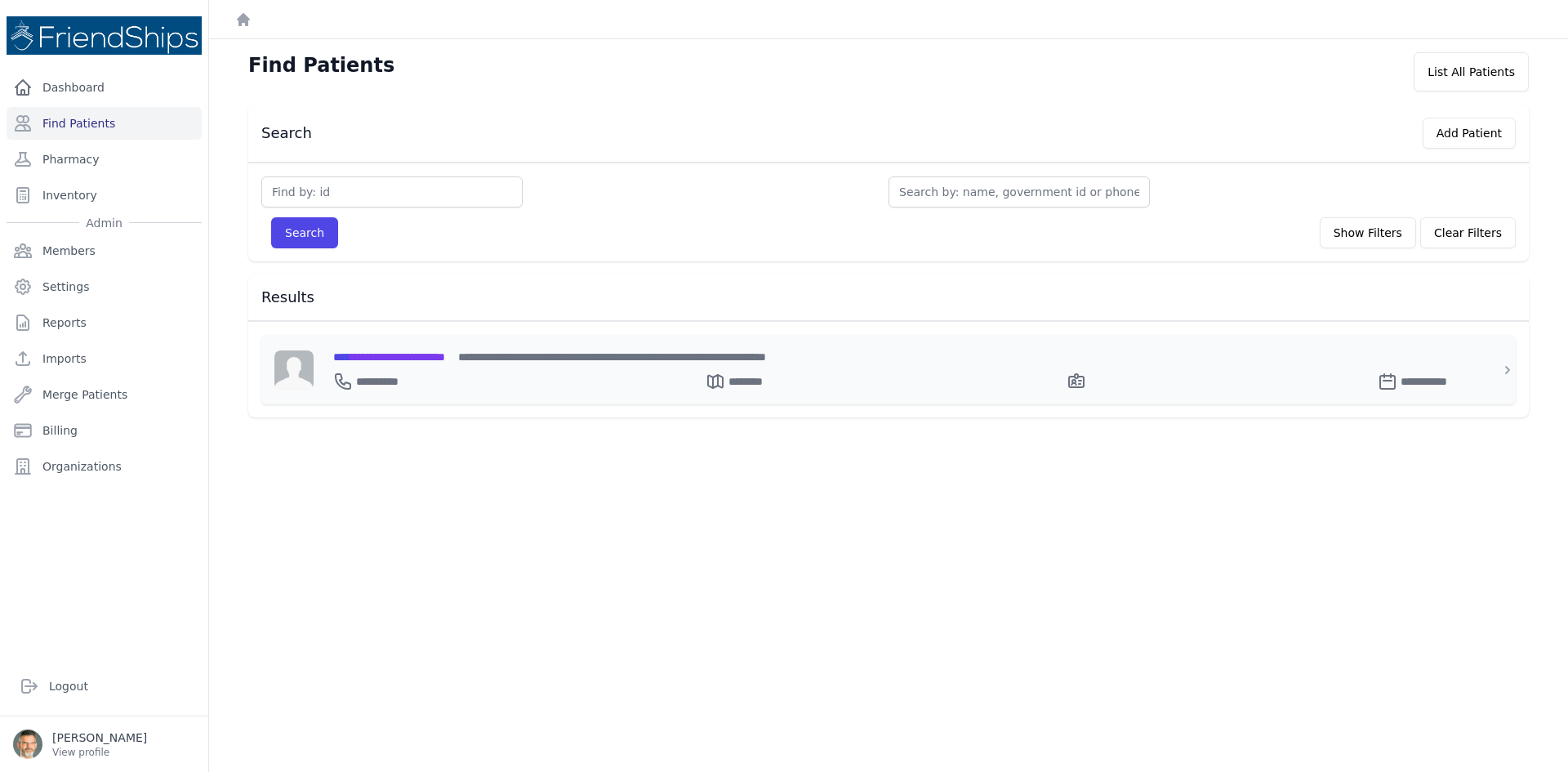
click at [440, 351] on span "**********" at bounding box center [389, 356] width 112 height 12
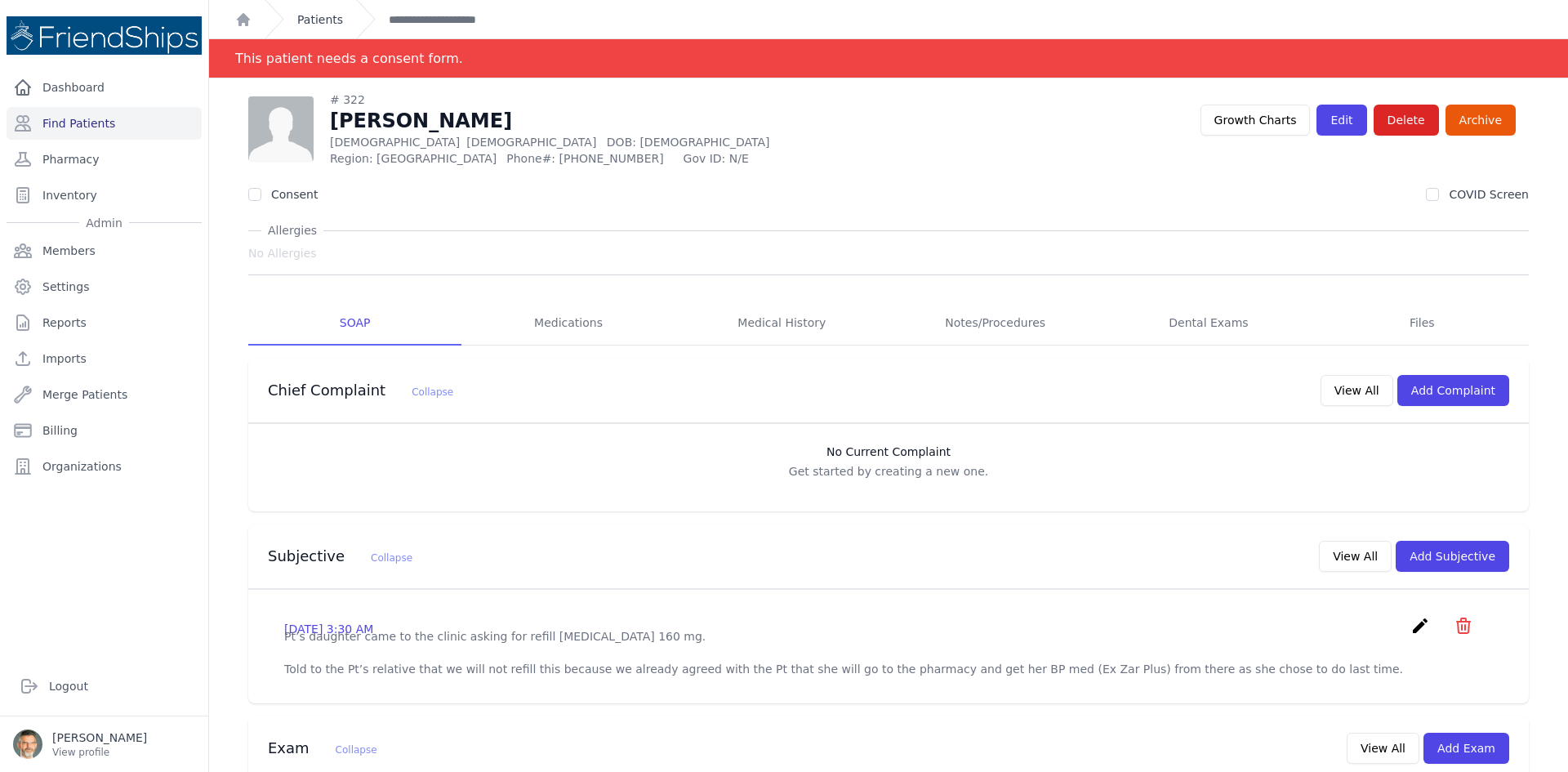
click at [305, 20] on link "Patients" at bounding box center [320, 20] width 45 height 16
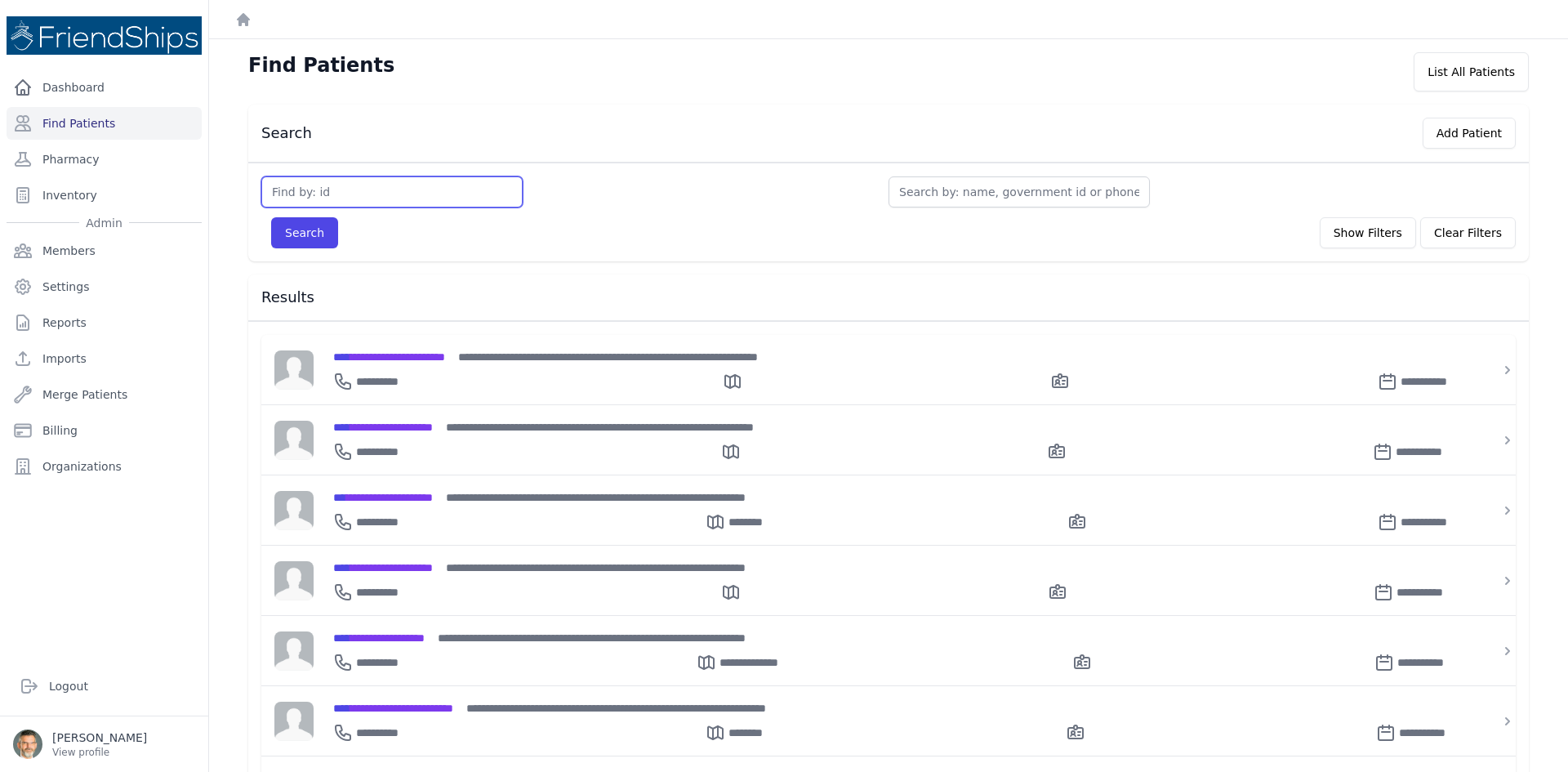
click at [284, 193] on input "text" at bounding box center [392, 192] width 261 height 31
type input "758"
click at [296, 233] on button "Search" at bounding box center [304, 233] width 67 height 31
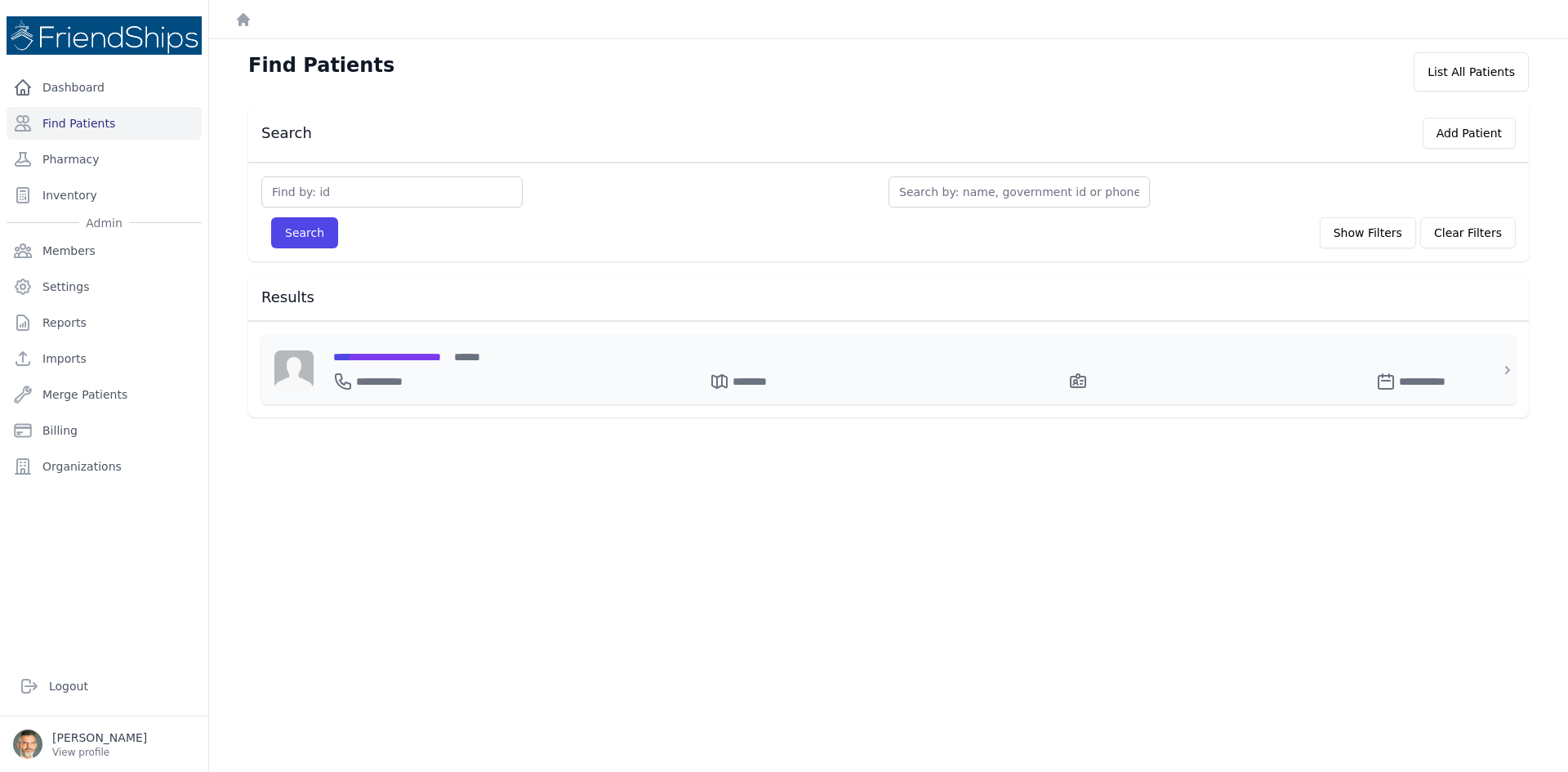
click at [408, 357] on span "**********" at bounding box center [386, 356] width 107 height 12
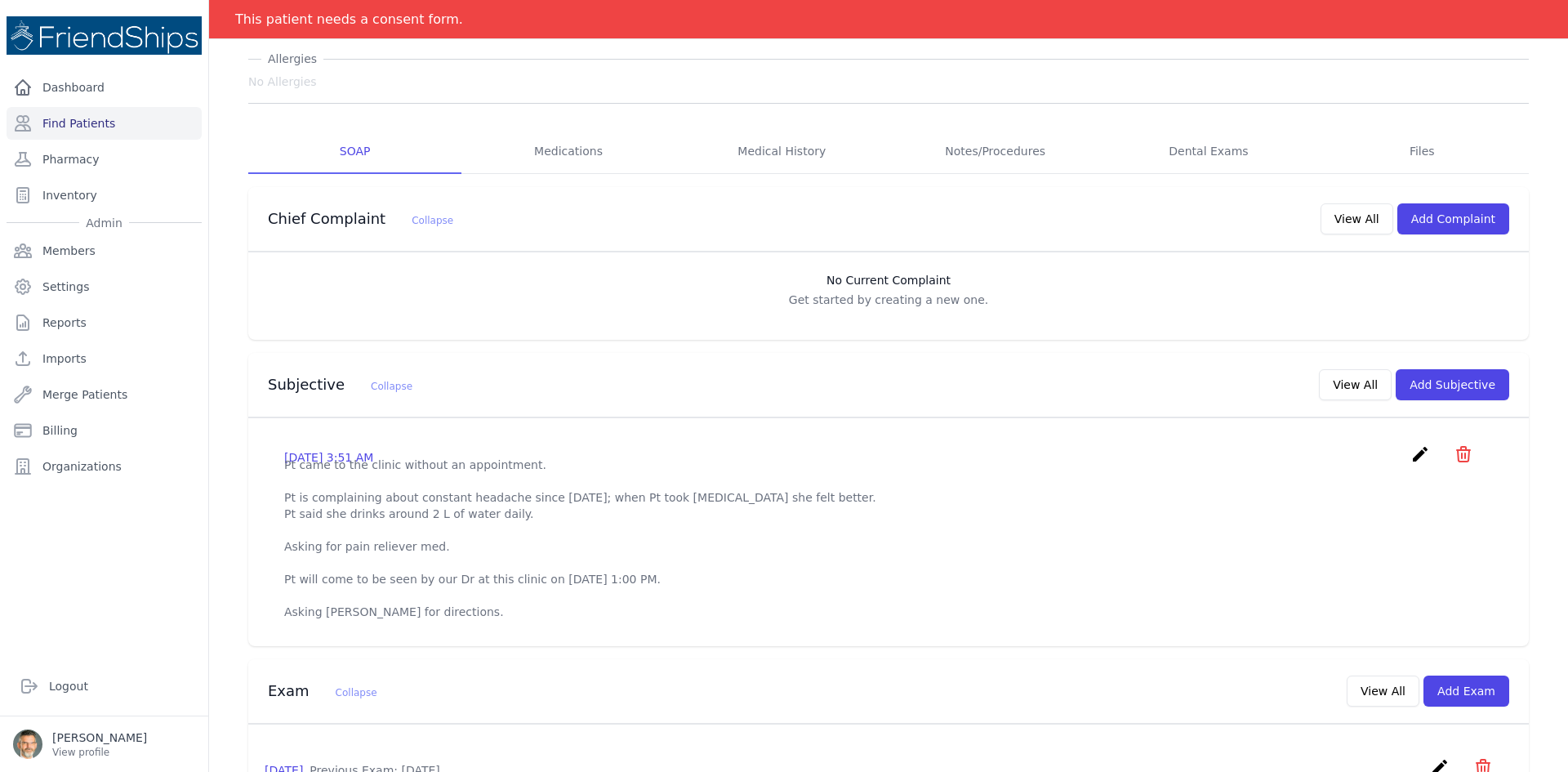
scroll to position [163, 0]
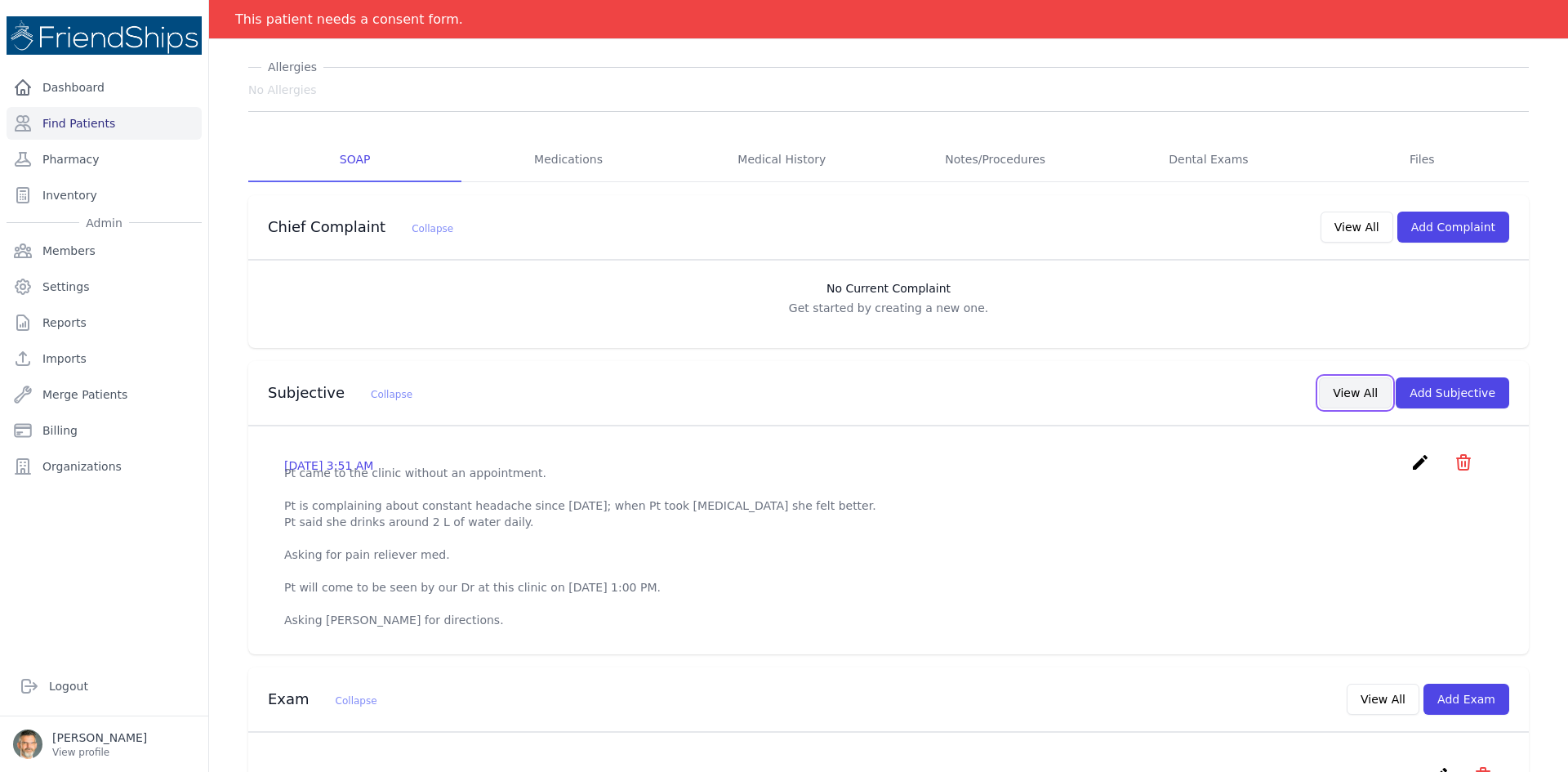
click at [1348, 386] on button "View All" at bounding box center [1356, 393] width 73 height 31
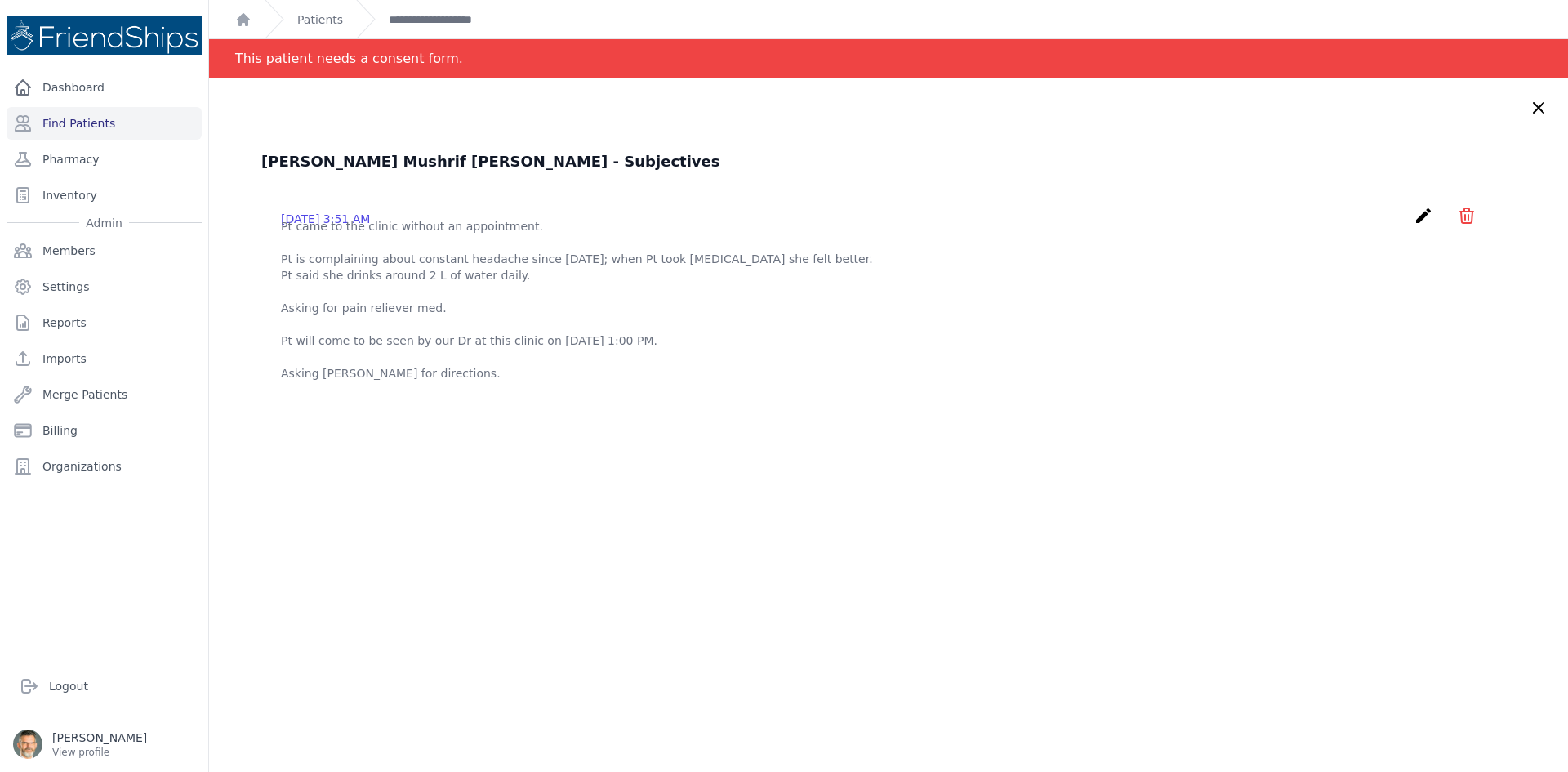
click at [1529, 105] on icon at bounding box center [1539, 107] width 20 height 20
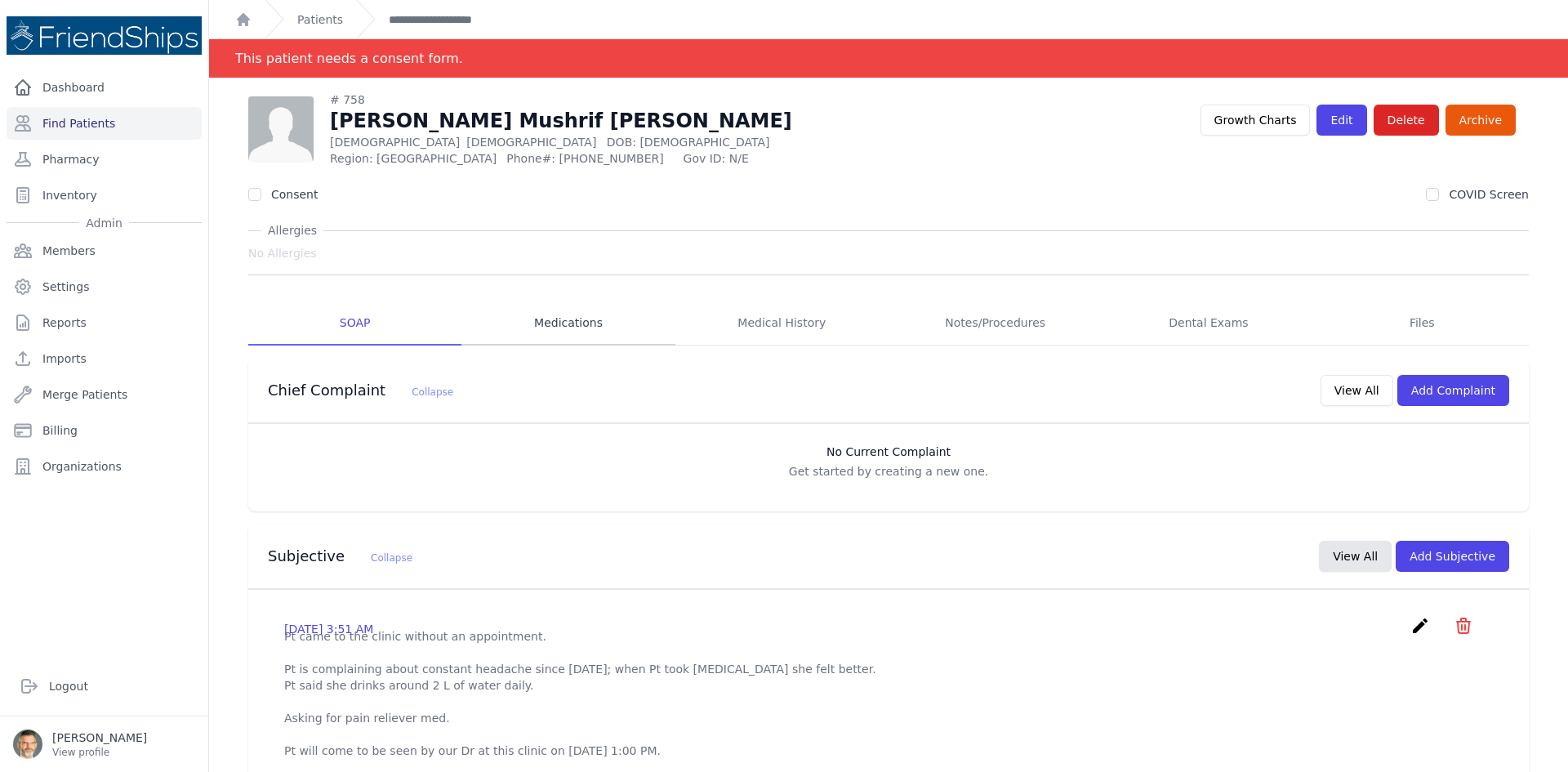
click at [572, 320] on link "Medications" at bounding box center [568, 323] width 213 height 44
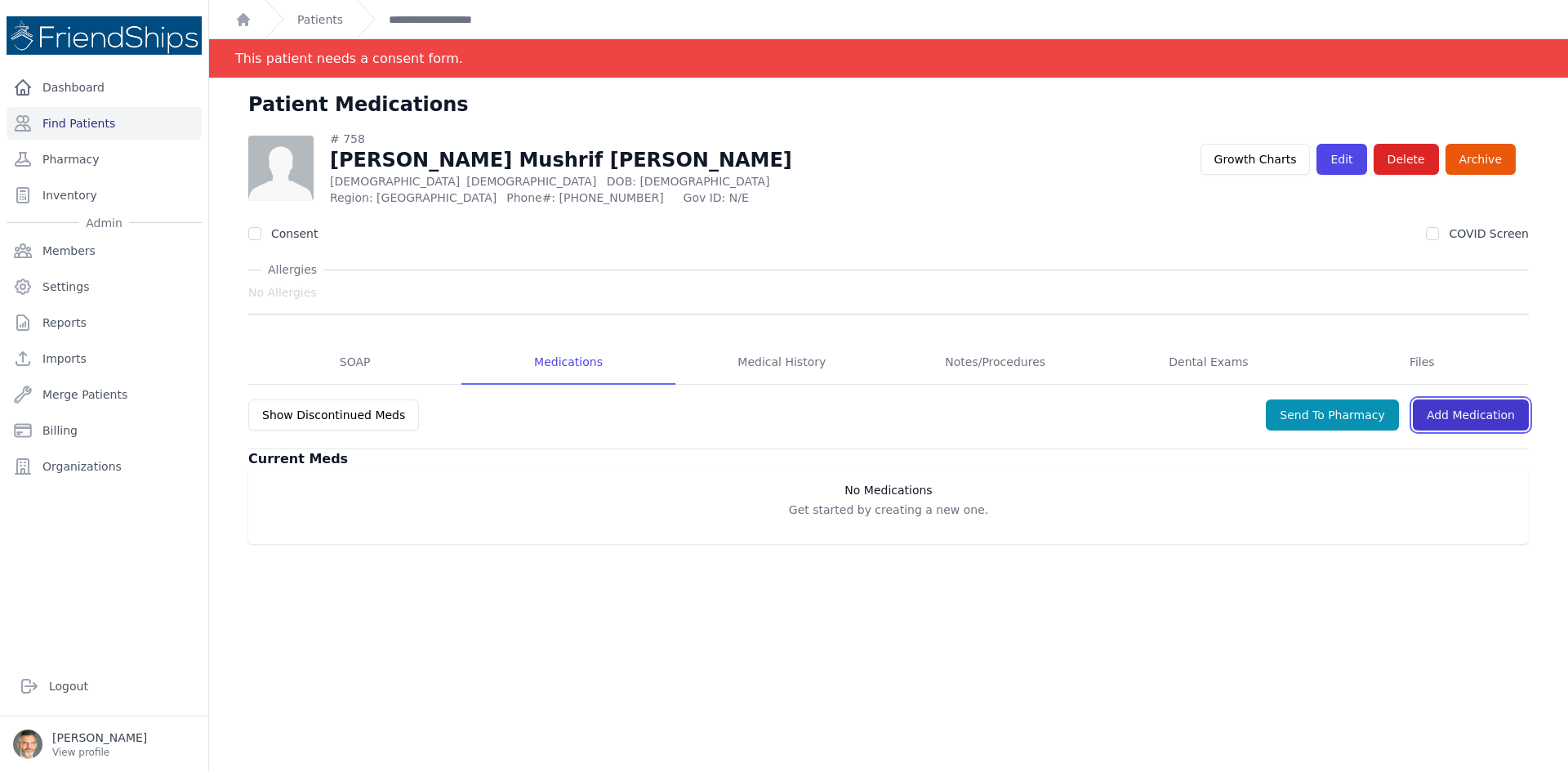
click at [1454, 410] on link "Add Medication" at bounding box center [1470, 415] width 116 height 31
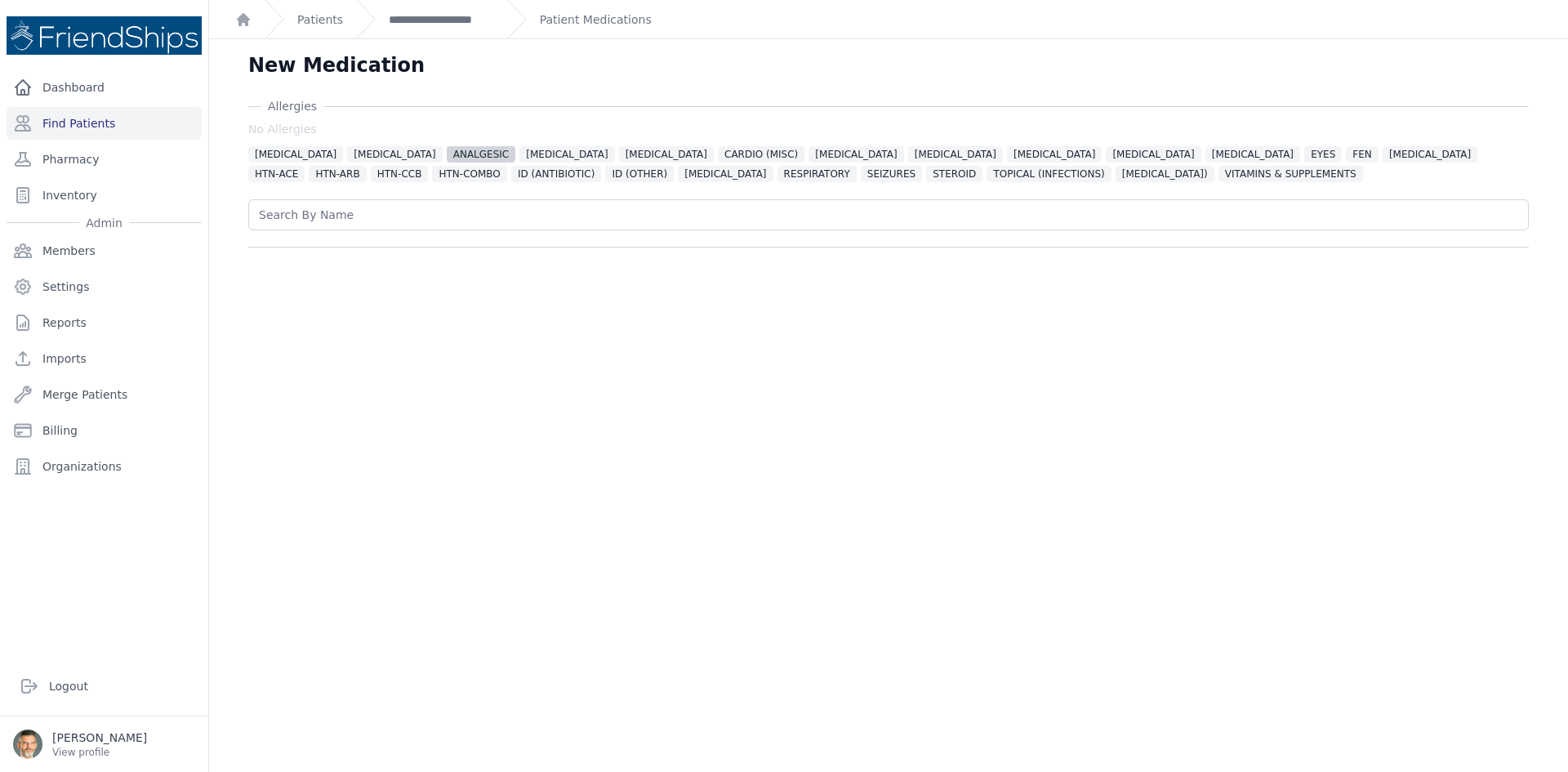
click at [447, 149] on span "ANALGESIC" at bounding box center [482, 155] width 69 height 16
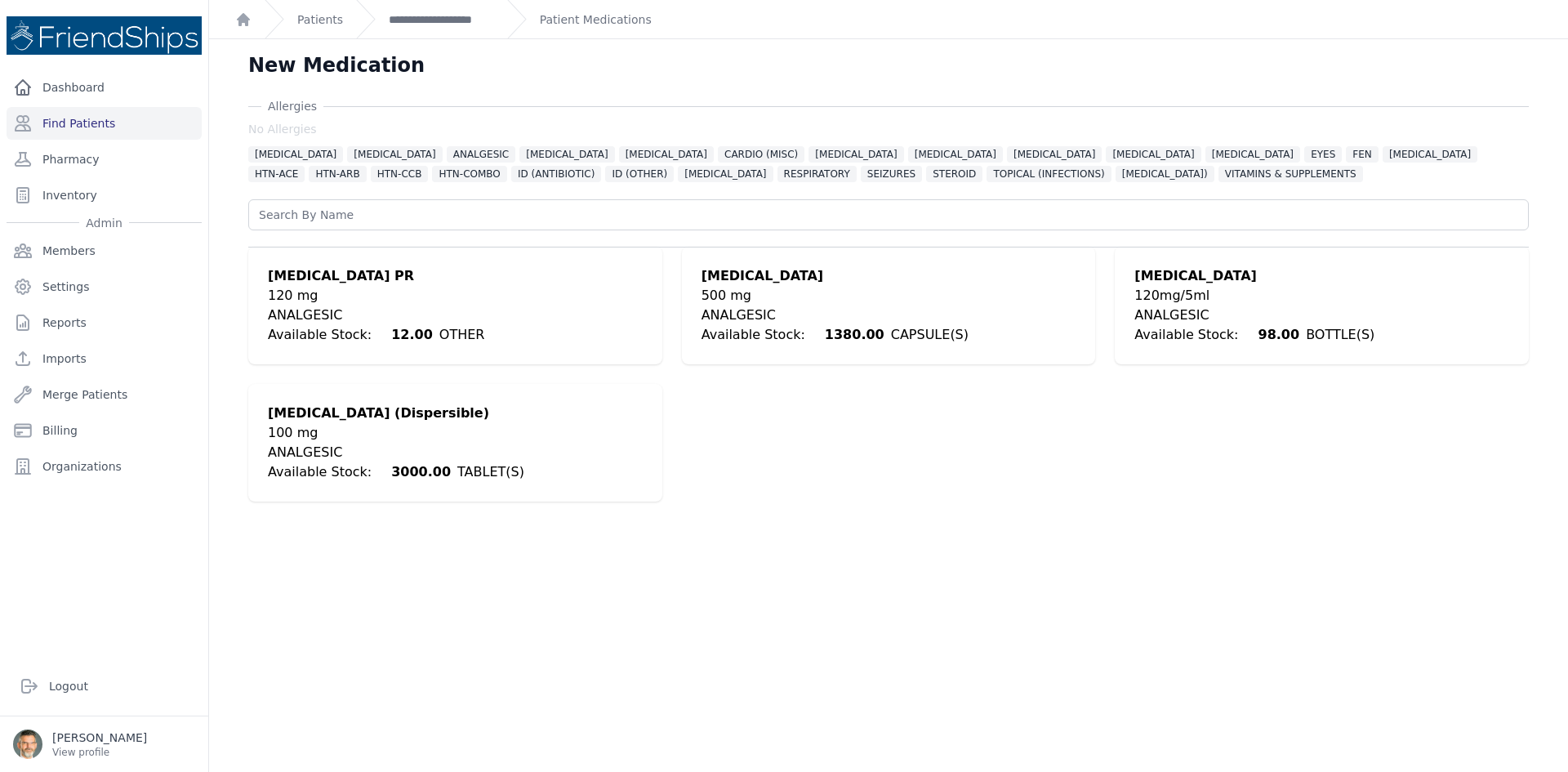
click at [753, 308] on div "ANALGESIC" at bounding box center [835, 315] width 267 height 20
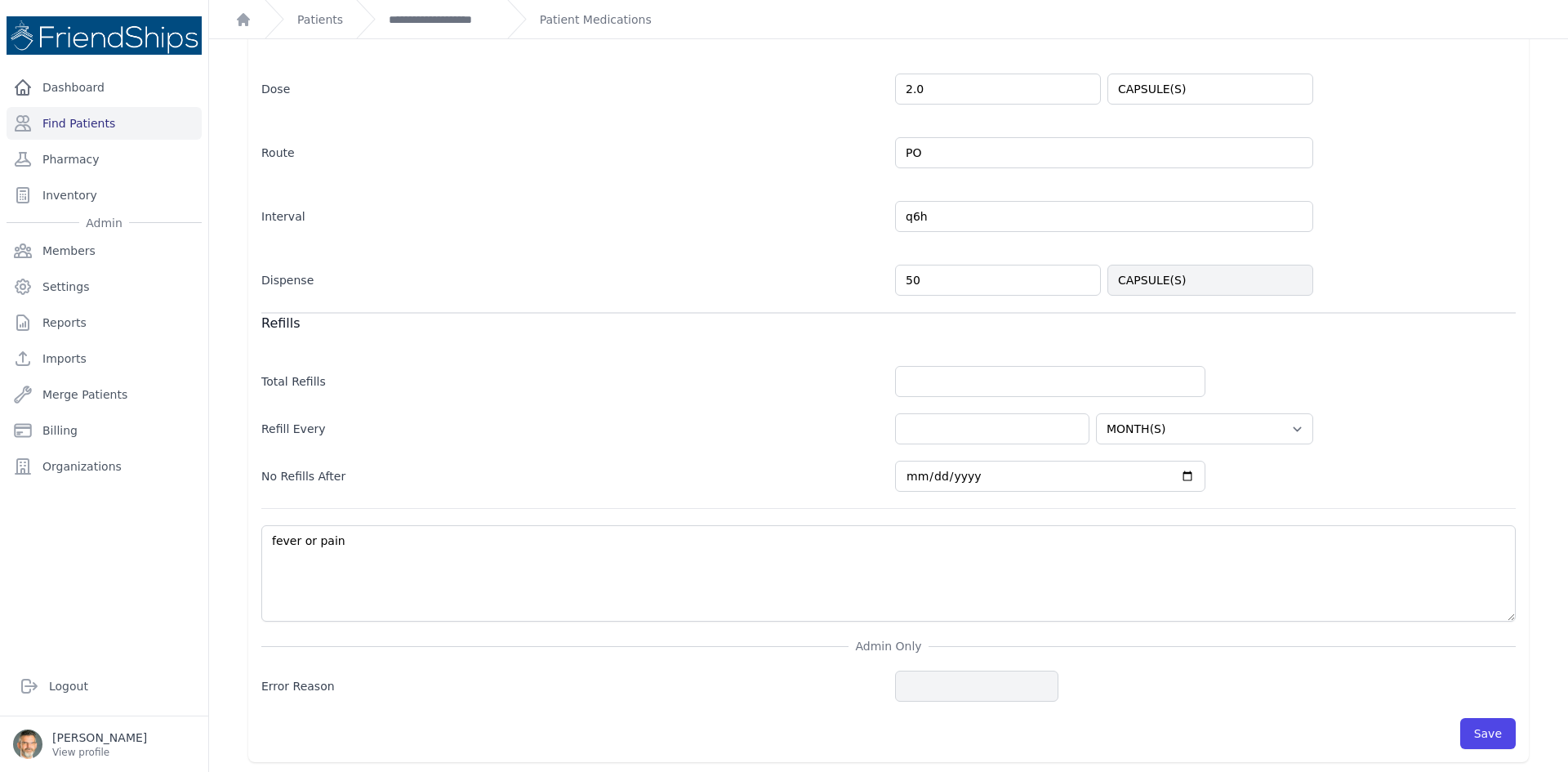
scroll to position [378, 0]
click at [1472, 734] on button "Save" at bounding box center [1488, 729] width 56 height 31
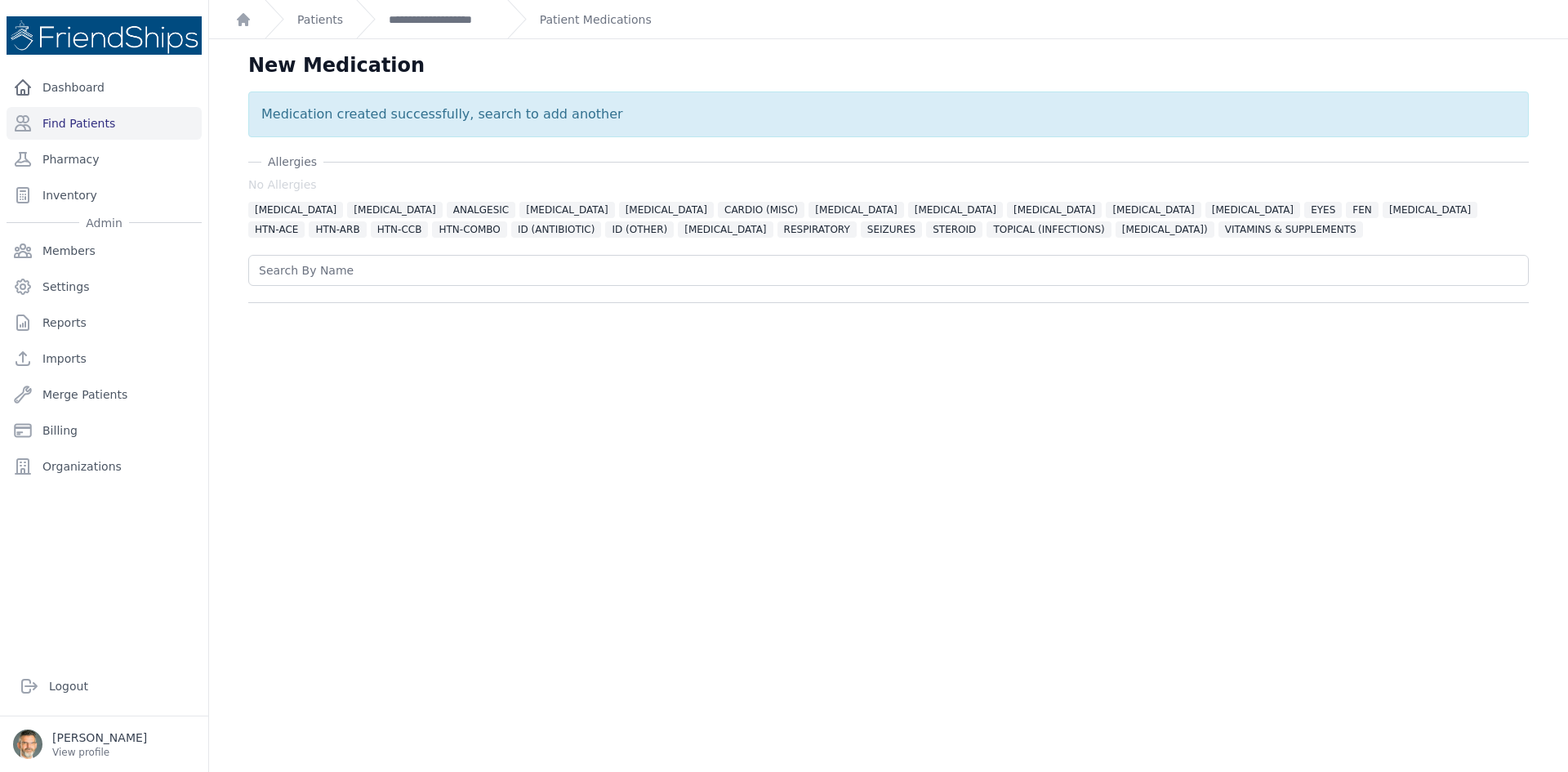
click at [566, 32] on div "Patient Medications" at bounding box center [579, 19] width 145 height 38
click at [564, 23] on link "Patient Medications" at bounding box center [596, 20] width 112 height 16
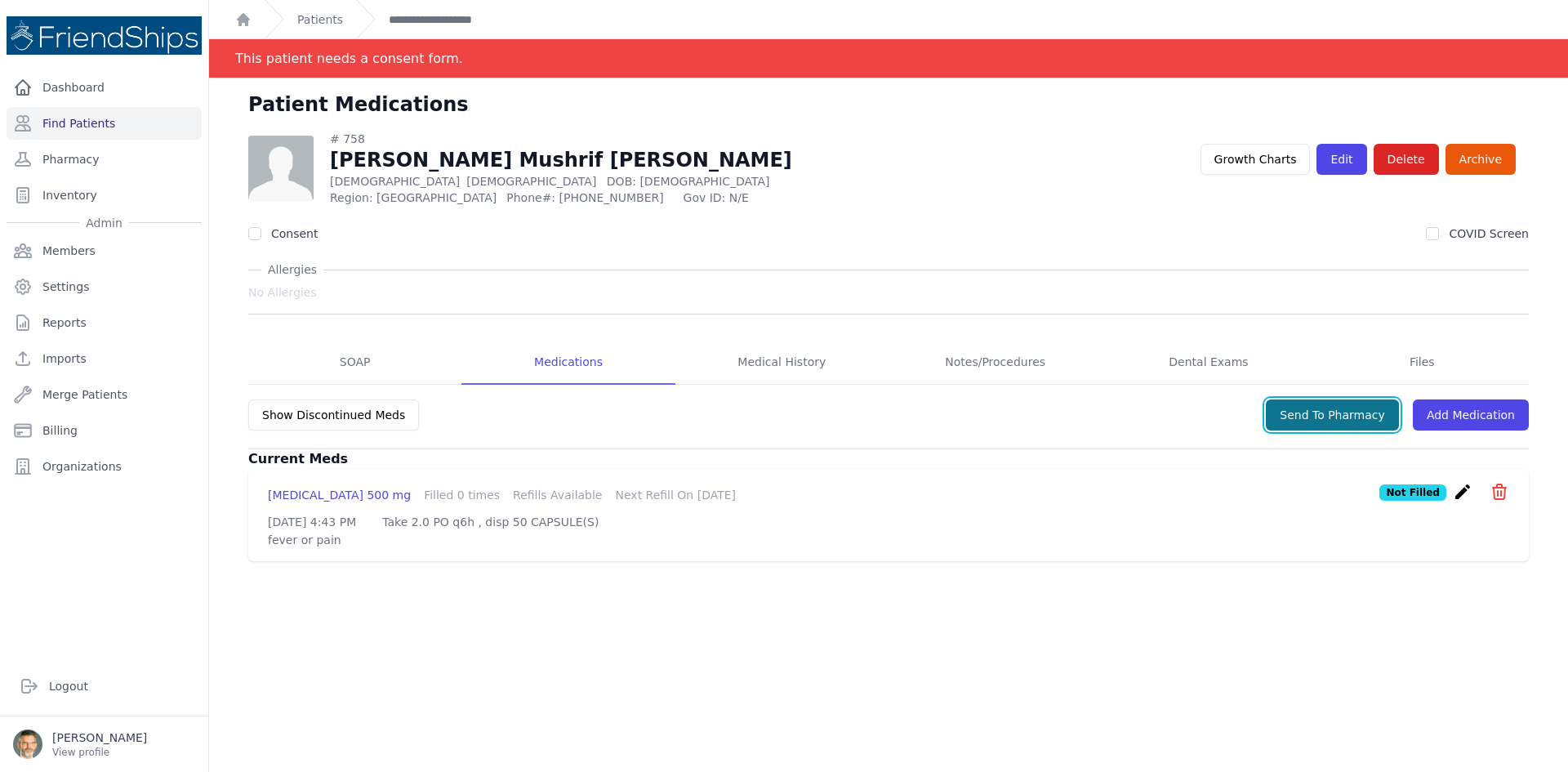
click at [1320, 427] on button "Send To Pharmacy" at bounding box center [1333, 415] width 133 height 31
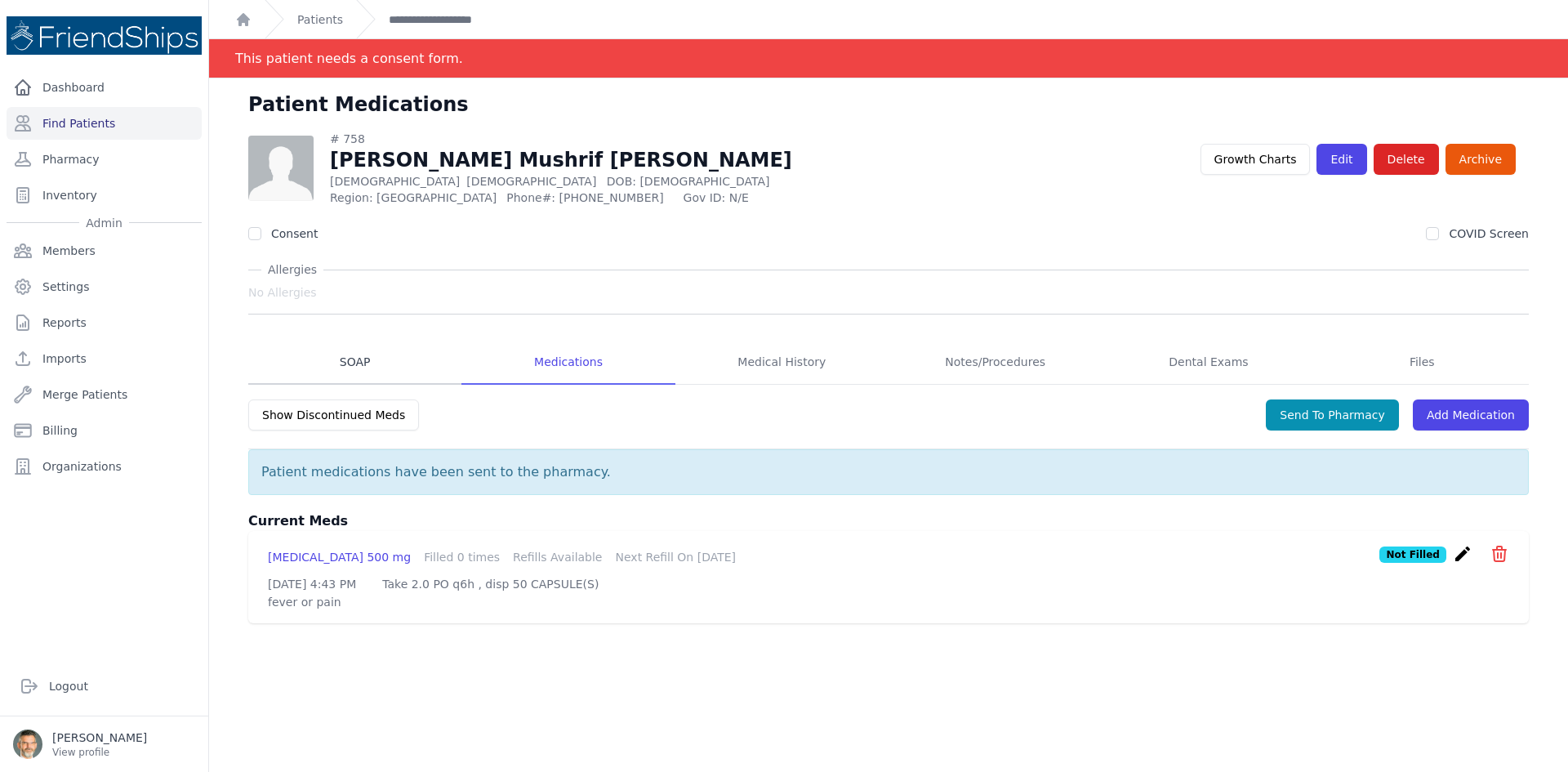
click at [355, 364] on link "SOAP" at bounding box center [354, 362] width 213 height 44
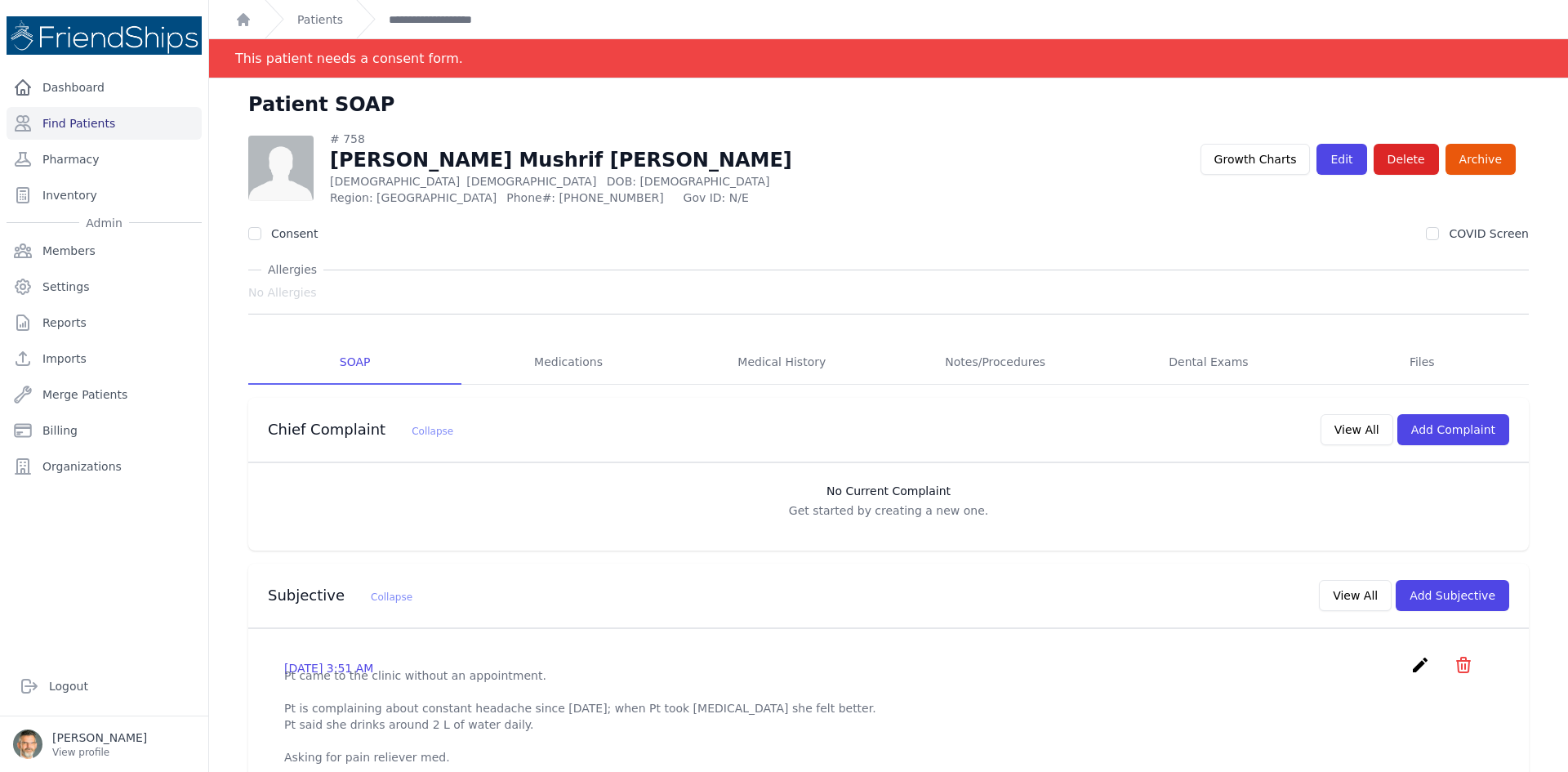
drag, startPoint x: 1408, startPoint y: 663, endPoint x: 1359, endPoint y: 646, distance: 51.9
click at [1411, 663] on icon "create" at bounding box center [1421, 665] width 20 height 20
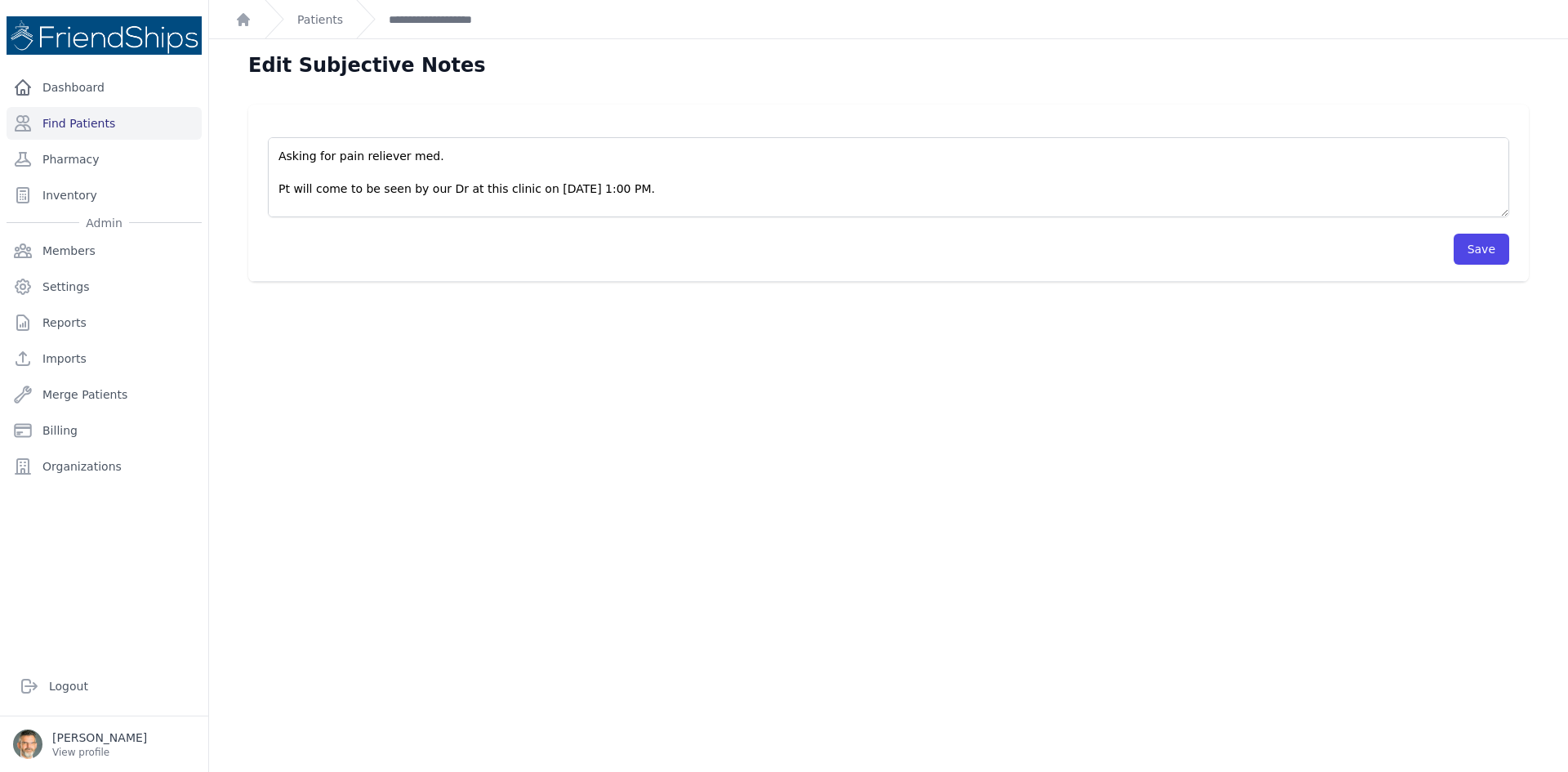
scroll to position [98, 0]
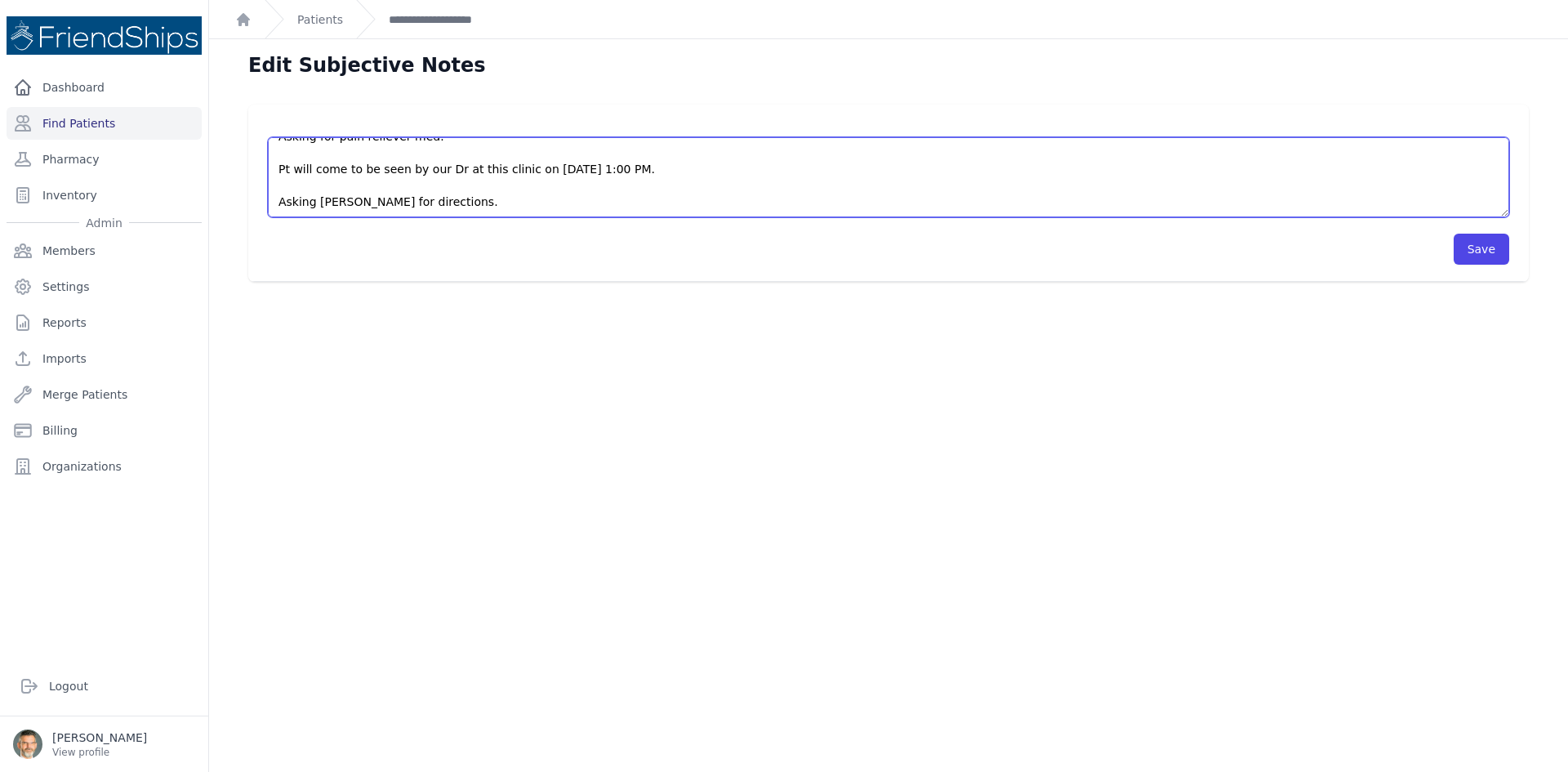
click at [456, 202] on textarea "Pt came to the clinic without an appointment. Pt is complaining about constant …" at bounding box center [888, 177] width 1241 height 80
click at [279, 171] on textarea "Pt came to the clinic without an appointment. Pt is complaining about constant …" at bounding box center [888, 177] width 1241 height 80
type textarea "Pt came to the clinic without an appointment. Pt is complaining about constant …"
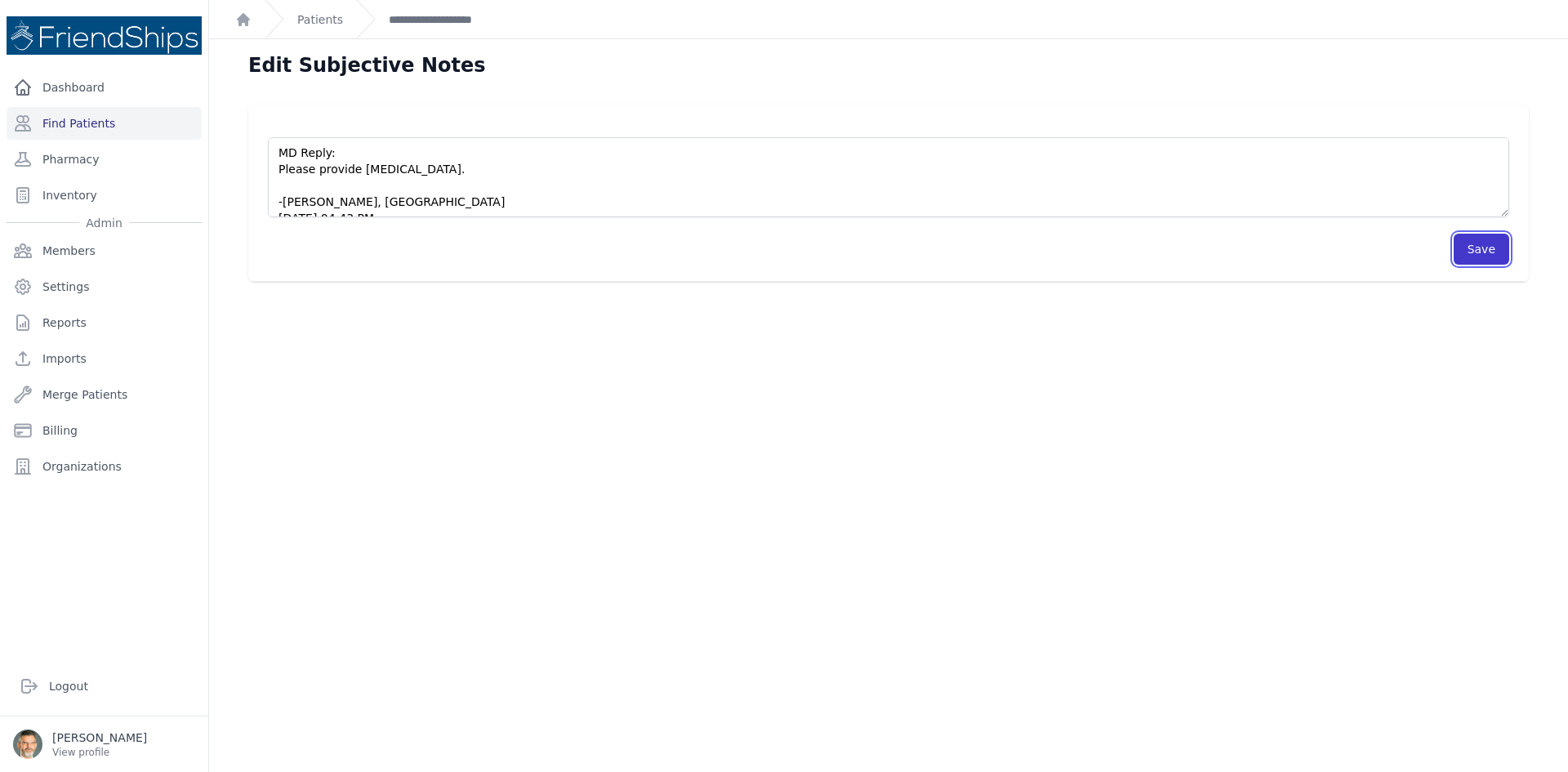
click at [1471, 241] on button "Save" at bounding box center [1481, 249] width 56 height 31
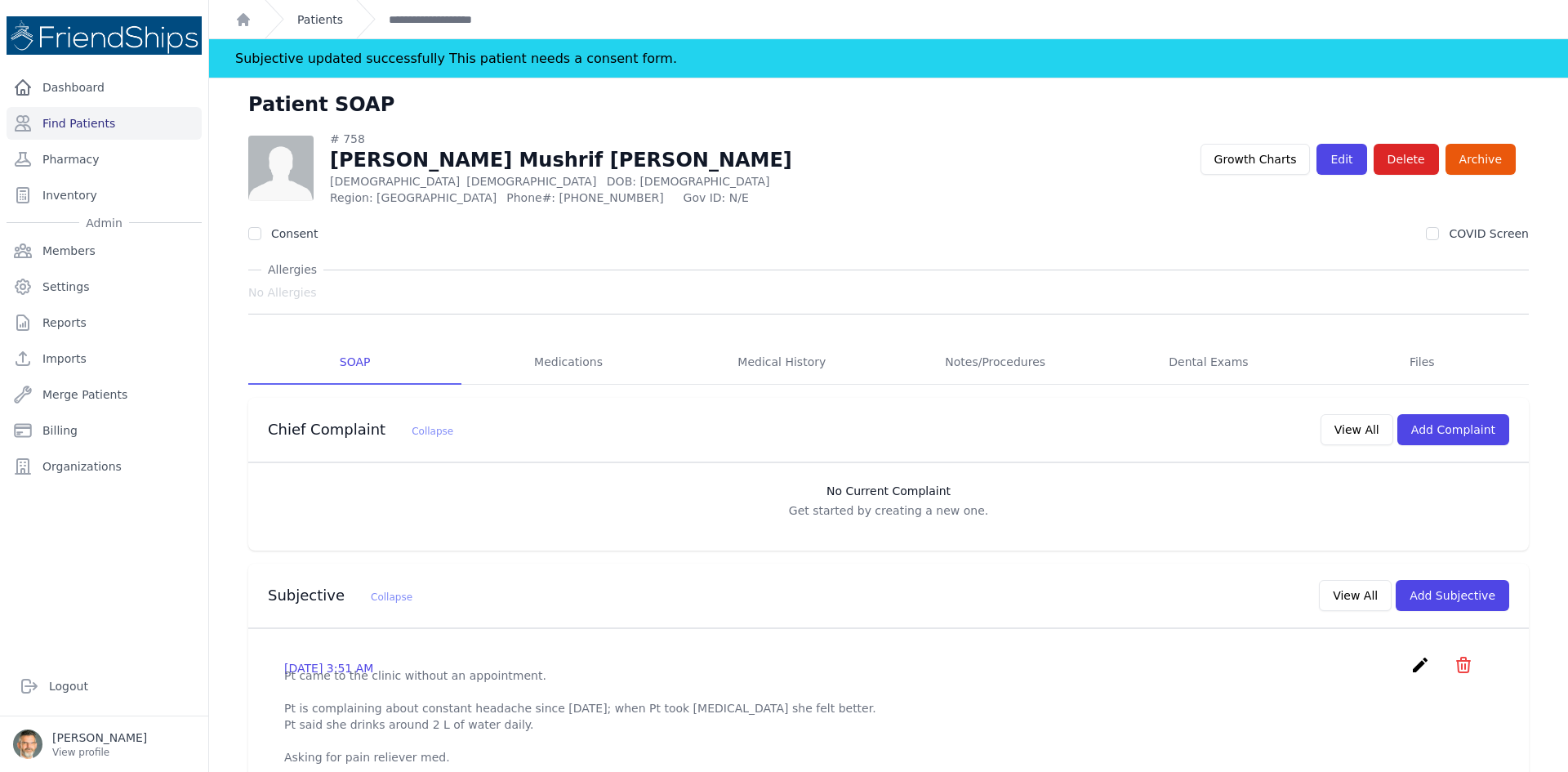
click at [312, 22] on link "Patients" at bounding box center [320, 20] width 45 height 16
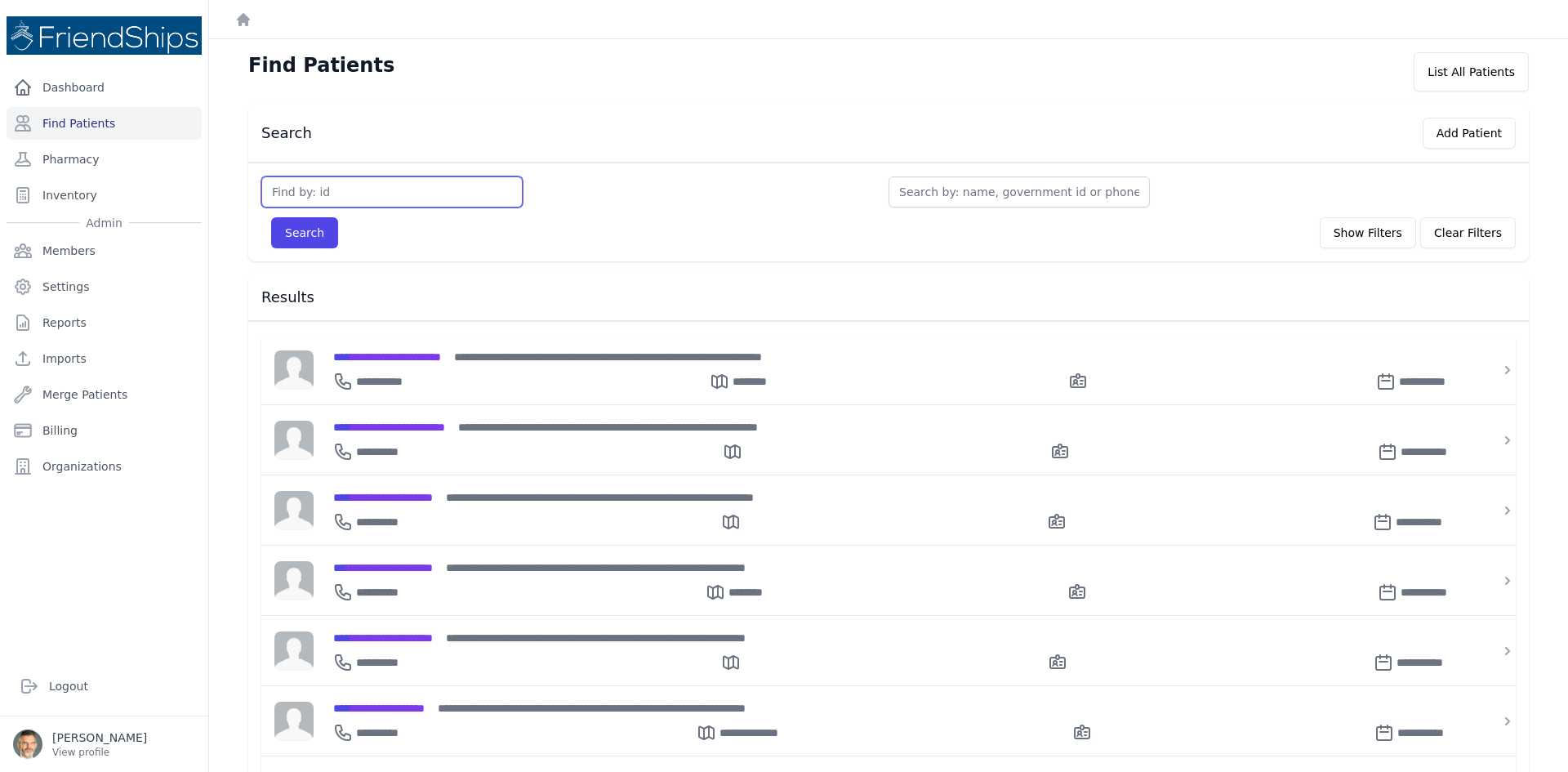
click at [375, 194] on input "text" at bounding box center [392, 192] width 261 height 31
type input "616"
click at [271, 218] on button "Search" at bounding box center [304, 233] width 67 height 31
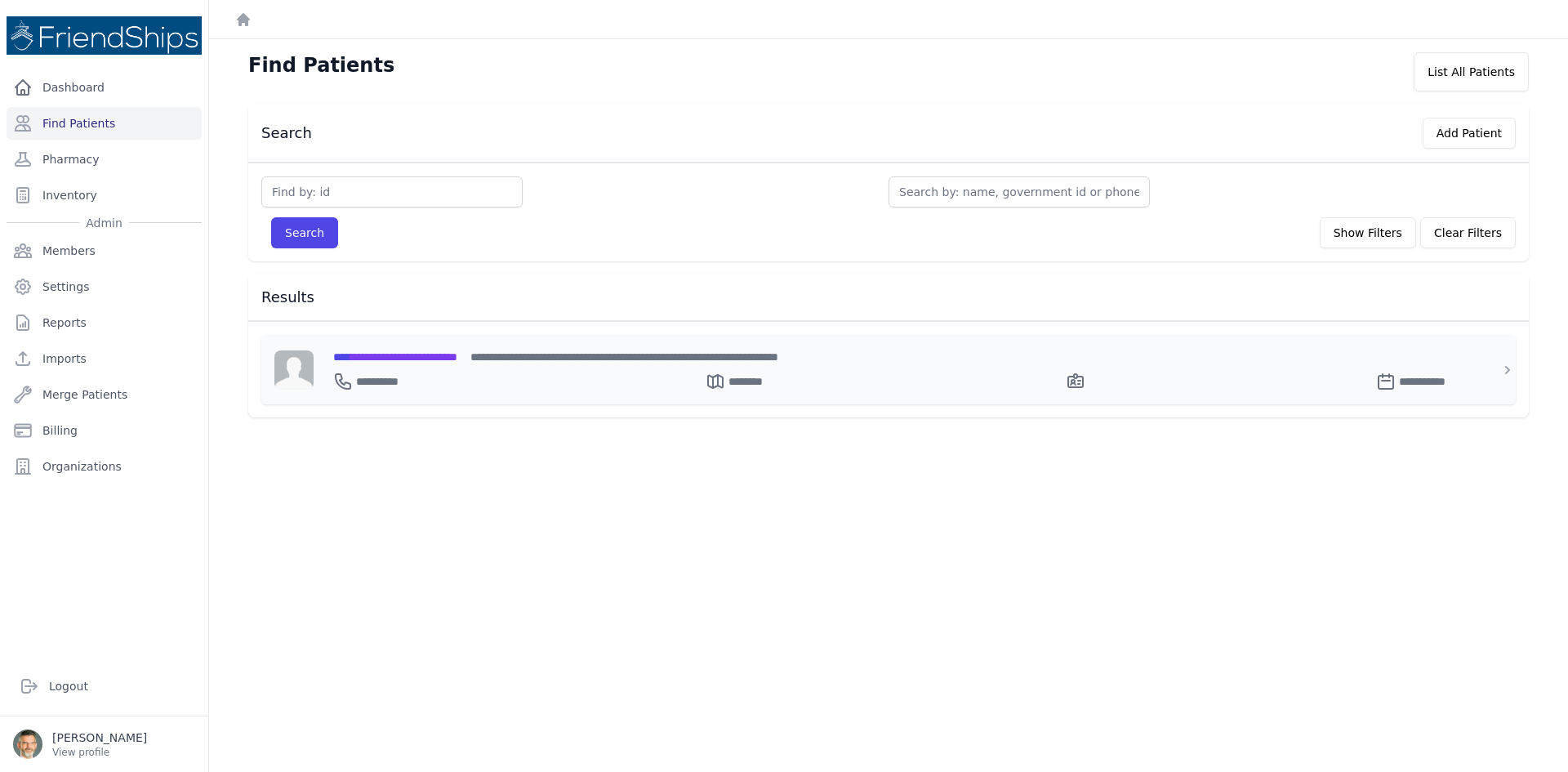
click at [413, 359] on span "**********" at bounding box center [395, 356] width 124 height 12
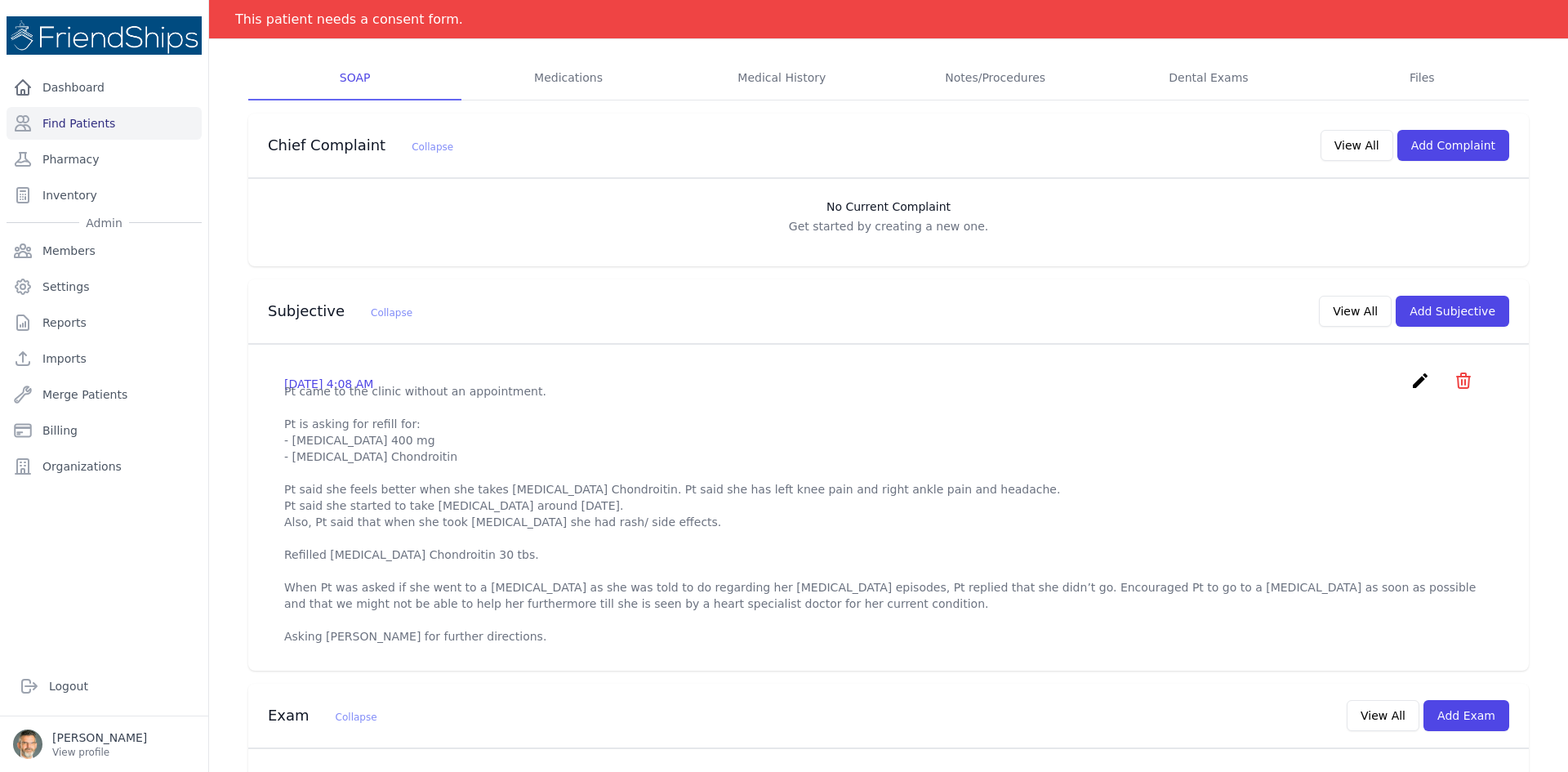
scroll to position [327, 0]
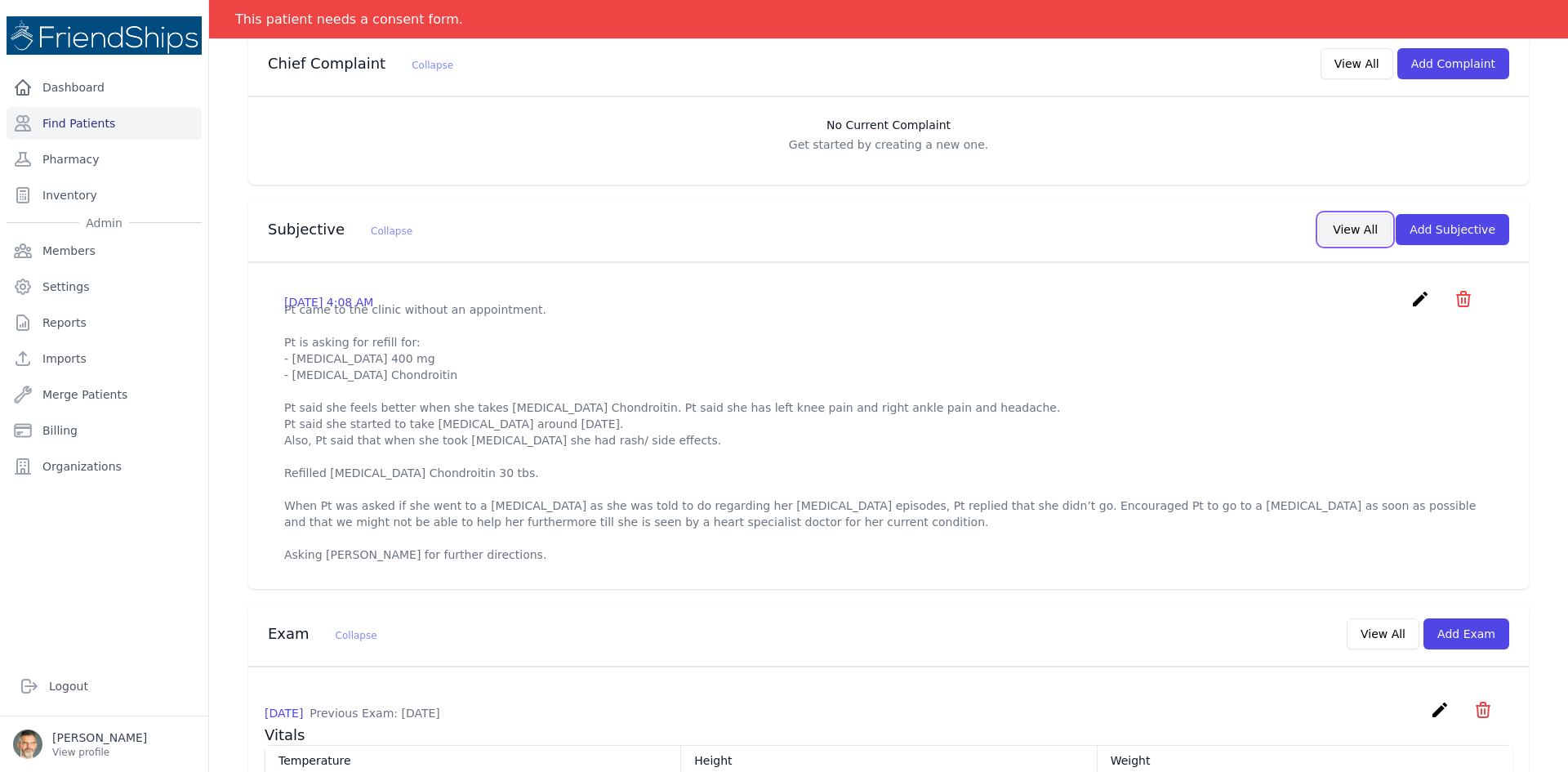
click at [1354, 227] on button "View All" at bounding box center [1356, 229] width 73 height 31
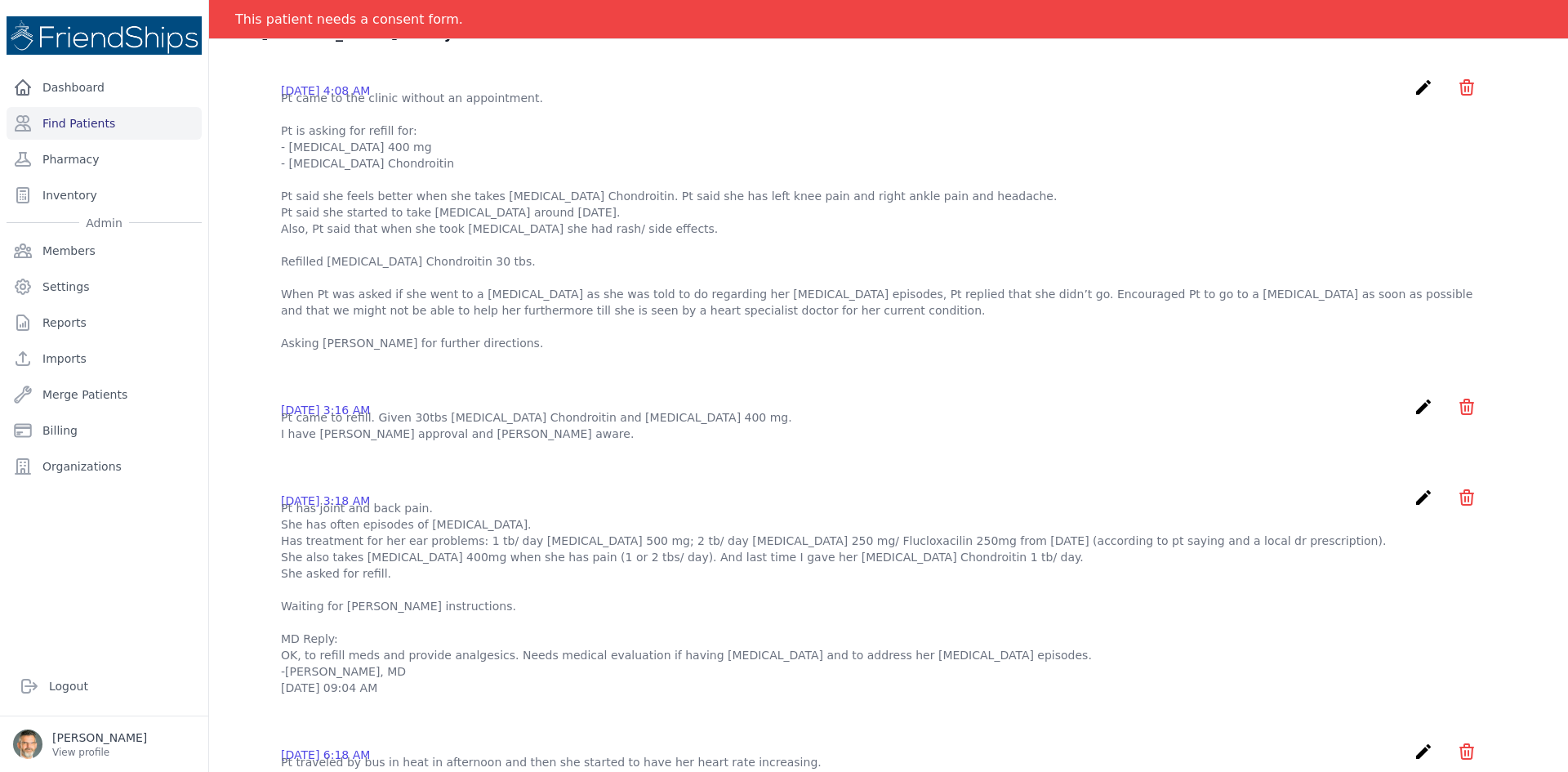
scroll to position [0, 0]
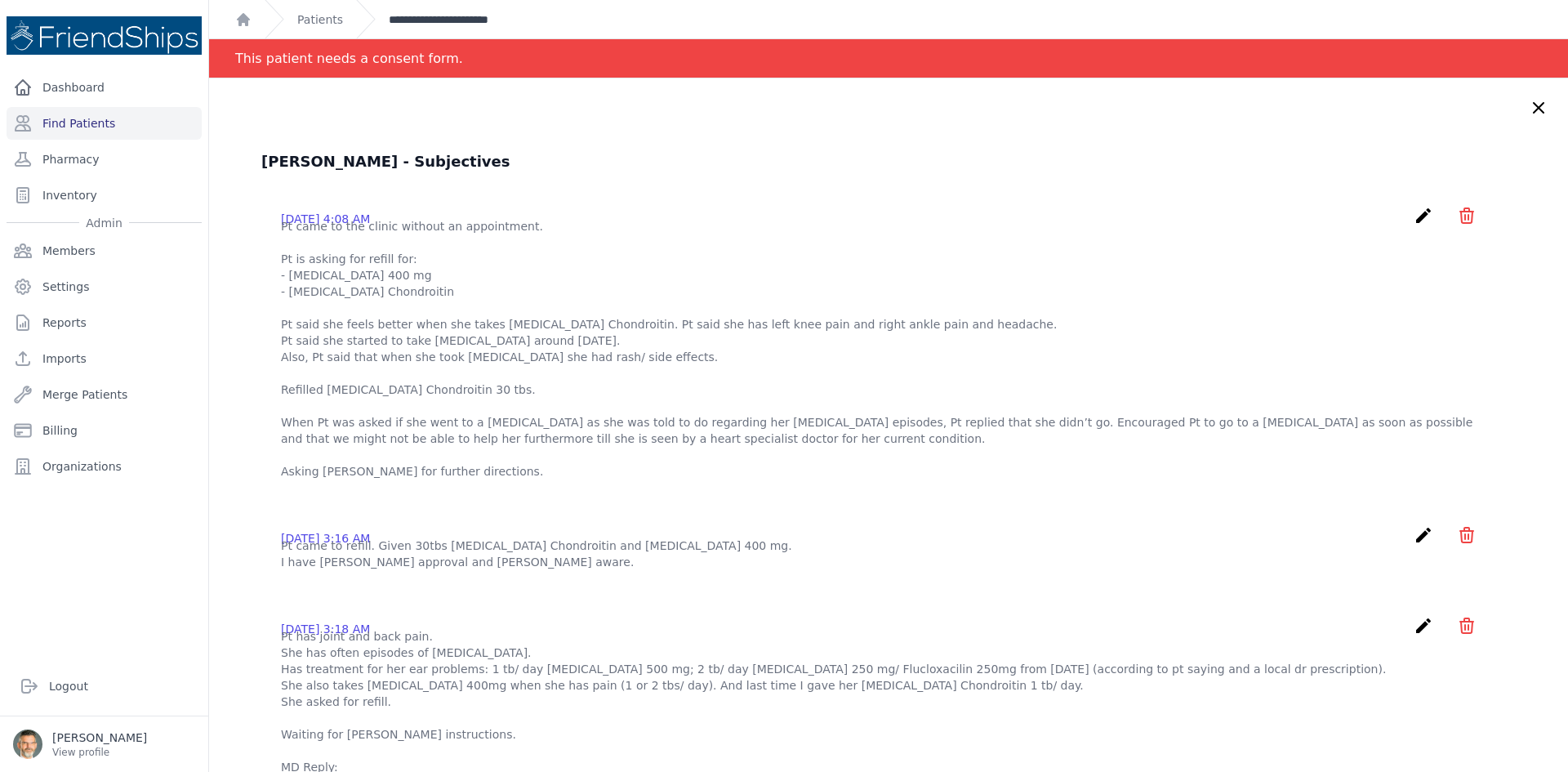
click at [425, 20] on link "**********" at bounding box center [456, 20] width 134 height 16
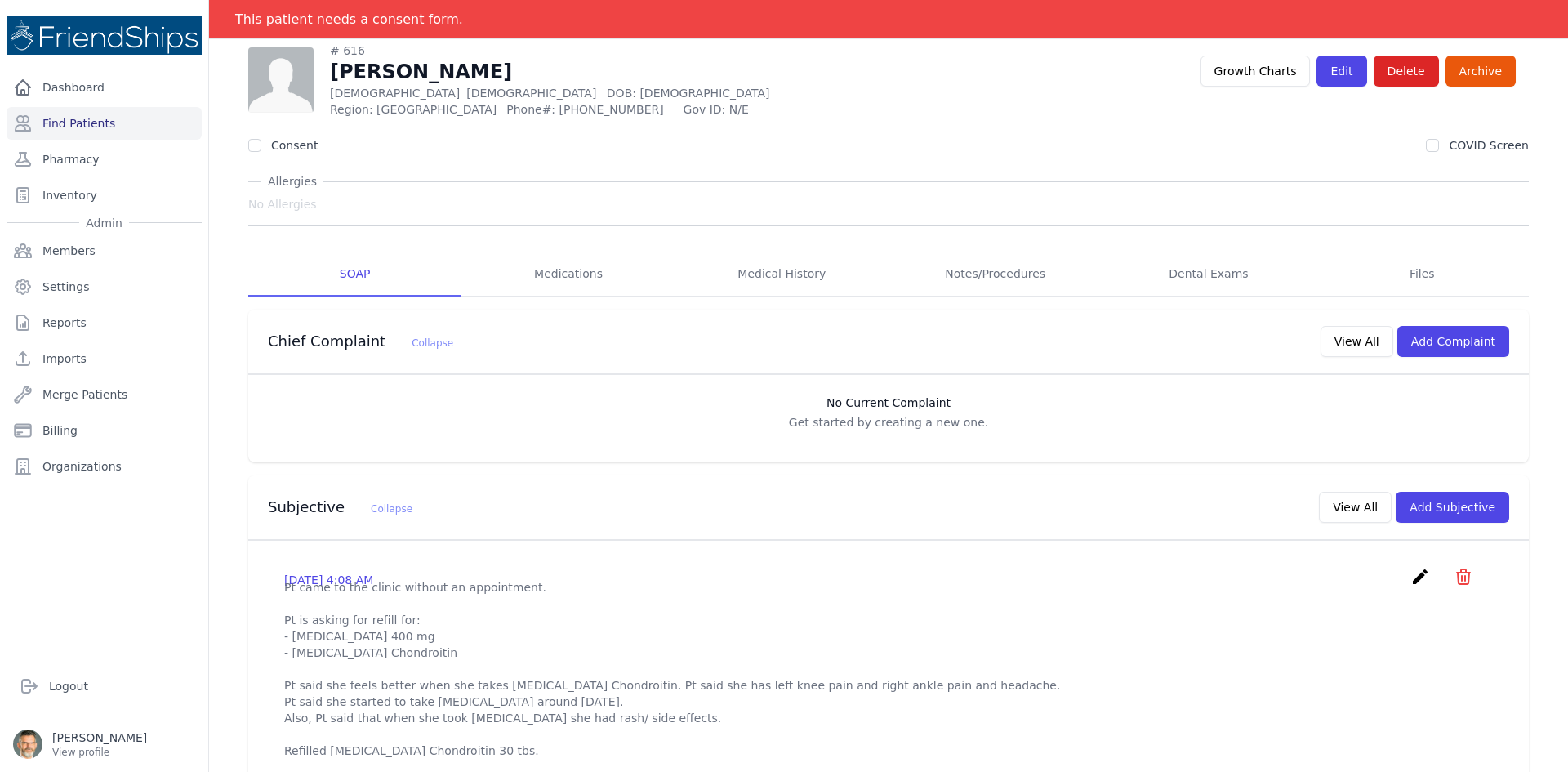
scroll to position [327, 0]
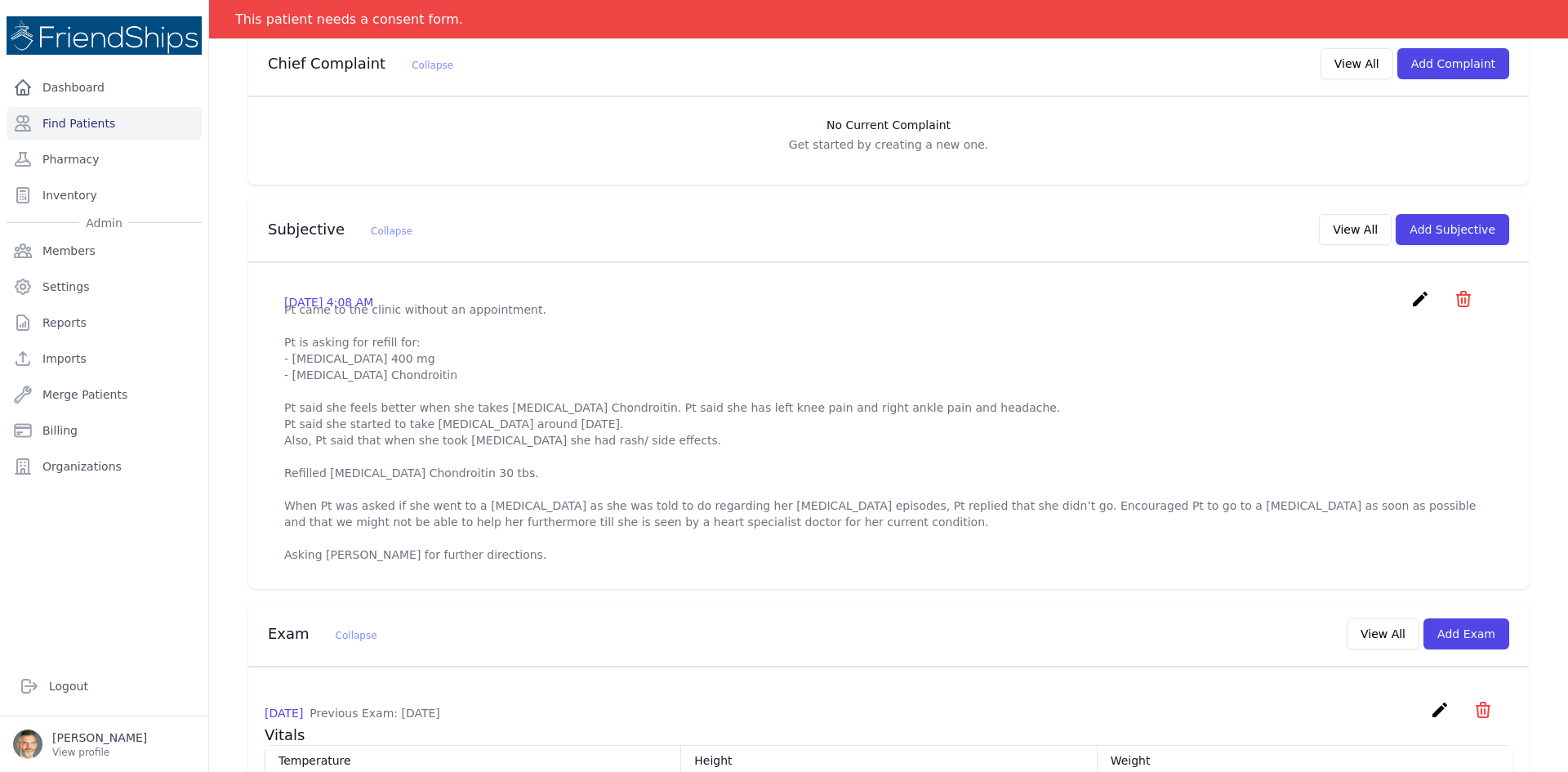
click at [1411, 298] on icon "create" at bounding box center [1421, 298] width 20 height 20
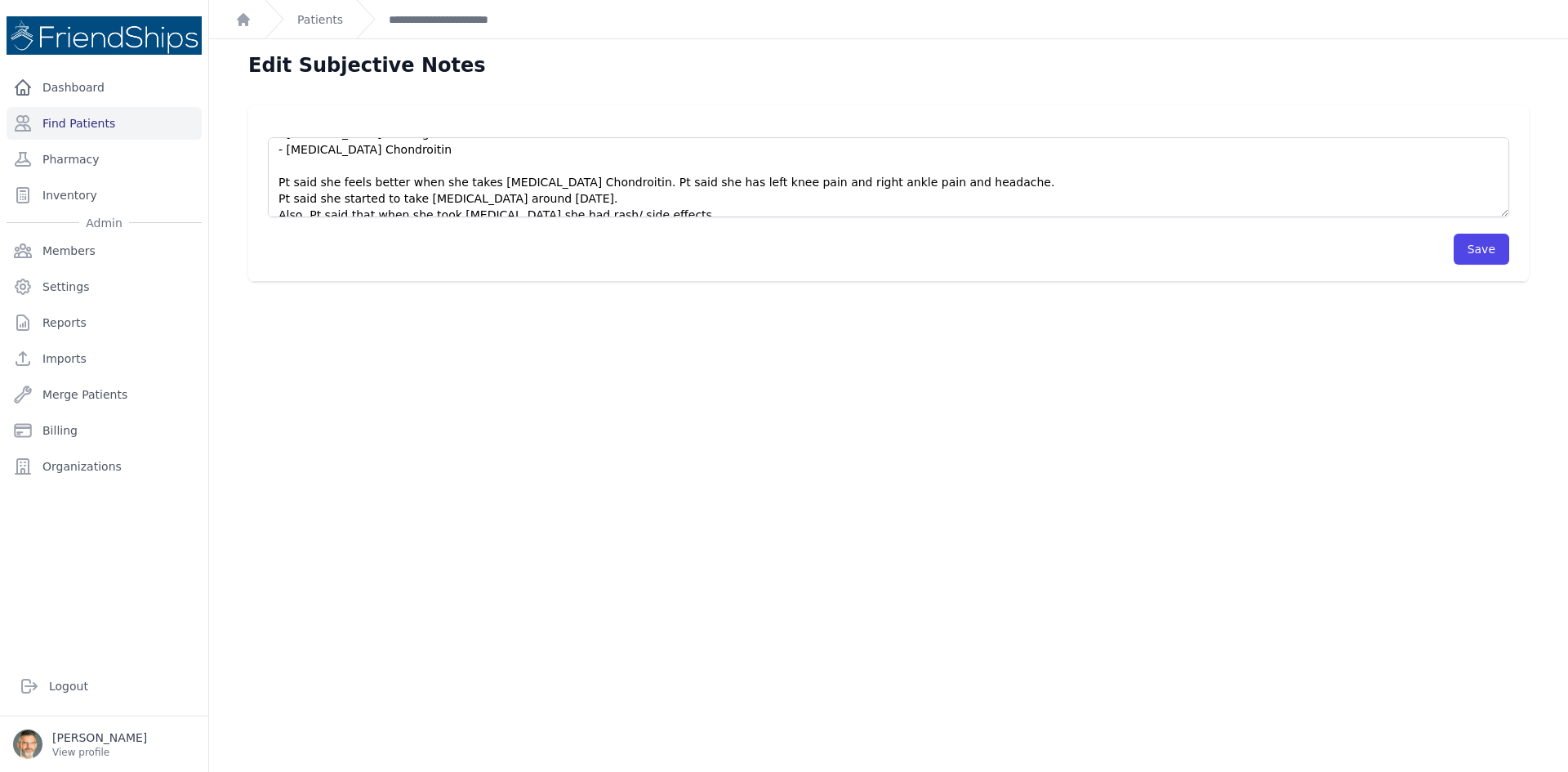
scroll to position [196, 0]
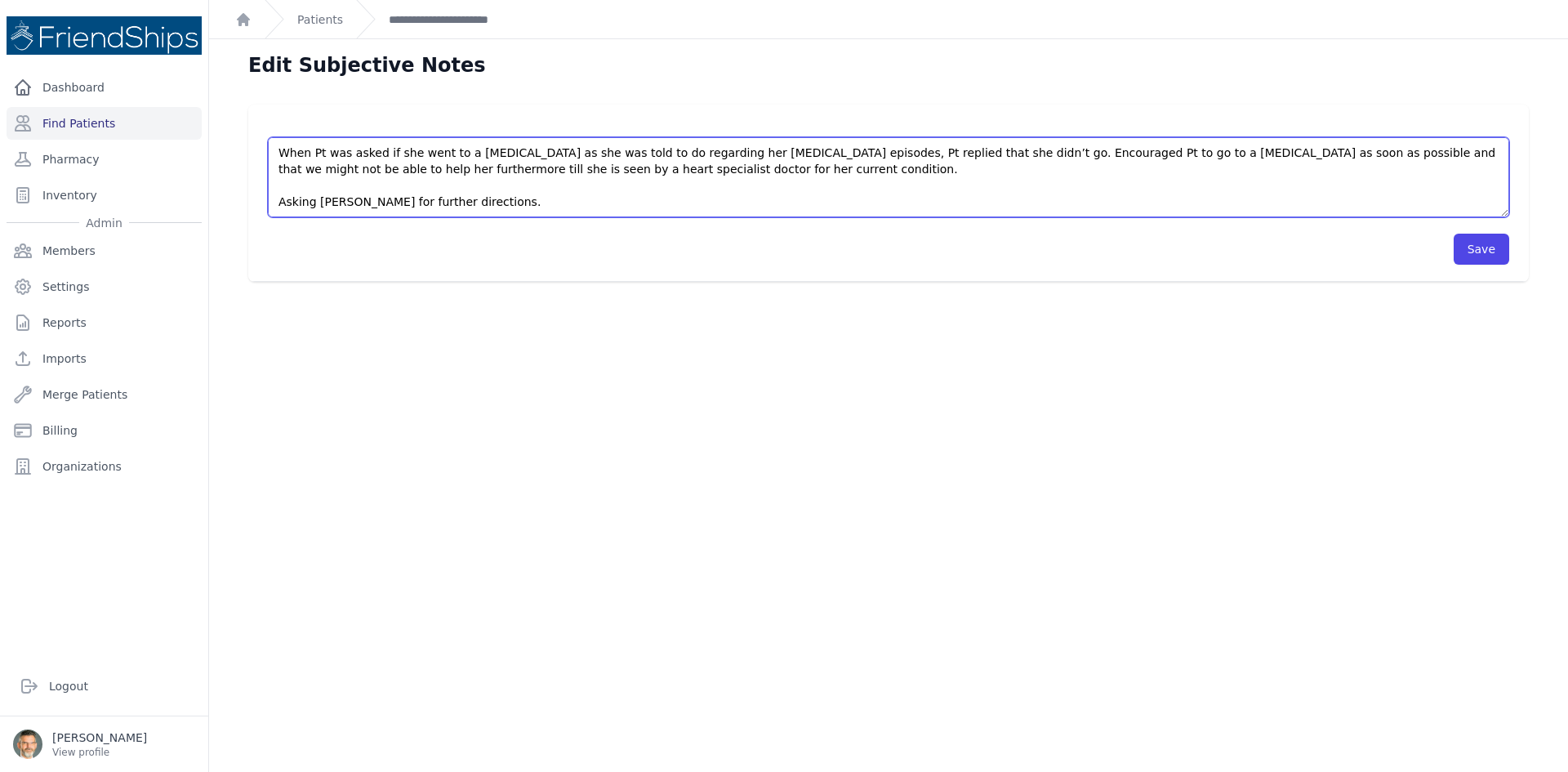
click at [480, 200] on textarea "Pt came to the clinic without an appointment. Pt is asking for refill for: - [M…" at bounding box center [888, 177] width 1241 height 80
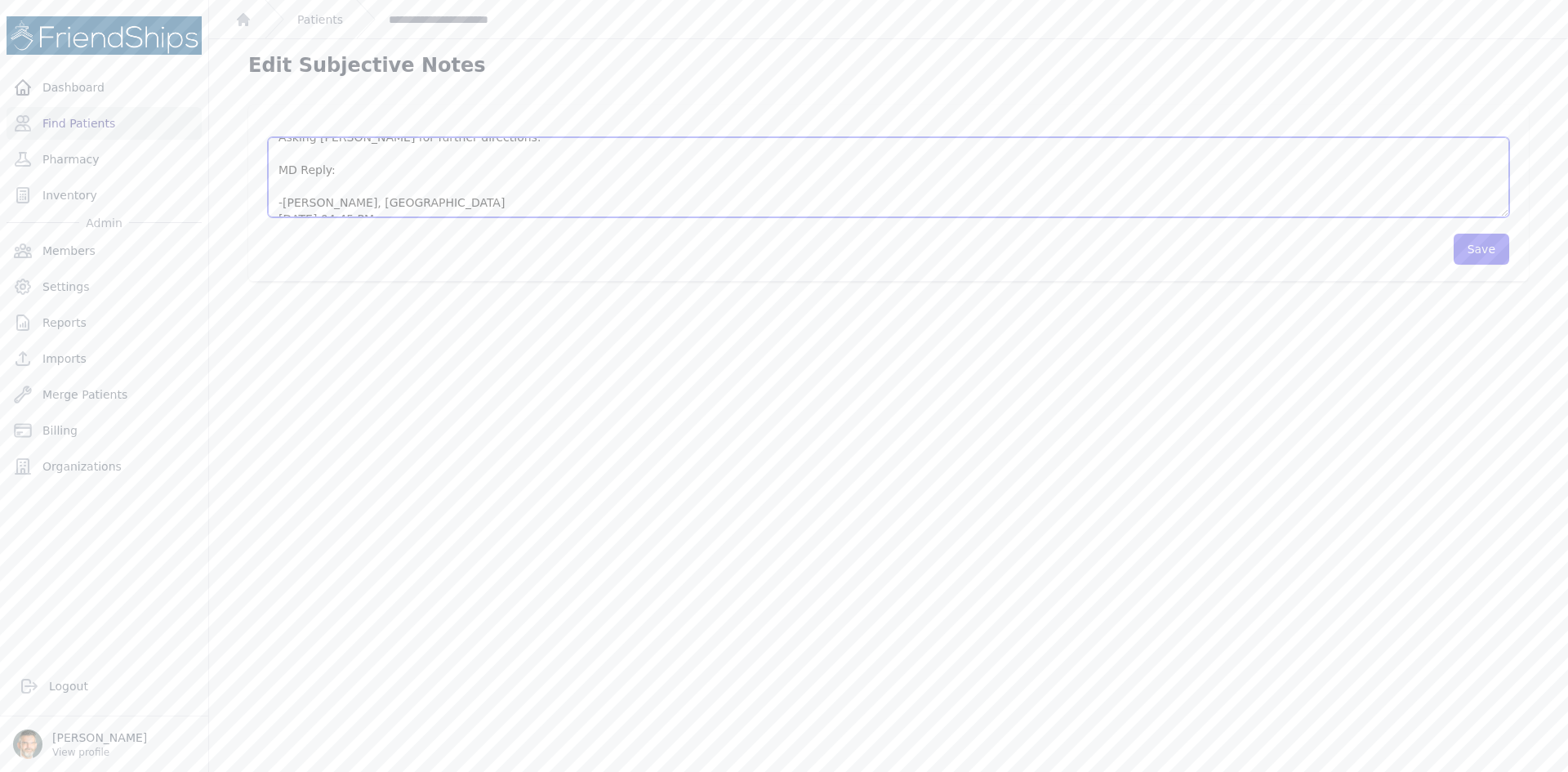
scroll to position [278, 0]
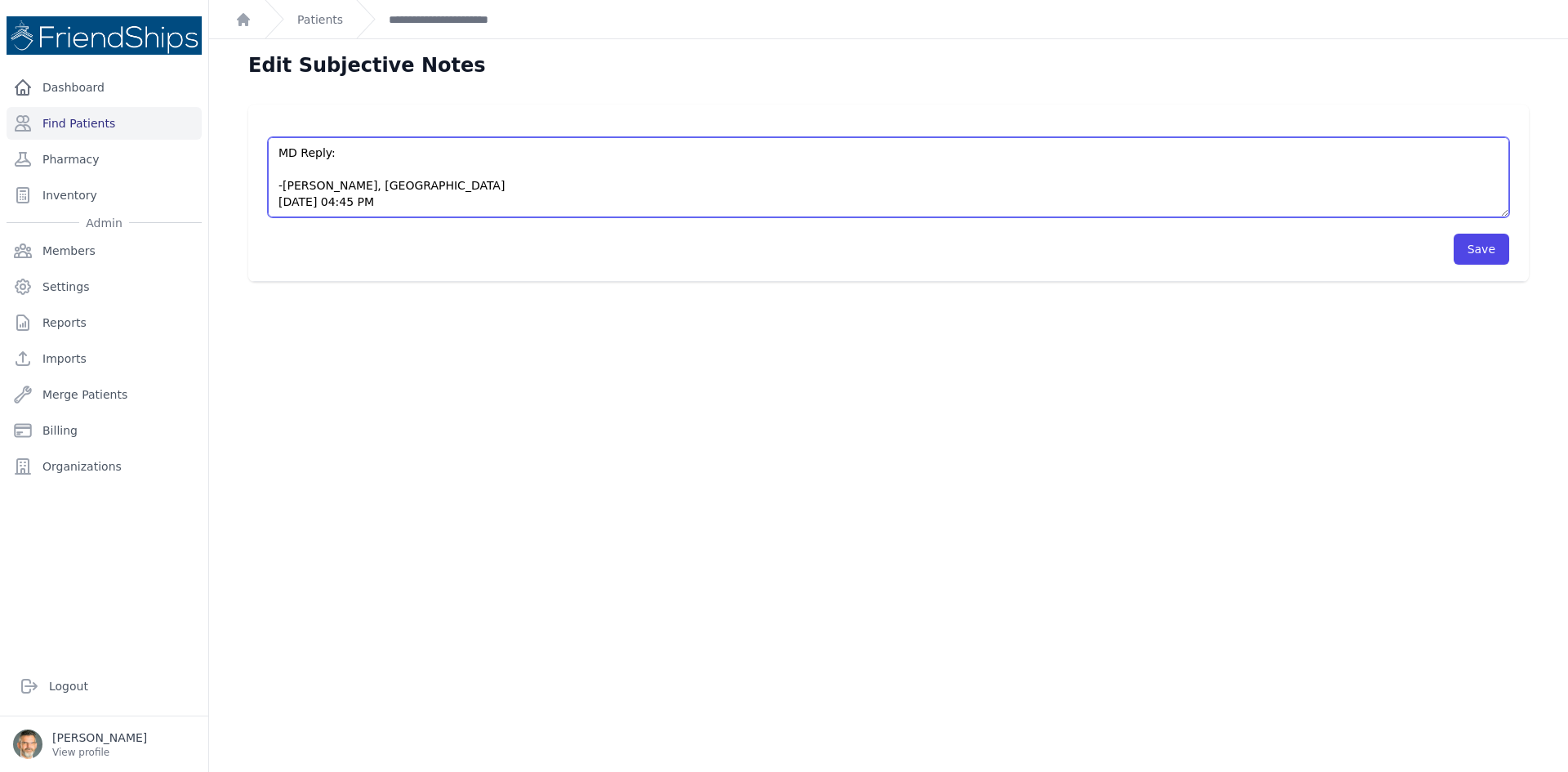
click at [287, 171] on textarea "Pt came to the clinic without an appointment. Pt is asking for refill for: - [M…" at bounding box center [888, 177] width 1241 height 80
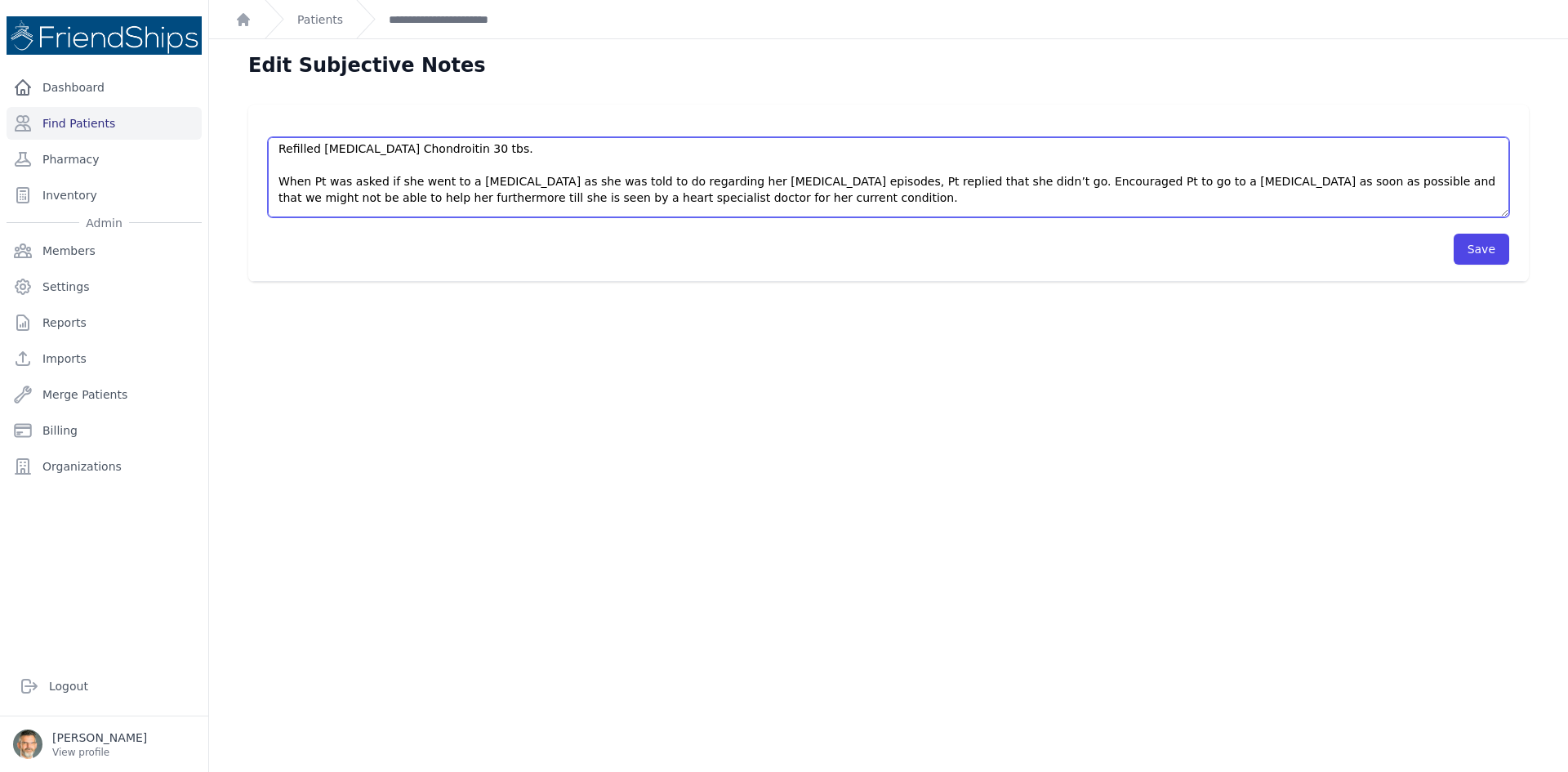
scroll to position [0, 0]
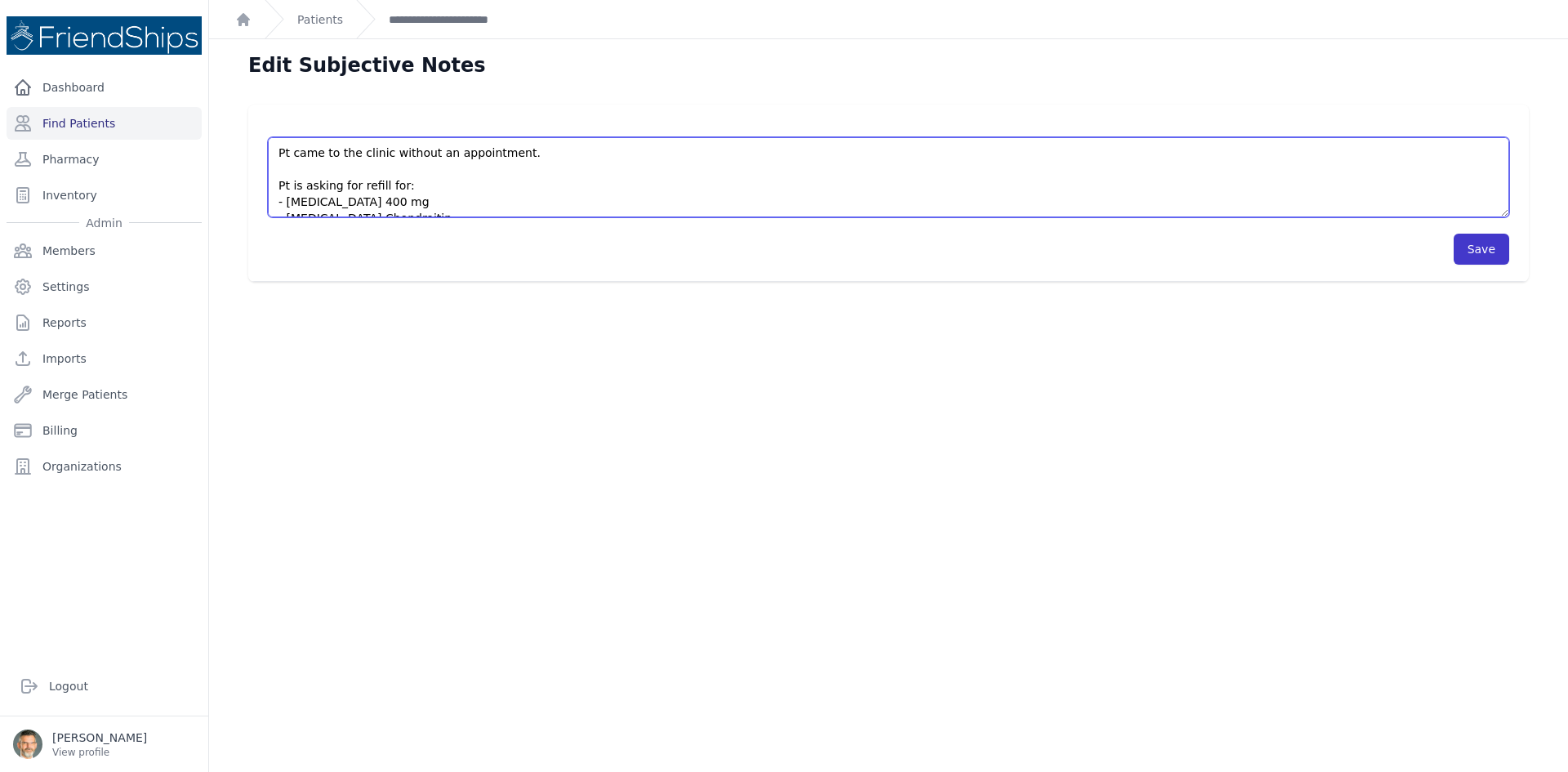
type textarea "Pt came to the clinic without an appointment. Pt is asking for refill for: - [M…"
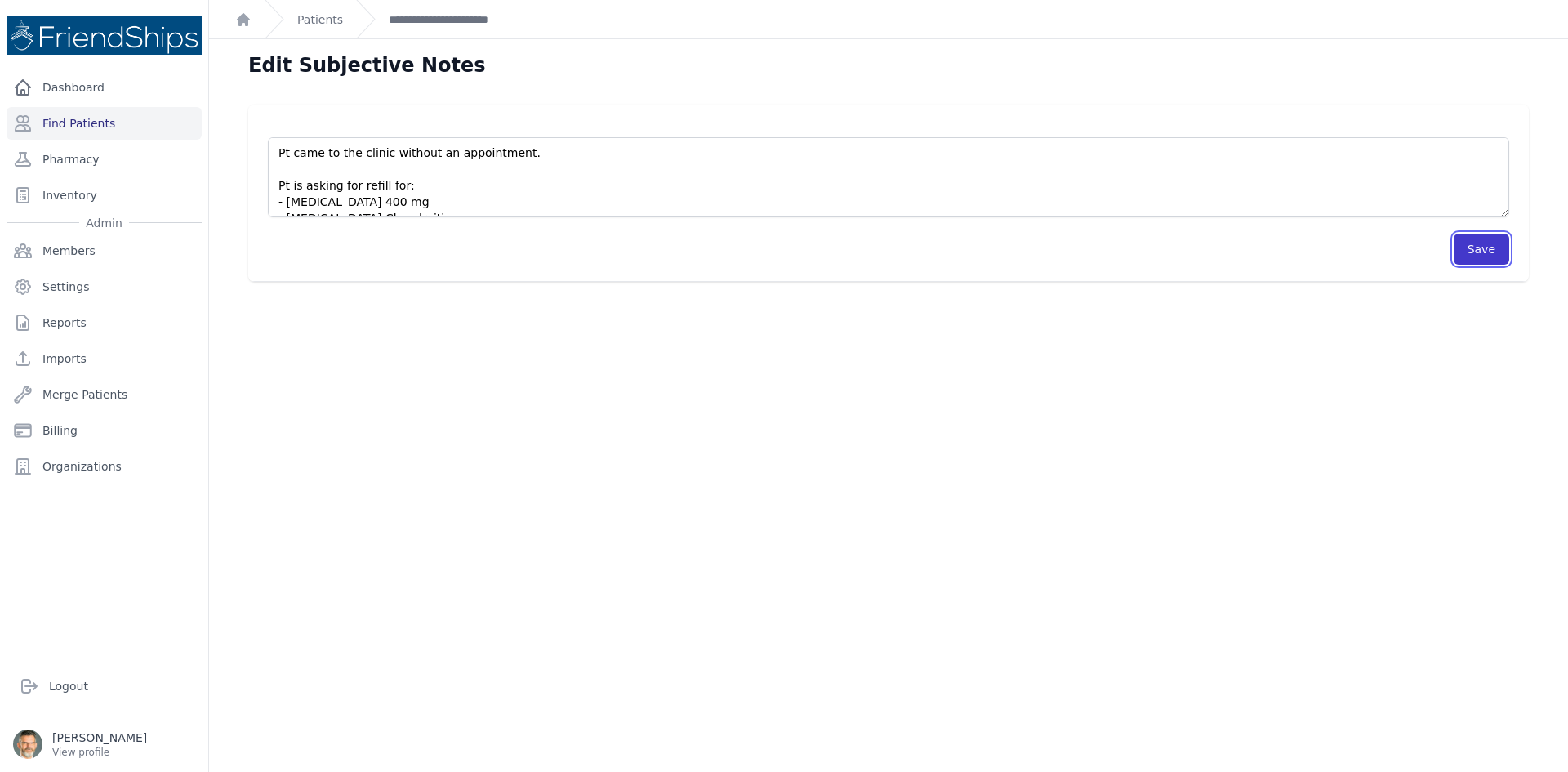
click at [1463, 253] on button "Save" at bounding box center [1481, 249] width 56 height 31
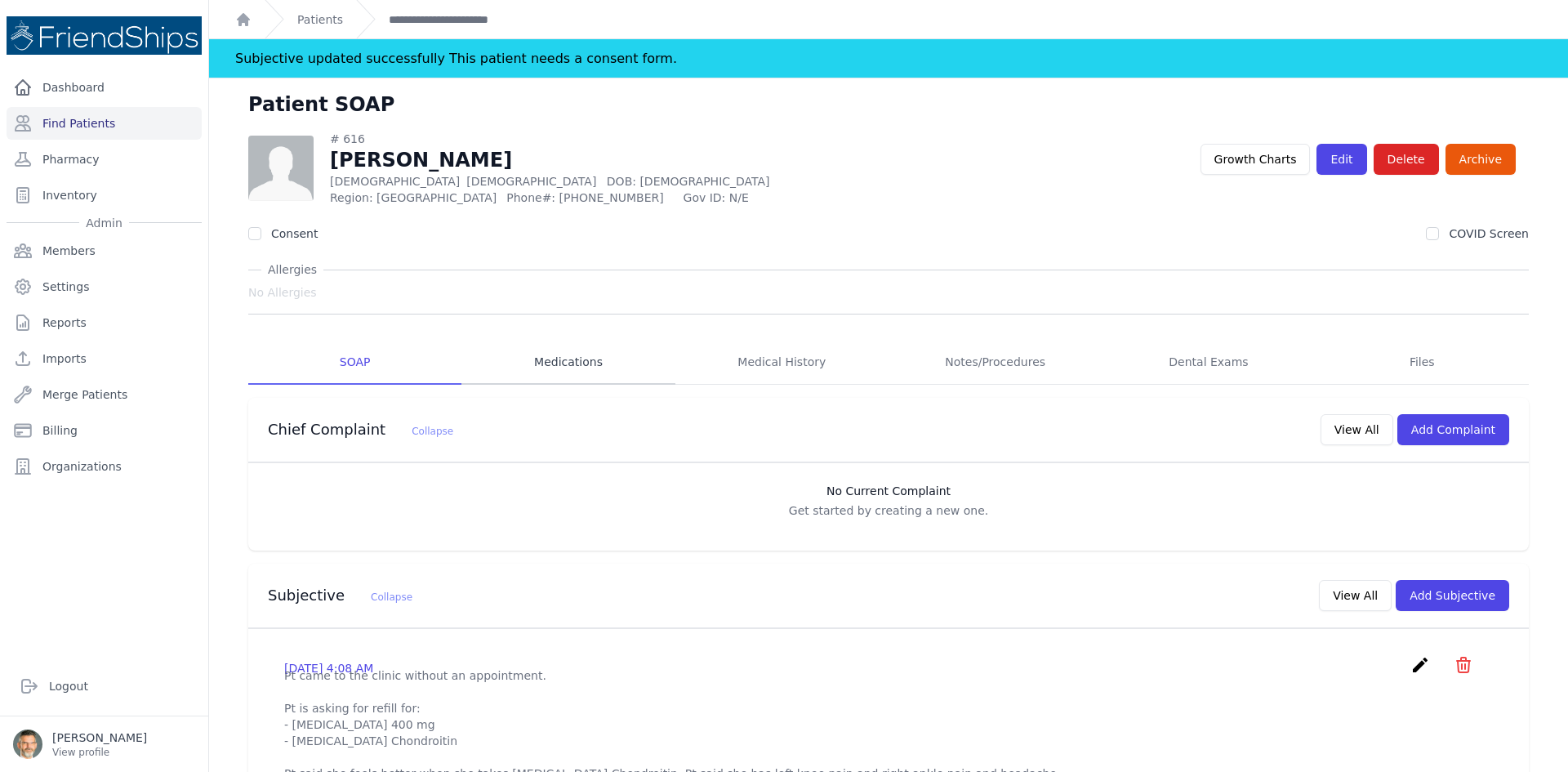
click at [544, 359] on link "Medications" at bounding box center [568, 362] width 213 height 44
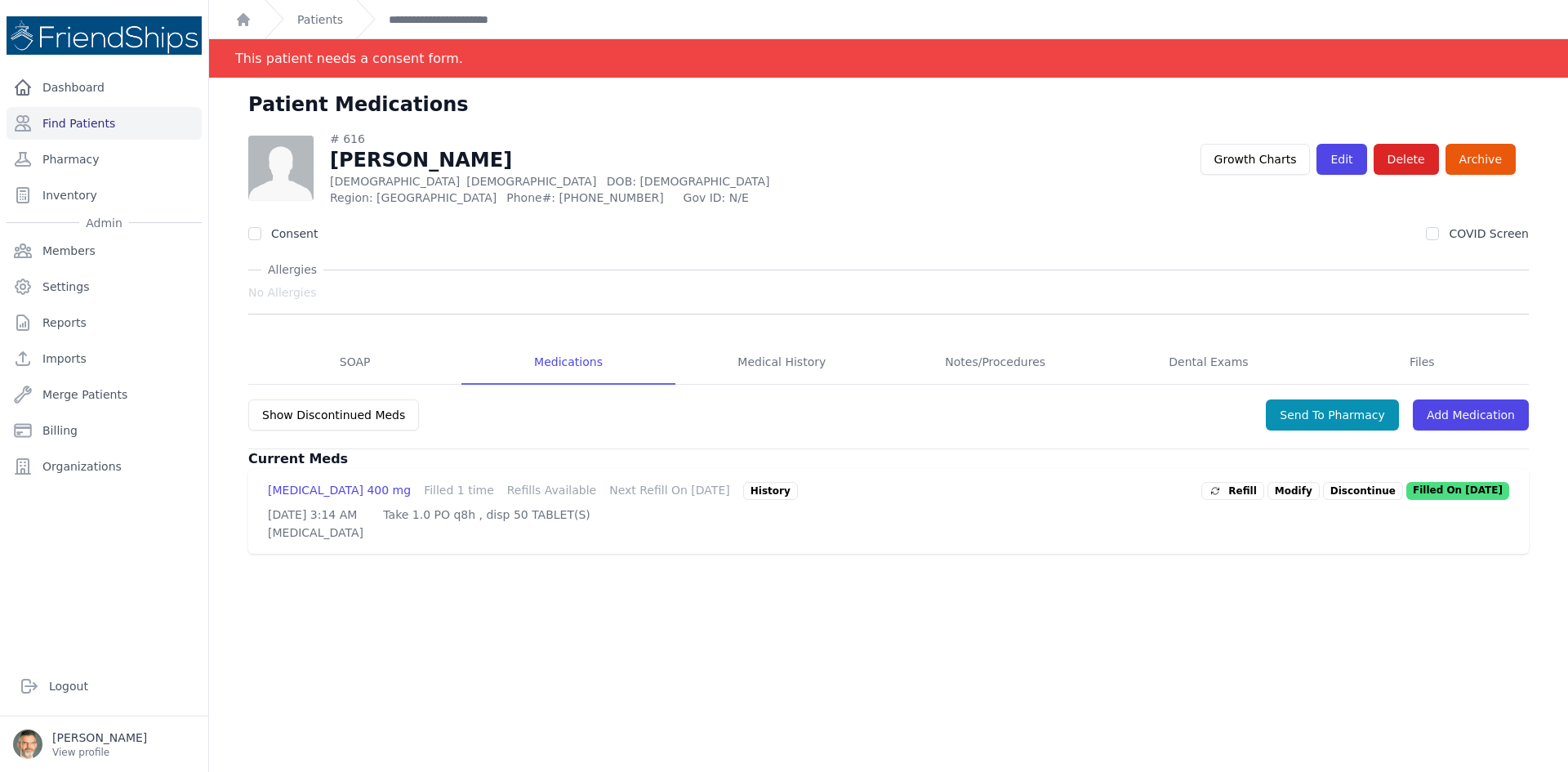
click at [1247, 489] on span "Refill" at bounding box center [1233, 490] width 48 height 16
click at [1490, 490] on icon "create" at bounding box center [1500, 491] width 20 height 20
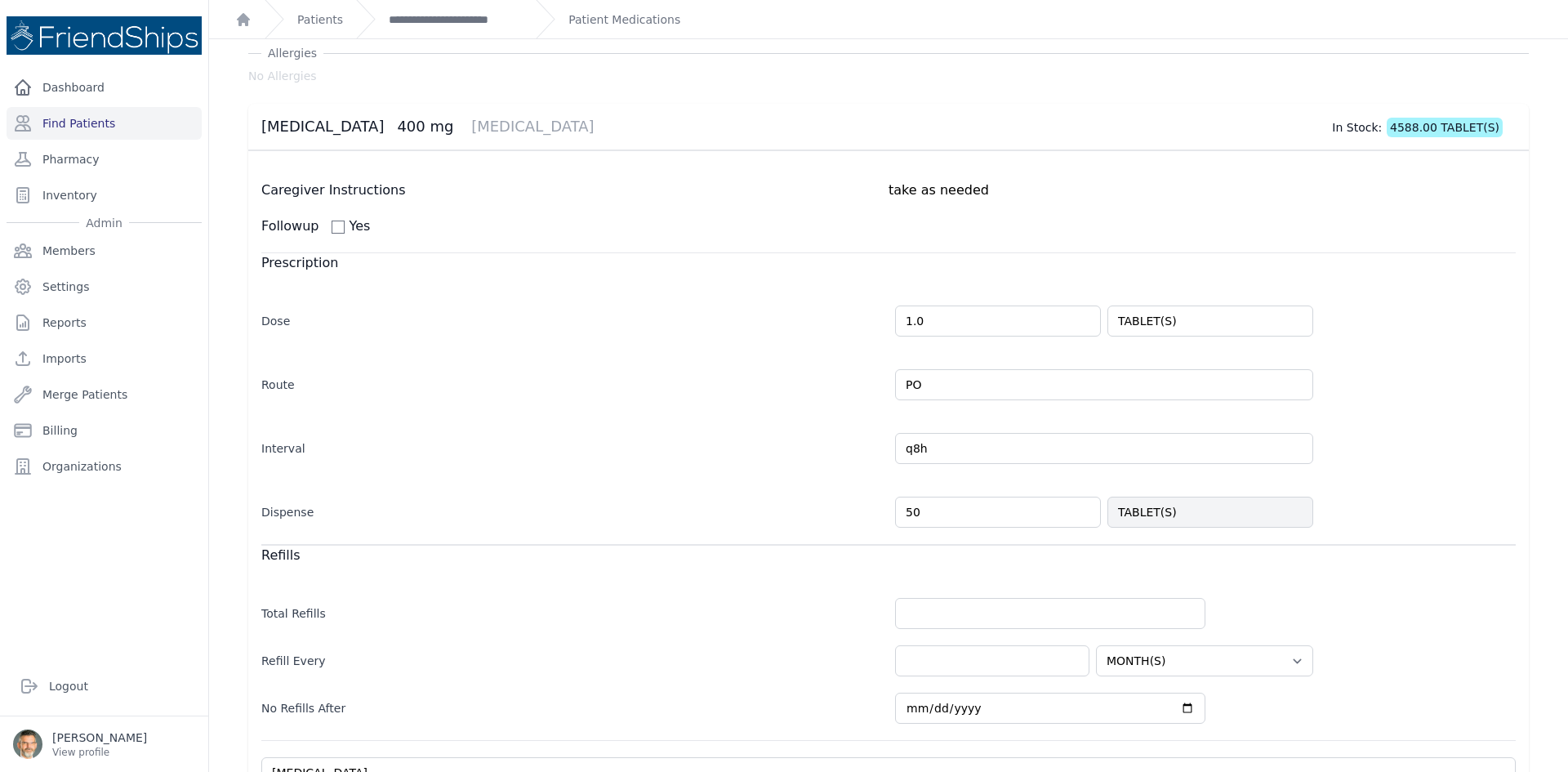
scroll to position [82, 0]
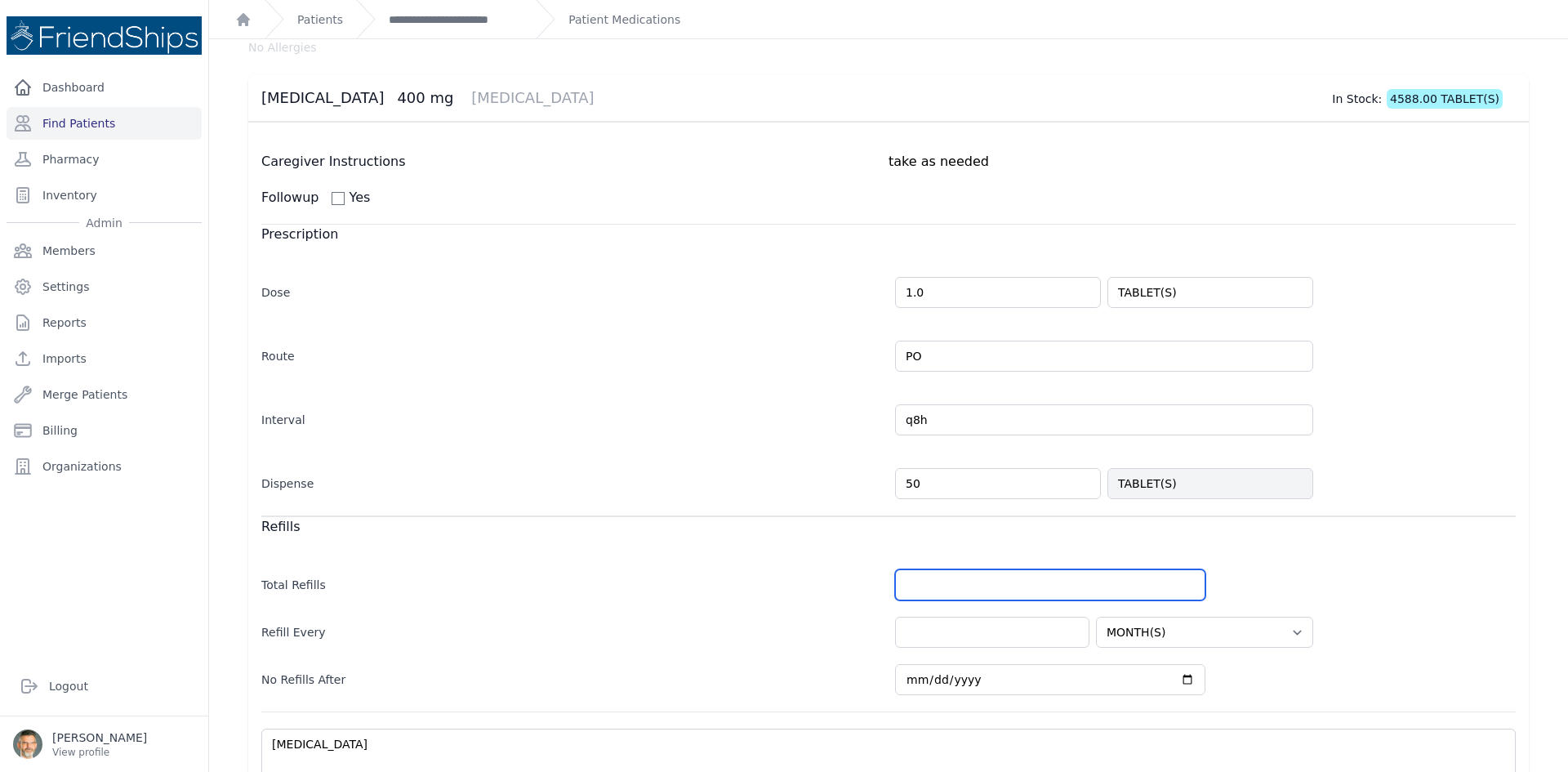
click at [921, 587] on input "number" at bounding box center [1050, 585] width 310 height 31
type input "5"
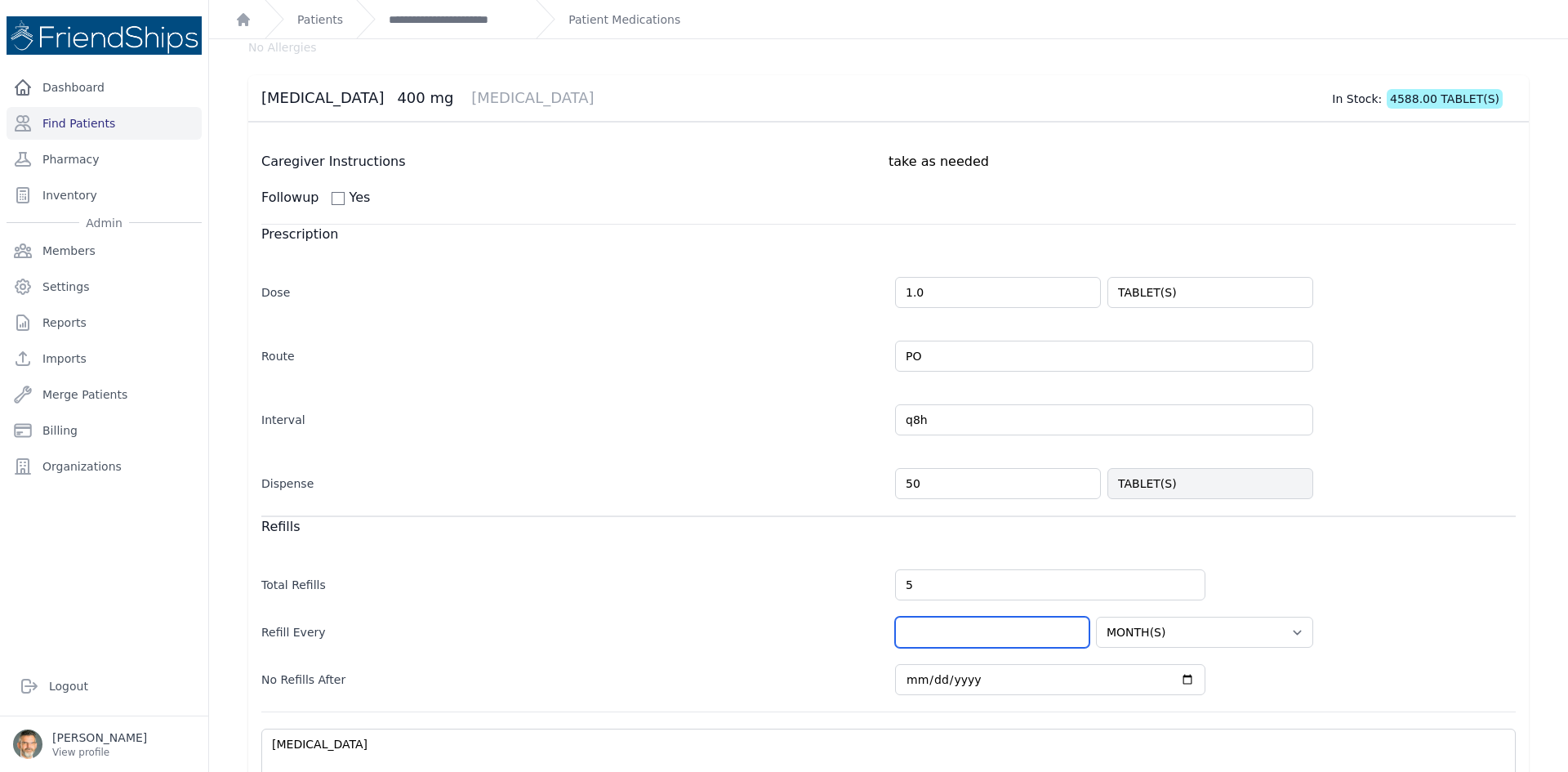
click at [928, 637] on input "number" at bounding box center [992, 632] width 195 height 31
select select "MONTH(S)"
type input "1"
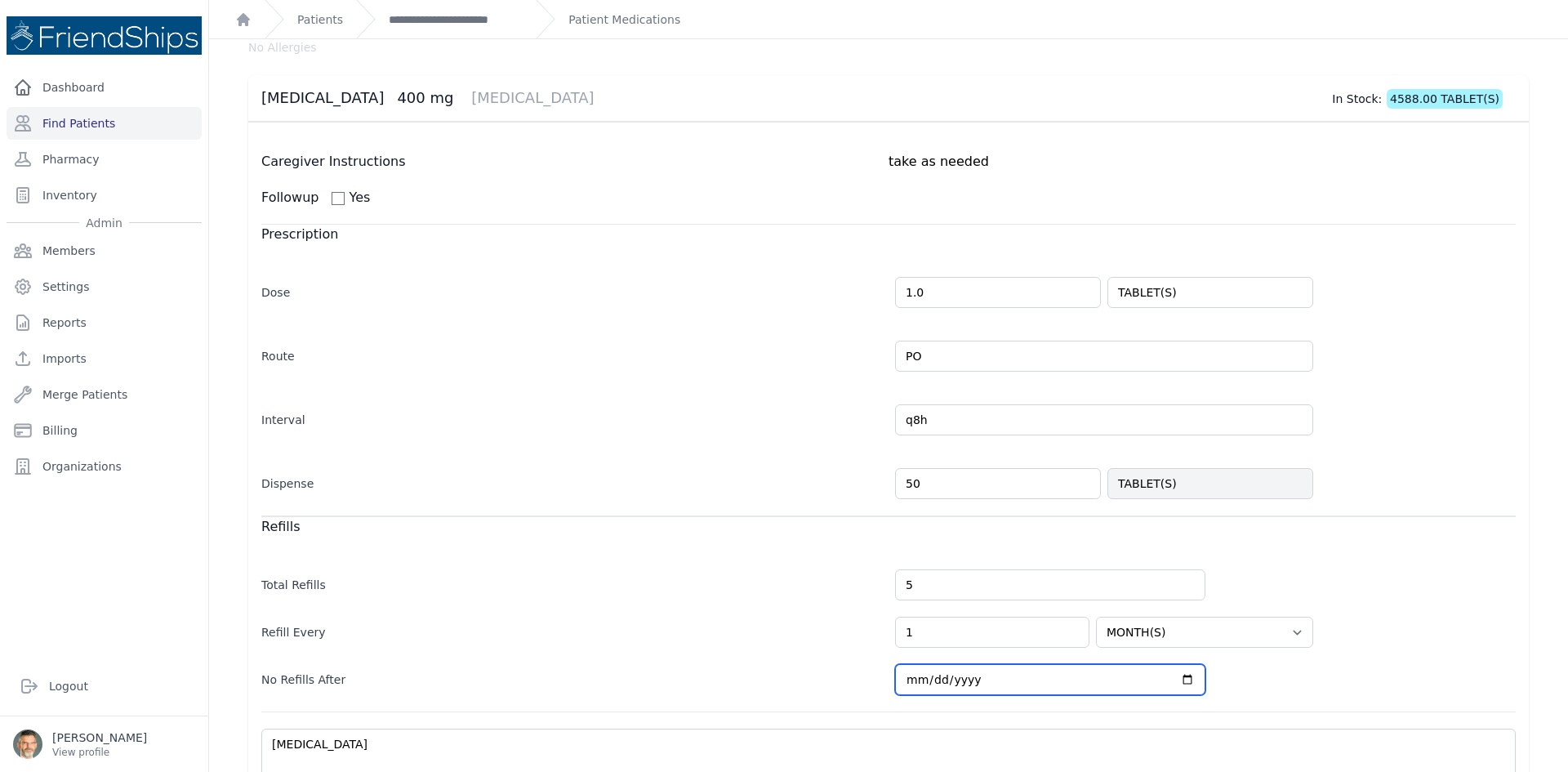
select select "MONTH(S)"
click at [1178, 682] on input "[DATE]" at bounding box center [1050, 679] width 310 height 31
type input "[DATE]"
select select "MONTH(S)"
type input "[DATE]"
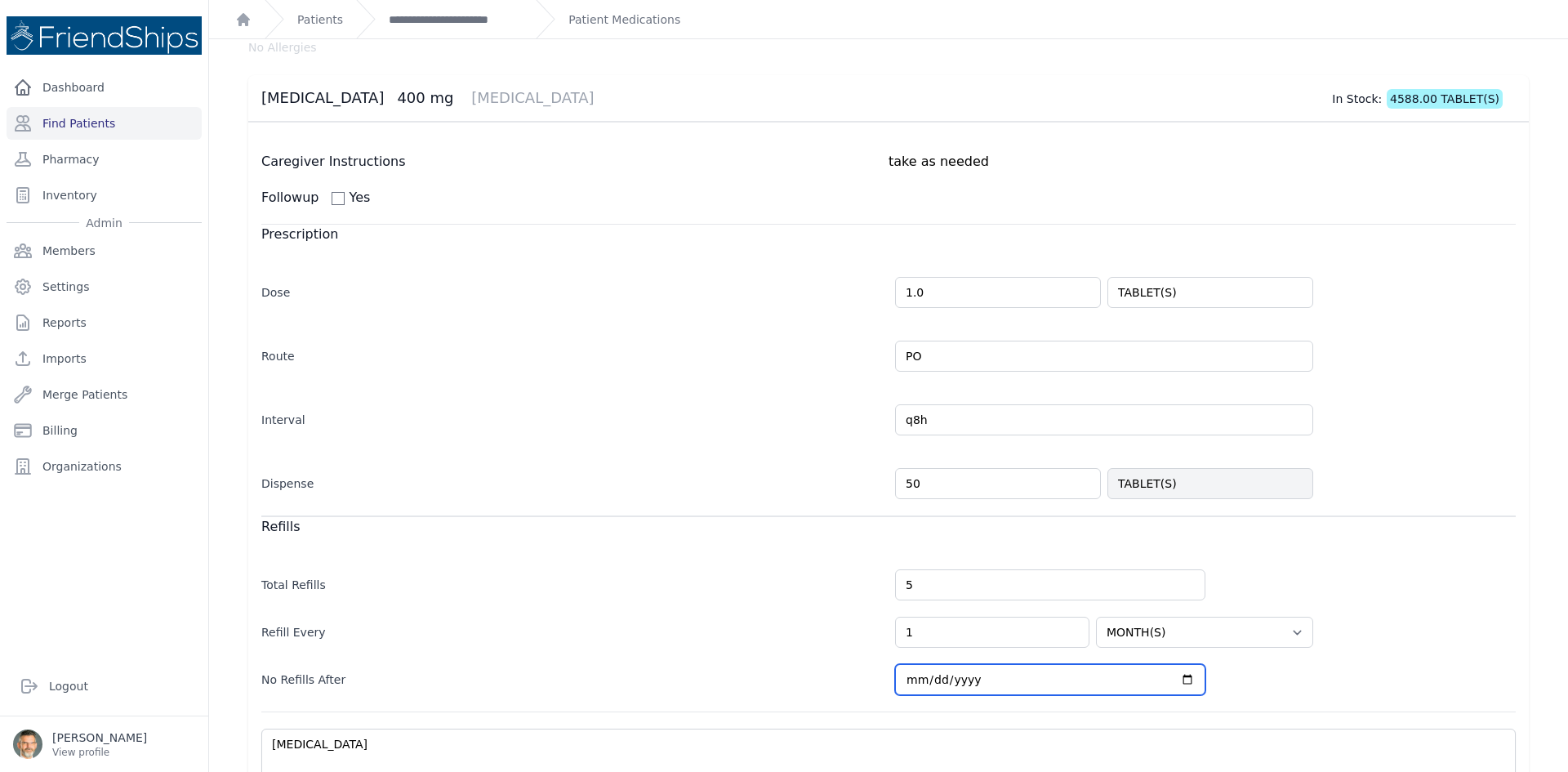
select select "MONTH(S)"
type input "[DATE]"
select select "MONTH(S)"
type input "[DATE]"
select select "MONTH(S)"
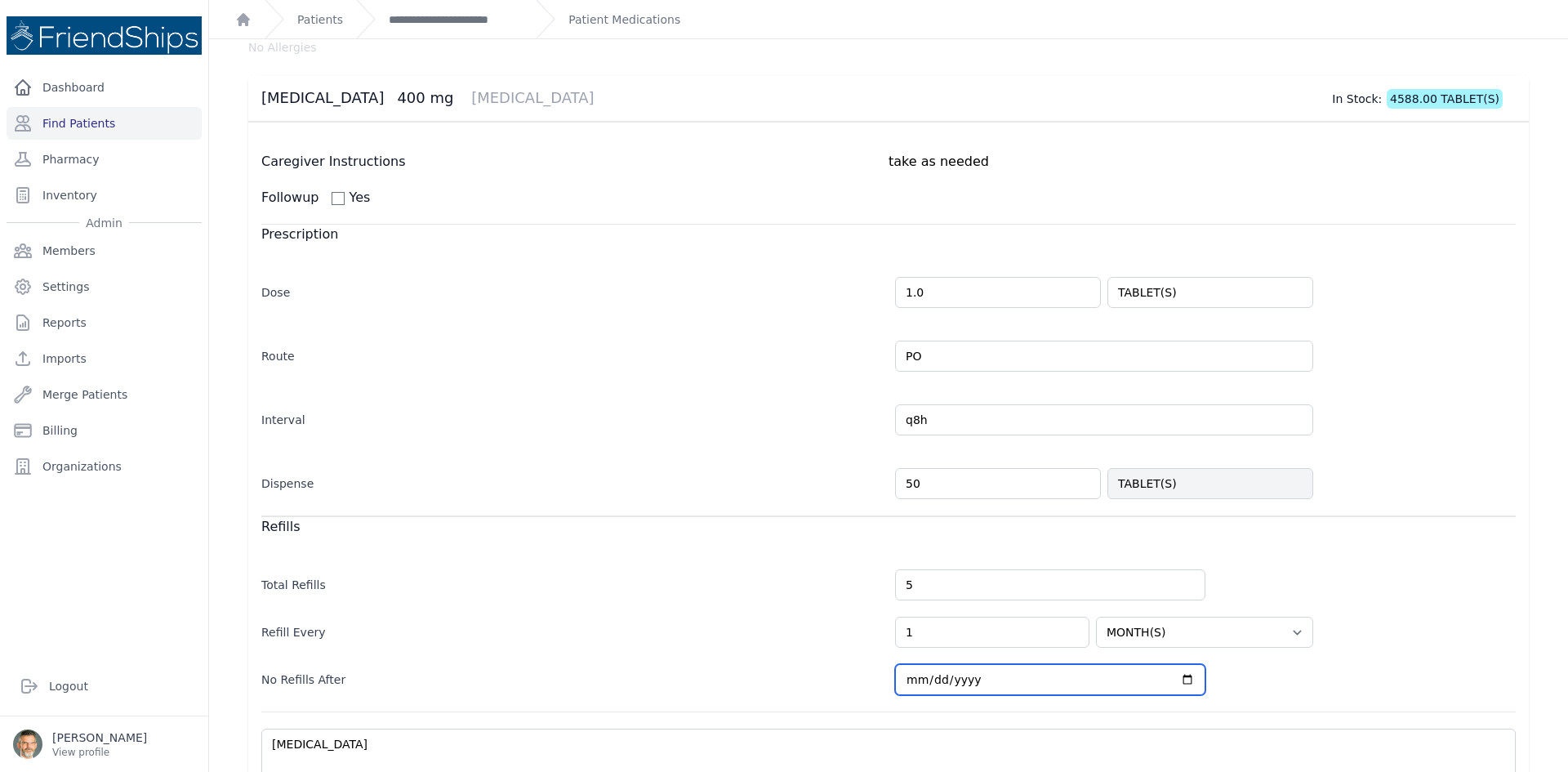
type input "[DATE]"
select select "MONTH(S)"
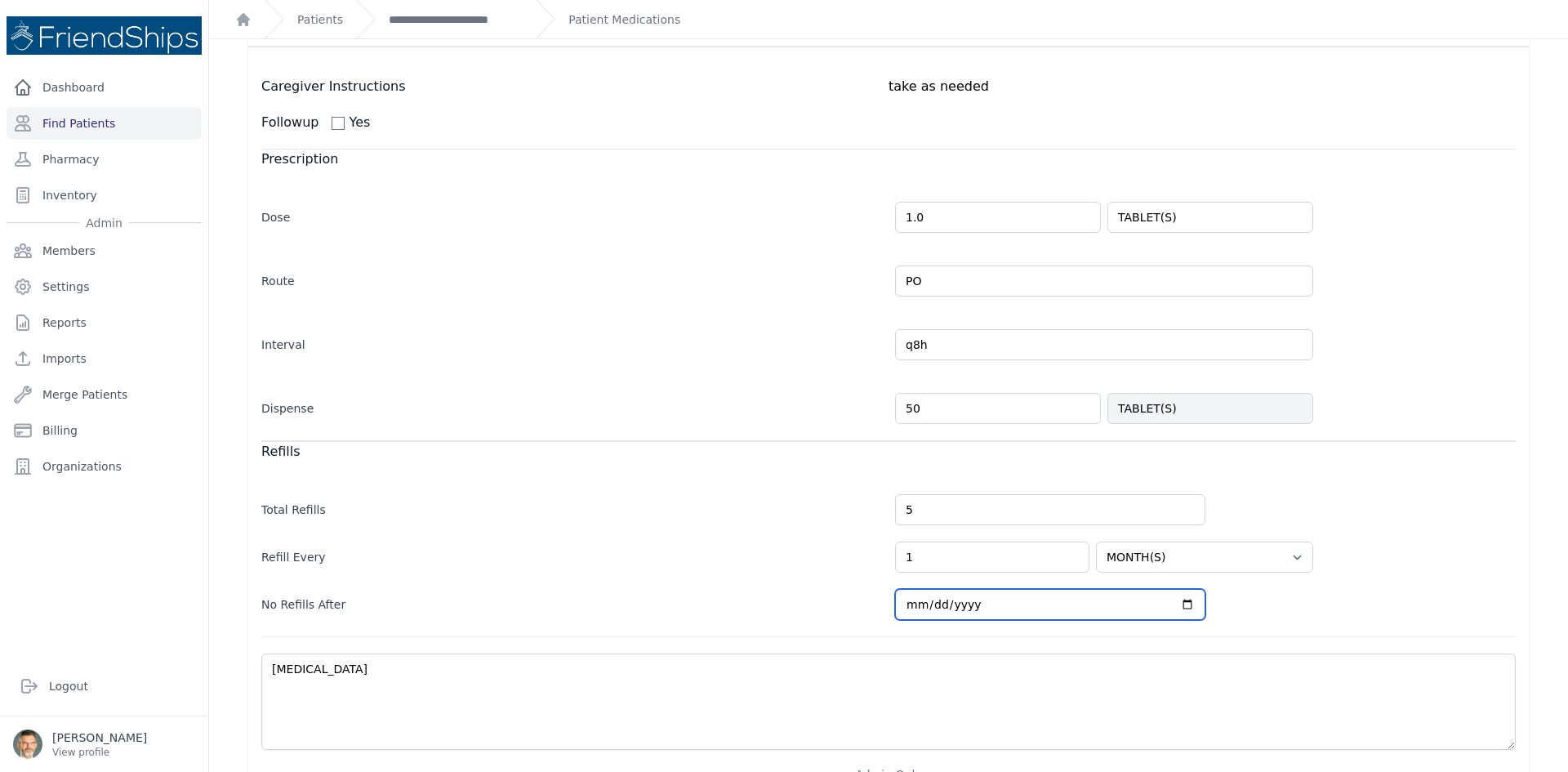
scroll to position [289, 0]
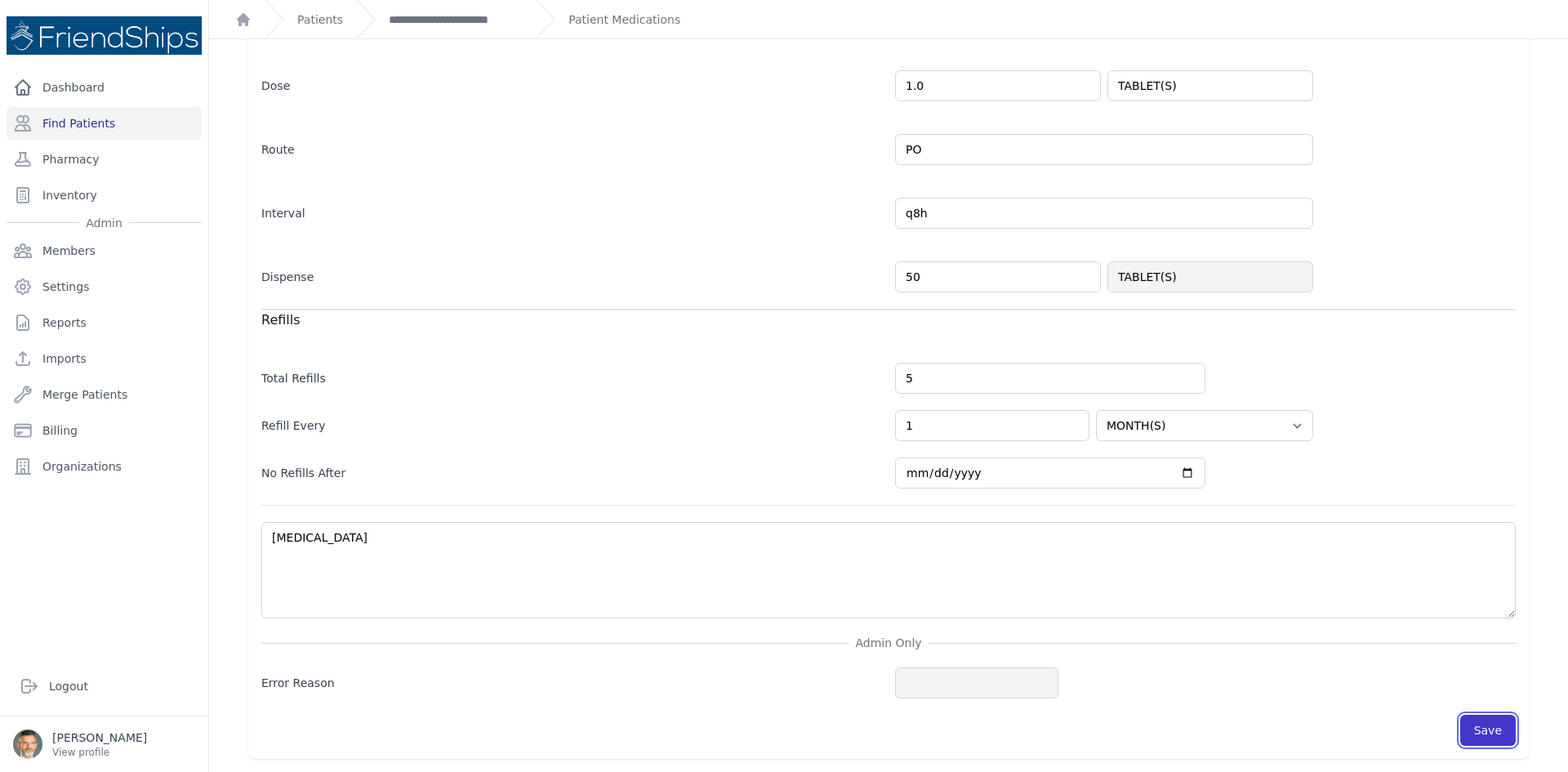
click at [1481, 732] on button "Save" at bounding box center [1488, 729] width 56 height 31
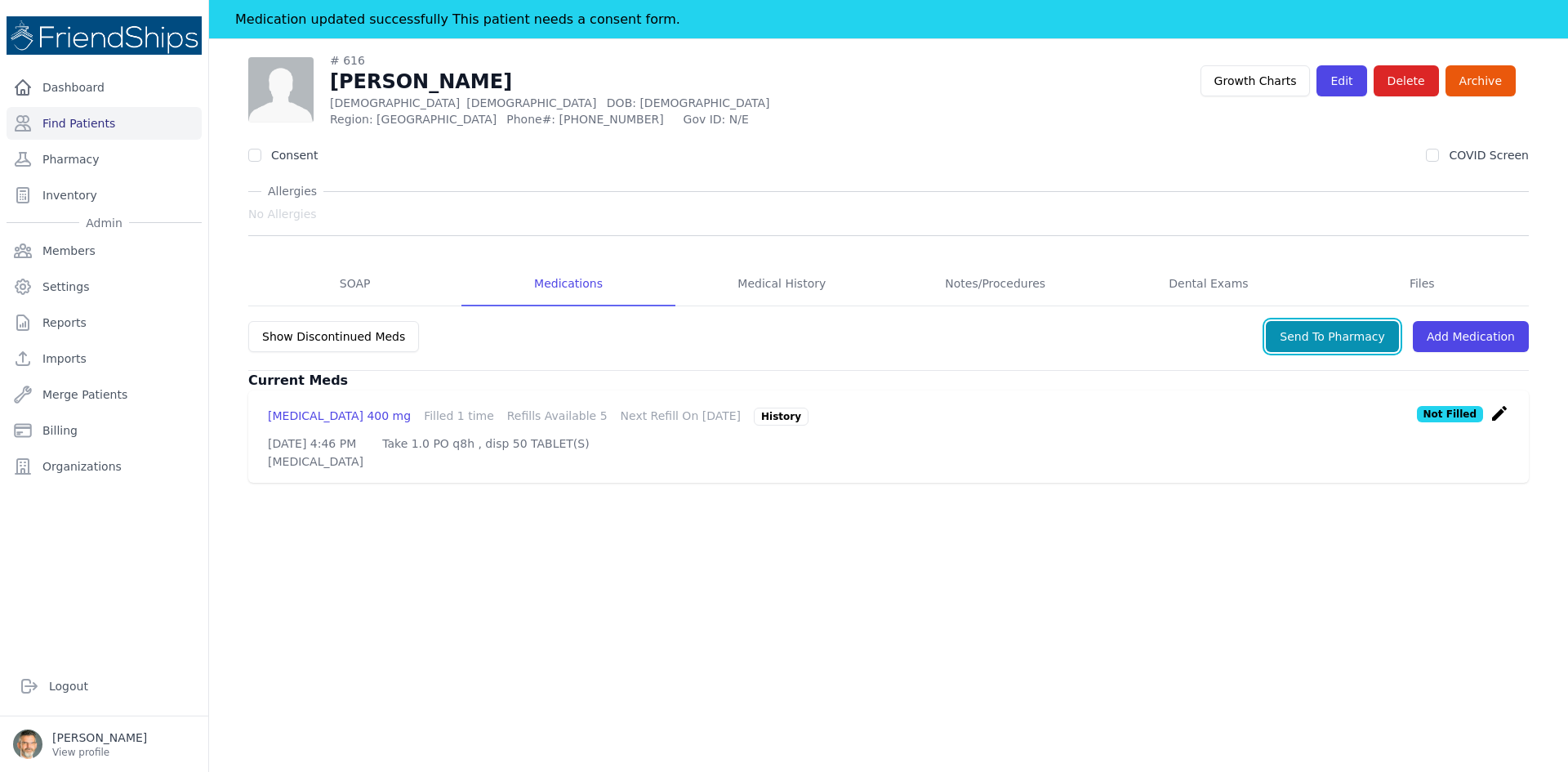
drag, startPoint x: 1293, startPoint y: 338, endPoint x: 1270, endPoint y: 341, distance: 23.2
click at [1293, 339] on button "Send To Pharmacy" at bounding box center [1333, 336] width 133 height 31
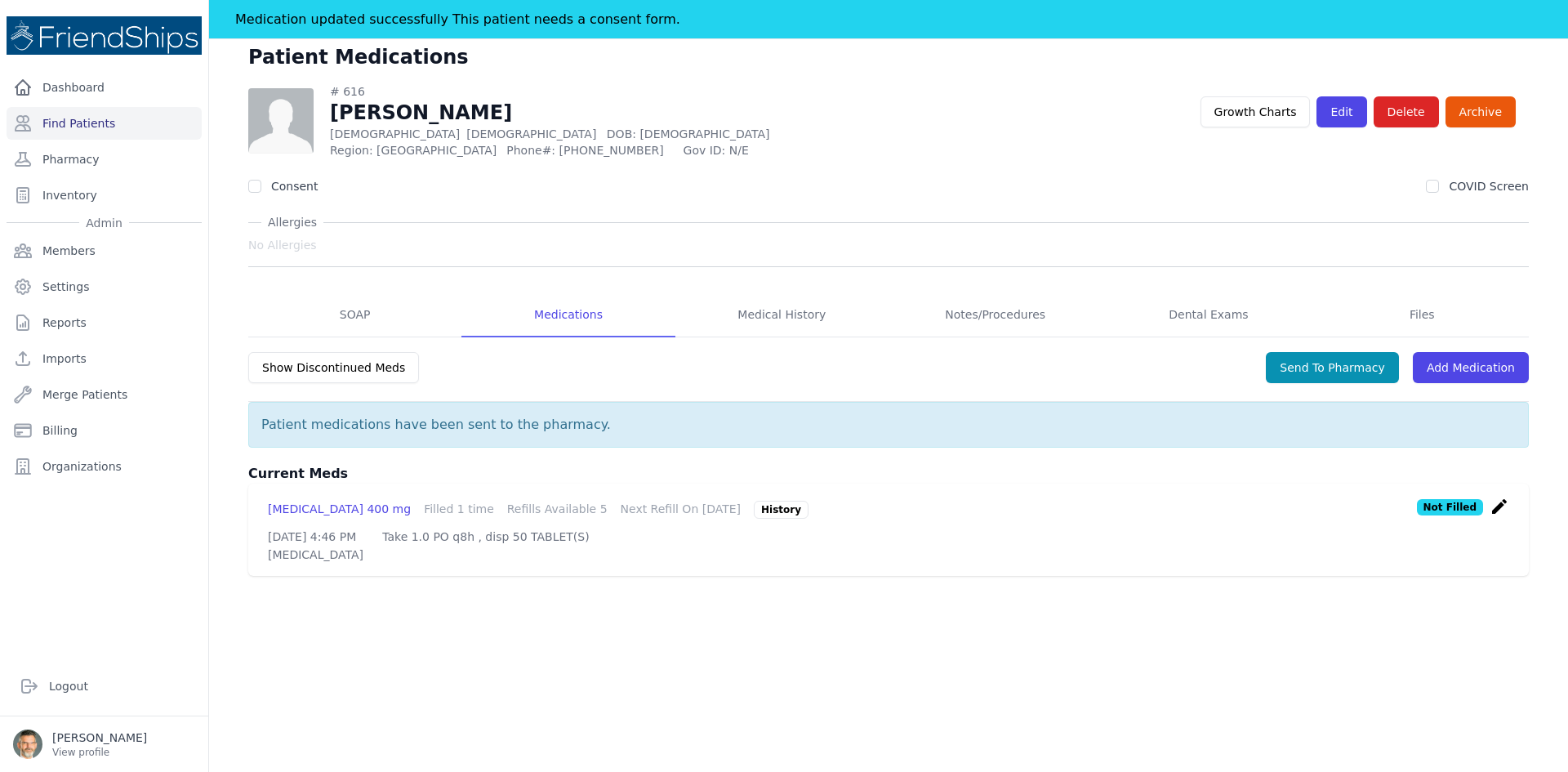
scroll to position [0, 0]
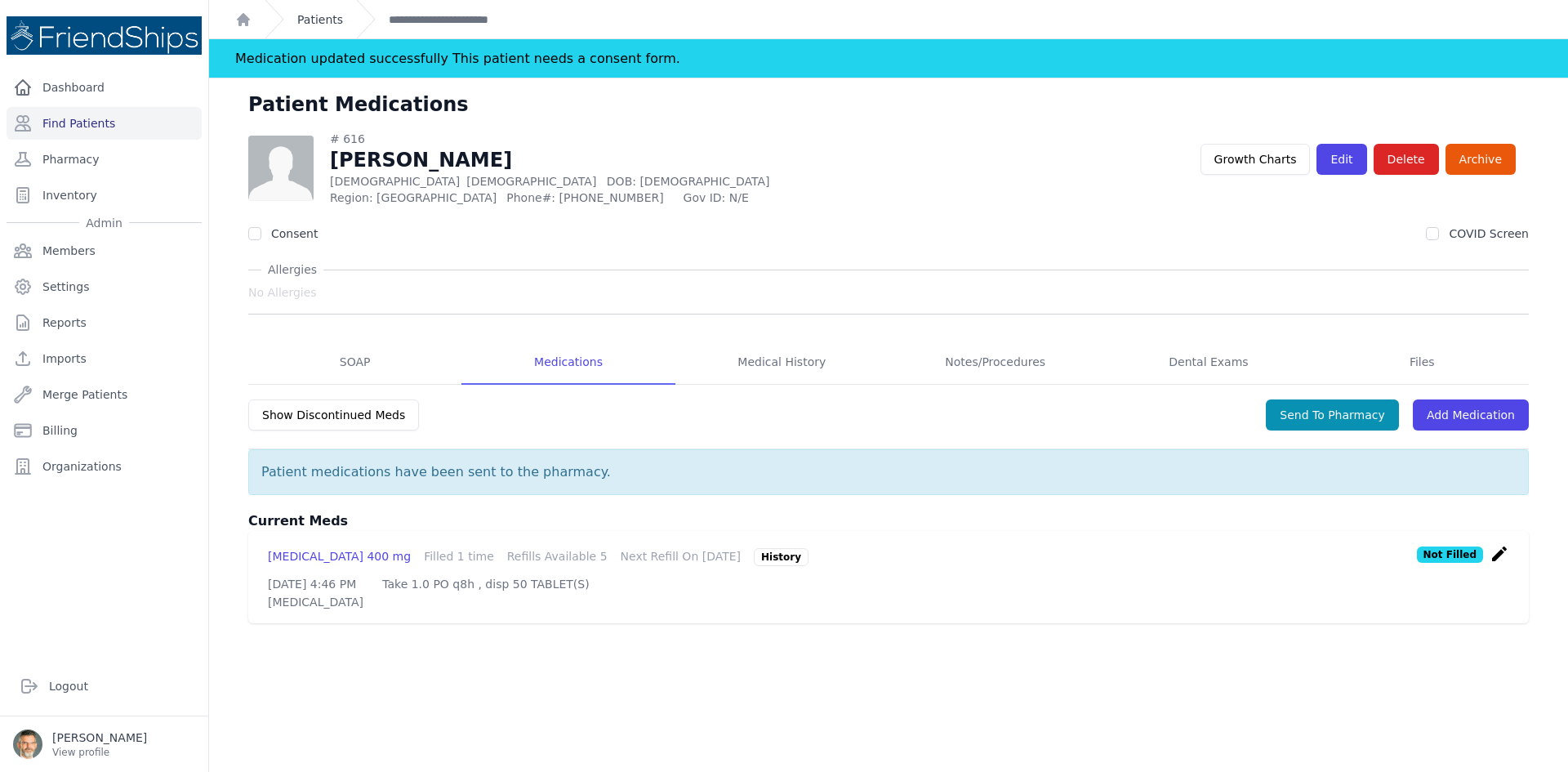
click at [321, 12] on link "Patients" at bounding box center [320, 20] width 45 height 16
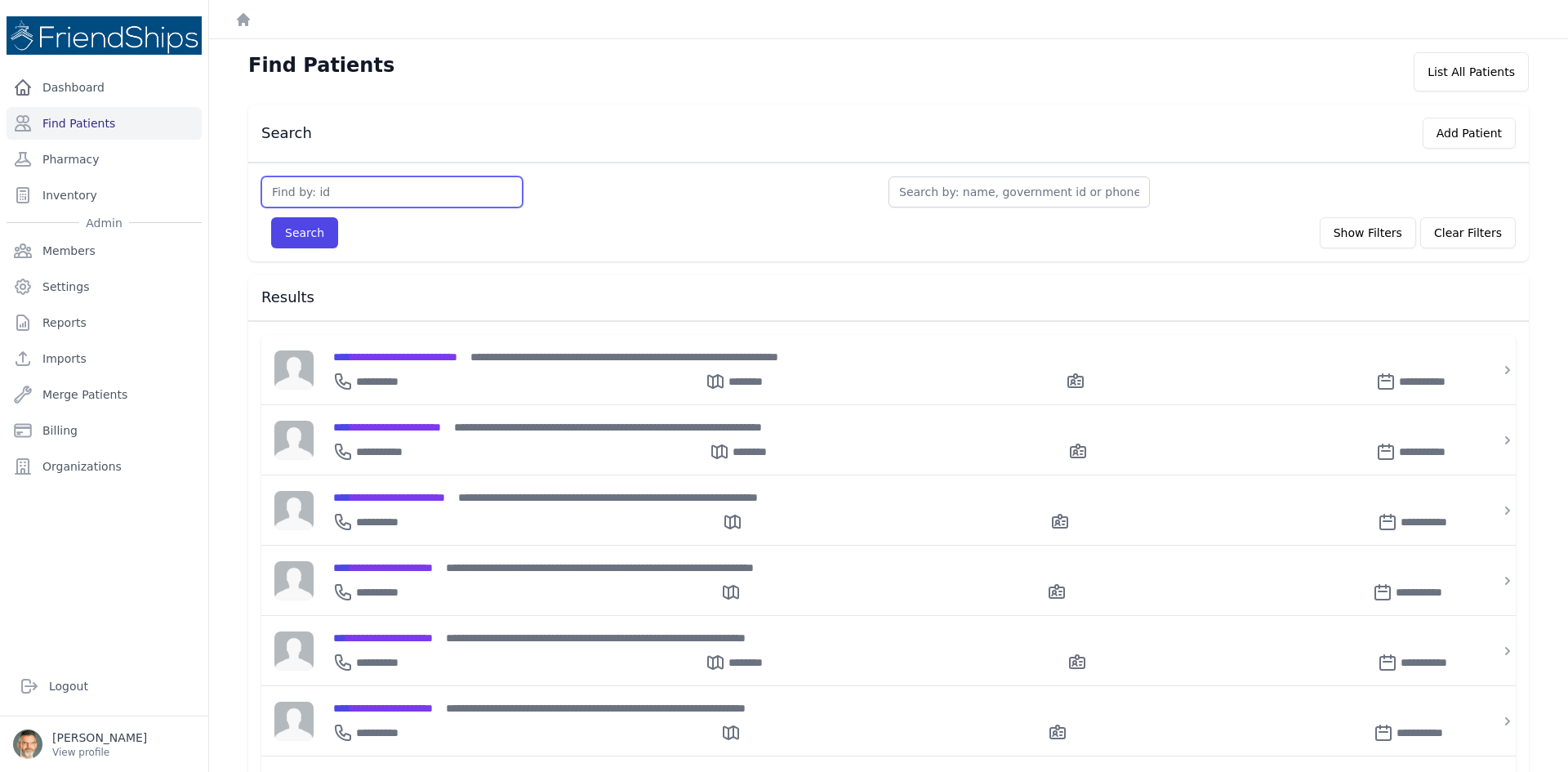
click at [292, 190] on input "text" at bounding box center [392, 192] width 261 height 31
type input "756"
click at [290, 235] on button "Search" at bounding box center [304, 233] width 67 height 31
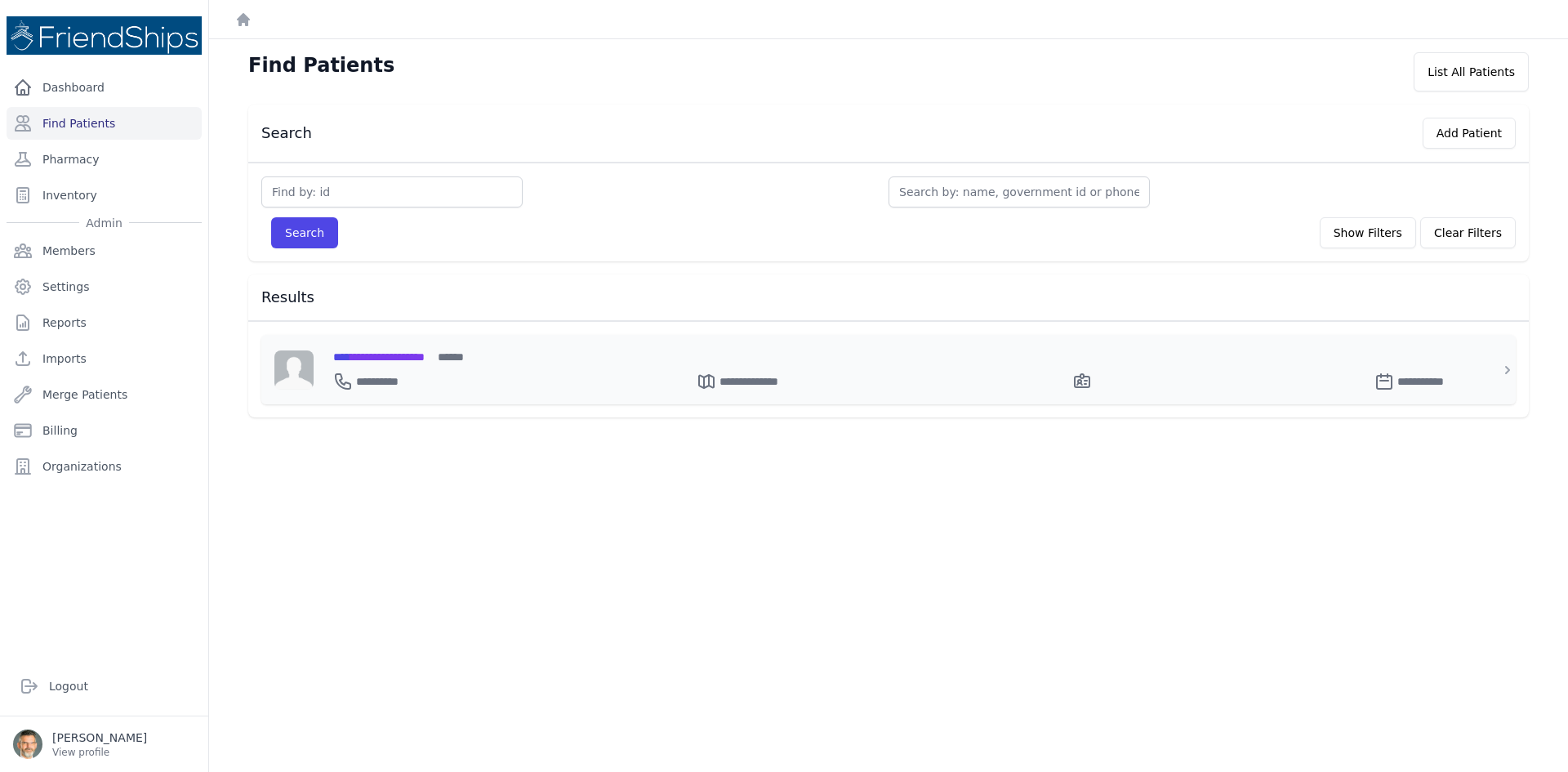
click at [425, 359] on span "**********" at bounding box center [378, 356] width 92 height 12
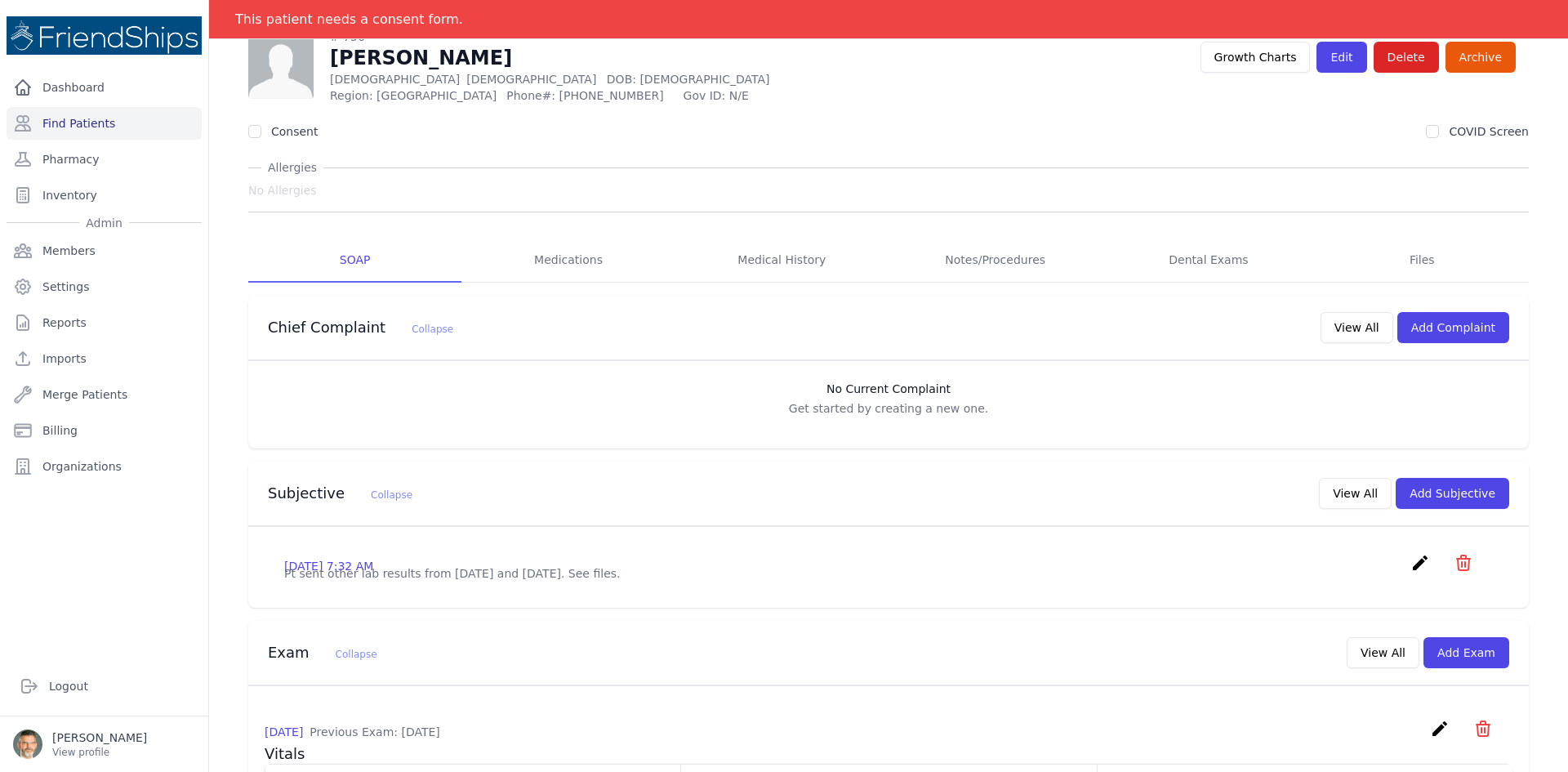
scroll to position [245, 0]
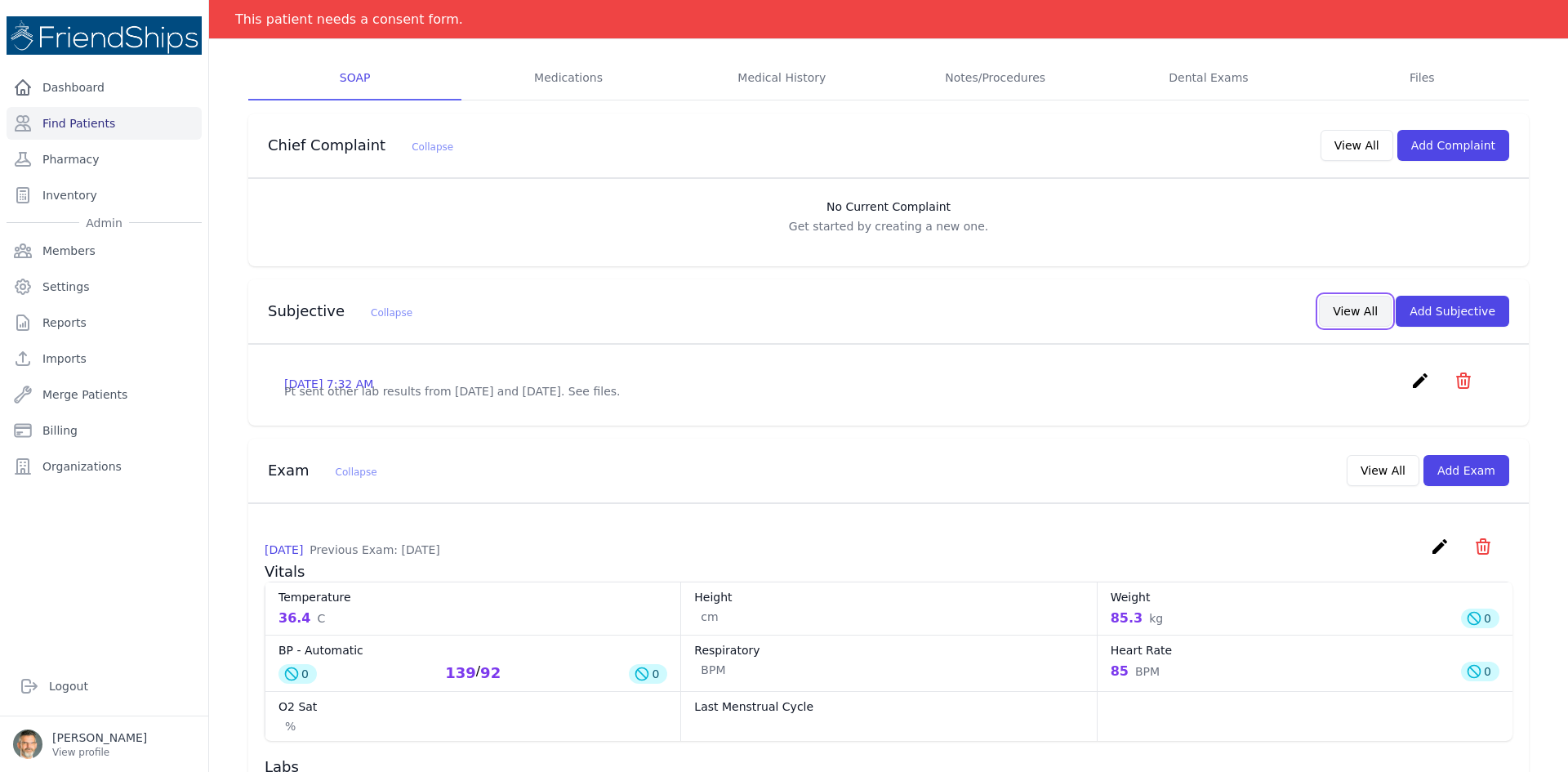
click at [1356, 308] on button "View All" at bounding box center [1356, 311] width 73 height 31
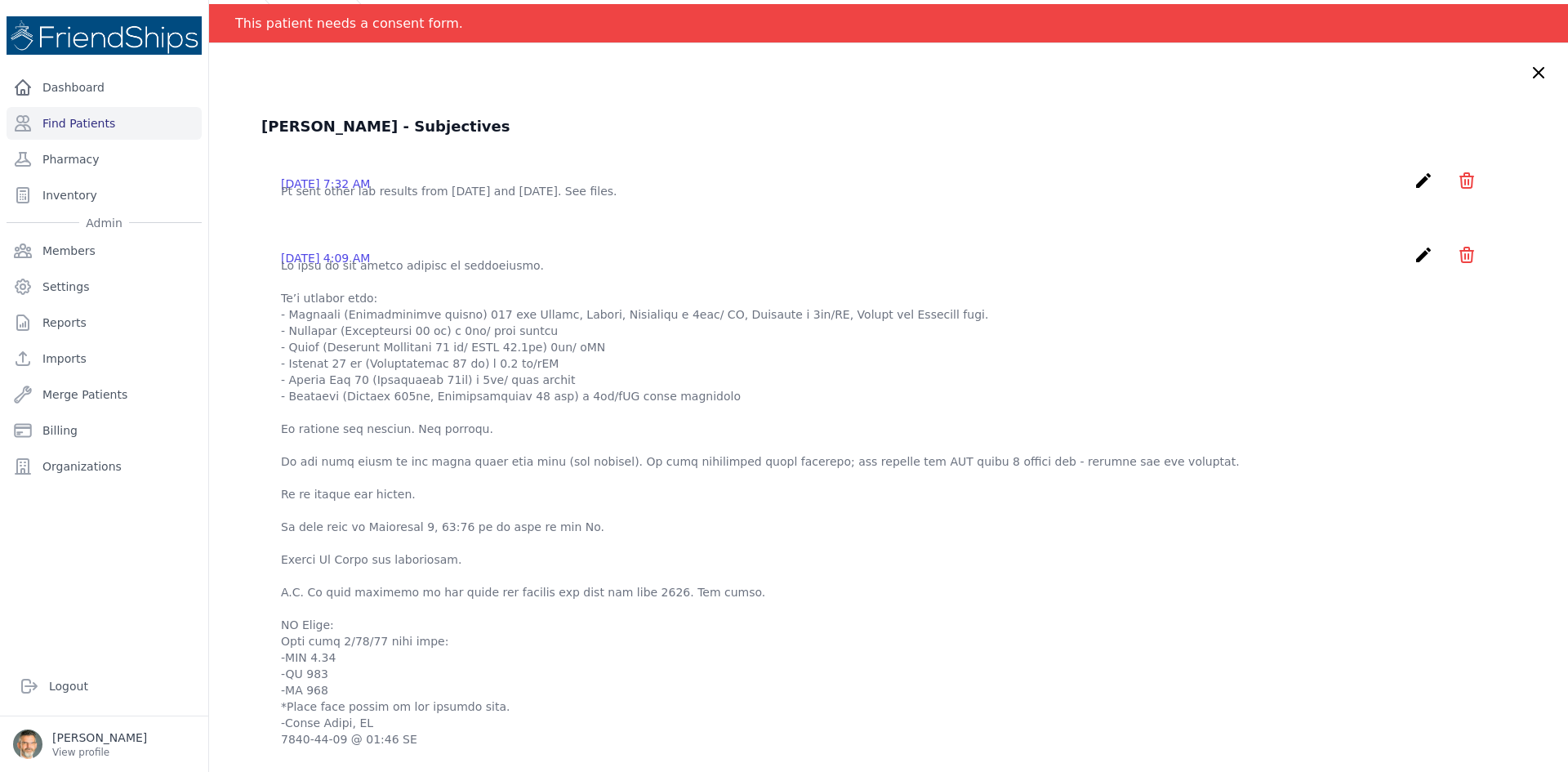
scroll to position [0, 0]
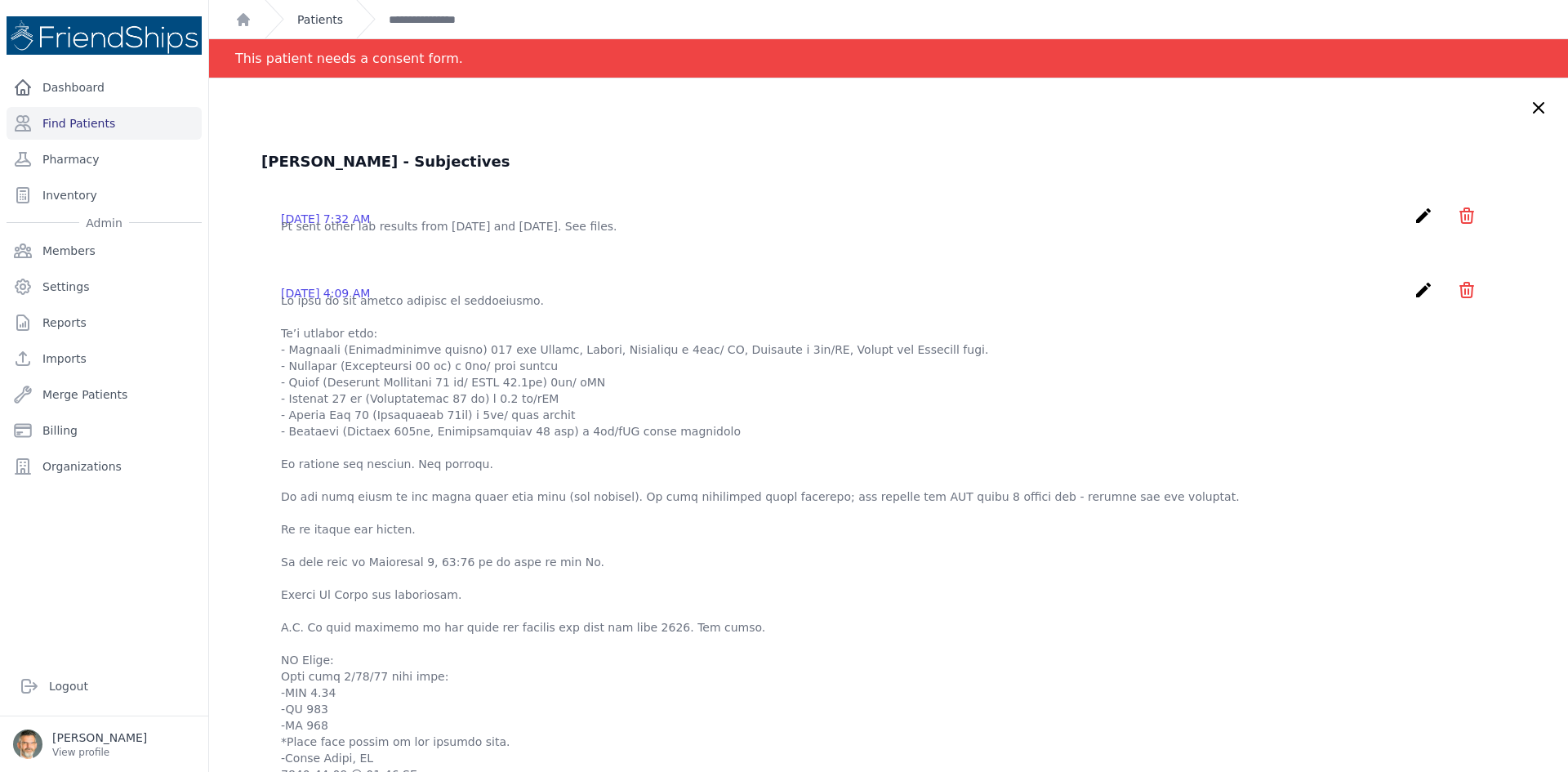
click at [322, 20] on link "Patients" at bounding box center [320, 20] width 45 height 16
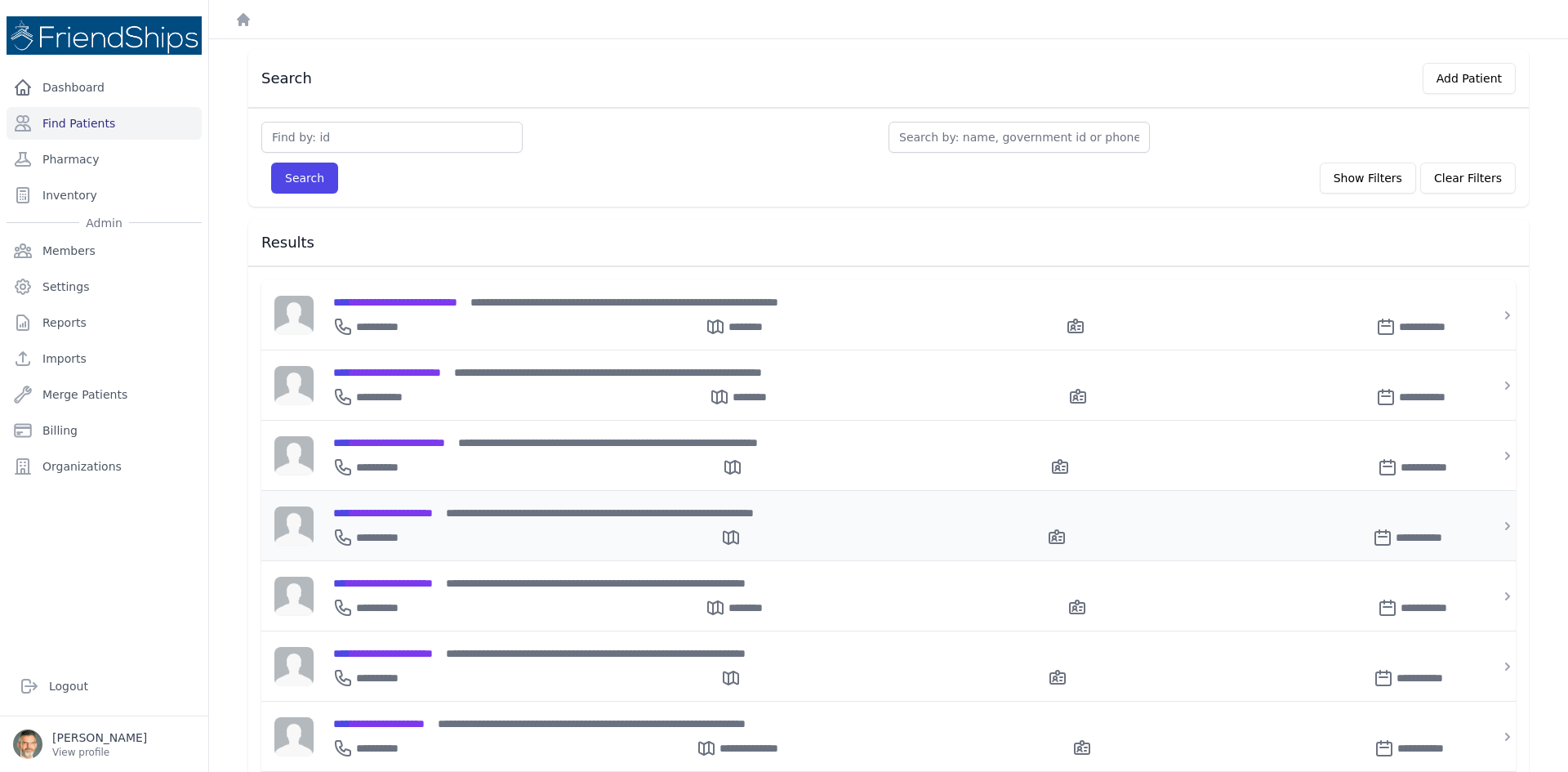
scroll to position [82, 0]
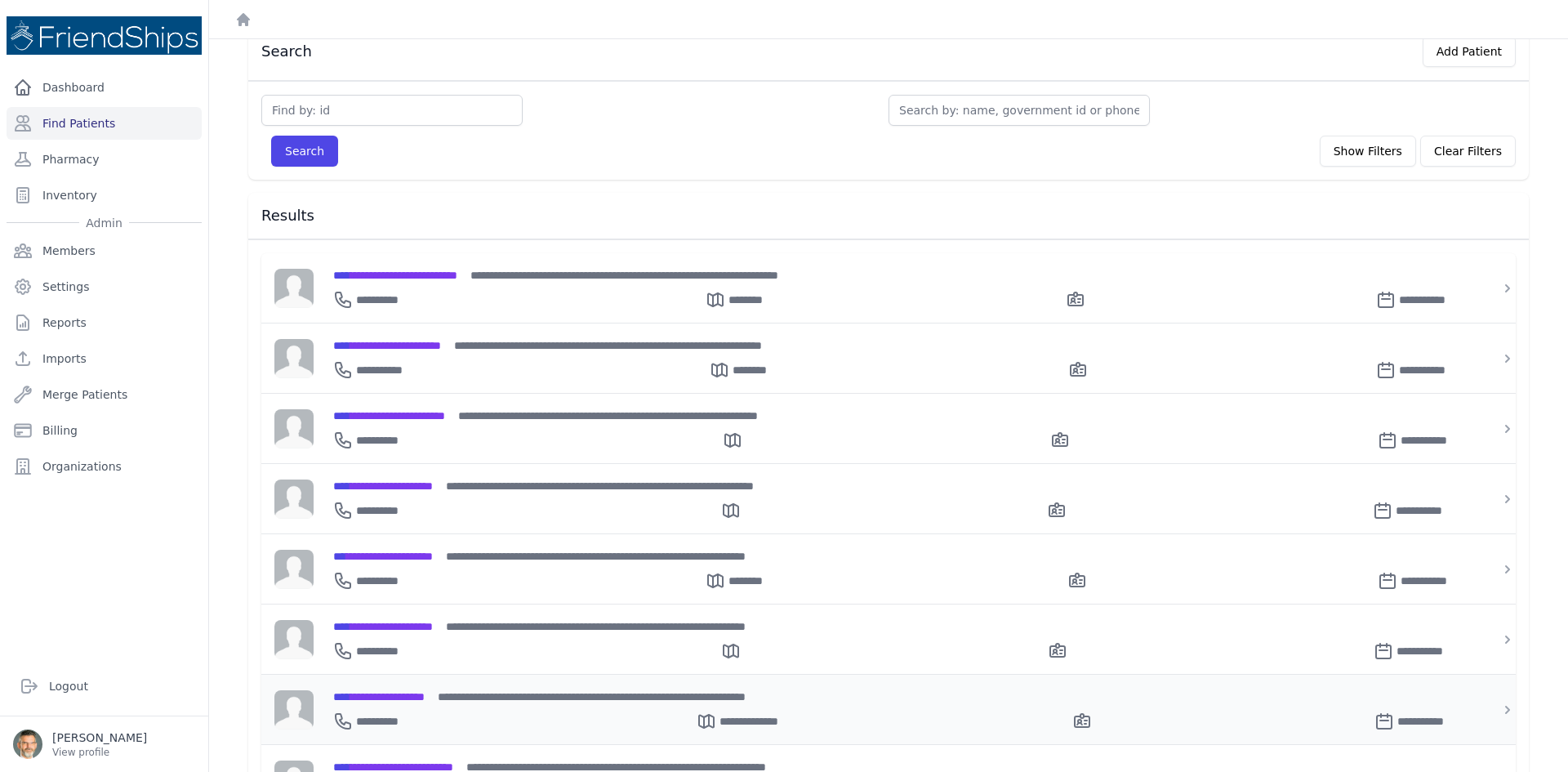
click at [409, 691] on span "**********" at bounding box center [378, 696] width 92 height 12
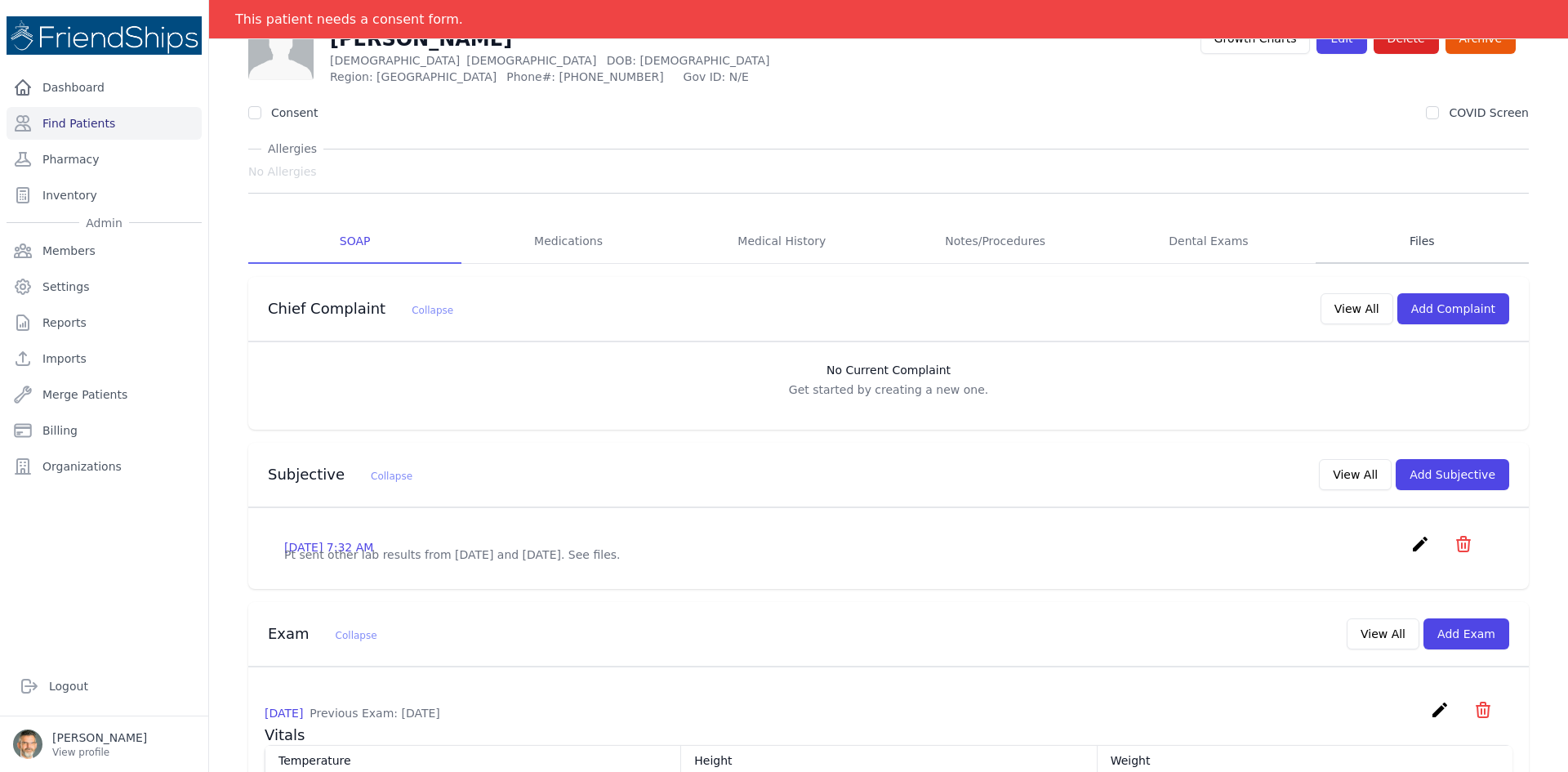
click at [1411, 245] on link "Files" at bounding box center [1422, 242] width 213 height 44
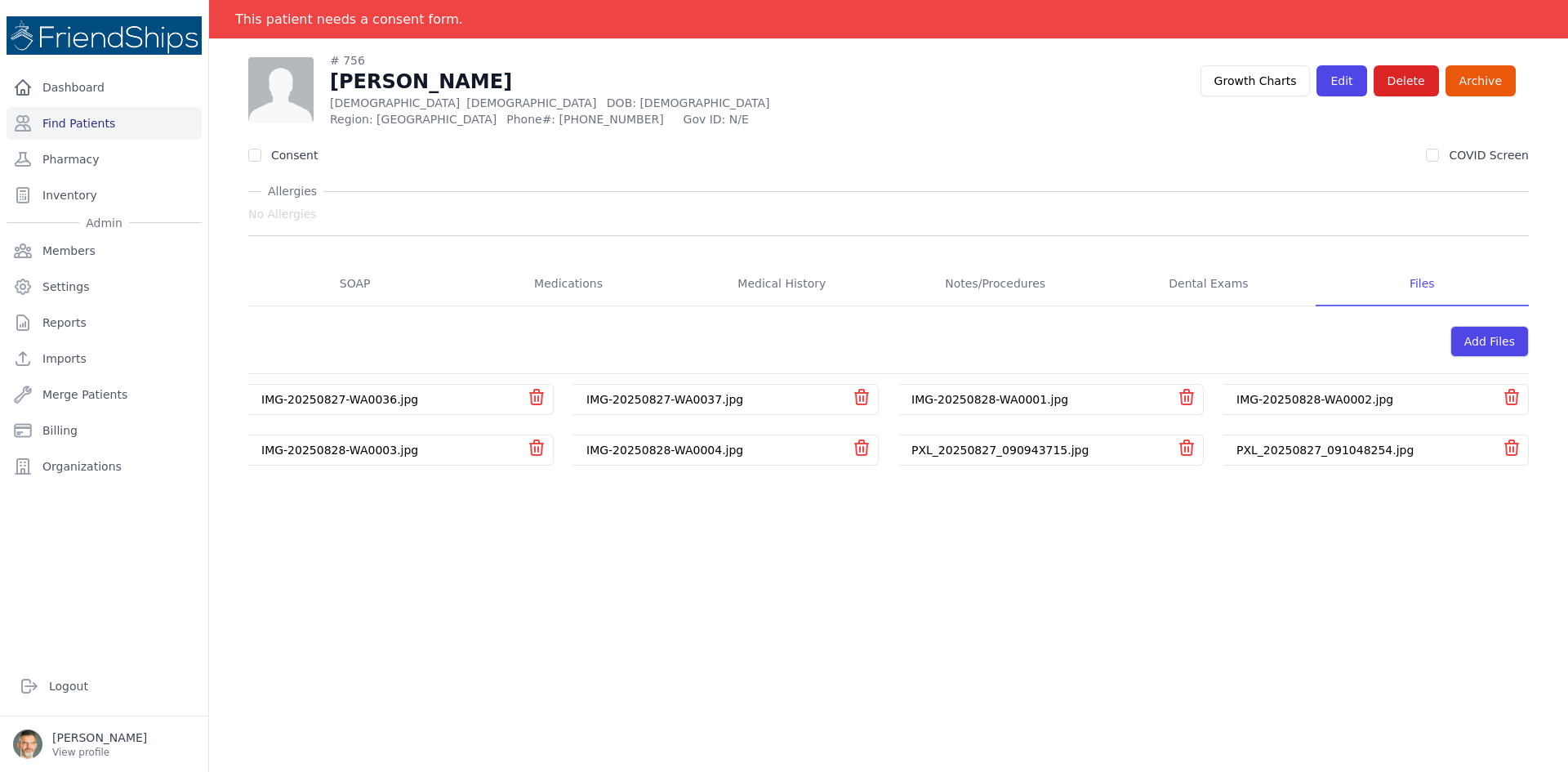
click at [322, 450] on link "IMG-20250828-WA0003.jpg" at bounding box center [339, 450] width 156 height 13
click at [294, 444] on link "IMG-20250828-WA0003.jpg" at bounding box center [339, 450] width 156 height 13
click at [682, 450] on link "IMG-20250828-WA0004.jpg" at bounding box center [665, 450] width 156 height 13
click at [960, 399] on link "IMG-20250828-WA0001.jpg" at bounding box center [990, 399] width 156 height 13
click at [1270, 393] on link "IMG-20250828-WA0002.jpg" at bounding box center [1315, 399] width 156 height 13
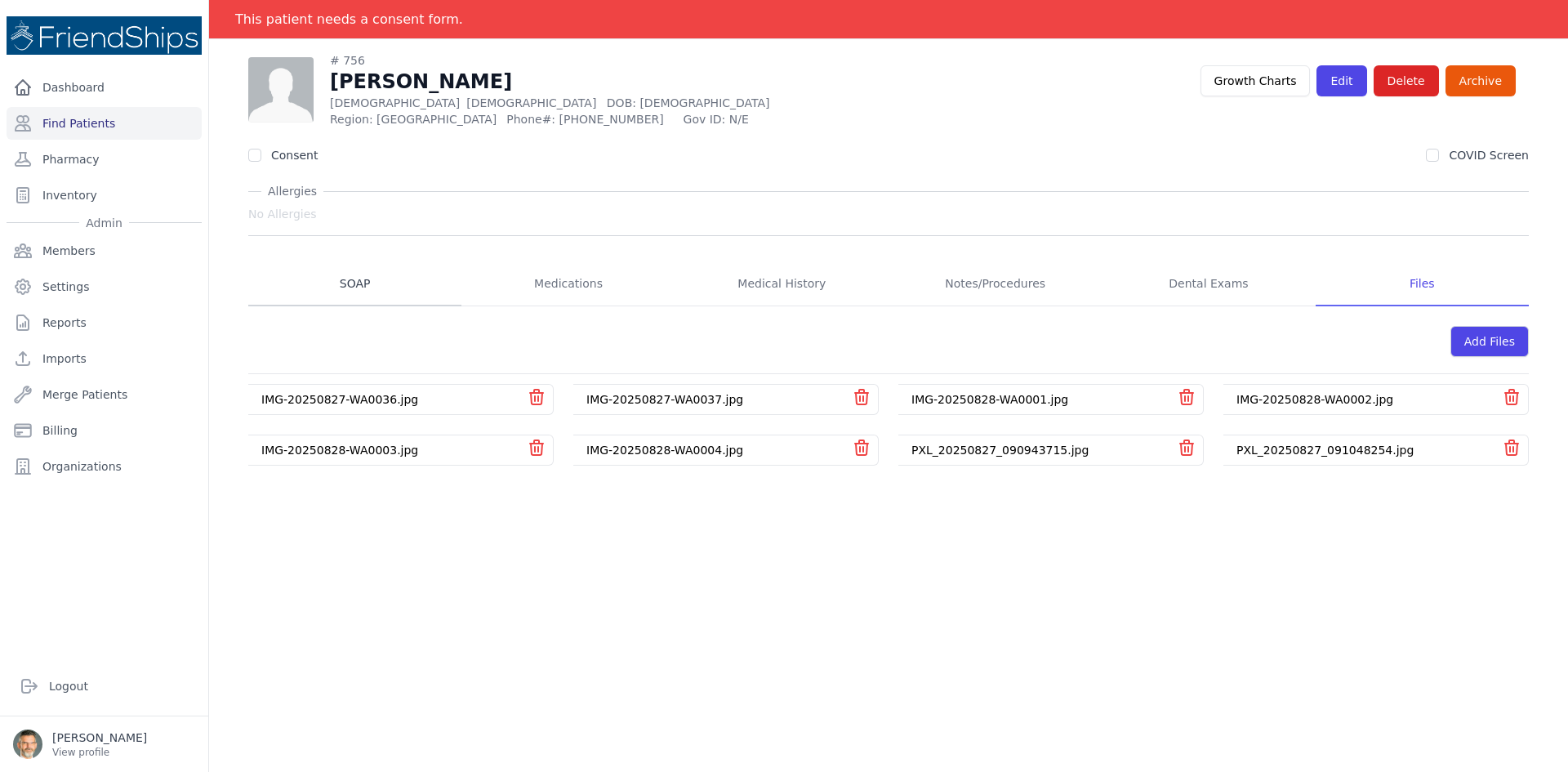
click at [350, 279] on link "SOAP" at bounding box center [354, 284] width 213 height 44
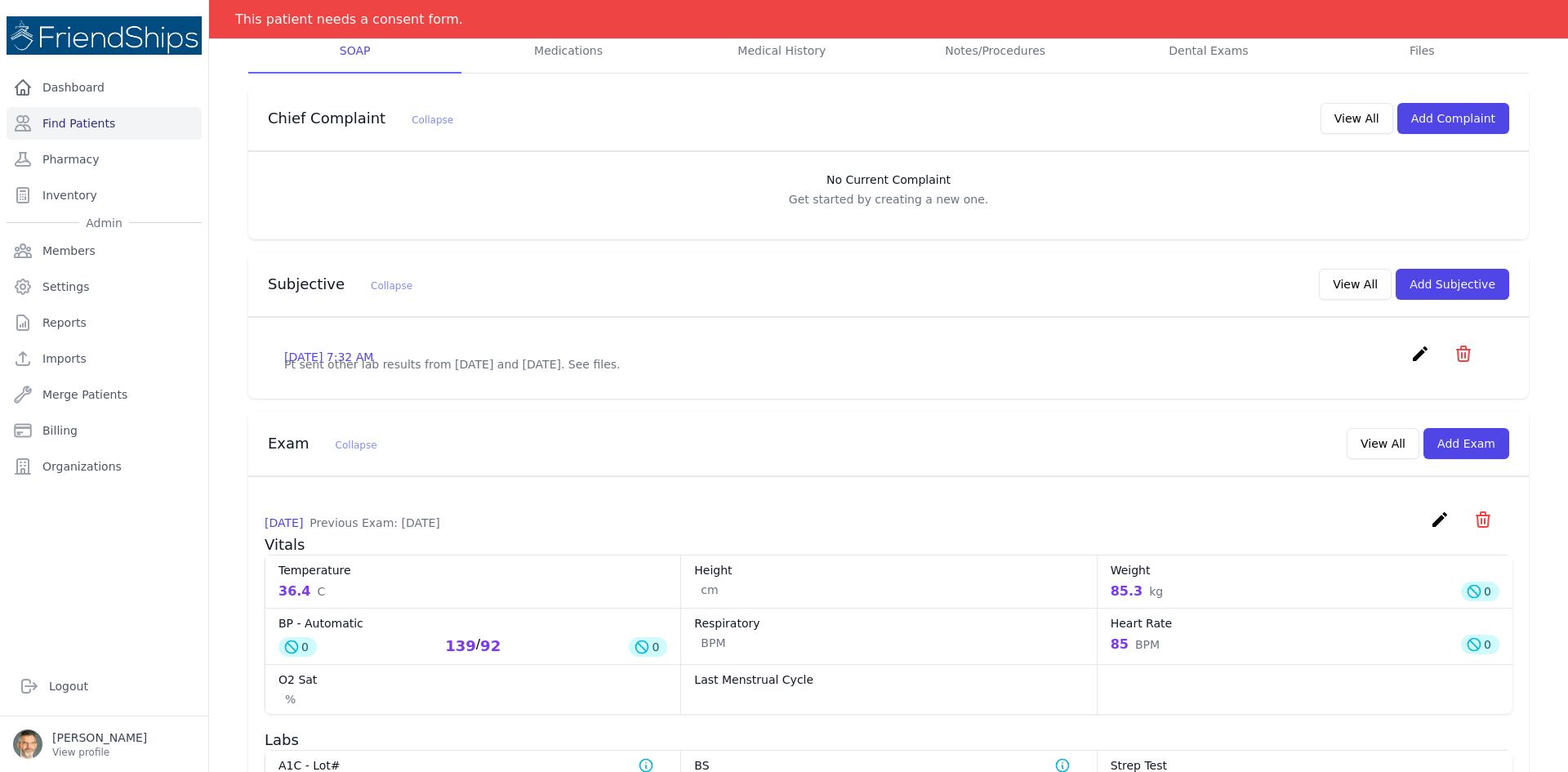
scroll to position [409, 0]
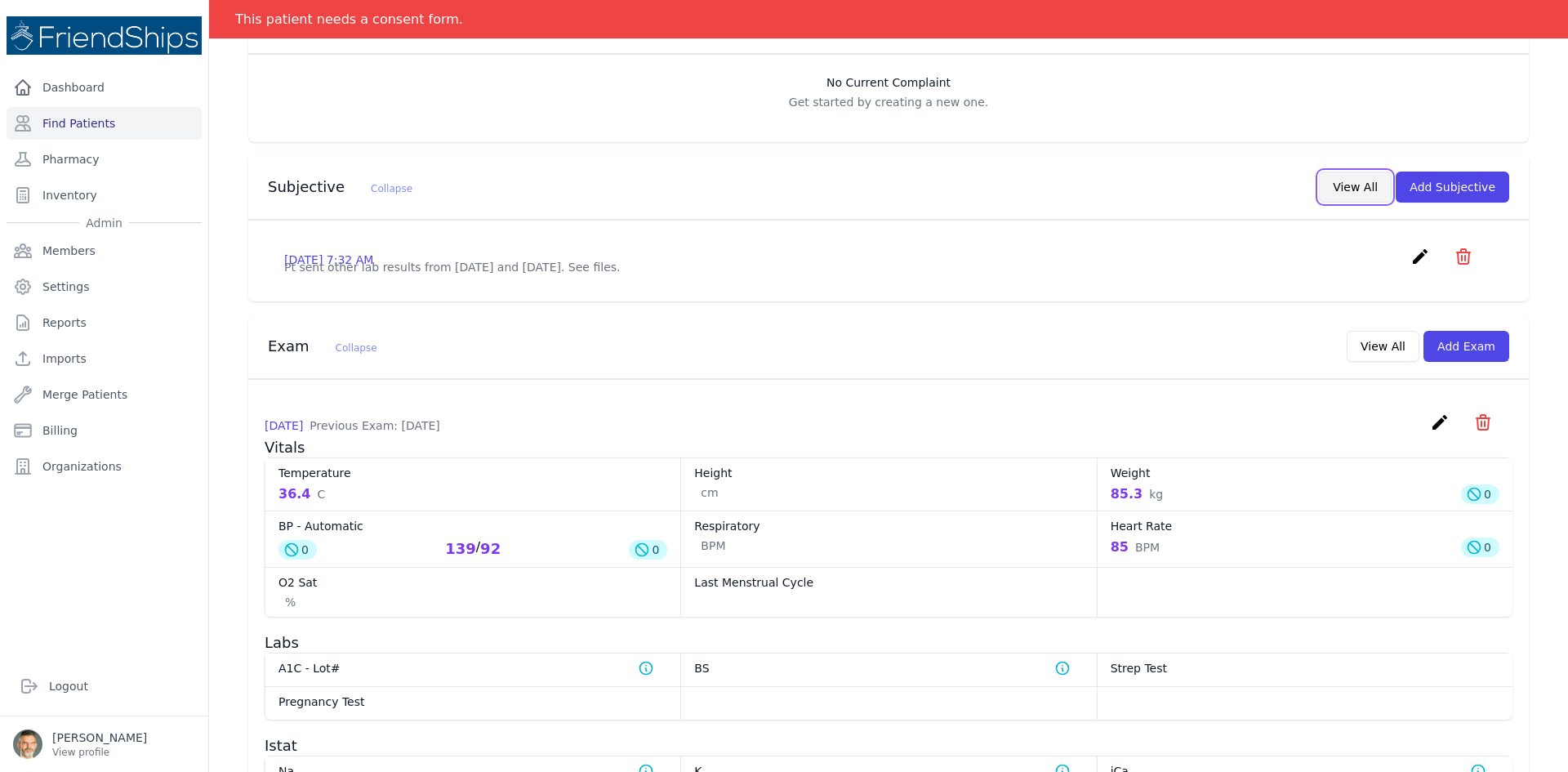
click at [1355, 194] on button "View All" at bounding box center [1356, 187] width 73 height 31
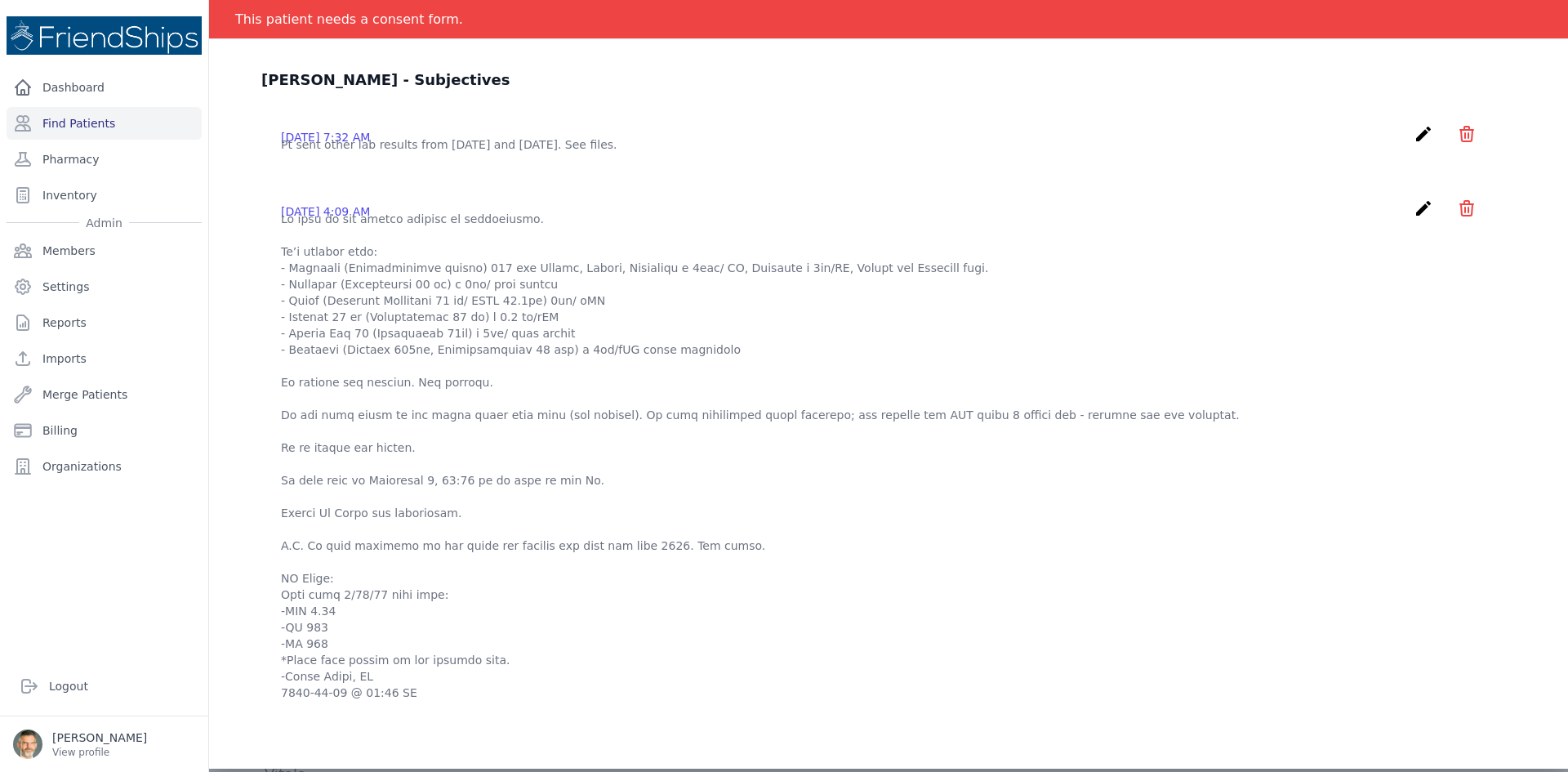
scroll to position [0, 0]
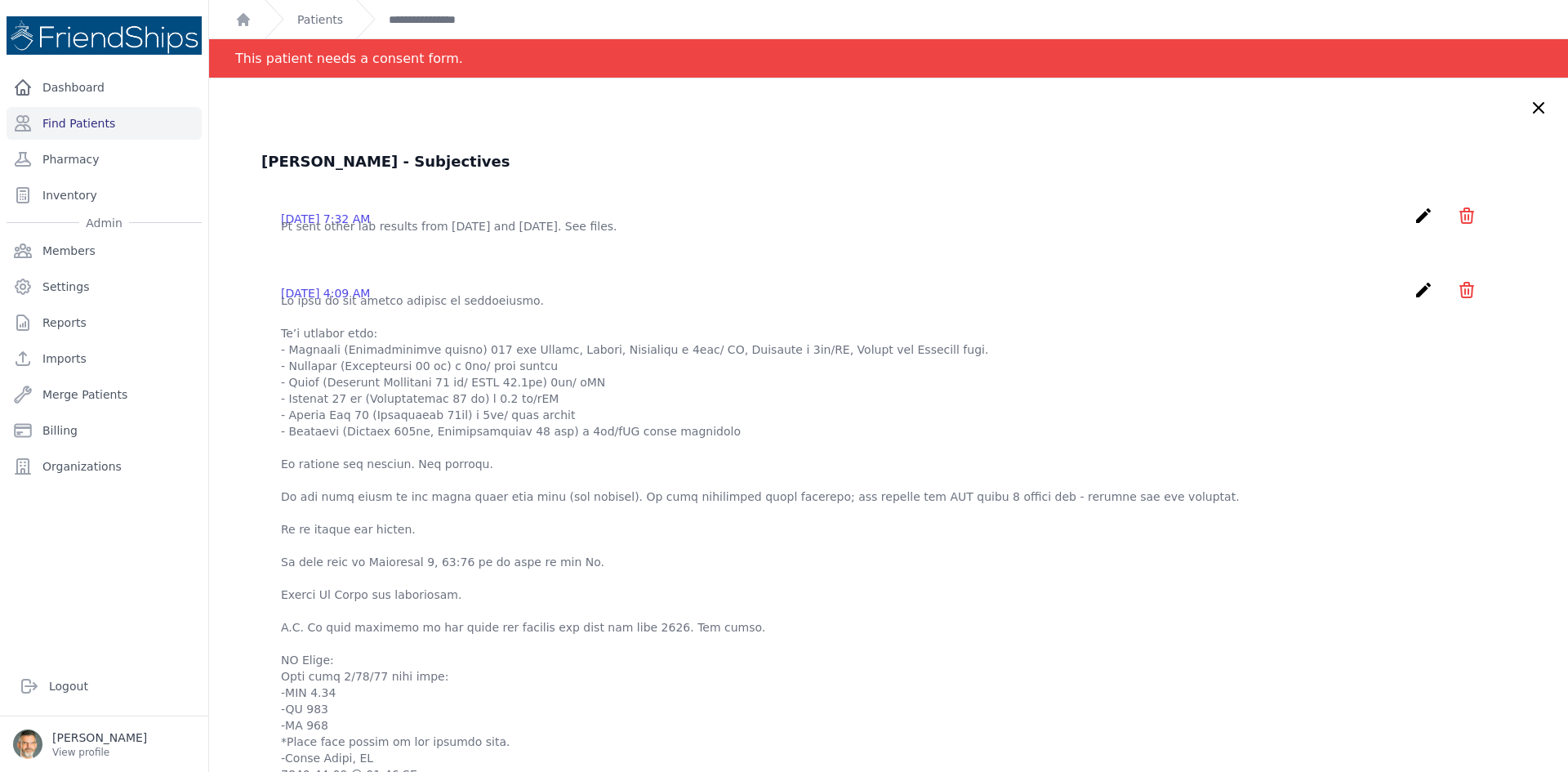
click at [1413, 212] on icon "create" at bounding box center [1423, 216] width 20 height 20
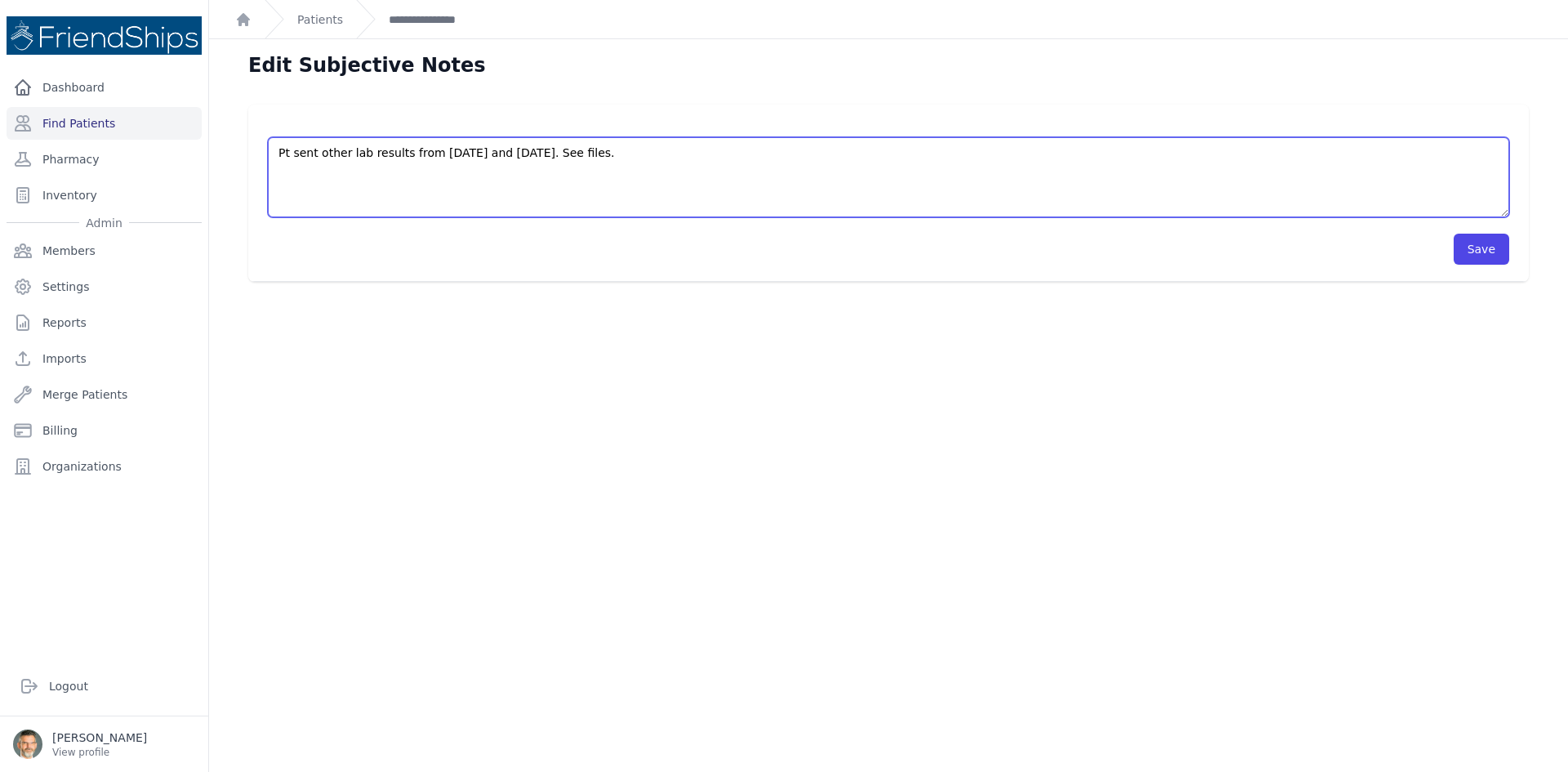
click at [294, 169] on textarea "Pt sent other lab results from [DATE] and [DATE]. See files." at bounding box center [888, 177] width 1241 height 80
click at [609, 148] on textarea "Pt sent other lab results from [DATE] and [DATE]. See files." at bounding box center [888, 177] width 1241 height 80
click at [290, 198] on textarea "Pt sent other lab results from [DATE] and [DATE]. See files." at bounding box center [888, 177] width 1241 height 80
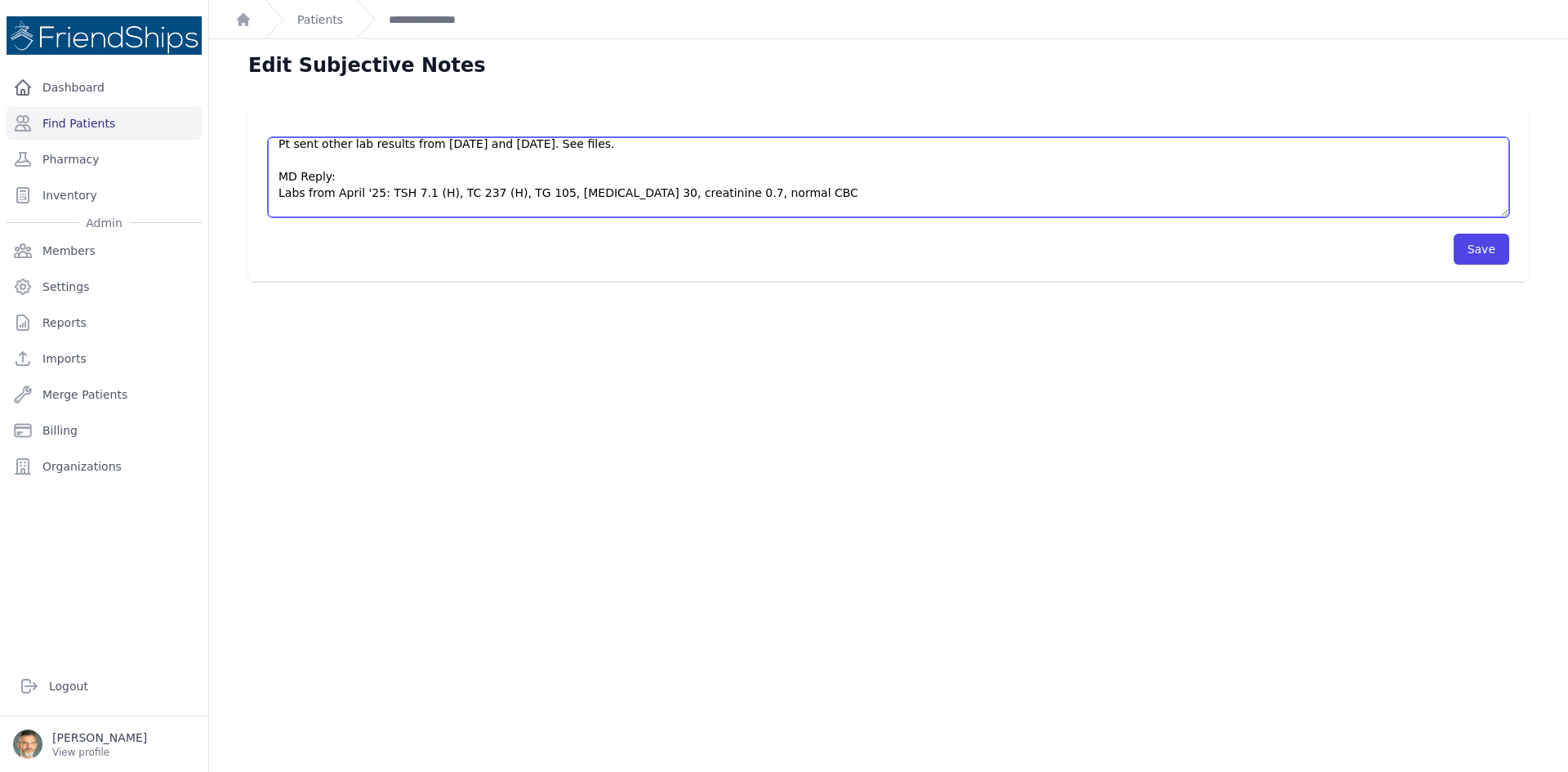
click at [275, 195] on textarea "Pt sent other lab results from [DATE] and [DATE]. See files." at bounding box center [888, 177] width 1241 height 80
click at [285, 205] on textarea "Pt sent other lab results from [DATE] and [DATE]. See files." at bounding box center [888, 177] width 1241 height 80
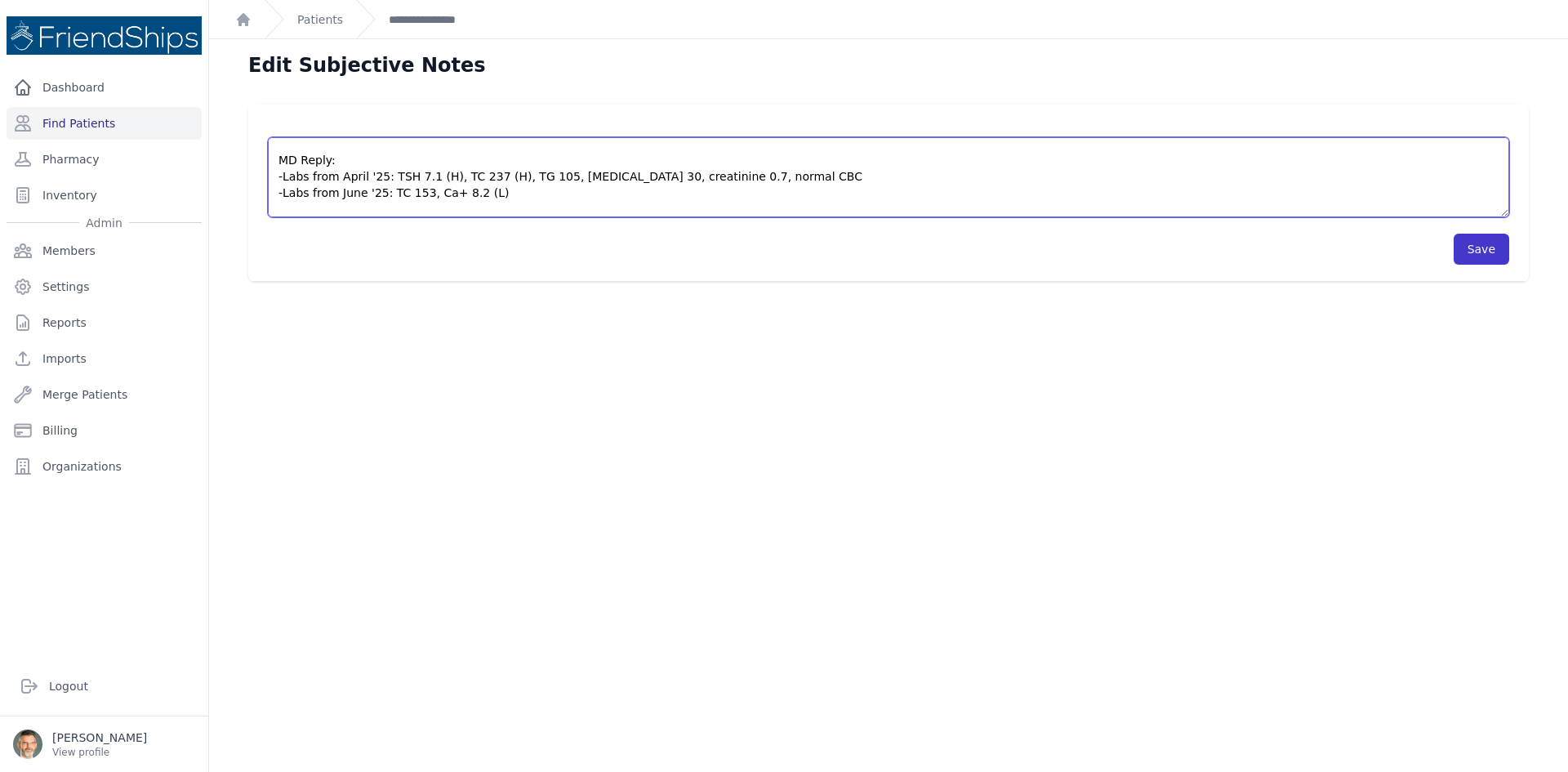
type textarea "Pt sent other lab results from [DATE] and [DATE]. See files. MD Reply: -Labs fr…"
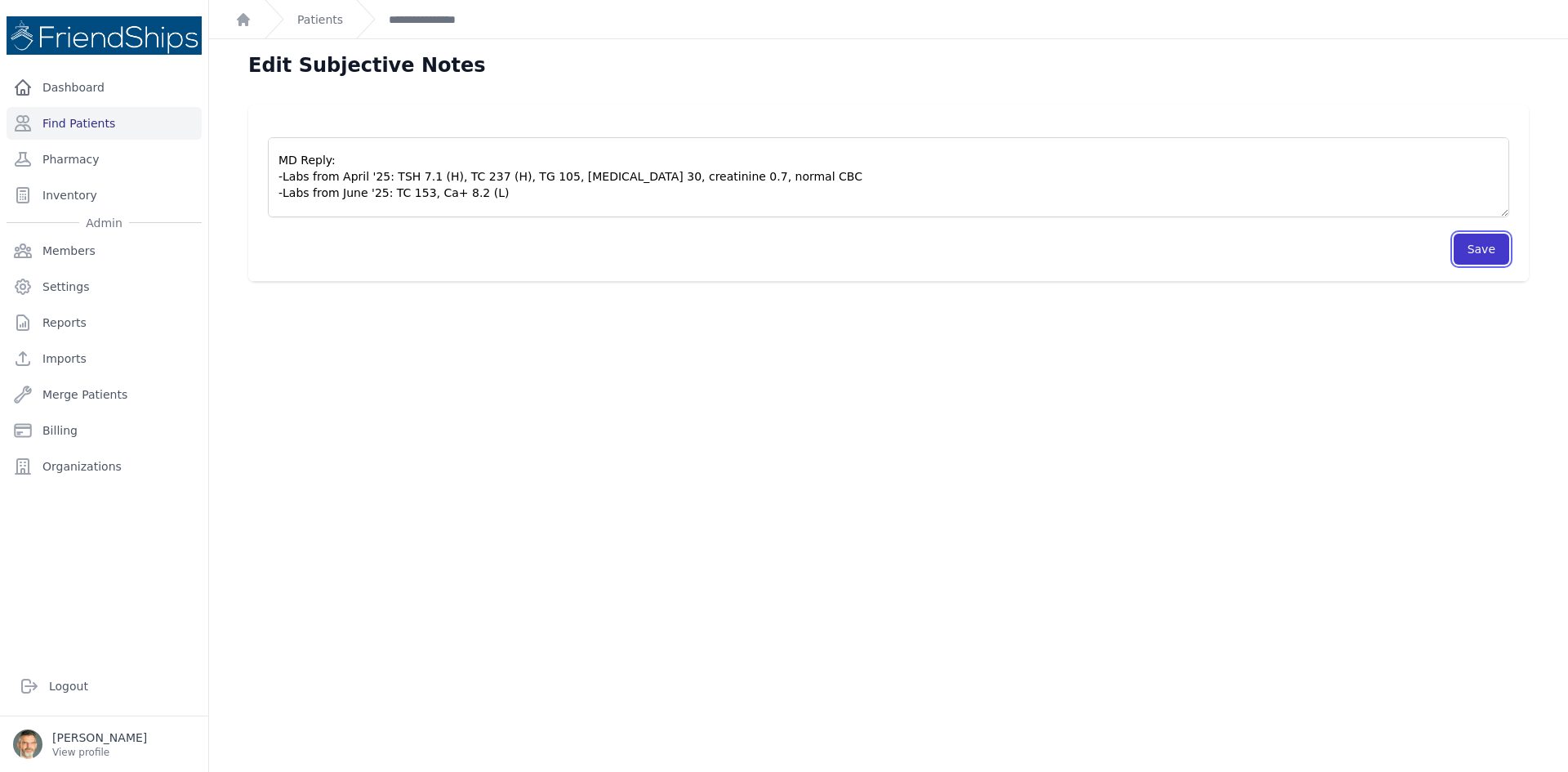
click at [1473, 249] on button "Save" at bounding box center [1481, 249] width 56 height 31
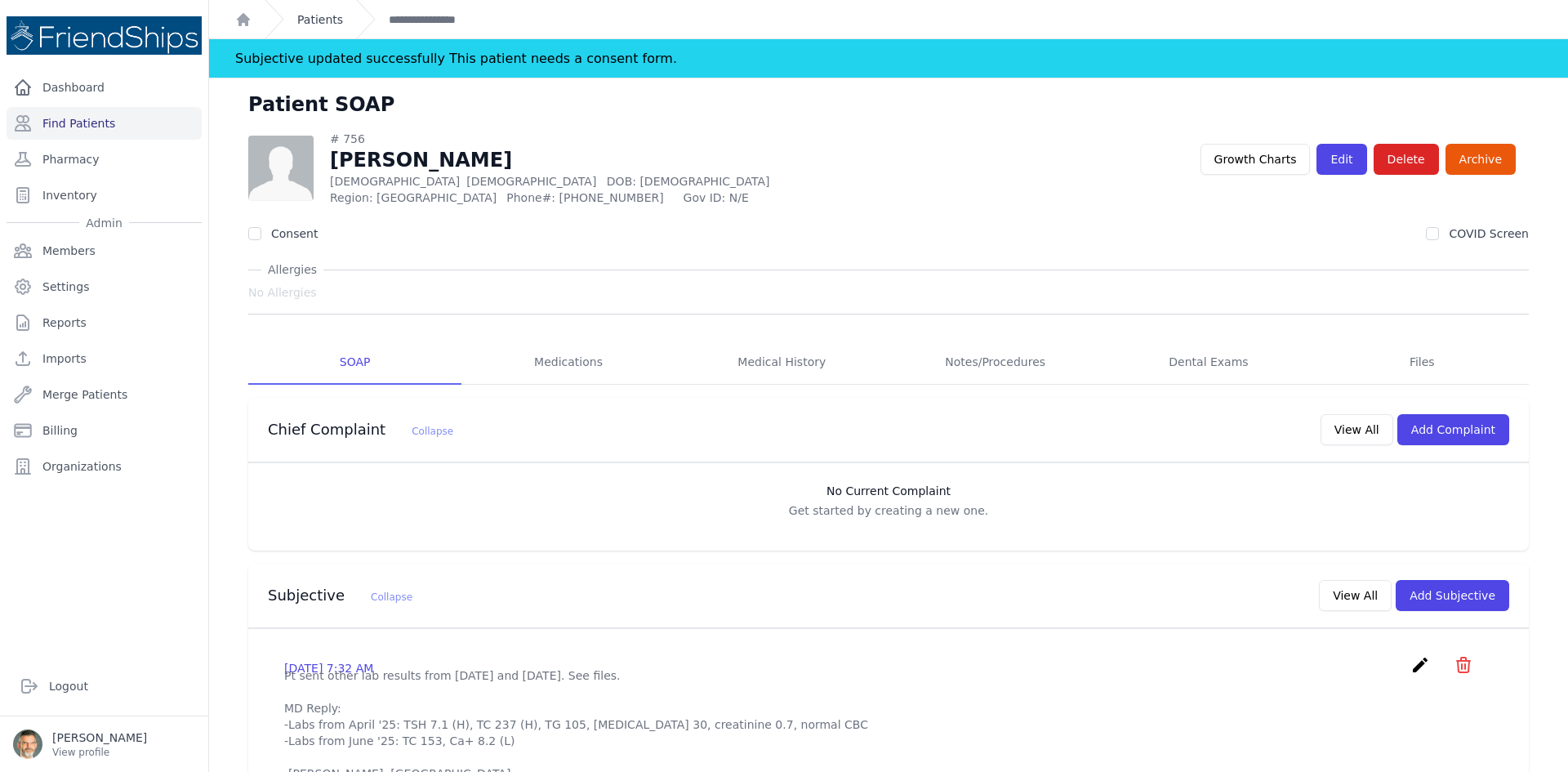
click at [311, 16] on link "Patients" at bounding box center [320, 20] width 45 height 16
